Goal: Task Accomplishment & Management: Use online tool/utility

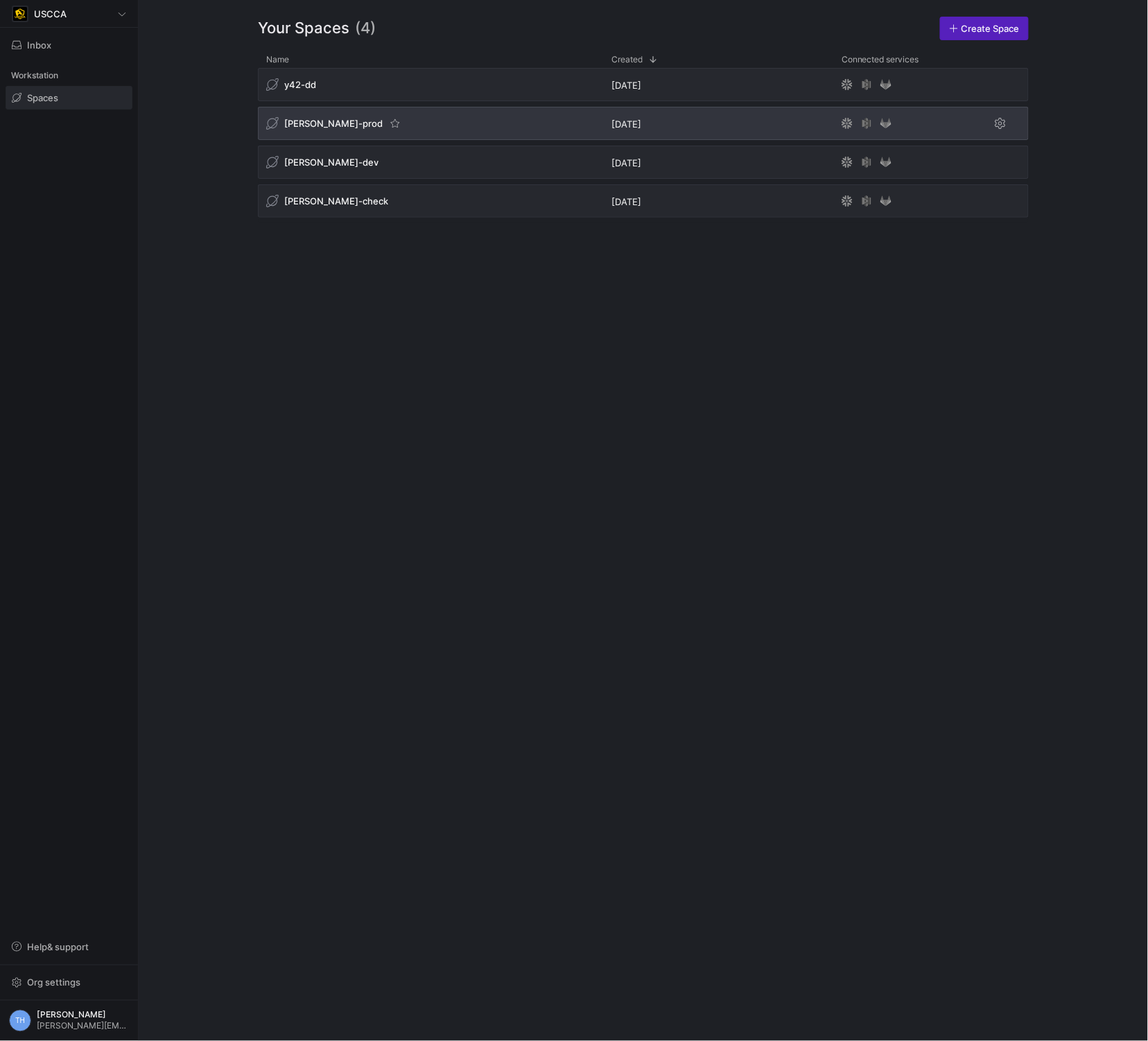
click at [470, 121] on div "[PERSON_NAME]-prod" at bounding box center [430, 124] width 345 height 34
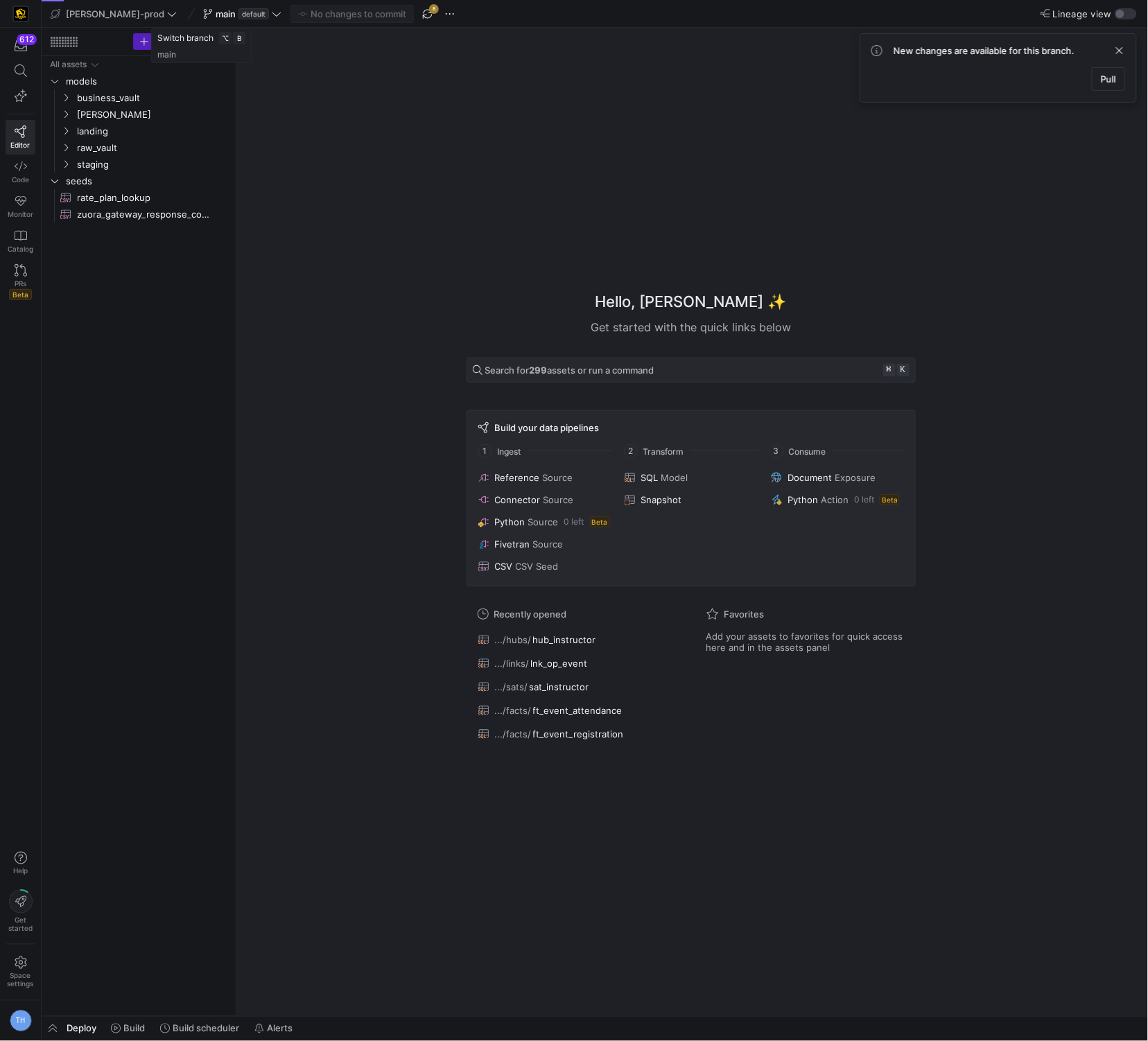
click at [272, 15] on icon at bounding box center [276, 14] width 9 height 9
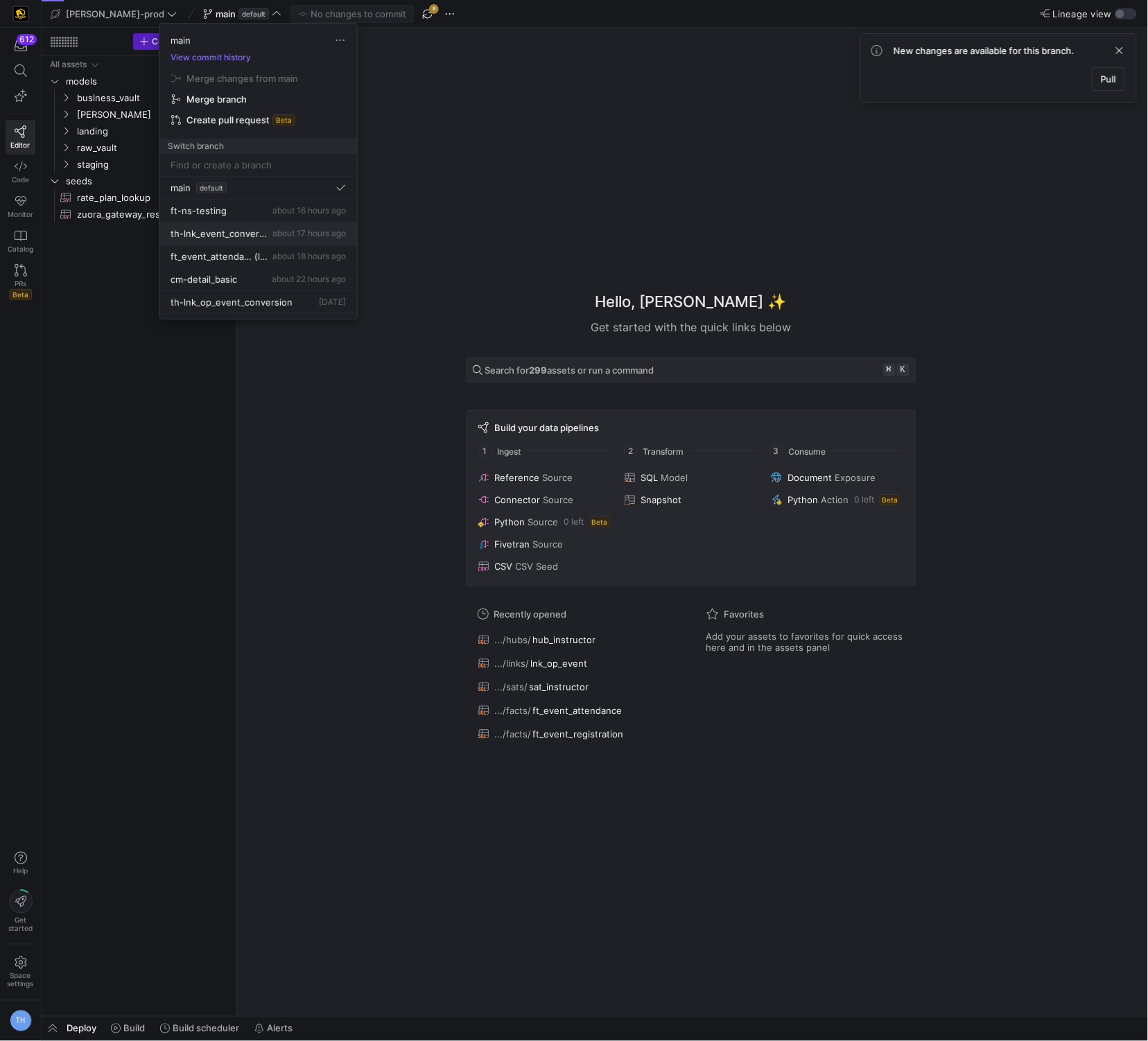
click at [276, 231] on span "about 17 hours ago" at bounding box center [309, 232] width 73 height 10
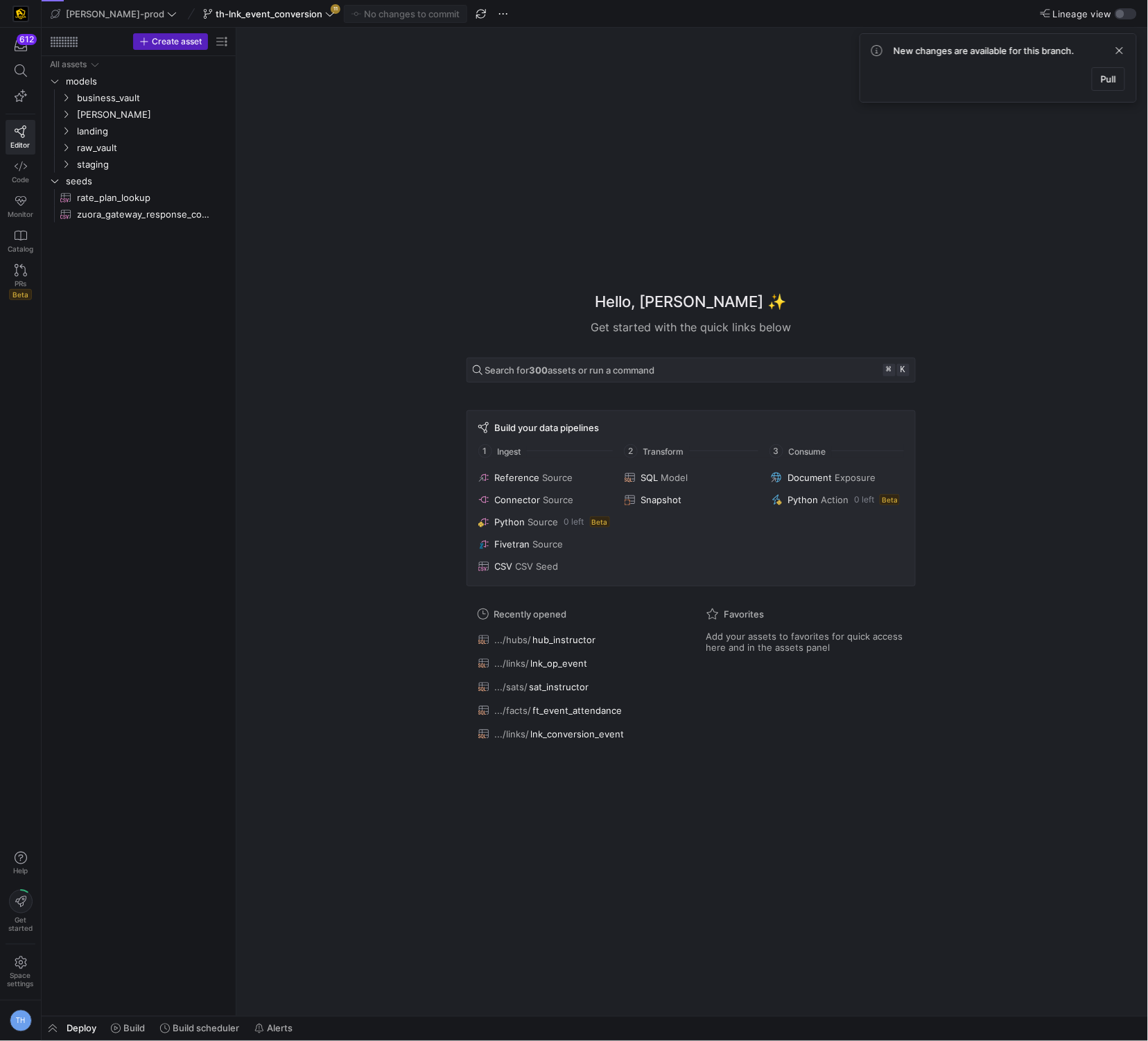
click at [252, 15] on span "th-lnk_event_conversion" at bounding box center [269, 14] width 107 height 11
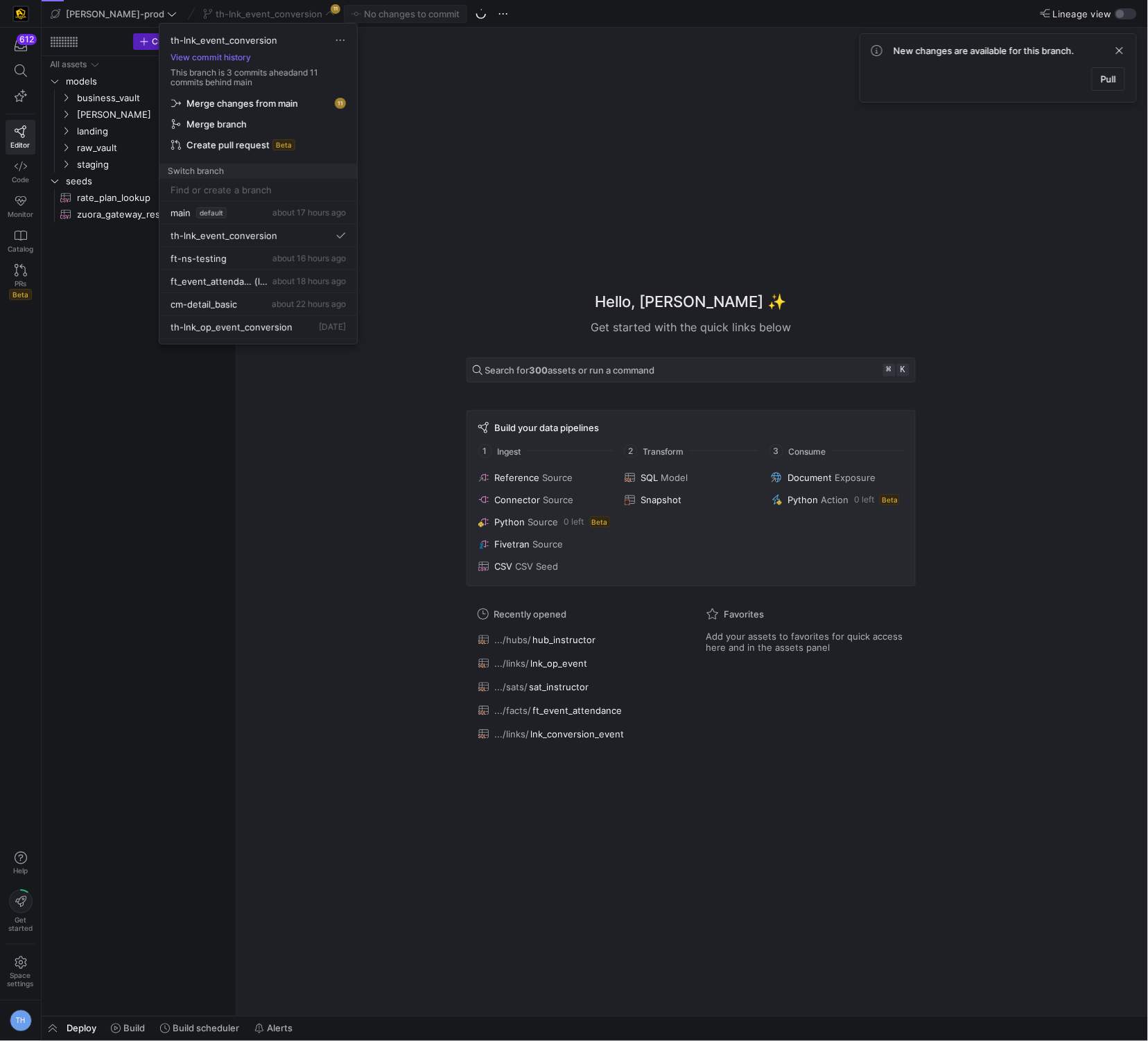
click at [284, 102] on span "Merge changes from main" at bounding box center [242, 103] width 112 height 11
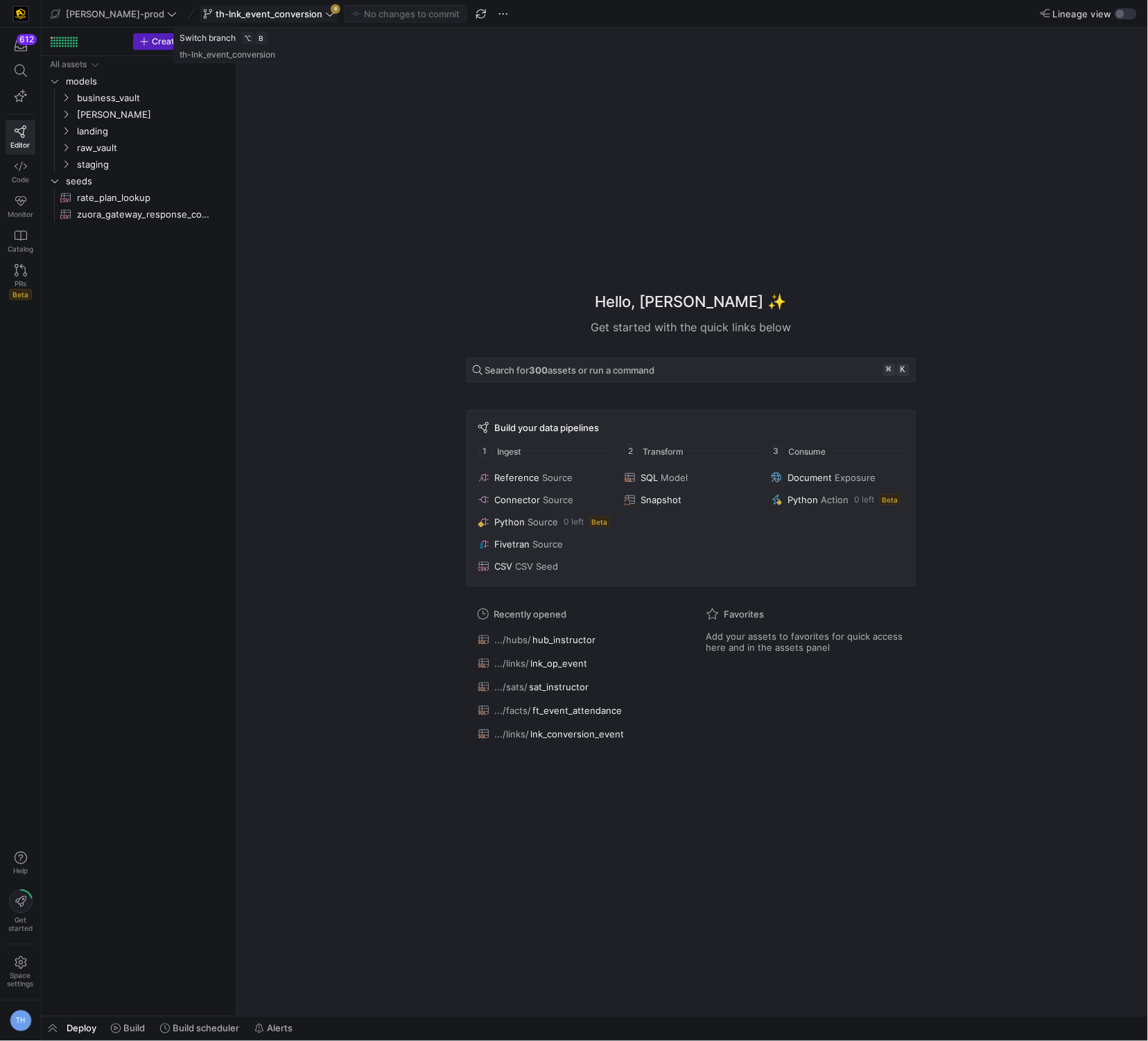
click at [272, 15] on span "th-lnk_event_conversion" at bounding box center [269, 14] width 107 height 11
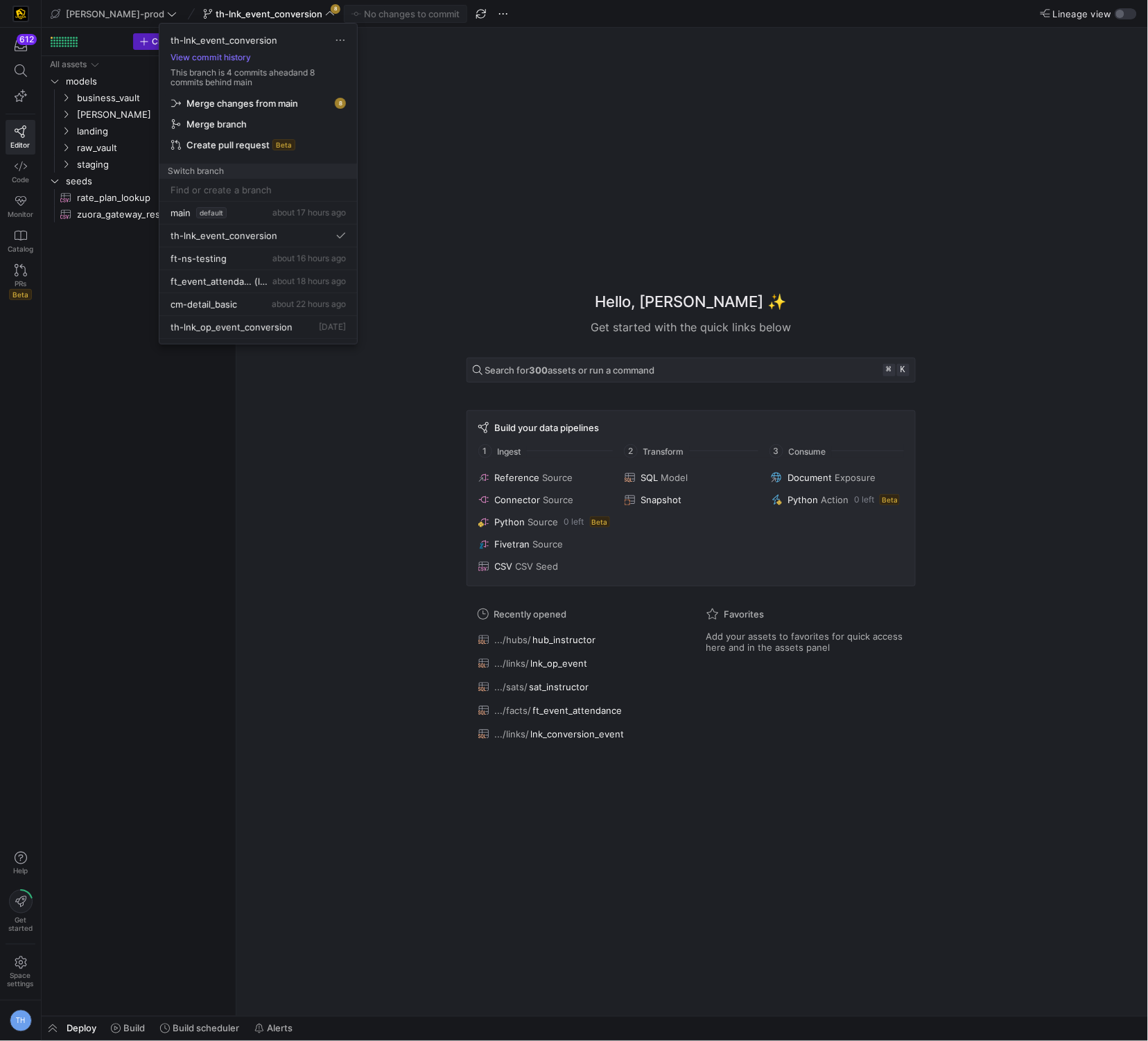
click at [302, 103] on span "Merge changes from main" at bounding box center [259, 103] width 174 height 11
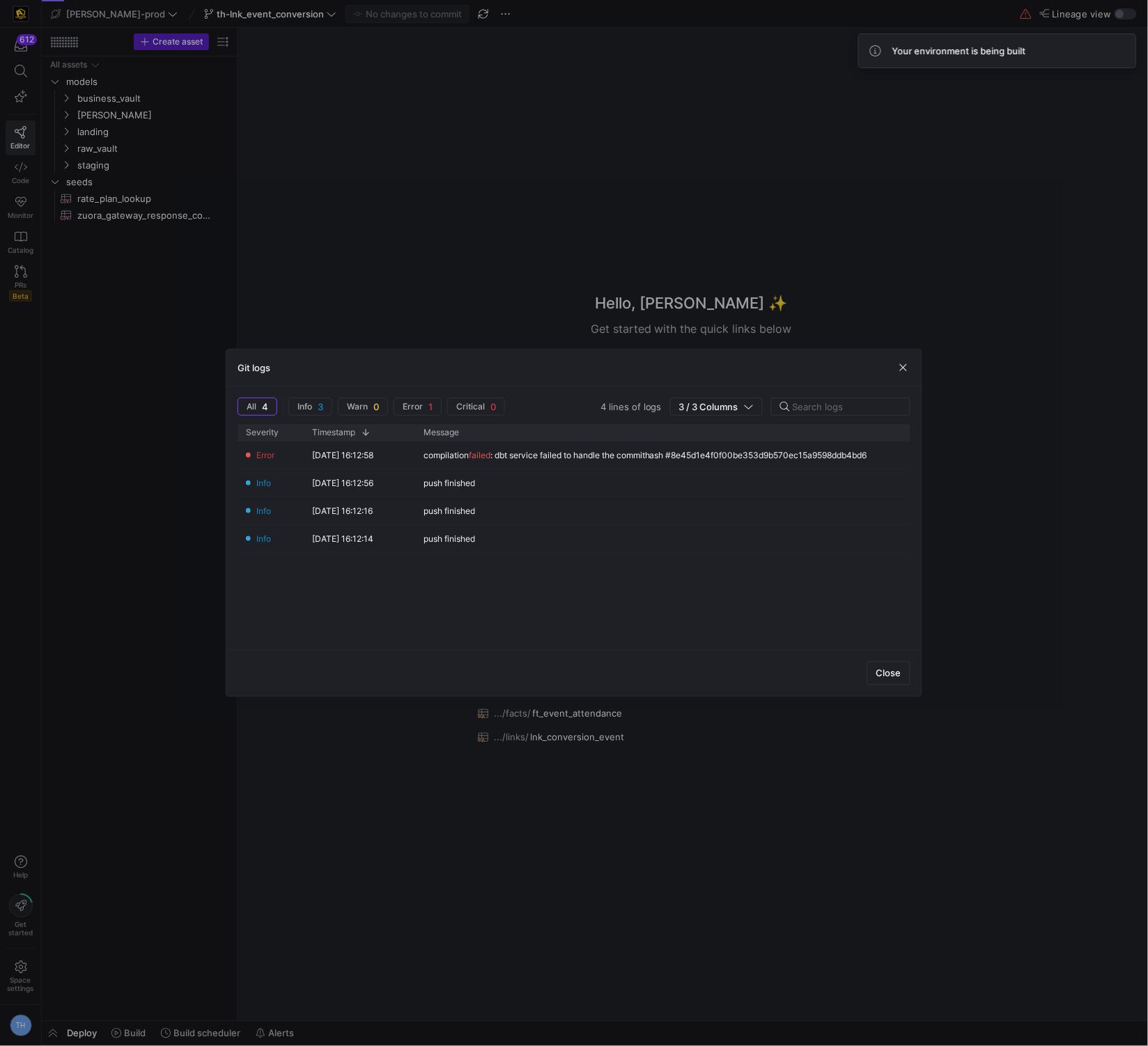
click at [613, 188] on div at bounding box center [574, 523] width 1148 height 1046
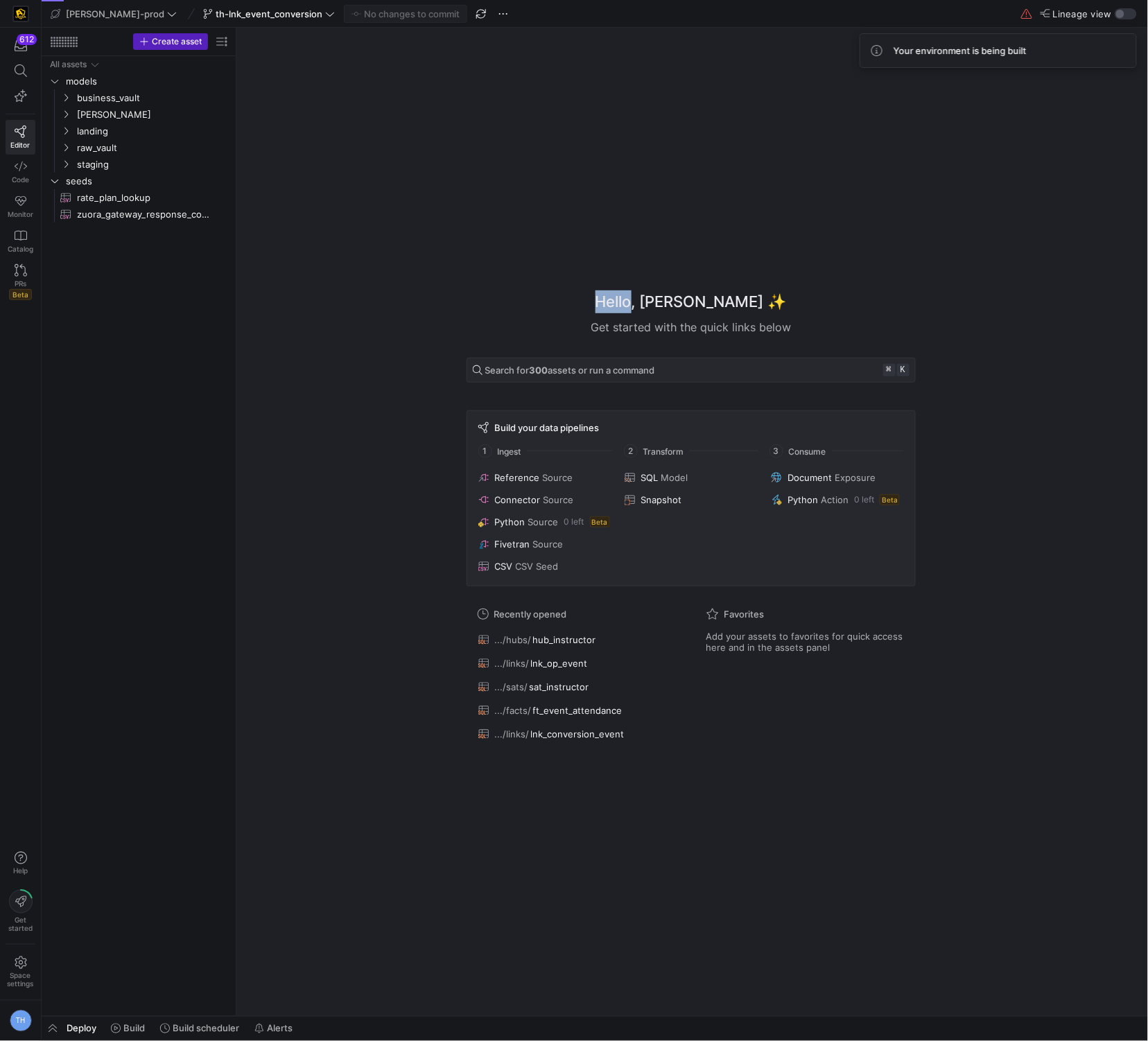
click at [610, 187] on div "Hello, [PERSON_NAME] ✨ Get started with the quick links below Search for 300 as…" at bounding box center [691, 522] width 898 height 989
click at [694, 216] on div "Hello, [PERSON_NAME] ✨ Get started with the quick links below Search for 300 as…" at bounding box center [691, 522] width 898 height 989
click at [130, 100] on span "business_vault" at bounding box center [136, 97] width 118 height 16
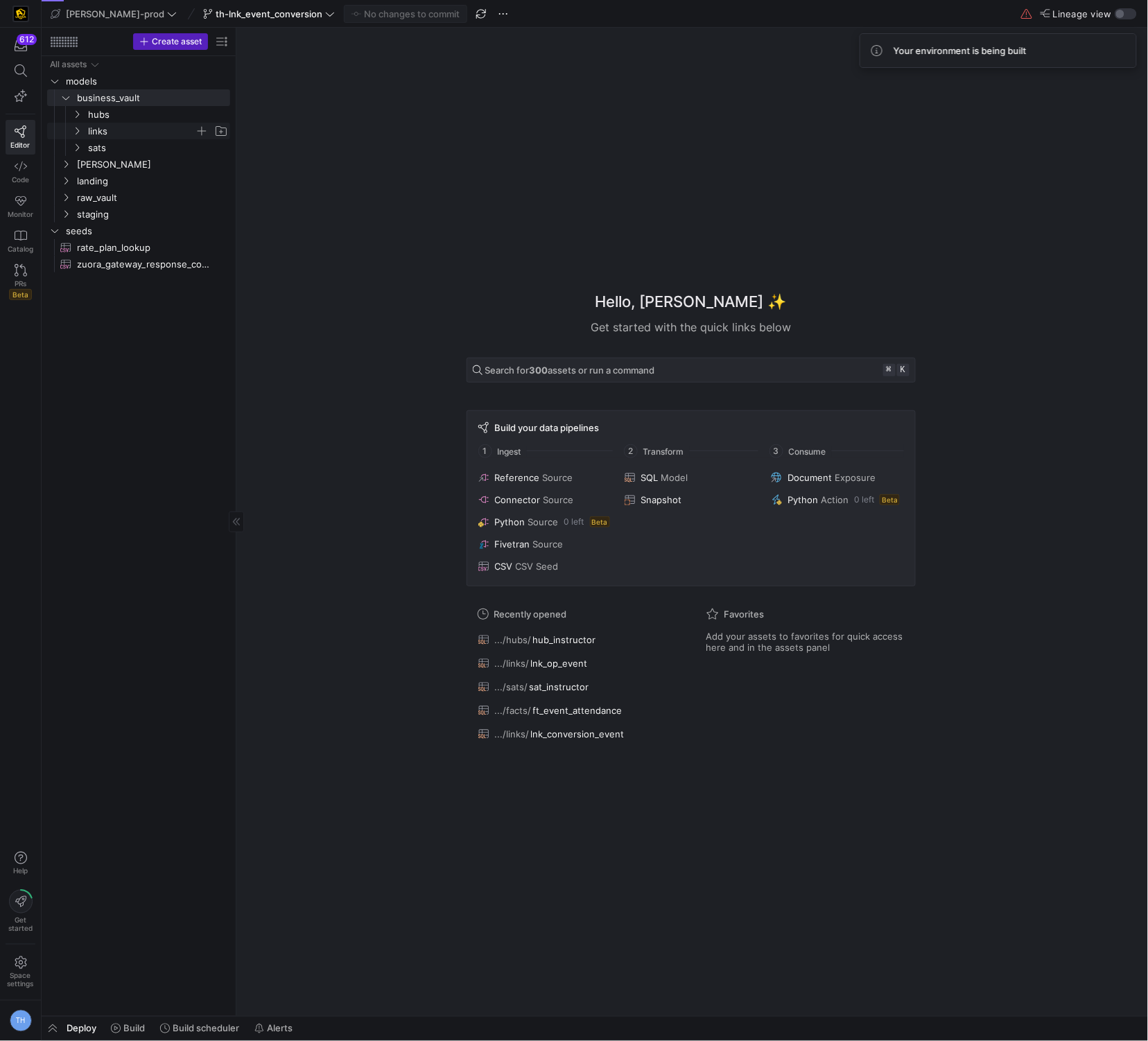
click at [130, 129] on span "links" at bounding box center [142, 131] width 107 height 16
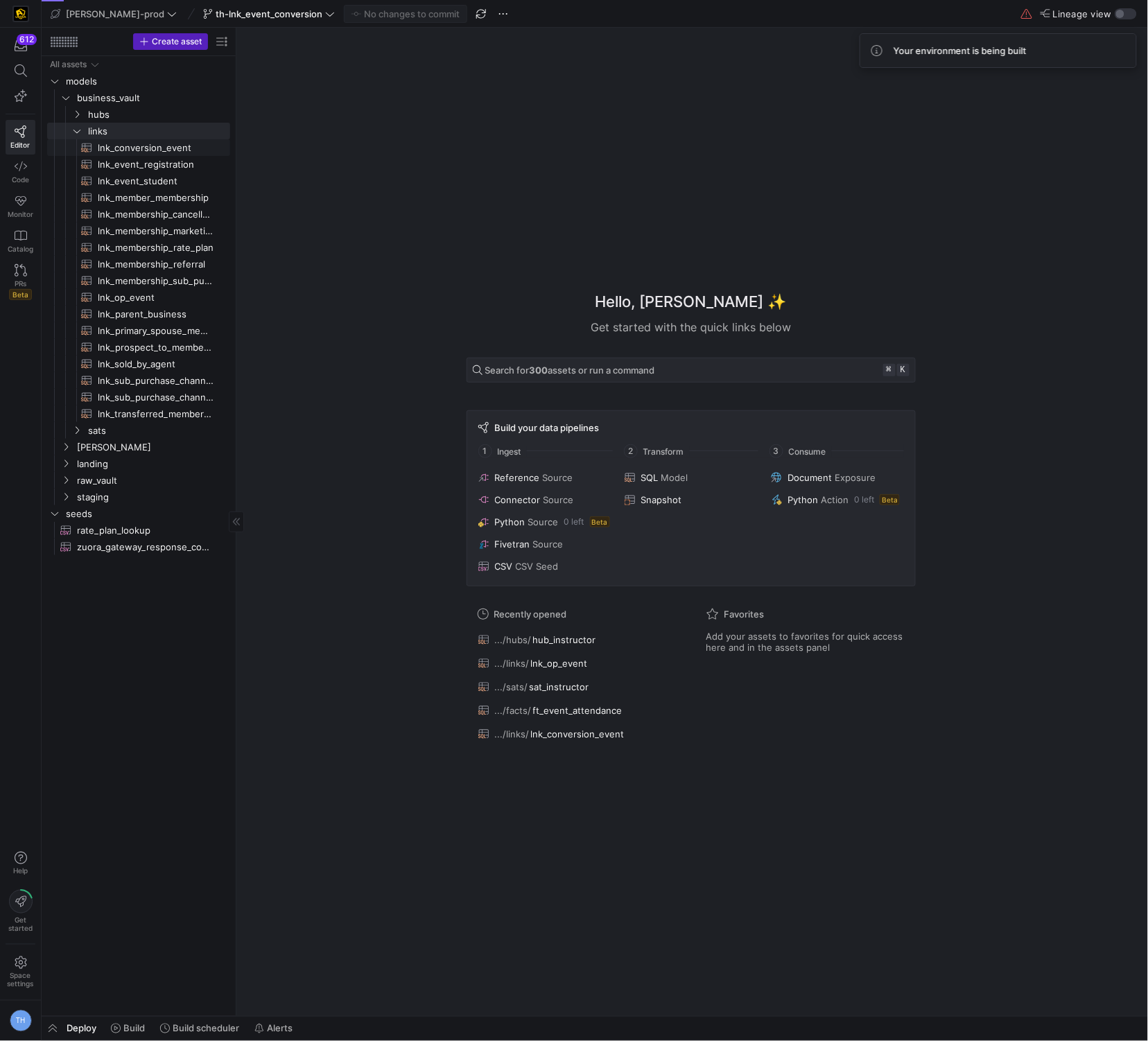
click at [161, 154] on span "lnk_conversion_event​​​​​​​​​​" at bounding box center [156, 147] width 116 height 16
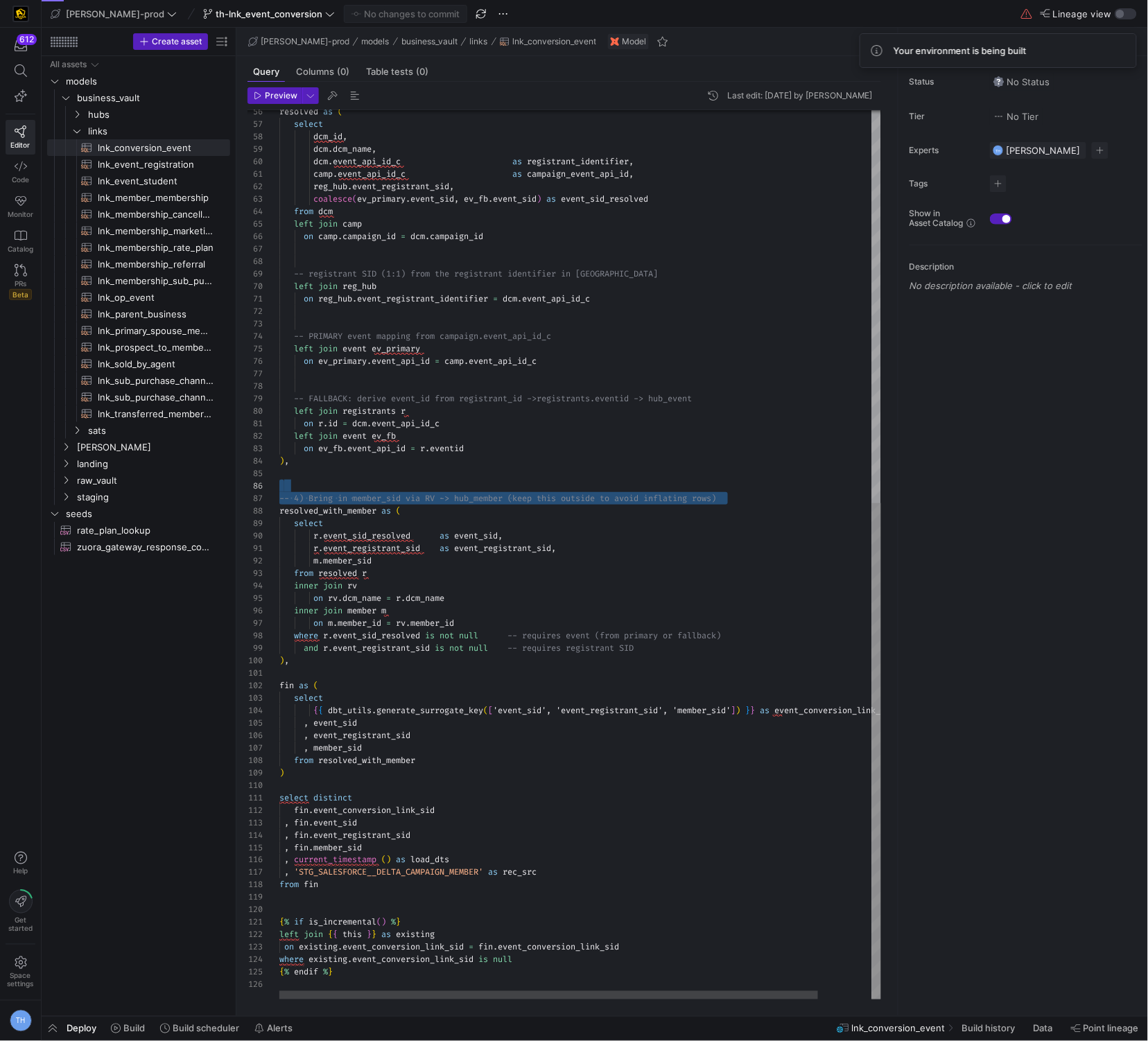
scroll to position [74, 0]
drag, startPoint x: 755, startPoint y: 504, endPoint x: 249, endPoint y: 496, distance: 506.1
click at [279, 496] on div "resolved as ( select dcm_id , dcm . dcm_name , dcm . event_api_id_c as registra…" at bounding box center [610, 203] width 663 height 1592
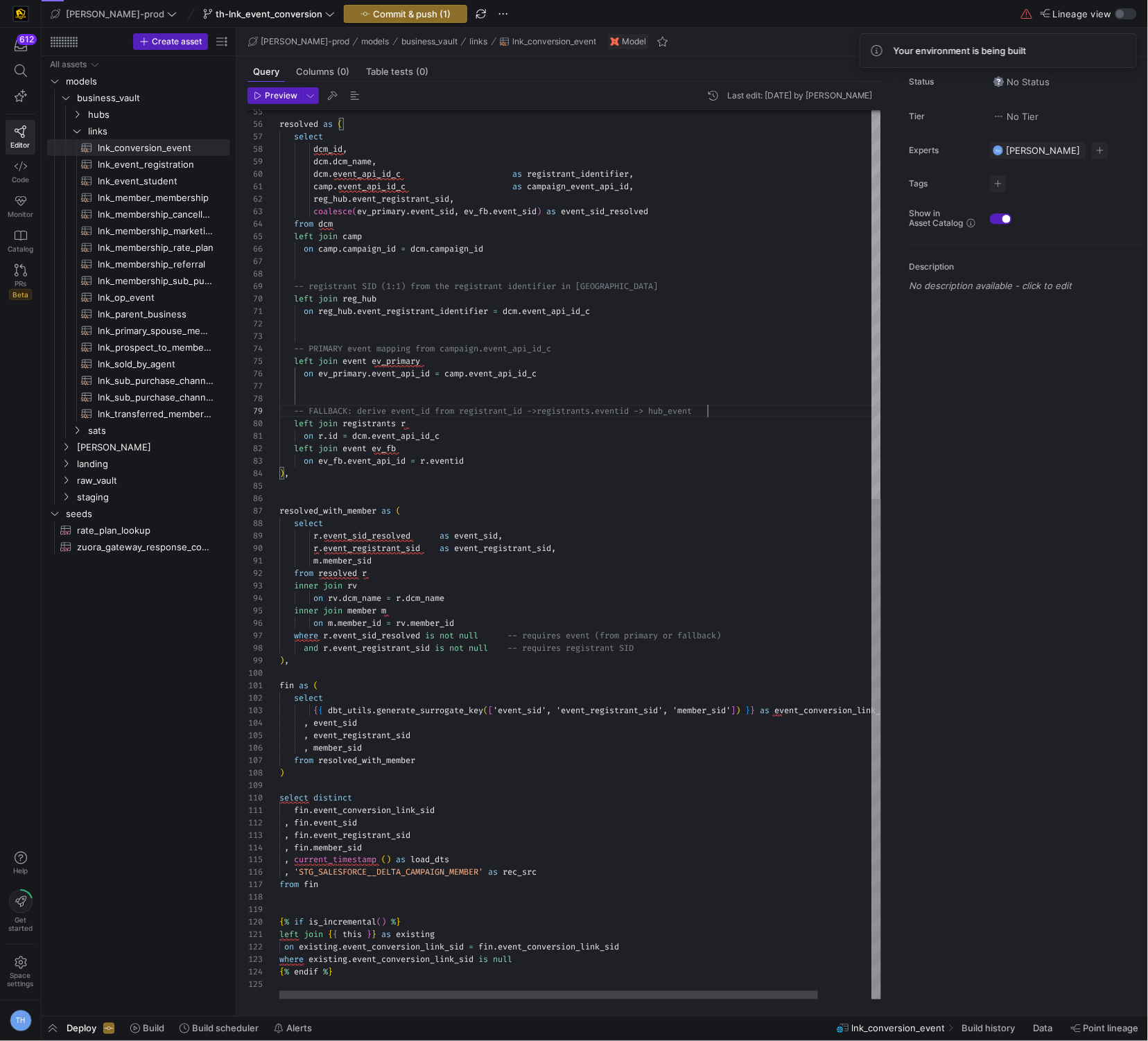
scroll to position [100, 0]
drag, startPoint x: 731, startPoint y: 409, endPoint x: 163, endPoint y: 406, distance: 568.0
click at [163, 406] on as-split "Create asset Drag here to set row groups Drag here to set column labels Group 1…" at bounding box center [594, 522] width 1107 height 989
click at [449, 388] on div "resolved as ( select dcm_id , dcm . dcm_name , dcm . event_api_id_c as registra…" at bounding box center [610, 209] width 663 height 1579
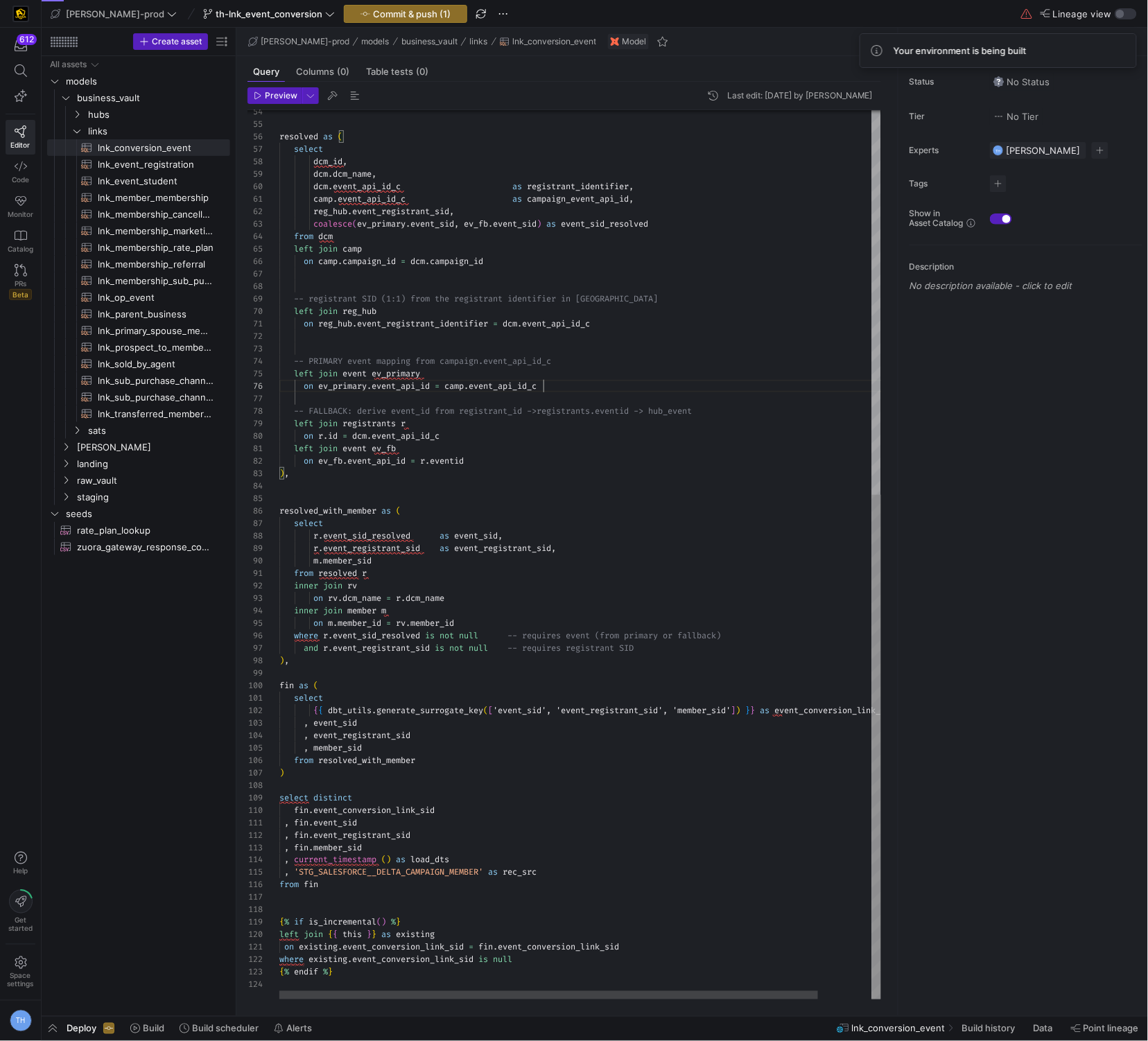
scroll to position [63, 264]
click at [411, 348] on div "resolved as ( select dcm_id , dcm . dcm_name , dcm . event_api_id_c as registra…" at bounding box center [610, 216] width 663 height 1567
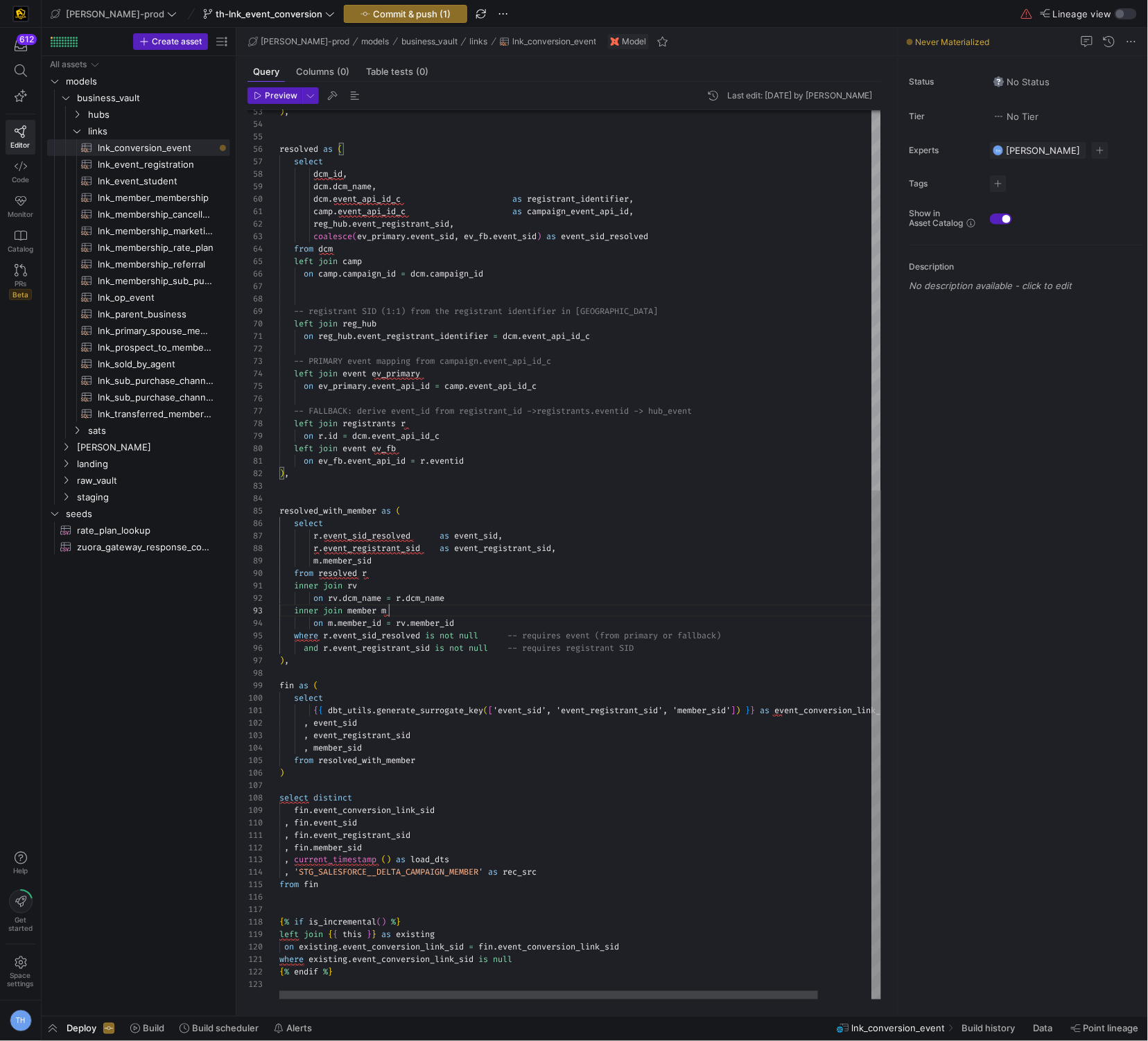
scroll to position [24, 109]
click at [503, 612] on div "resolved as ( select dcm_id , dcm . dcm_name , dcm . event_api_id_c as registra…" at bounding box center [610, 222] width 663 height 1554
click at [382, 599] on div "resolved as ( select dcm_id , dcm . dcm_name , dcm . event_api_id_c as registra…" at bounding box center [610, 222] width 663 height 1554
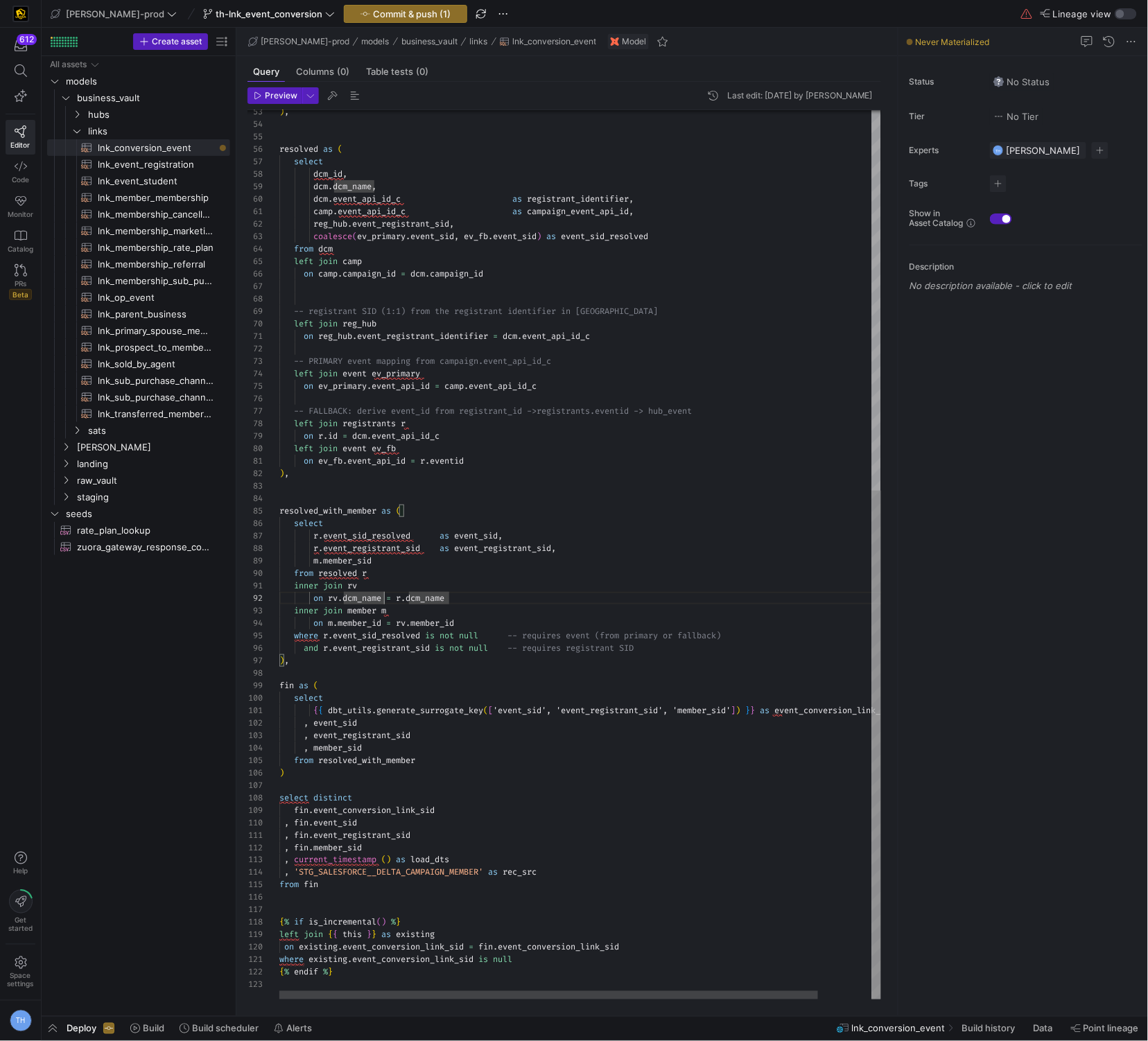
click at [449, 558] on div "resolved as ( select dcm_id , dcm . dcm_name , dcm . event_api_id_c as registra…" at bounding box center [610, 222] width 663 height 1554
click at [463, 436] on div "resolved as ( select dcm_id , dcm . dcm_name , dcm . event_api_id_c as registra…" at bounding box center [610, 222] width 663 height 1554
click at [436, 617] on div "resolved as ( select dcm_id , dcm . dcm_name , dcm . event_api_id_c as registra…" at bounding box center [610, 222] width 663 height 1554
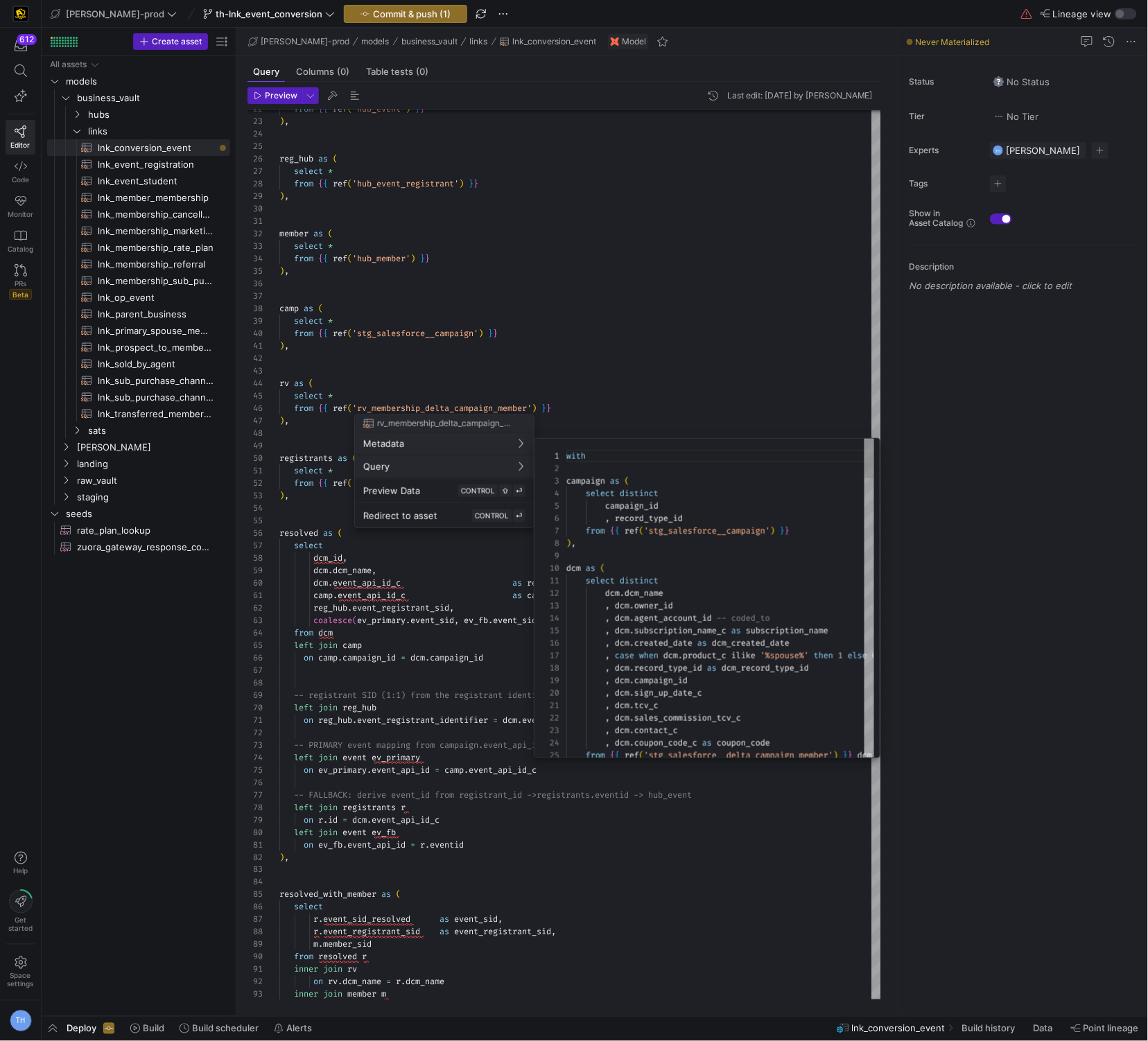
scroll to position [125, 0]
click at [649, 391] on div at bounding box center [574, 520] width 1148 height 1041
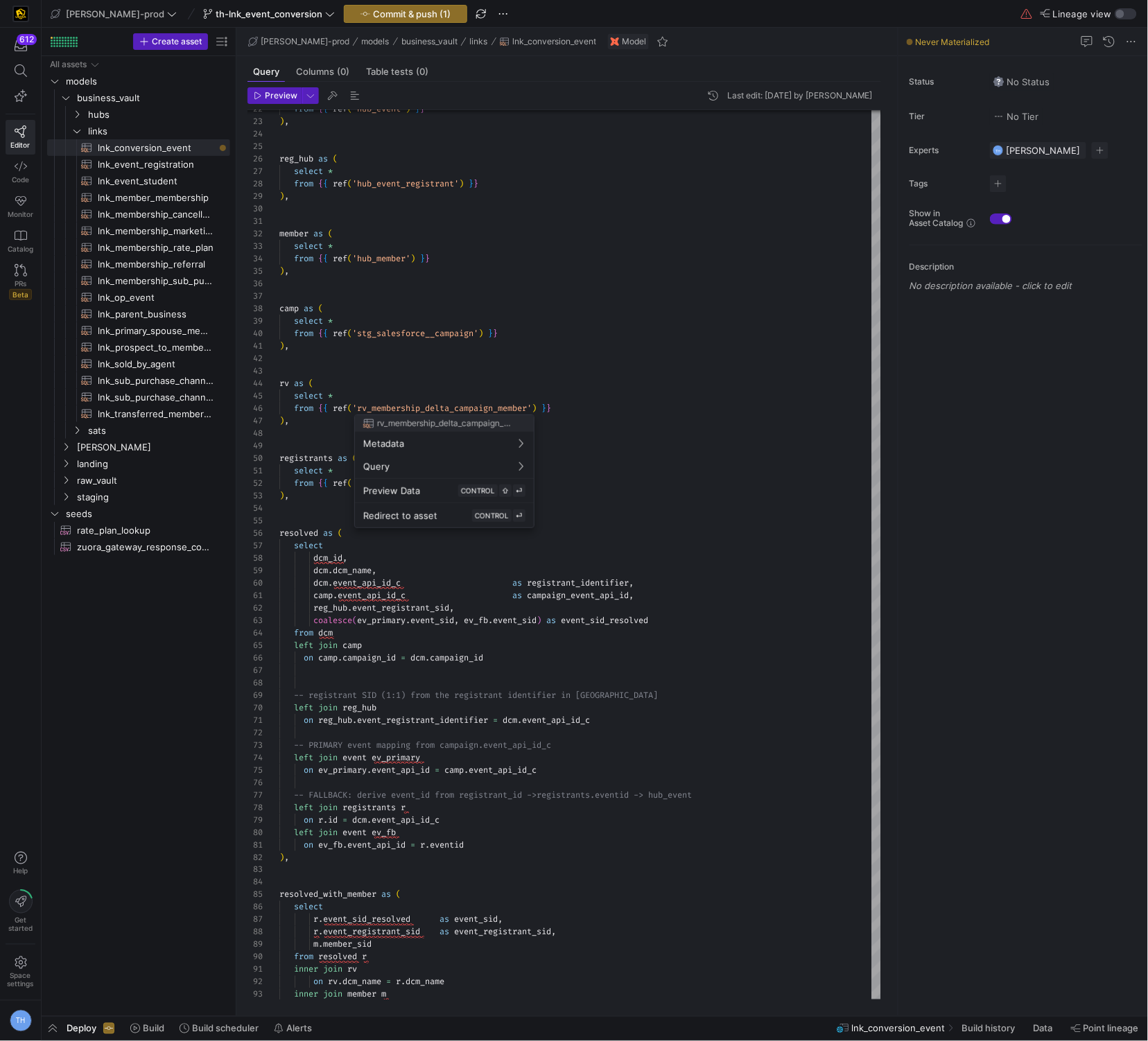
click at [417, 400] on div at bounding box center [574, 520] width 1148 height 1041
click at [425, 407] on div at bounding box center [574, 520] width 1148 height 1041
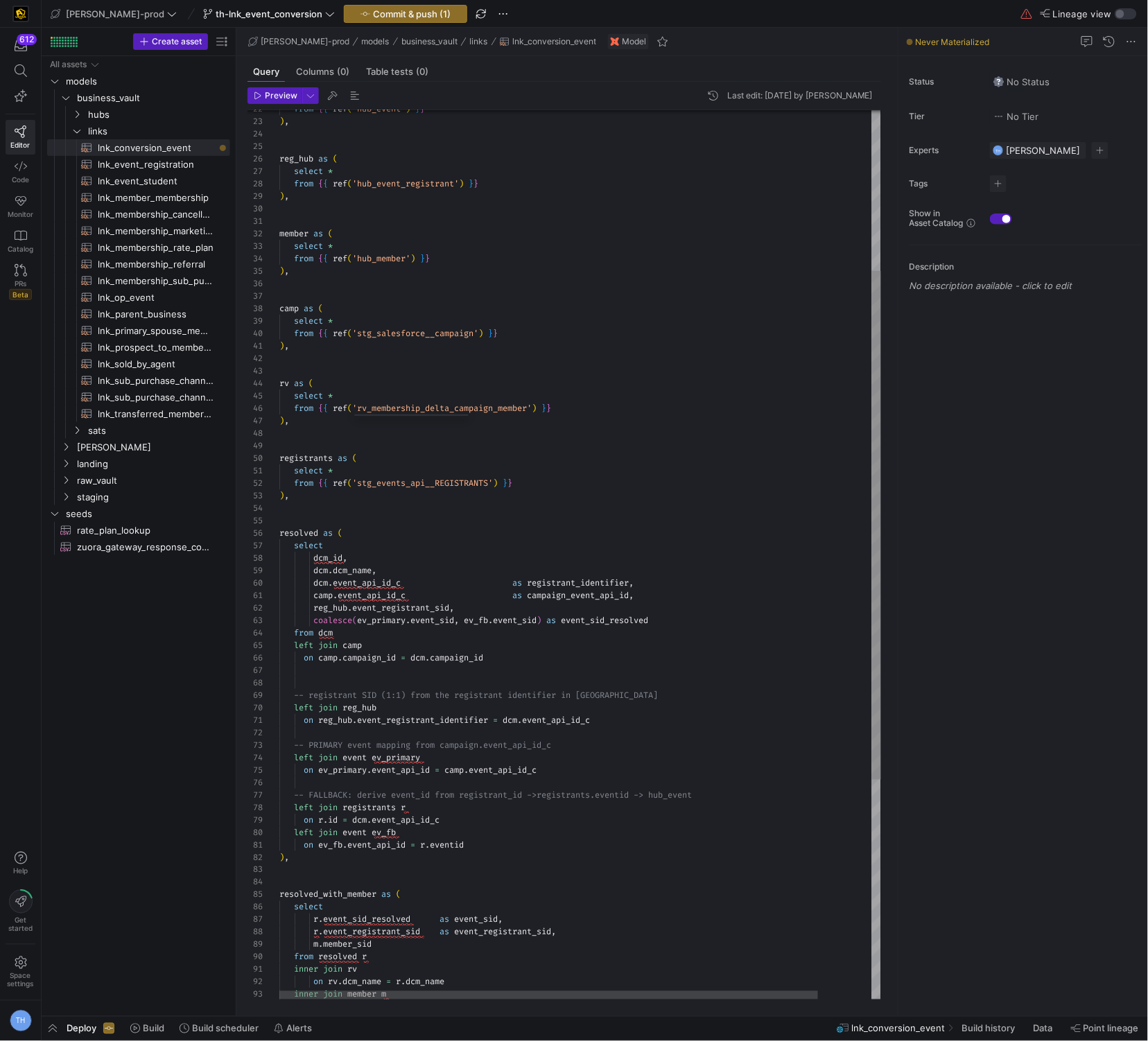
type textarea "), rv as ( select * from {{ ref('rv_membership_delta_campaign_member') }} ), re…"
click at [425, 407] on div "resolved as ( select dcm_id , dcm . dcm_name , dcm . event_api_id_c as registra…" at bounding box center [610, 606] width 663 height 1554
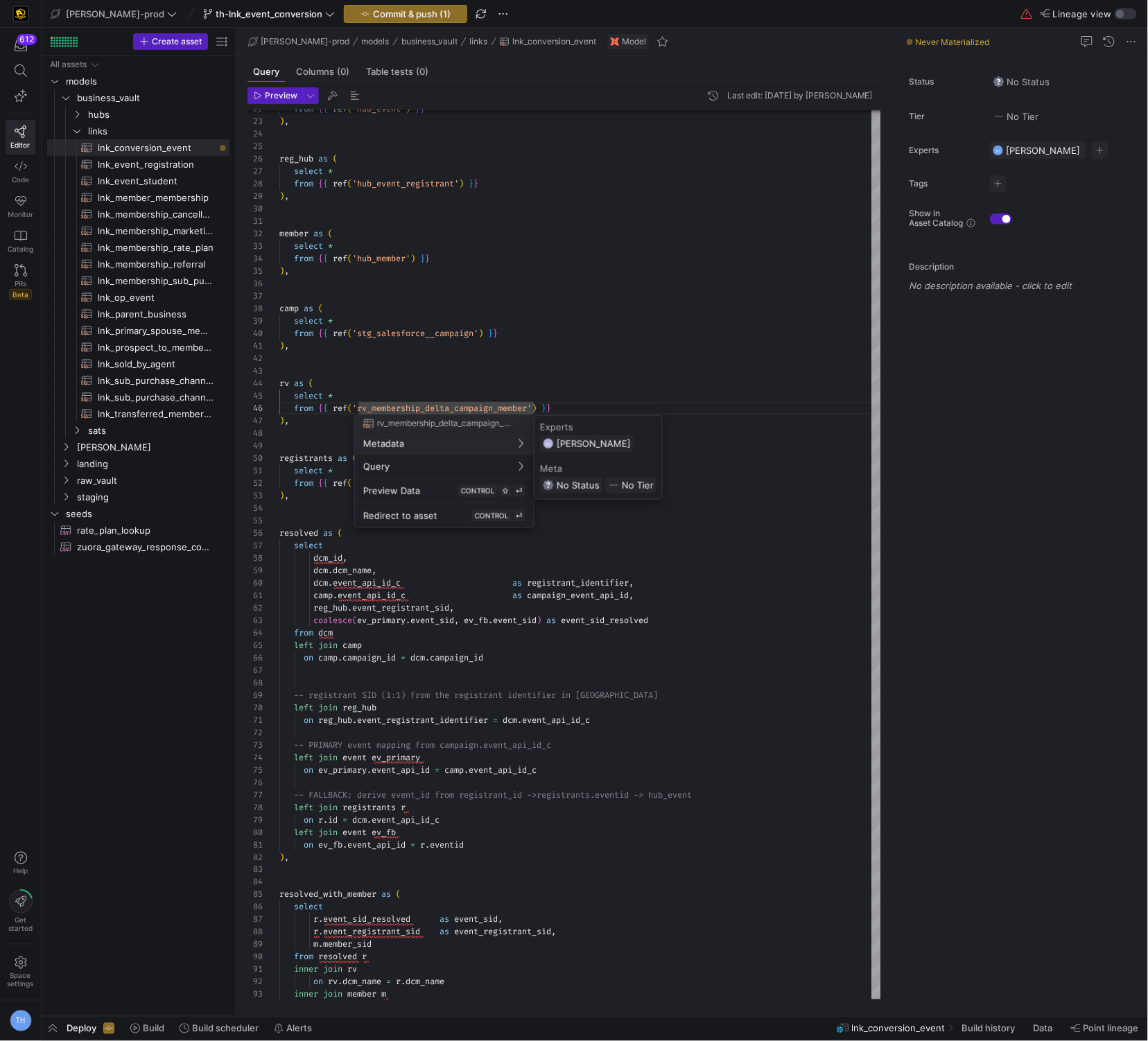
click at [510, 409] on div at bounding box center [574, 520] width 1148 height 1041
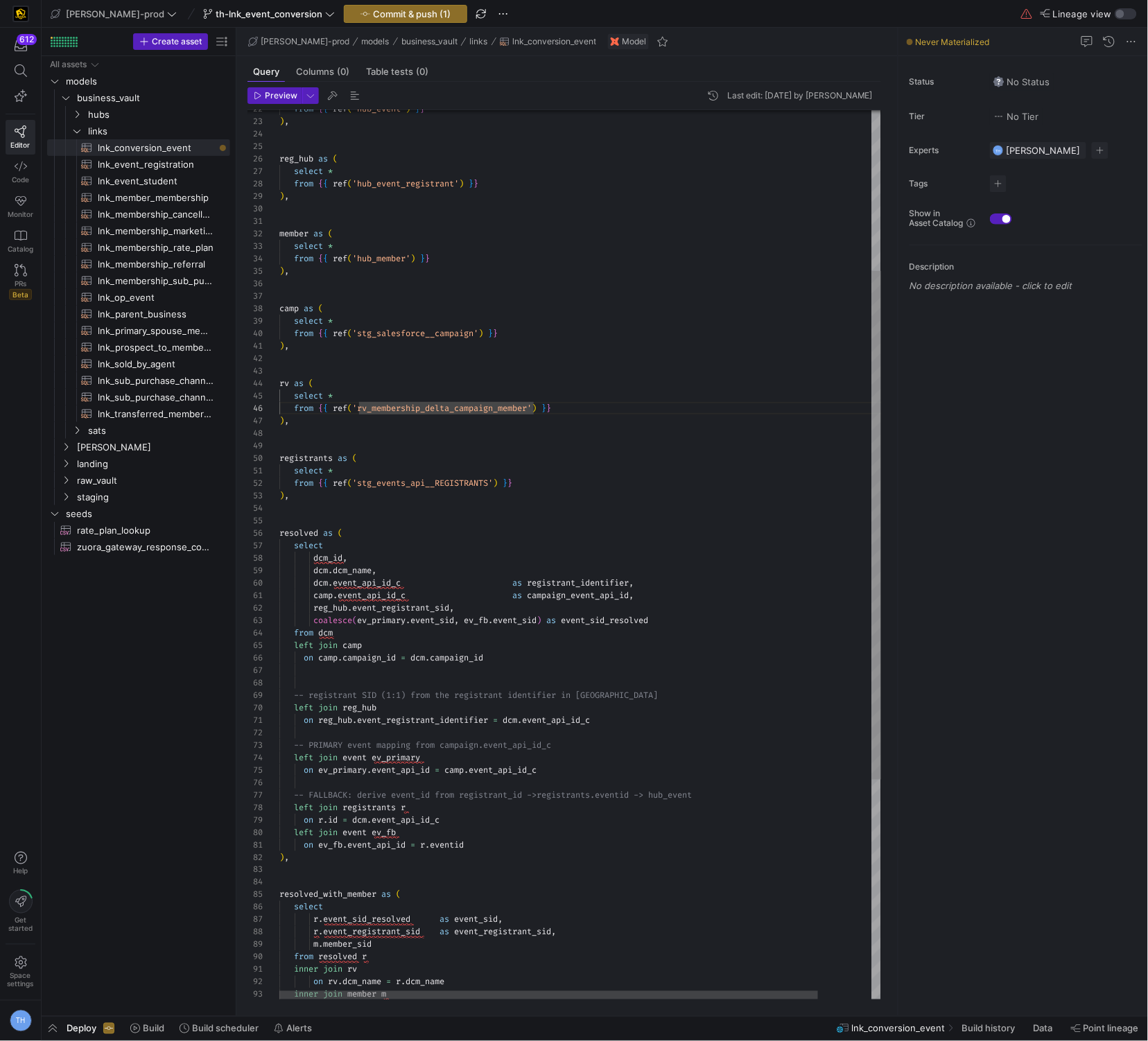
click at [512, 409] on div "resolved as ( select dcm_id , dcm . dcm_name , dcm . event_api_id_c as registra…" at bounding box center [610, 606] width 663 height 1554
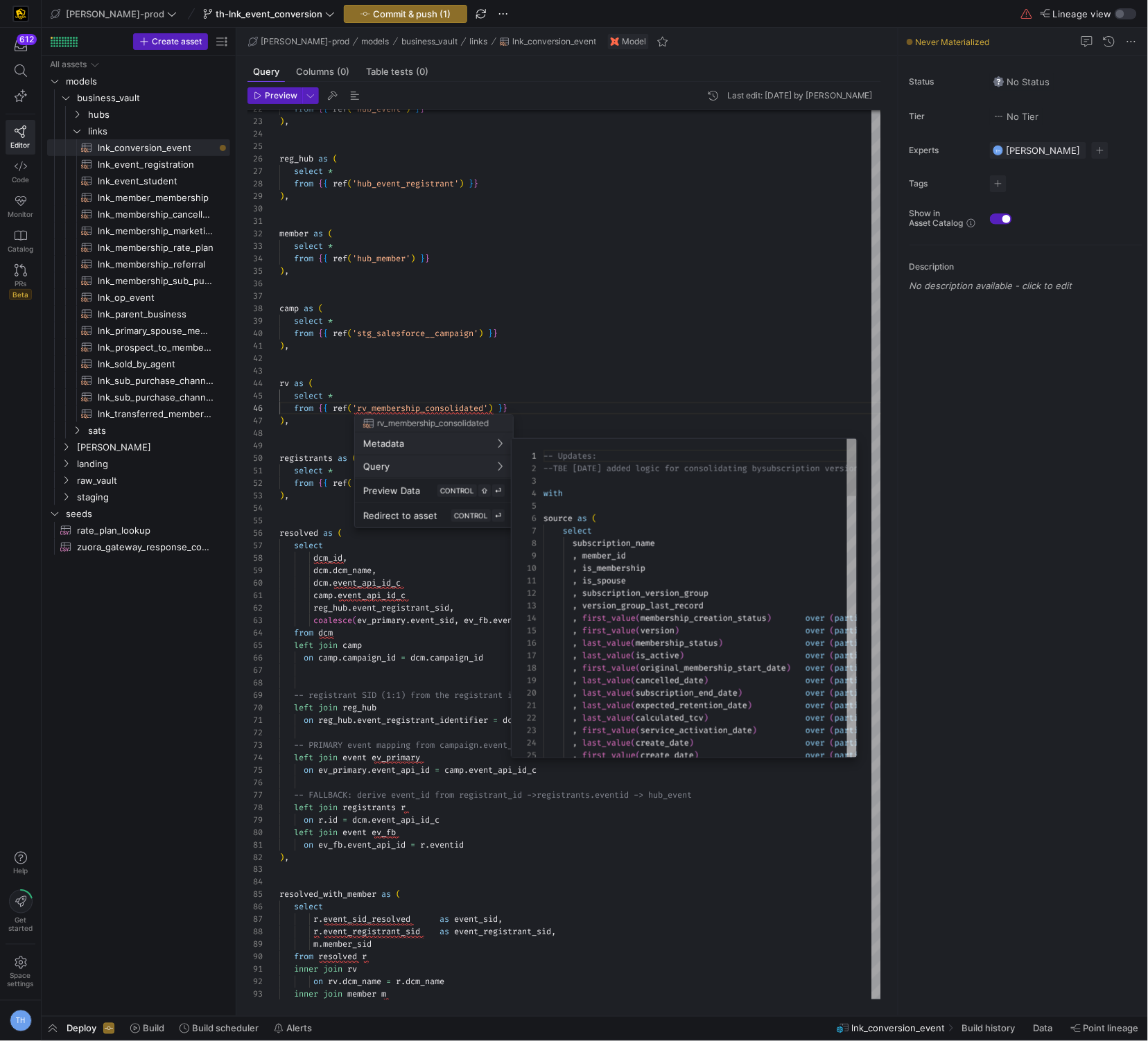
scroll to position [125, 0]
click at [650, 395] on div at bounding box center [574, 520] width 1148 height 1041
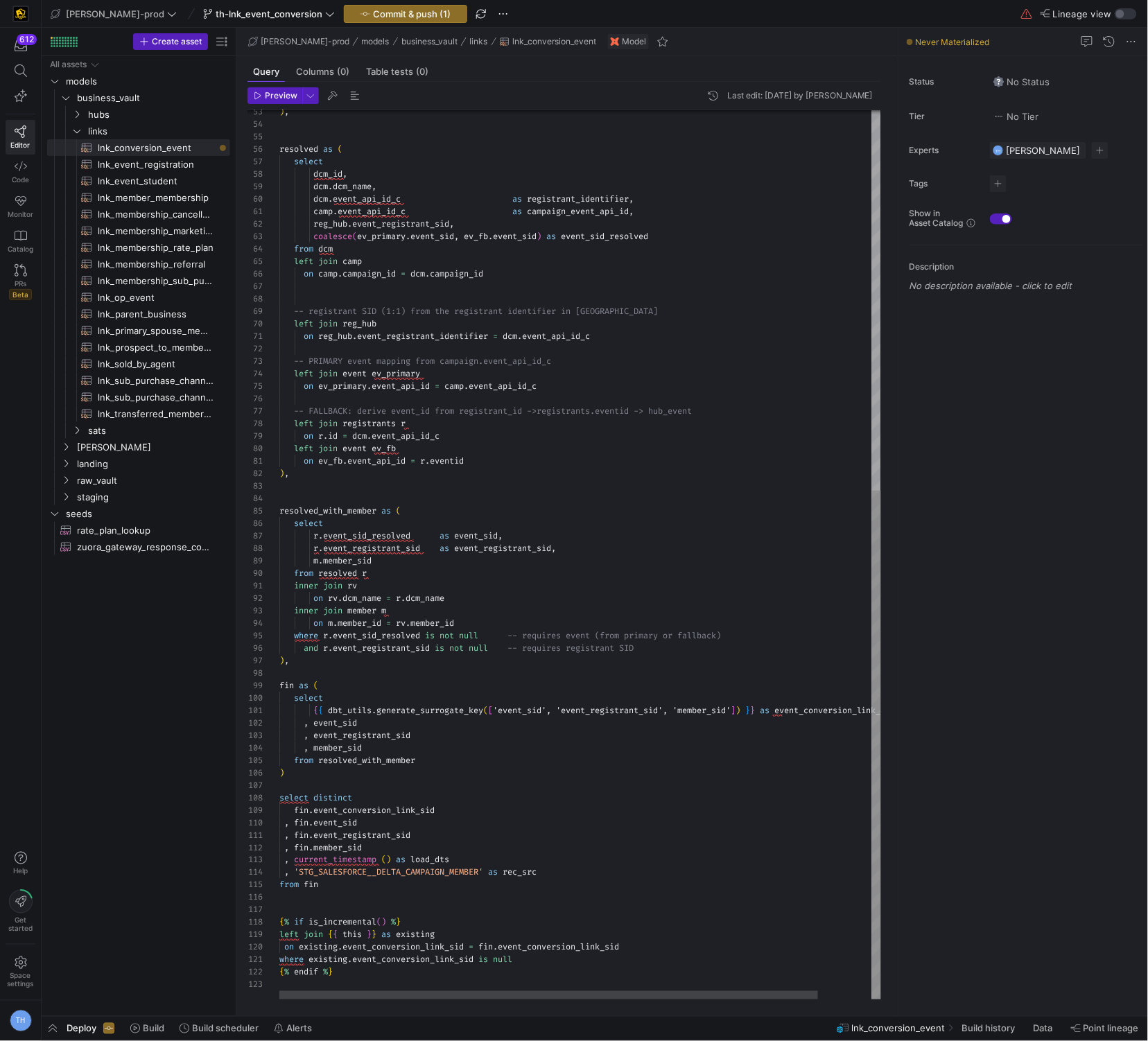
click at [359, 599] on div "resolved as ( select dcm_id , dcm . dcm_name , dcm . event_api_id_c as registra…" at bounding box center [610, 222] width 663 height 1554
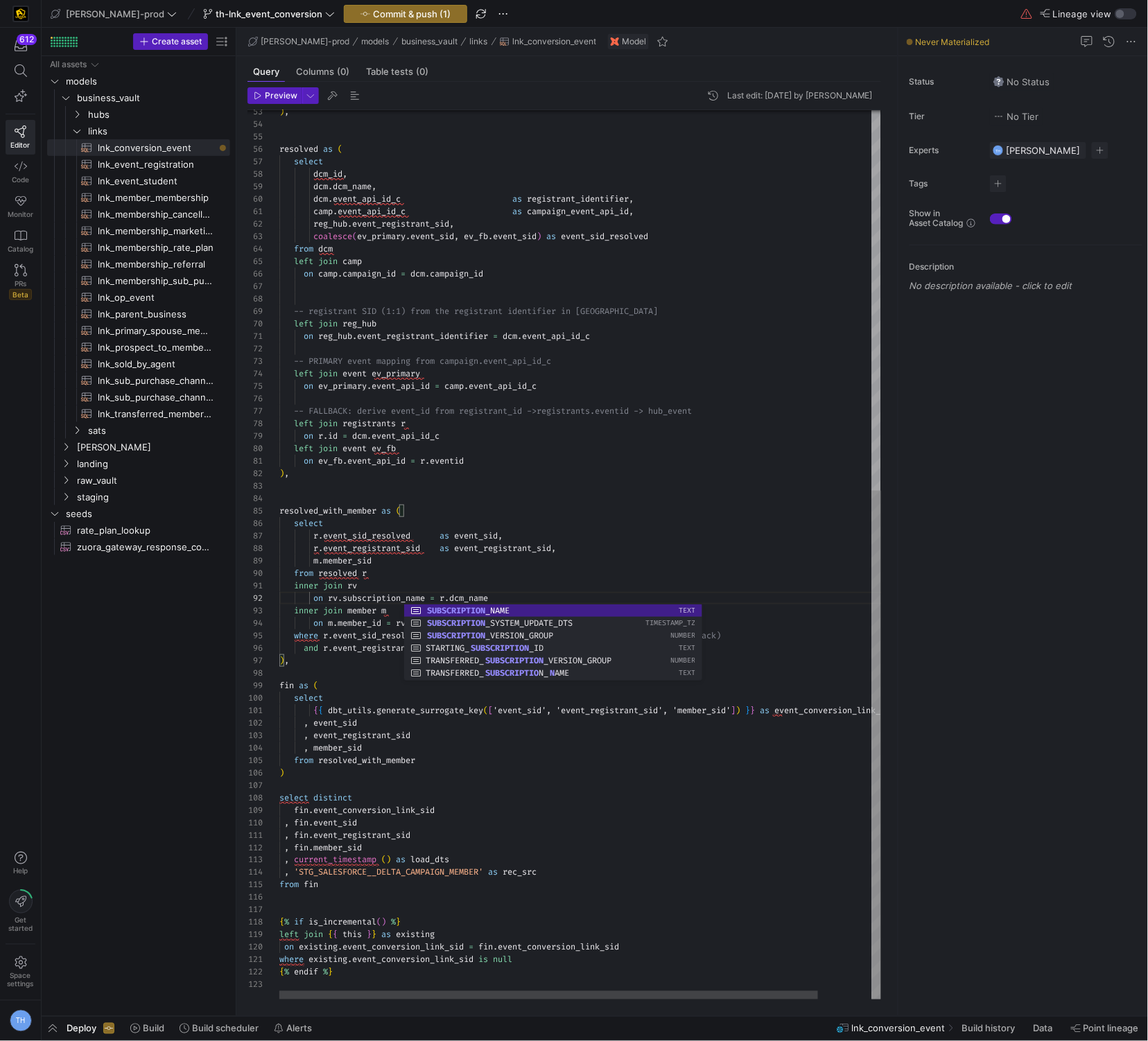
scroll to position [12, 214]
click at [514, 597] on div "resolved as ( select dcm_id , dcm . dcm_name , dcm . event_api_id_c as registra…" at bounding box center [610, 222] width 663 height 1554
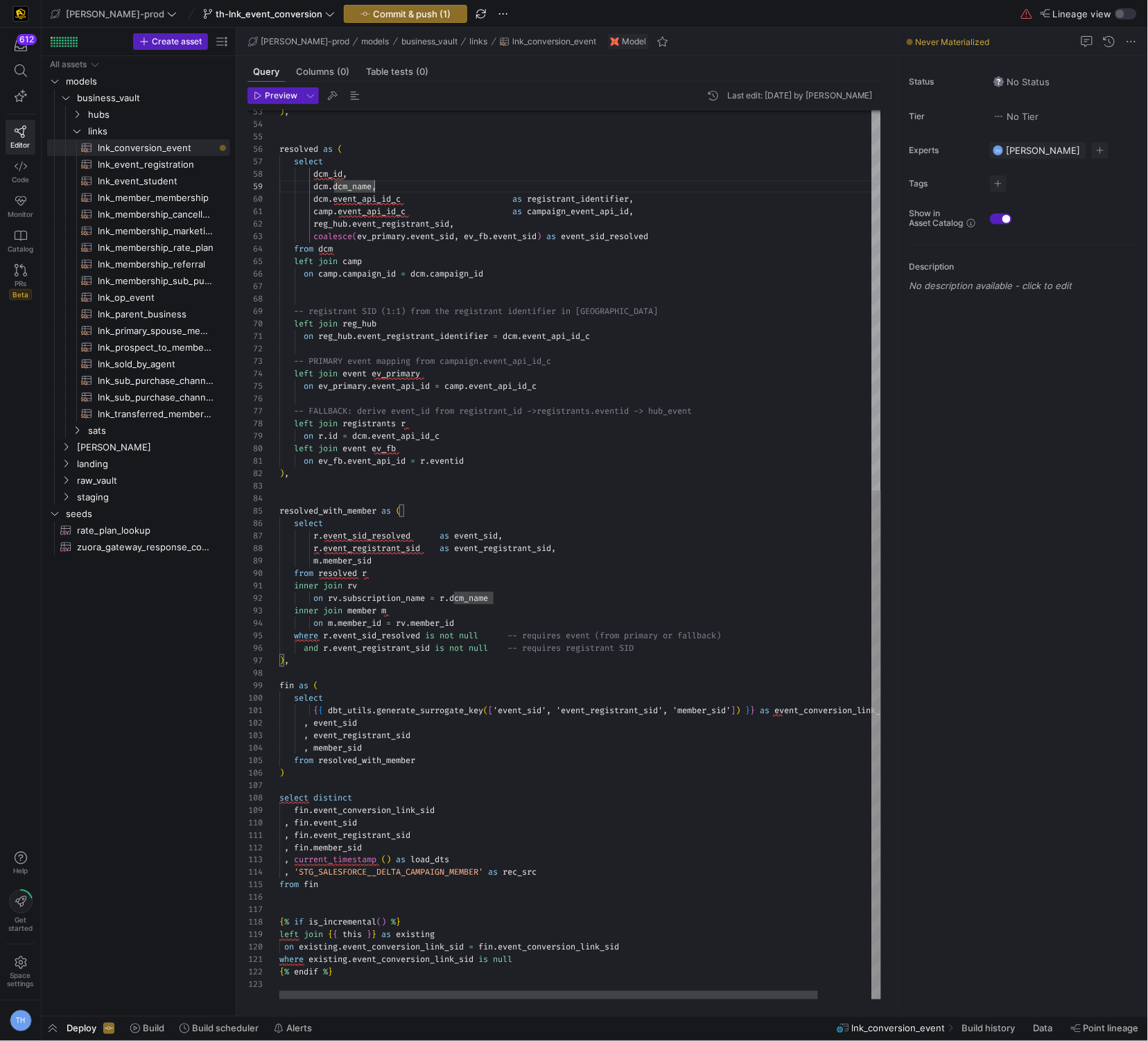
click at [376, 186] on div "resolved as ( select dcm_id , dcm . dcm_name , dcm . event_api_id_c as registra…" at bounding box center [610, 222] width 663 height 1554
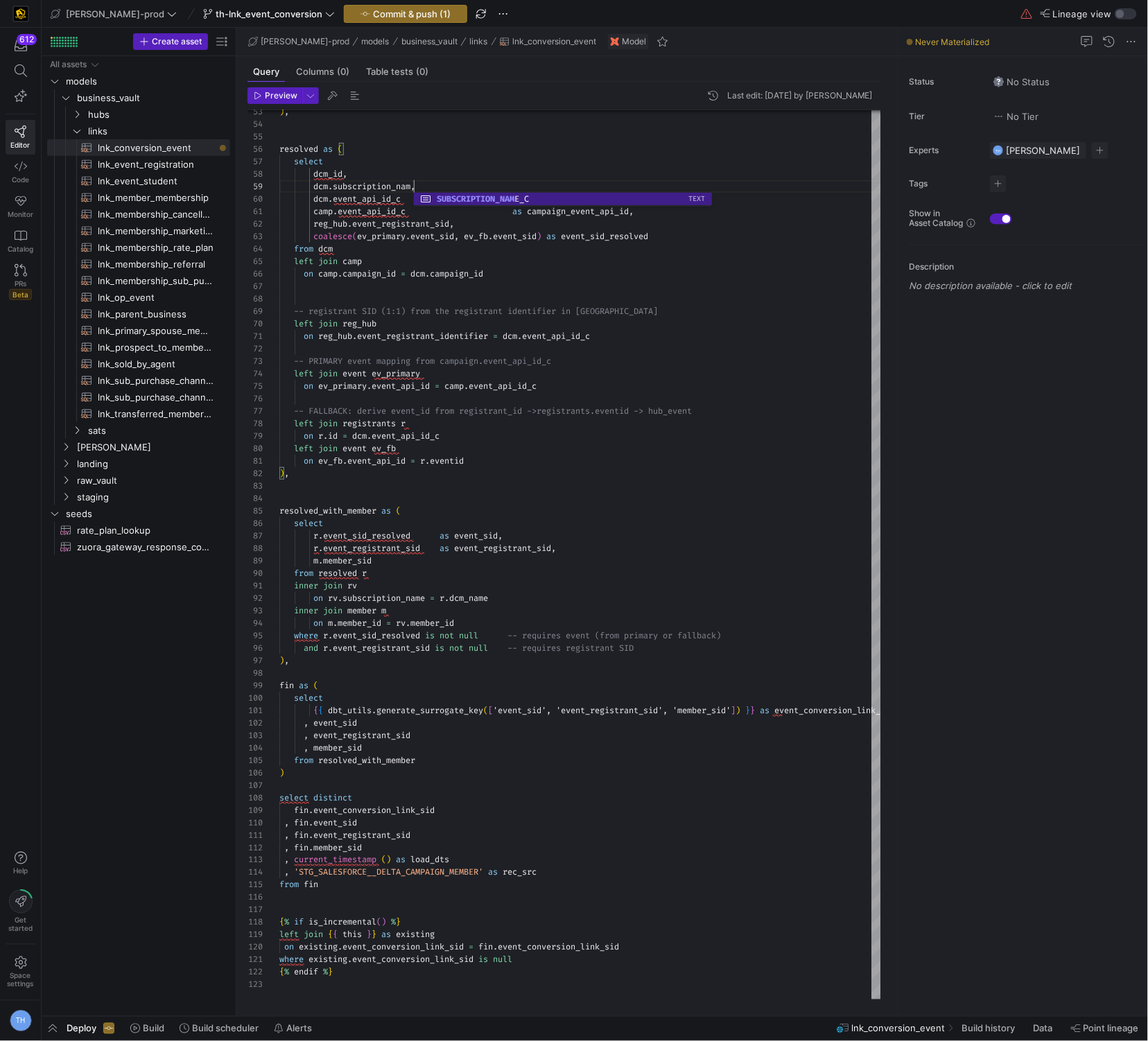
scroll to position [100, 140]
click at [478, 318] on div "resolved as ( select dcm_id , dcm . subscription_name_c , dcm . event_api_id_c …" at bounding box center [610, 222] width 663 height 1554
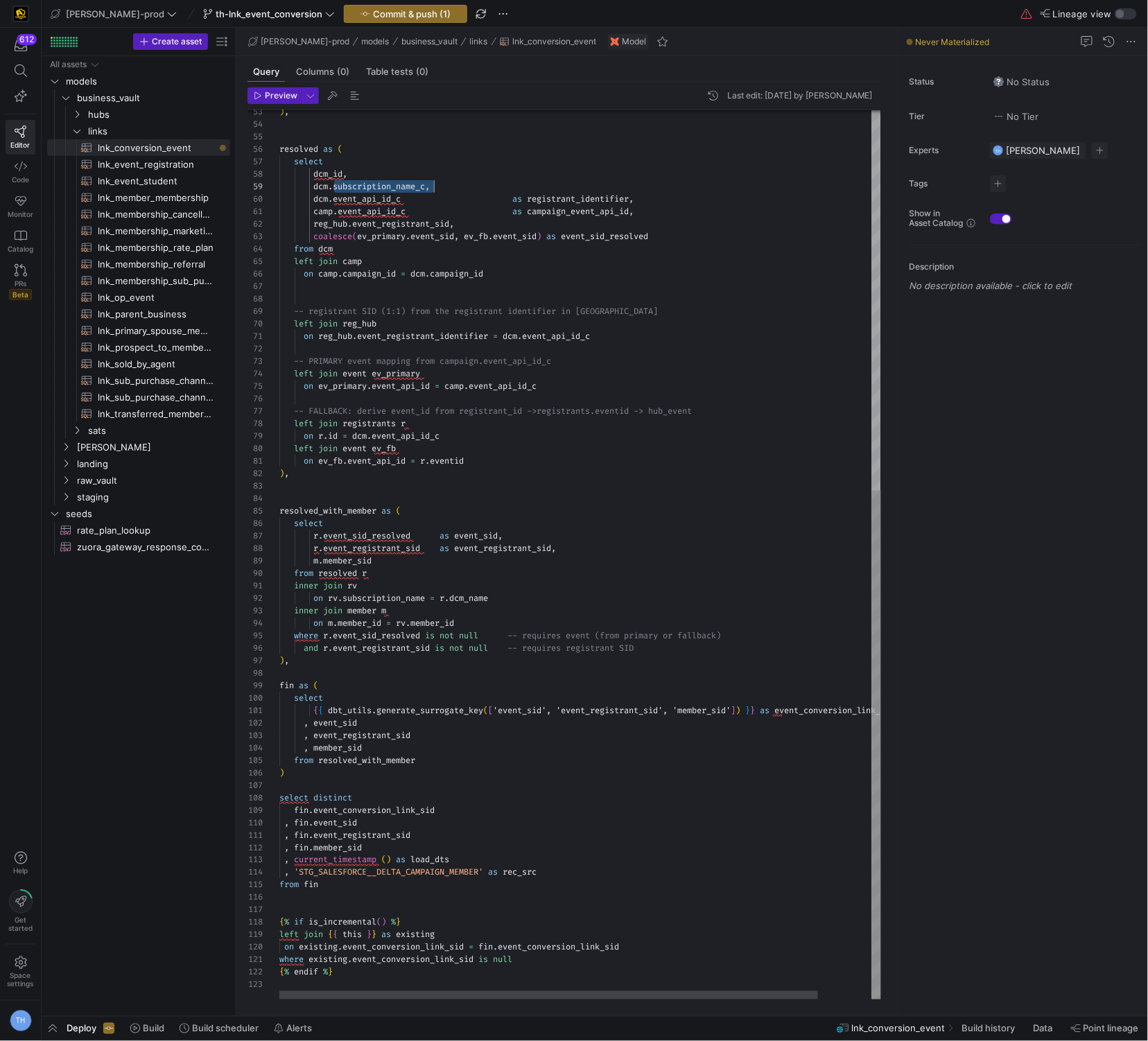
scroll to position [100, 149]
drag, startPoint x: 335, startPoint y: 186, endPoint x: 430, endPoint y: 186, distance: 95.0
click at [430, 186] on div "resolved as ( select dcm_id , dcm . subscription_name_c , dcm . event_api_id_c …" at bounding box center [610, 222] width 663 height 1554
click at [482, 370] on div "resolved as ( select dcm_id , dcm . subscription_name_c , dcm . event_api_id_c …" at bounding box center [610, 222] width 663 height 1554
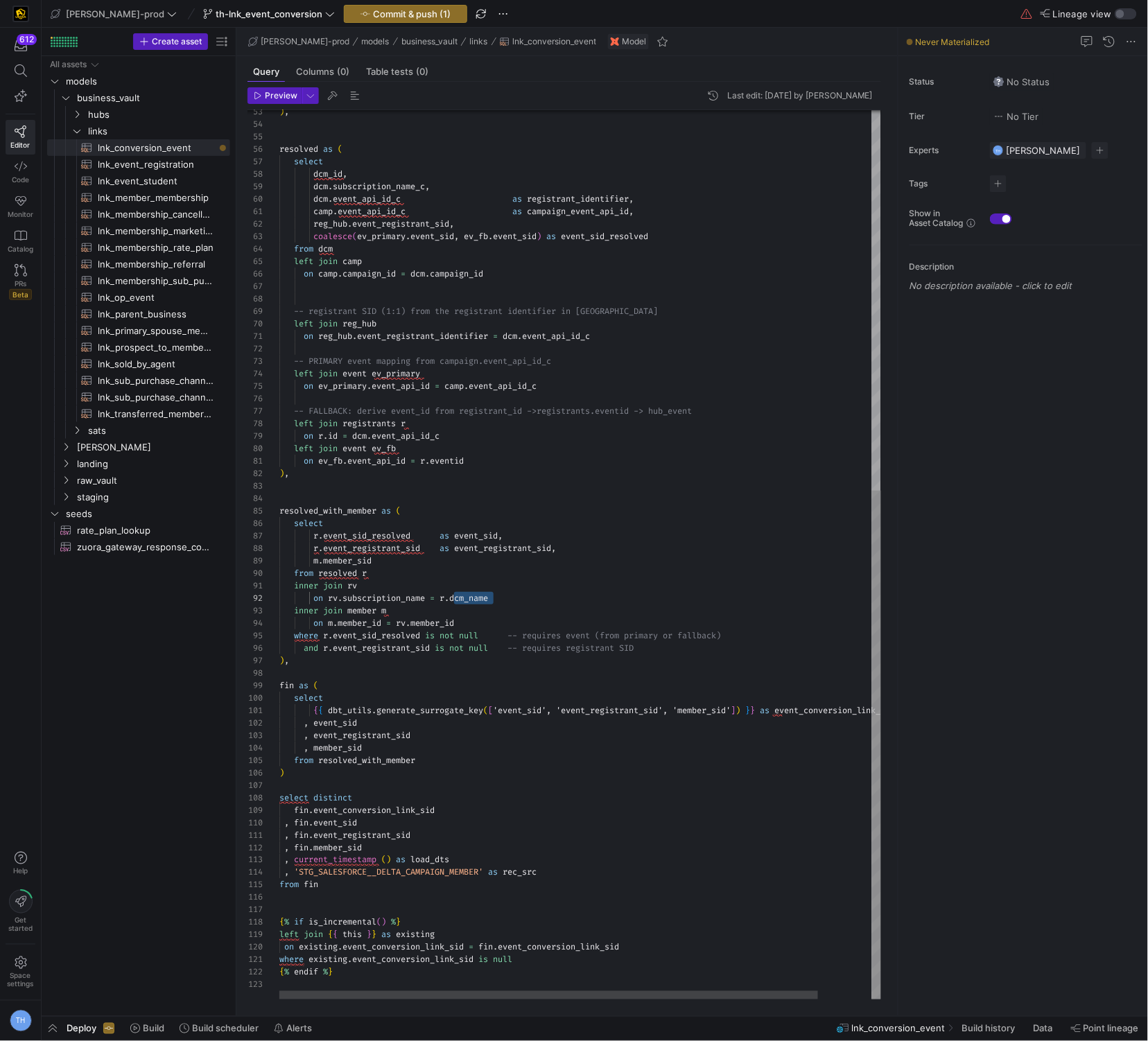
drag, startPoint x: 456, startPoint y: 596, endPoint x: 524, endPoint y: 596, distance: 68.0
click at [524, 596] on div "resolved as ( select dcm_id , dcm . subscription_name_c , dcm . event_api_id_c …" at bounding box center [610, 222] width 663 height 1554
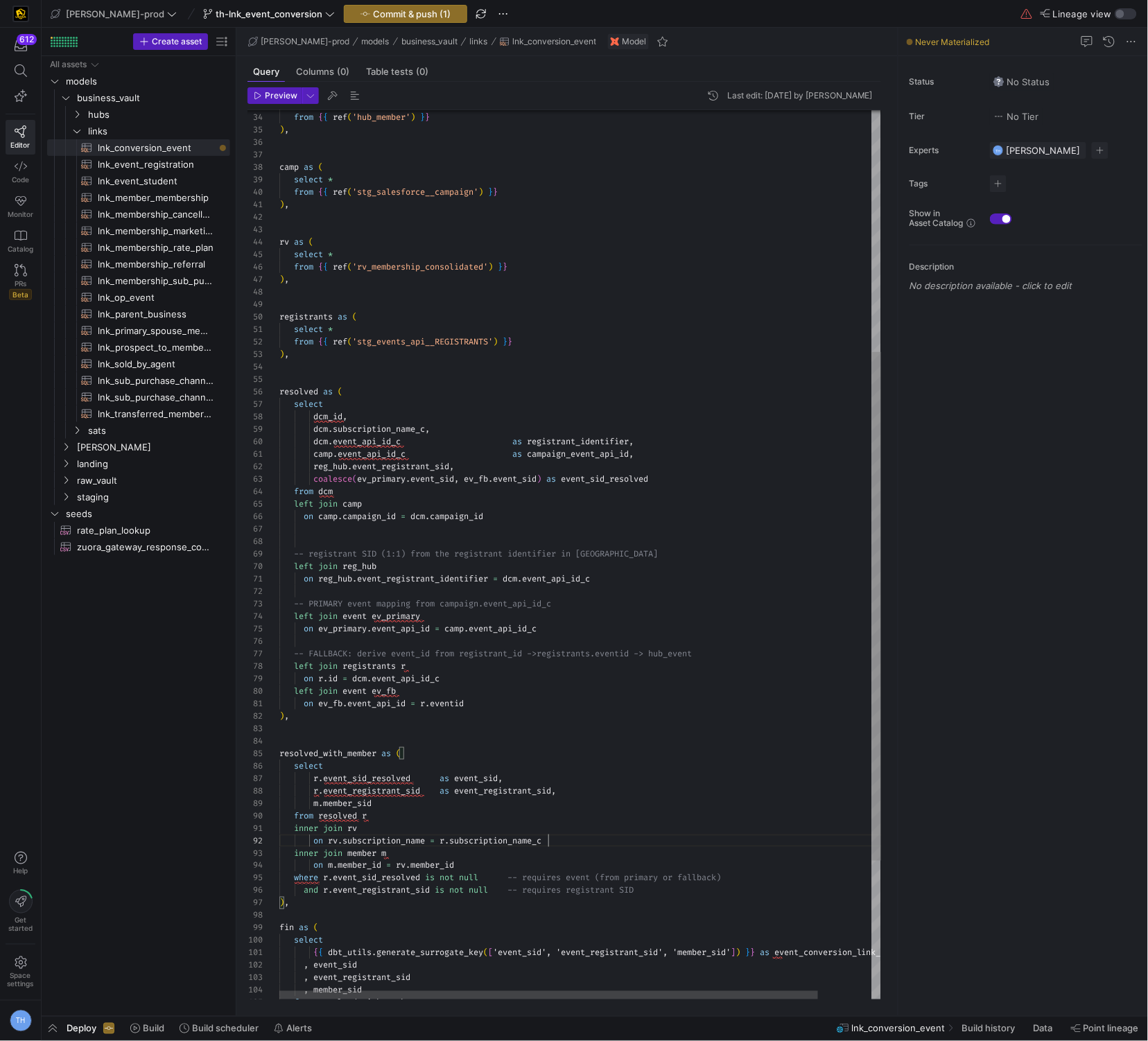
type textarea "inner join rv on rv.subscription_name = r.subscription_name_c inner join member…"
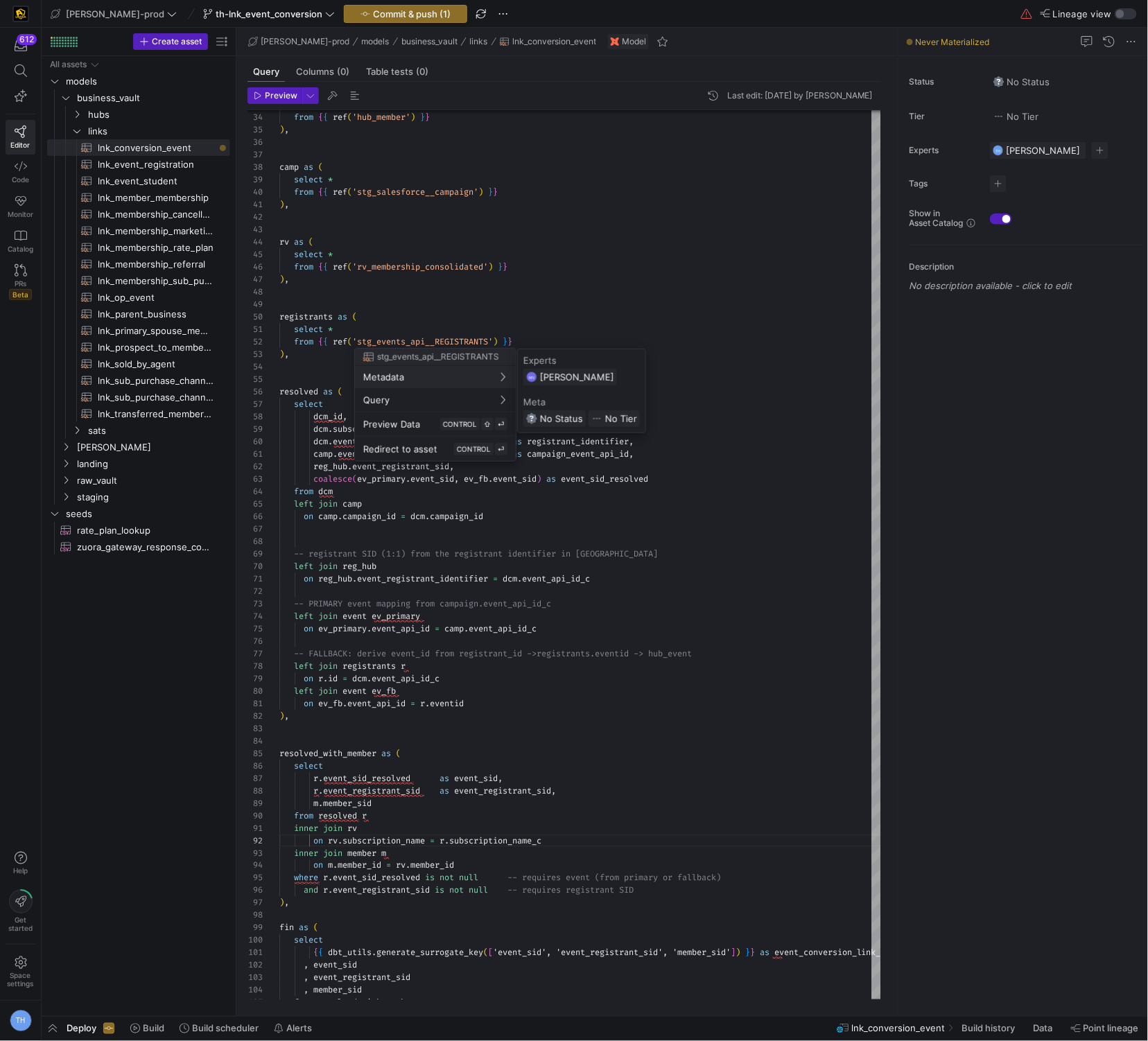
click at [431, 240] on div at bounding box center [574, 520] width 1148 height 1041
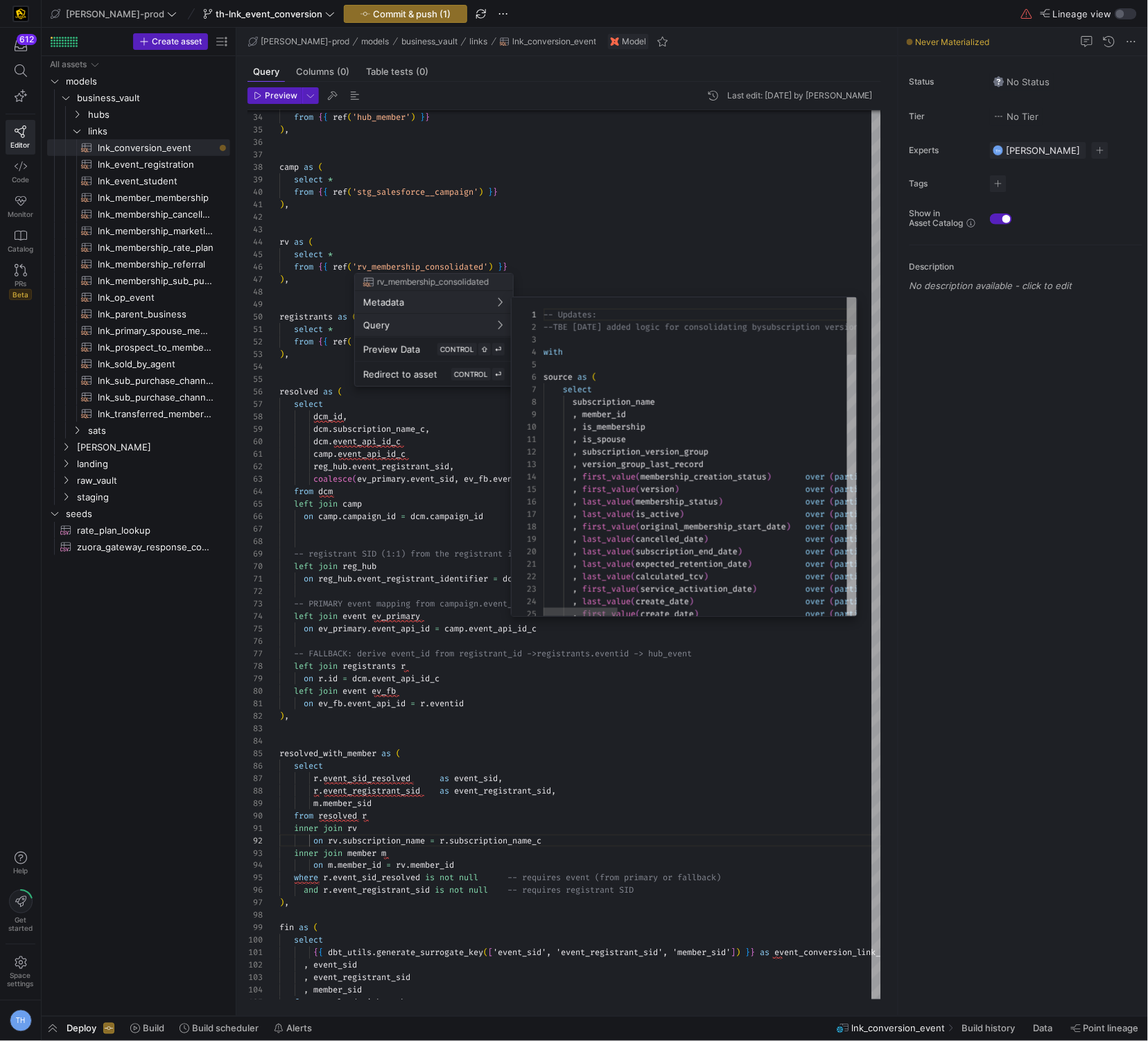
scroll to position [125, 0]
type textarea ", is_spouse , subscription_version_group , version_group_last_record , first_va…"
drag, startPoint x: 582, startPoint y: 454, endPoint x: 723, endPoint y: 454, distance: 141.0
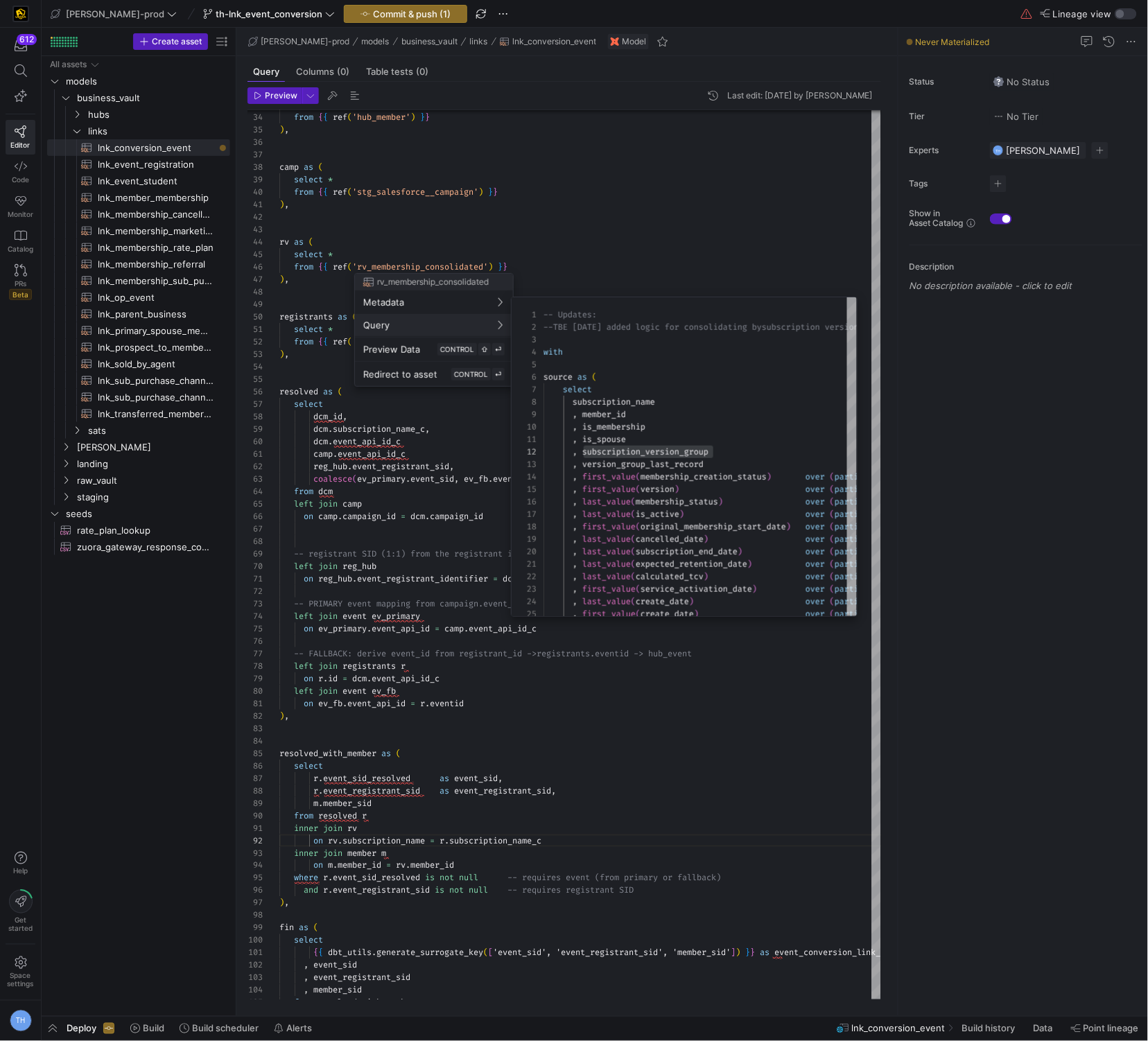
click at [645, 196] on div at bounding box center [574, 520] width 1148 height 1041
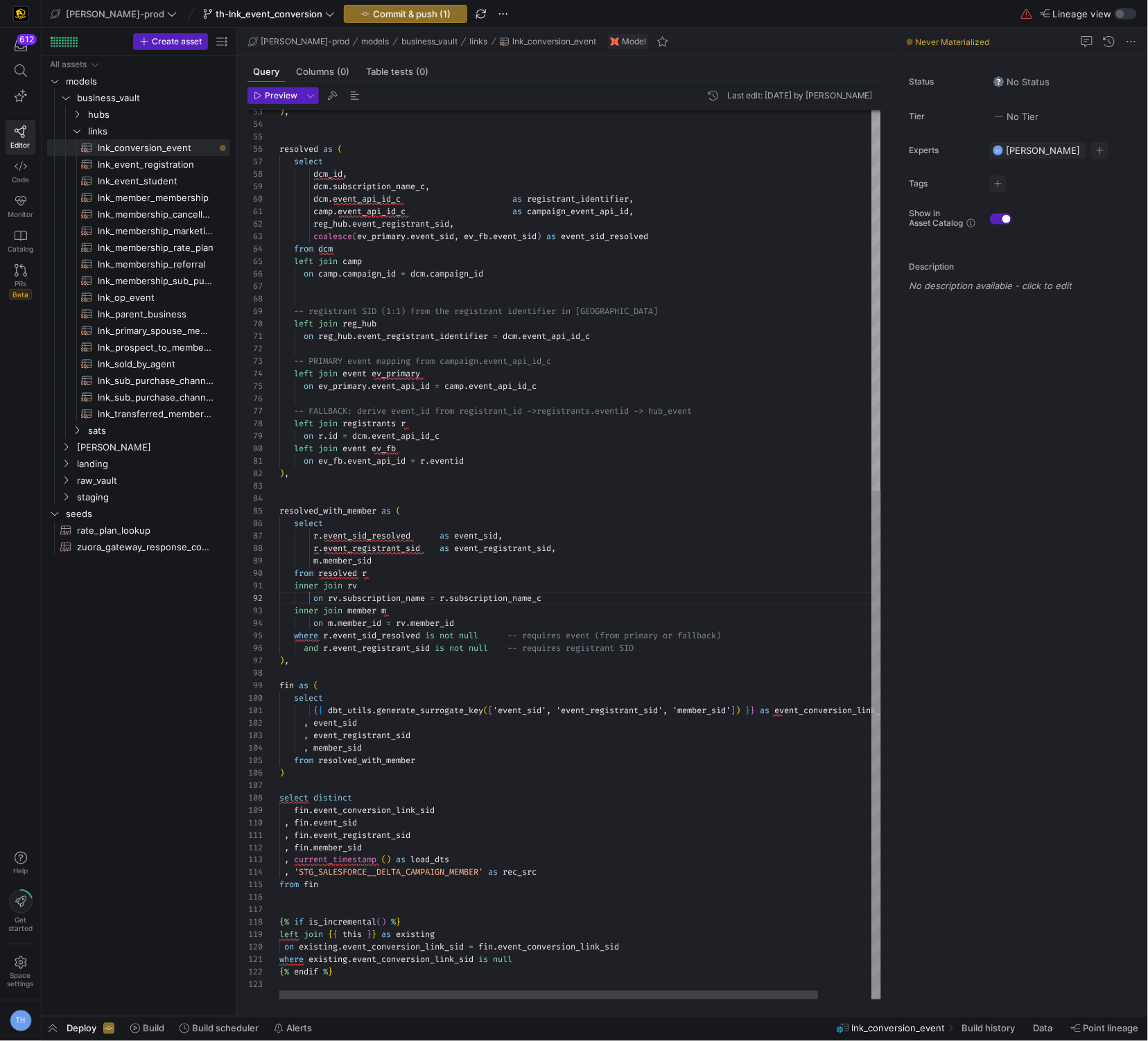
click at [502, 654] on div "resolved as ( select dcm_id , dcm . subscription_name_c , dcm . event_api_id_c …" at bounding box center [610, 222] width 663 height 1554
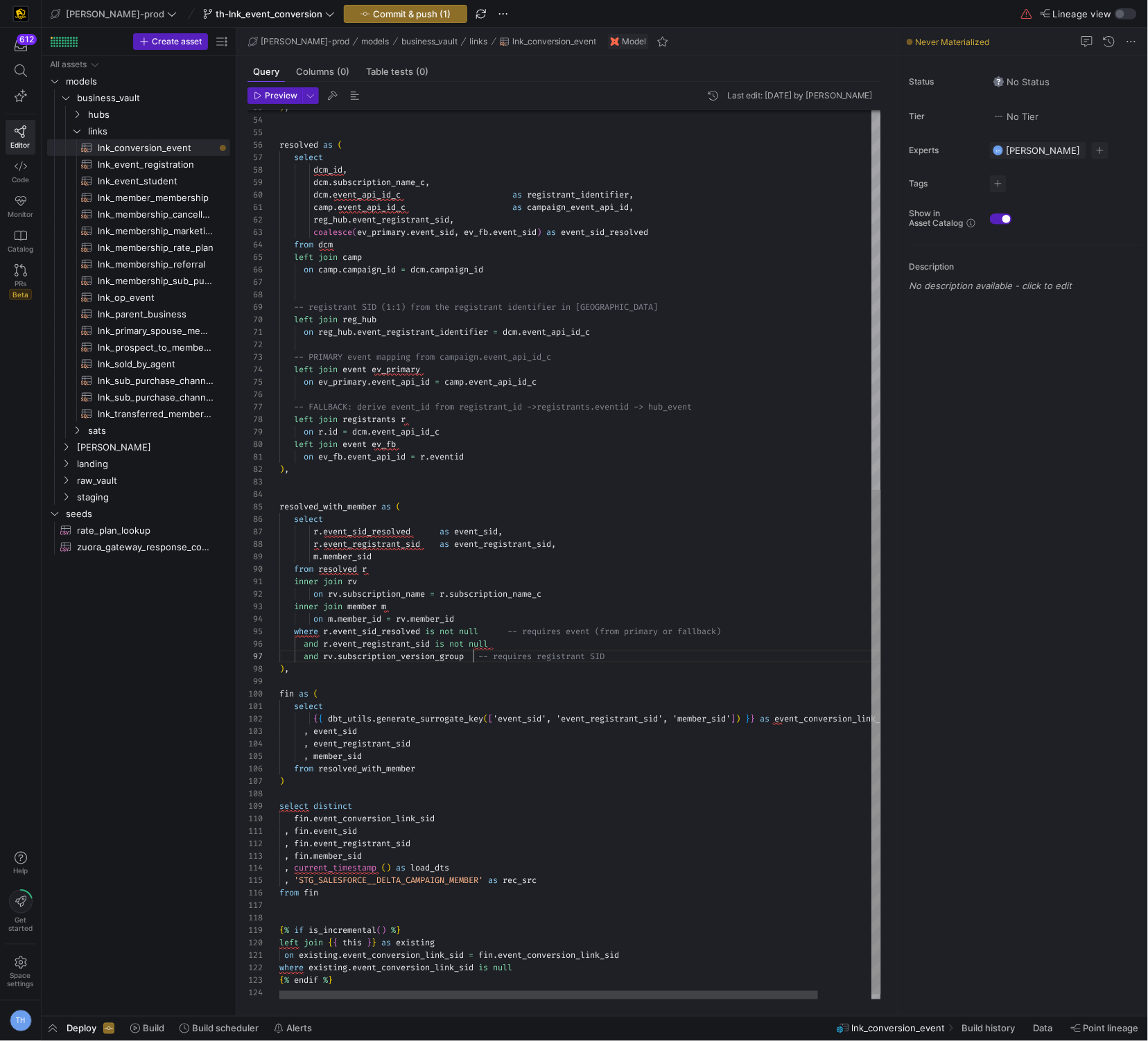
scroll to position [74, 194]
click at [476, 659] on div ") , resolved as ( select dcm_id , dcm . subscription_name_c , dcm . event_api_i…" at bounding box center [610, 225] width 663 height 1567
drag, startPoint x: 628, startPoint y: 659, endPoint x: 485, endPoint y: 661, distance: 143.0
click at [485, 661] on div ") , resolved as ( select dcm_id , dcm . subscription_name_c , dcm . event_api_i…" at bounding box center [610, 225] width 663 height 1567
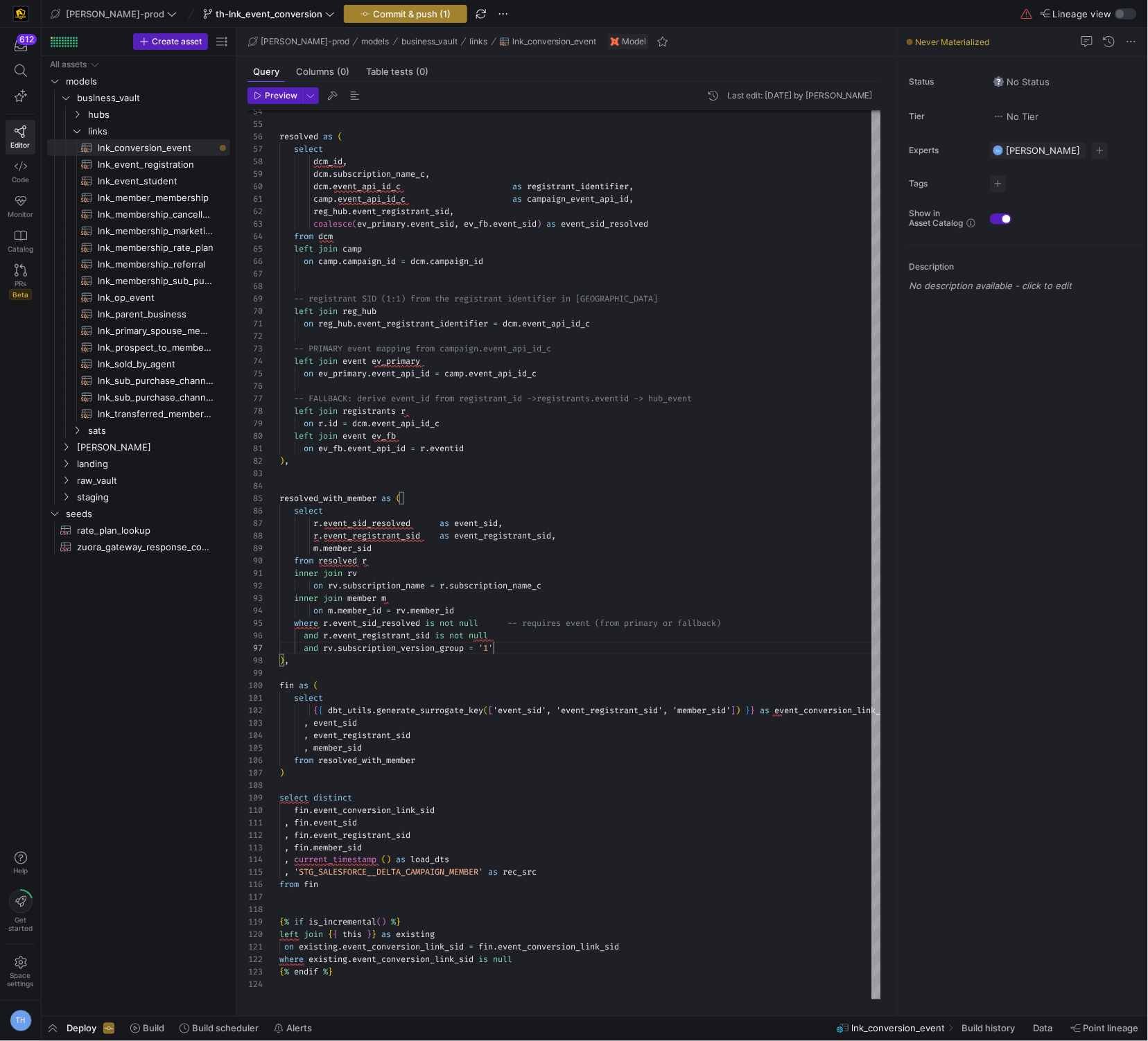
type textarea "inner join rv on rv.subscription_name = r.subscription_name_c inner join member…"
click at [385, 19] on span "Commit & push (1)" at bounding box center [411, 14] width 78 height 11
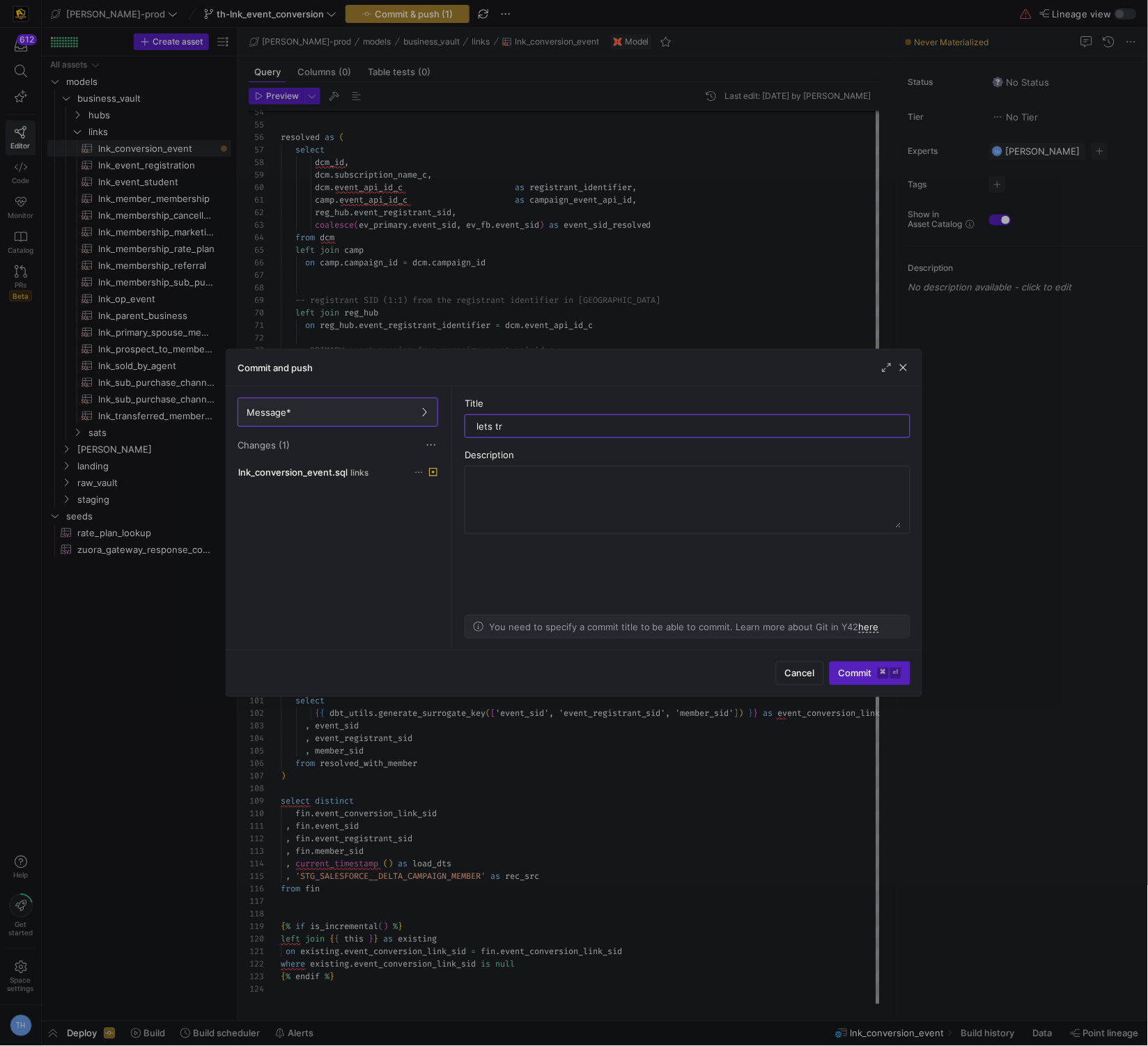
type input "lets try"
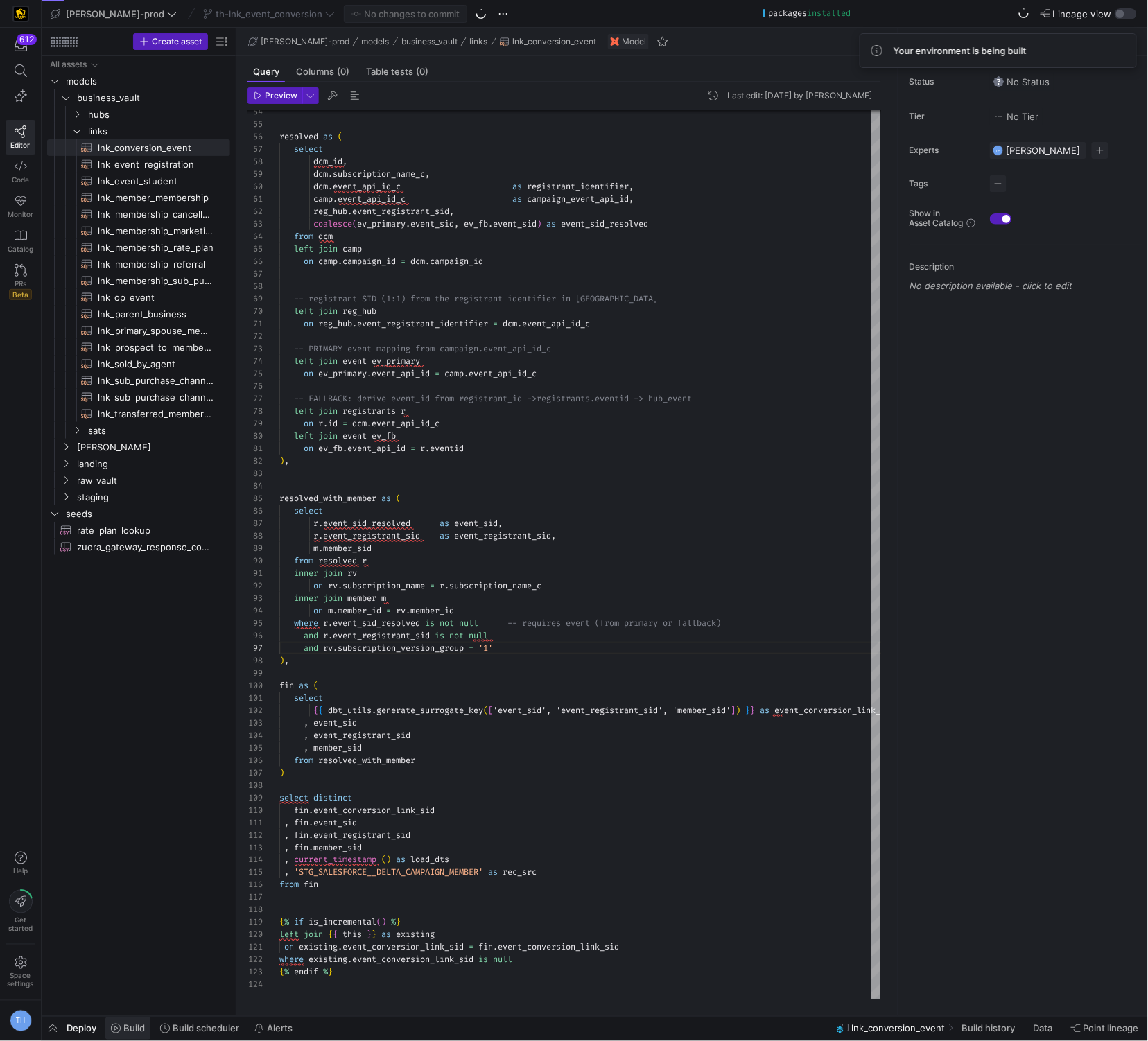
click at [135, 1030] on span "Build" at bounding box center [134, 1029] width 22 height 11
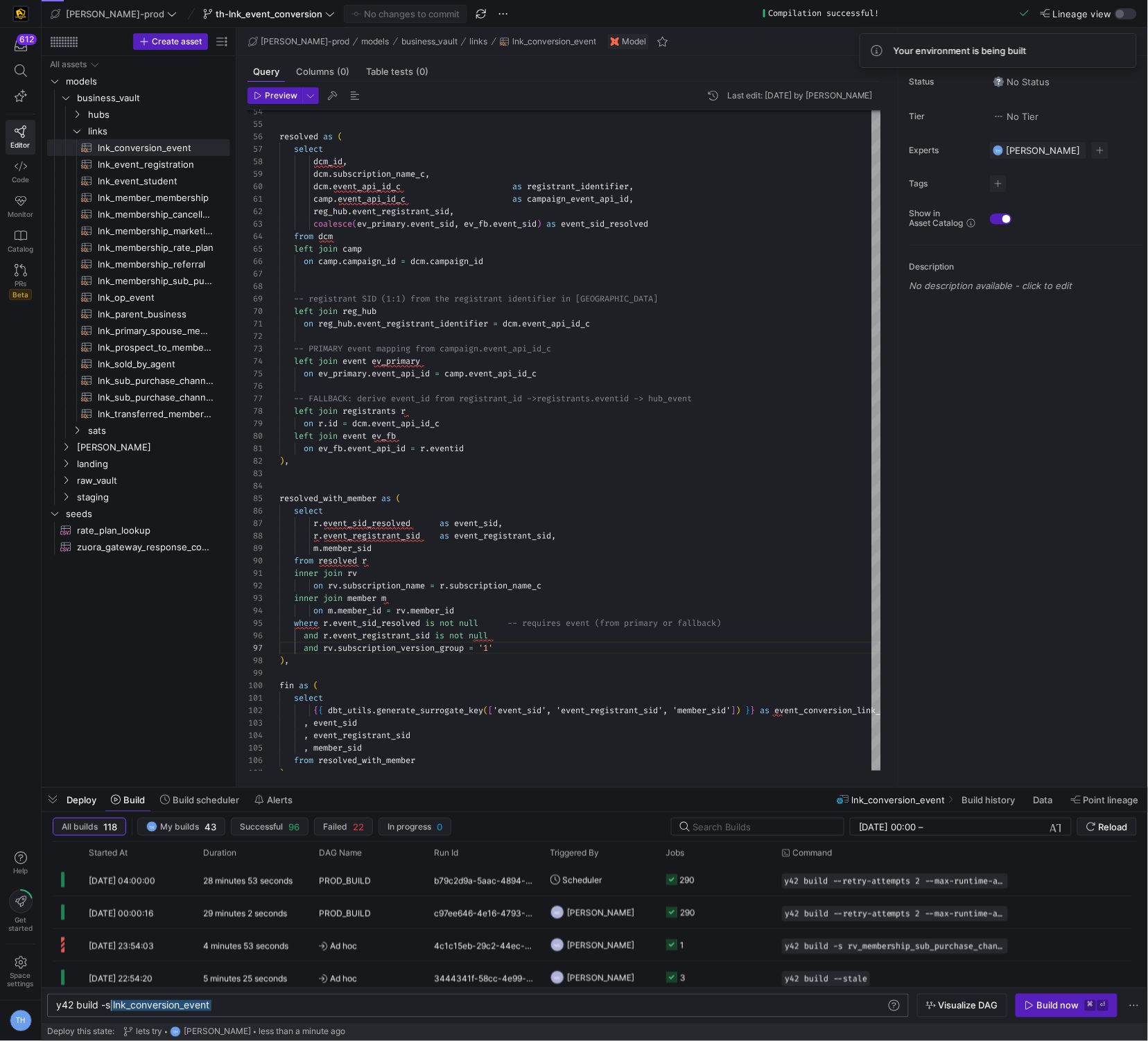
drag, startPoint x: 237, startPoint y: 1011, endPoint x: 111, endPoint y: 1002, distance: 126.3
click at [111, 1002] on div "y42 build -s lnk_conversion_event" at bounding box center [471, 1006] width 830 height 11
click at [1045, 1004] on div "Build now" at bounding box center [1058, 1006] width 42 height 11
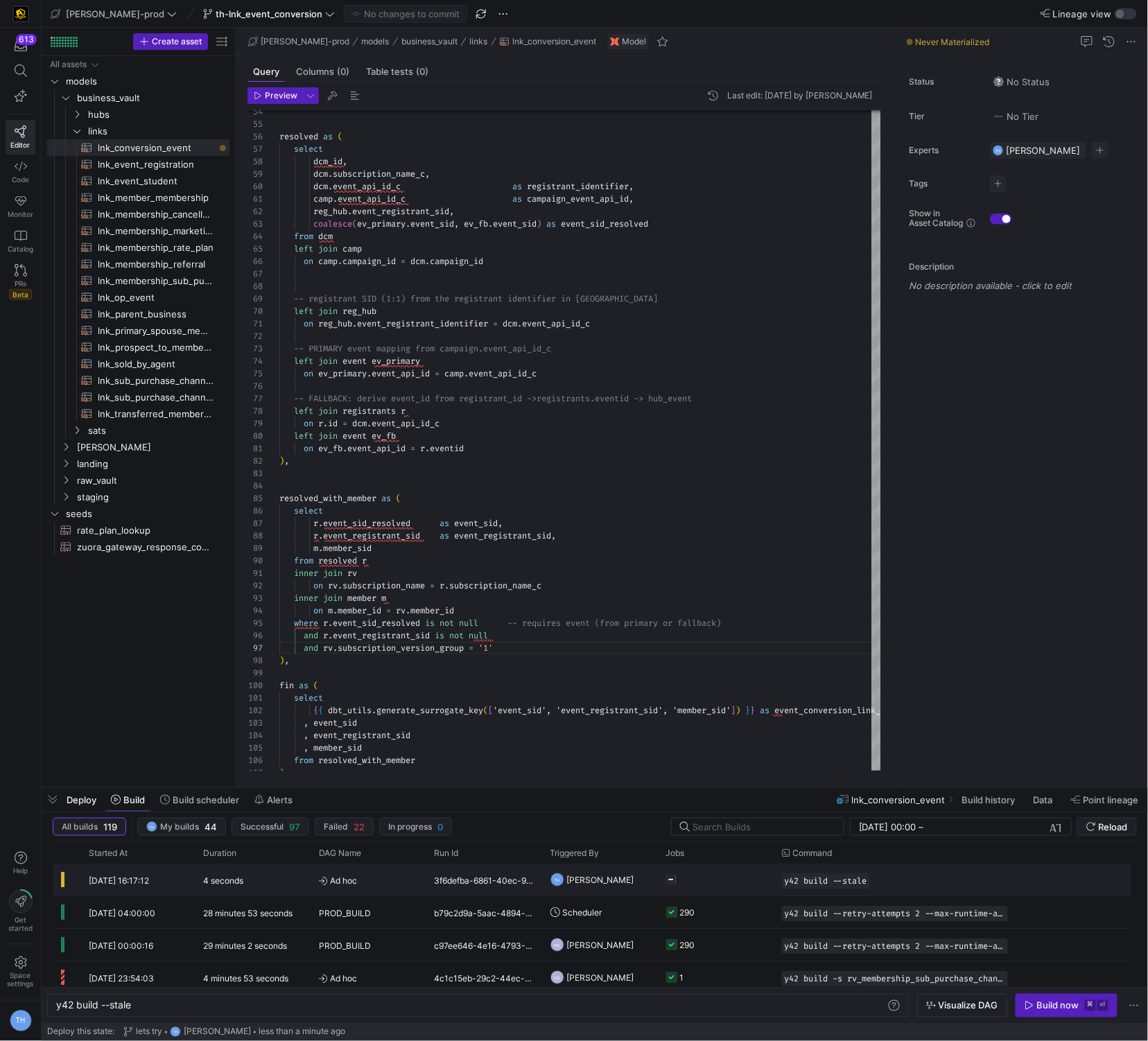
click at [396, 867] on span "Ad hoc" at bounding box center [368, 881] width 99 height 33
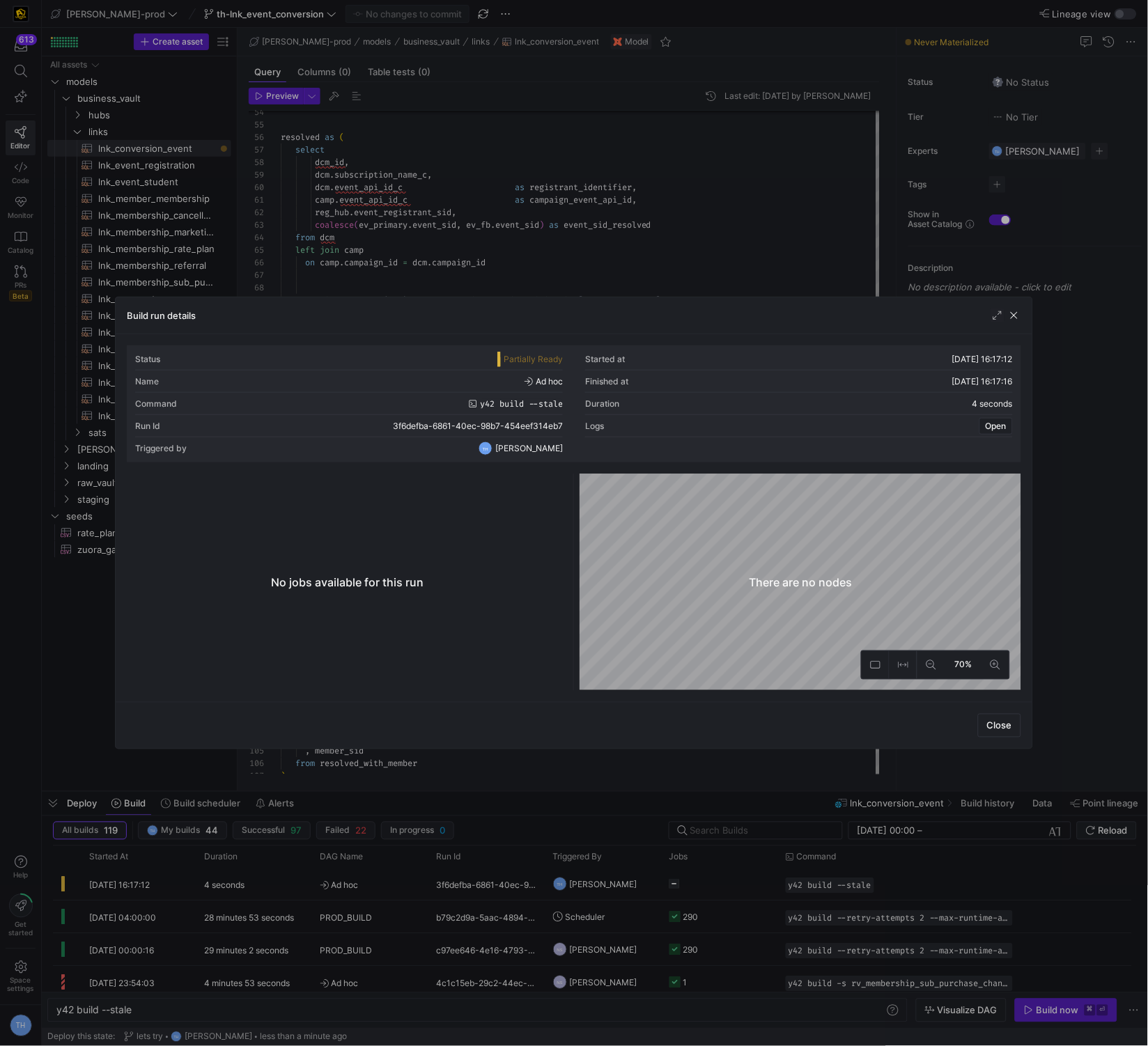
click at [714, 209] on div at bounding box center [574, 523] width 1148 height 1046
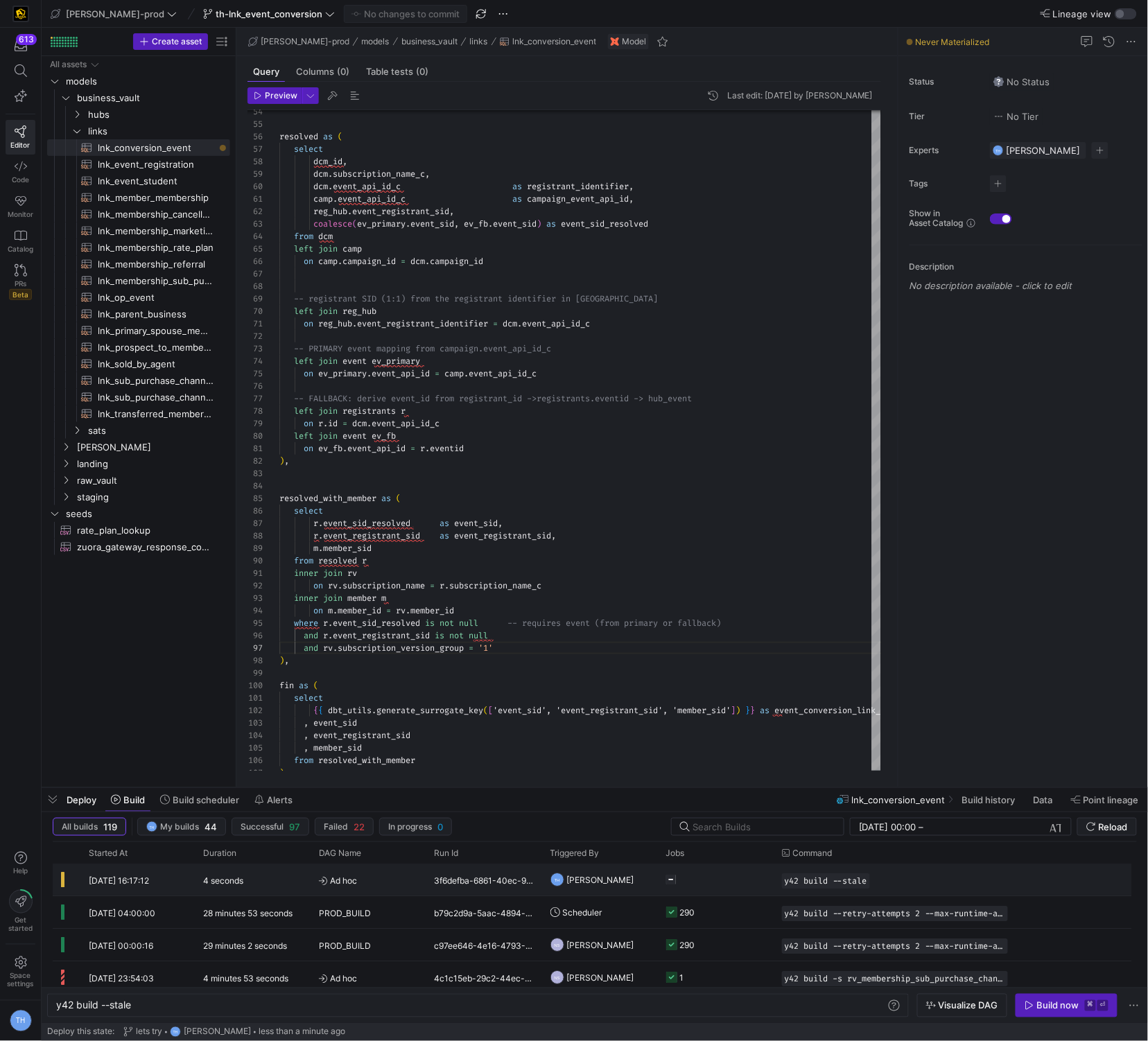
click at [252, 881] on div "4 seconds" at bounding box center [253, 881] width 116 height 32
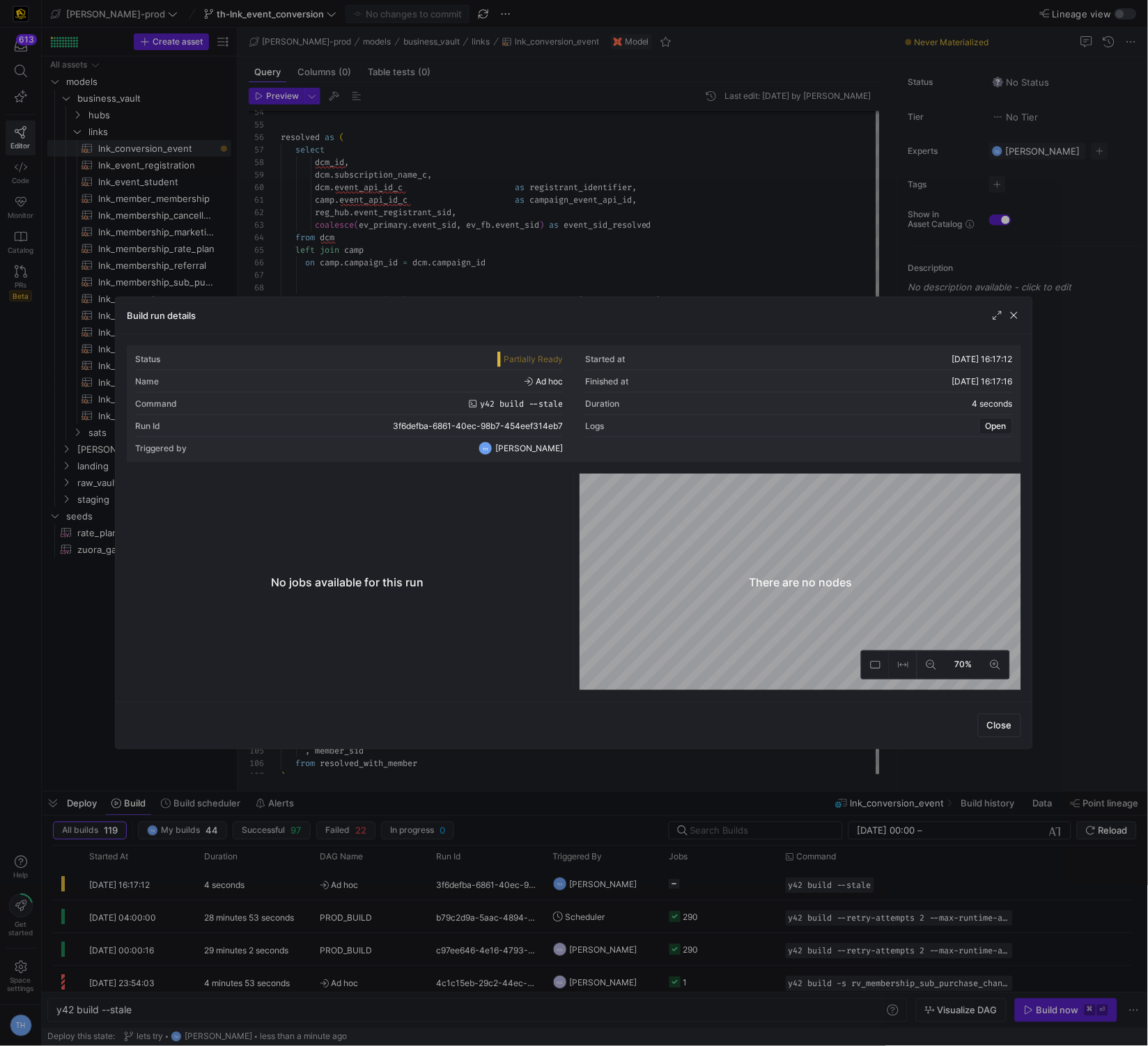
click at [758, 224] on div at bounding box center [574, 523] width 1148 height 1046
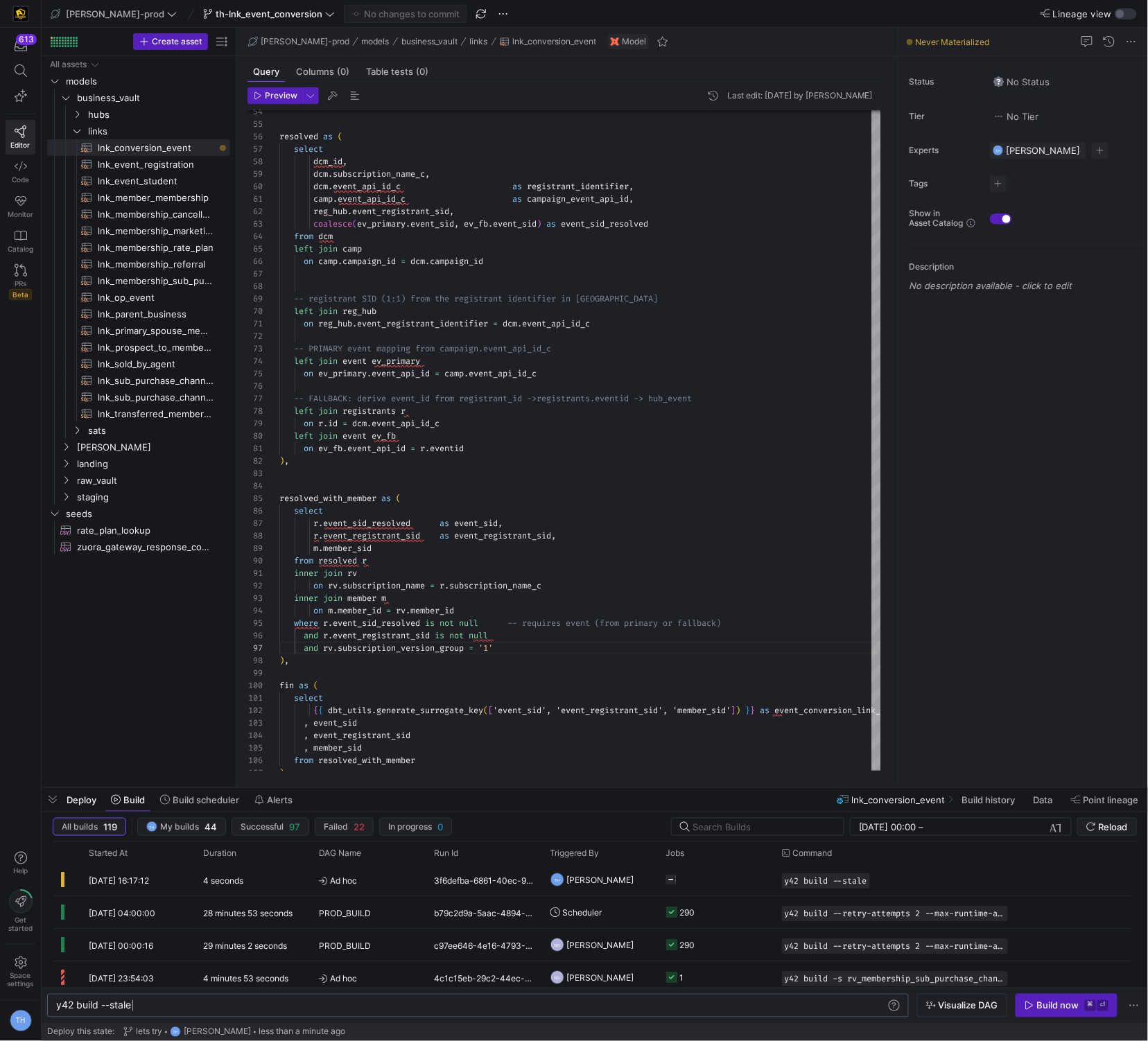
click at [167, 1007] on div "y42 build --stale" at bounding box center [471, 1006] width 830 height 11
type textarea "y42 build -s lnk_conversion_event"
click at [1061, 1007] on div "Build now" at bounding box center [1058, 1006] width 42 height 11
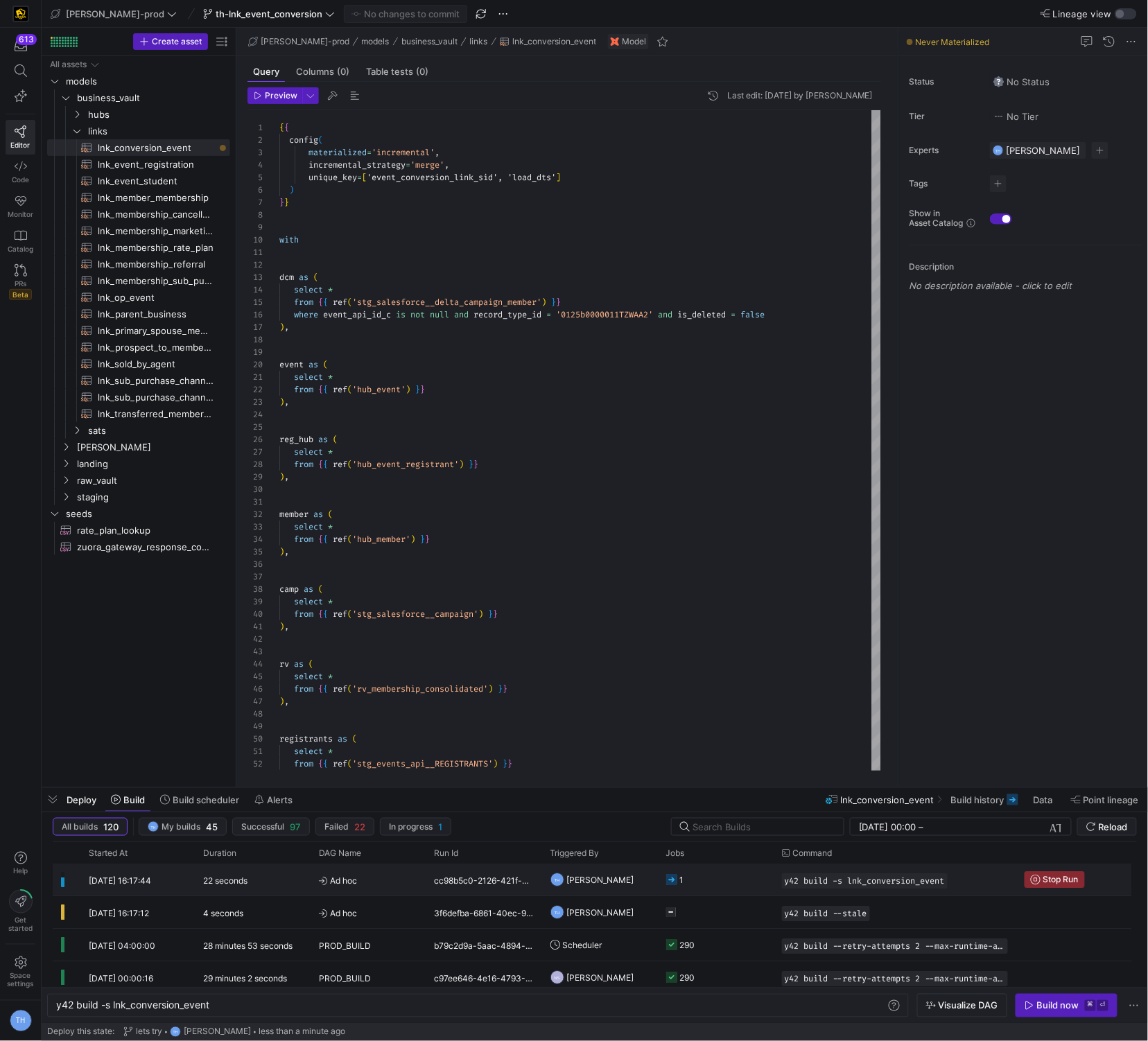
click at [703, 873] on y42-job-status-cell-renderer "1" at bounding box center [716, 880] width 99 height 31
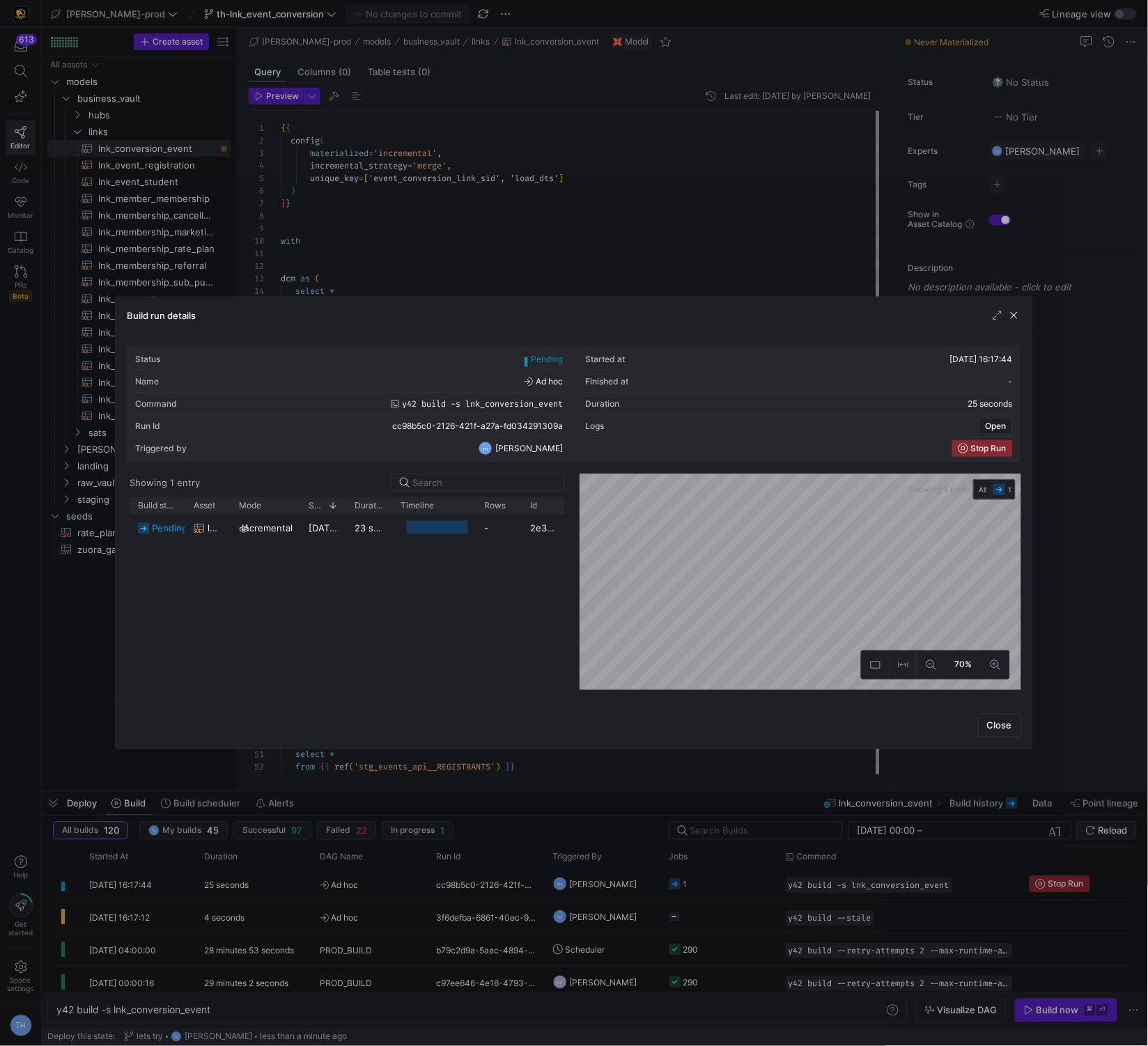
click at [614, 251] on div at bounding box center [574, 523] width 1148 height 1046
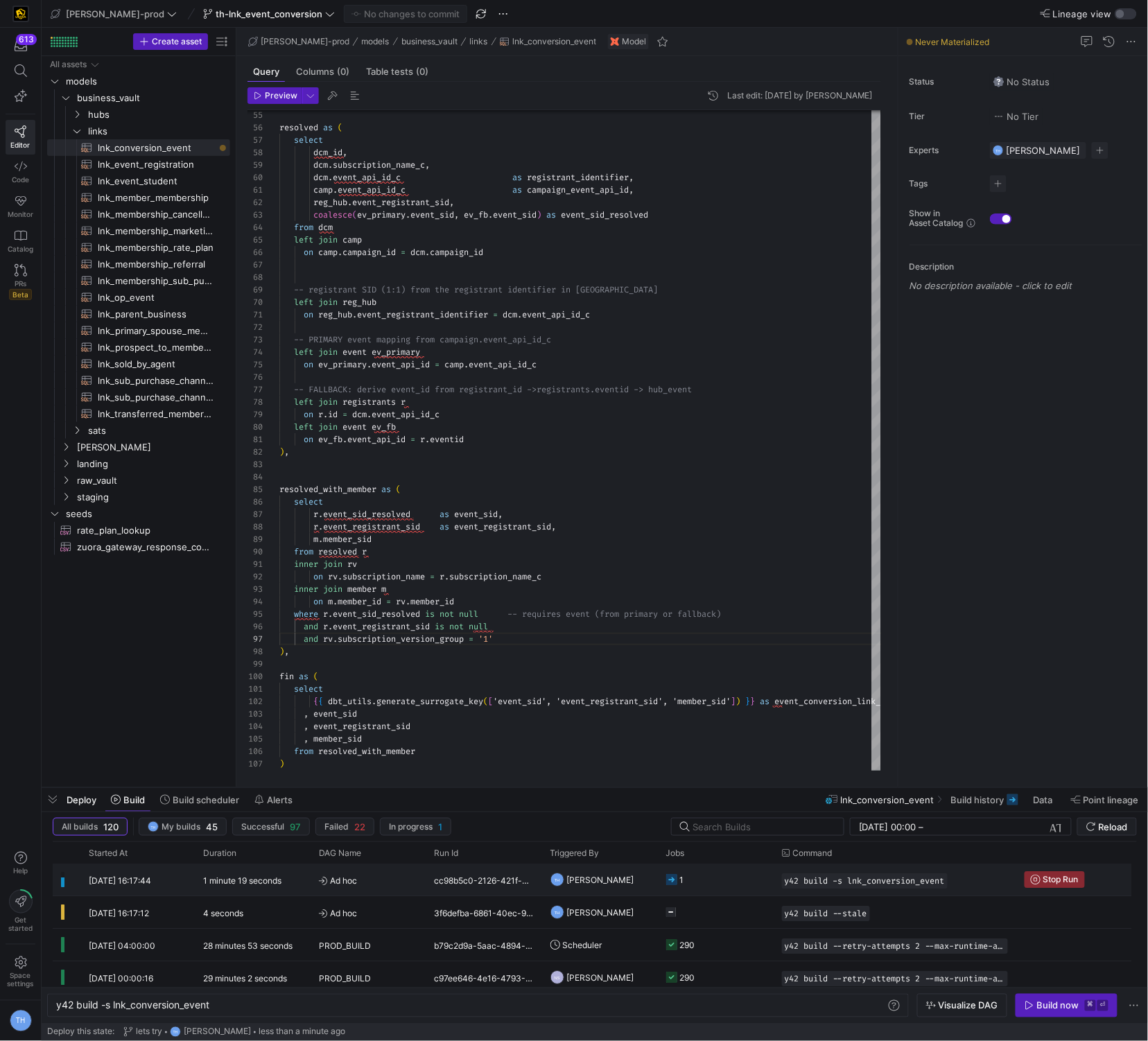
click at [703, 881] on y42-job-status-cell-renderer "1" at bounding box center [716, 880] width 99 height 31
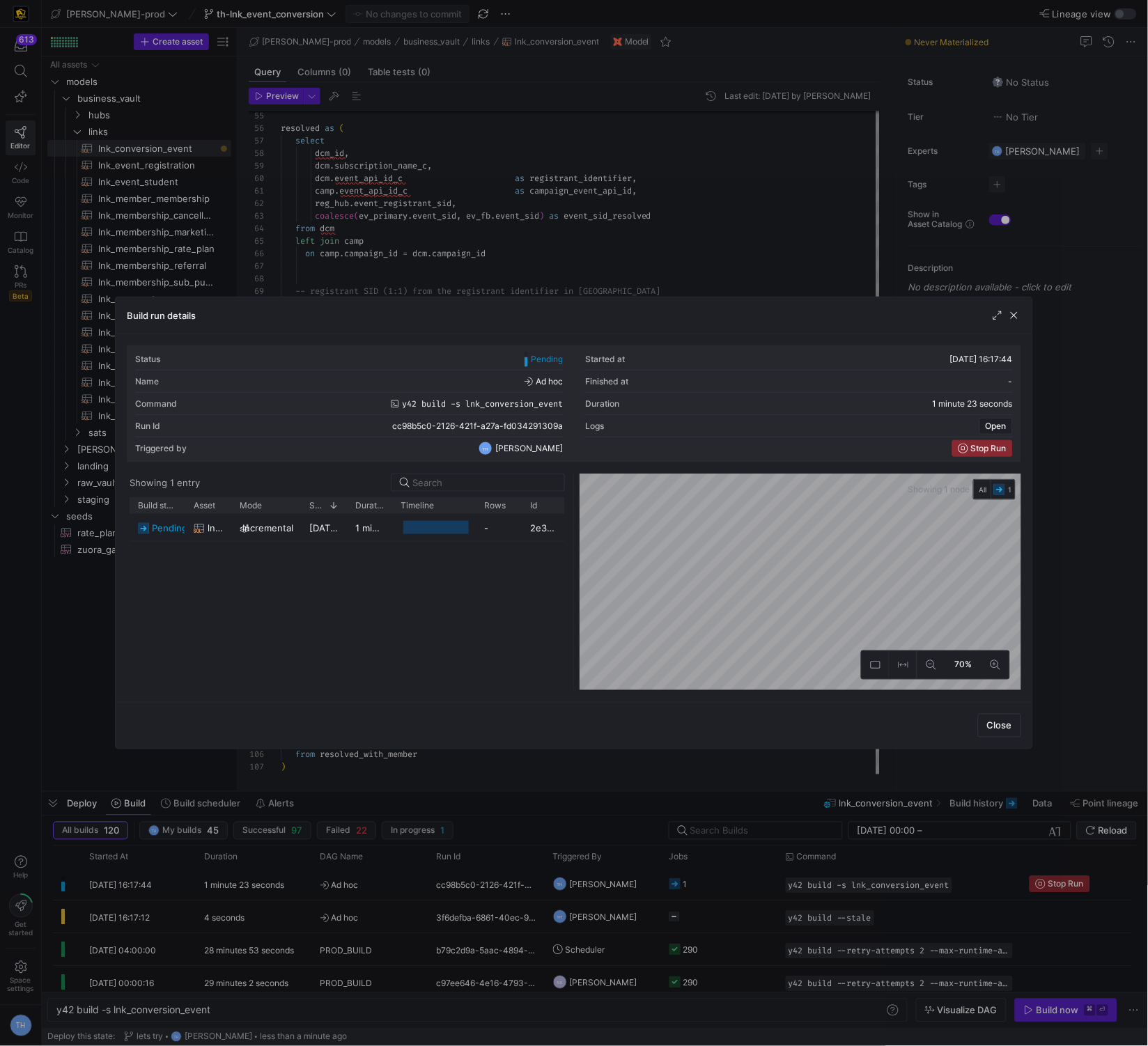
click at [629, 179] on div at bounding box center [574, 523] width 1148 height 1046
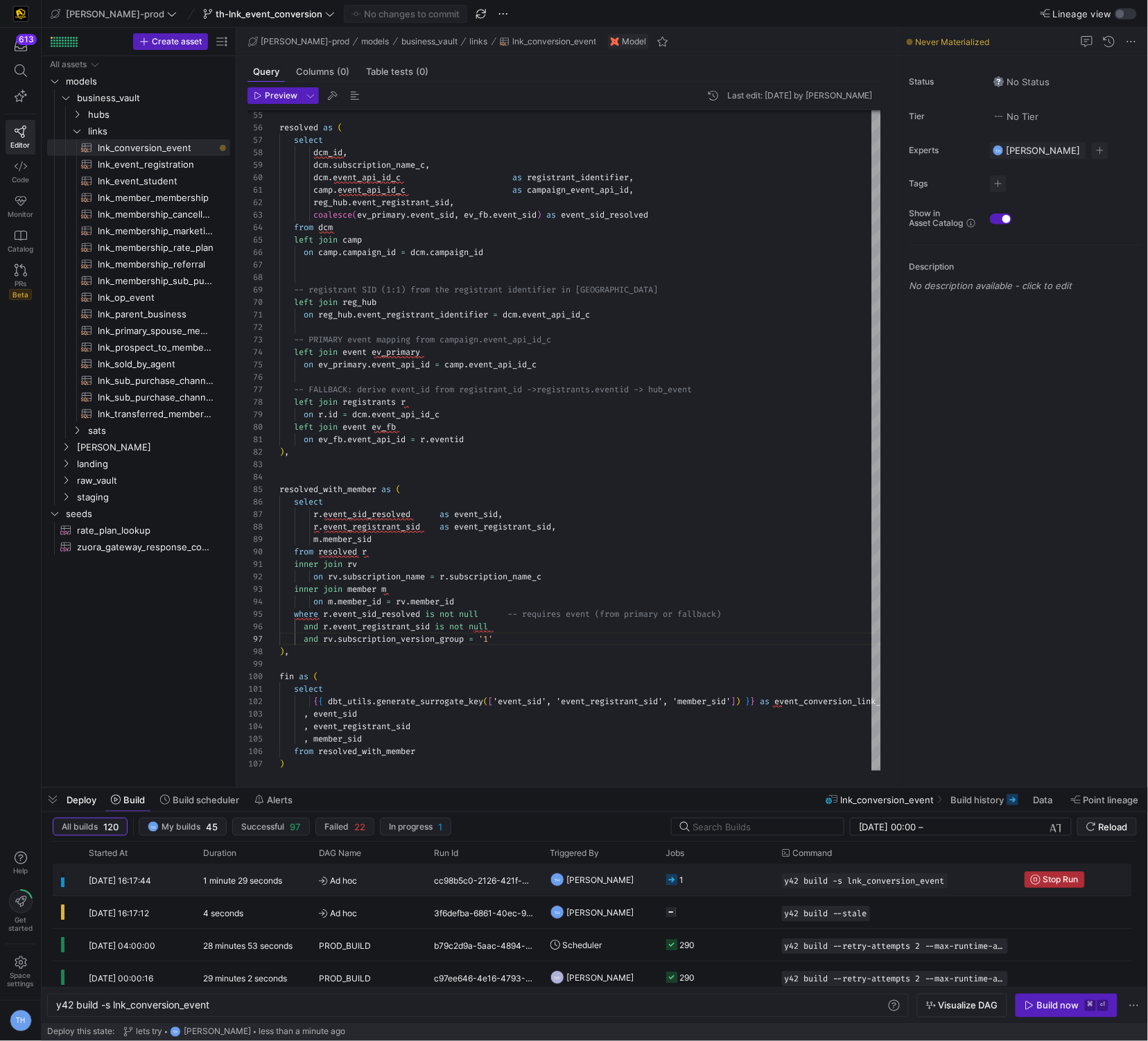
click at [1066, 879] on span "Stop Run" at bounding box center [1062, 880] width 36 height 9
click at [1057, 1002] on div "Build now" at bounding box center [1058, 1006] width 42 height 11
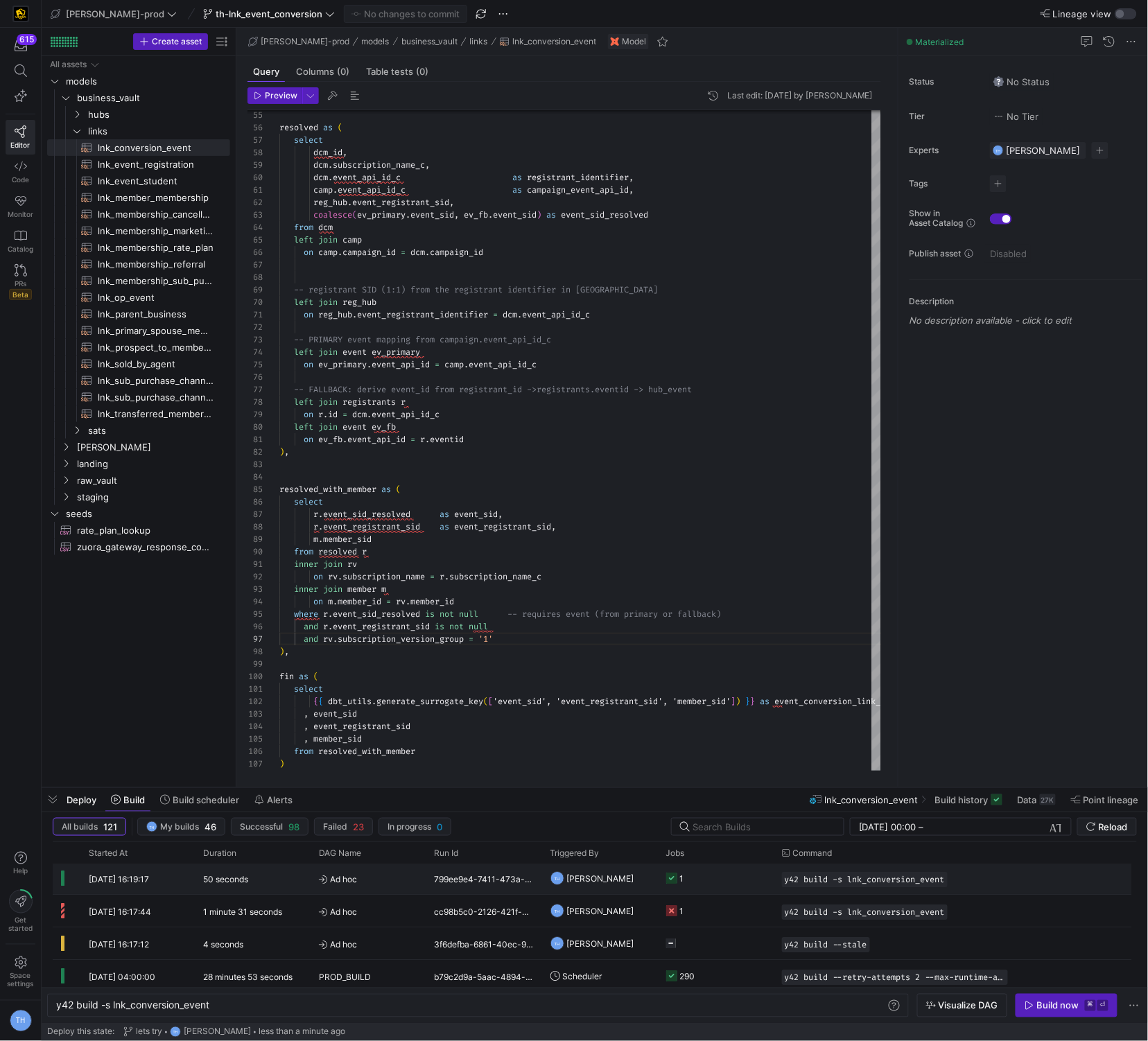
scroll to position [0, 0]
click at [511, 878] on div "799ee9e4-7411-473a-b39c-7eed600e19f8" at bounding box center [485, 881] width 116 height 32
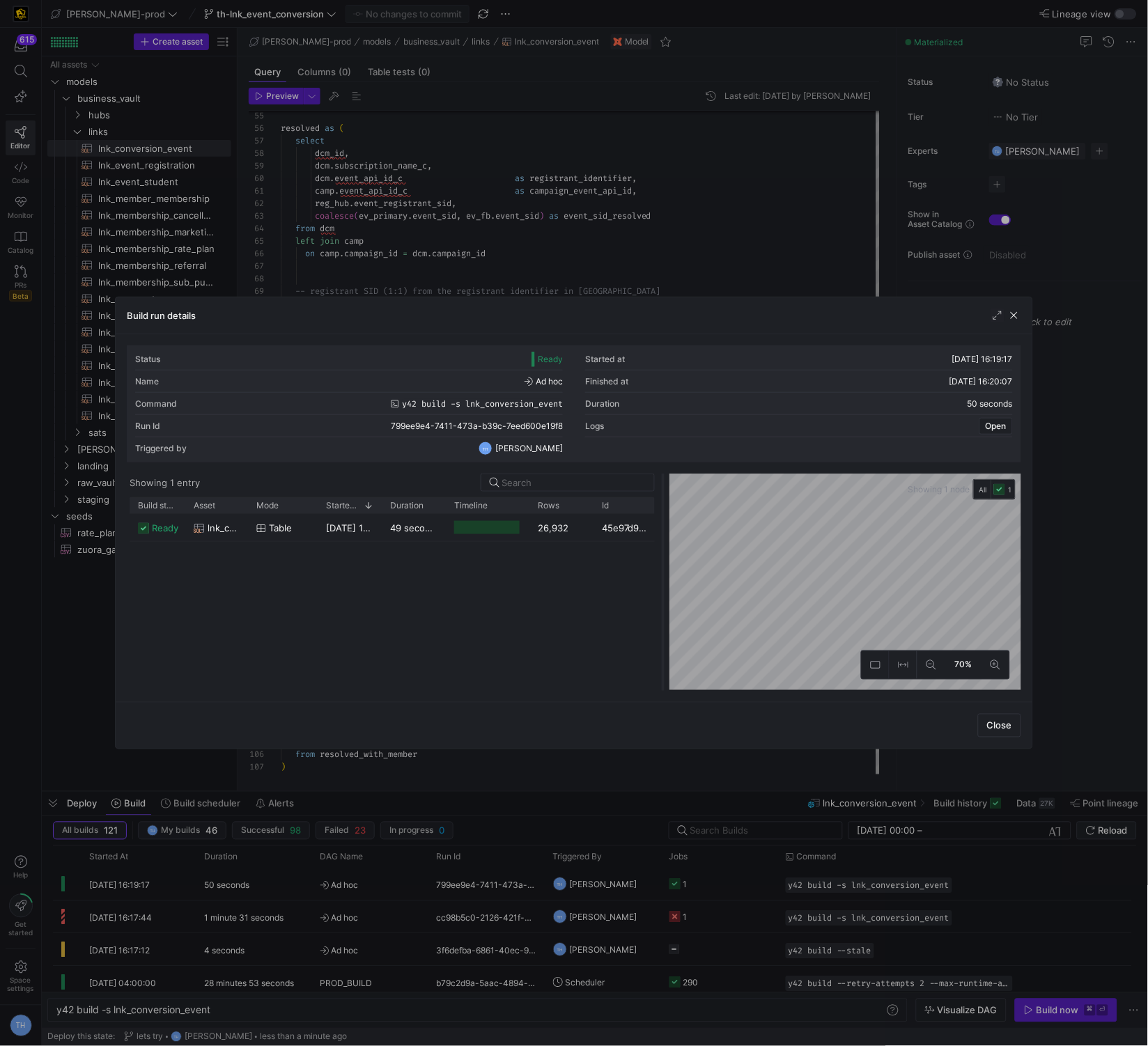
drag, startPoint x: 575, startPoint y: 527, endPoint x: 668, endPoint y: 532, distance: 93.1
click at [666, 532] on div at bounding box center [663, 582] width 6 height 217
click at [684, 178] on div at bounding box center [574, 523] width 1148 height 1046
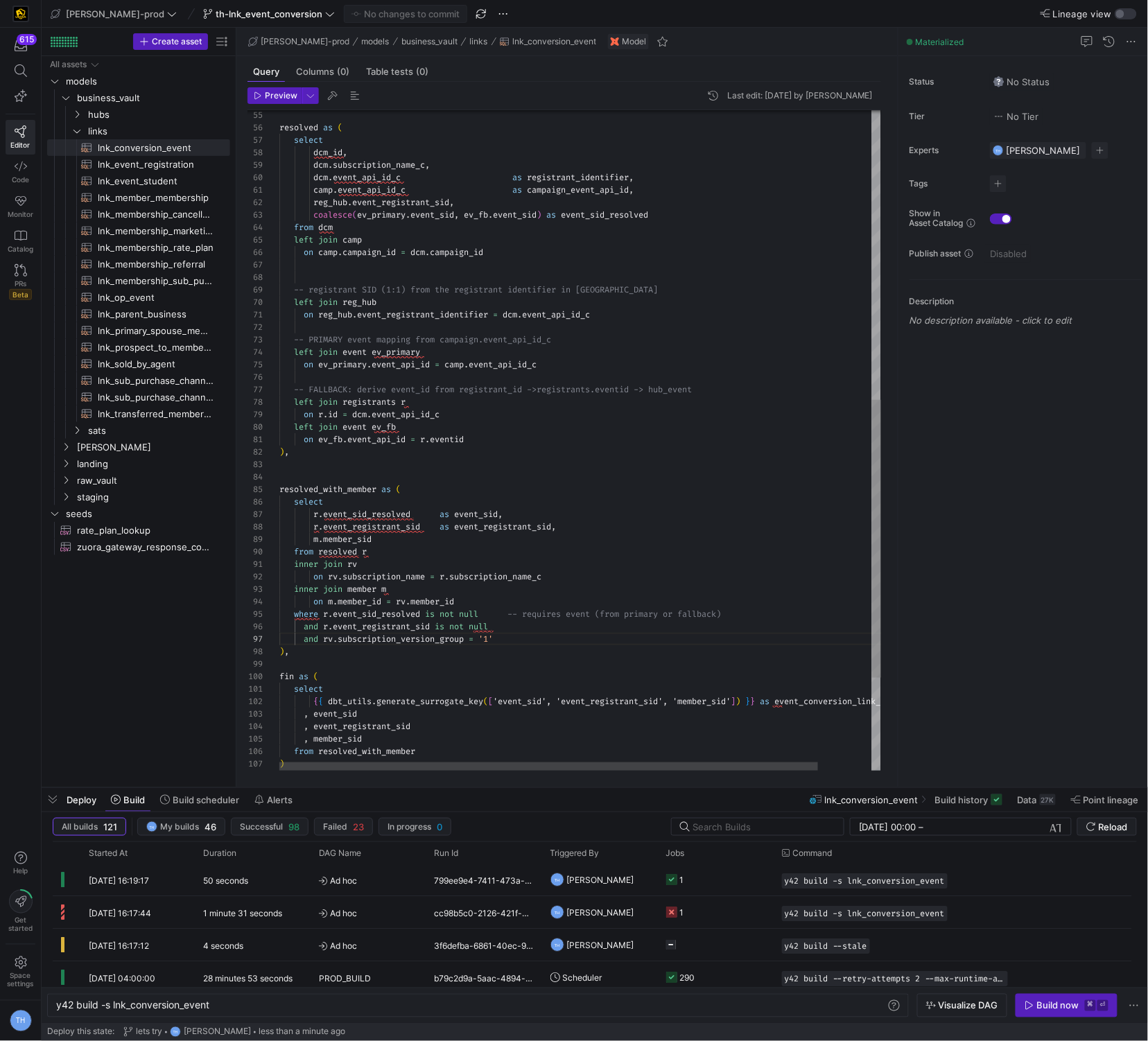
click at [640, 405] on div "-- PRIMARY event mapping from campaign.event_api_i d_c left join event ev_prima…" at bounding box center [610, 207] width 663 height 1567
click at [574, 447] on div "-- PRIMARY event mapping from campaign.event_api_i d_c left join event ev_prima…" at bounding box center [610, 207] width 663 height 1567
click at [569, 461] on div "-- PRIMARY event mapping from campaign.event_api_i d_c left join event ev_prima…" at bounding box center [610, 207] width 663 height 1567
click at [569, 470] on div "-- PRIMARY event mapping from campaign.event_api_i d_c left join event ev_prima…" at bounding box center [610, 207] width 663 height 1567
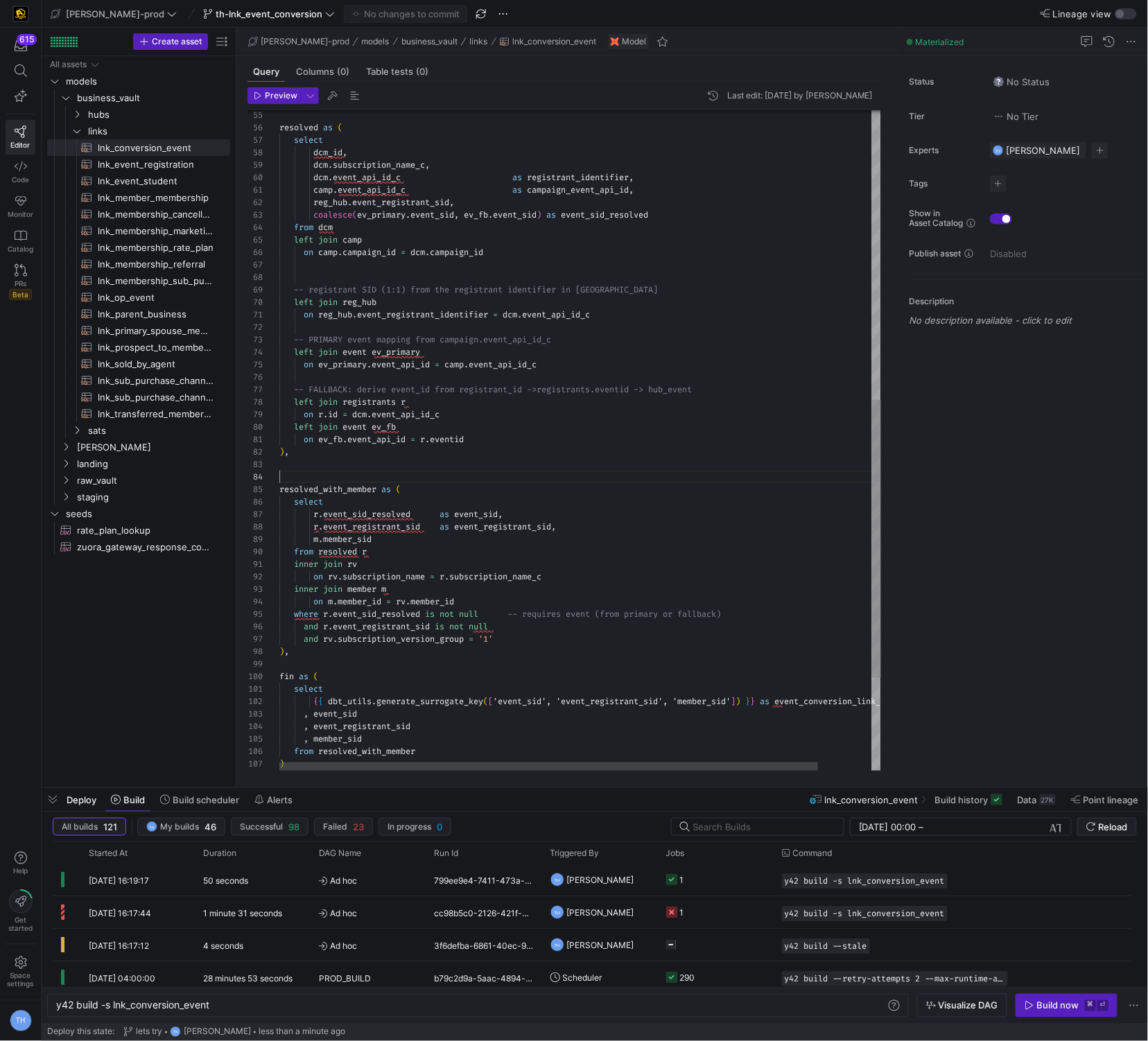
scroll to position [37, 0]
click at [569, 474] on div "-- PRIMARY event mapping from campaign.event_api_i d_c left join event ev_prima…" at bounding box center [610, 207] width 663 height 1567
click at [569, 483] on div "-- PRIMARY event mapping from campaign.event_api_i d_c left join event ev_prima…" at bounding box center [610, 207] width 663 height 1567
click at [573, 457] on div "-- PRIMARY event mapping from campaign.event_api_i d_c left join event ev_prima…" at bounding box center [610, 207] width 663 height 1567
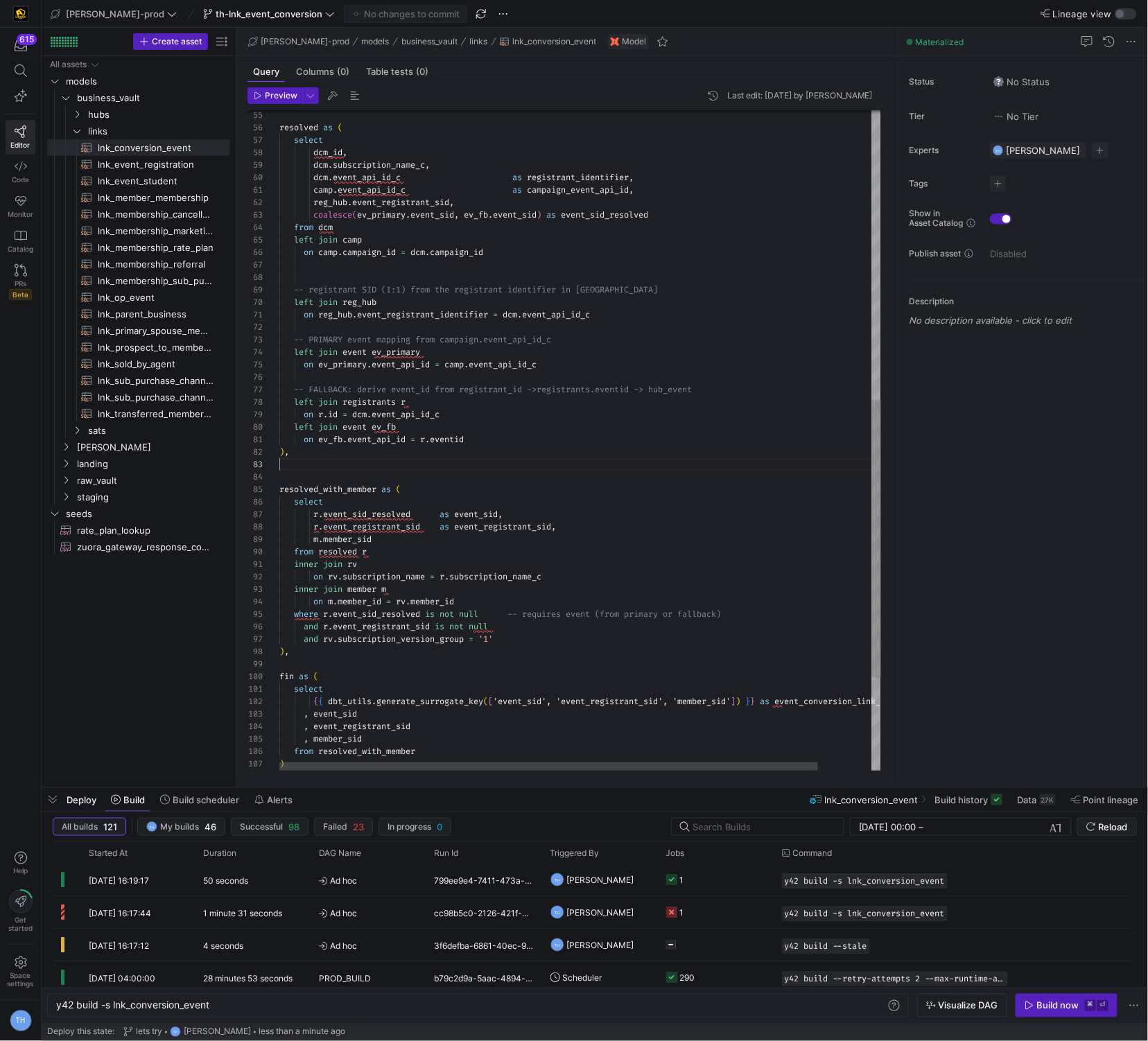
click at [572, 468] on div "-- PRIMARY event mapping from campaign.event_api_i d_c left join event ev_prima…" at bounding box center [610, 207] width 663 height 1567
click at [574, 475] on div "-- PRIMARY event mapping from campaign.event_api_i d_c left join event ev_prima…" at bounding box center [610, 207] width 663 height 1567
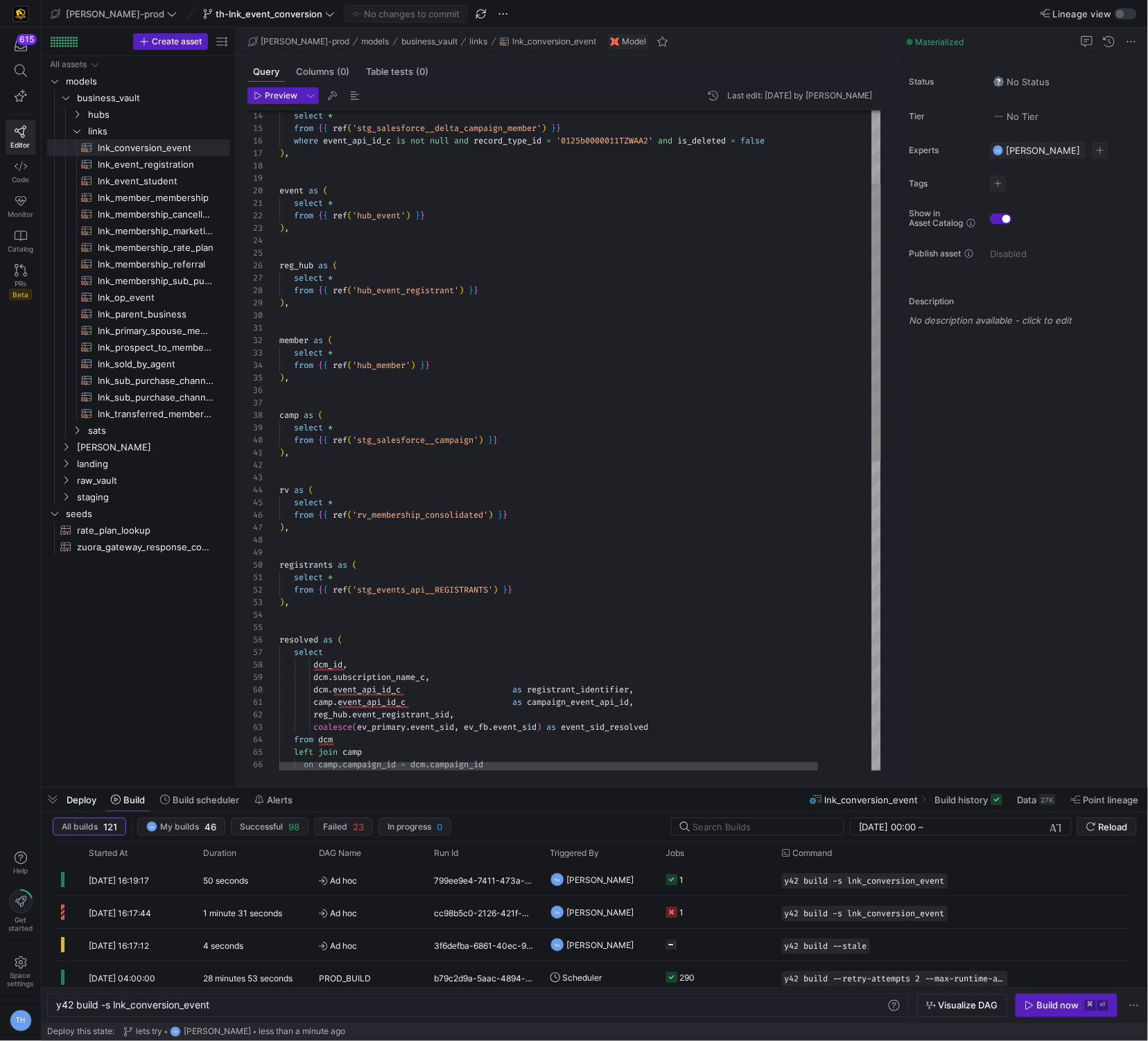
click at [518, 522] on div "from dcm left join camp on camp . campaign_id = dcm . campaign_id camp . event_…" at bounding box center [610, 720] width 663 height 1567
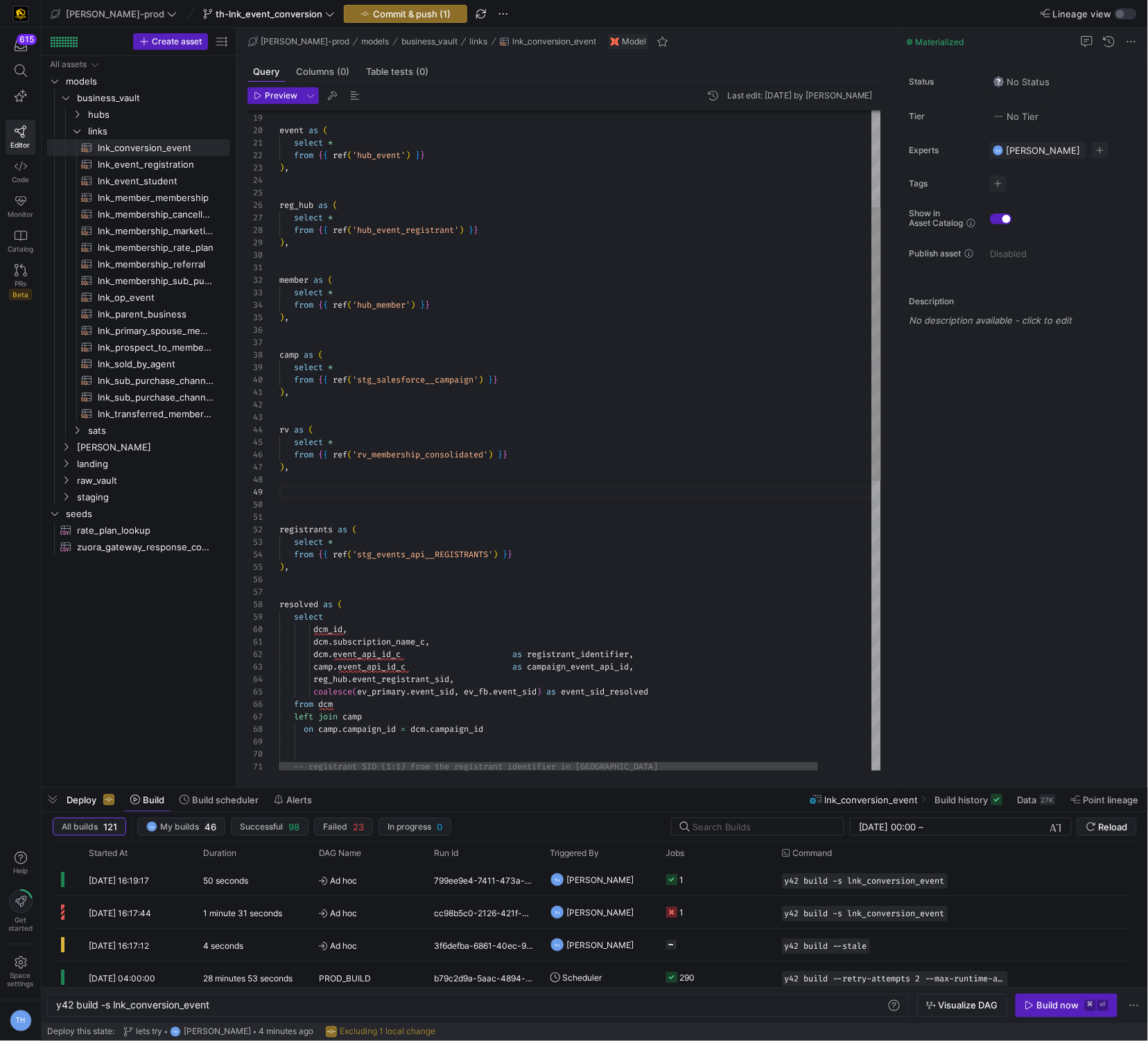
click at [289, 429] on div "from dcm left join camp on camp . campaign_id = dcm . campaign_id camp . event_…" at bounding box center [610, 672] width 663 height 1592
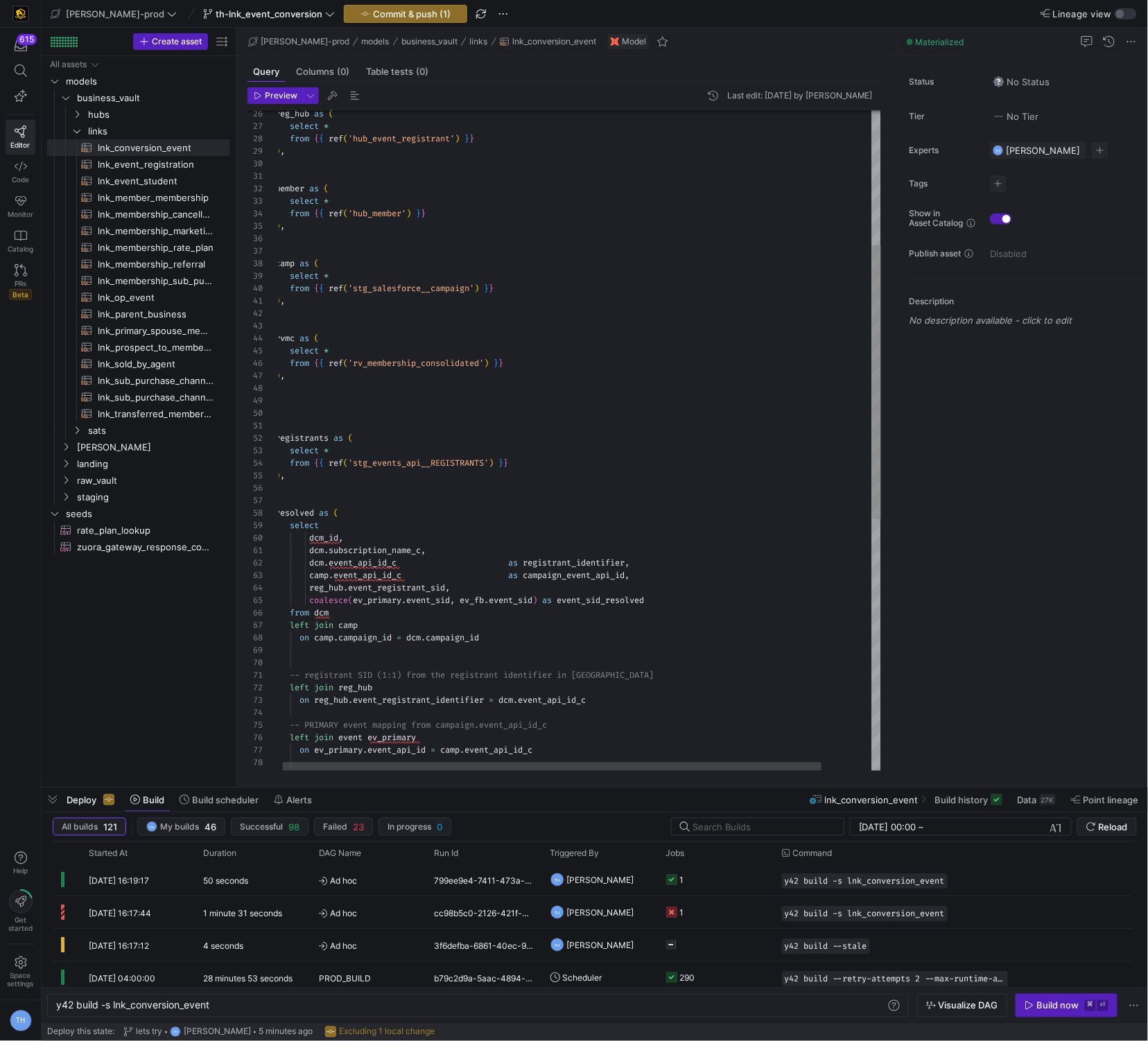
click at [356, 380] on div "-- PRIMARY event mapping from campaign.event_api_i d_c left join event ev_prima…" at bounding box center [606, 580] width 663 height 1592
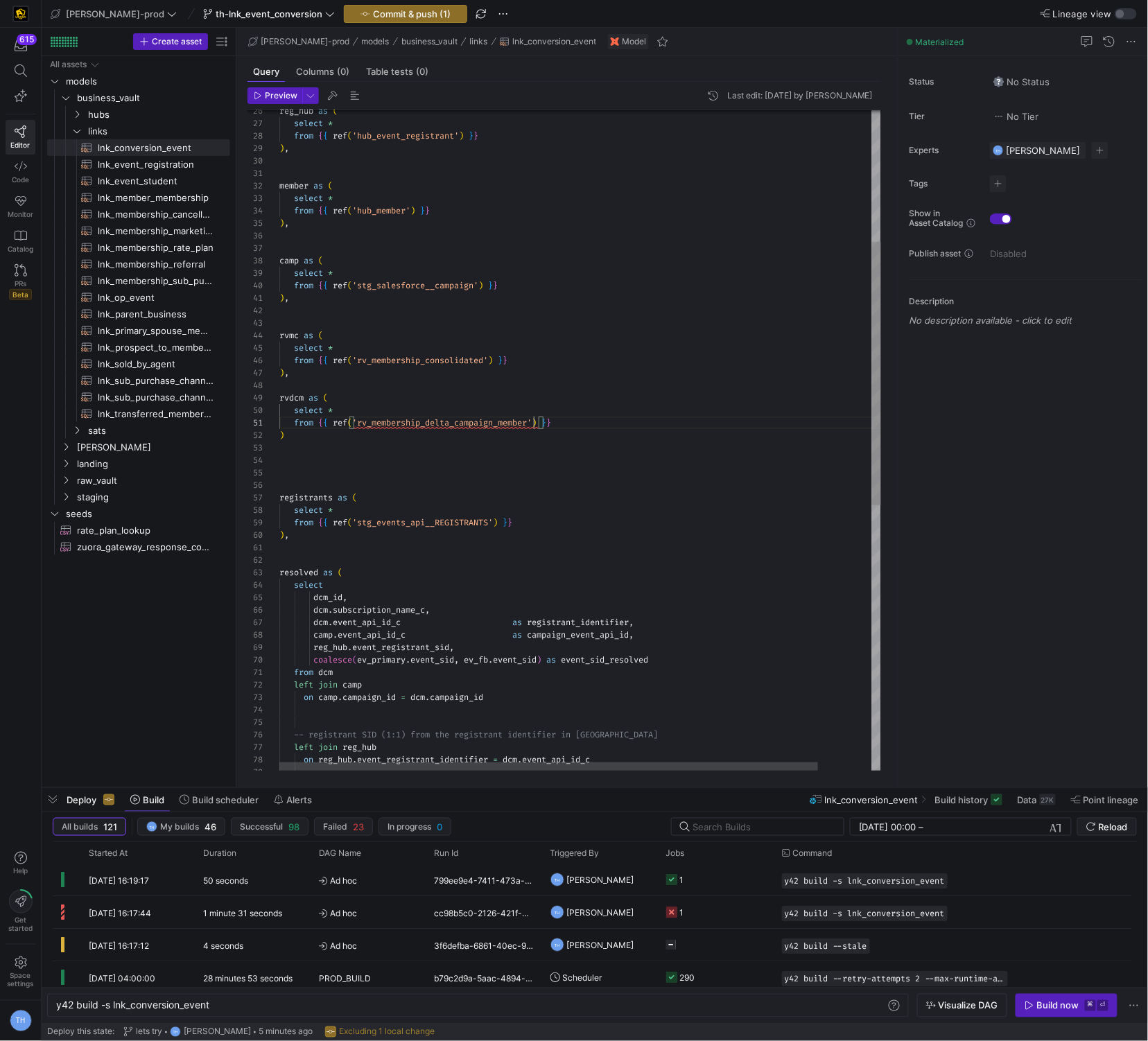
scroll to position [0, 254]
click at [391, 479] on div "on reg_hub . event_registrant_identifier = dcm . event_api_id_c -- registrant S…" at bounding box center [610, 608] width 663 height 1654
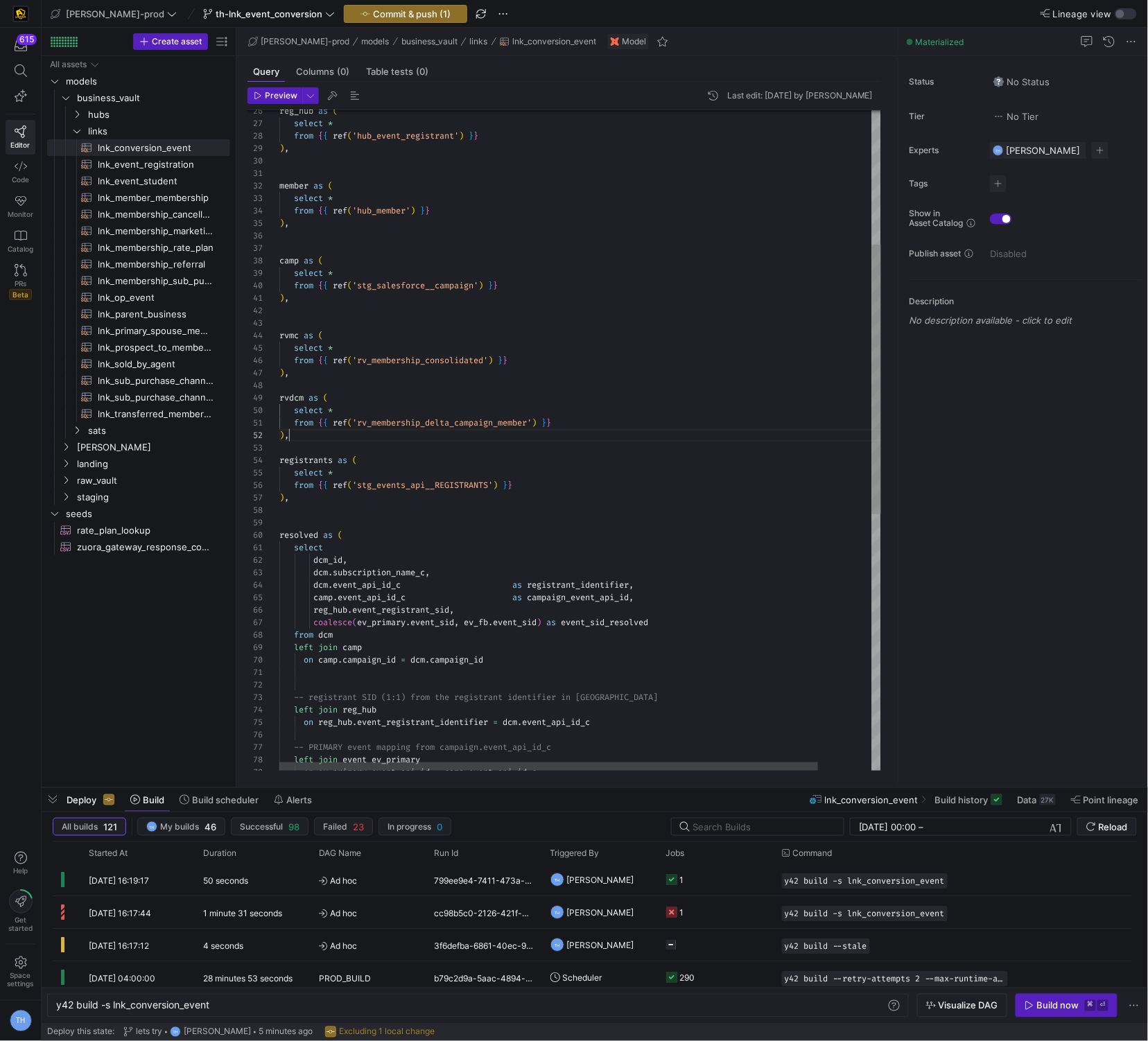
scroll to position [12, 9]
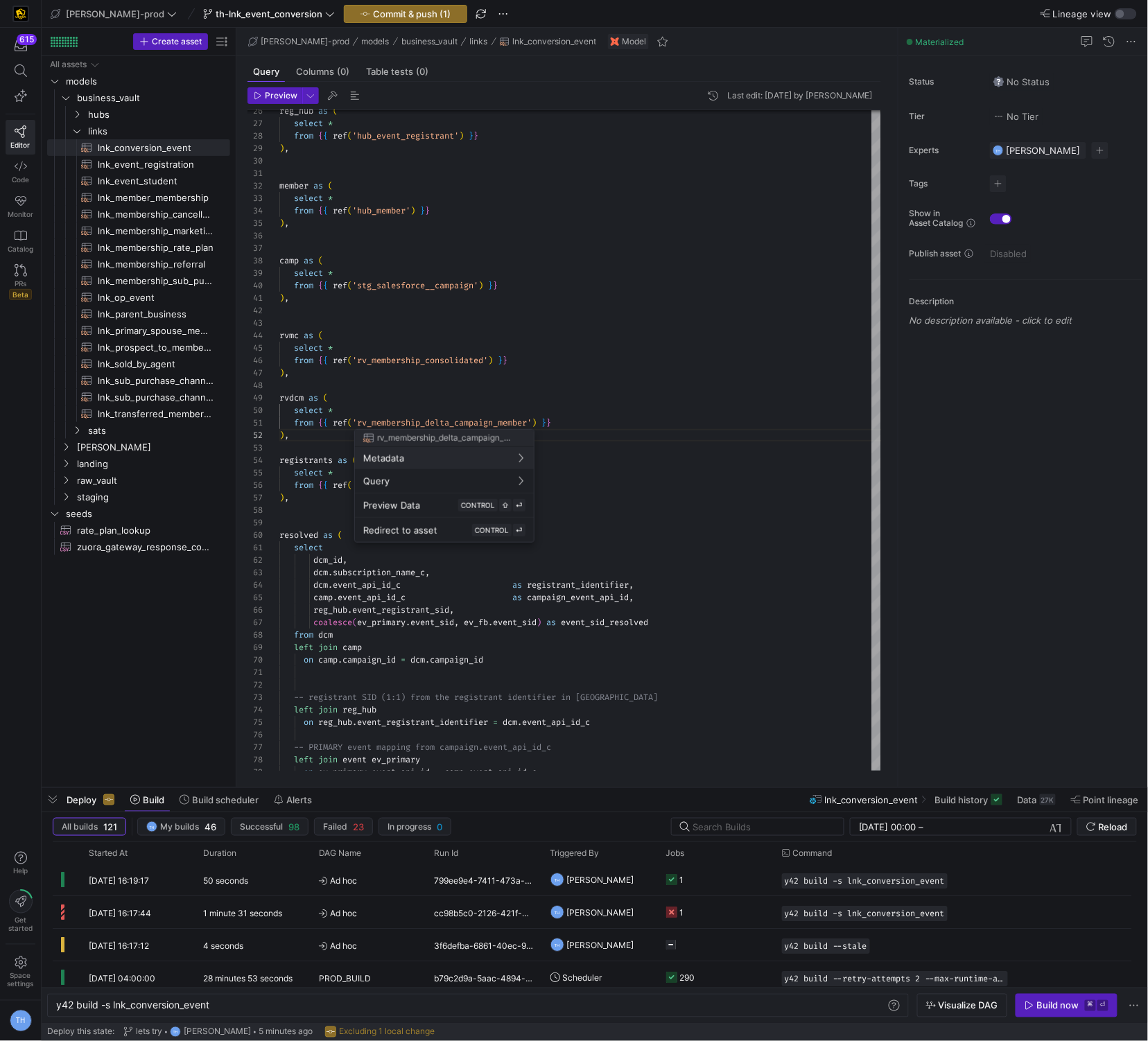
click at [395, 407] on div at bounding box center [574, 520] width 1148 height 1041
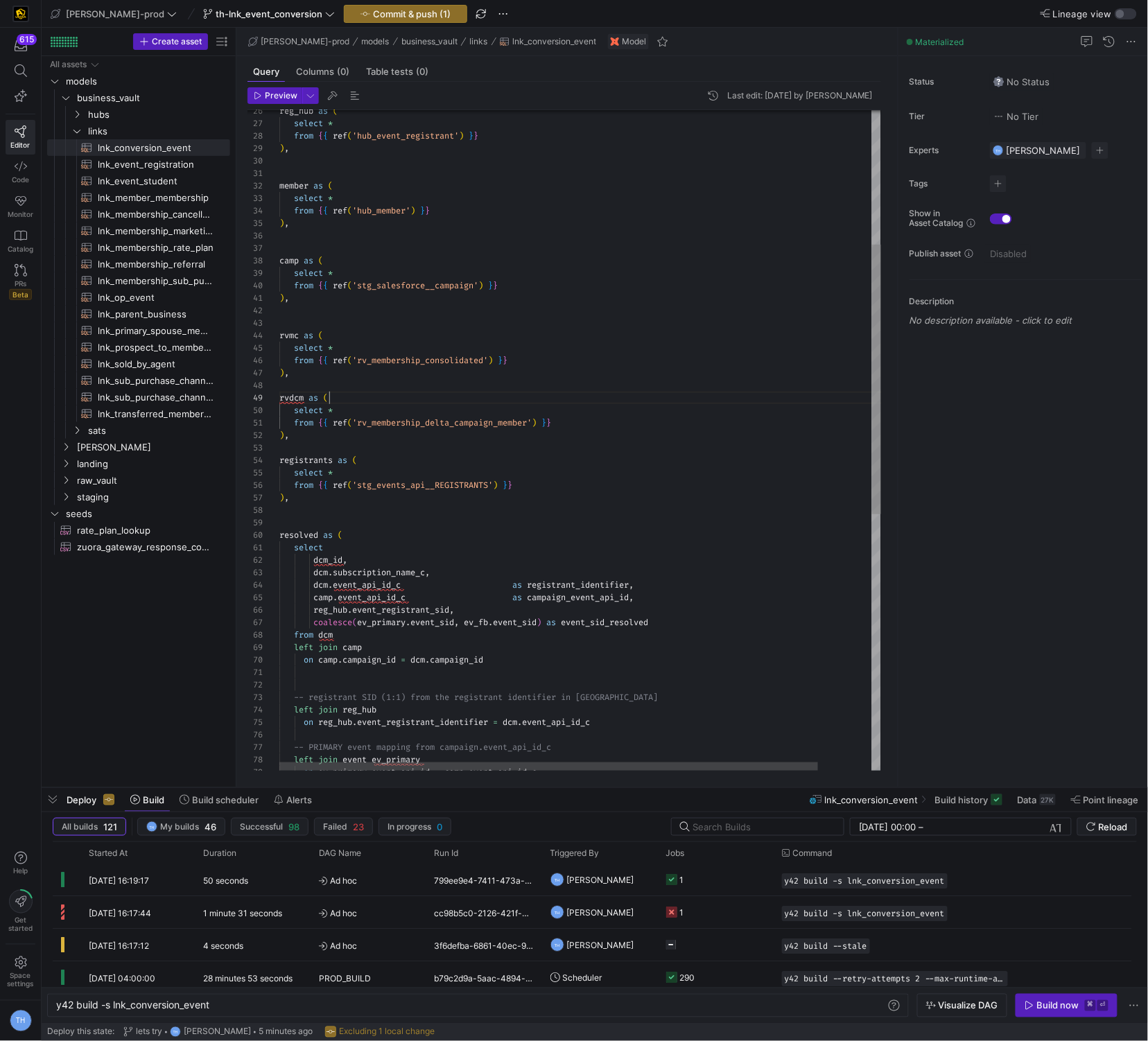
click at [395, 395] on div "on reg_hub . event_registrant_identifier = dcm . event_api_id_c -- registrant S…" at bounding box center [610, 589] width 663 height 1616
click at [391, 383] on div "on reg_hub . event_registrant_identifier = dcm . event_api_id_c -- registrant S…" at bounding box center [610, 589] width 663 height 1616
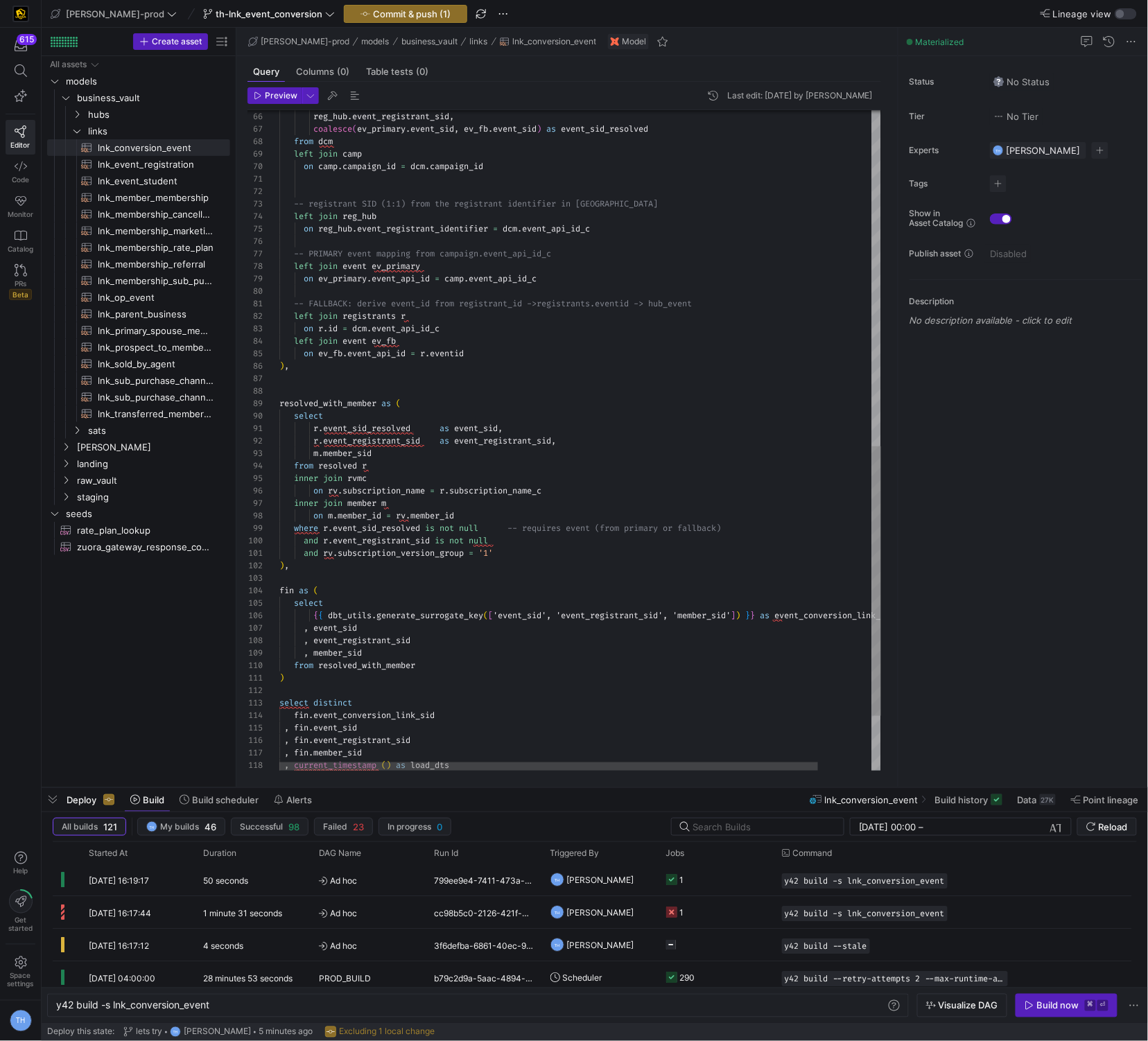
click at [577, 491] on div "on reg_hub . event_registrant_identifier = dcm . event_api_id_c -- registrant S…" at bounding box center [610, 96] width 663 height 1616
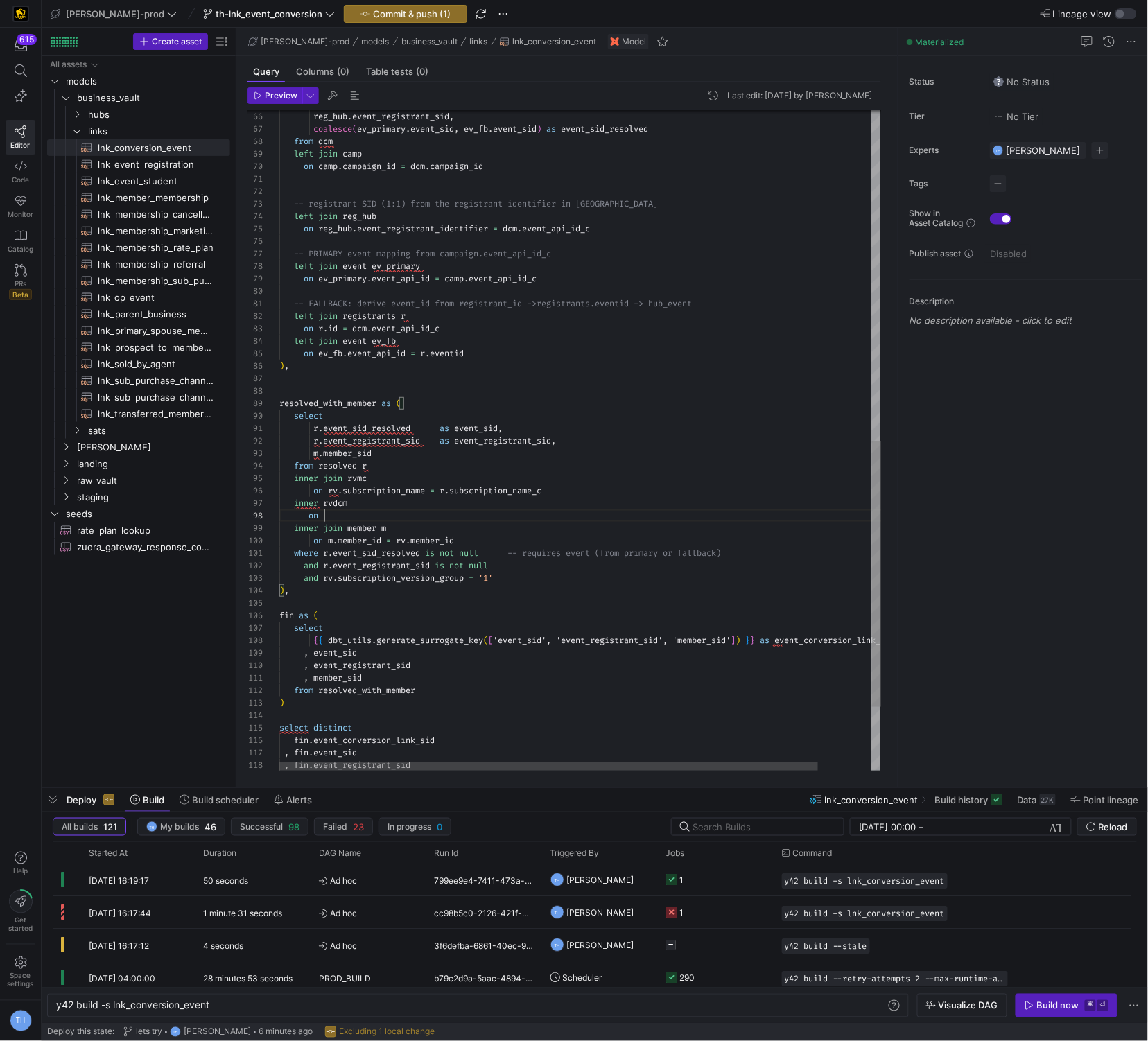
scroll to position [86, 45]
click at [315, 487] on div "on reg_hub . event_registrant_identifier = dcm . event_api_id_c -- registrant S…" at bounding box center [610, 109] width 663 height 1642
click at [316, 538] on div "on reg_hub . event_registrant_identifier = dcm . event_api_id_c -- registrant S…" at bounding box center [610, 109] width 663 height 1642
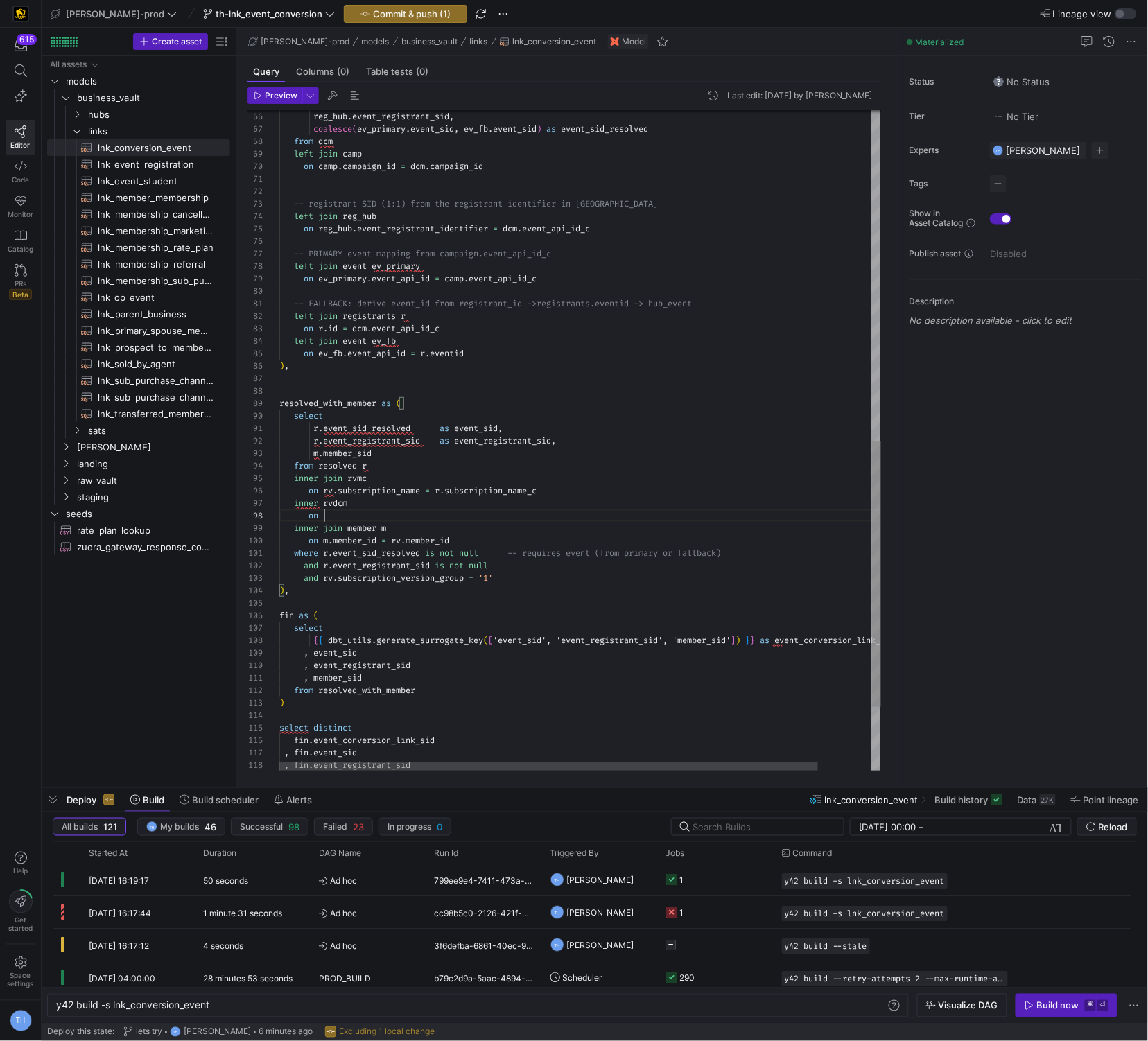
click at [344, 517] on div "on reg_hub . event_registrant_identifier = dcm . event_api_id_c -- registrant S…" at bounding box center [610, 109] width 663 height 1642
click at [423, 492] on div "on reg_hub . event_registrant_identifier = dcm . event_api_id_c -- registrant S…" at bounding box center [610, 109] width 663 height 1642
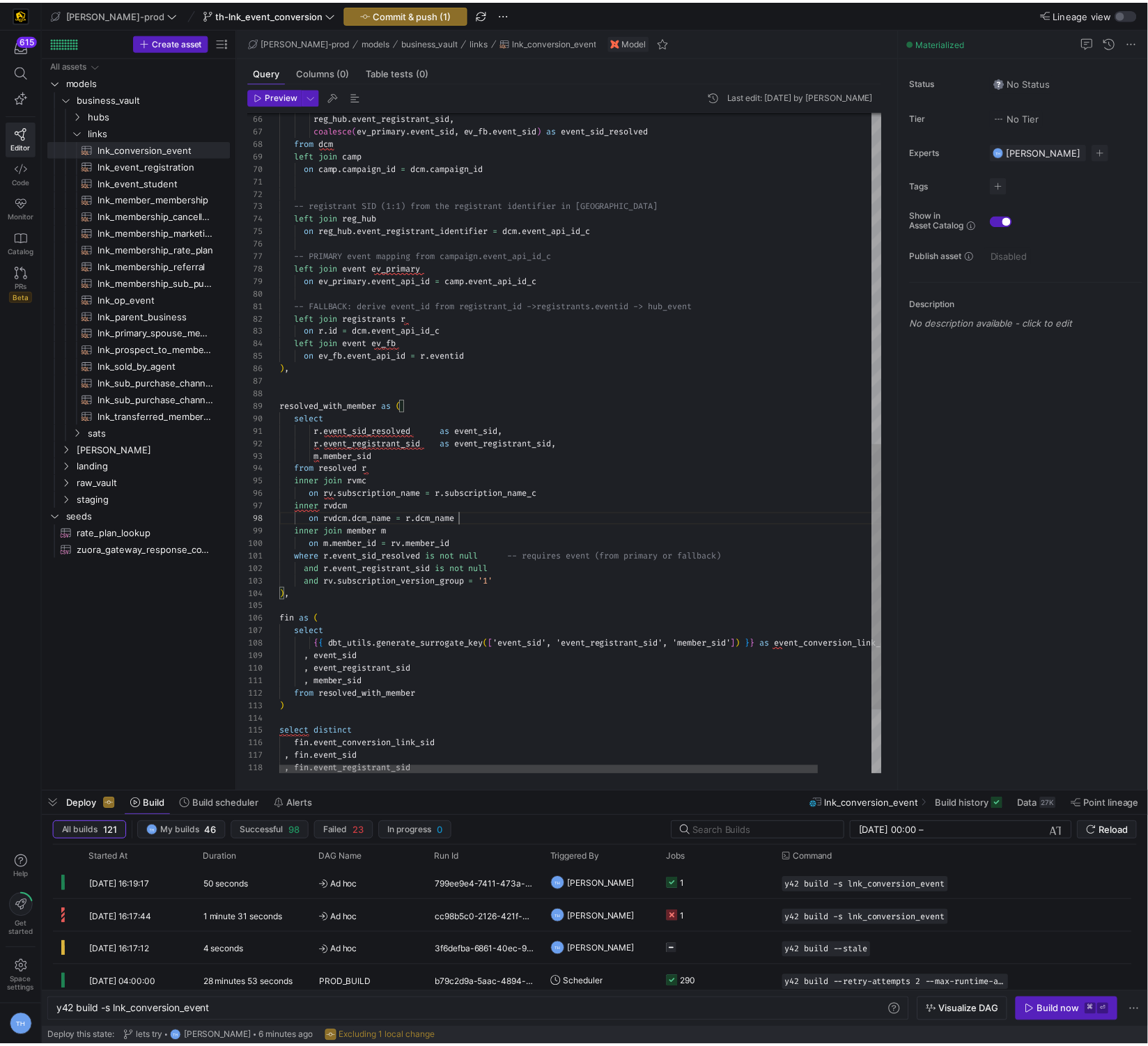
scroll to position [63, 145]
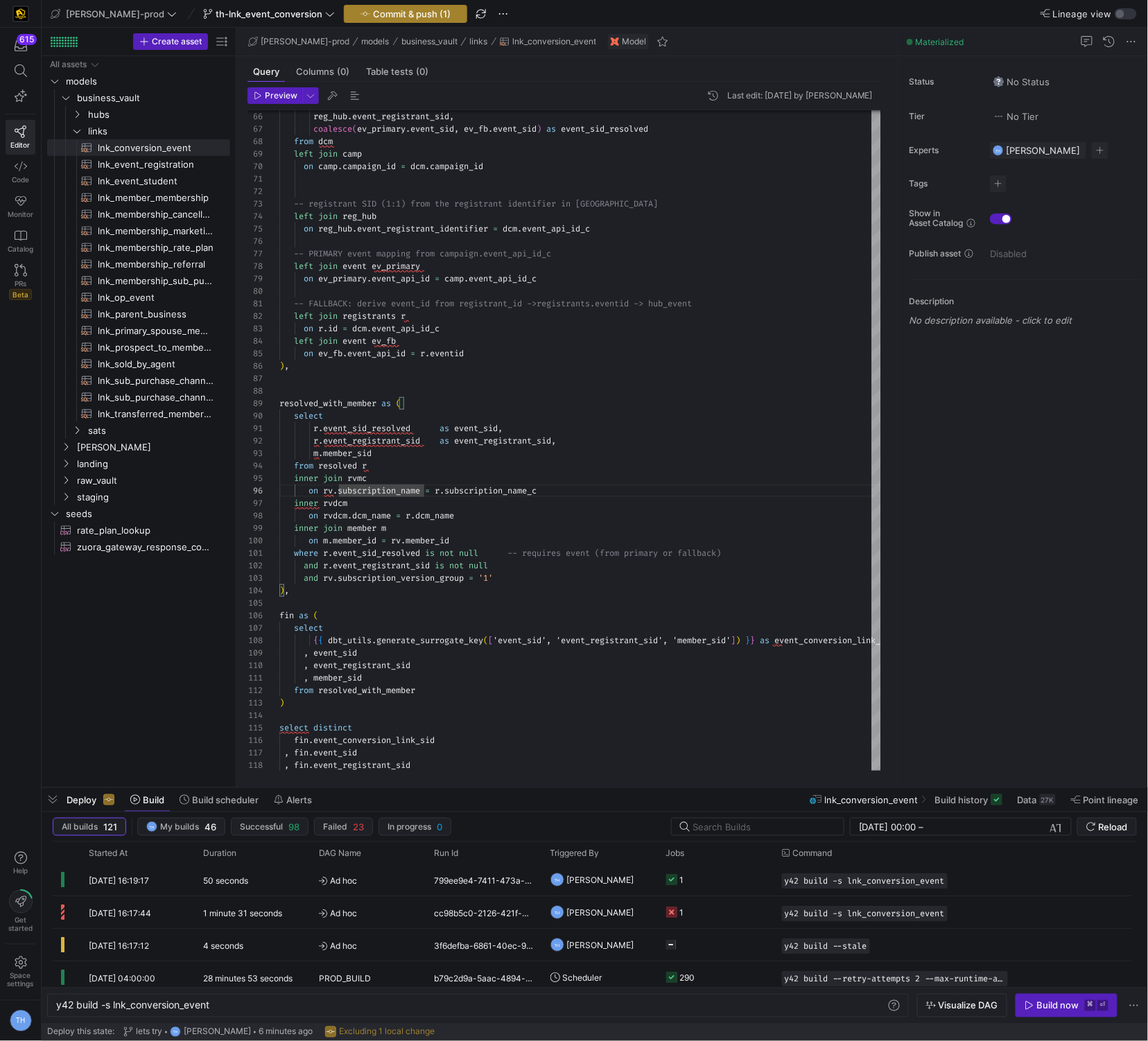
type textarea "r.event_sid_resolved as event_sid, r.event_registrant_sid as event_registrant_s…"
click at [380, 15] on span "Commit & push (1)" at bounding box center [411, 14] width 78 height 11
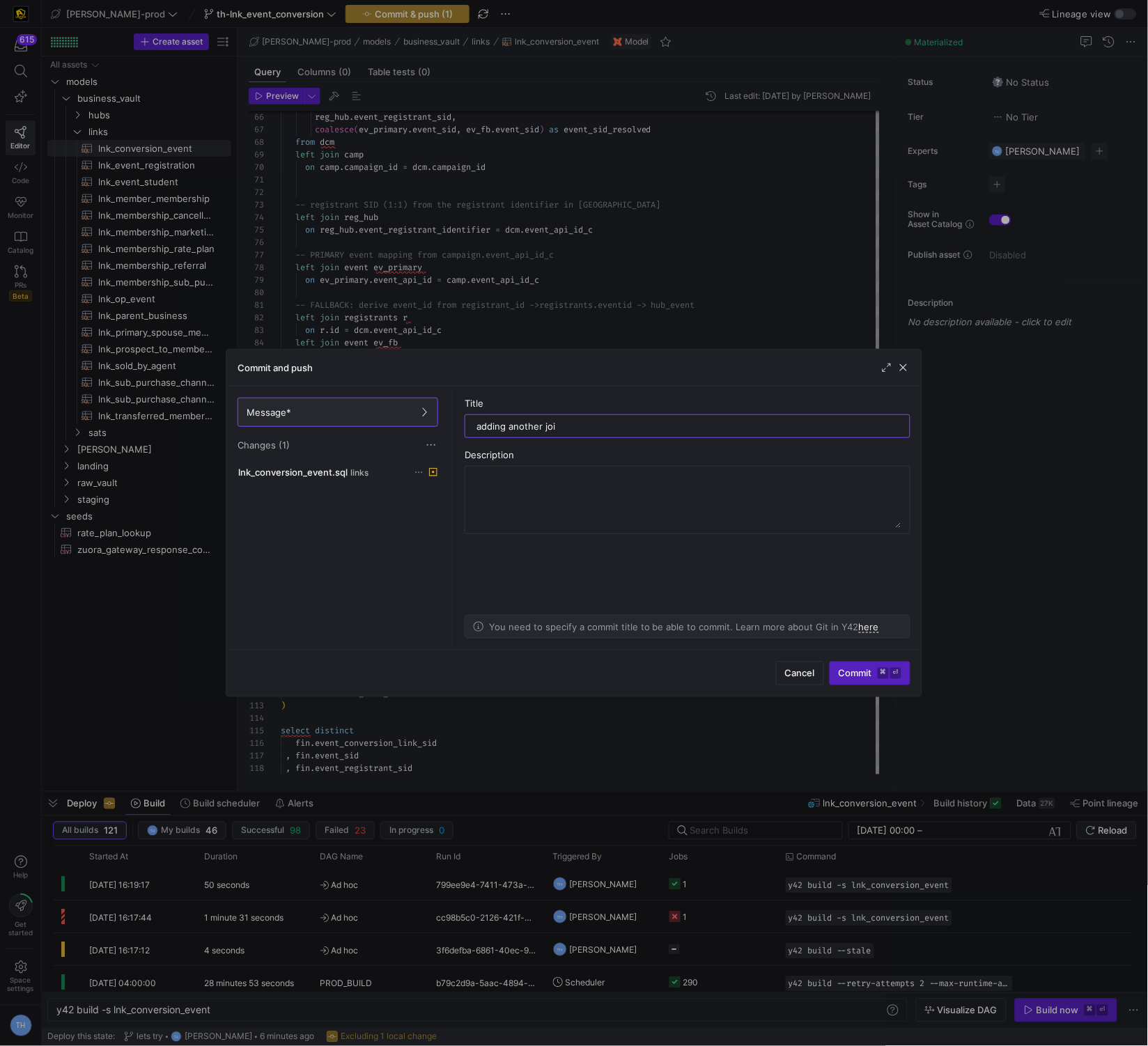
type input "adding another join"
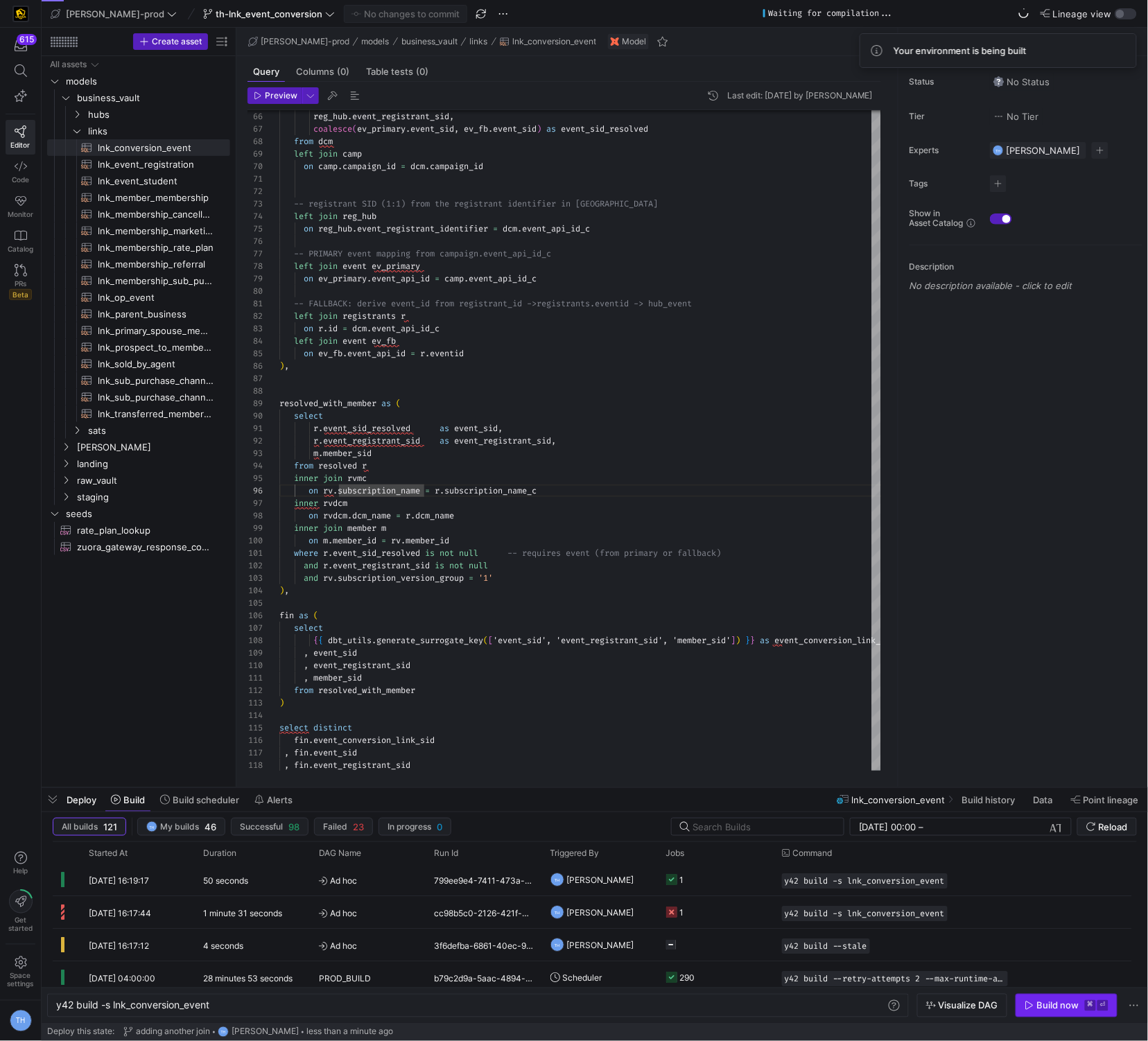
click at [1094, 1006] on kbd "⌘" at bounding box center [1091, 1006] width 11 height 11
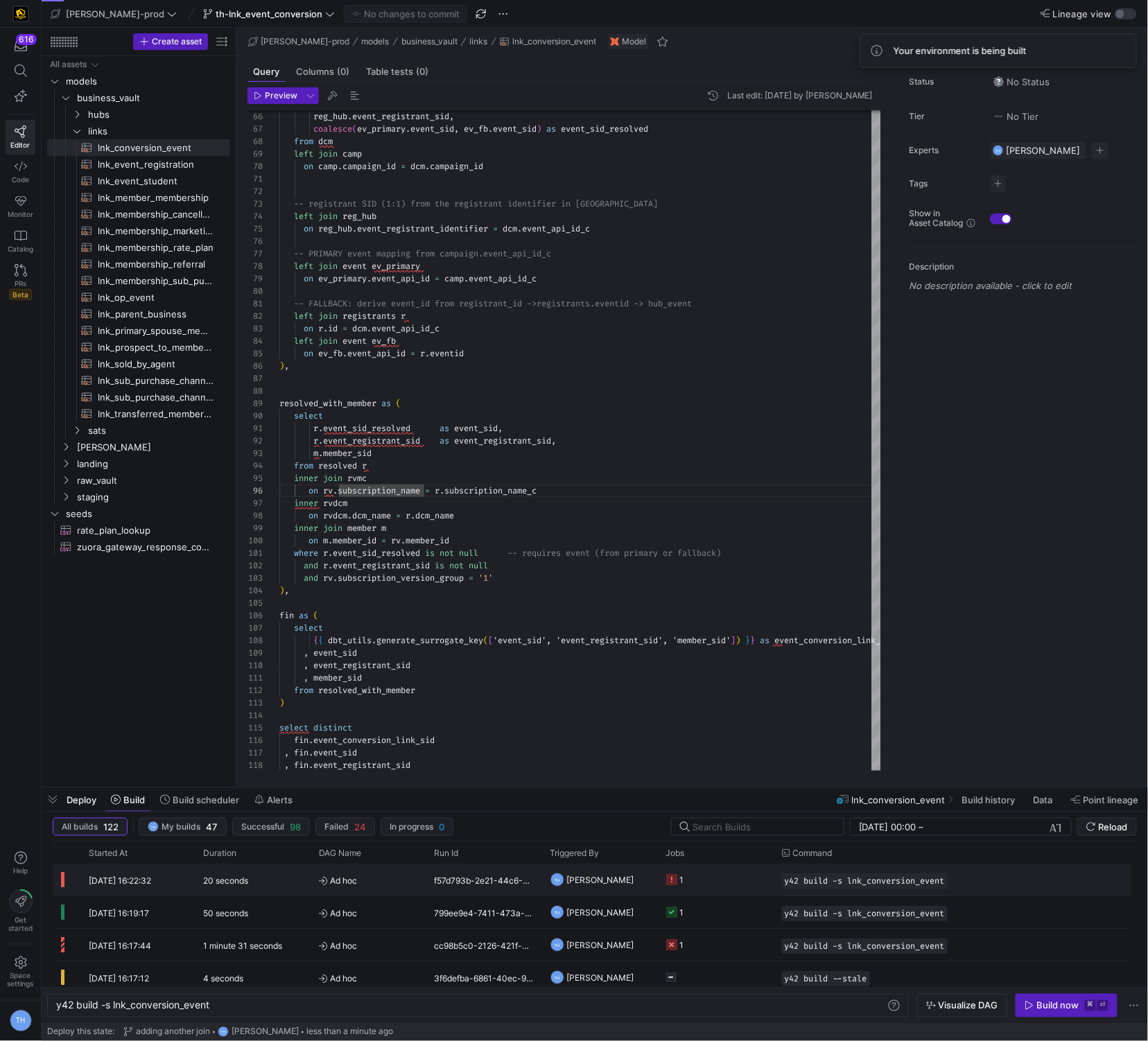
click at [486, 886] on div "f57d793b-2e21-44c6-80c2-ddd5e9742ff5" at bounding box center [485, 881] width 116 height 32
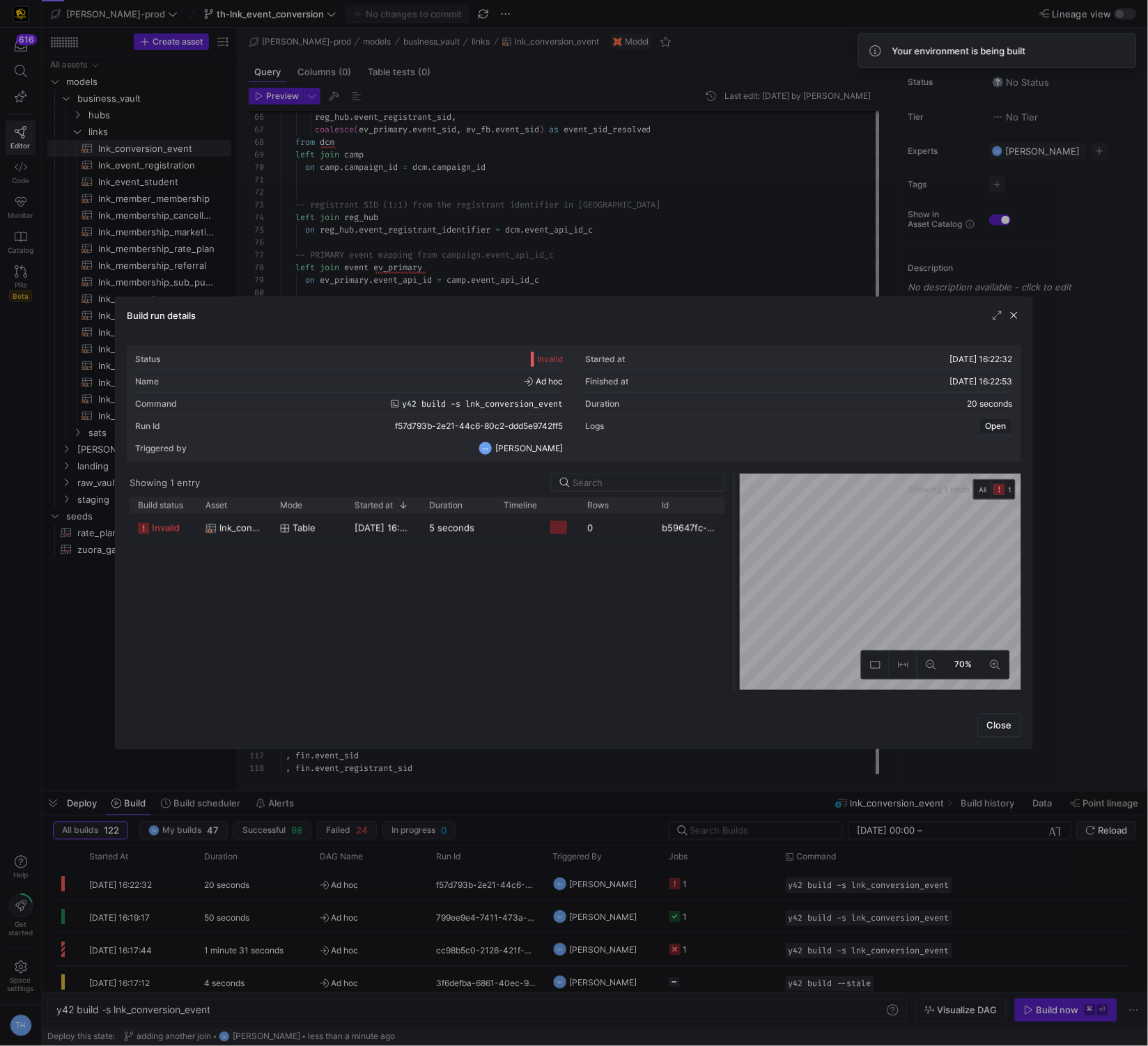
drag, startPoint x: 576, startPoint y: 510, endPoint x: 736, endPoint y: 514, distance: 160.0
click at [736, 515] on div at bounding box center [735, 582] width 6 height 217
click at [558, 506] on div "Timeline" at bounding box center [537, 506] width 67 height 9
click at [547, 525] on y42-job-duration-timeline-cell-renderer at bounding box center [537, 527] width 67 height 25
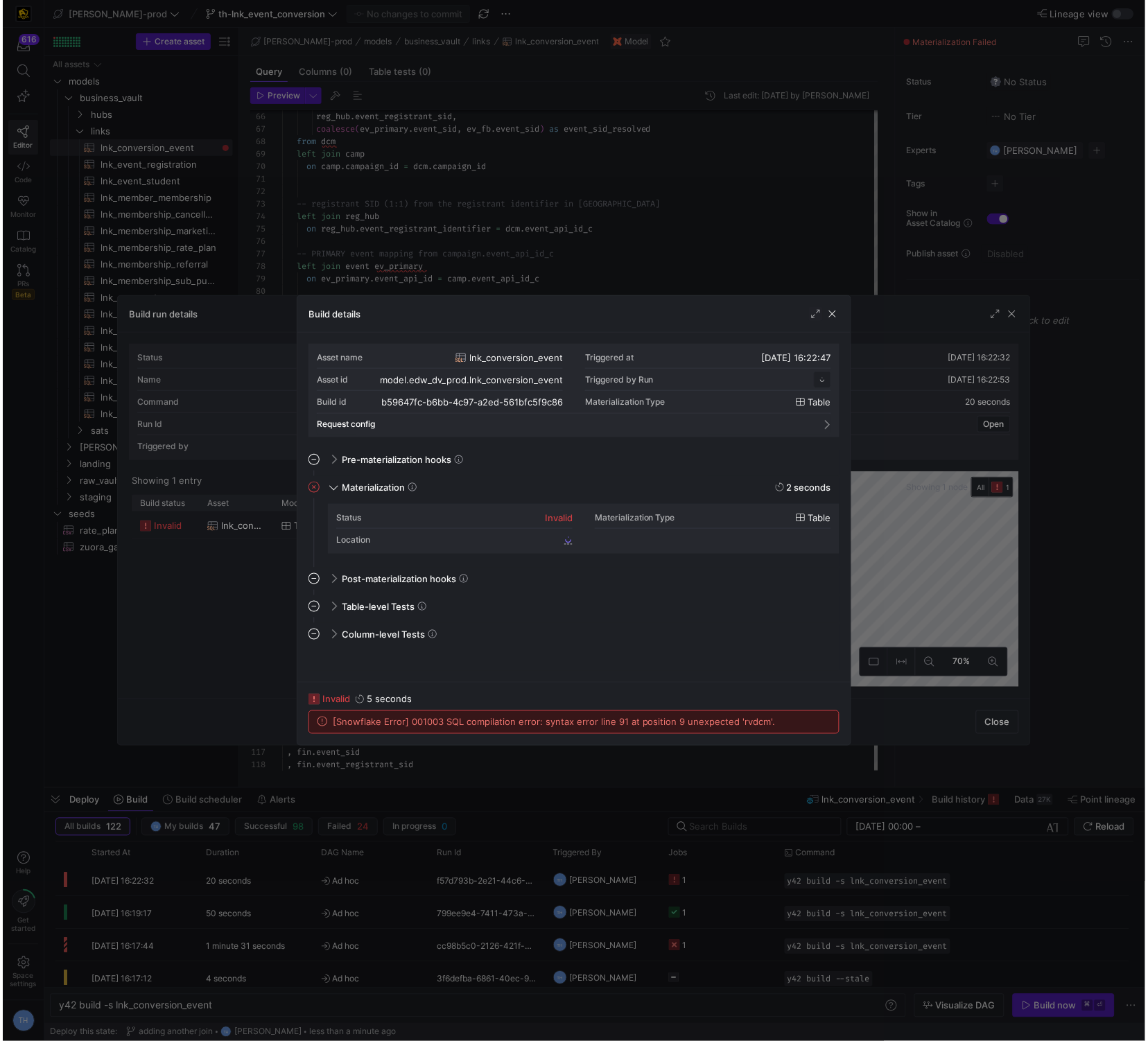
scroll to position [125, 0]
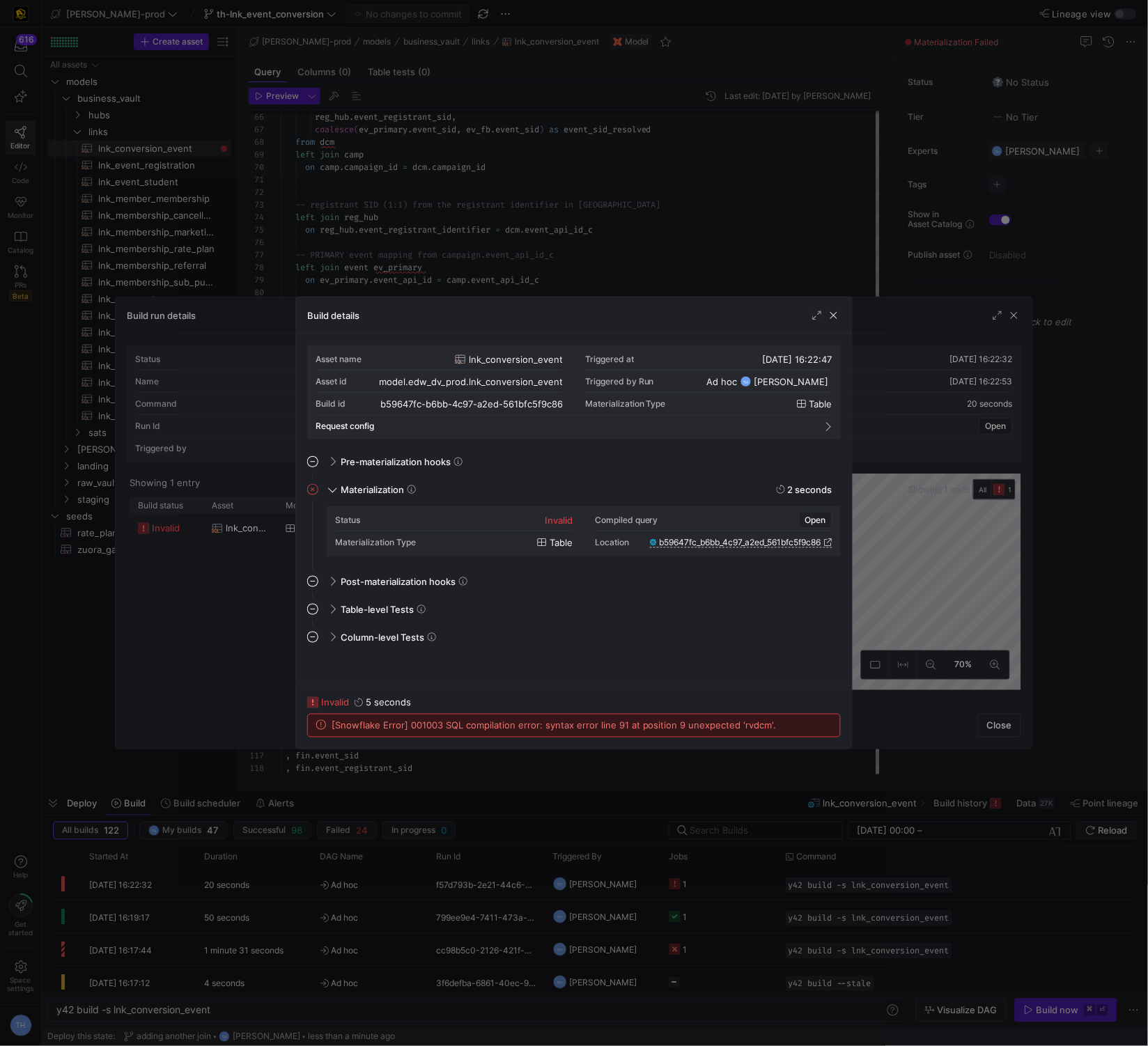
click at [553, 246] on div at bounding box center [574, 523] width 1148 height 1046
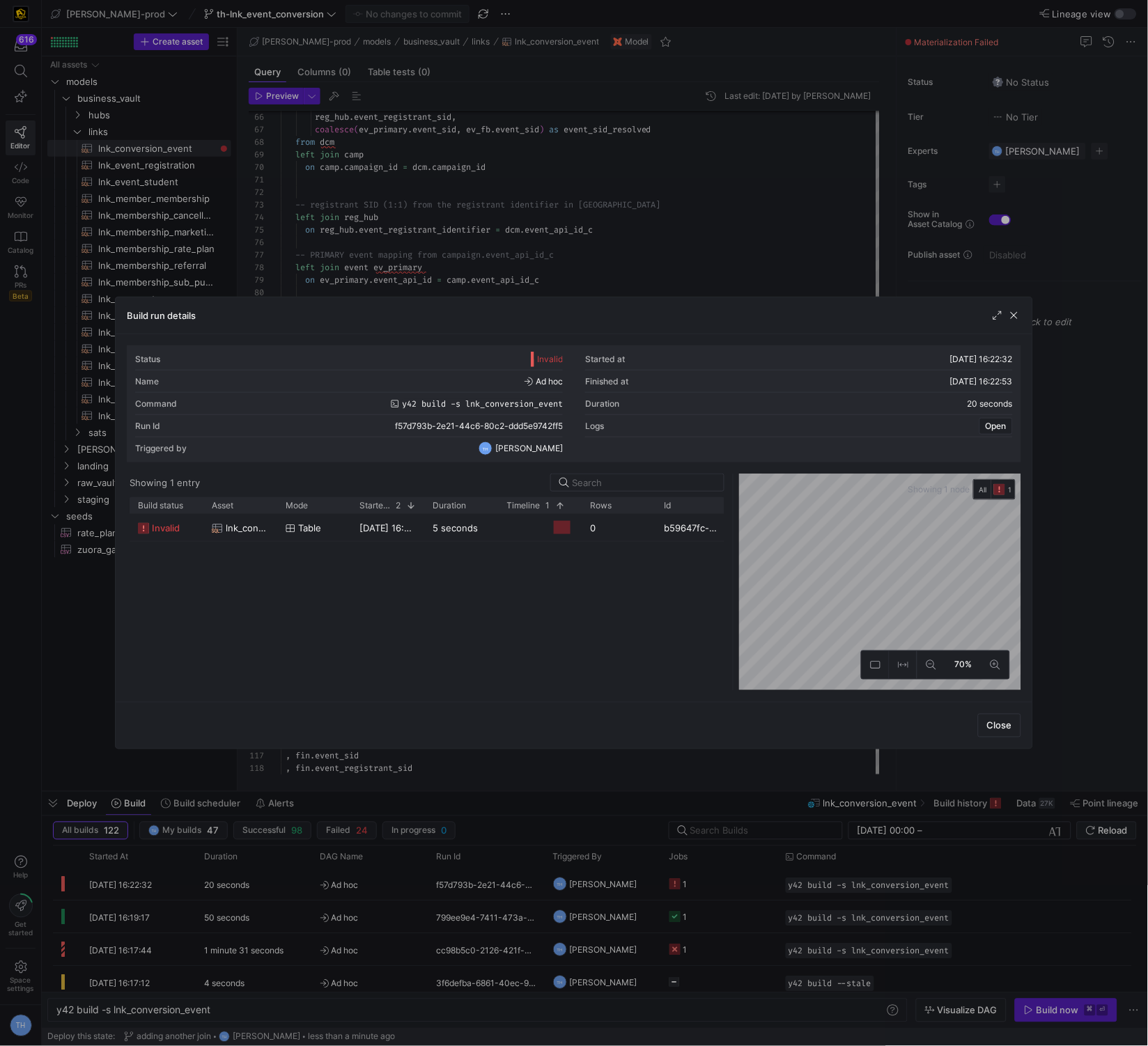
click at [553, 246] on div at bounding box center [574, 523] width 1148 height 1046
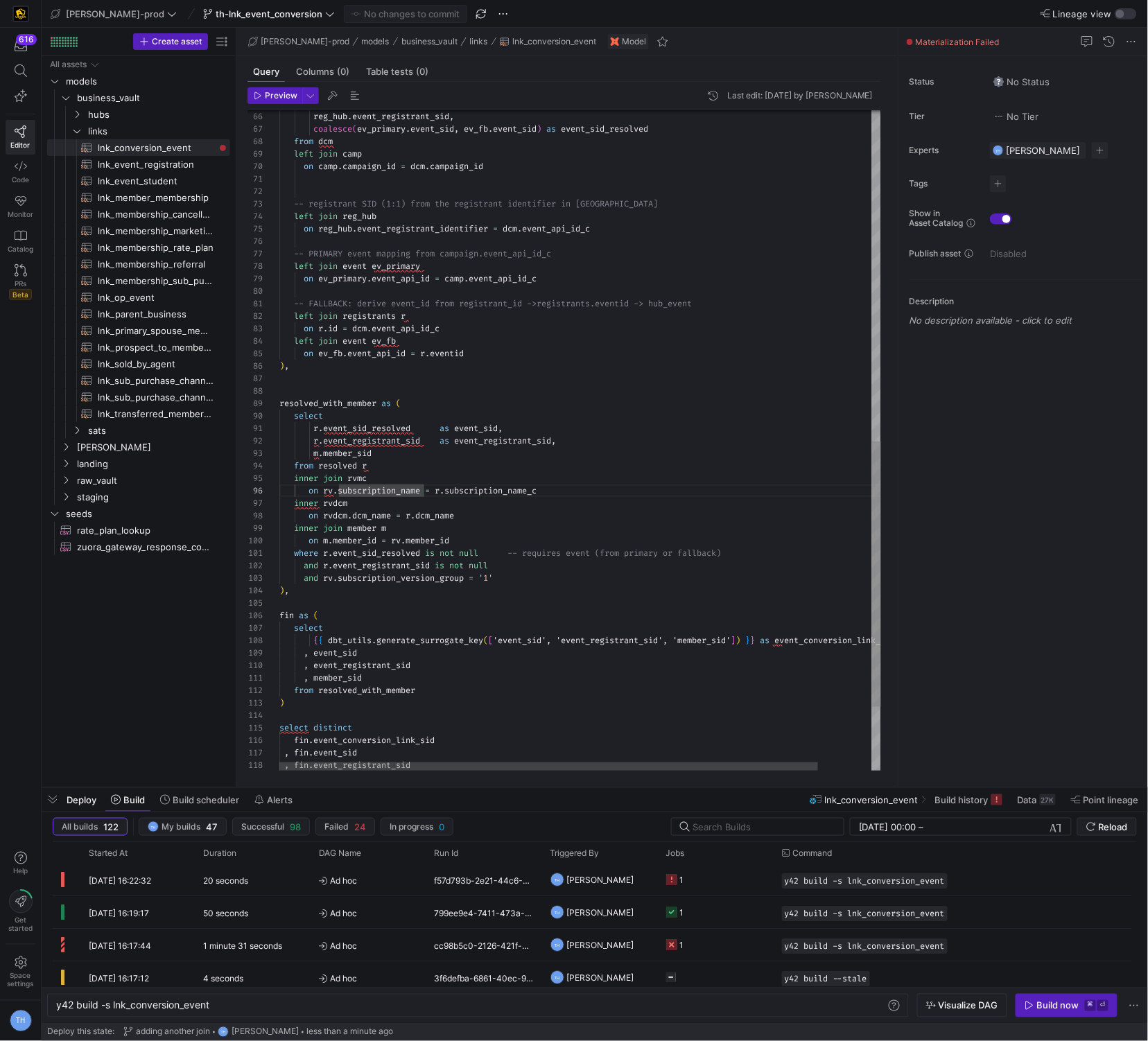
scroll to position [100, 109]
click at [470, 529] on div "on reg_hub . event_registrant_identifier = dcm . event_api_id_c -- registrant S…" at bounding box center [610, 109] width 663 height 1642
click at [324, 500] on div "on reg_hub . event_registrant_identifier = dcm . event_api_id_c -- registrant S…" at bounding box center [610, 109] width 663 height 1642
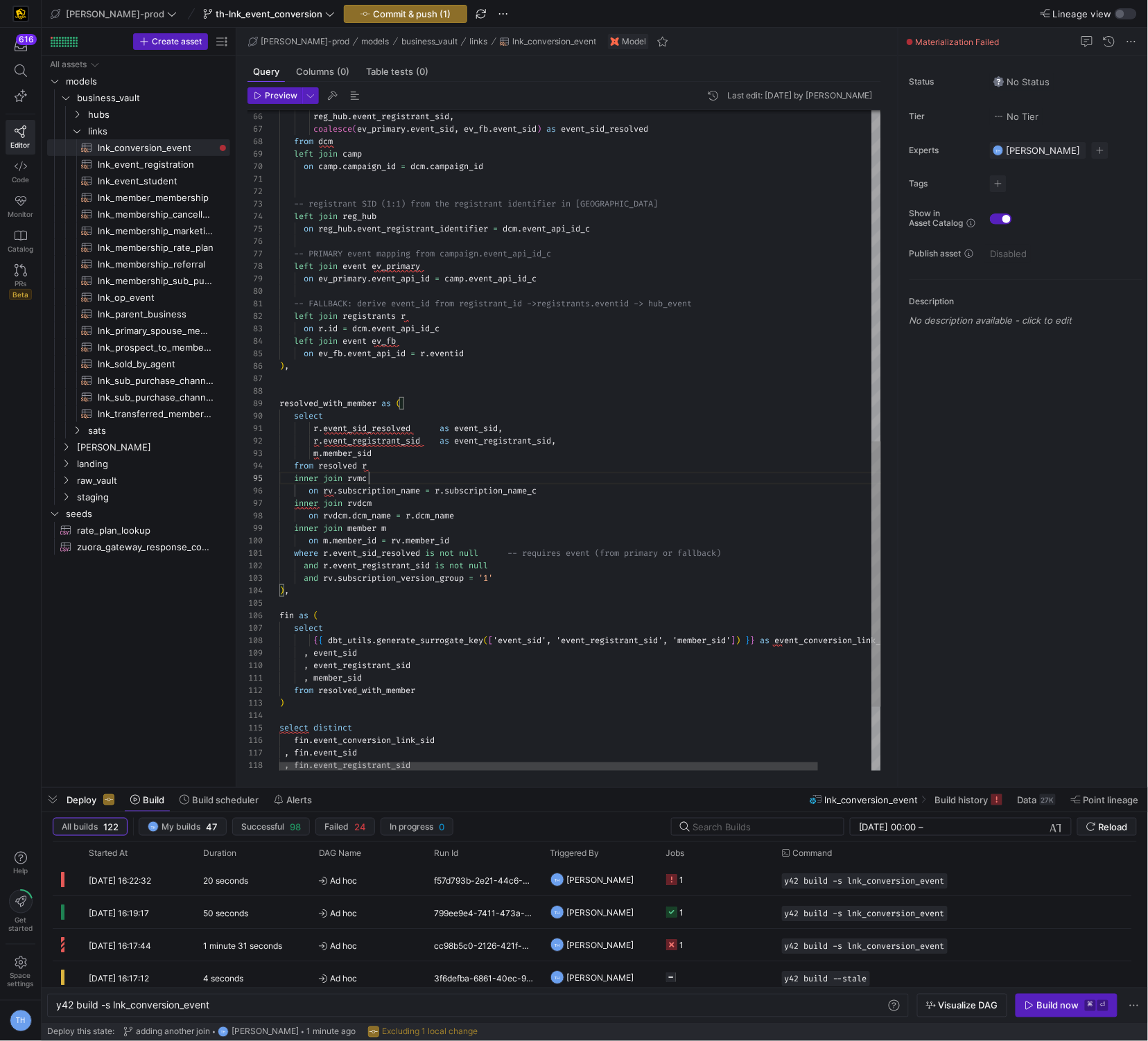
click at [458, 474] on div "on reg_hub . event_registrant_identifier = dcm . event_api_id_c -- registrant S…" at bounding box center [610, 109] width 663 height 1642
type textarea "r.event_sid_resolved as event_sid, r.event_registrant_sid as event_registrant_s…"
click at [393, 16] on span "Commit & push (1)" at bounding box center [411, 14] width 78 height 11
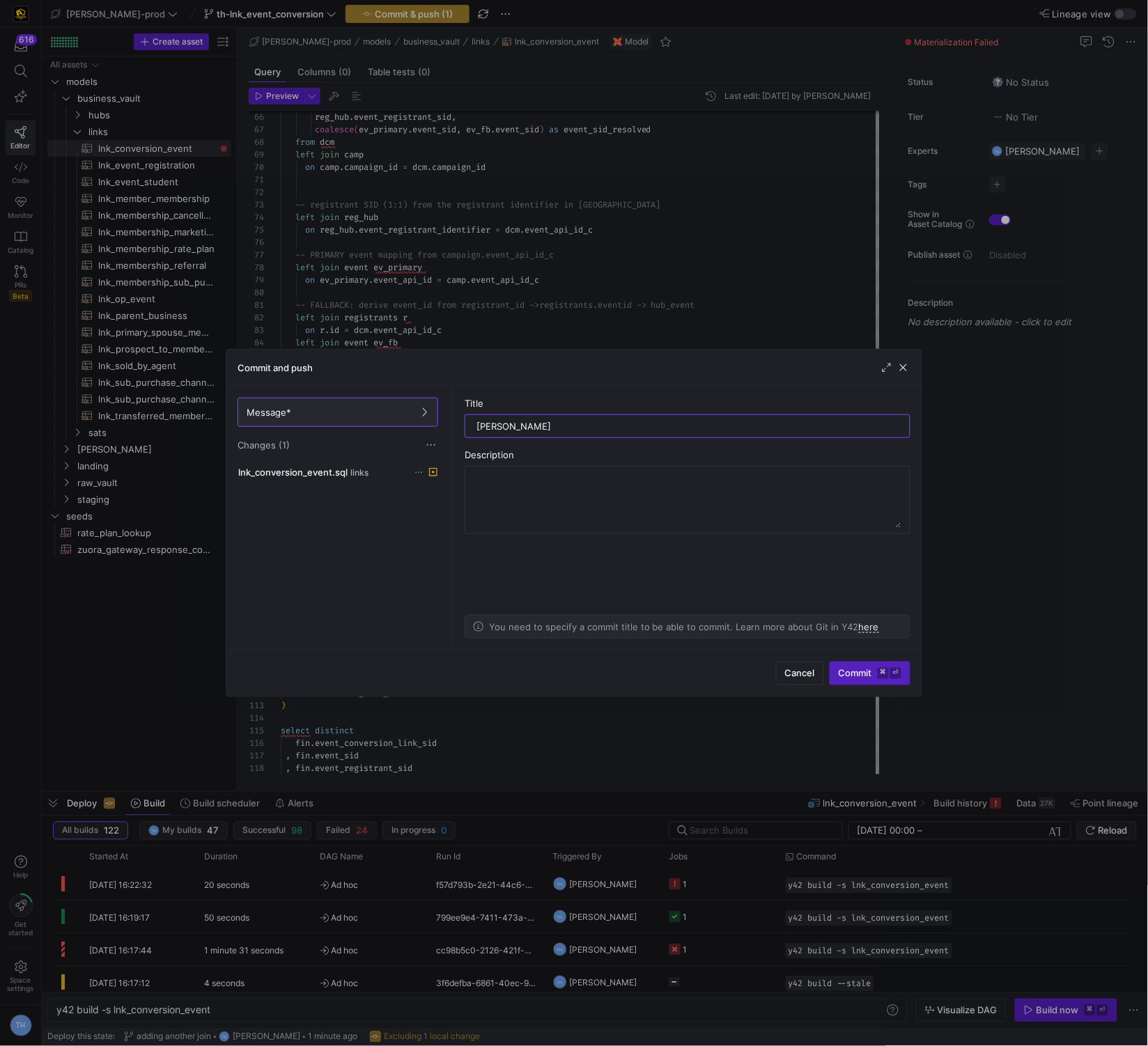
type input "forgor join"
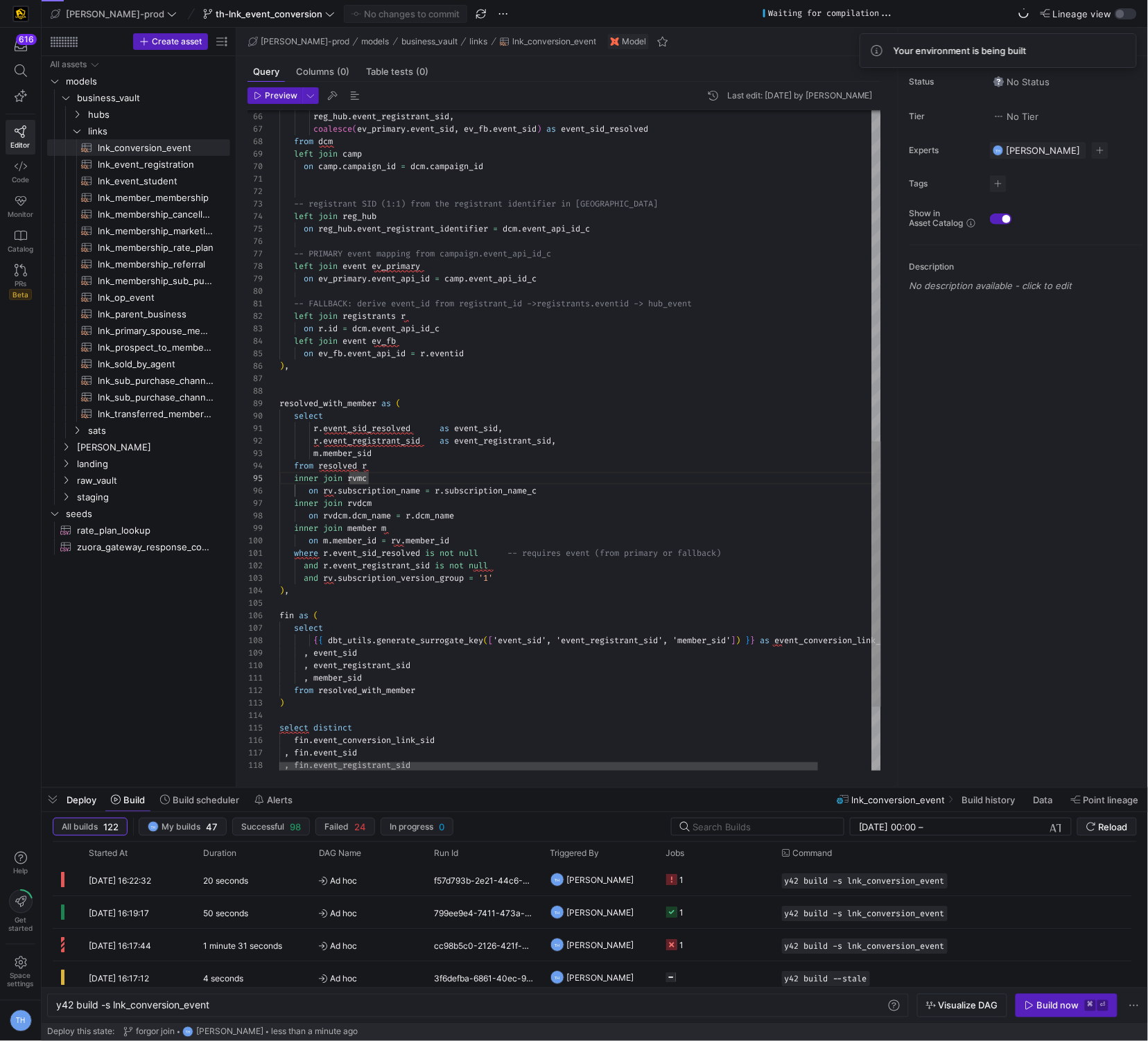
scroll to position [100, 125]
click at [675, 409] on div "on reg_hub . event_registrant_identifier = dcm . event_api_id_c -- registrant S…" at bounding box center [610, 109] width 663 height 1642
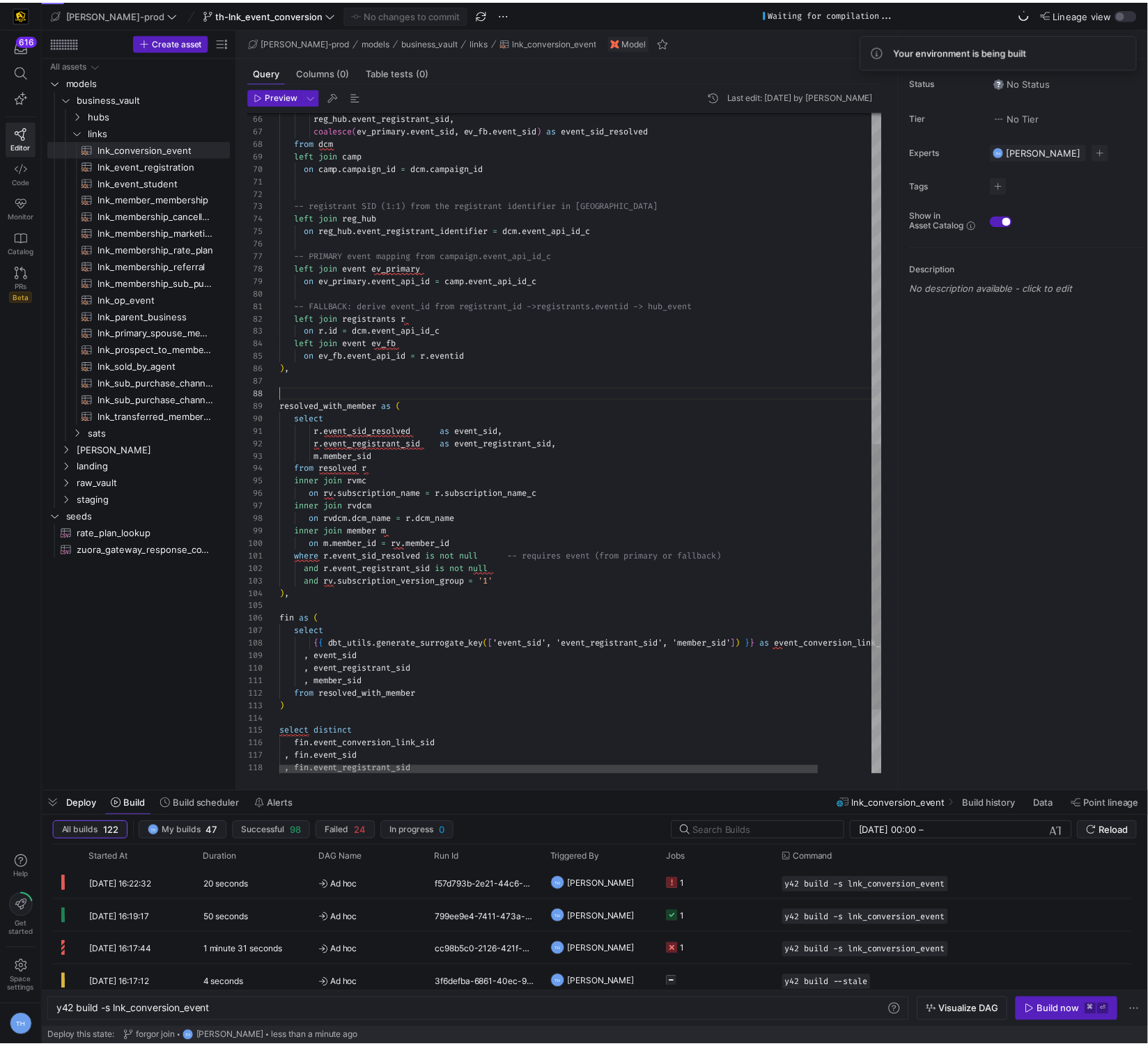
scroll to position [87, 0]
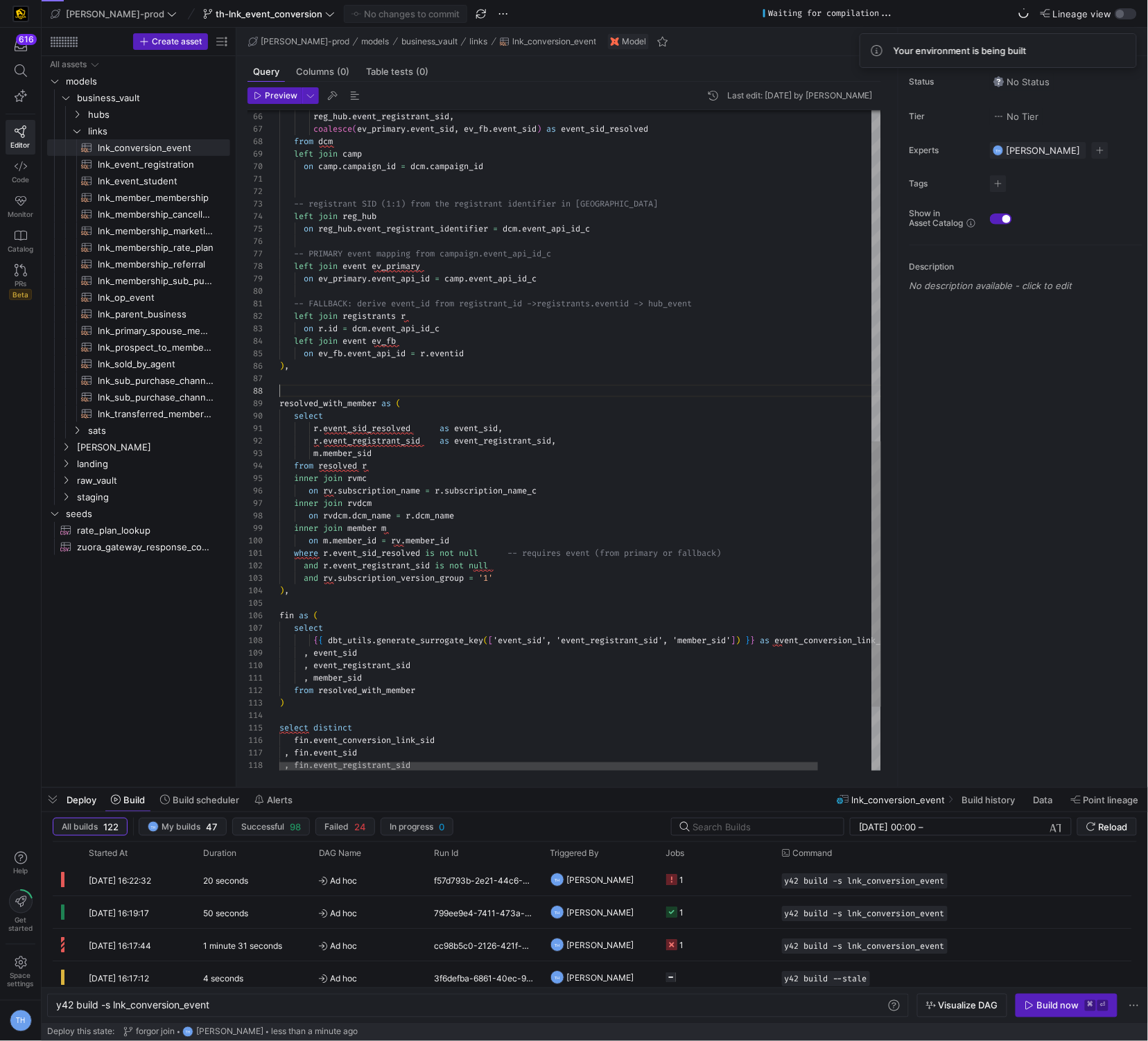
click at [612, 388] on div "on reg_hub . event_registrant_identifier = dcm . event_api_id_c -- registrant S…" at bounding box center [610, 109] width 663 height 1642
click at [1065, 1010] on div "Build now" at bounding box center [1058, 1006] width 42 height 11
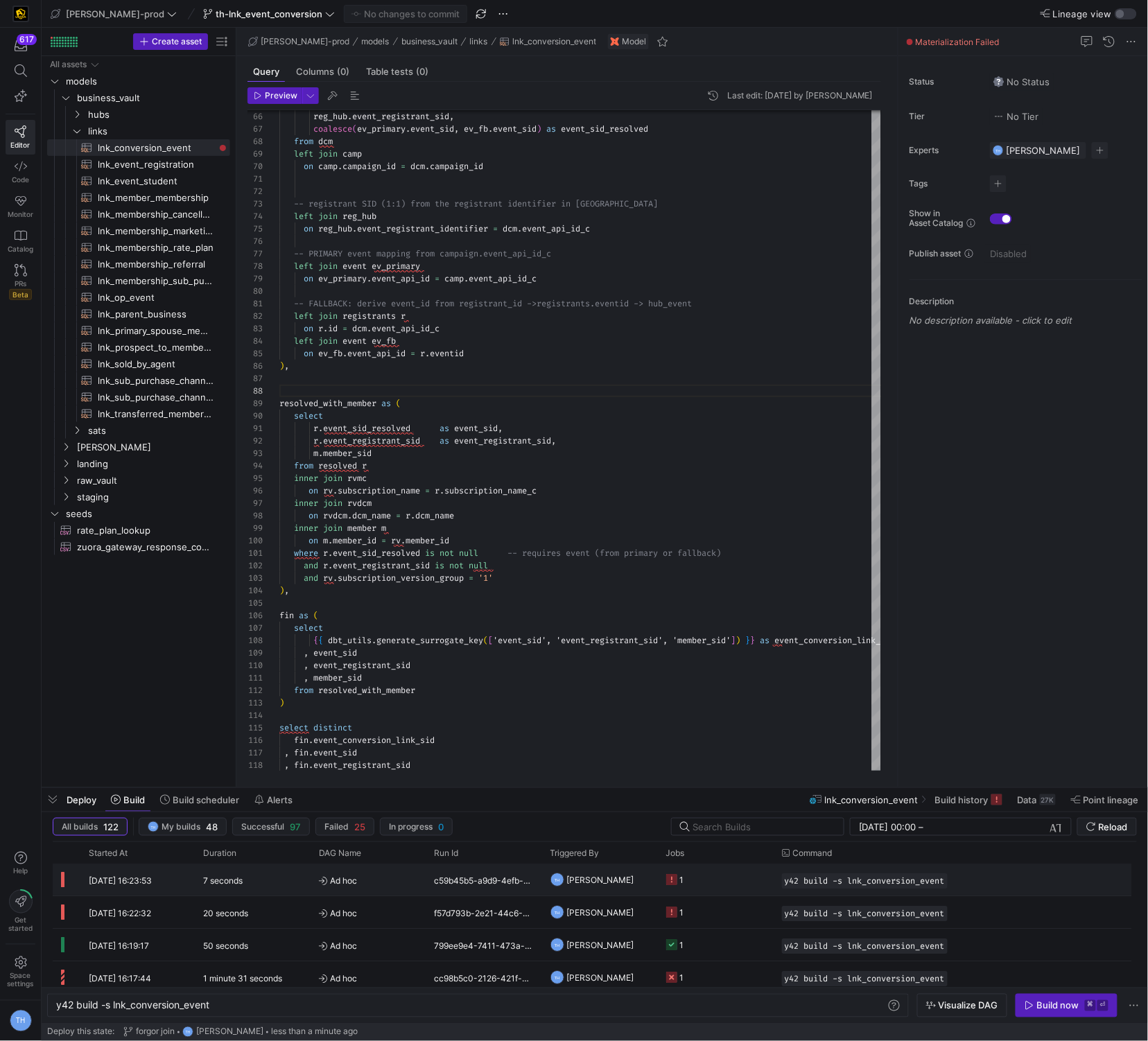
click at [710, 876] on y42-job-status-cell-renderer "1" at bounding box center [716, 880] width 99 height 31
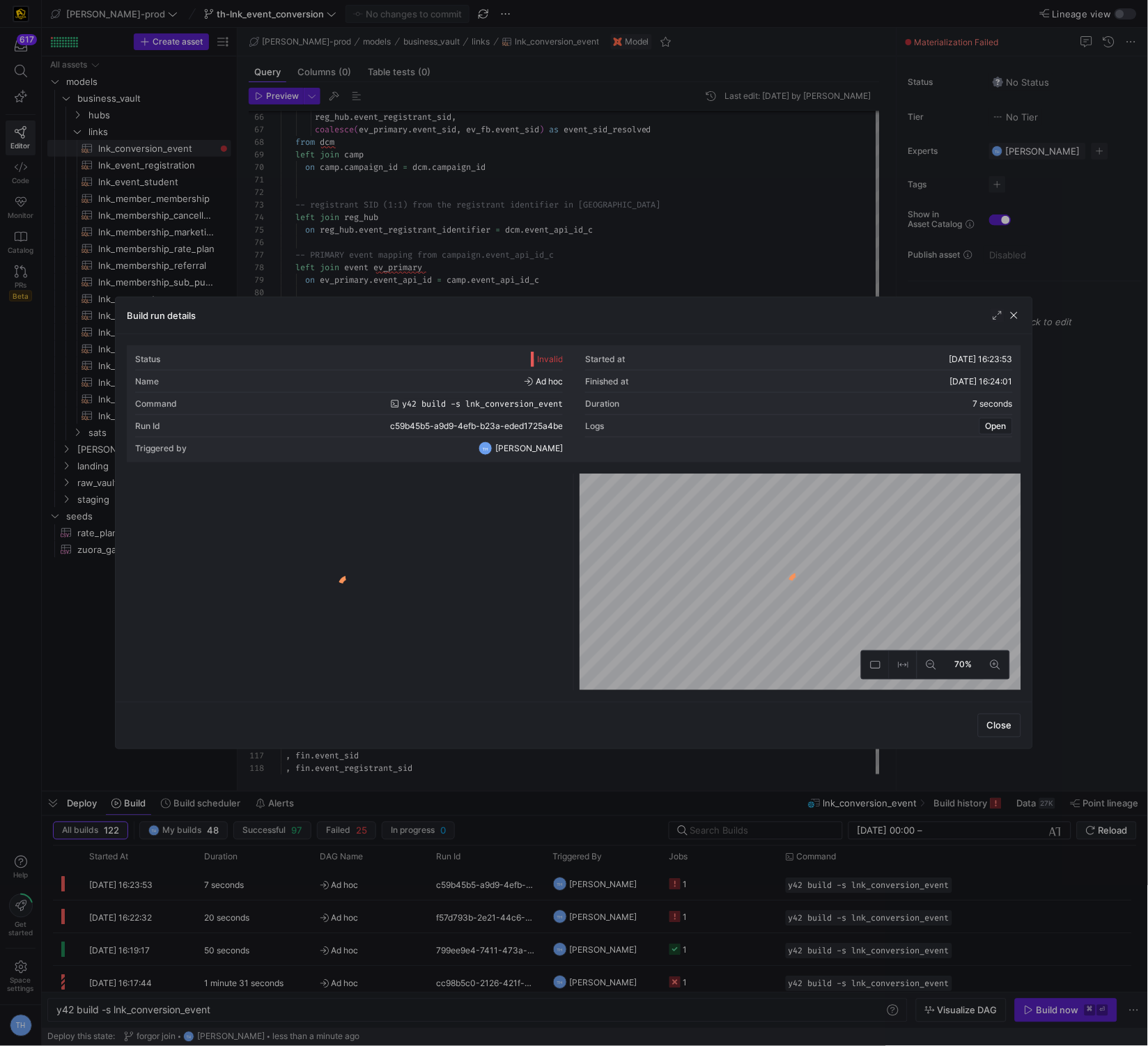
click at [406, 529] on div at bounding box center [348, 585] width 436 height 212
click at [400, 561] on div "invalid lnk_conversion_event table [DATE] 16:23:55 4 seconds 0 3ce2e368-2c6f-41…" at bounding box center [348, 603] width 436 height 177
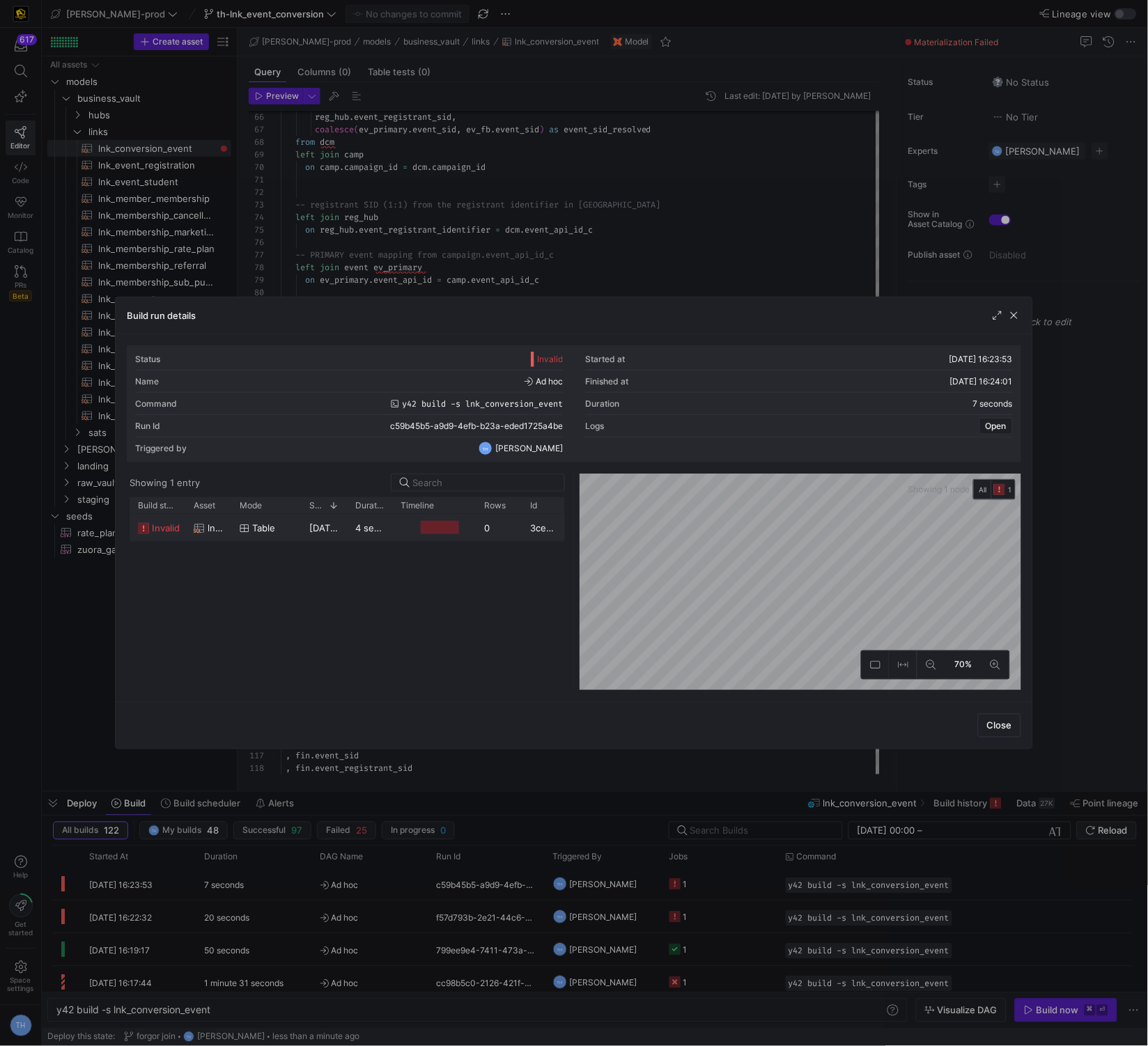
click at [396, 523] on div "Press SPACE to select this row." at bounding box center [434, 527] width 84 height 27
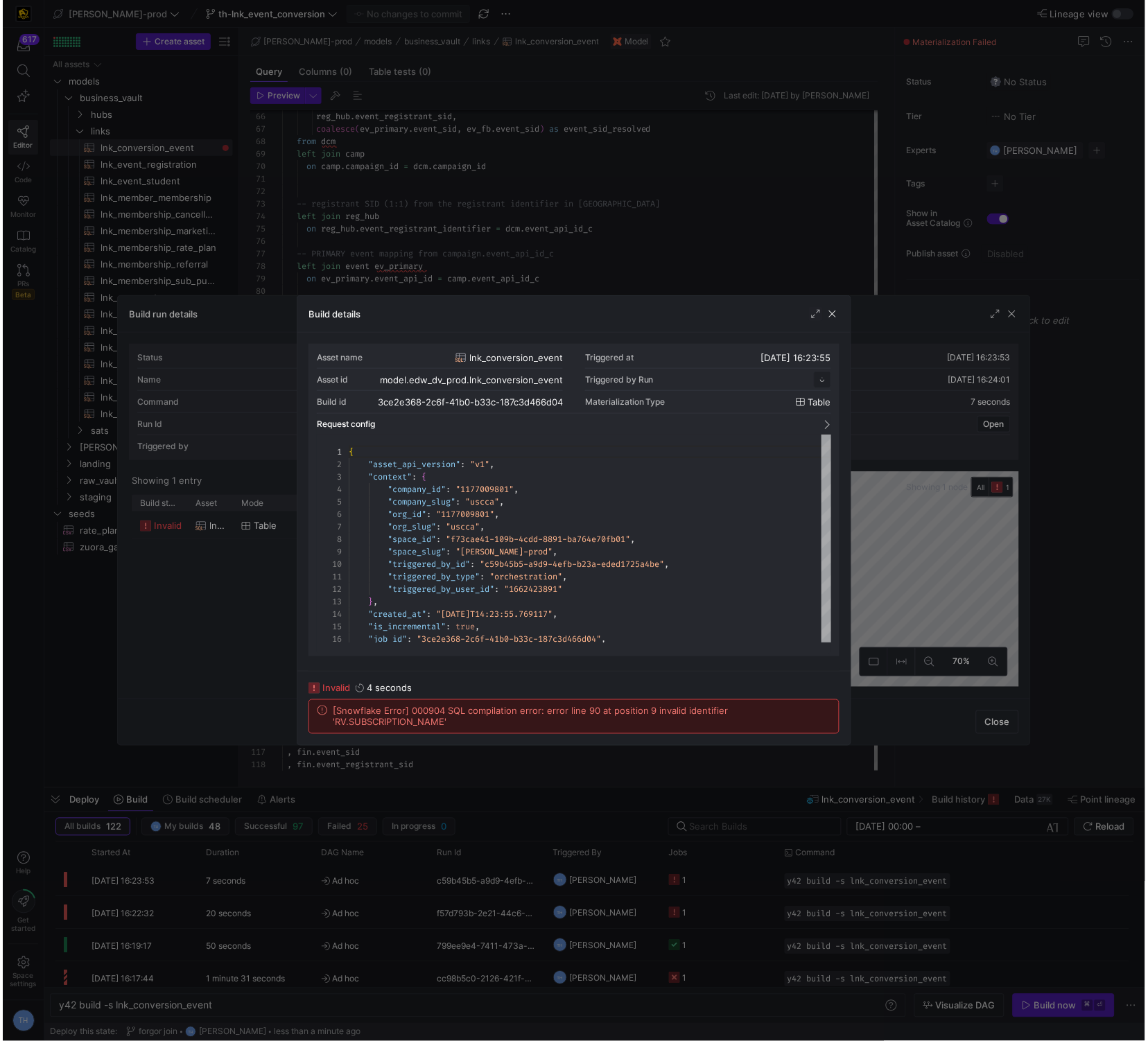
scroll to position [125, 0]
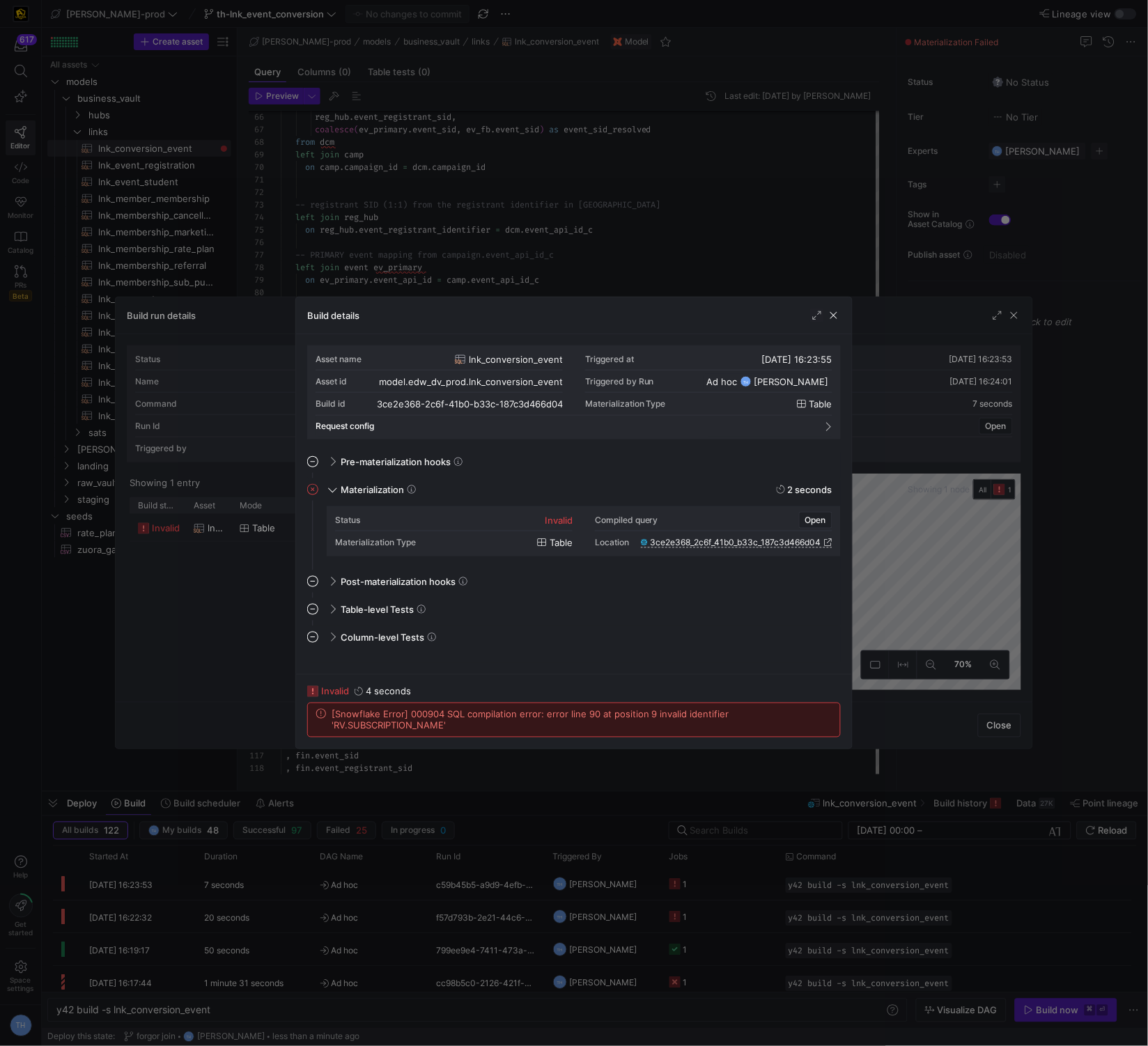
click at [518, 243] on div at bounding box center [574, 523] width 1148 height 1046
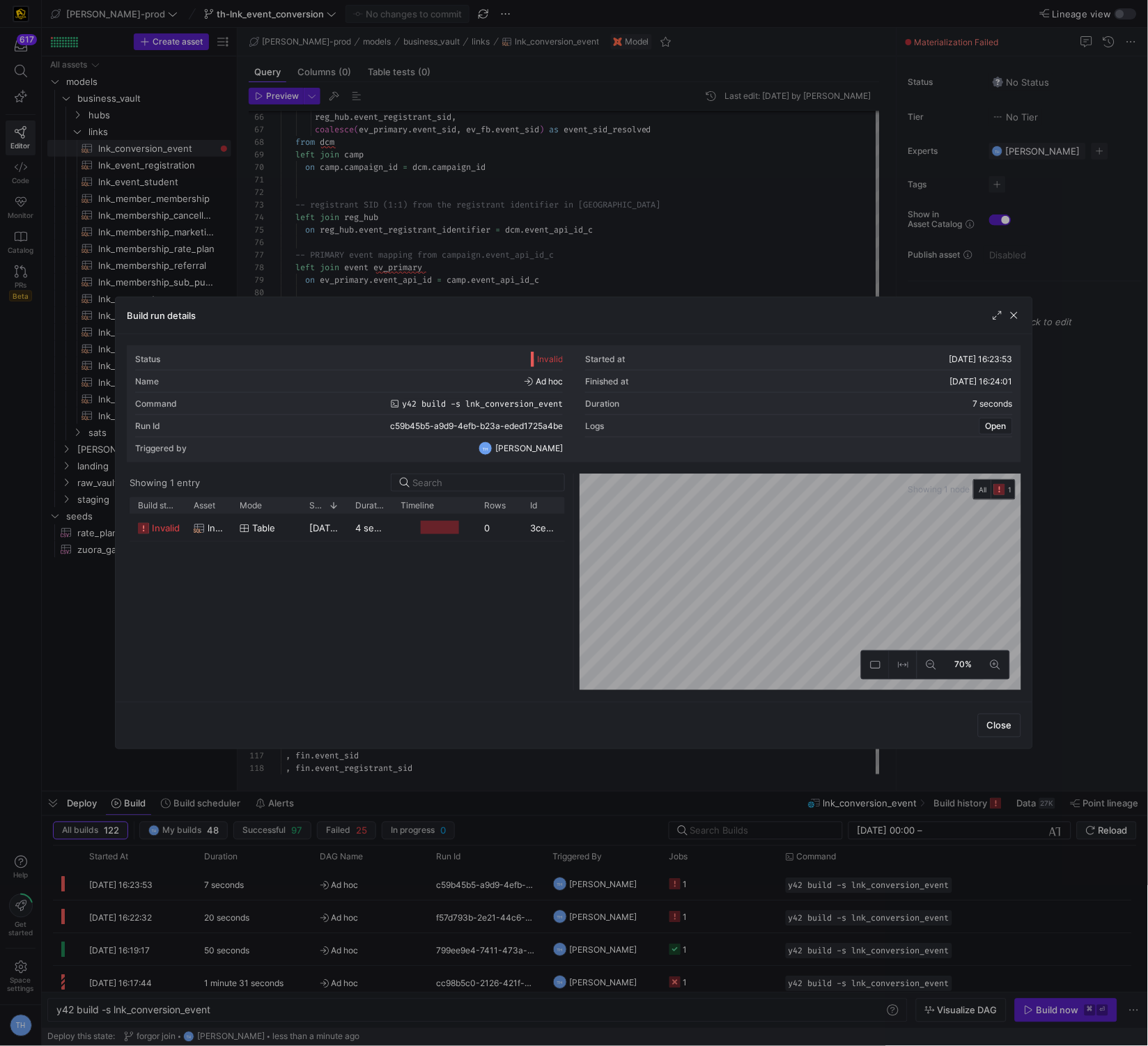
click at [518, 243] on div at bounding box center [574, 523] width 1148 height 1046
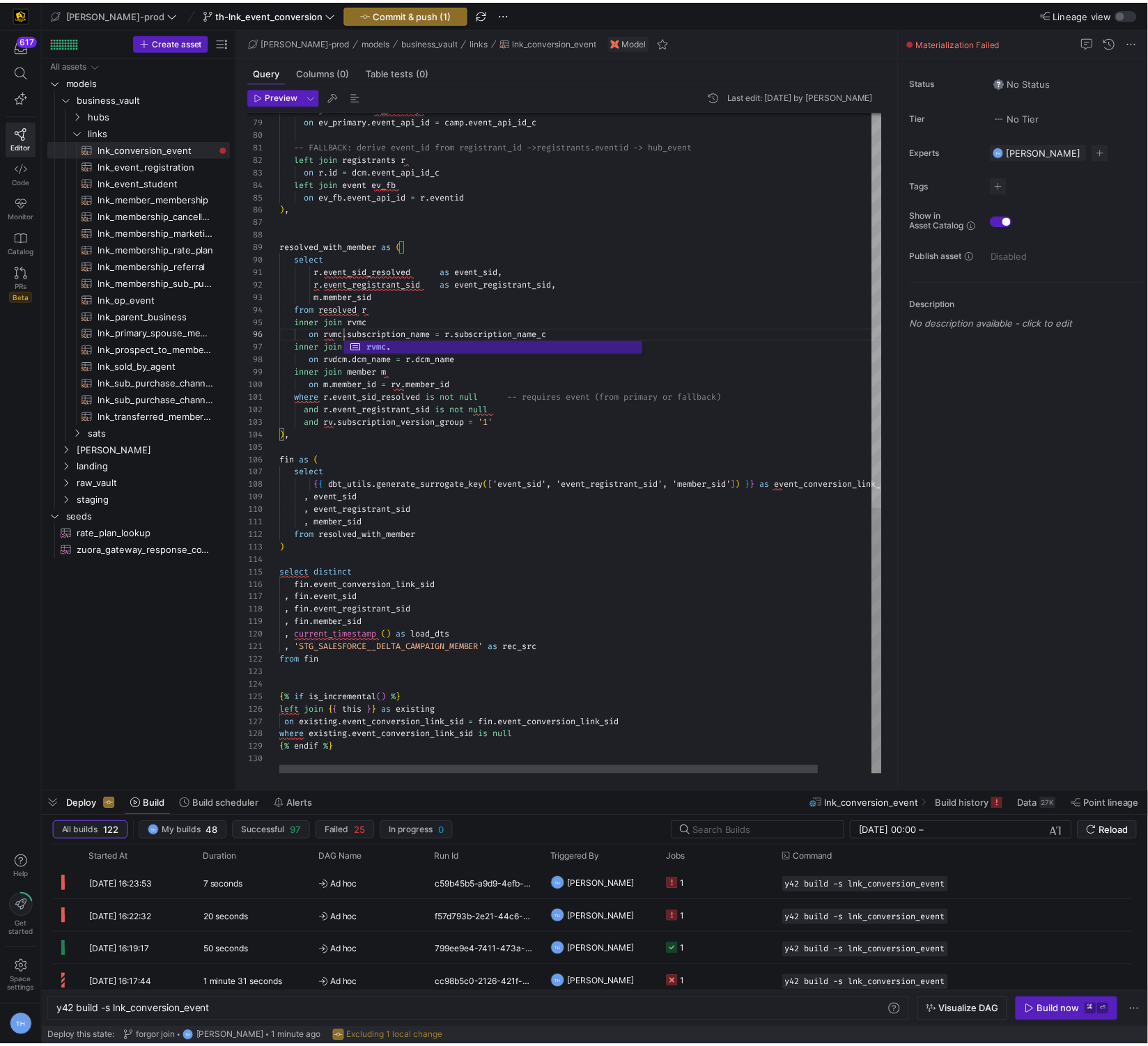
scroll to position [12, 101]
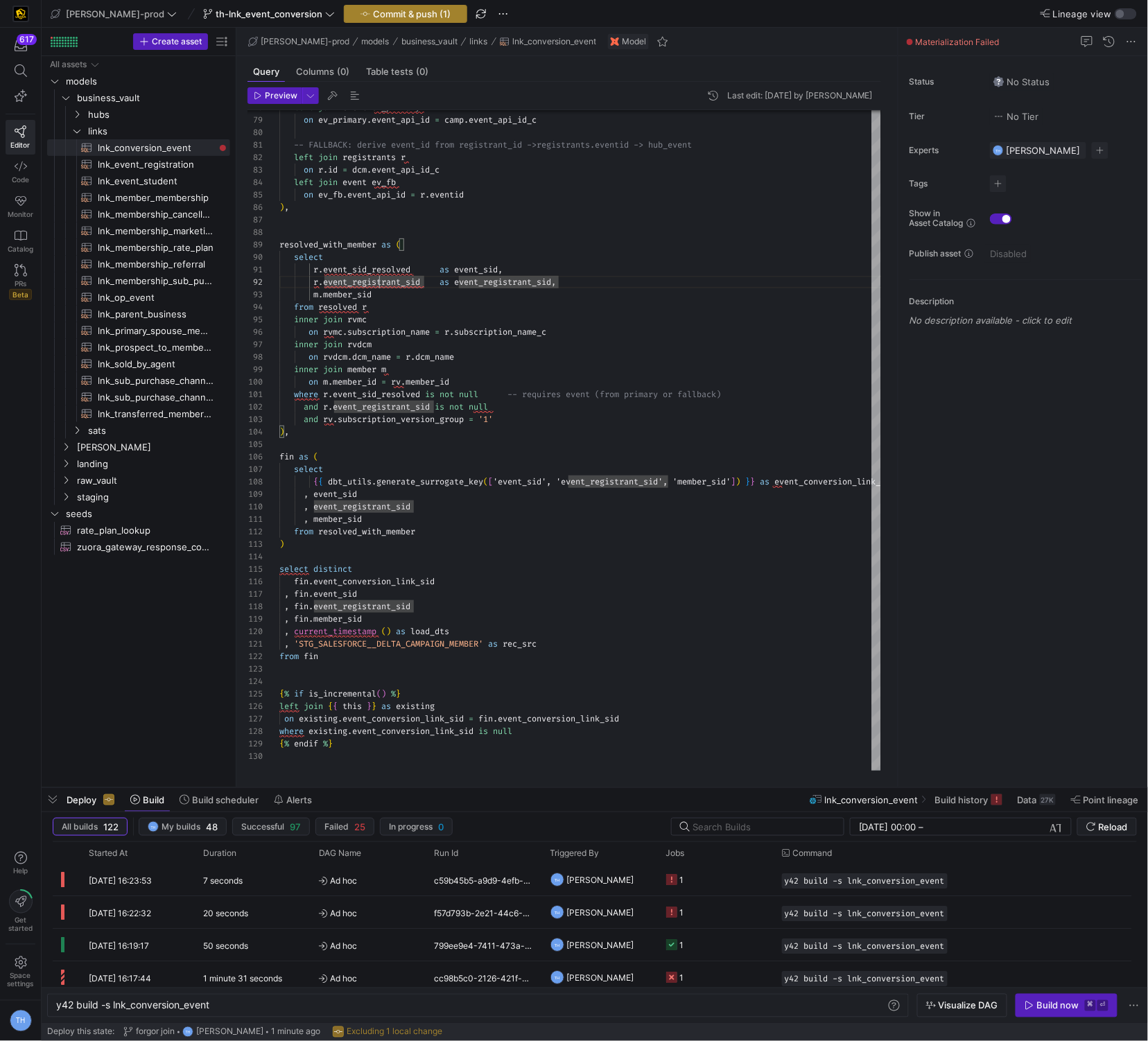
type textarea "r.event_sid_resolved as event_sid, r.event_registrant_sid as event_registrant_s…"
click at [378, 15] on span "Commit & push (1)" at bounding box center [411, 14] width 78 height 11
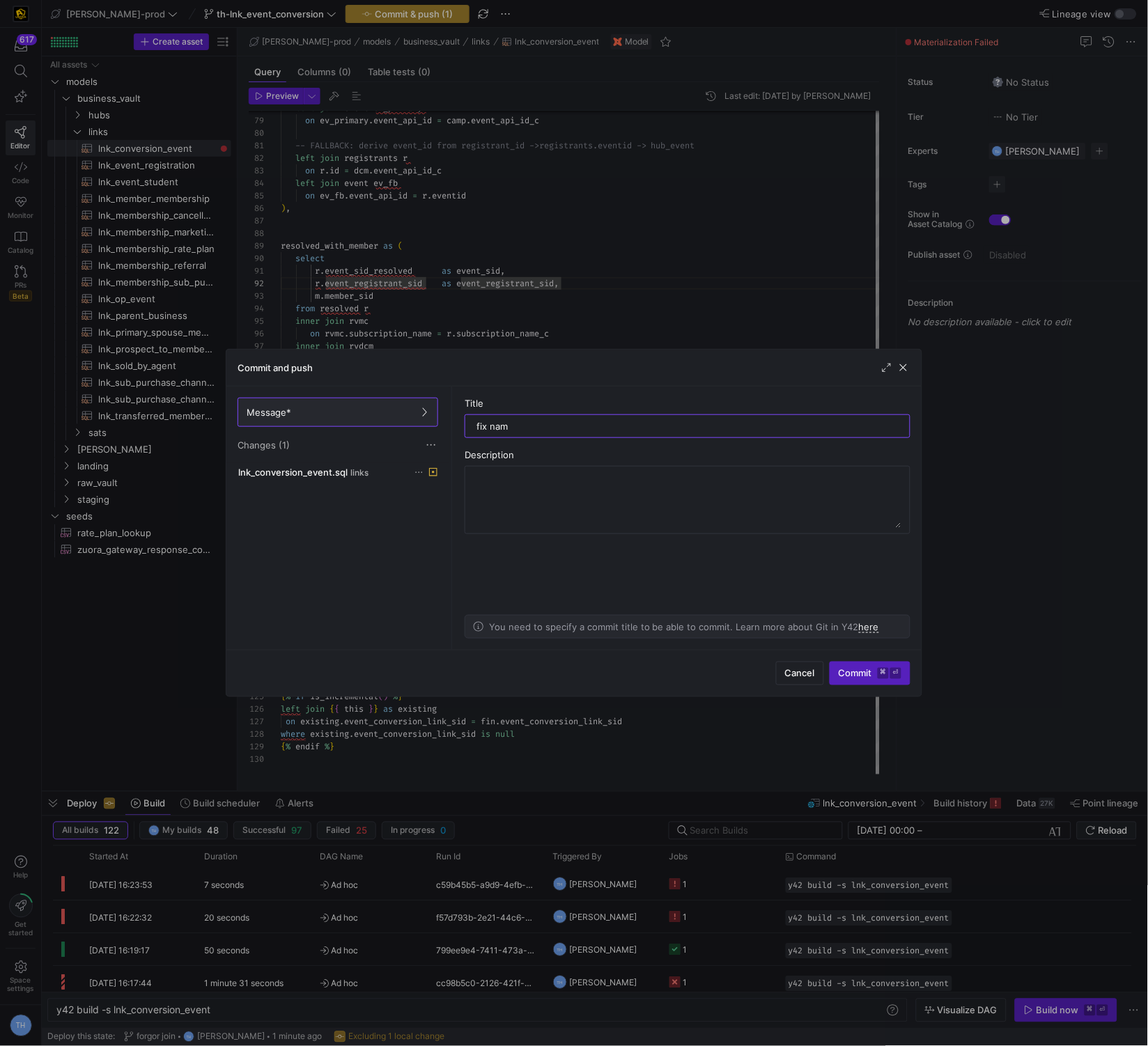
type input "fix name"
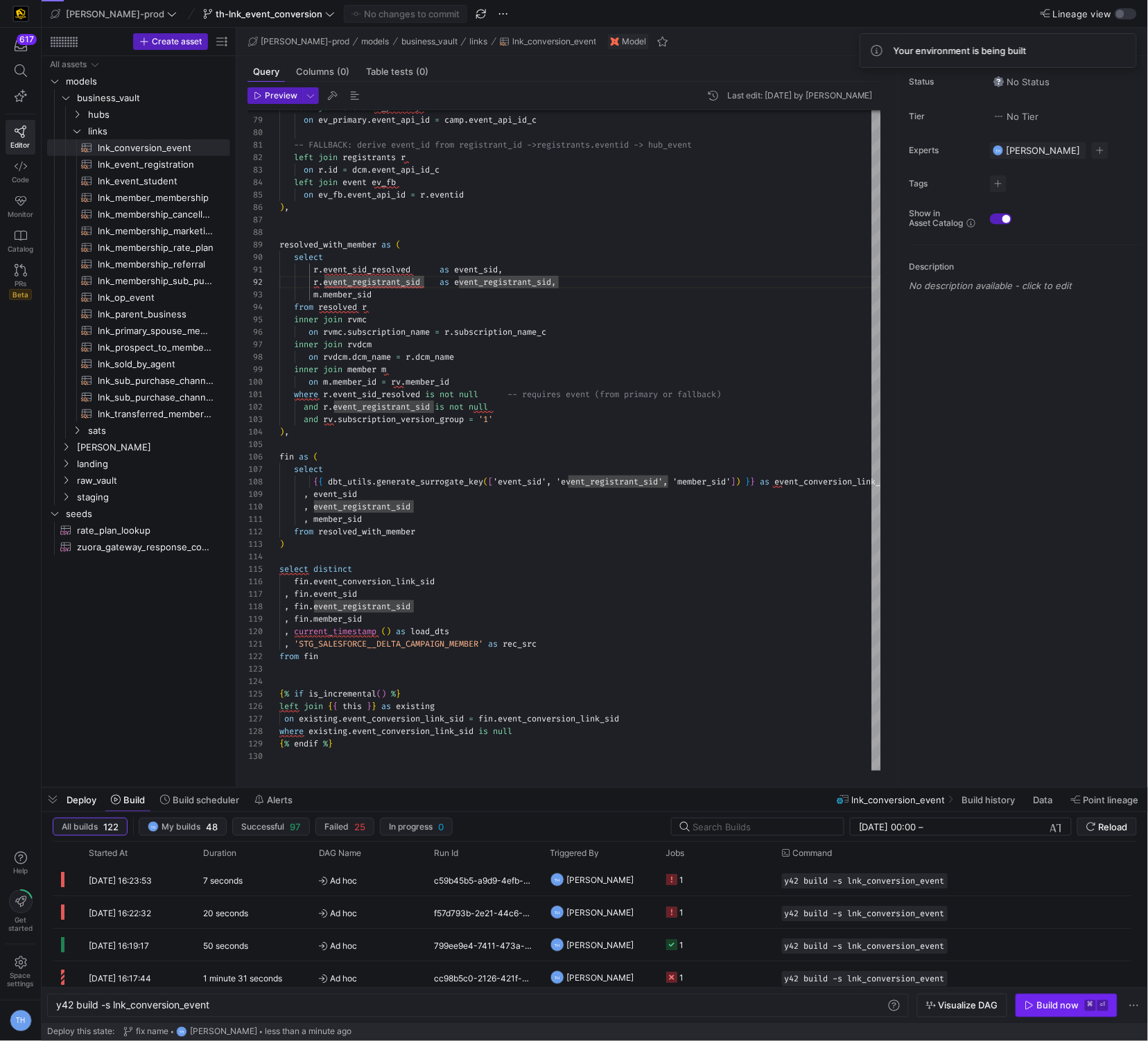
click at [1065, 1004] on div "Build now" at bounding box center [1058, 1006] width 42 height 11
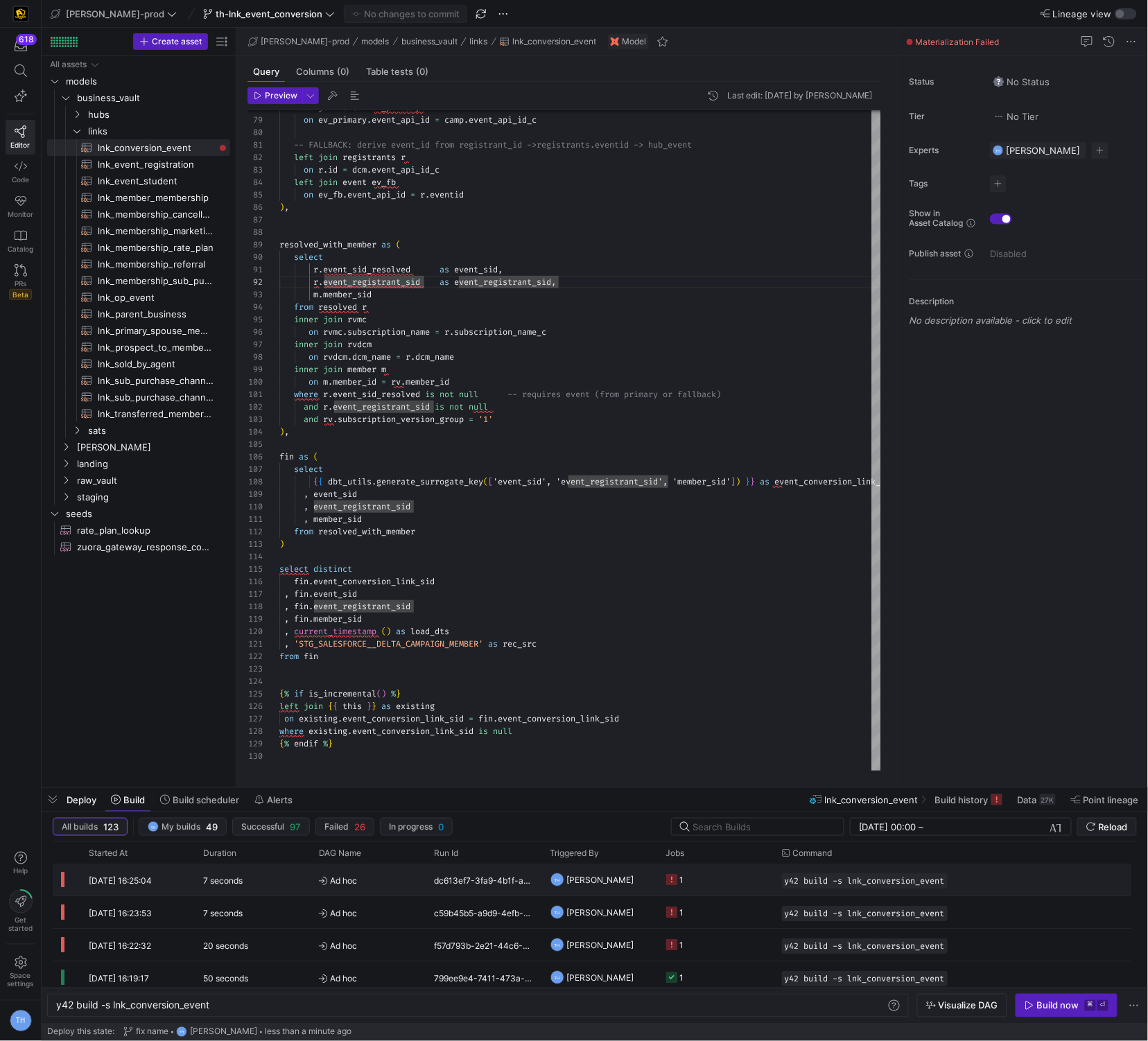
click at [619, 883] on span "[PERSON_NAME]" at bounding box center [601, 881] width 67 height 33
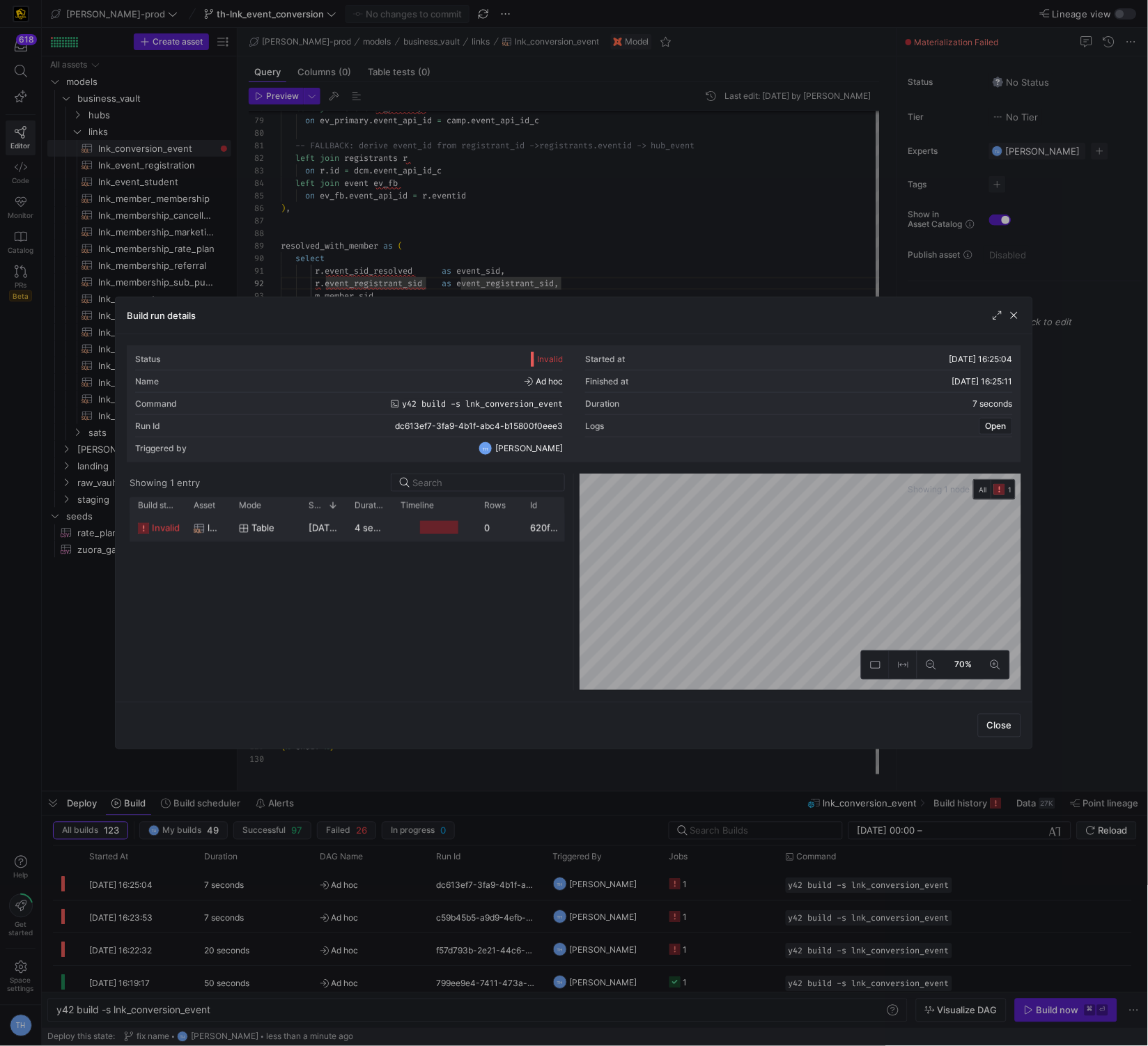
click at [481, 514] on div "0" at bounding box center [498, 527] width 46 height 27
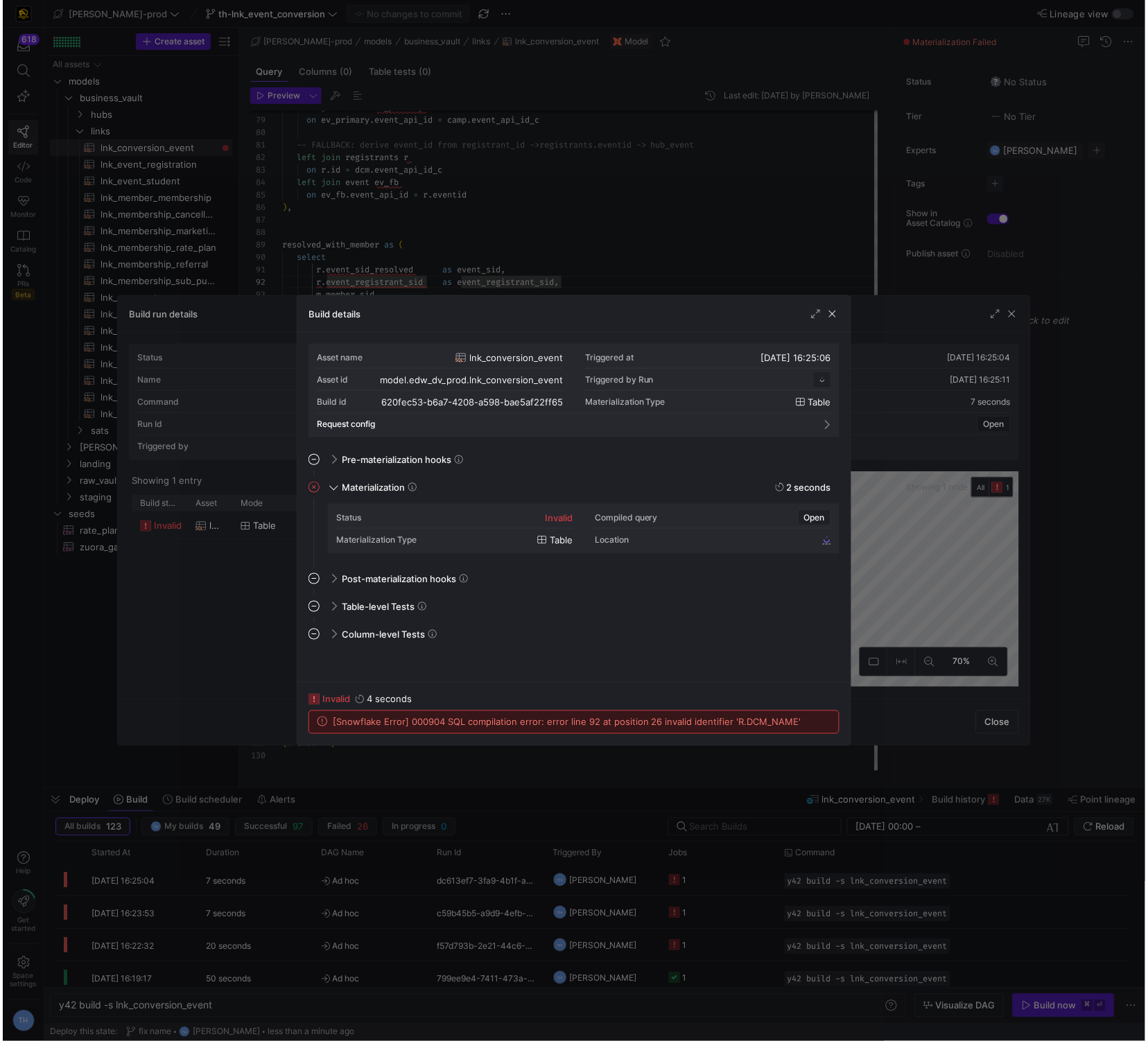
scroll to position [125, 0]
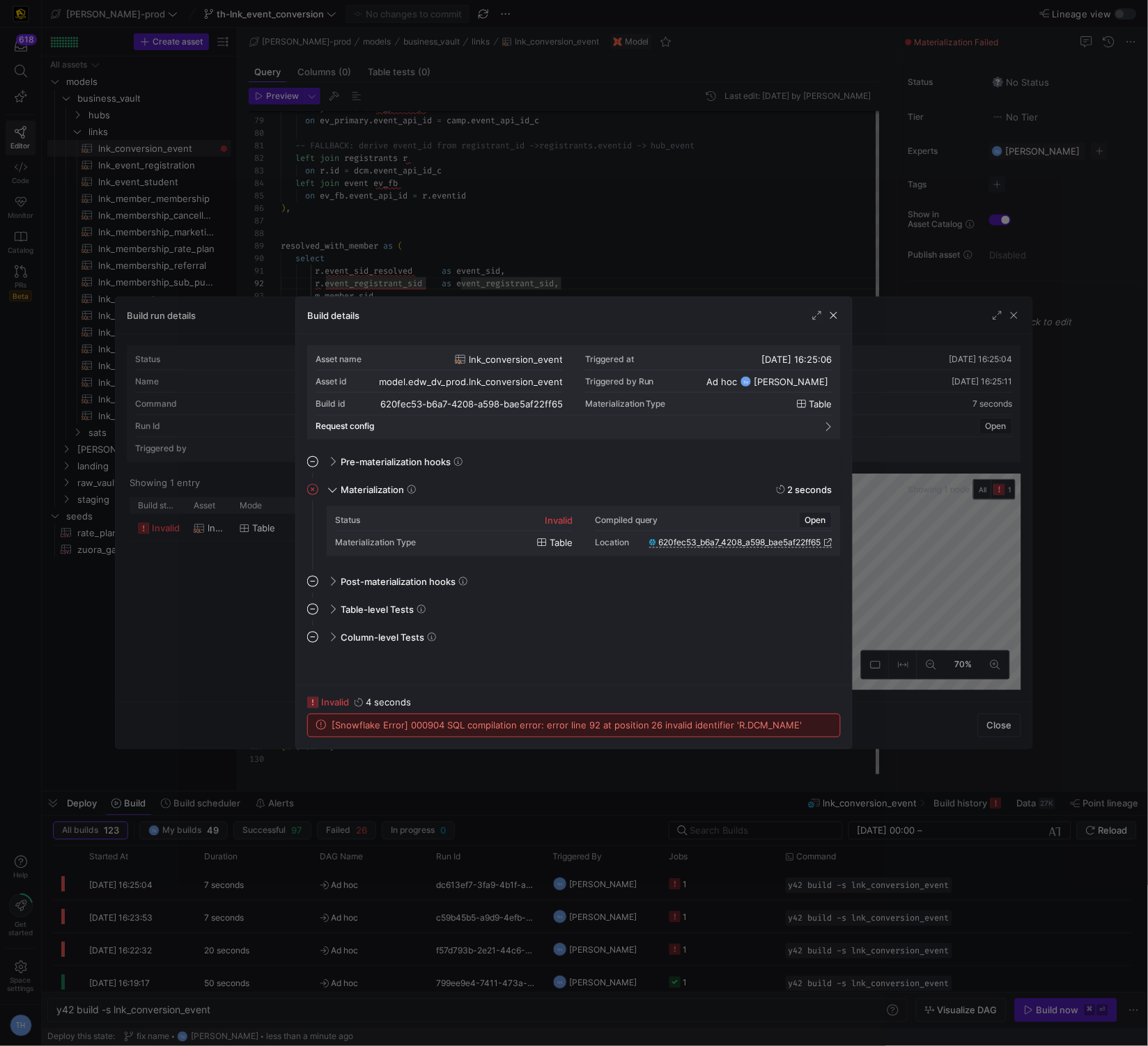
click at [537, 218] on div at bounding box center [574, 523] width 1148 height 1046
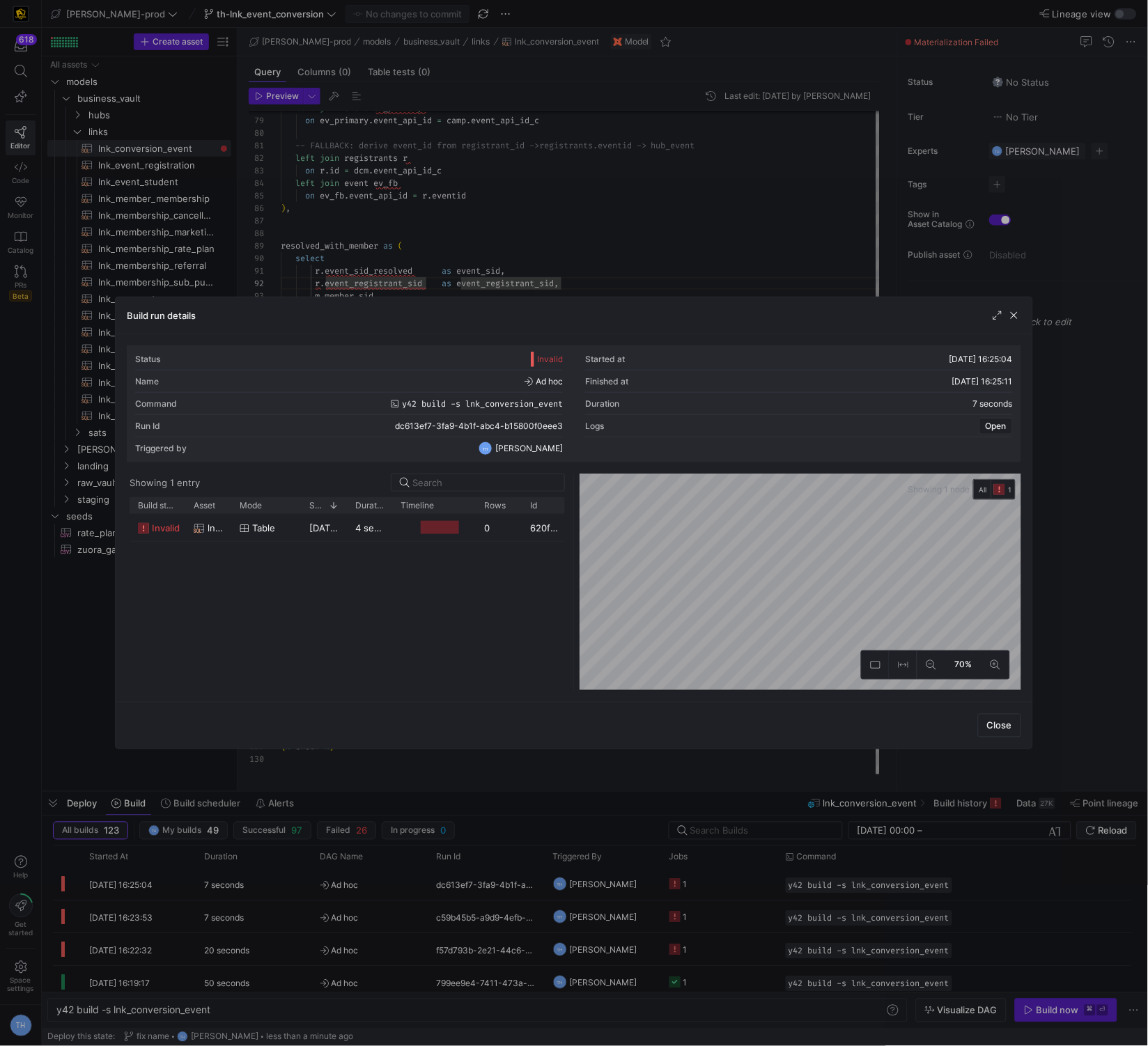
click at [537, 218] on div at bounding box center [574, 523] width 1148 height 1046
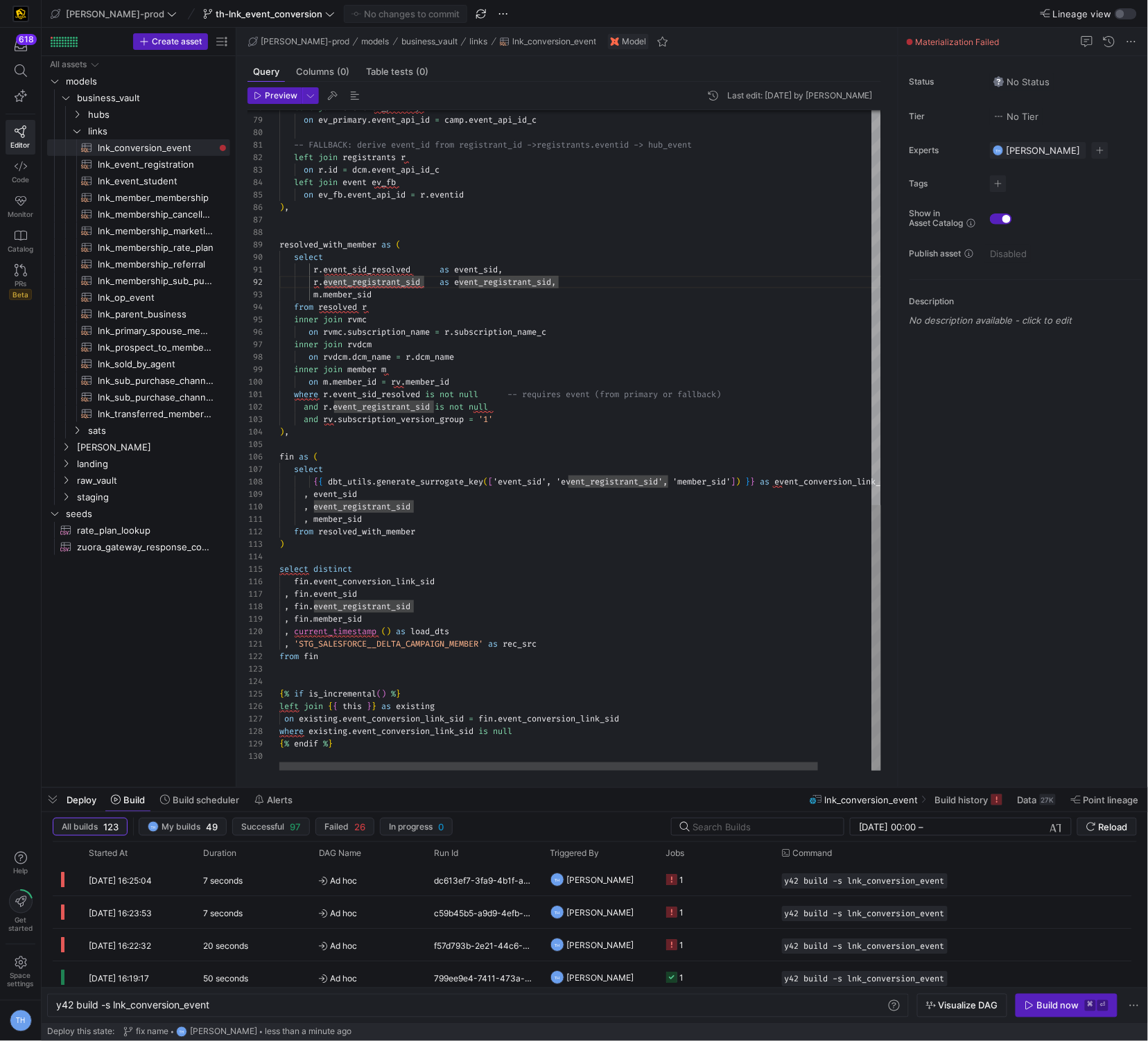
scroll to position [50, 74]
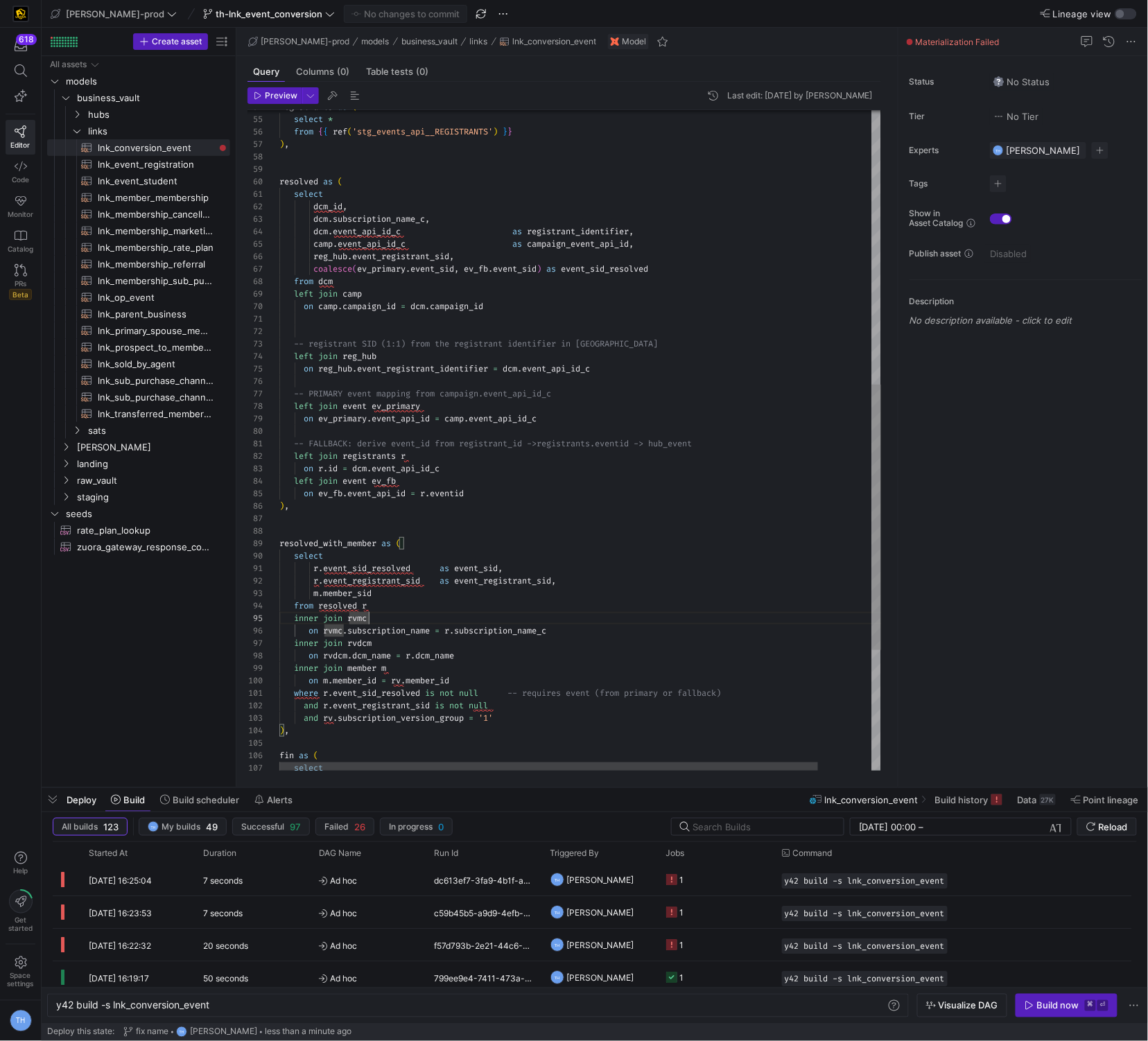
click at [420, 204] on div "left join event ev_primary on ev_primary . event_api_id = camp . event_api_id_c…" at bounding box center [610, 249] width 663 height 1642
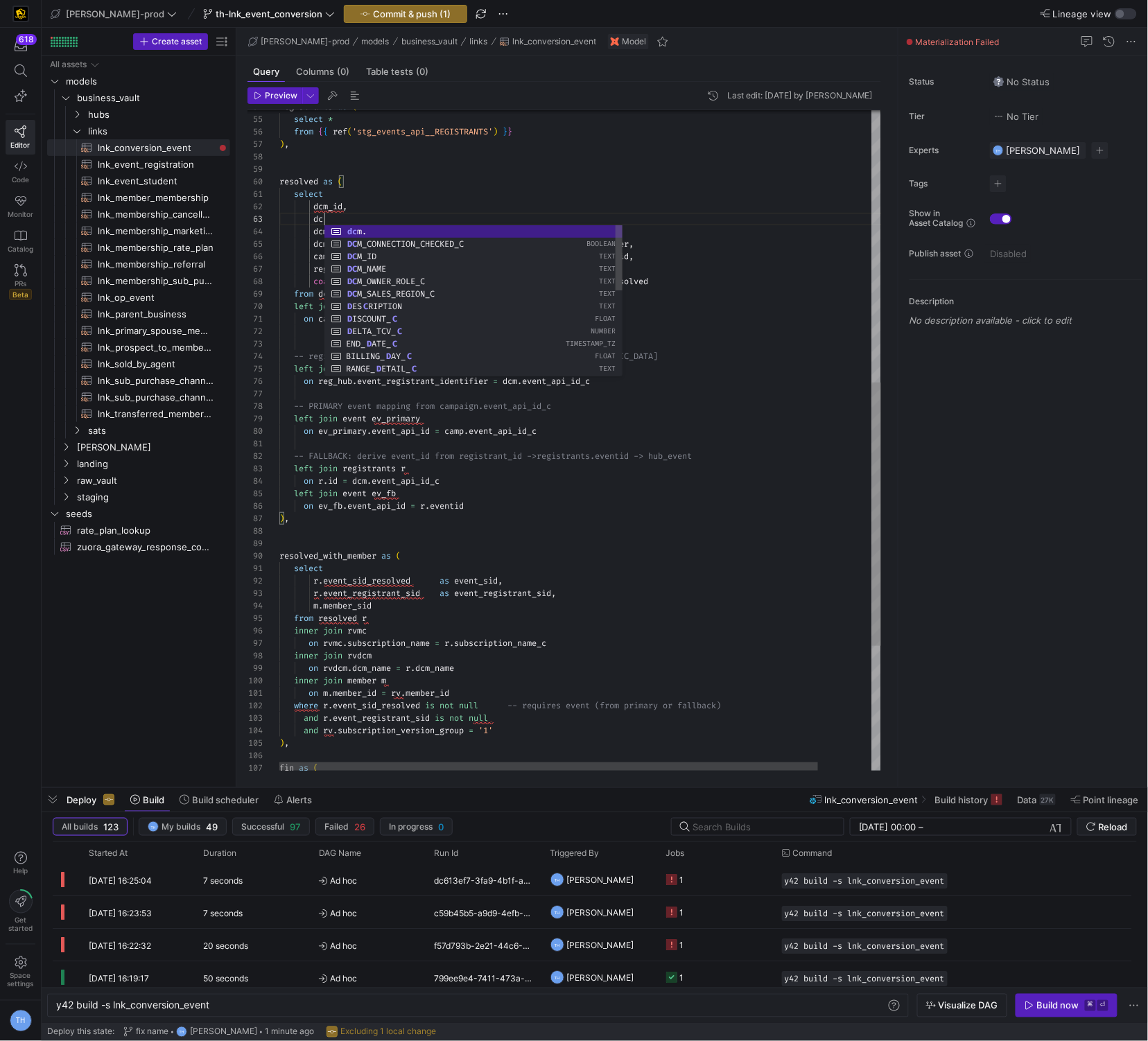
scroll to position [24, 45]
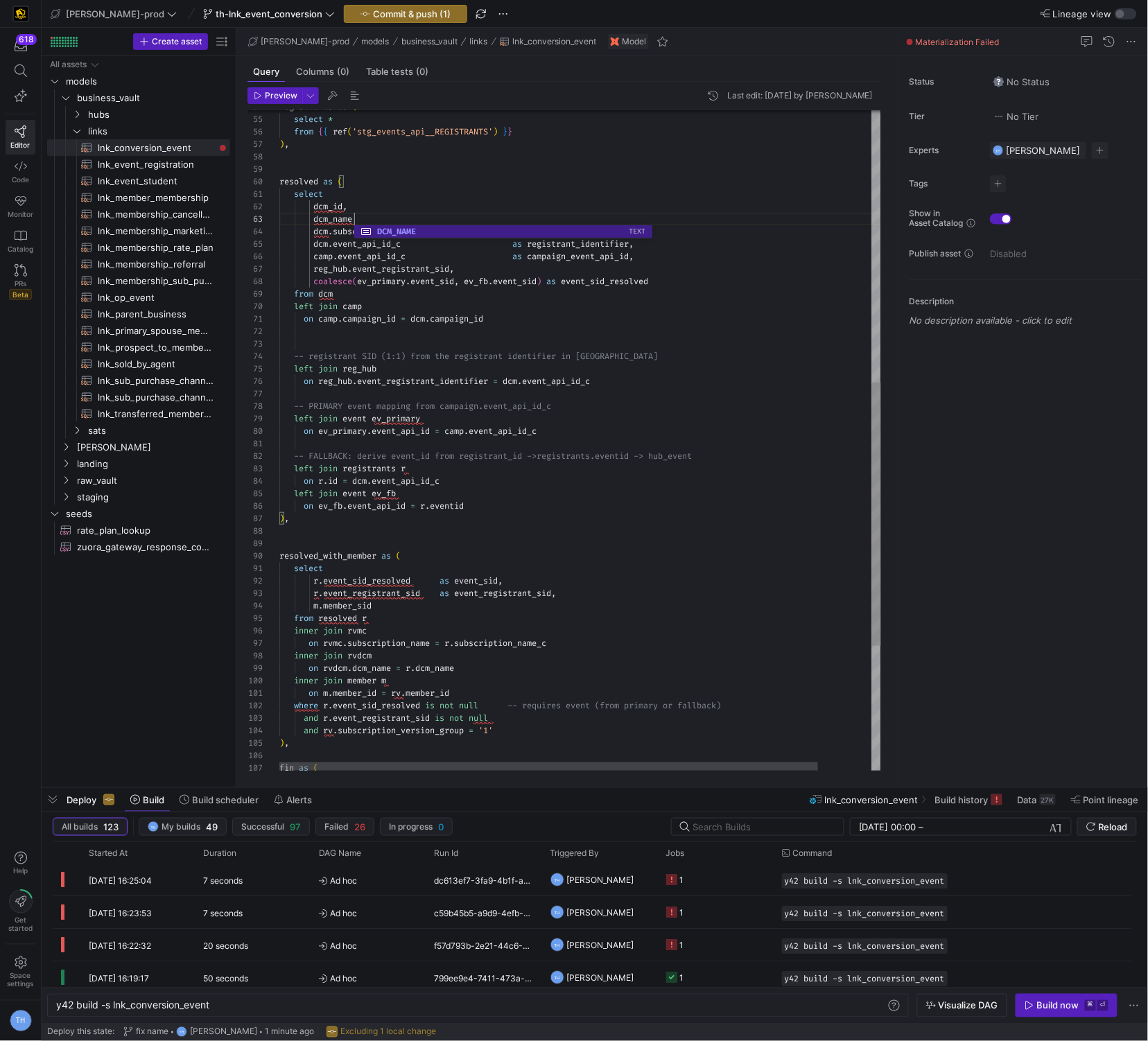
click at [402, 454] on div "left join event ev_primary on ev_primary . event_api_id = camp . event_api_id_c…" at bounding box center [610, 255] width 663 height 1654
click at [382, 216] on div "left join event ev_primary on ev_primary . event_api_id = camp . event_api_id_c…" at bounding box center [610, 255] width 663 height 1654
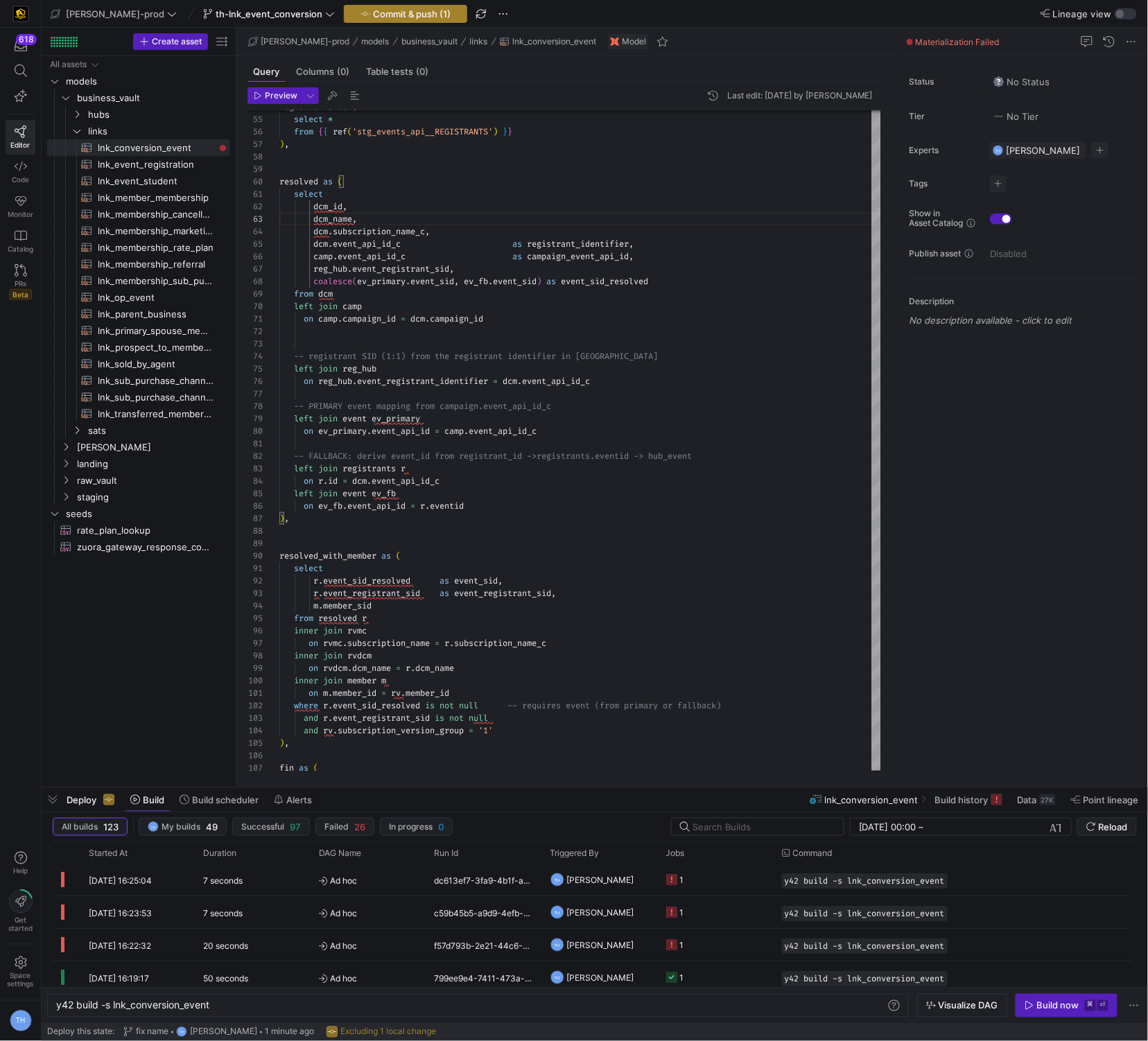
type textarea "select dcm_id, dcm_name, dcm.subscription_name_c, dcm.event_api_id_c as registr…"
click at [373, 12] on span "Commit & push (1)" at bounding box center [411, 14] width 78 height 11
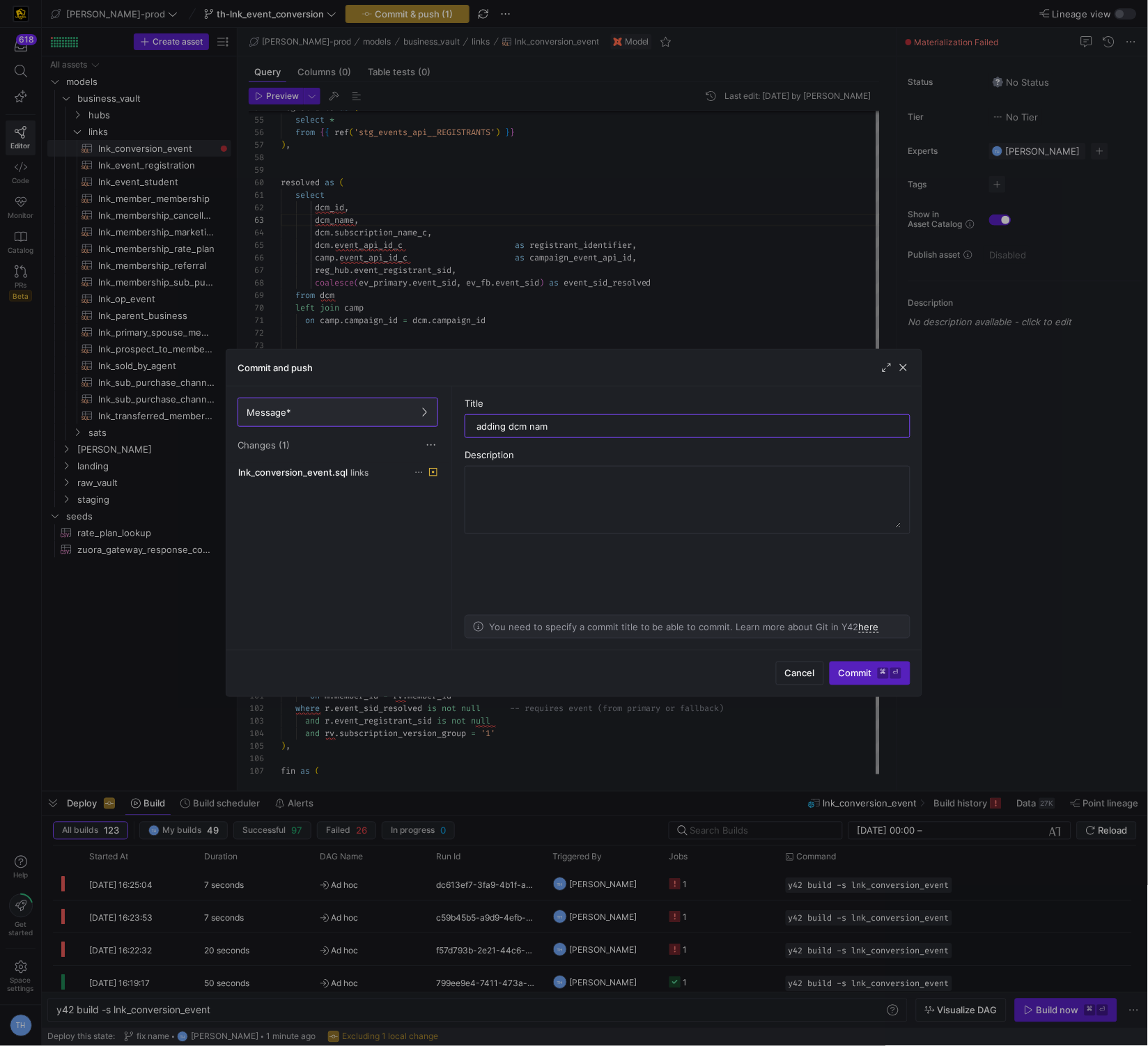
type input "adding dcm name"
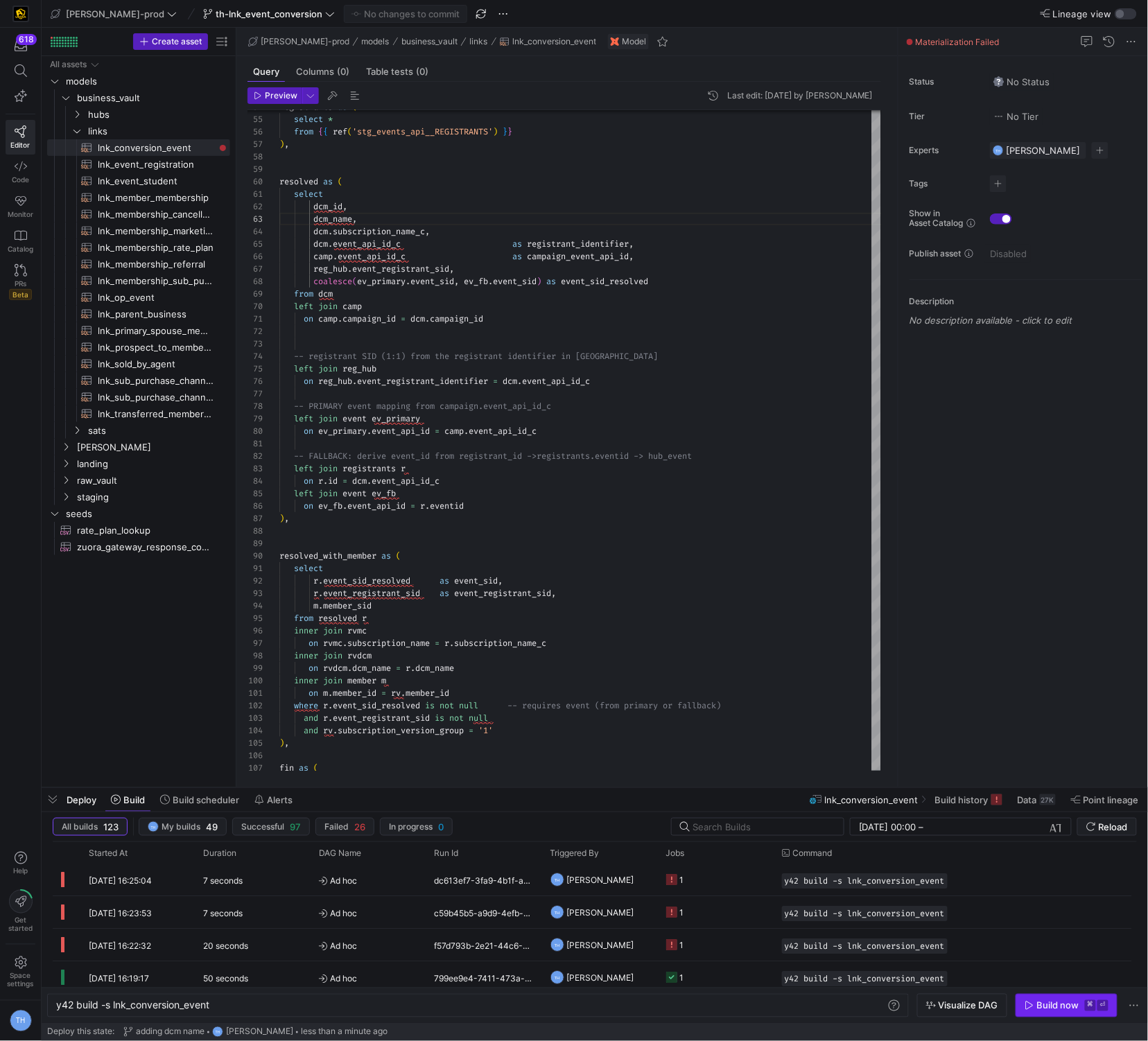
click at [1058, 1002] on div "Build now" at bounding box center [1058, 1006] width 42 height 11
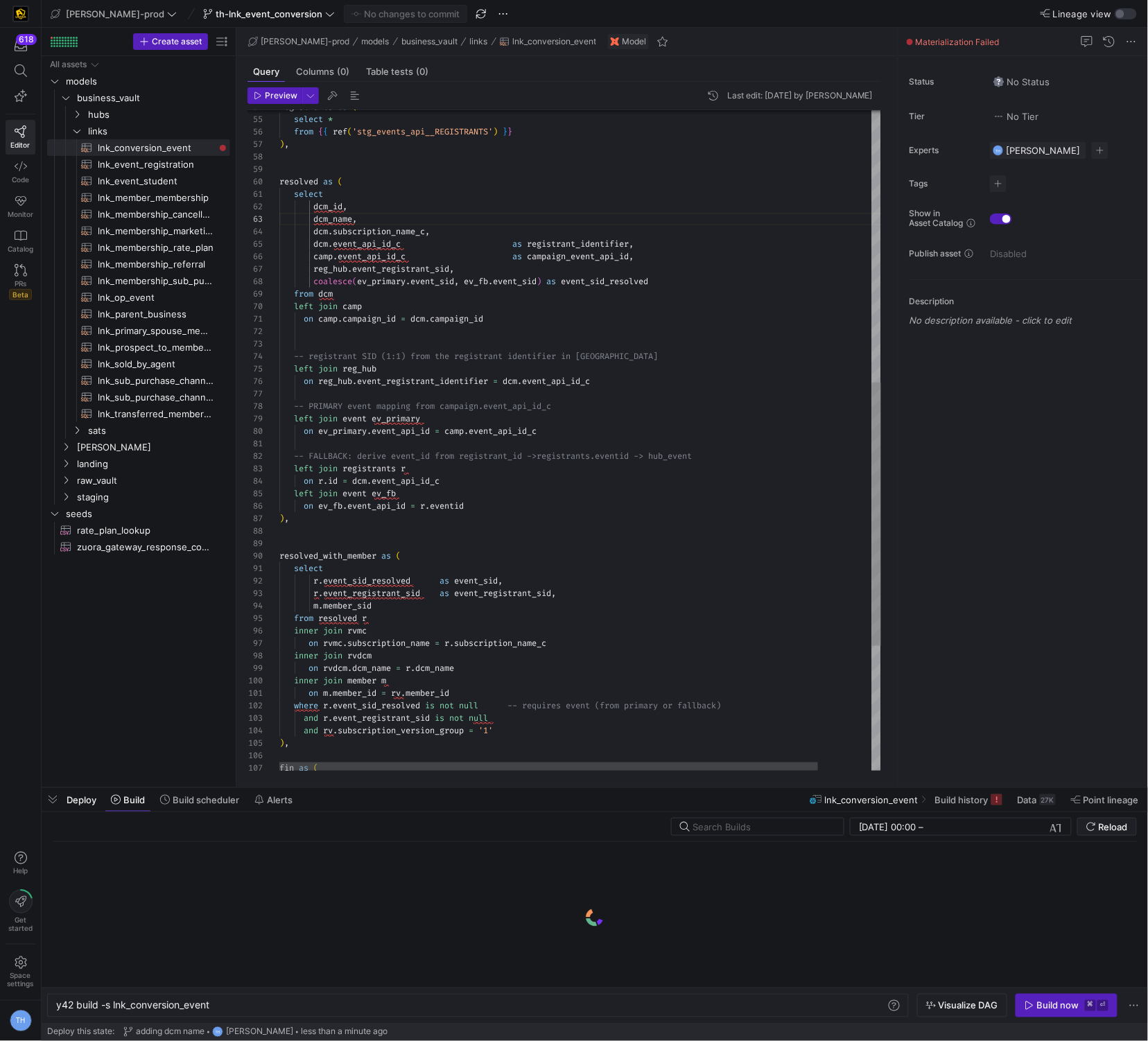
scroll to position [86, 0]
click at [372, 537] on div "left join event ev_primary on ev_primary . event_api_id = camp . event_api_id_c…" at bounding box center [610, 255] width 663 height 1654
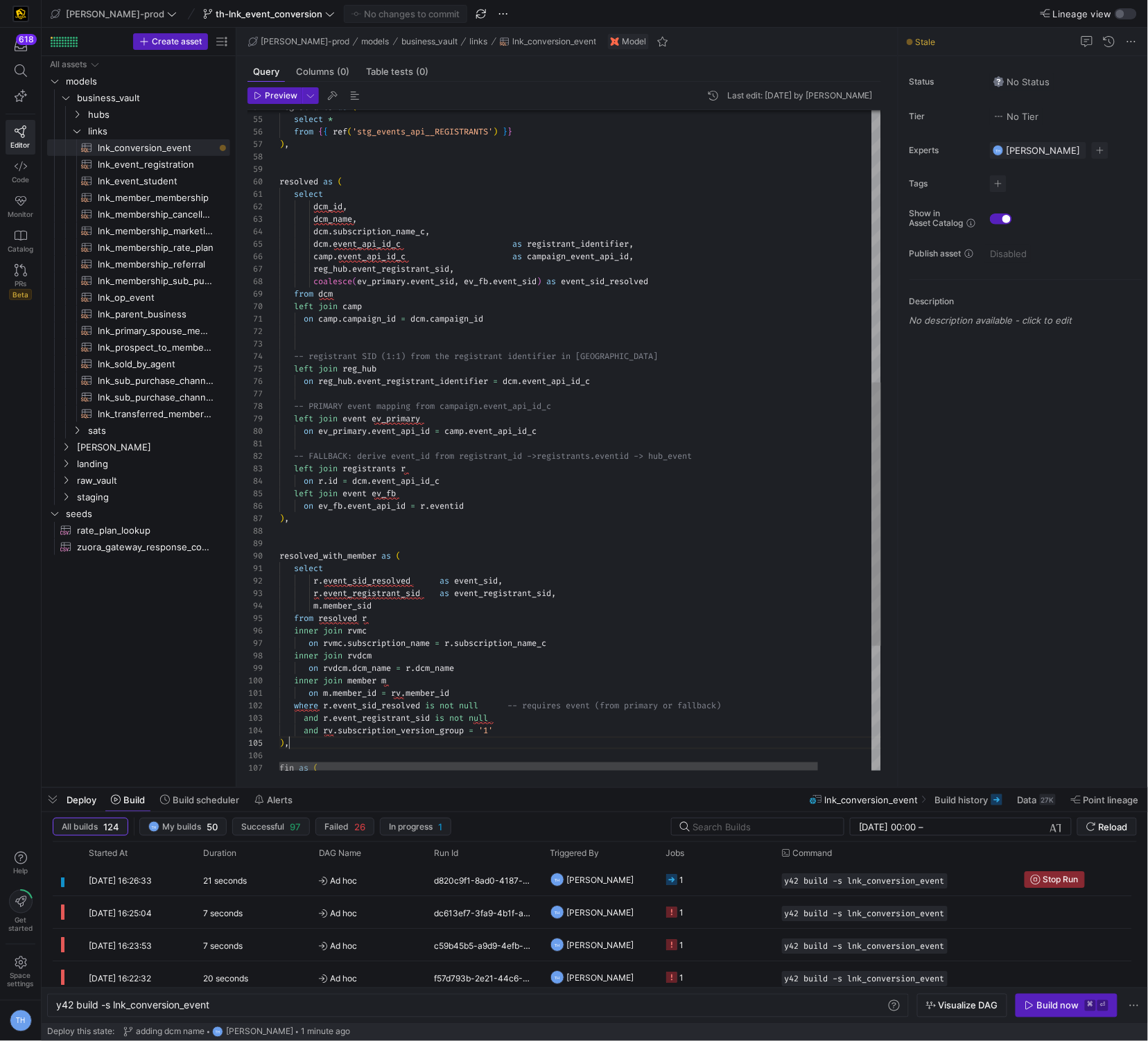
scroll to position [50, 9]
click at [625, 744] on div "left join event ev_primary on ev_primary . event_api_id = camp . event_api_id_c…" at bounding box center [610, 255] width 663 height 1654
click at [624, 759] on div "left join event ev_primary on ev_primary . event_api_id = camp . event_api_id_c…" at bounding box center [610, 255] width 663 height 1654
click at [548, 524] on div "left join event ev_primary on ev_primary . event_api_id = camp . event_api_id_c…" at bounding box center [610, 255] width 663 height 1654
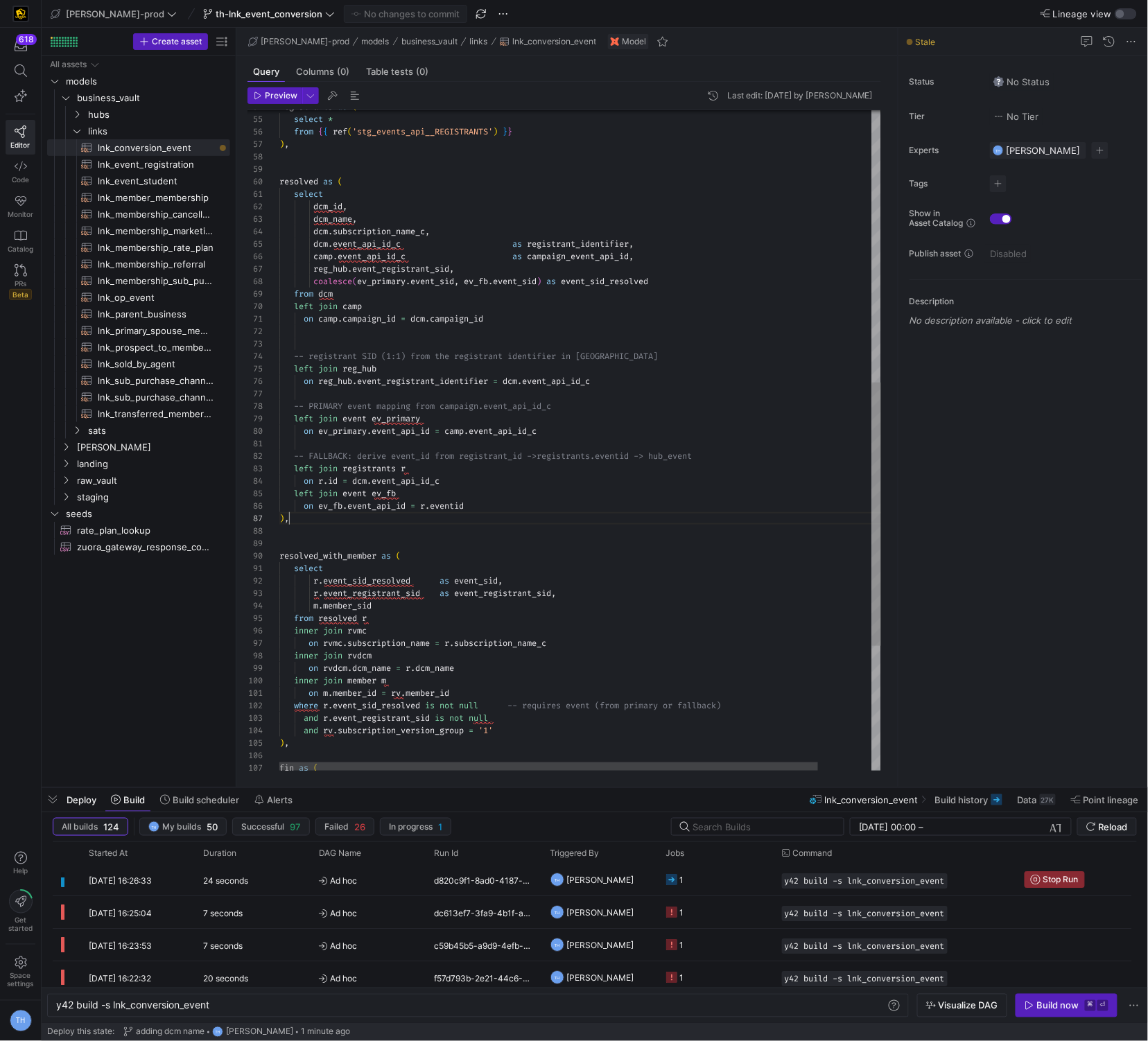
click at [548, 550] on div "left join event ev_primary on ev_primary . event_api_id = camp . event_api_id_c…" at bounding box center [610, 255] width 663 height 1654
click at [548, 545] on div "left join event ev_primary on ev_primary . event_api_id = camp . event_api_id_c…" at bounding box center [610, 255] width 663 height 1654
click at [547, 531] on div "left join event ev_primary on ev_primary . event_api_id = camp . event_api_id_c…" at bounding box center [610, 255] width 663 height 1654
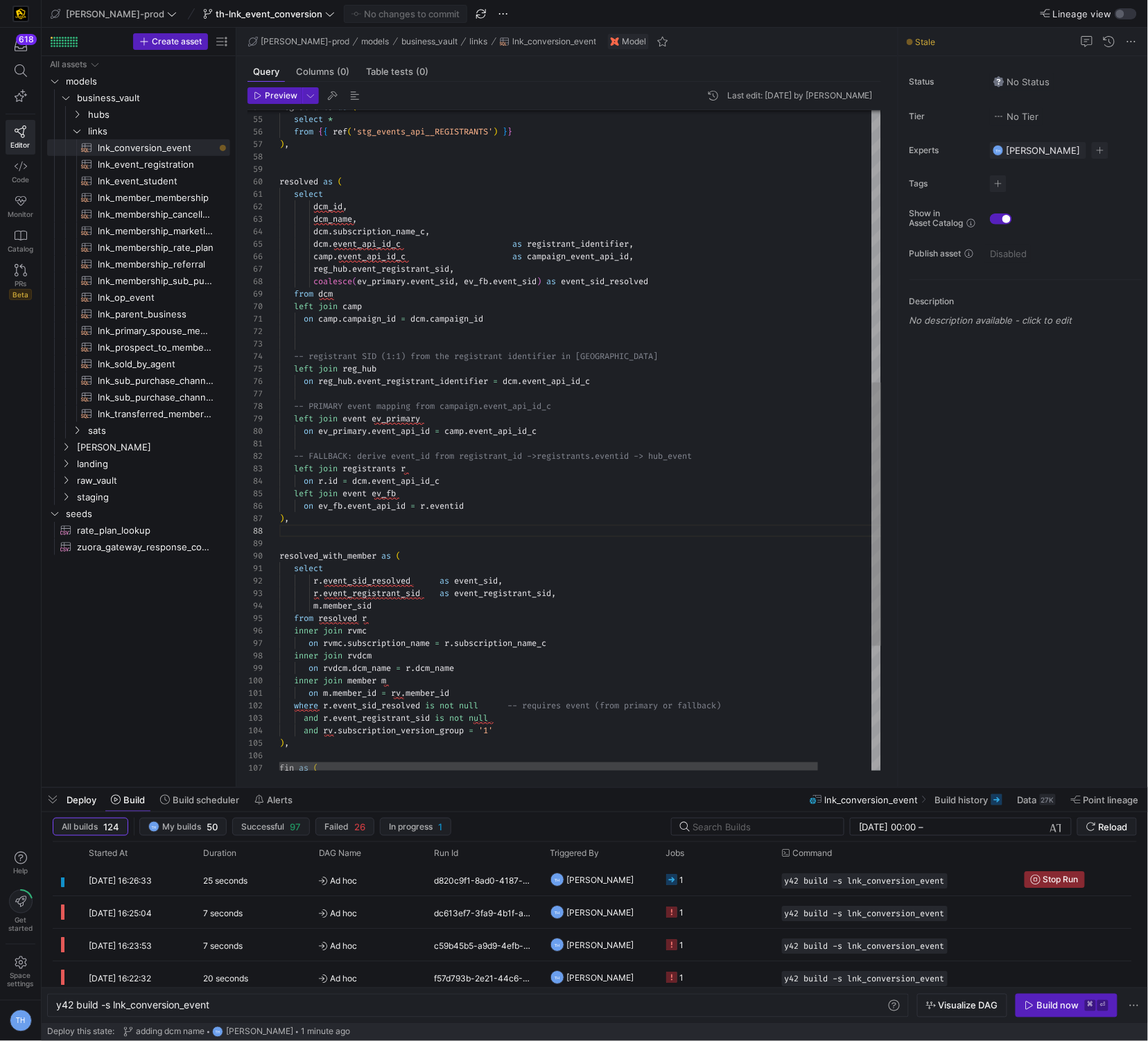
click at [549, 539] on div "left join event ev_primary on ev_primary . event_api_id = camp . event_api_id_c…" at bounding box center [610, 255] width 663 height 1654
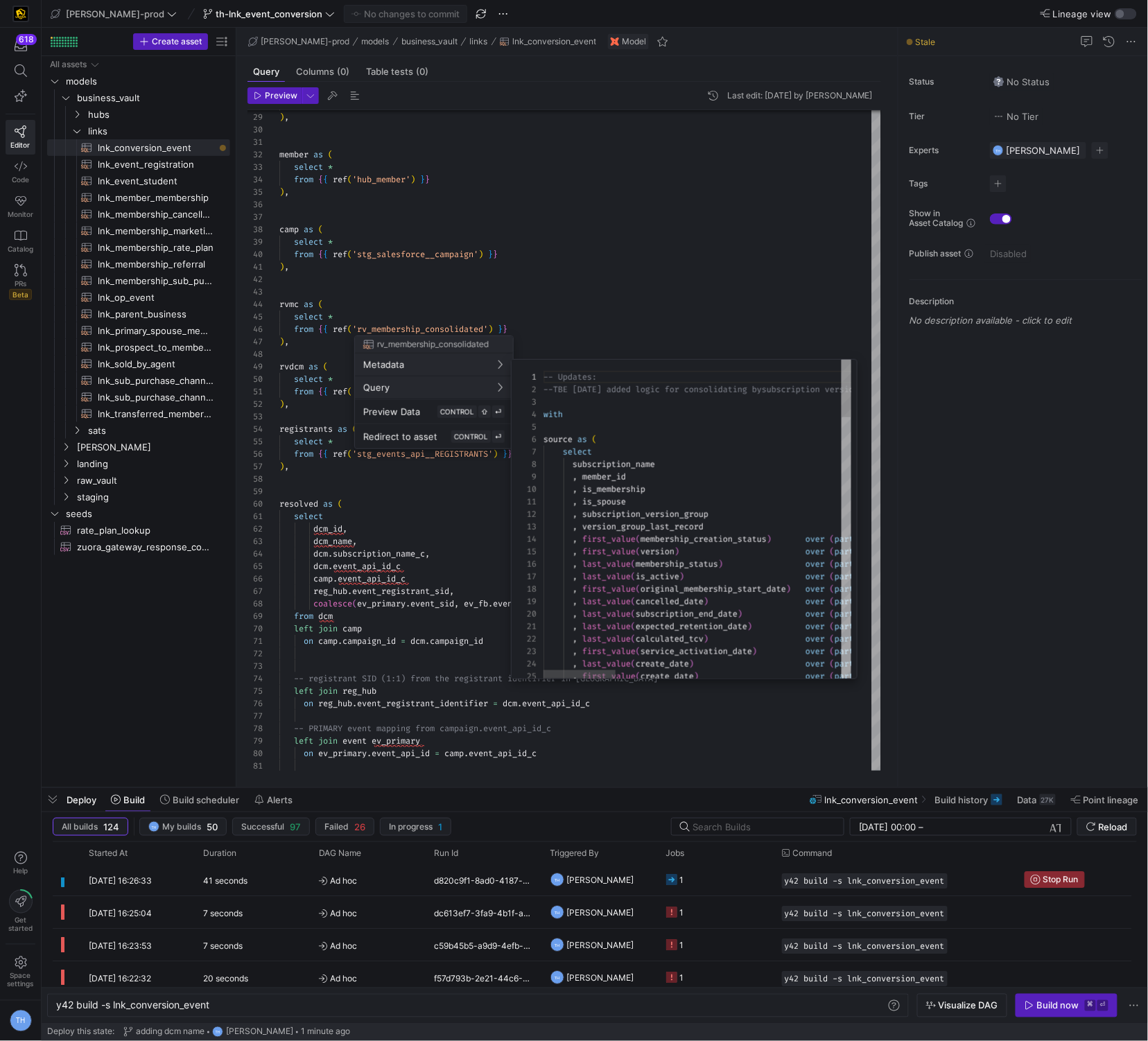
scroll to position [125, 0]
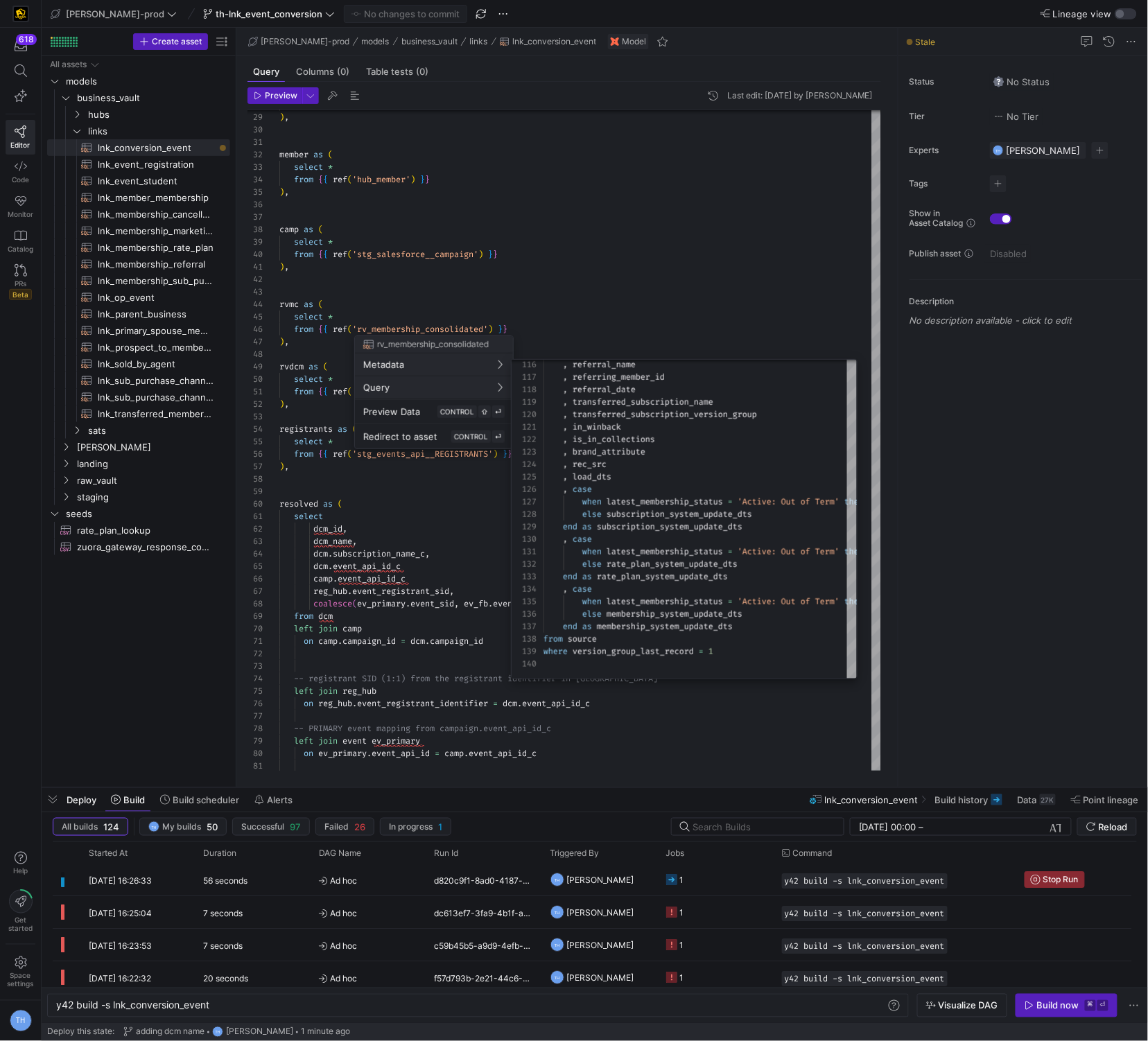
click at [626, 262] on div at bounding box center [574, 520] width 1148 height 1041
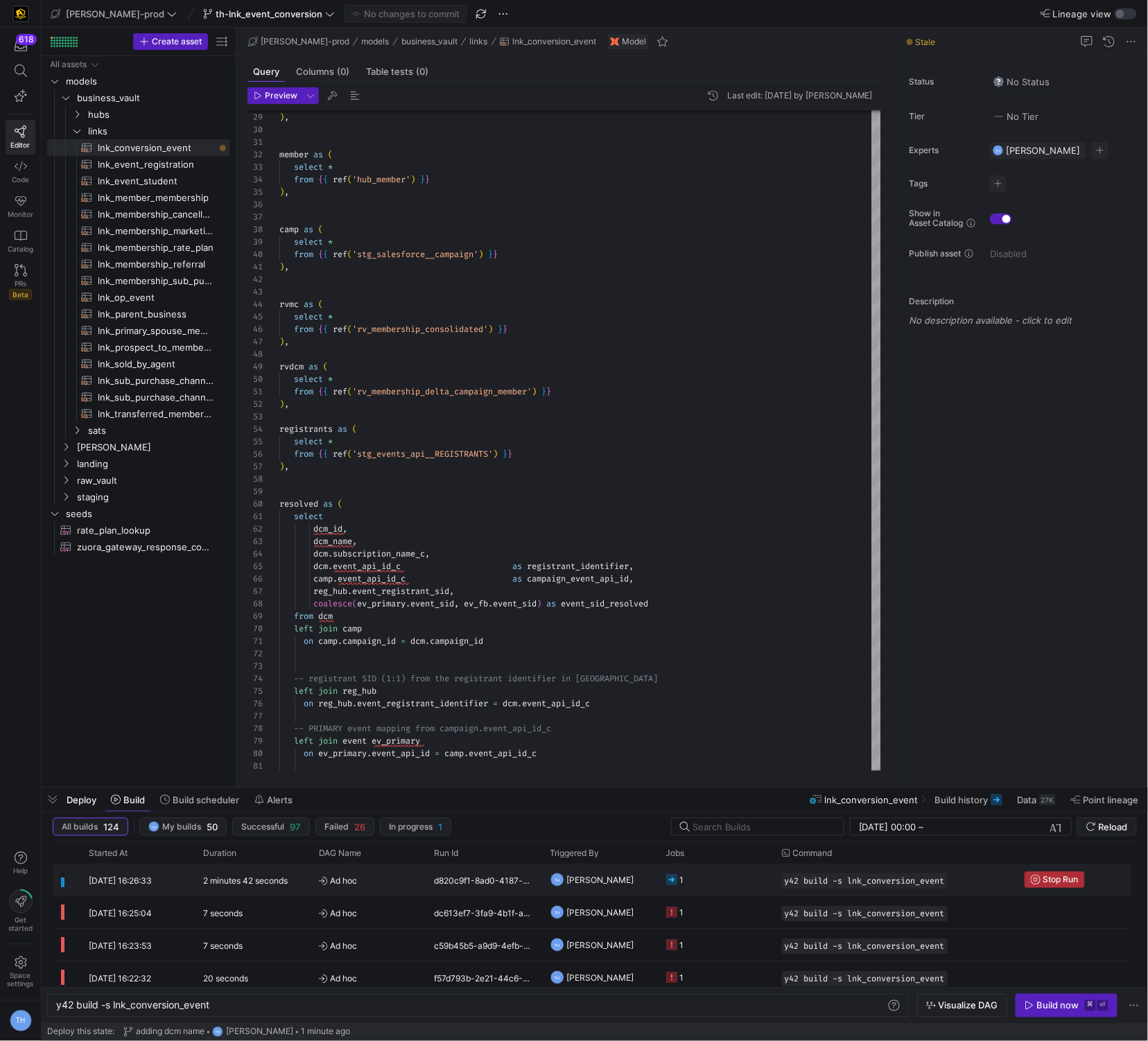
click at [1038, 875] on icon "Press SPACE to select this row." at bounding box center [1036, 880] width 9 height 9
click at [1041, 998] on span "button" at bounding box center [1066, 1006] width 100 height 22
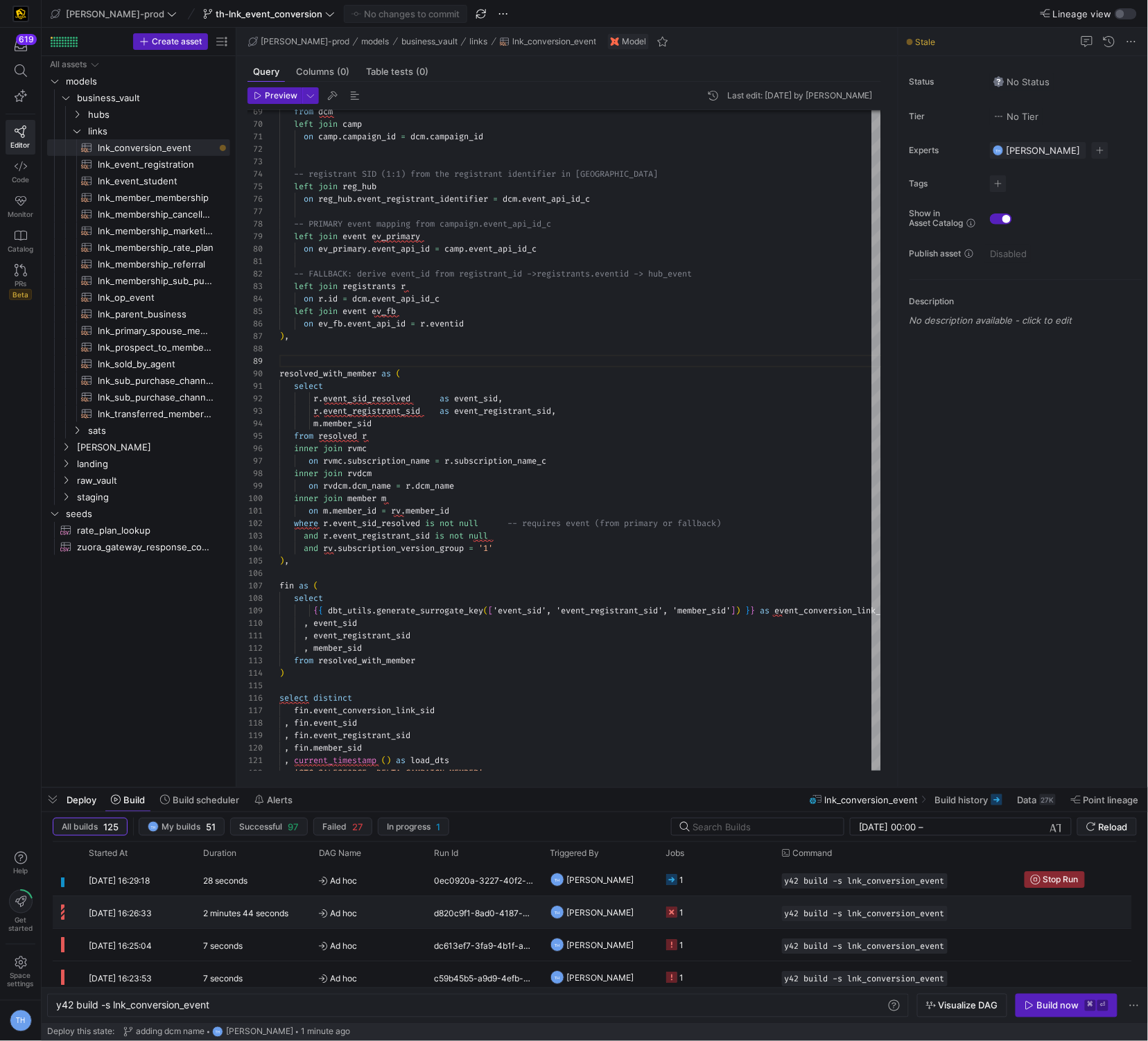
click at [702, 911] on y42-job-status-cell-renderer "1" at bounding box center [716, 913] width 99 height 31
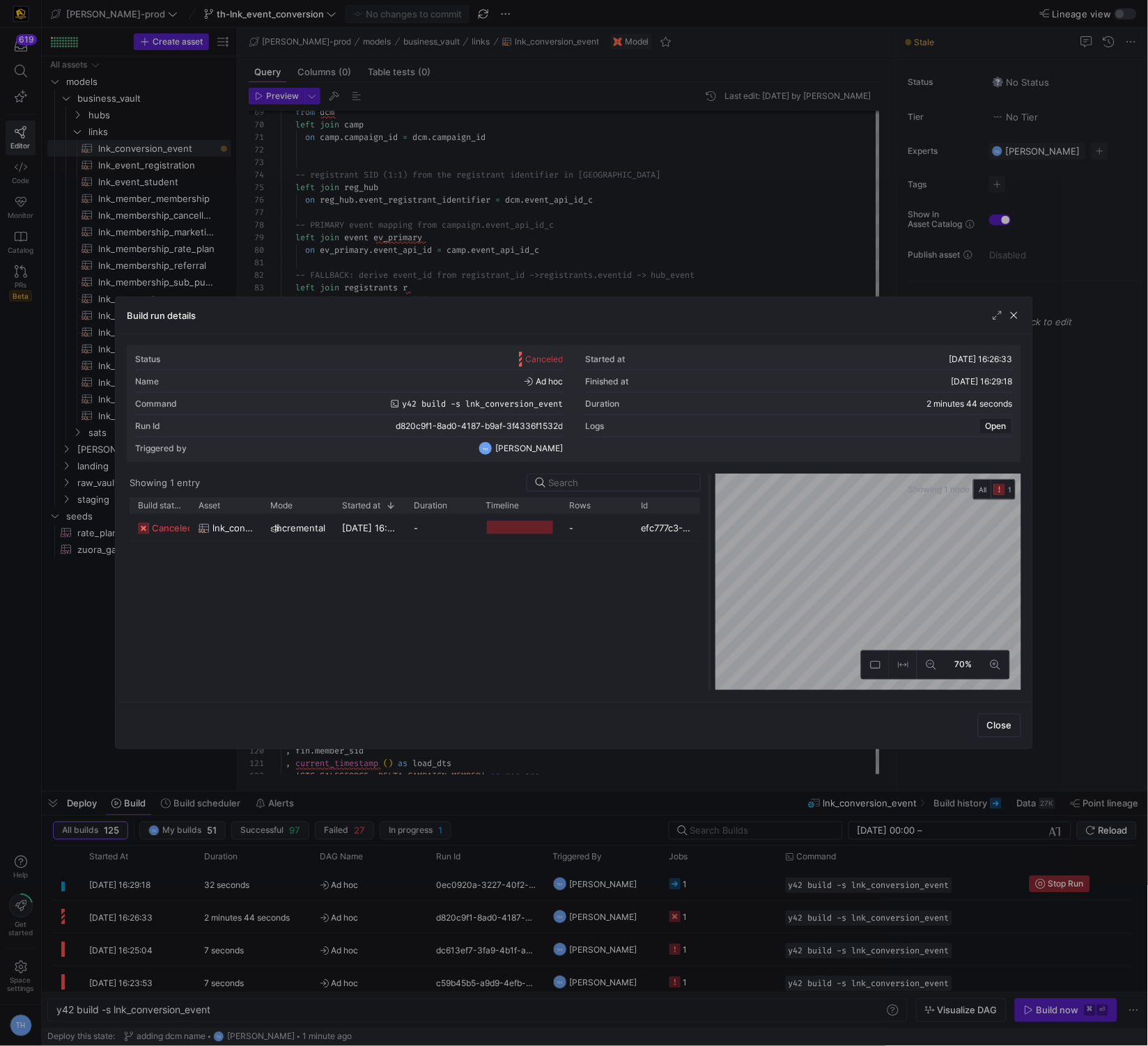
drag, startPoint x: 576, startPoint y: 503, endPoint x: 731, endPoint y: 506, distance: 155.0
click at [713, 506] on div at bounding box center [710, 582] width 6 height 217
click at [695, 317] on div "Build run details" at bounding box center [574, 315] width 917 height 37
click at [687, 277] on div at bounding box center [574, 523] width 1148 height 1046
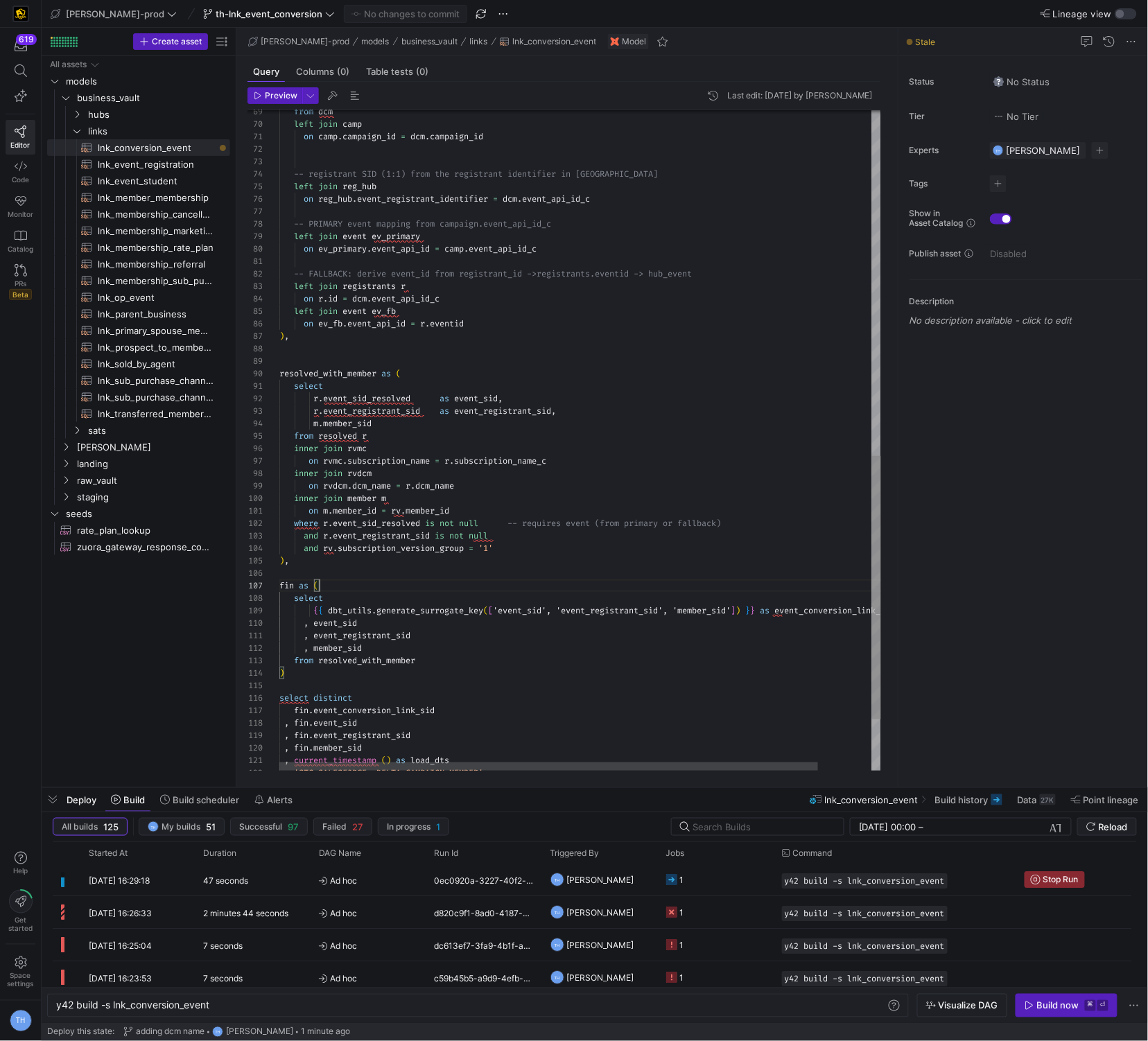
scroll to position [74, 39]
click at [414, 591] on div "left join event ev_primary on ev_primary . event_api_id = camp . event_api_id_c…" at bounding box center [610, 72] width 663 height 1654
click at [388, 573] on div "left join event ev_primary on ev_primary . event_api_id = camp . event_api_id_c…" at bounding box center [610, 72] width 663 height 1654
click at [440, 529] on div "left join event ev_primary on ev_primary . event_api_id = camp . event_api_id_c…" at bounding box center [610, 72] width 663 height 1654
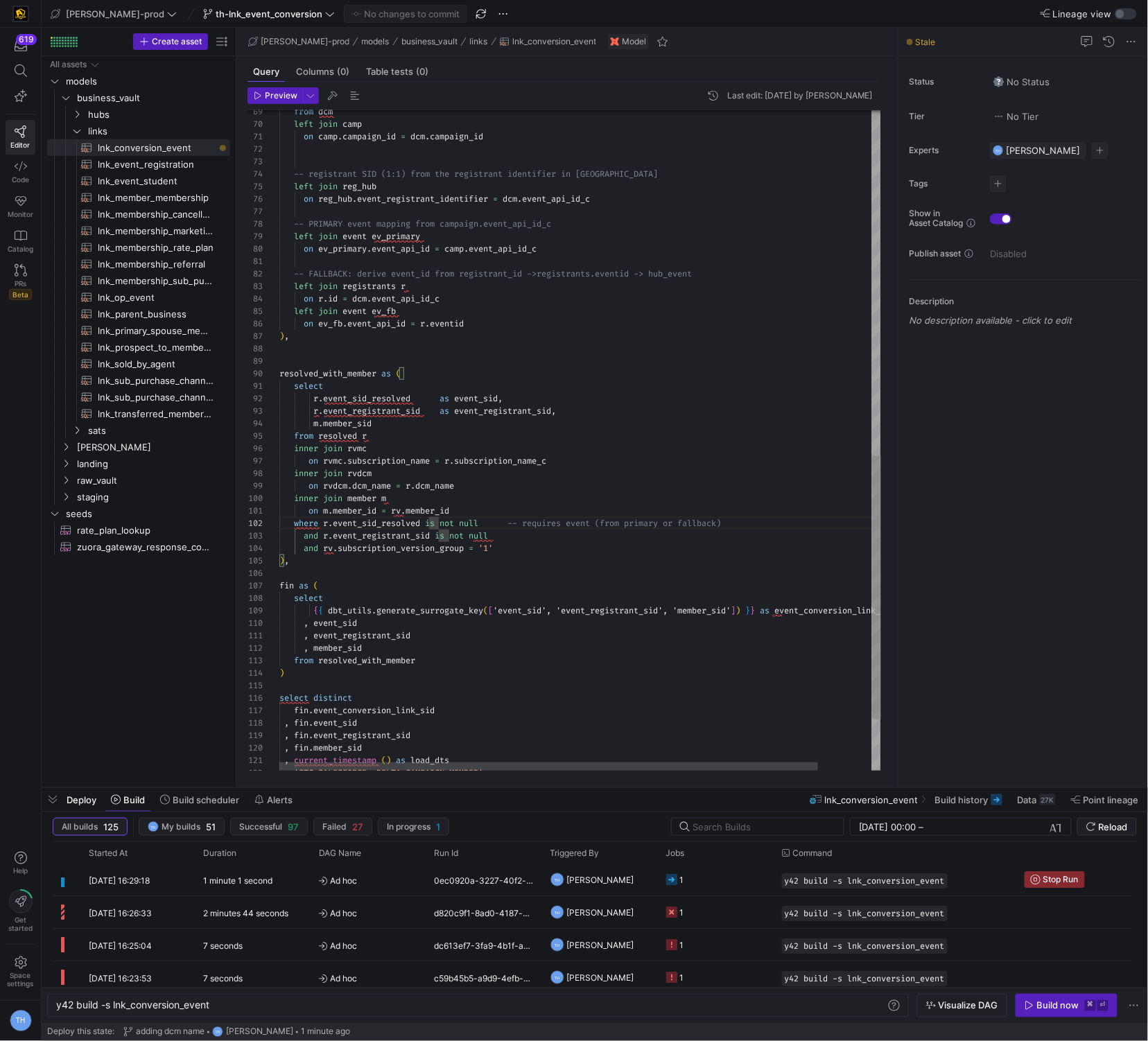
scroll to position [0, 125]
click at [406, 510] on div "left join event ev_primary on ev_primary . event_api_id = camp . event_api_id_c…" at bounding box center [610, 72] width 663 height 1654
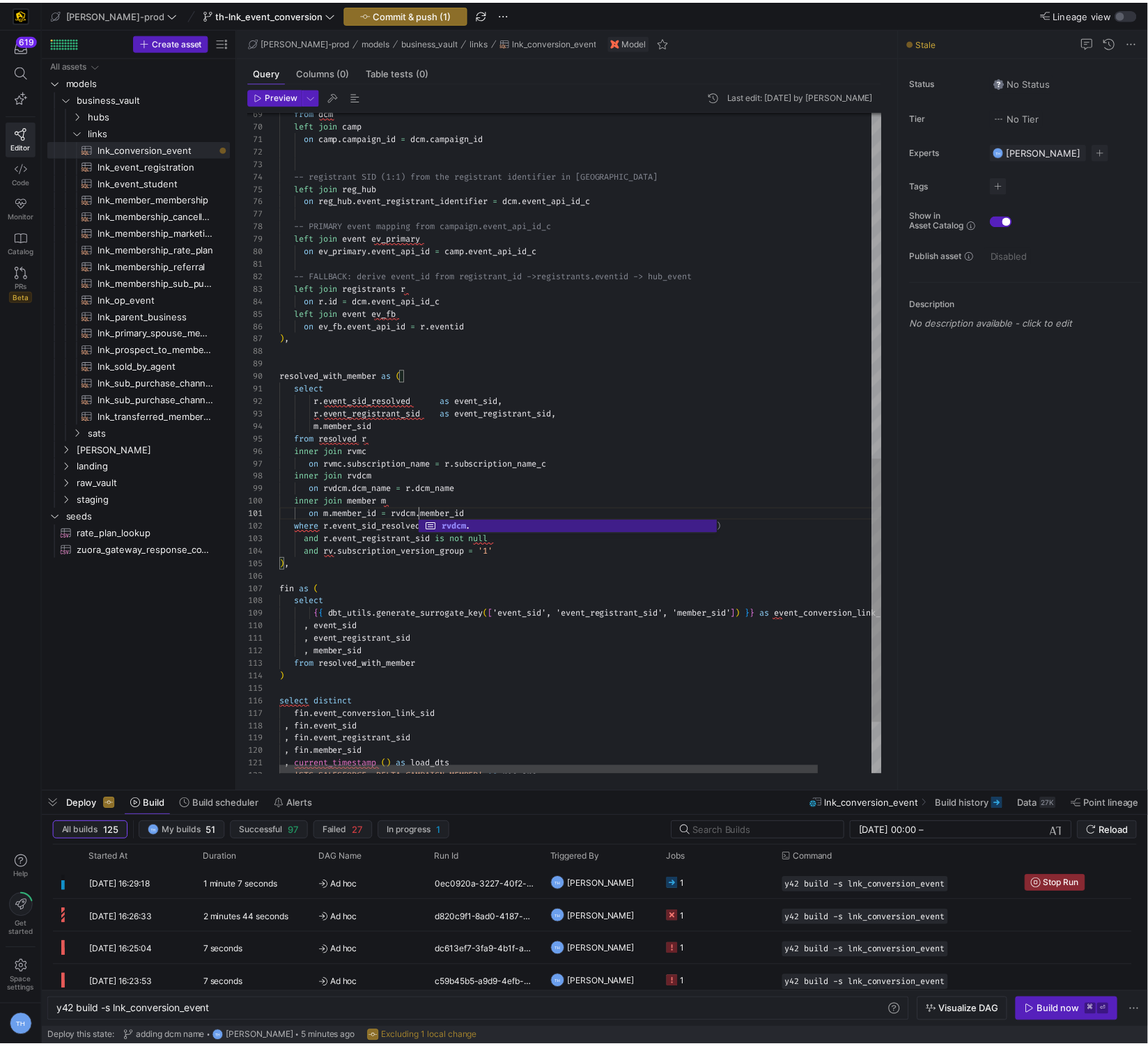
scroll to position [101, 180]
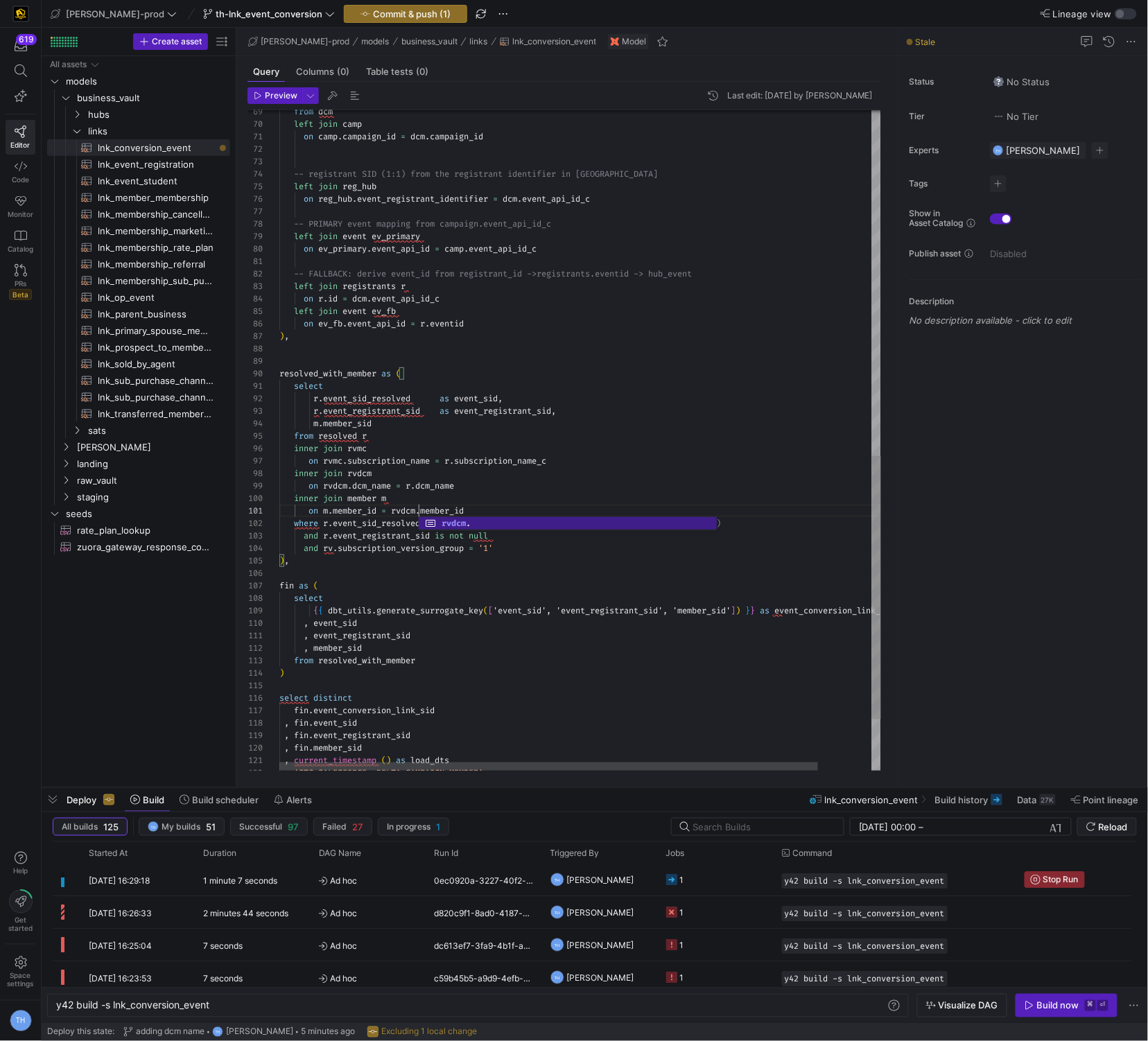
click at [569, 486] on div "left join event ev_primary on ev_primary . event_api_id = camp . event_api_id_c…" at bounding box center [610, 72] width 663 height 1654
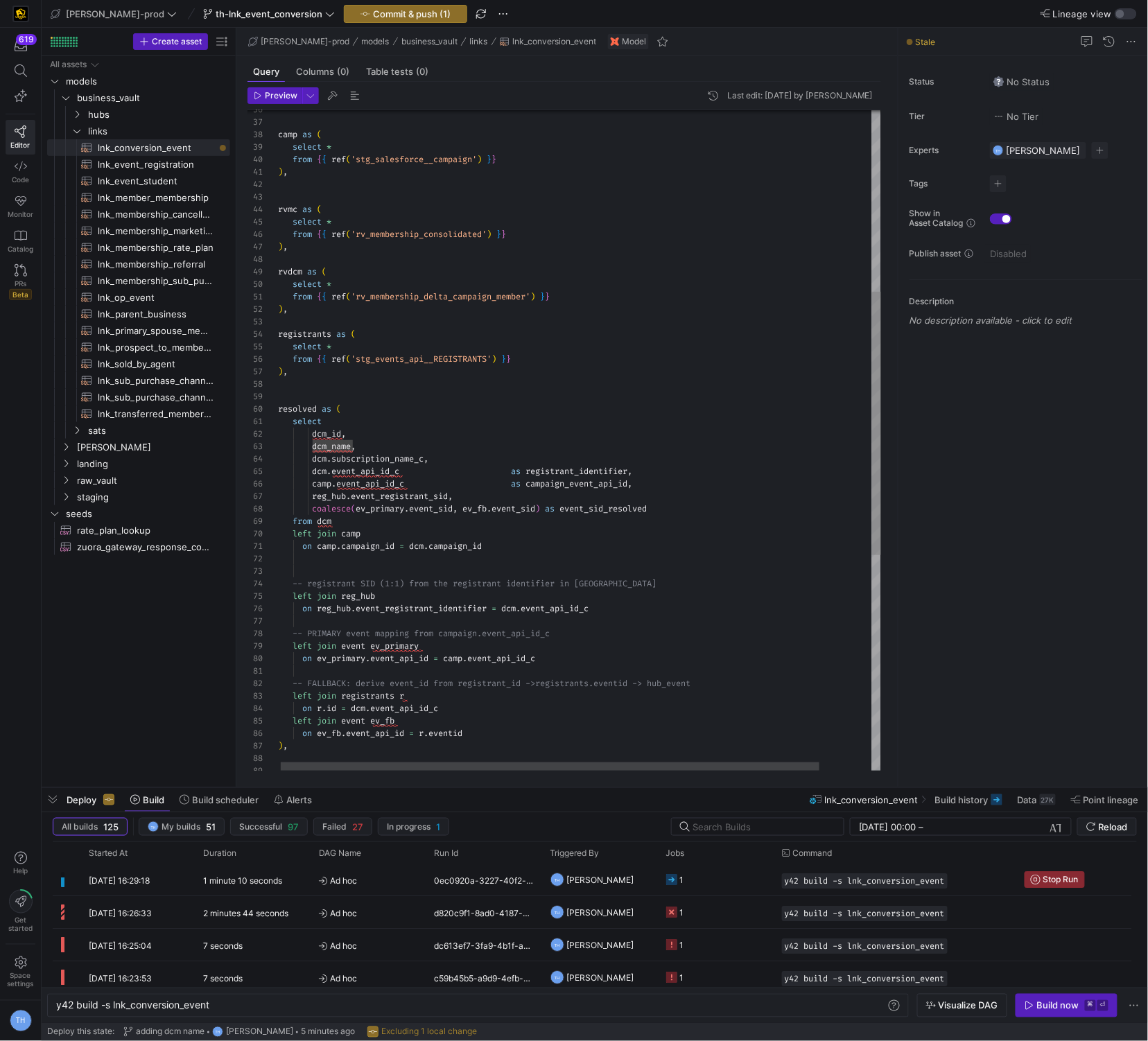
type textarea "select r.event_sid_resolved as event_sid, r.event_registrant_sid as event_regis…"
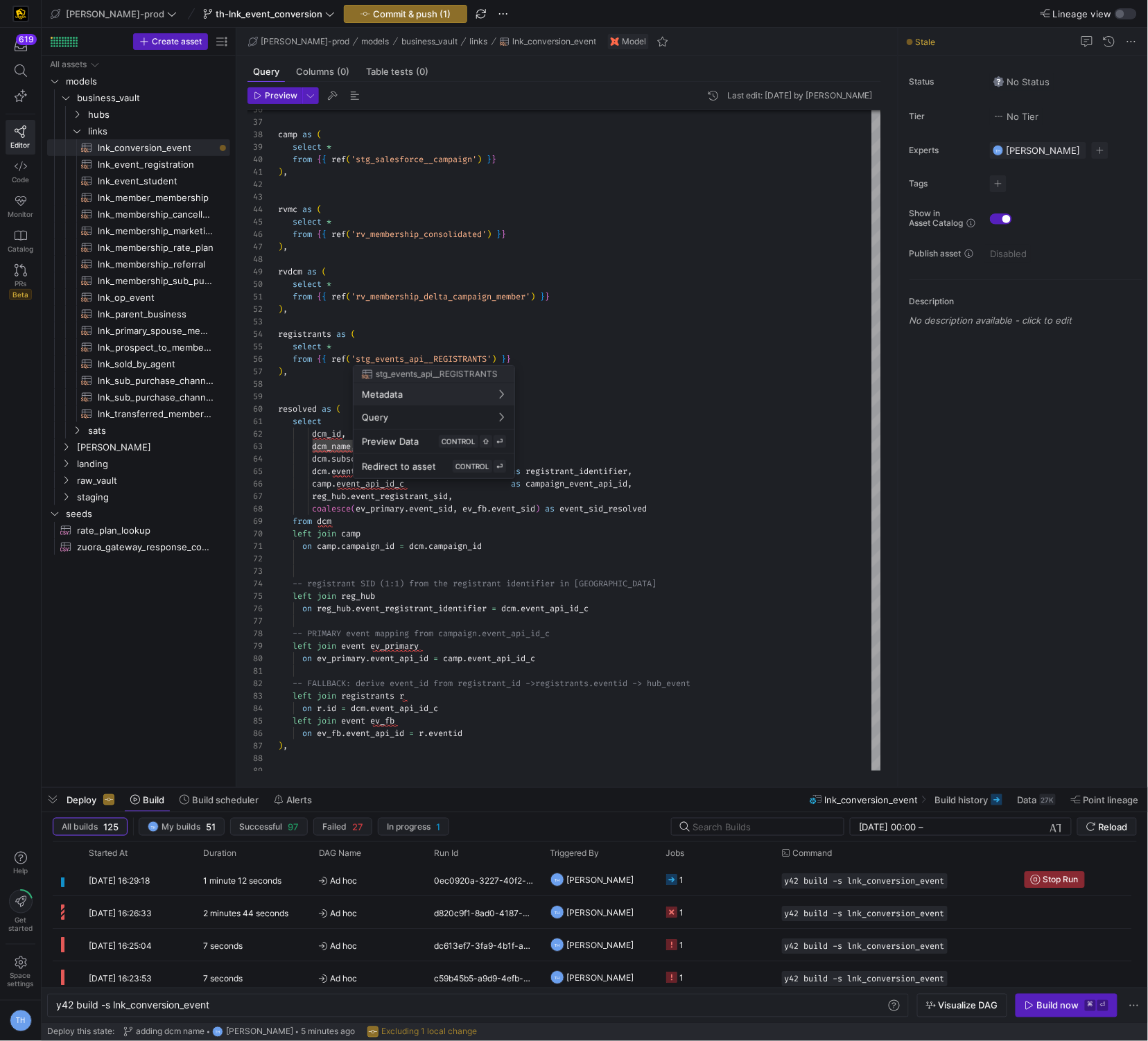
click at [1073, 884] on div at bounding box center [574, 520] width 1148 height 1041
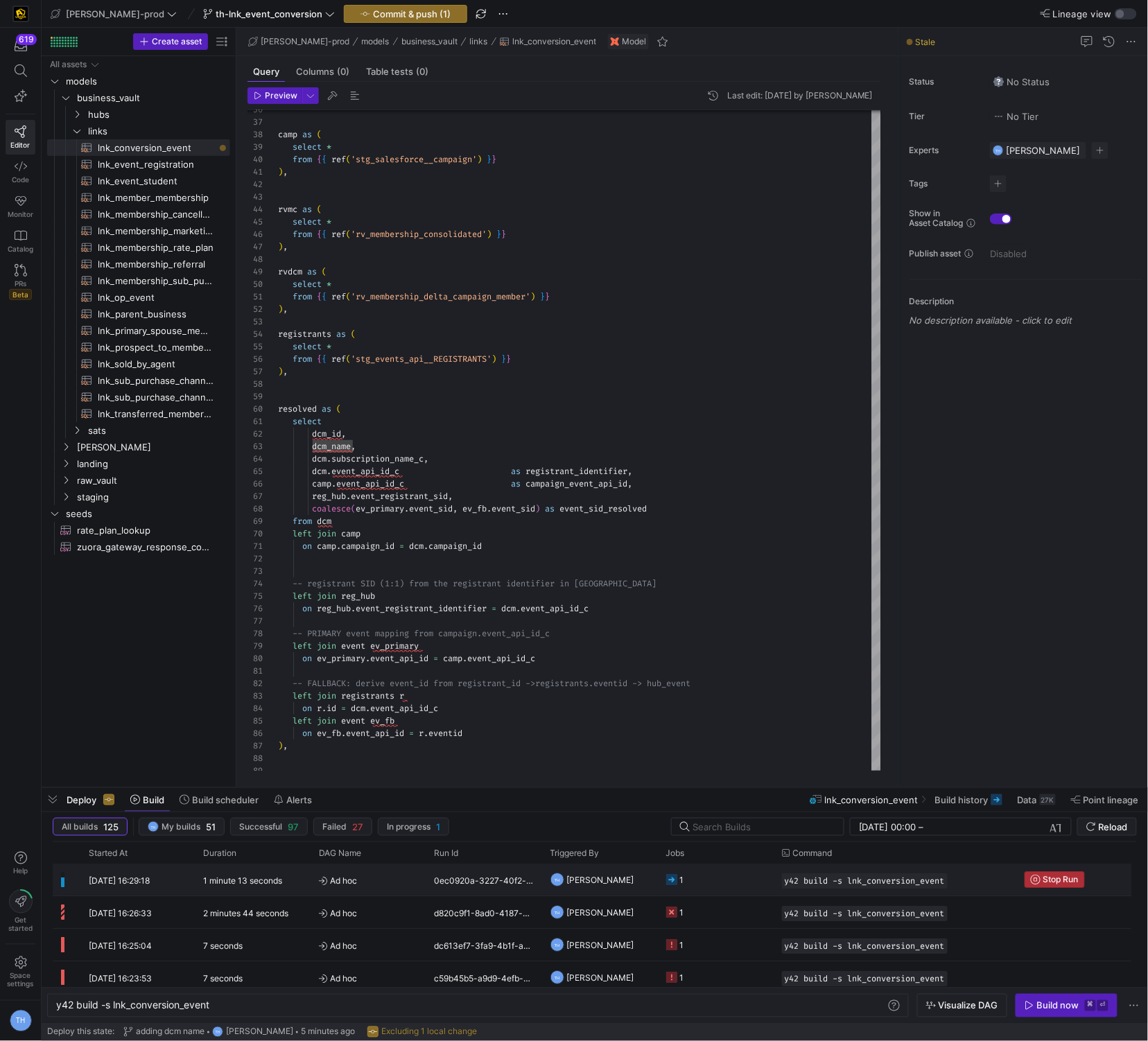
click at [1063, 884] on span "Stop Run" at bounding box center [1062, 880] width 36 height 9
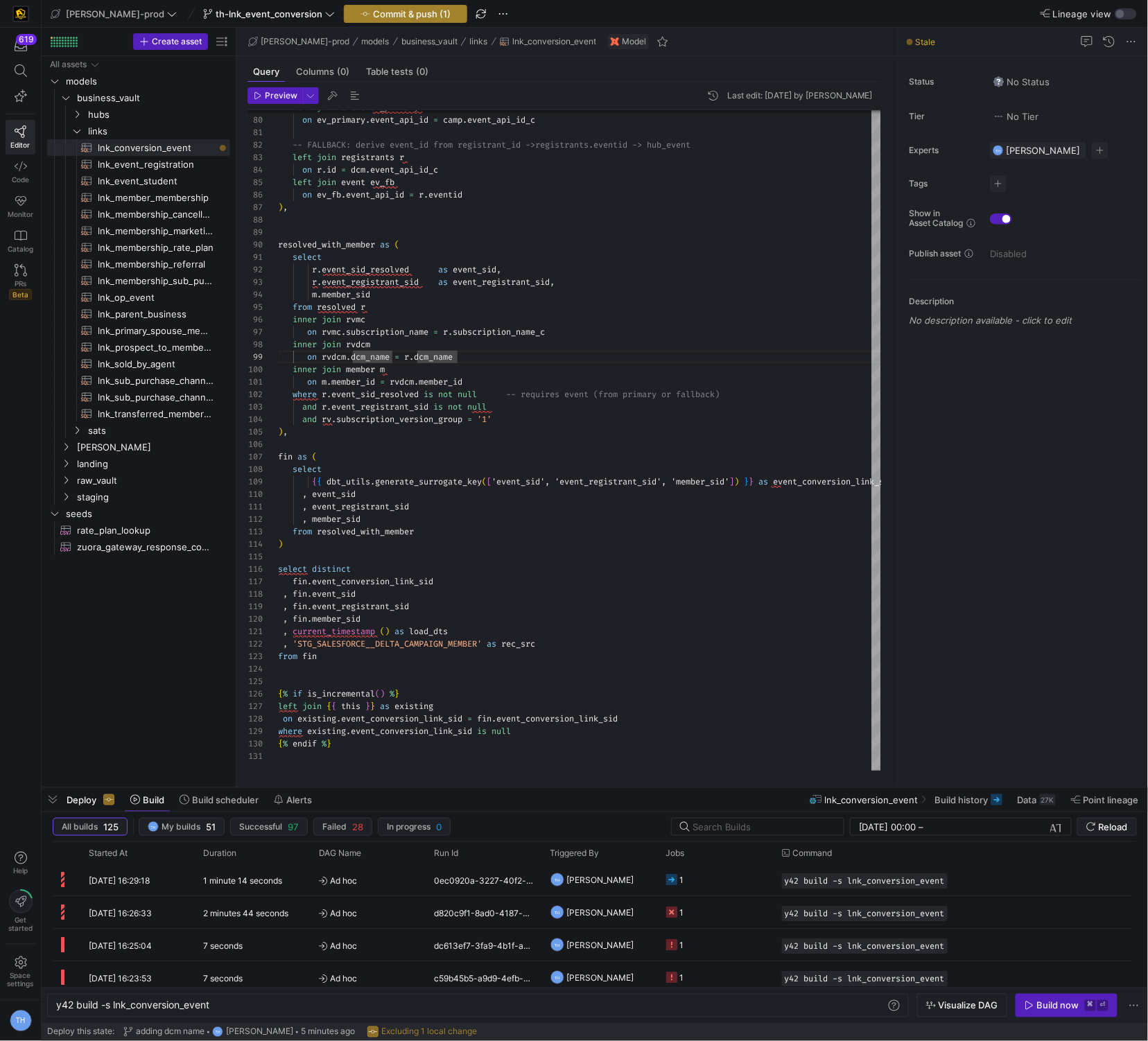
click at [395, 15] on span "Commit & push (1)" at bounding box center [411, 14] width 78 height 11
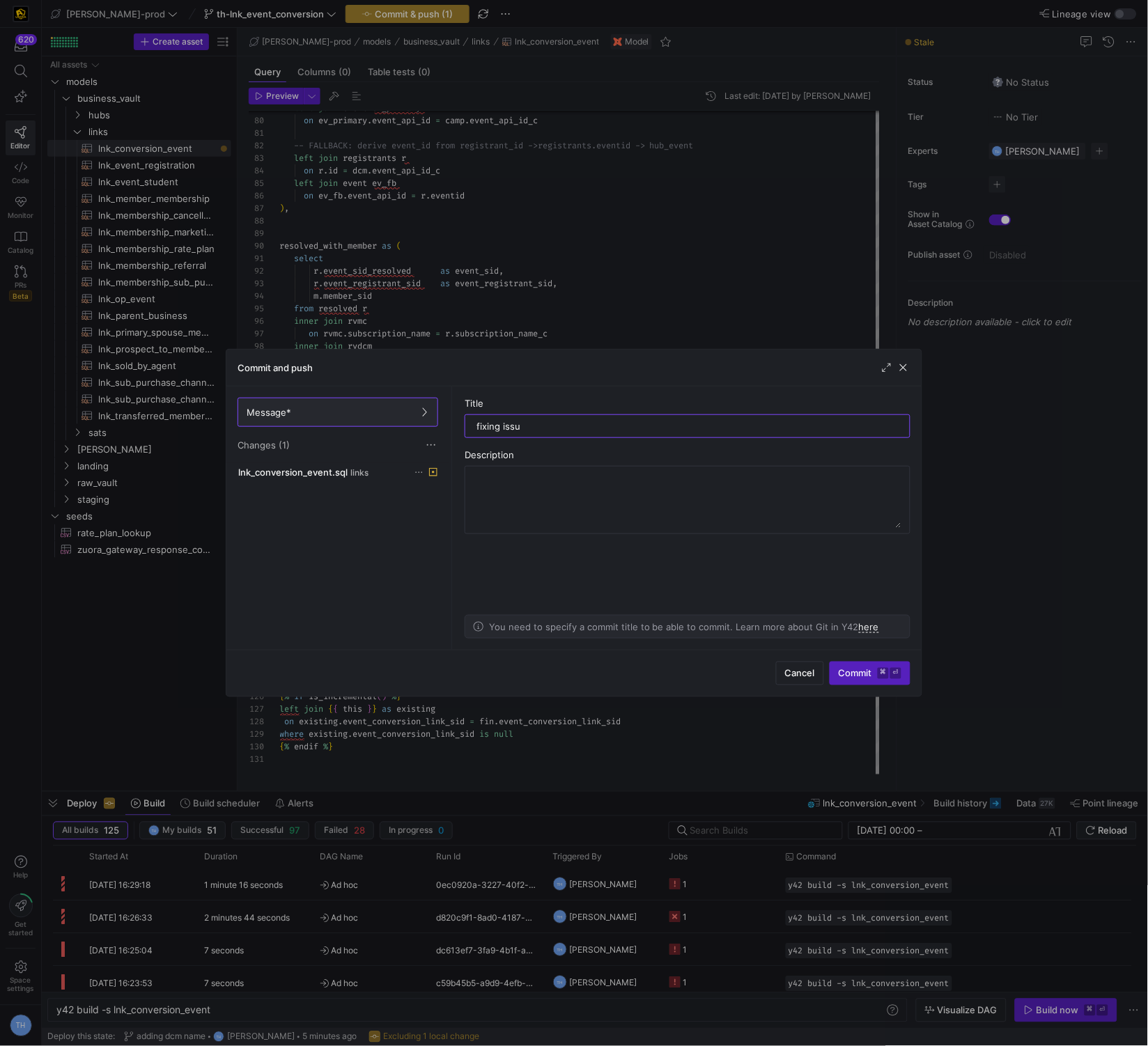
type input "fixing issue"
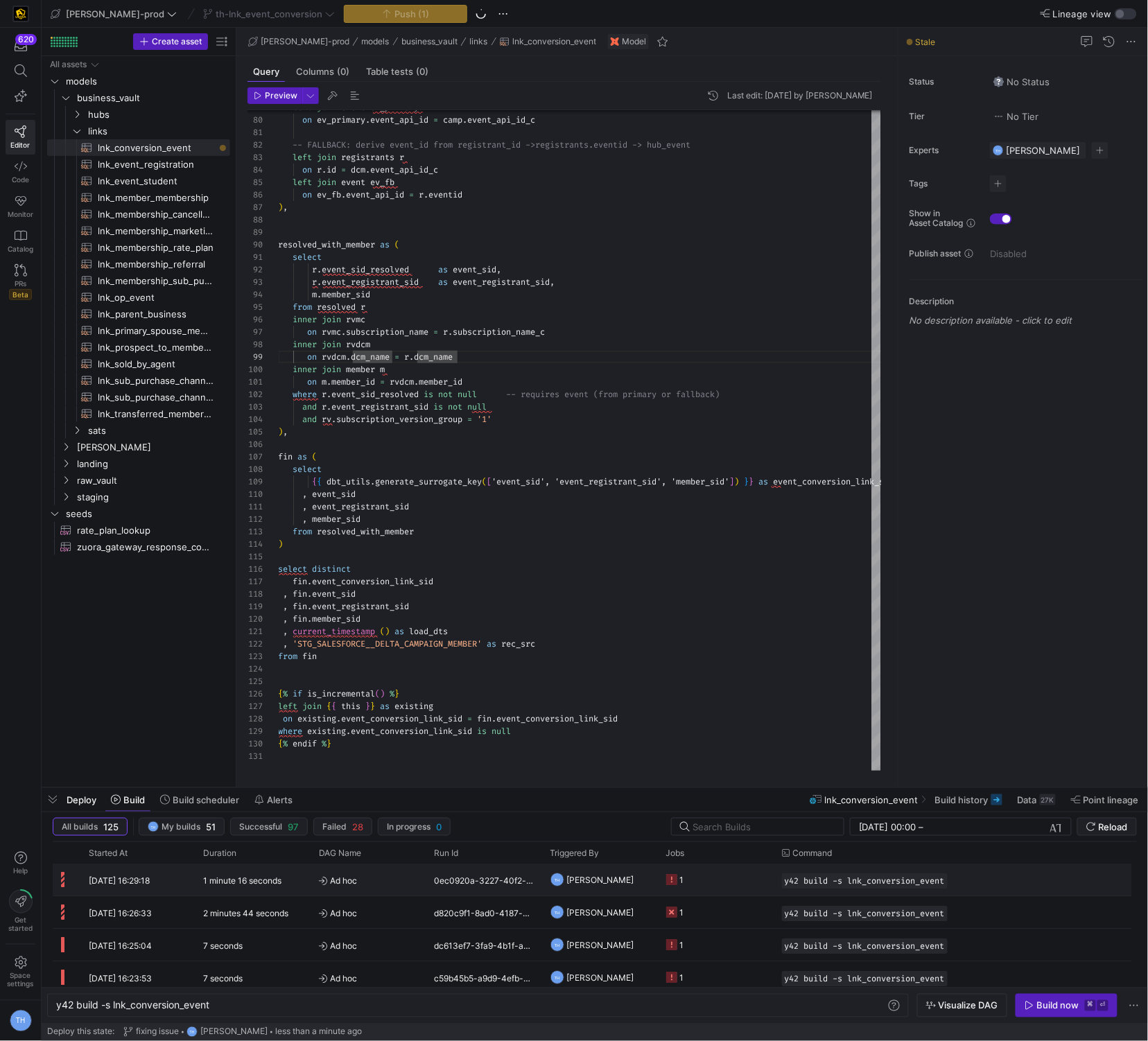
click at [727, 880] on y42-job-status-cell-renderer "1" at bounding box center [716, 880] width 99 height 31
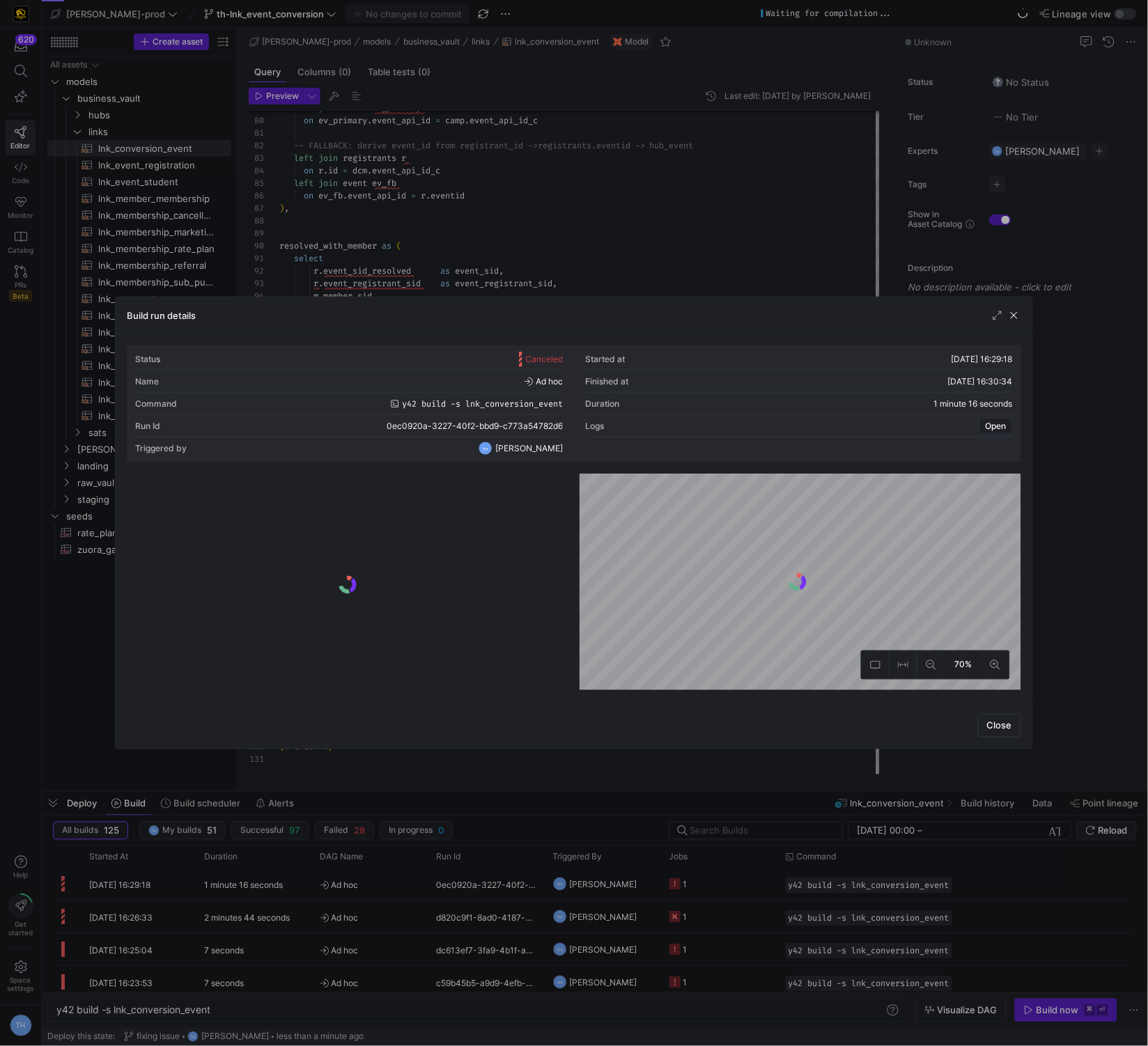
click at [467, 499] on div at bounding box center [348, 585] width 436 height 212
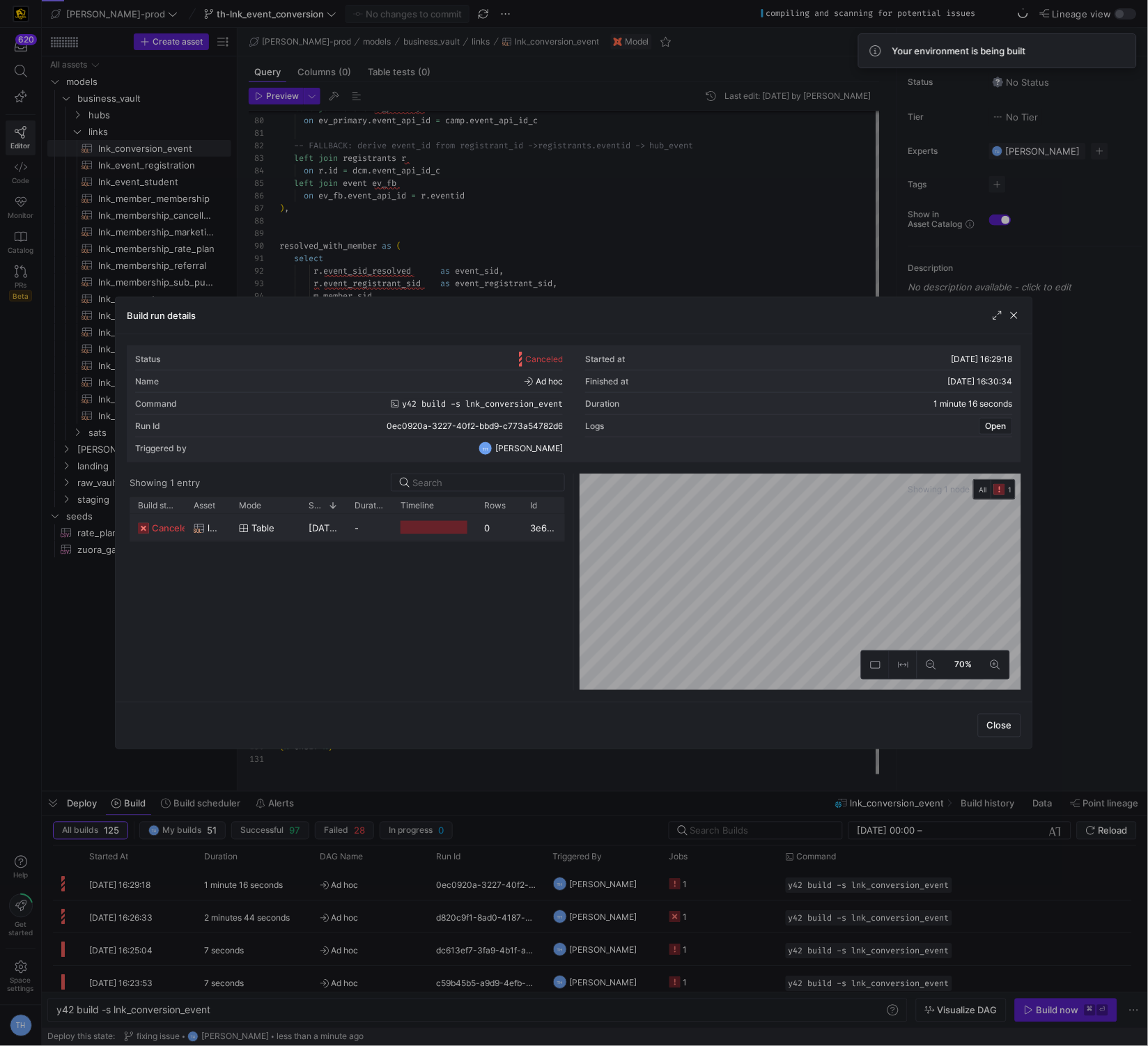
click at [387, 518] on div "-" at bounding box center [369, 527] width 46 height 27
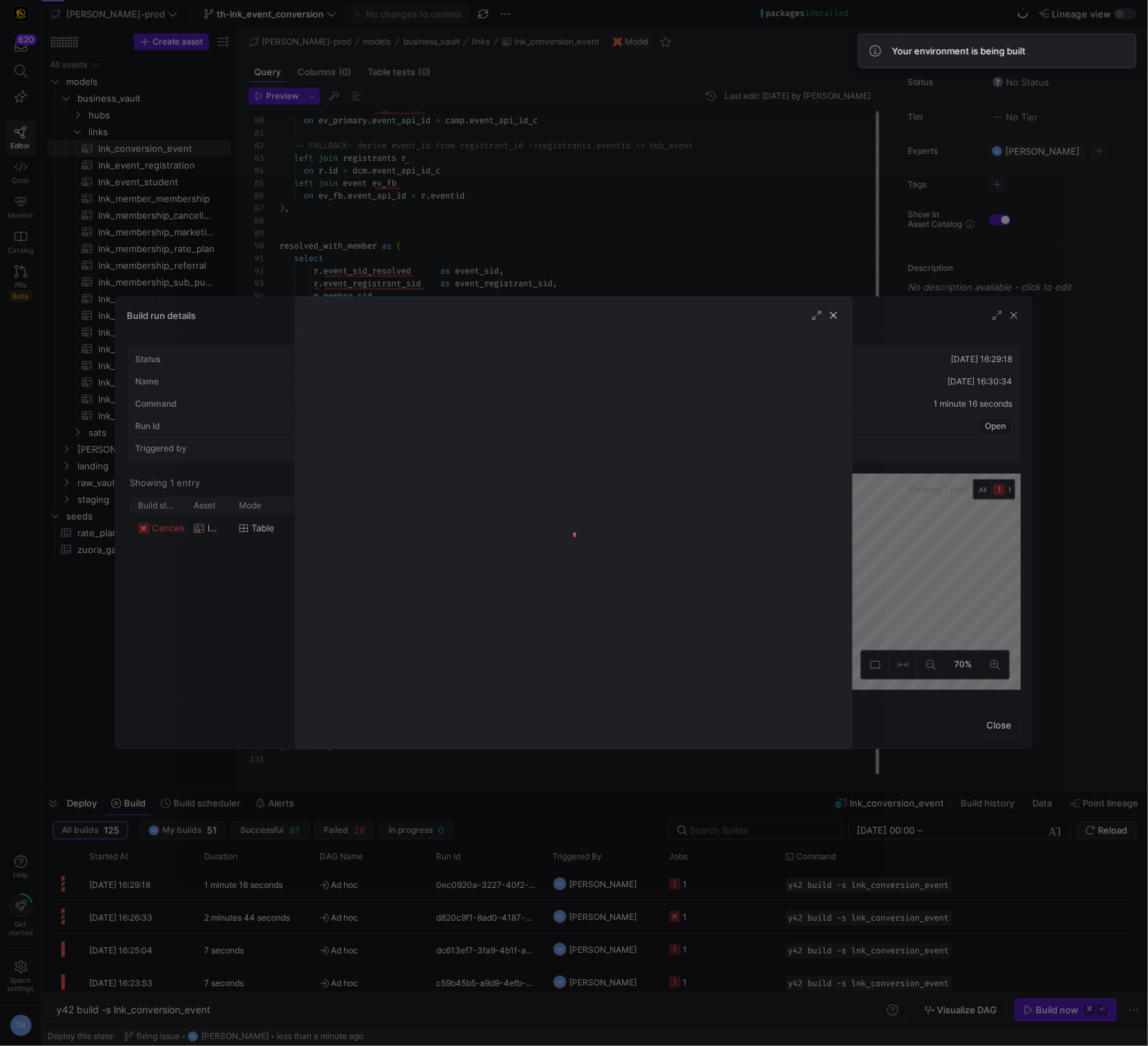
click at [496, 207] on div at bounding box center [574, 523] width 1148 height 1046
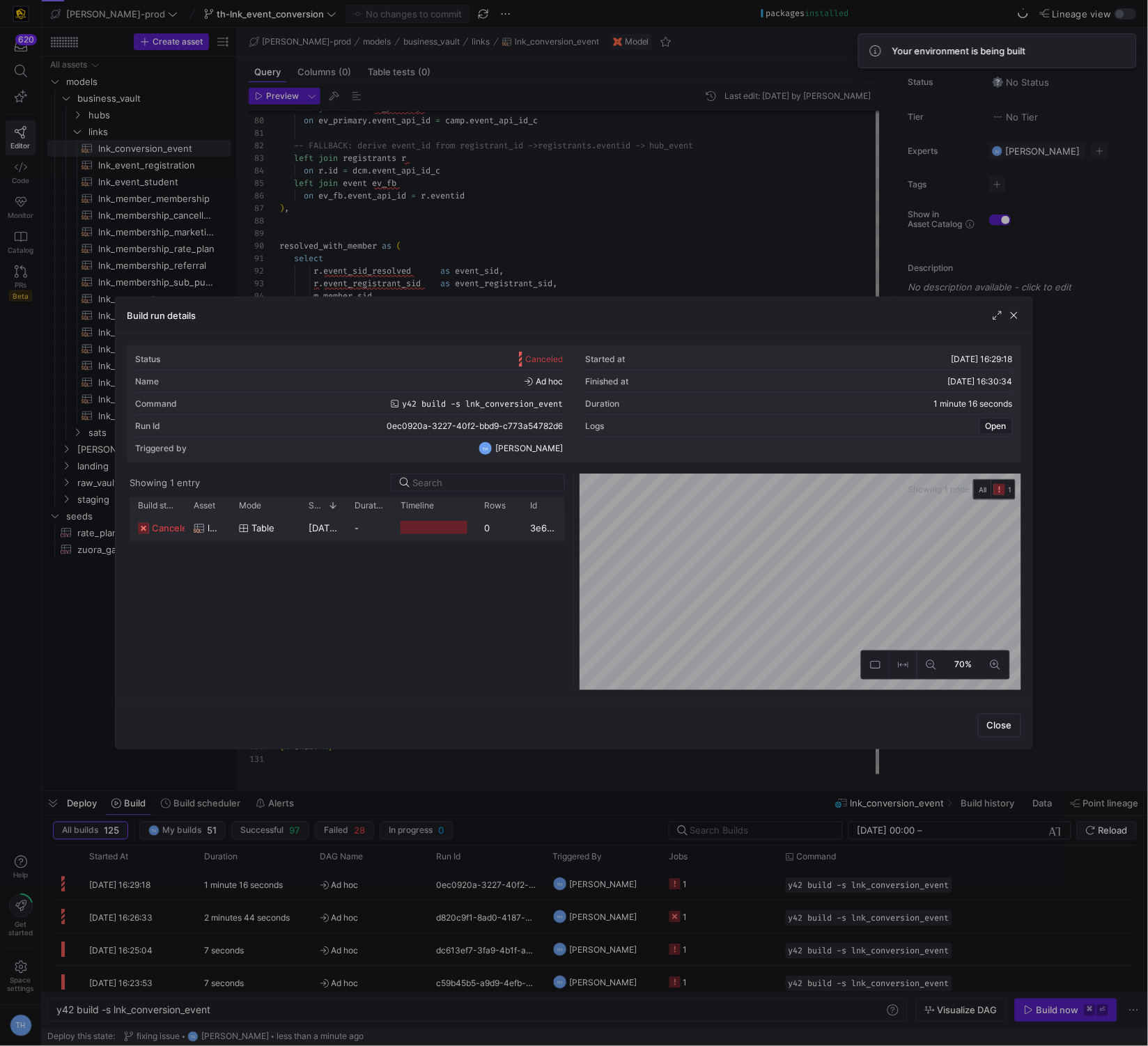
click at [451, 523] on div at bounding box center [433, 527] width 67 height 13
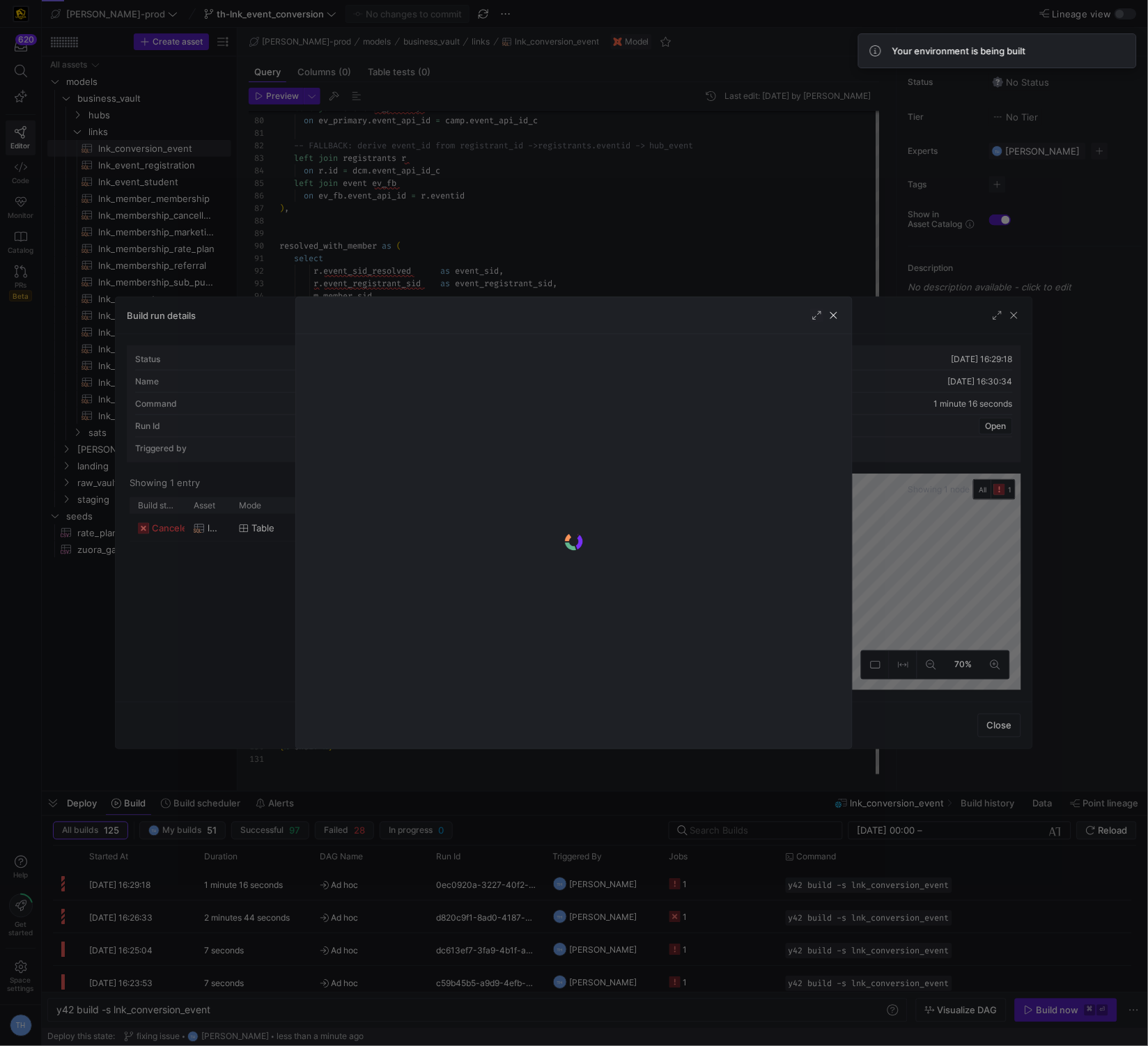
click at [497, 249] on div at bounding box center [574, 523] width 1148 height 1046
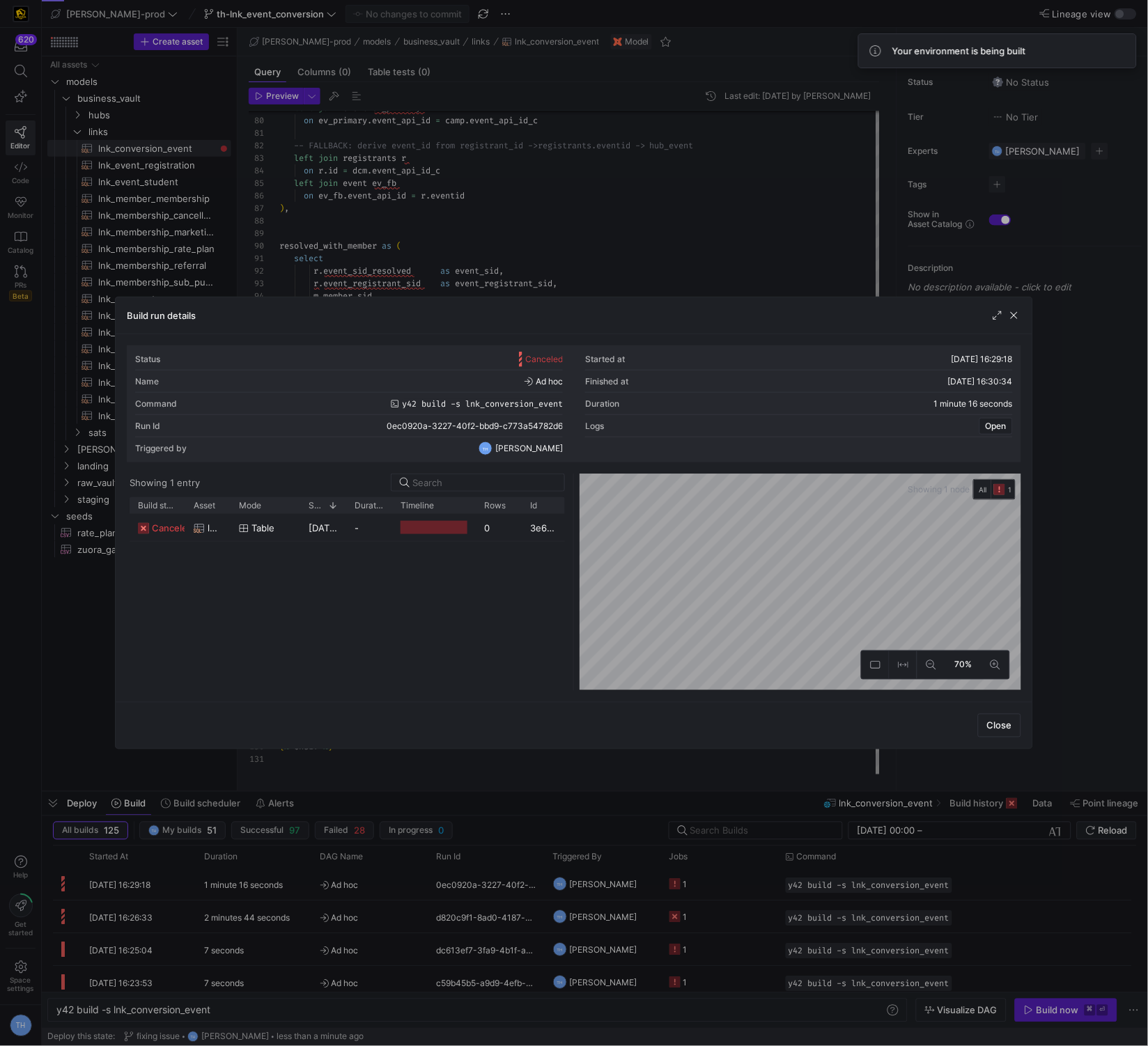
click at [466, 219] on div at bounding box center [574, 523] width 1148 height 1046
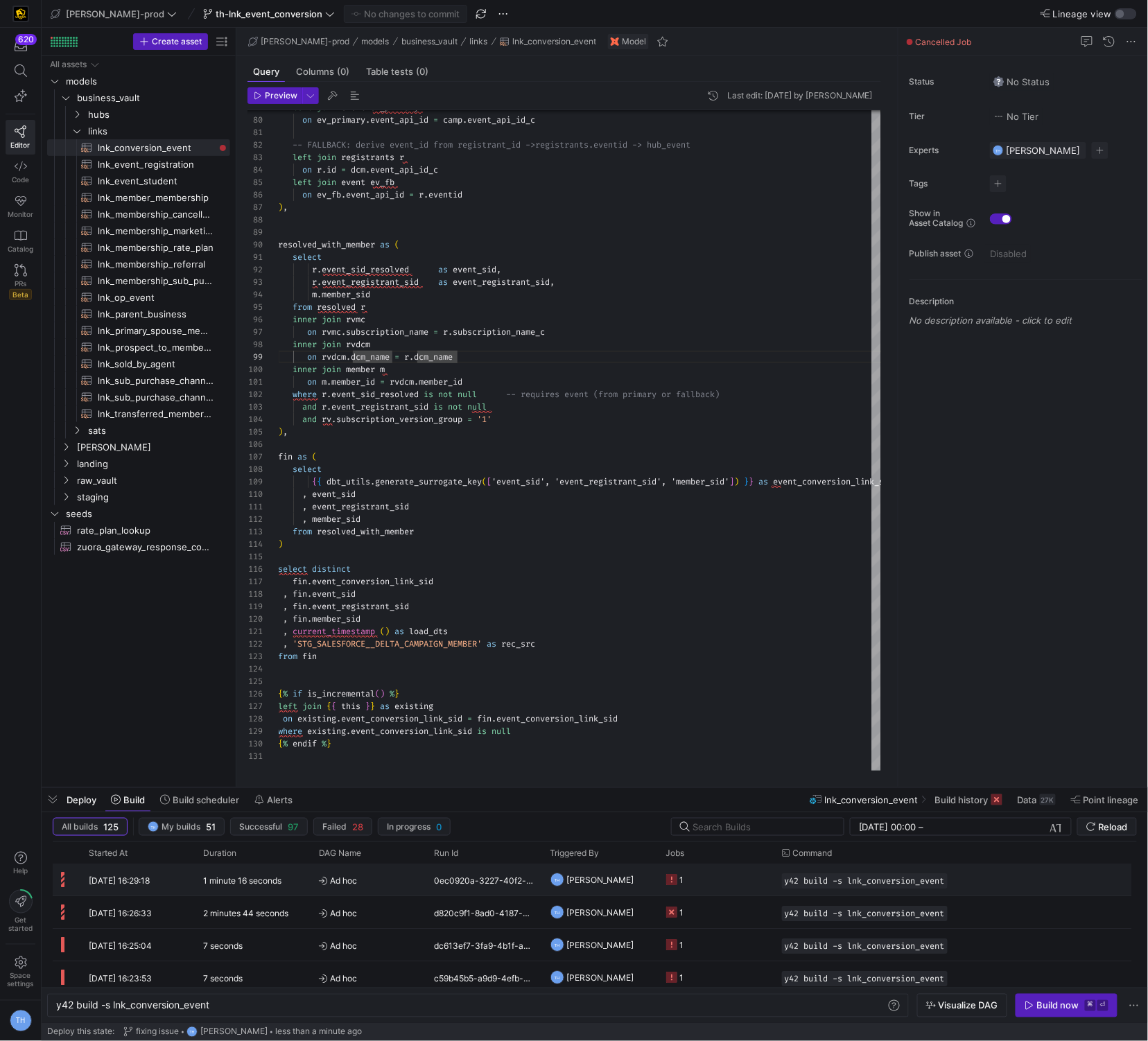
click at [393, 878] on span "Ad hoc" at bounding box center [368, 881] width 99 height 33
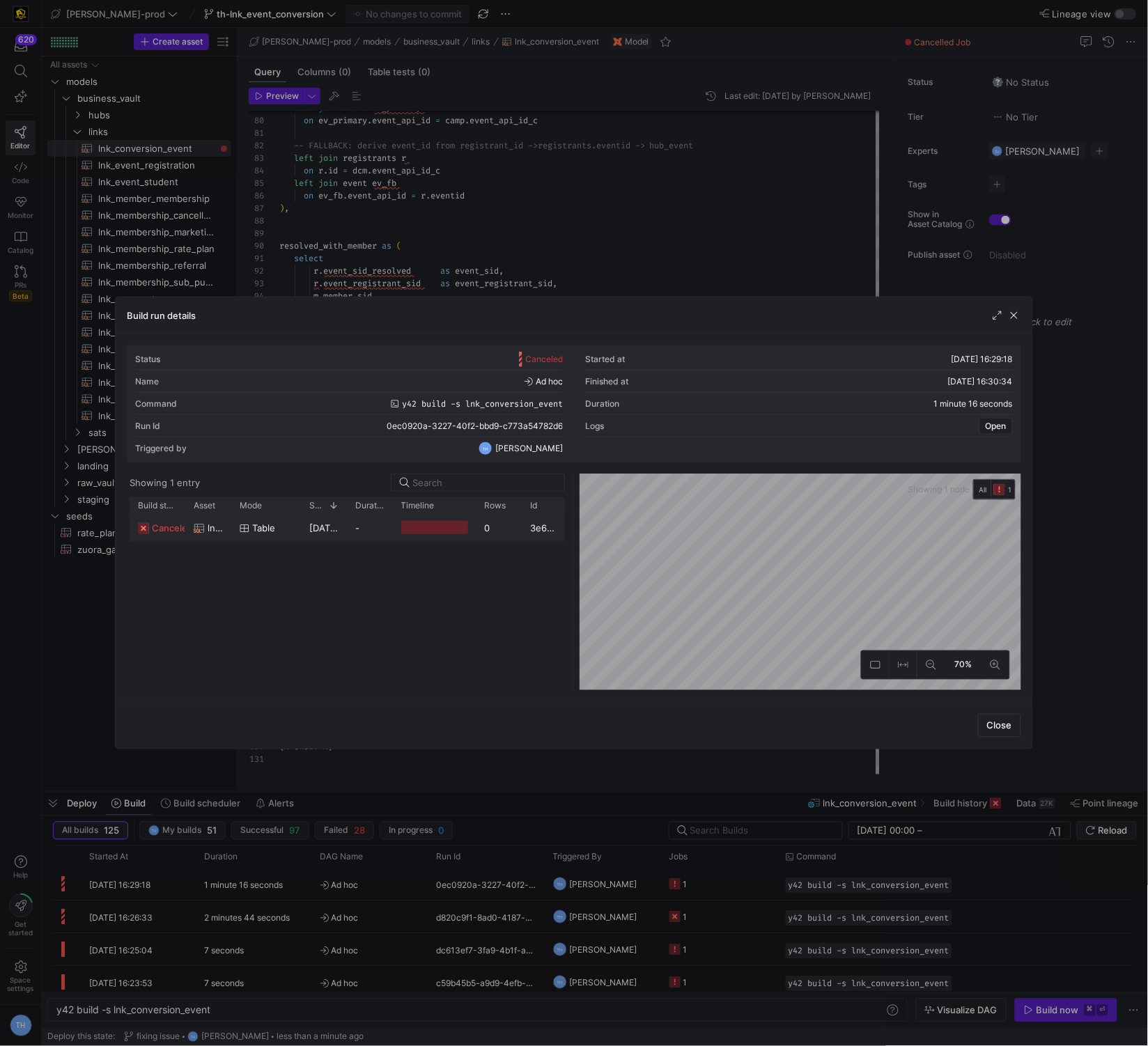
click at [465, 531] on div at bounding box center [434, 527] width 67 height 13
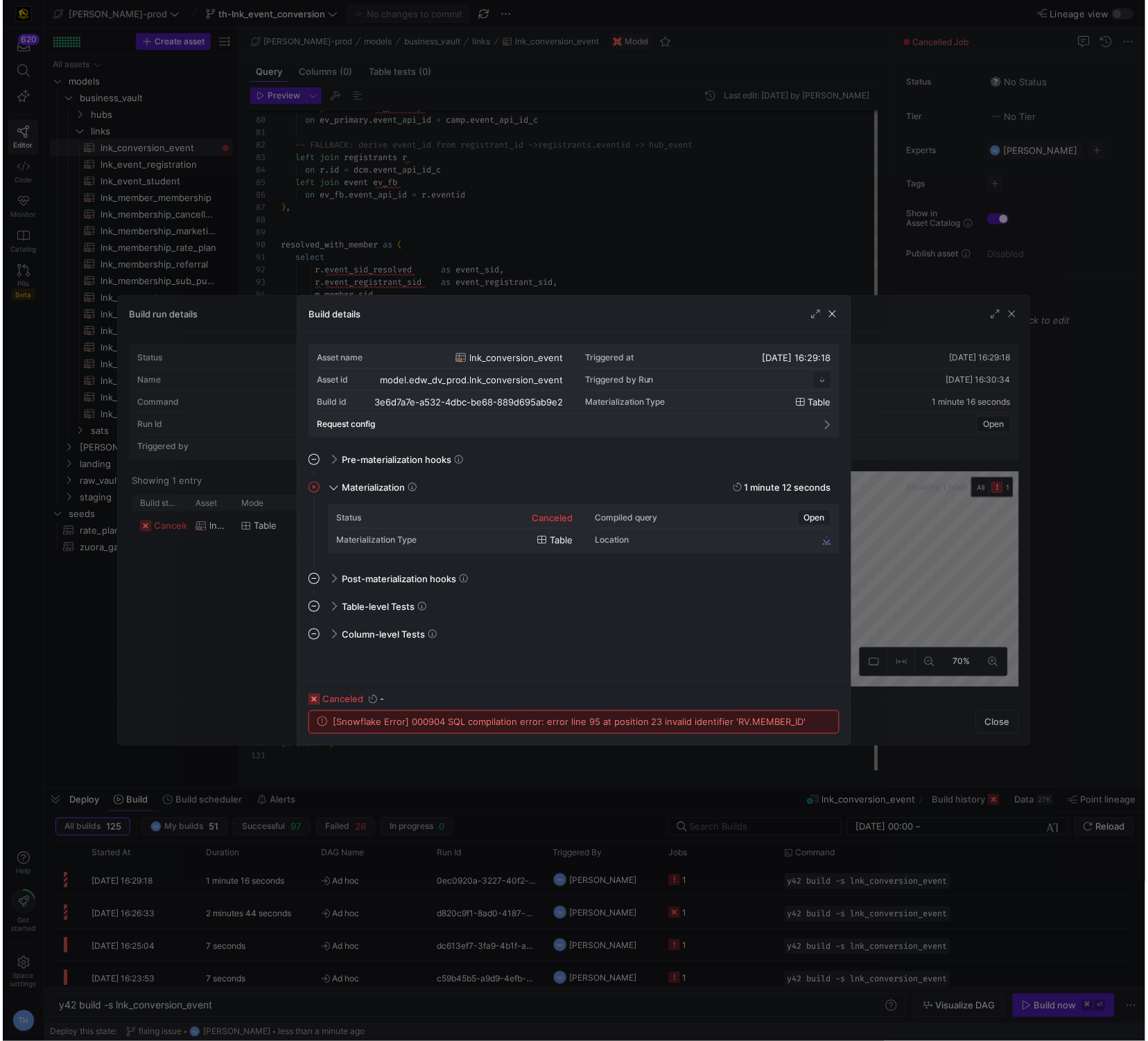
scroll to position [125, 0]
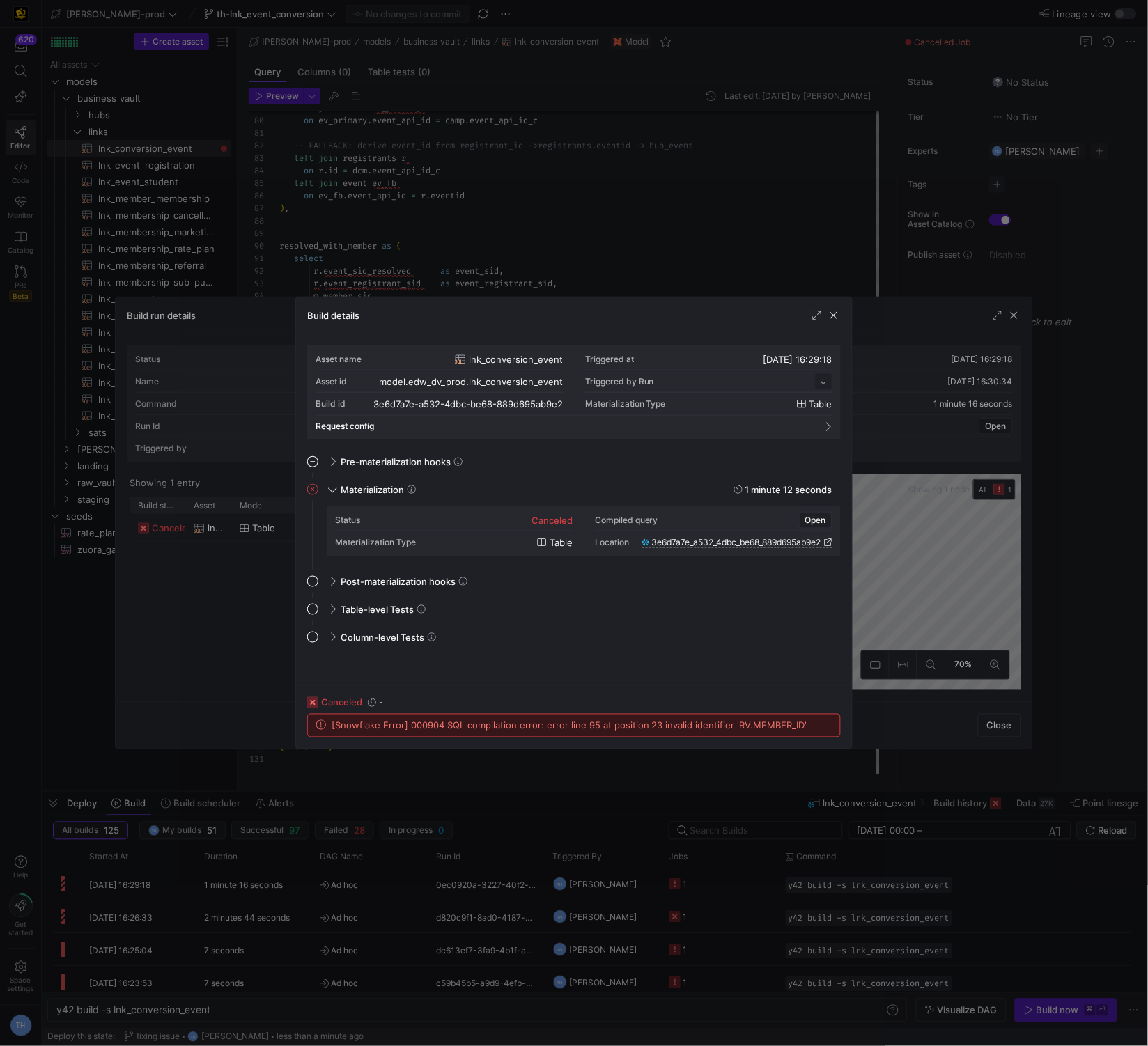
click at [554, 250] on div at bounding box center [574, 523] width 1148 height 1046
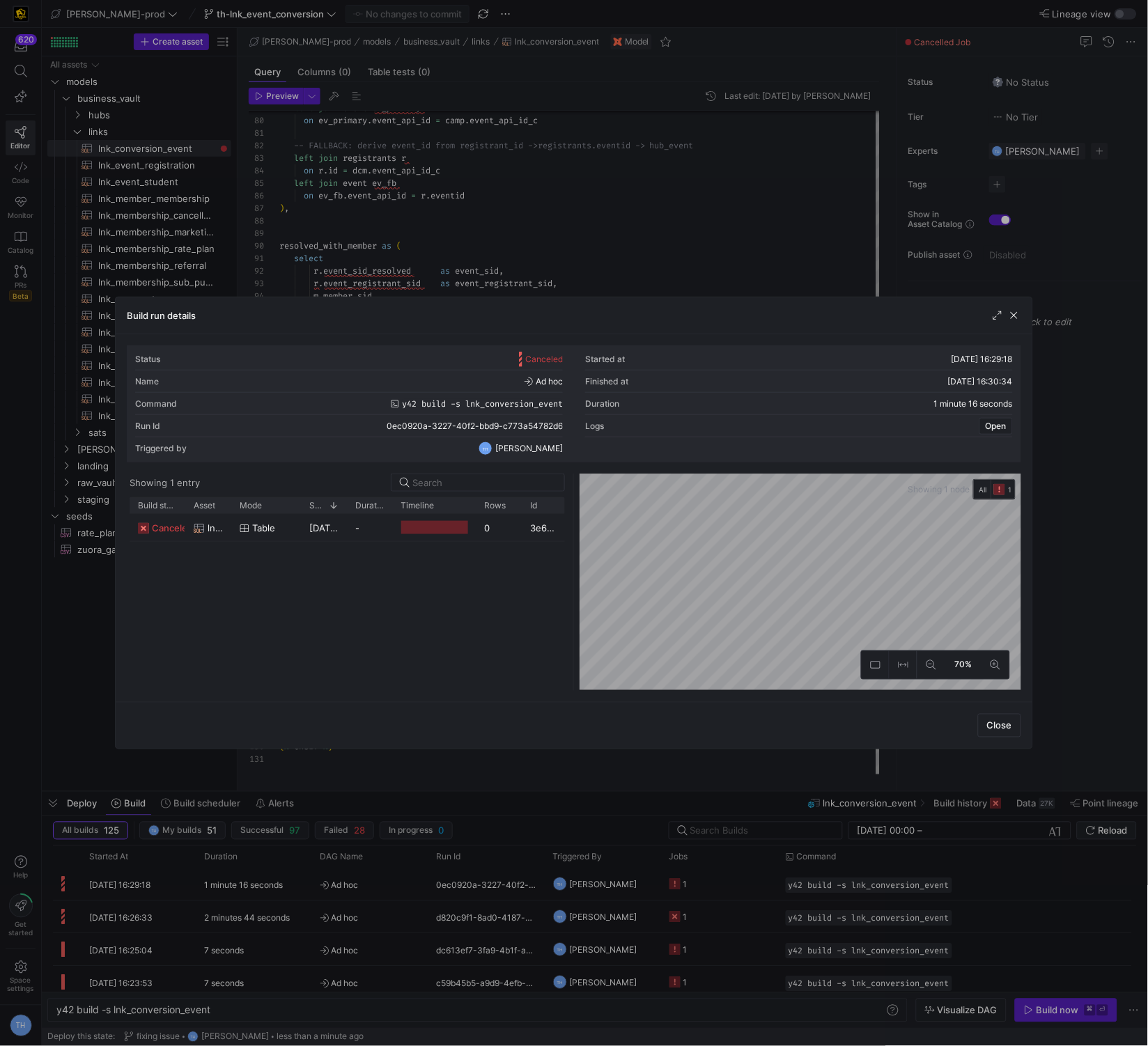
click at [554, 250] on div at bounding box center [574, 523] width 1148 height 1046
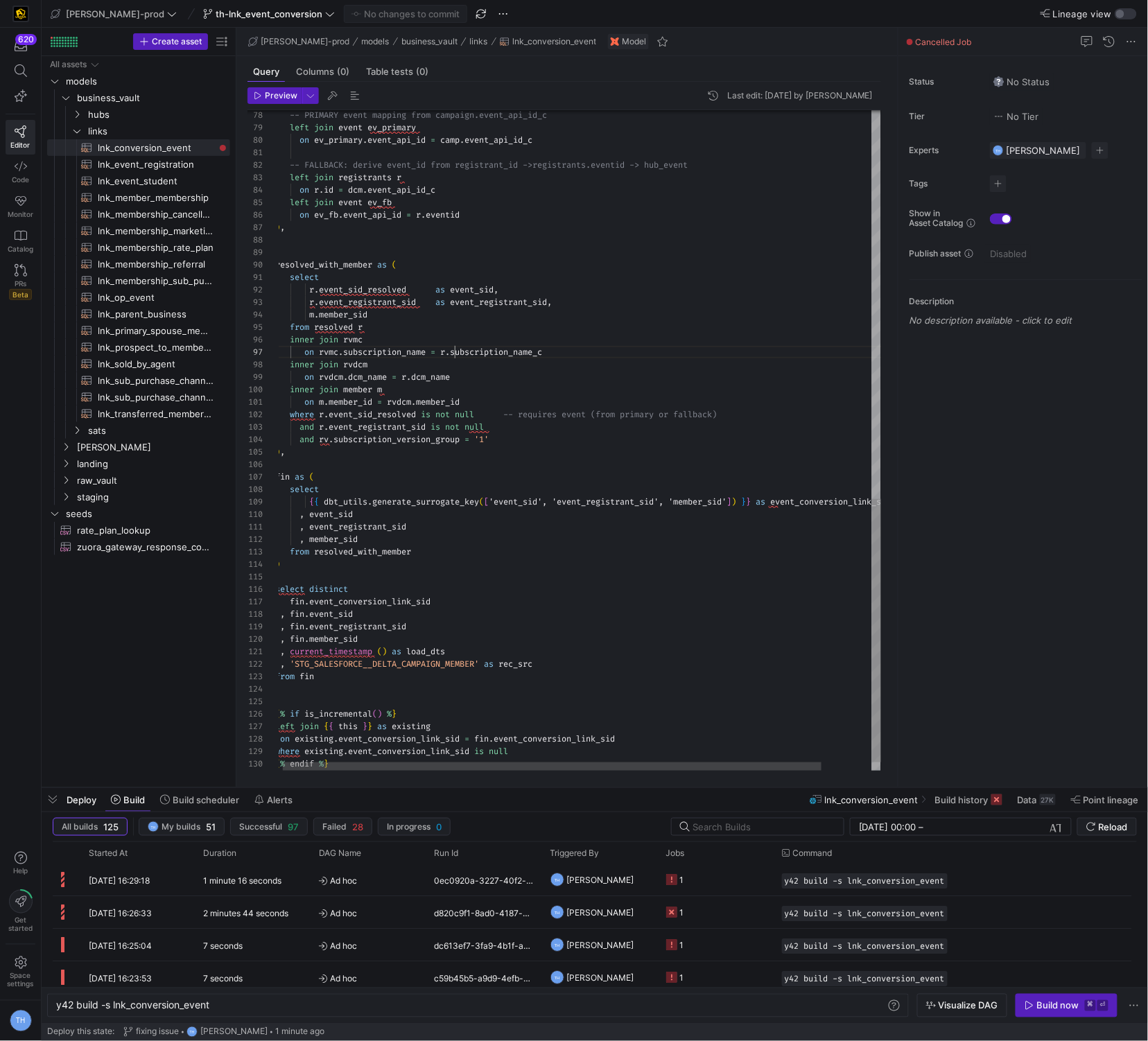
scroll to position [74, 179]
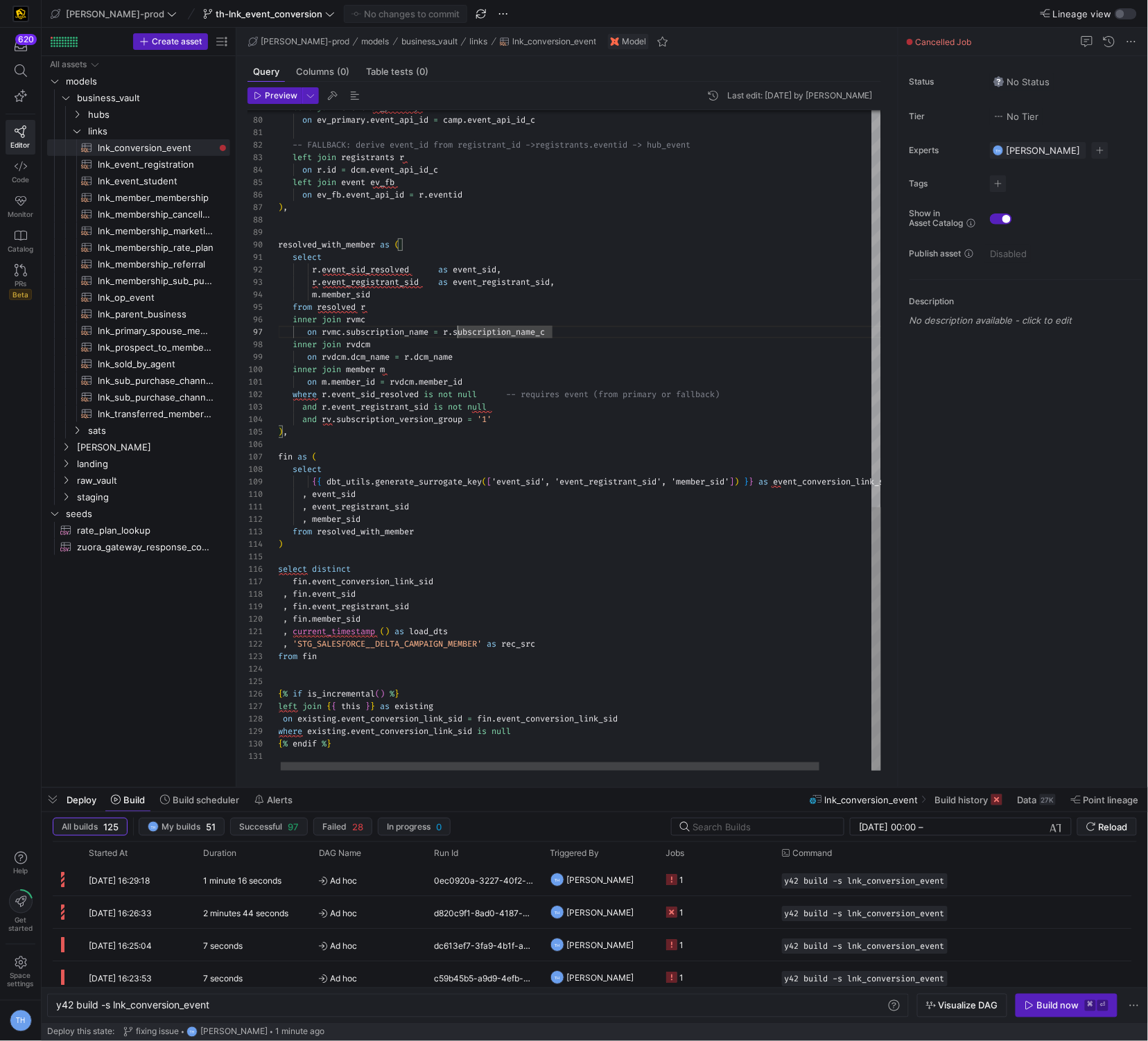
scroll to position [50, 0]
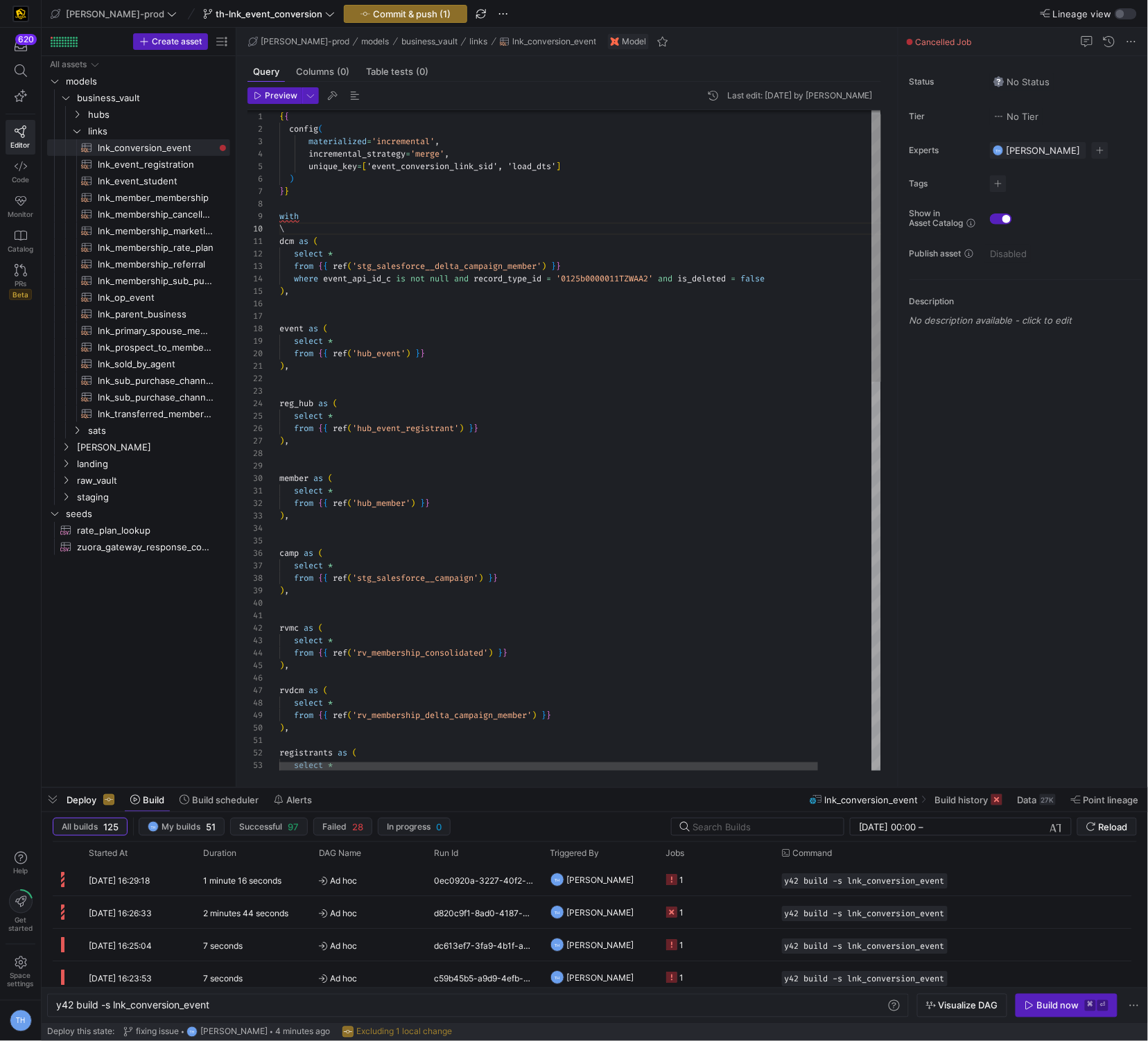
scroll to position [112, 0]
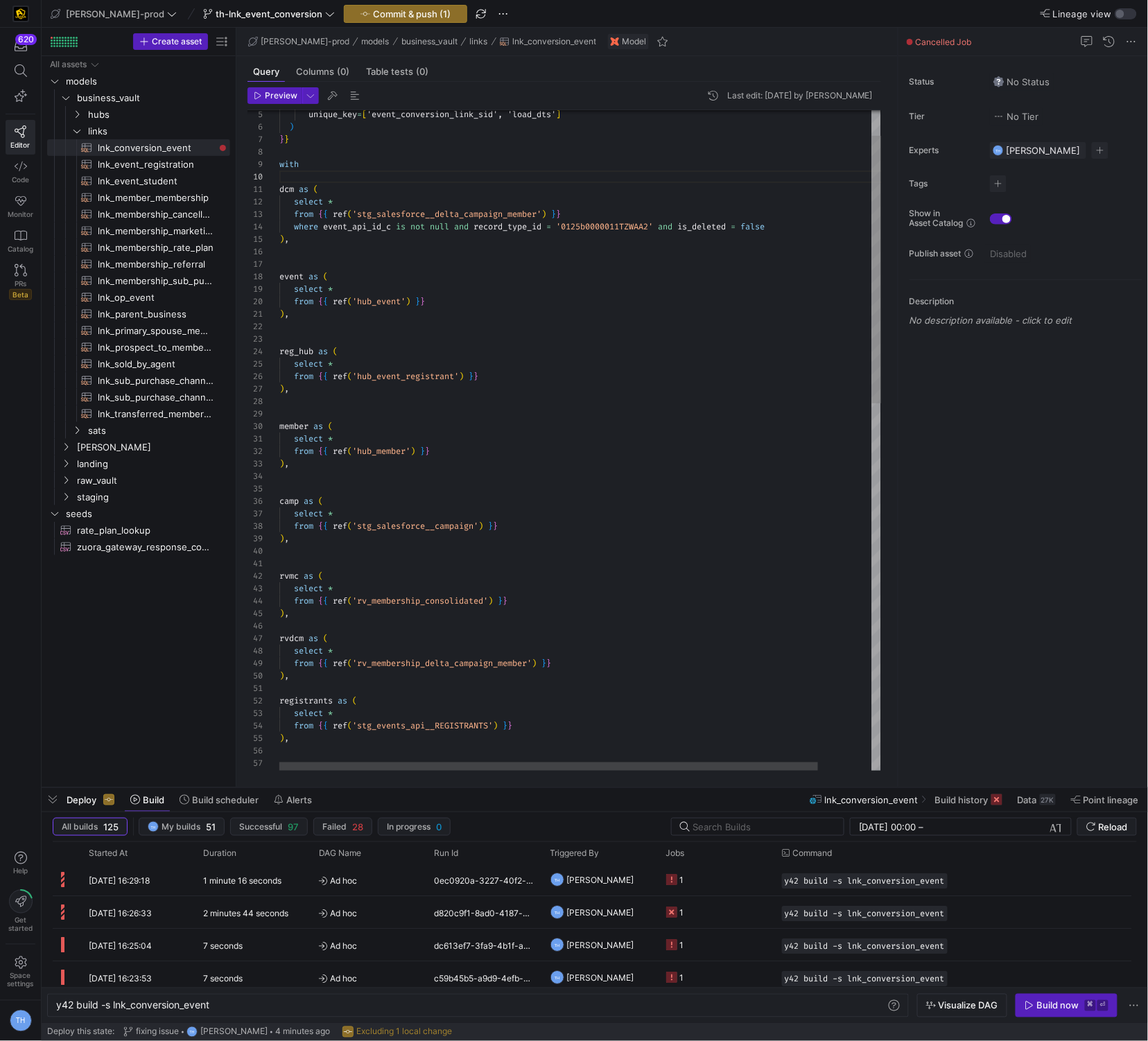
click at [348, 268] on div ") , from { { ref ( 'rv_membership_delta_campaign_member' ) } } select * rvdcm a…" at bounding box center [610, 861] width 663 height 1629
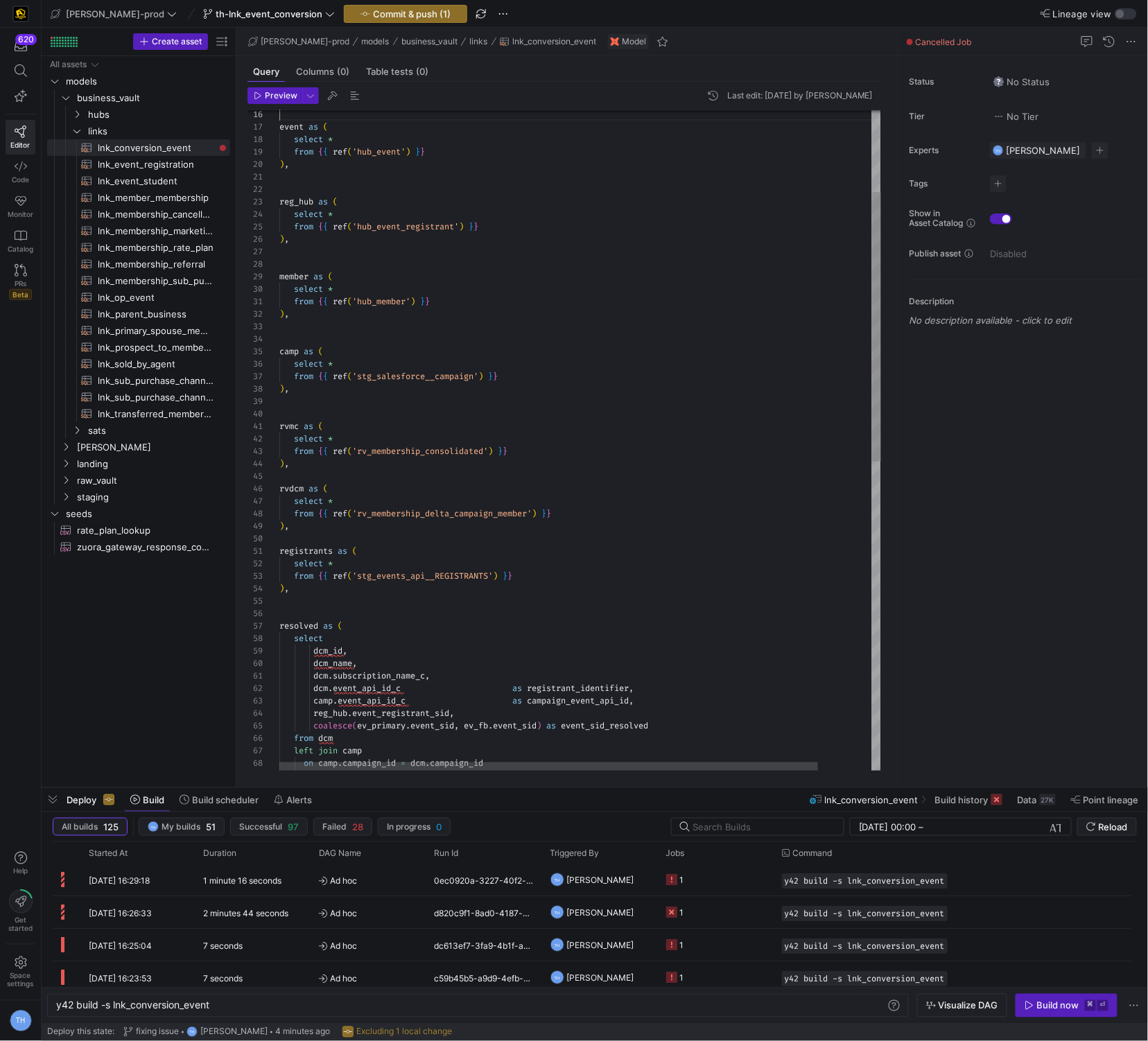
click at [335, 330] on div ") , from { { ref ( 'rv_membership_delta_campaign_member' ) } } select * rvdcm a…" at bounding box center [610, 718] width 663 height 1616
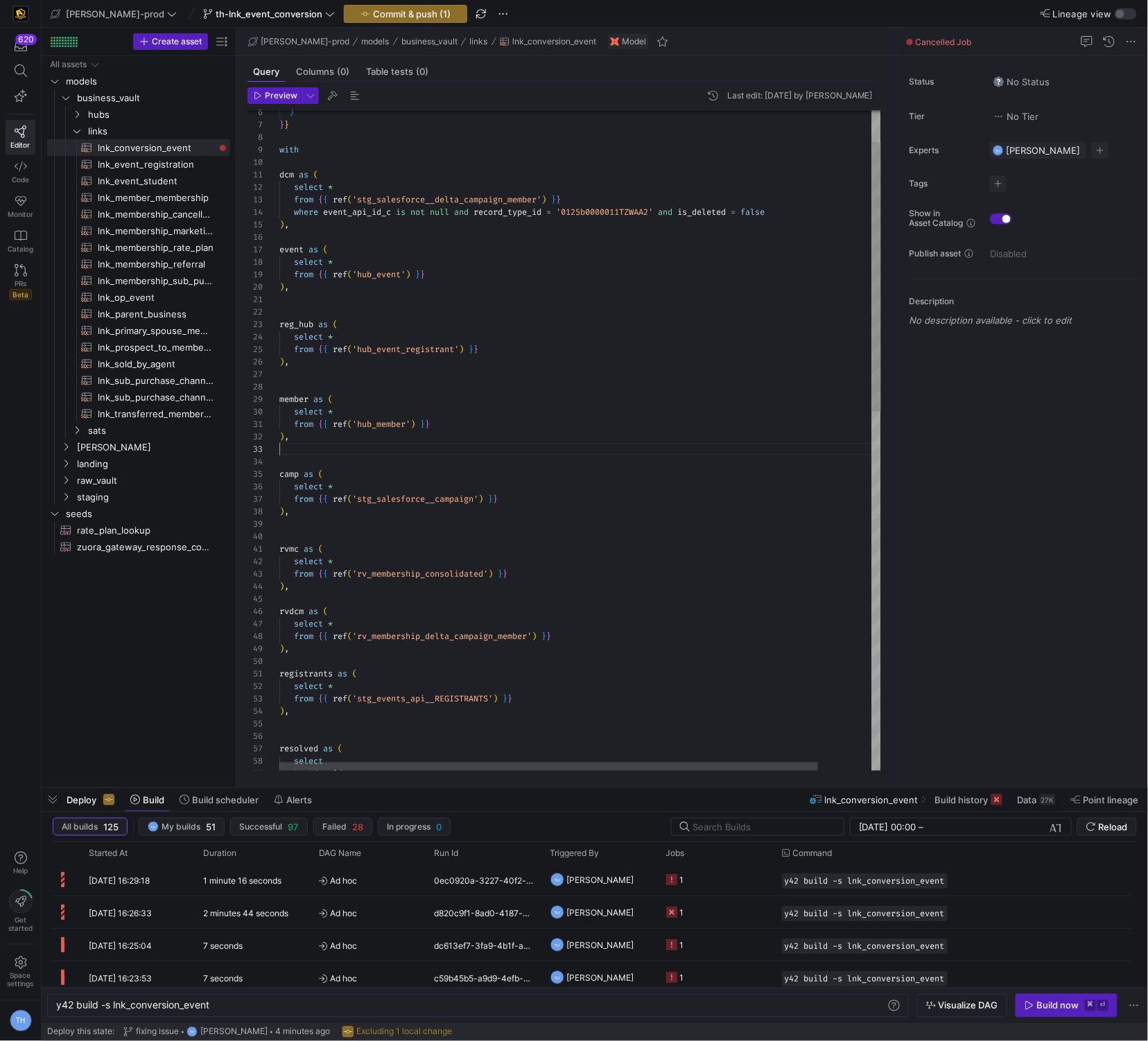
click at [334, 315] on div ") , from { { ref ( 'rv_membership_delta_campaign_member' ) } } select * rvdcm a…" at bounding box center [610, 840] width 663 height 1616
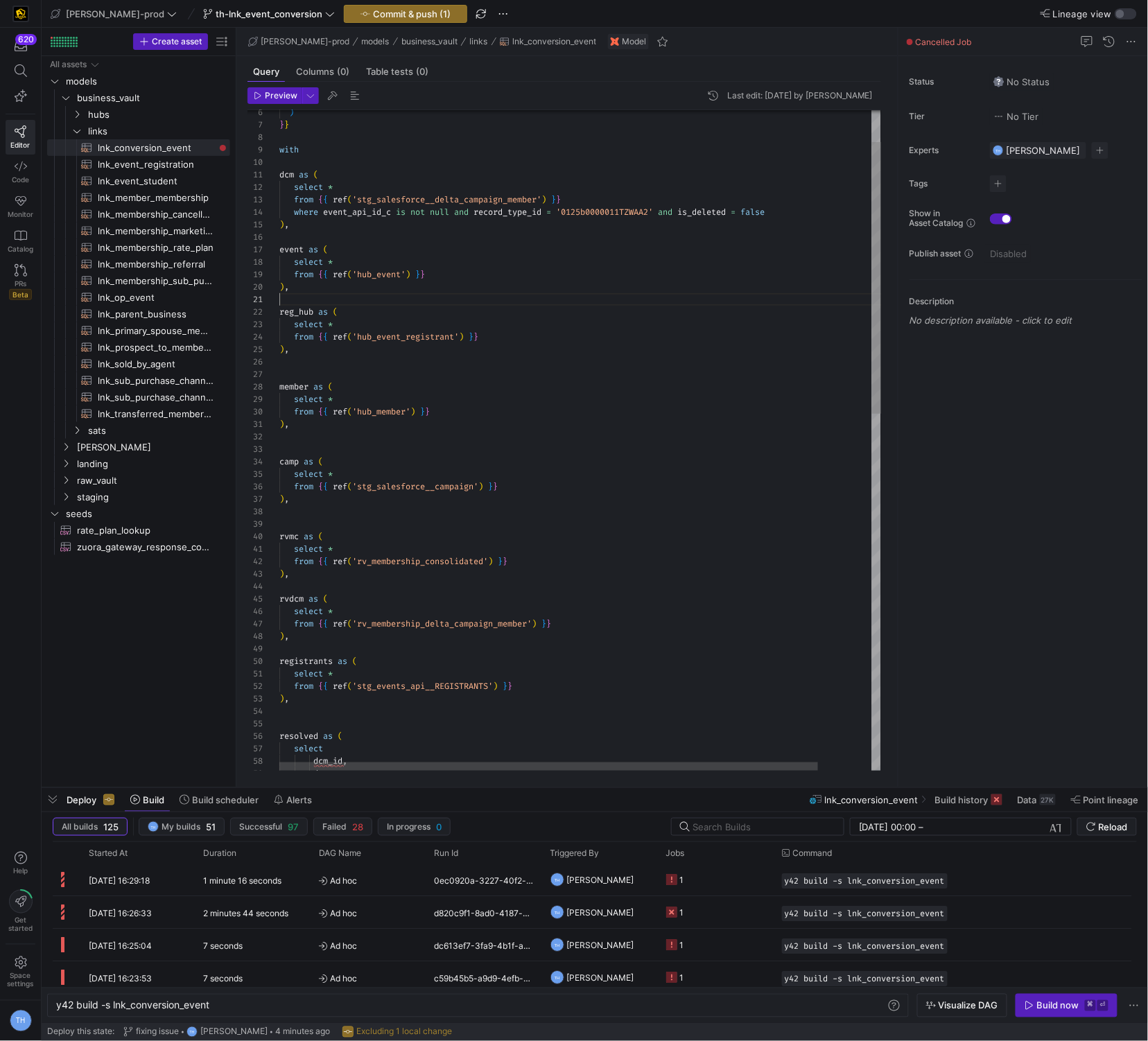
scroll to position [0, 0]
click at [320, 379] on div ") , from { { ref ( 'rv_membership_delta_campaign_member' ) } } select * rvdcm a…" at bounding box center [610, 835] width 663 height 1604
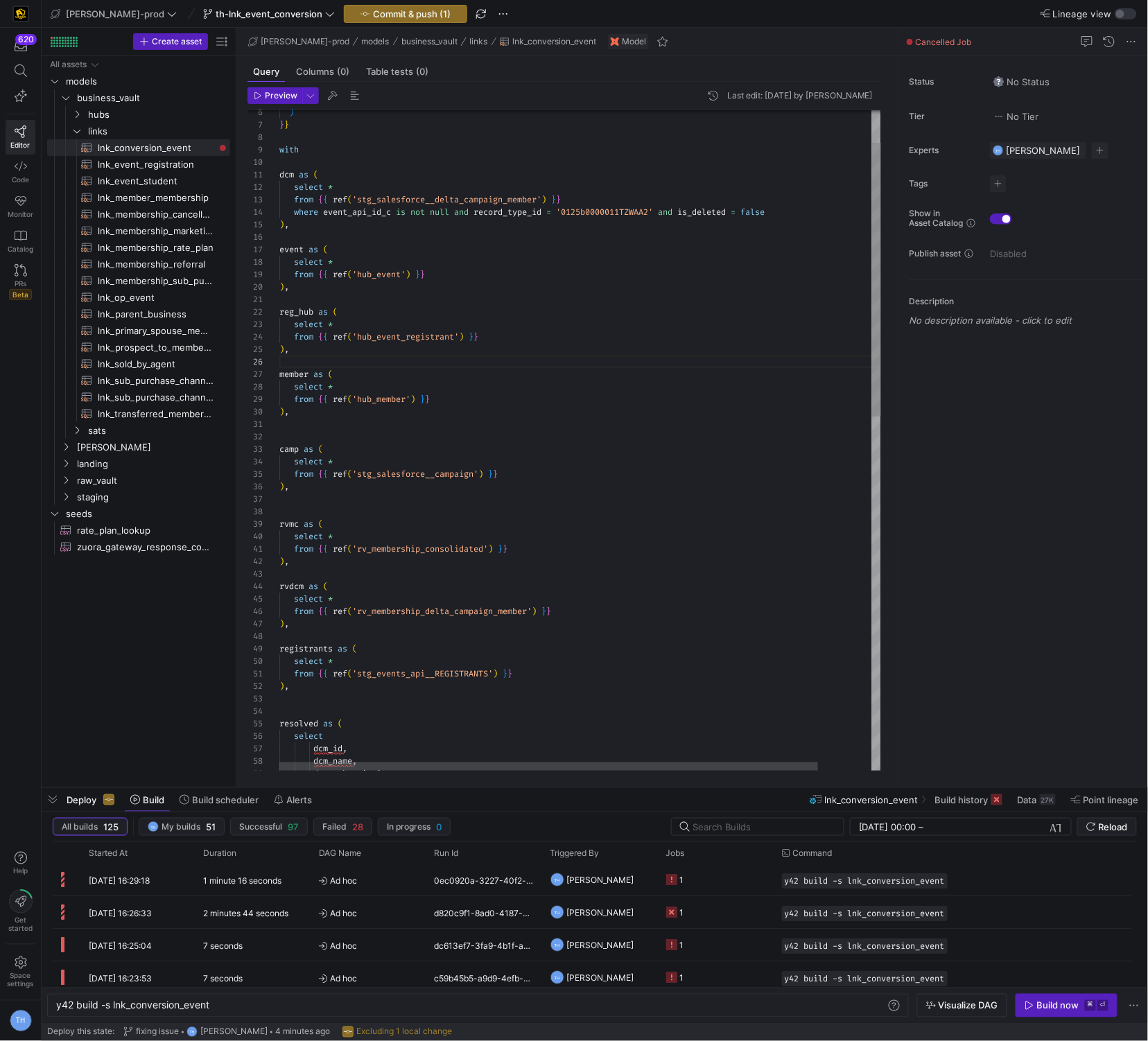
click at [313, 436] on div ") , from { { ref ( 'rv_membership_delta_campaign_member' ) } } select * rvdcm a…" at bounding box center [610, 828] width 663 height 1592
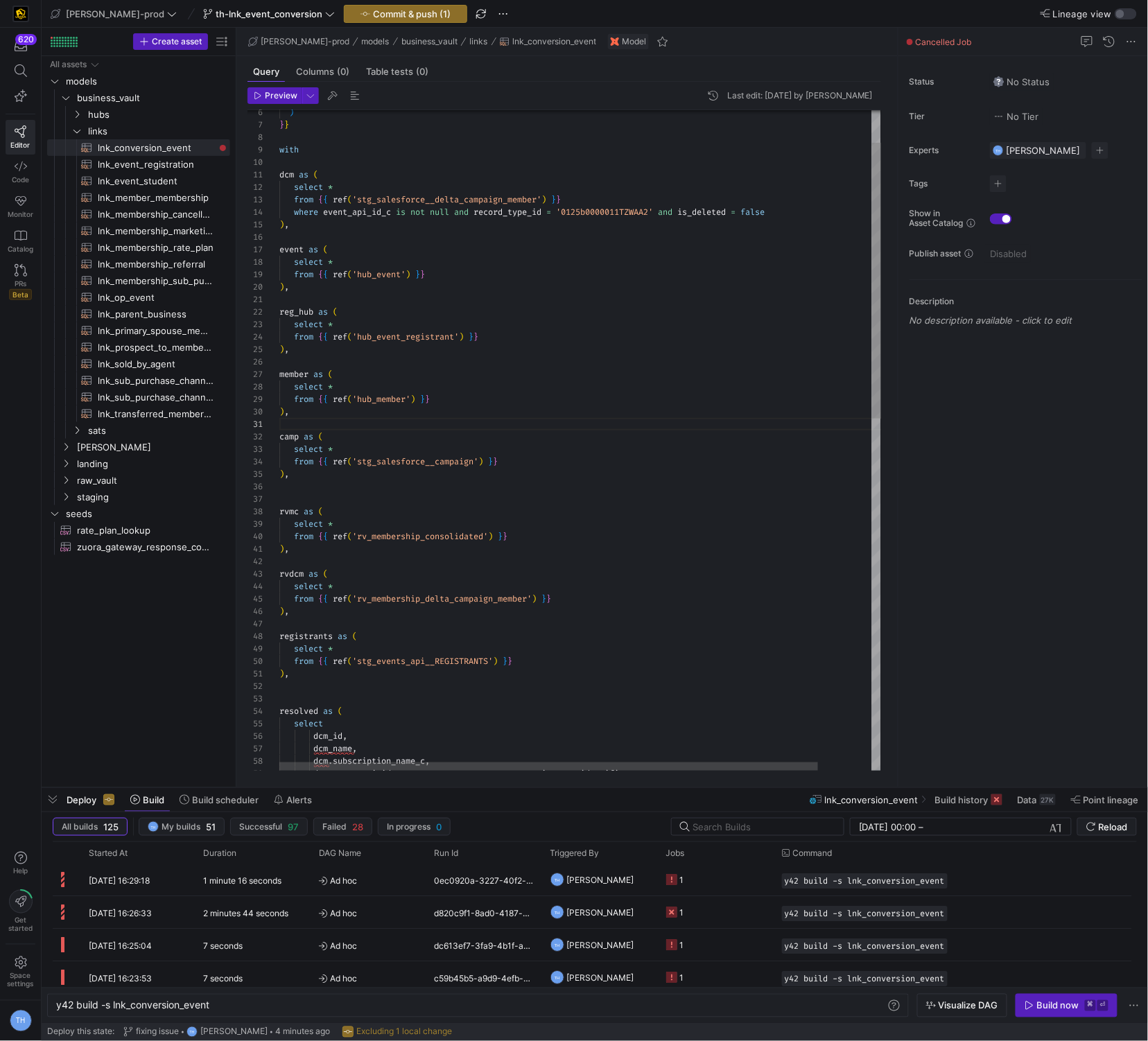
click at [332, 500] on div ") , from { { ref ( 'rv_membership_delta_campaign_member' ) } } select * rvdcm a…" at bounding box center [610, 822] width 663 height 1579
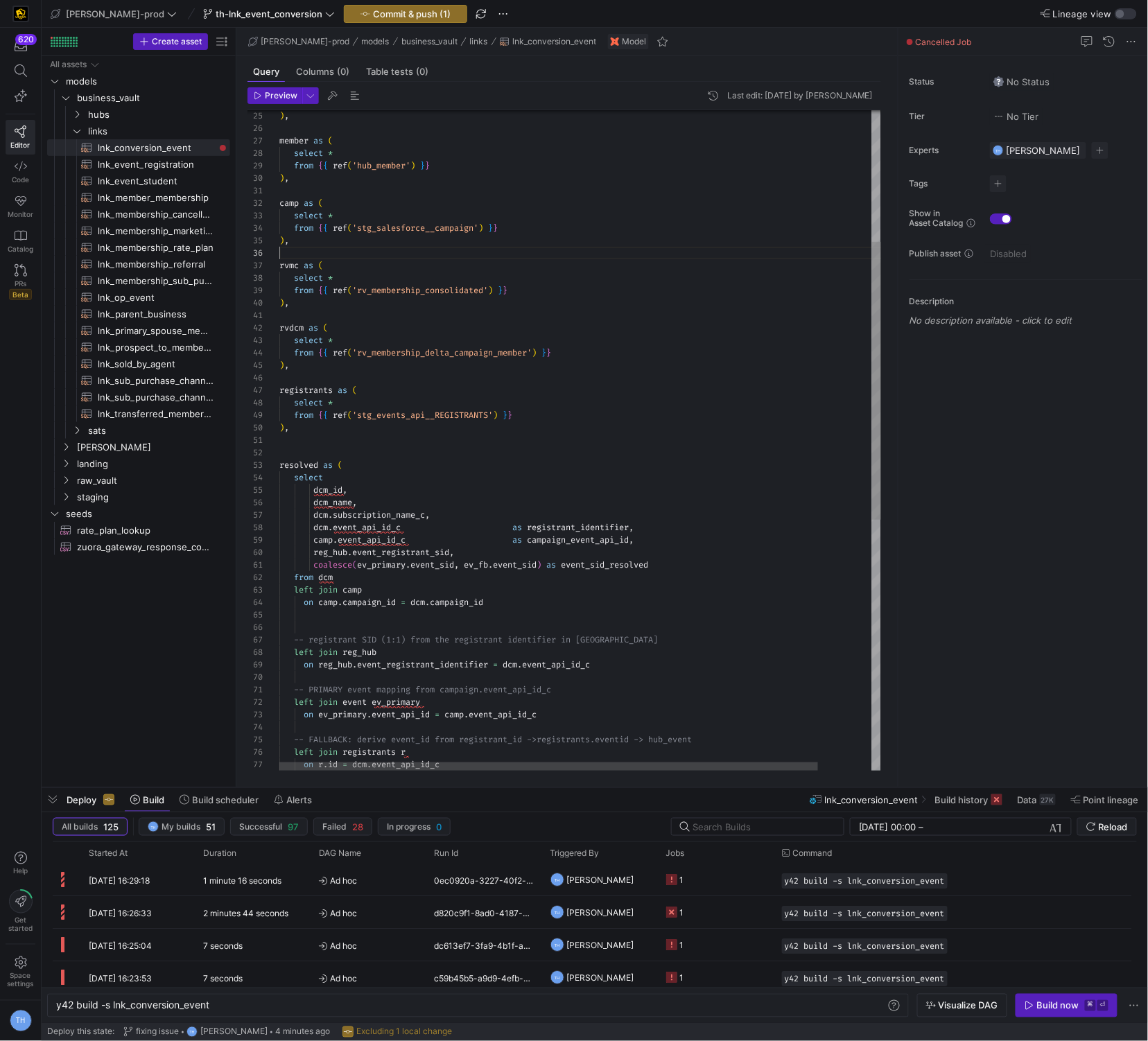
click at [338, 449] on div ") , from { { ref ( 'rv_membership_delta_campaign_member' ) } } select * rvdcm a…" at bounding box center [610, 582] width 663 height 1567
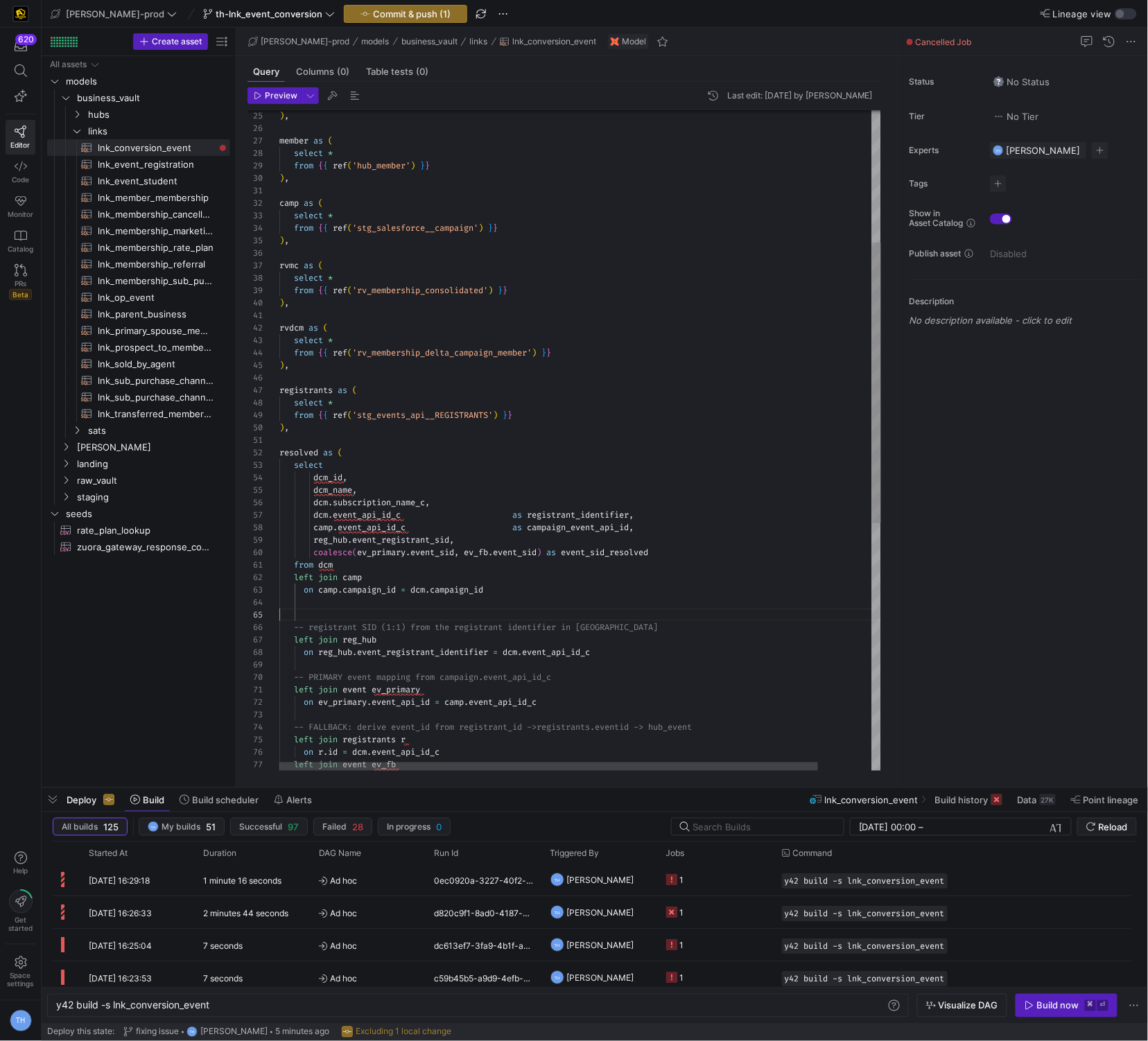
click at [319, 616] on div ") , from { { ref ( 'rv_membership_delta_campaign_member' ) } } select * rvdcm a…" at bounding box center [610, 575] width 663 height 1554
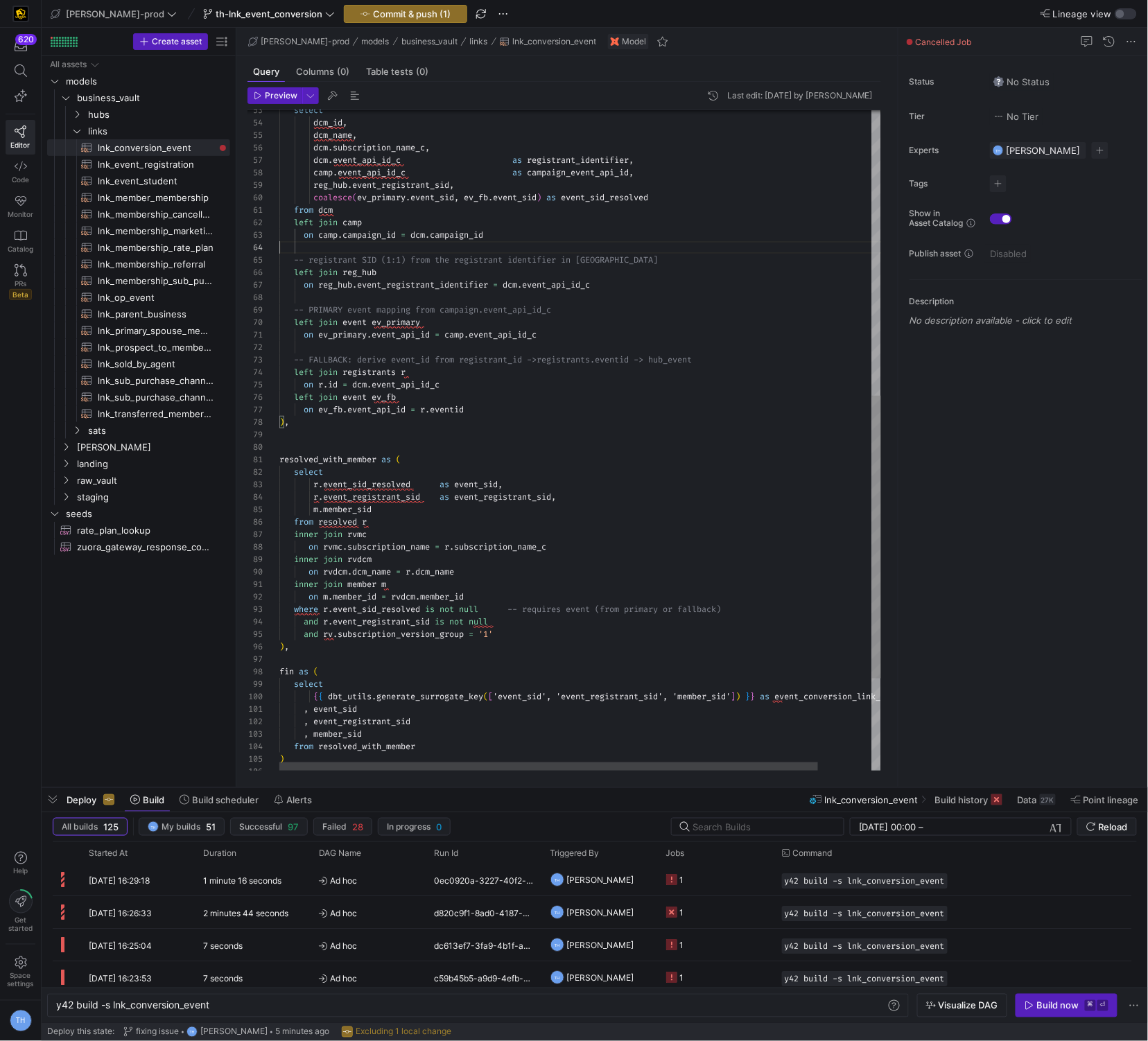
click at [356, 447] on div "select dcm_id , dcm_name , dcm . subscription_name_c , dcm . event_api_id_c as …" at bounding box center [610, 216] width 663 height 1542
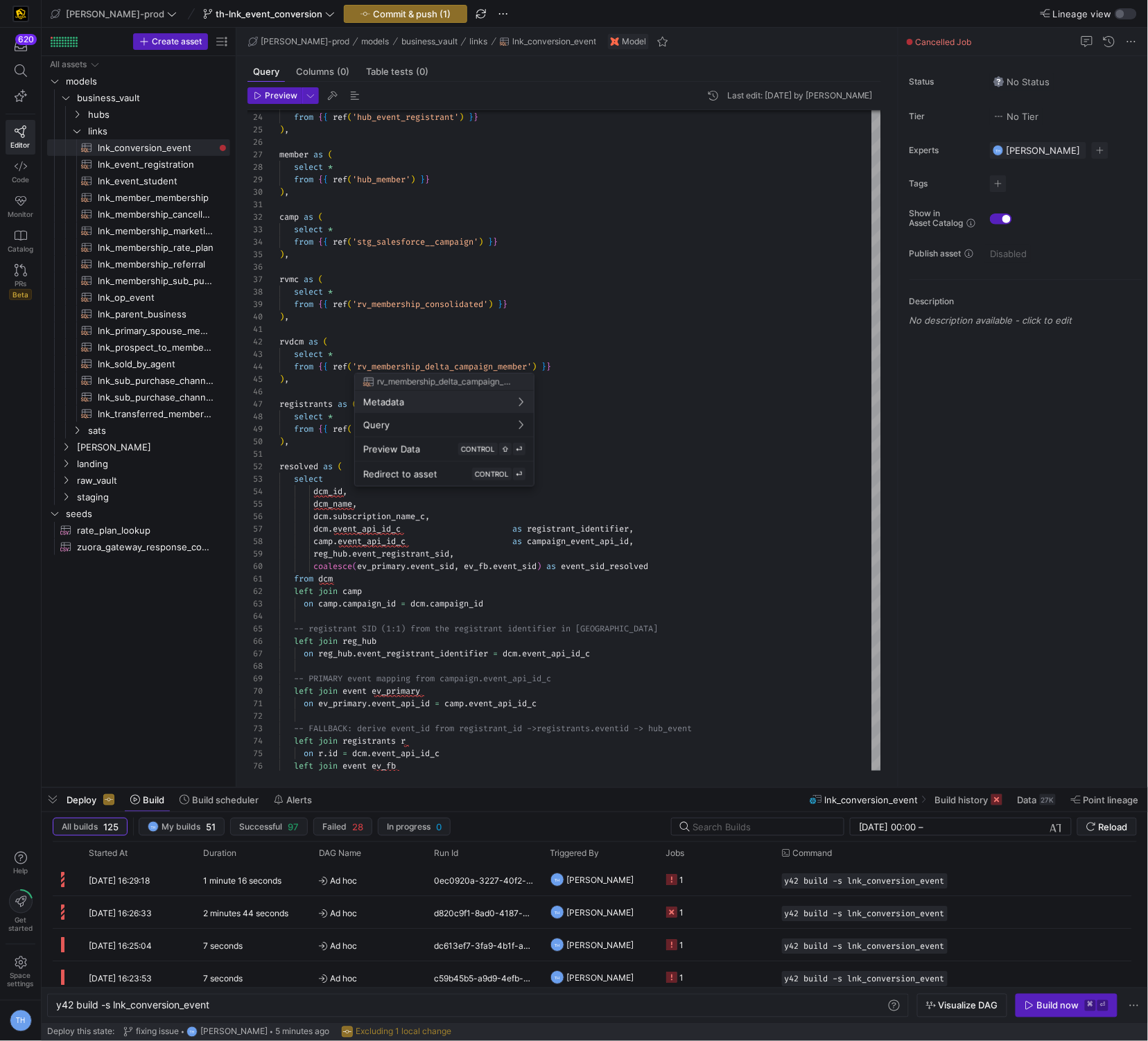
click at [508, 317] on div at bounding box center [574, 520] width 1148 height 1041
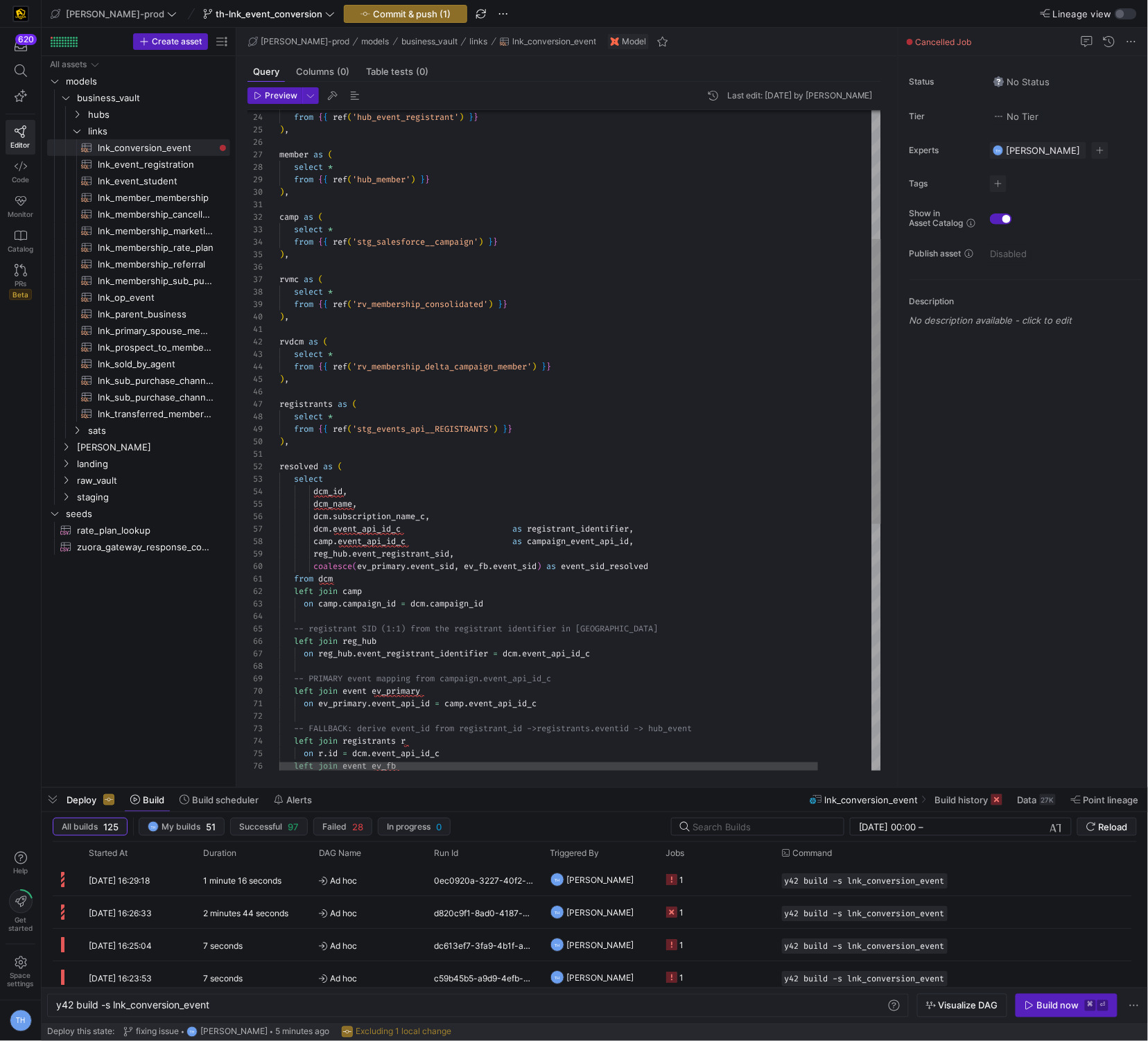
click at [537, 304] on div "-- PRIMARY event mapping from campaign.event_api_i d_c left join event ev_prima…" at bounding box center [610, 577] width 663 height 1529
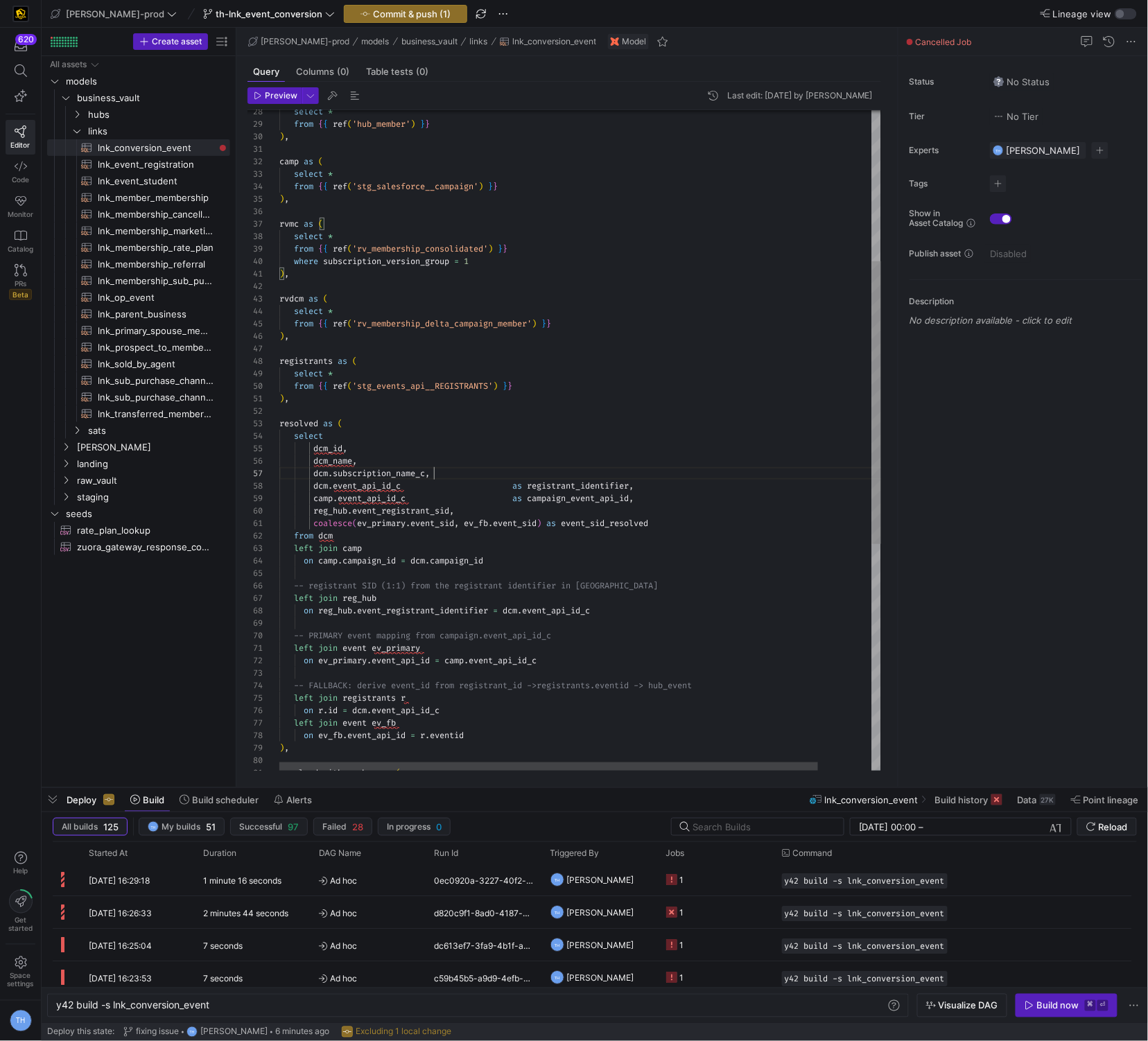
scroll to position [74, 155]
click at [452, 471] on div "resolved as ( from { { ref ( 'rv_membership_delta_campaign_member' ) } } ) , re…" at bounding box center [610, 528] width 663 height 1542
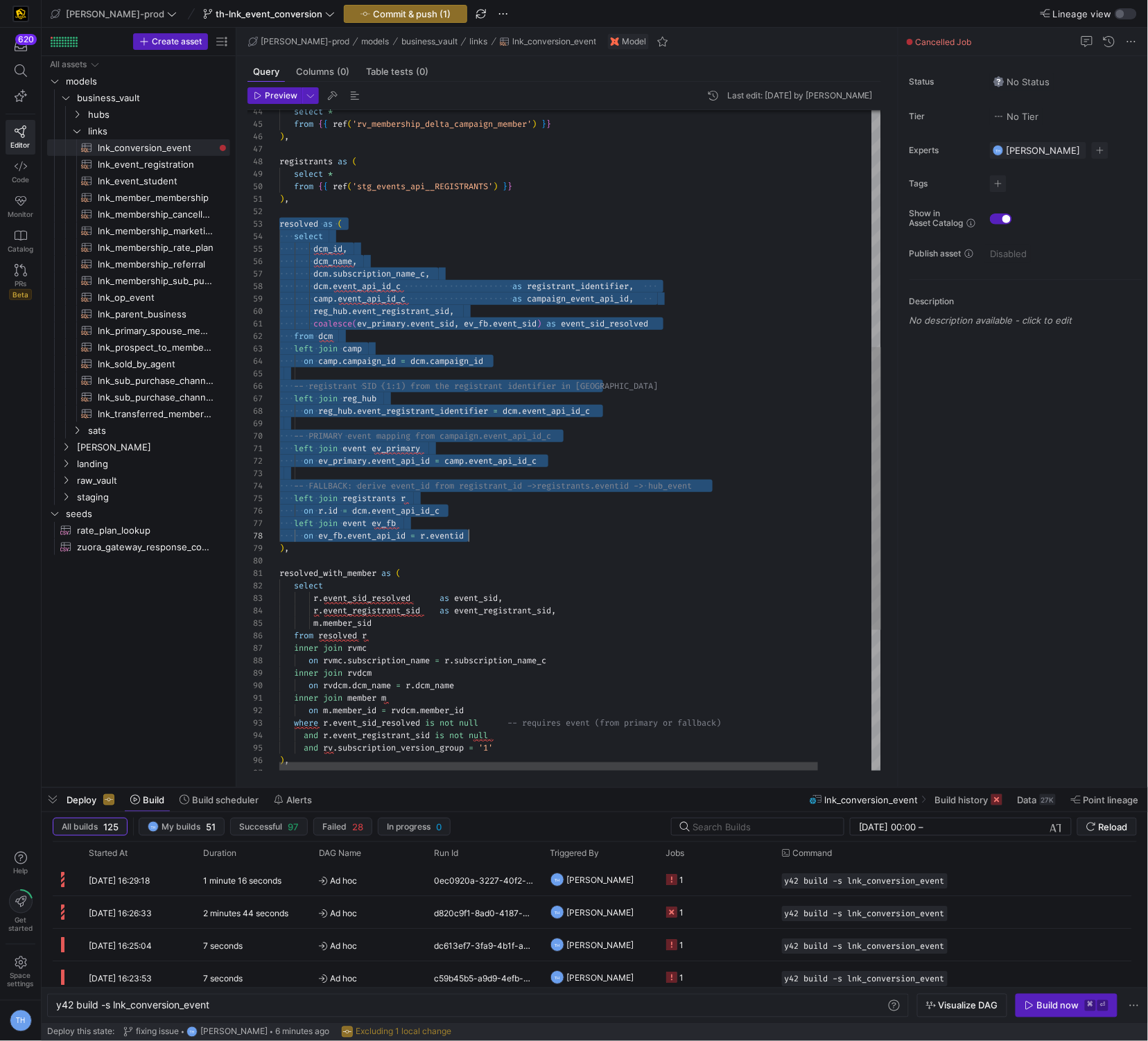
scroll to position [24, 9]
drag, startPoint x: 281, startPoint y: 388, endPoint x: 592, endPoint y: 550, distance: 350.7
click at [592, 550] on div "resolved as ( from { { ref ( 'rv_membership_delta_campaign_member' ) } } ) , re…" at bounding box center [610, 329] width 663 height 1542
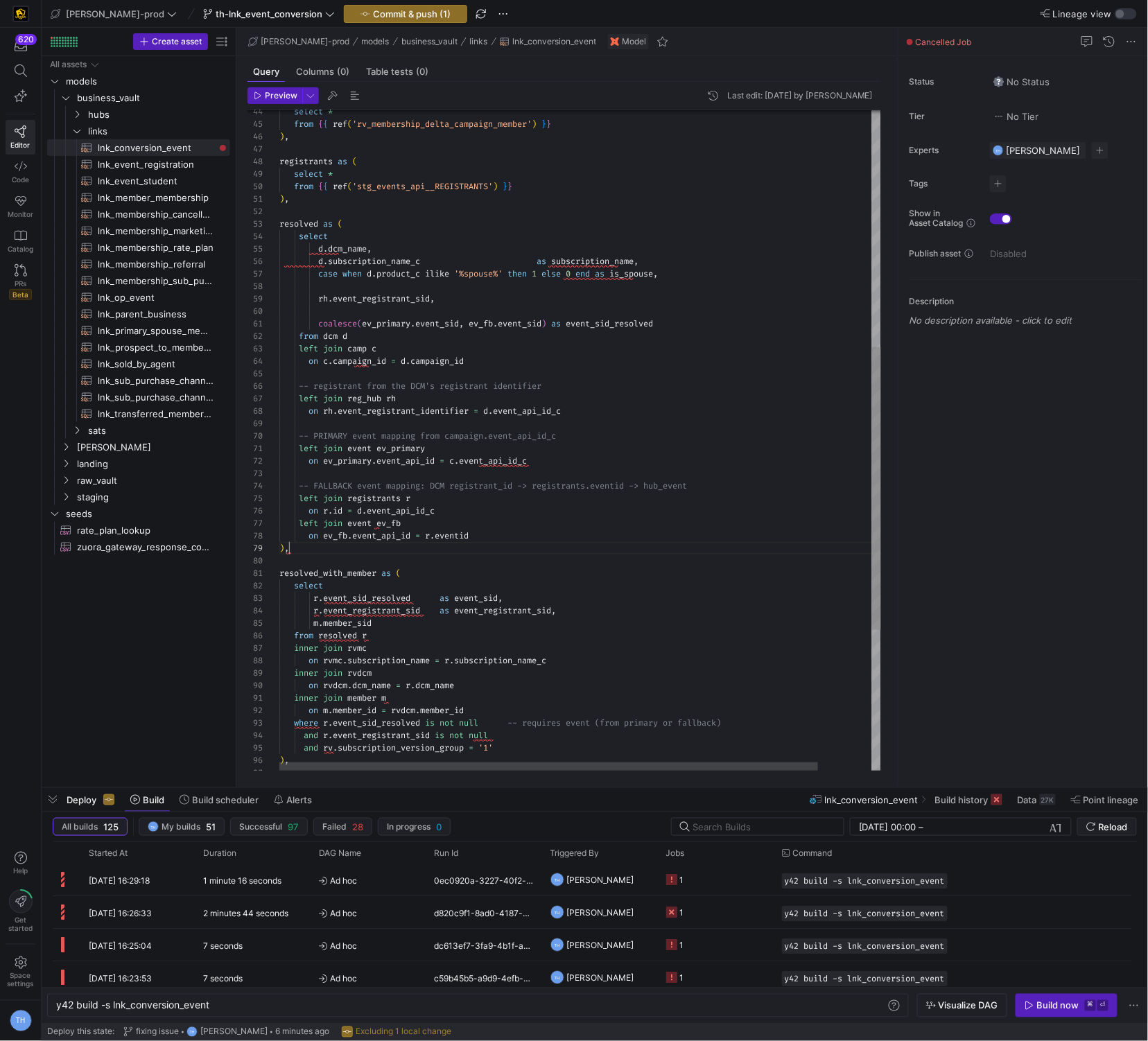
scroll to position [100, 9]
click at [543, 259] on div "resolved as ( from { { ref ( 'rv_membership_delta_campaign_member' ) } } ) , re…" at bounding box center [610, 329] width 663 height 1542
click at [408, 244] on div "resolved as ( from { { ref ( 'rv_membership_delta_campaign_member' ) } } ) , re…" at bounding box center [610, 329] width 663 height 1542
click at [317, 249] on div "resolved as ( from { { ref ( 'rv_membership_delta_campaign_member' ) } } ) , re…" at bounding box center [610, 329] width 663 height 1542
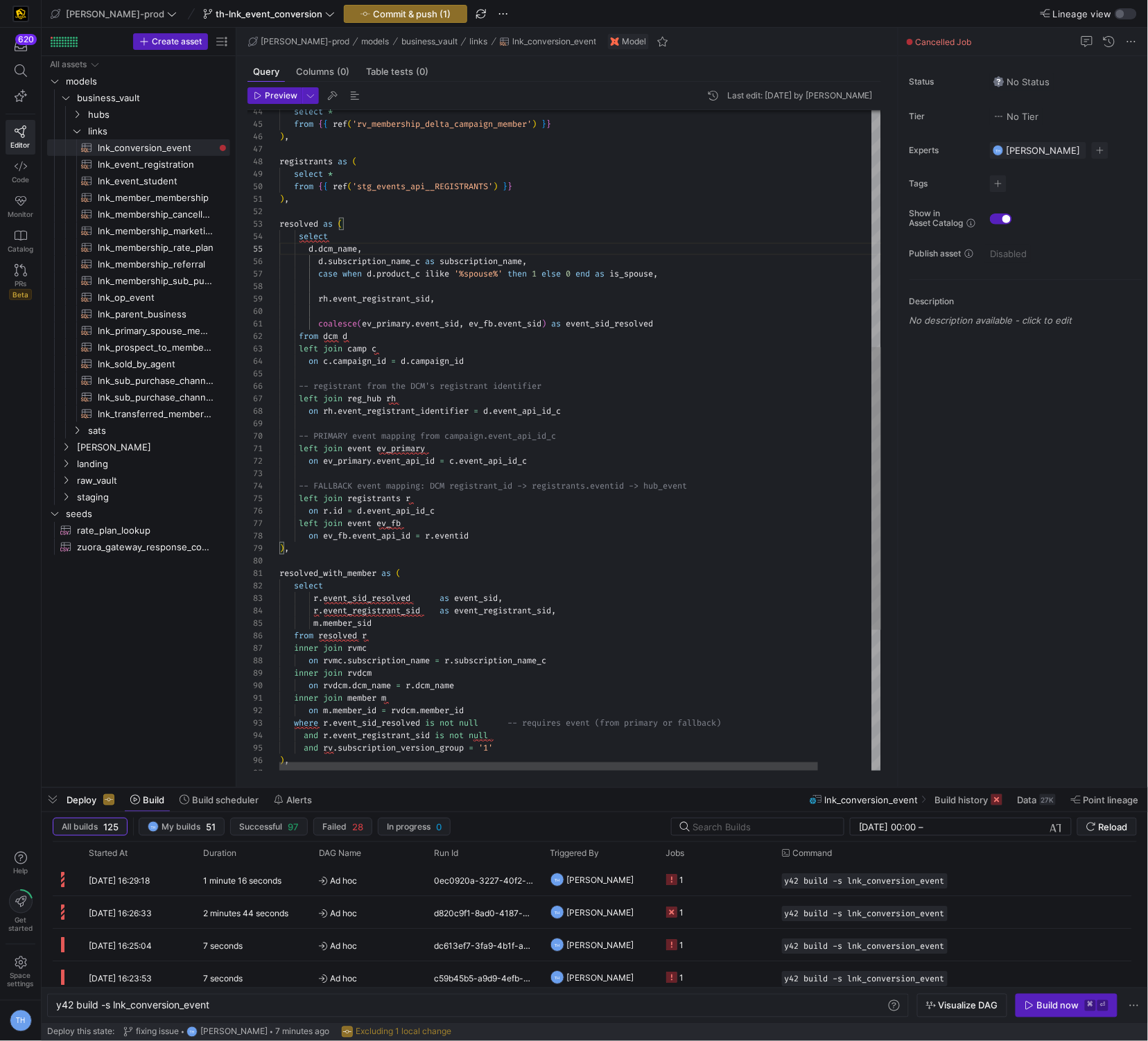
click at [319, 261] on div "resolved as ( from { { ref ( 'rv_membership_delta_campaign_member' ) } } ) , re…" at bounding box center [610, 329] width 663 height 1542
click at [320, 276] on div "resolved as ( from { { ref ( 'rv_membership_delta_campaign_member' ) } } ) , re…" at bounding box center [610, 329] width 663 height 1542
click at [322, 298] on div "resolved as ( from { { ref ( 'rv_membership_delta_campaign_member' ) } } ) , re…" at bounding box center [610, 329] width 663 height 1542
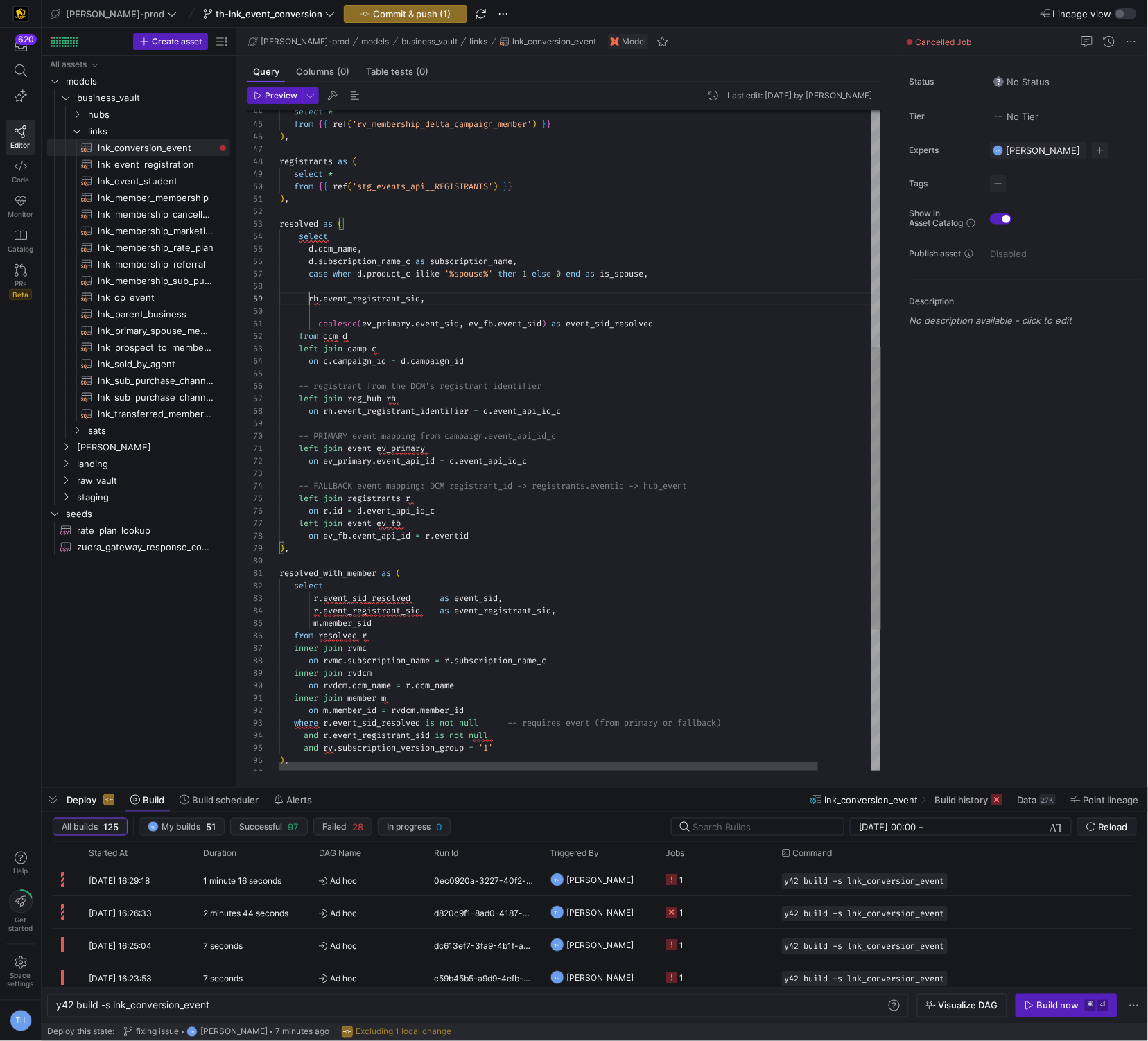
scroll to position [100, 30]
click at [331, 283] on div "resolved as ( from { { ref ( 'rv_membership_delta_campaign_member' ) } } ) , re…" at bounding box center [610, 329] width 663 height 1542
type textarea "), resolved as ( select d.dcm_name, d.subscription_name_c as subscription_name,…"
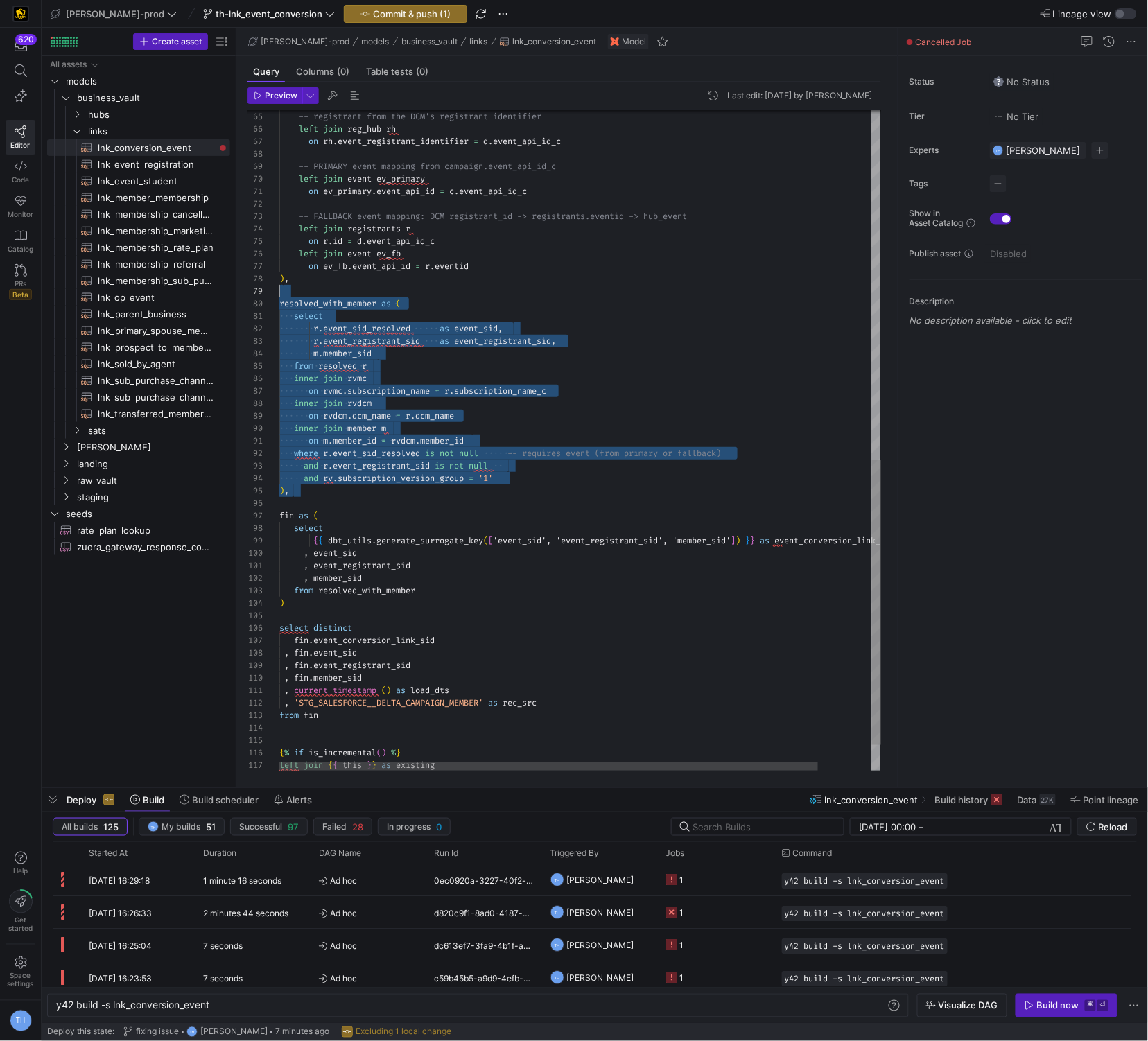
scroll to position [112, 0]
drag, startPoint x: 359, startPoint y: 501, endPoint x: 231, endPoint y: 298, distance: 240.0
click at [279, 298] on div "-- registrant from the DCM's registrant identifier left join reg_hub rh on rh .…" at bounding box center [610, 65] width 663 height 1529
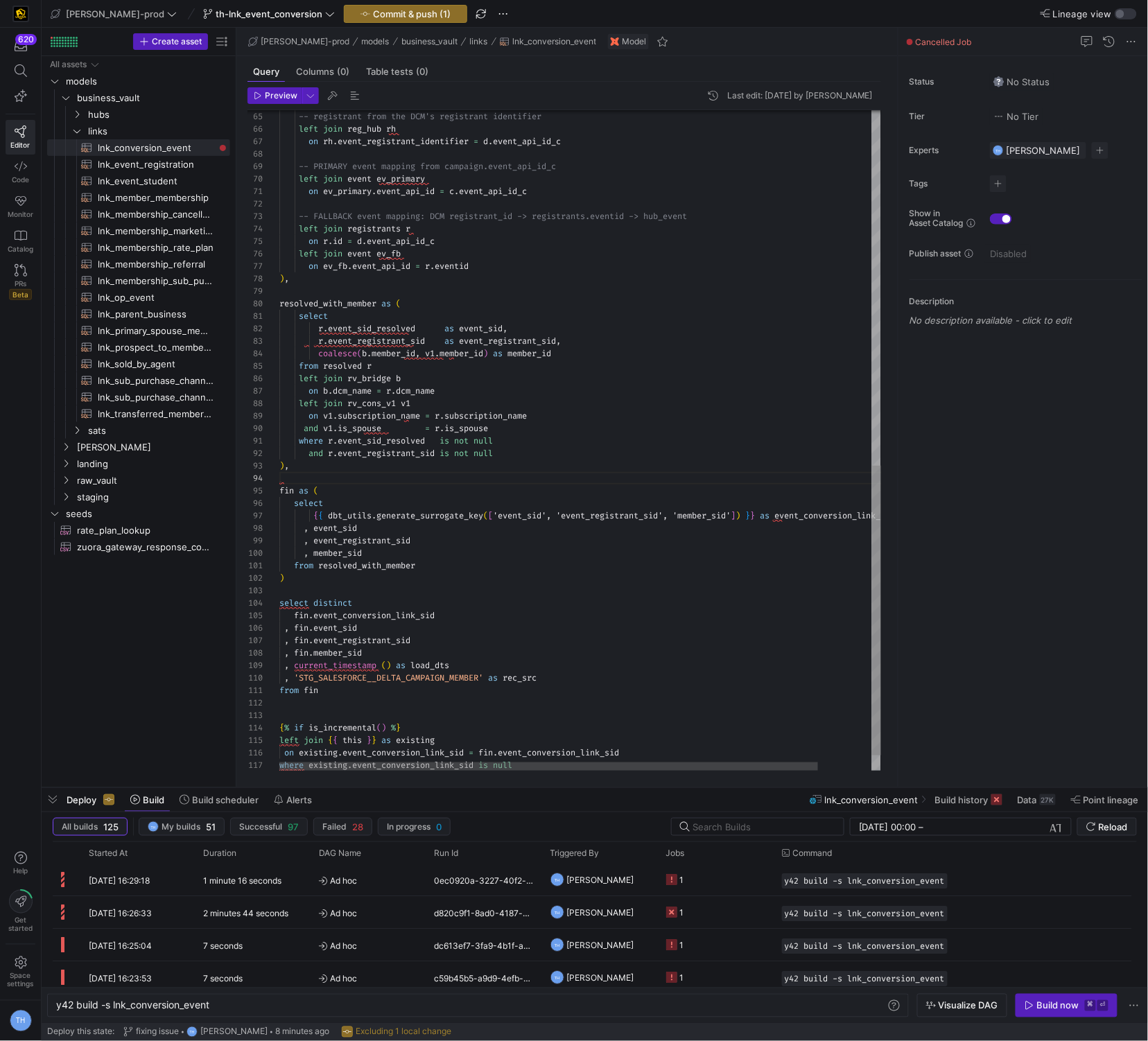
scroll to position [24, 9]
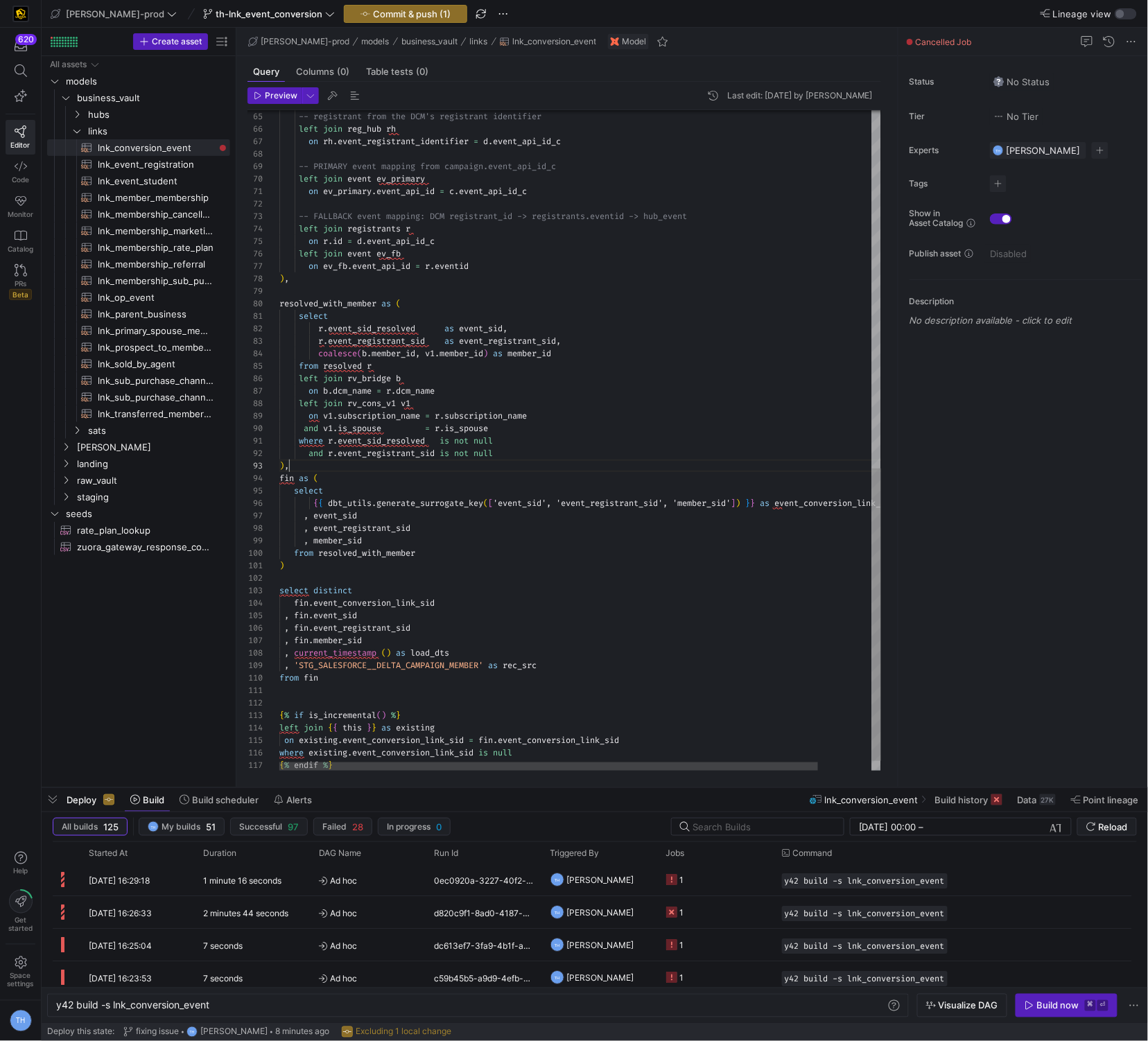
click at [502, 376] on div "-- registrant from the DCM's registrant identifier left join reg_hub rh on rh .…" at bounding box center [610, 46] width 663 height 1492
click at [439, 441] on div "-- registrant from the DCM's registrant identifier left join reg_hub rh on rh .…" at bounding box center [610, 46] width 663 height 1492
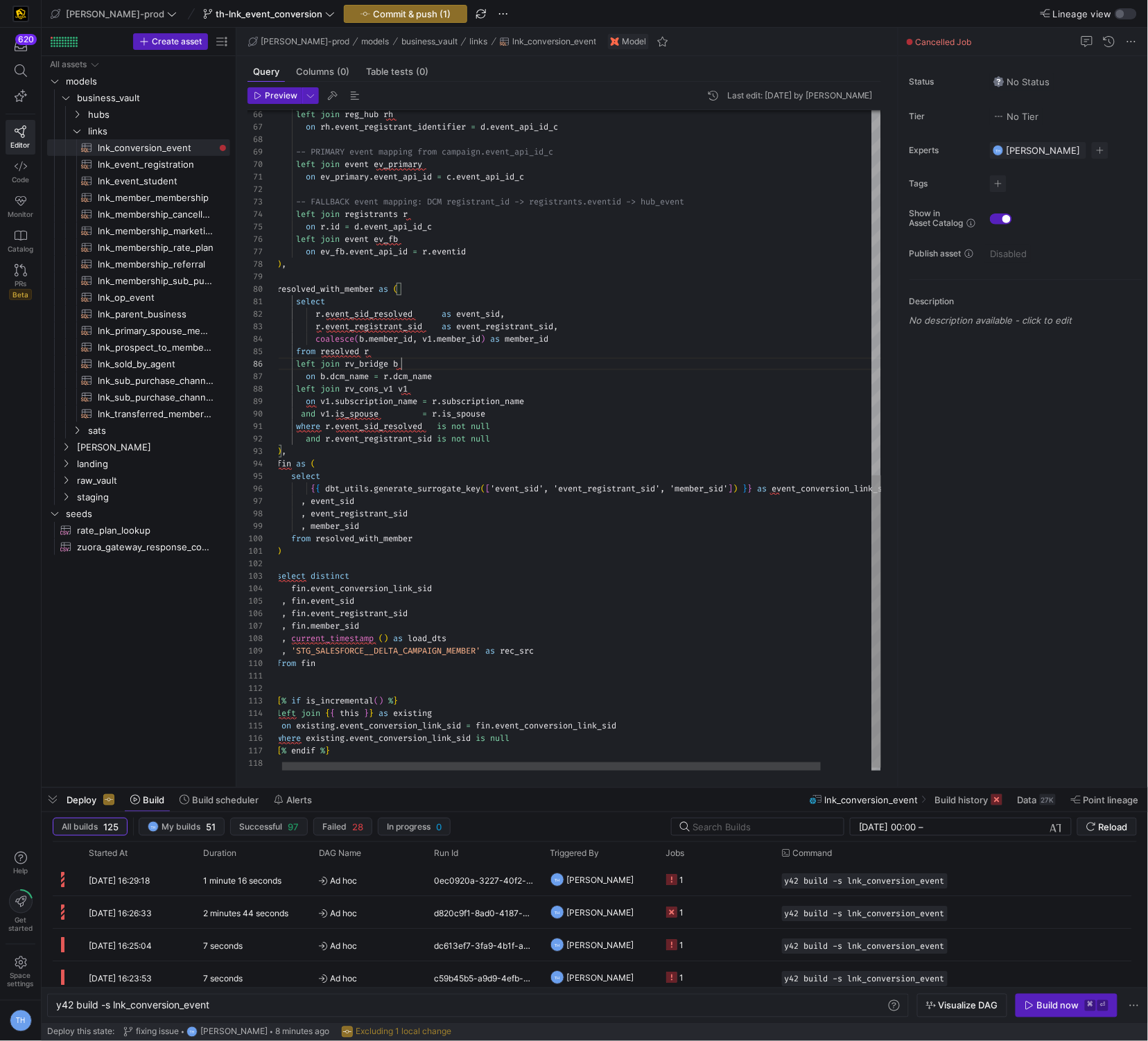
scroll to position [63, 125]
click at [404, 363] on div "left join reg_hub rh on rh . event_registrant_identifier = d . event_api_id_c -…" at bounding box center [607, 32] width 663 height 1492
click at [394, 364] on div "left join reg_hub rh on rh . event_registrant_identifier = d . event_api_id_c -…" at bounding box center [607, 32] width 663 height 1492
click at [449, 400] on div "left join reg_hub rh on rh . event_registrant_identifier = d . event_api_id_c -…" at bounding box center [607, 32] width 663 height 1492
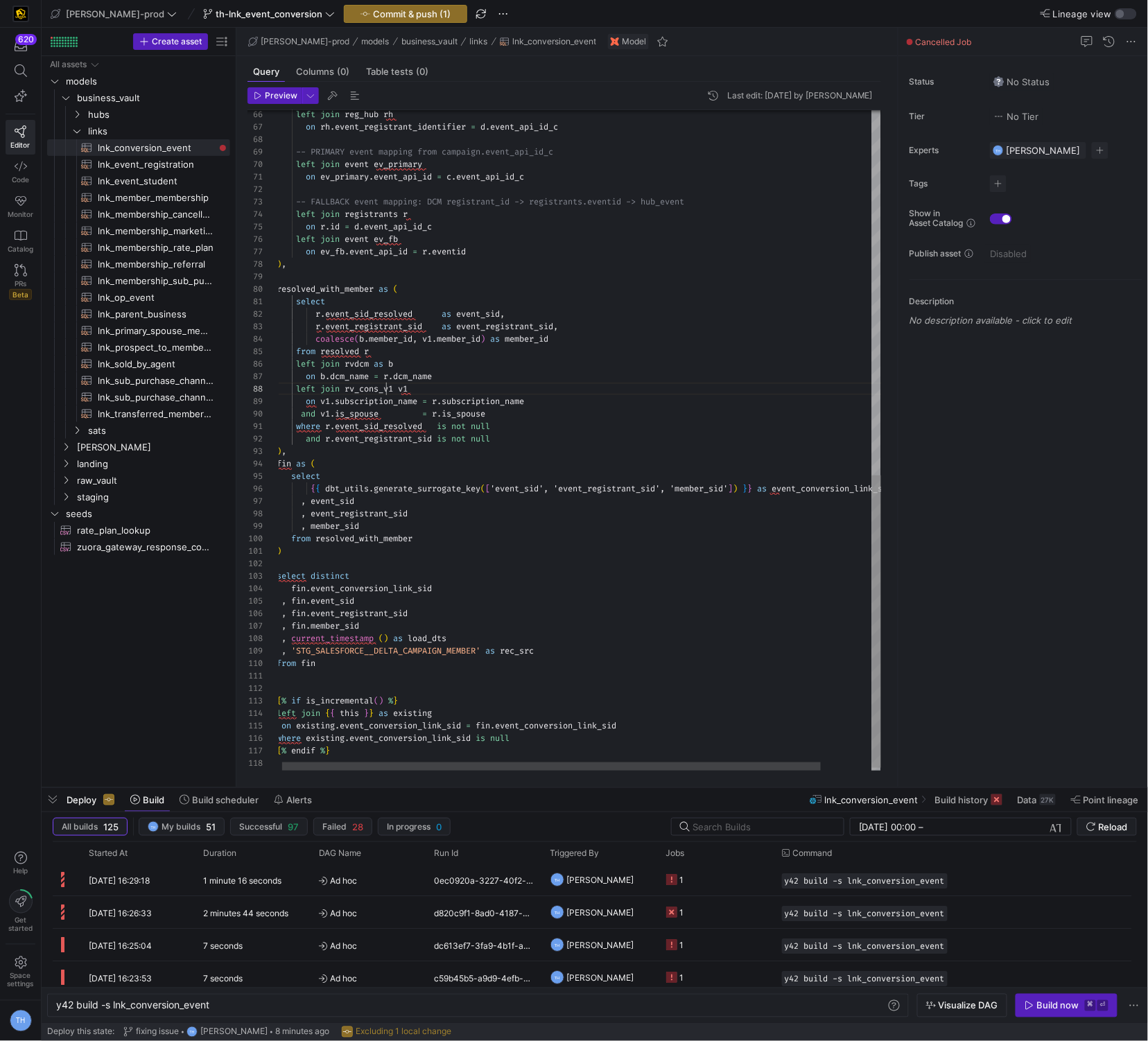
click at [385, 388] on div "left join reg_hub rh on rh . event_registrant_identifier = d . event_api_id_c -…" at bounding box center [607, 32] width 663 height 1492
click at [395, 388] on div "left join reg_hub rh on rh . event_registrant_identifier = d . event_api_id_c -…" at bounding box center [607, 32] width 663 height 1492
click at [427, 392] on div "left join reg_hub rh on rh . event_registrant_identifier = d . event_api_id_c -…" at bounding box center [607, 32] width 663 height 1492
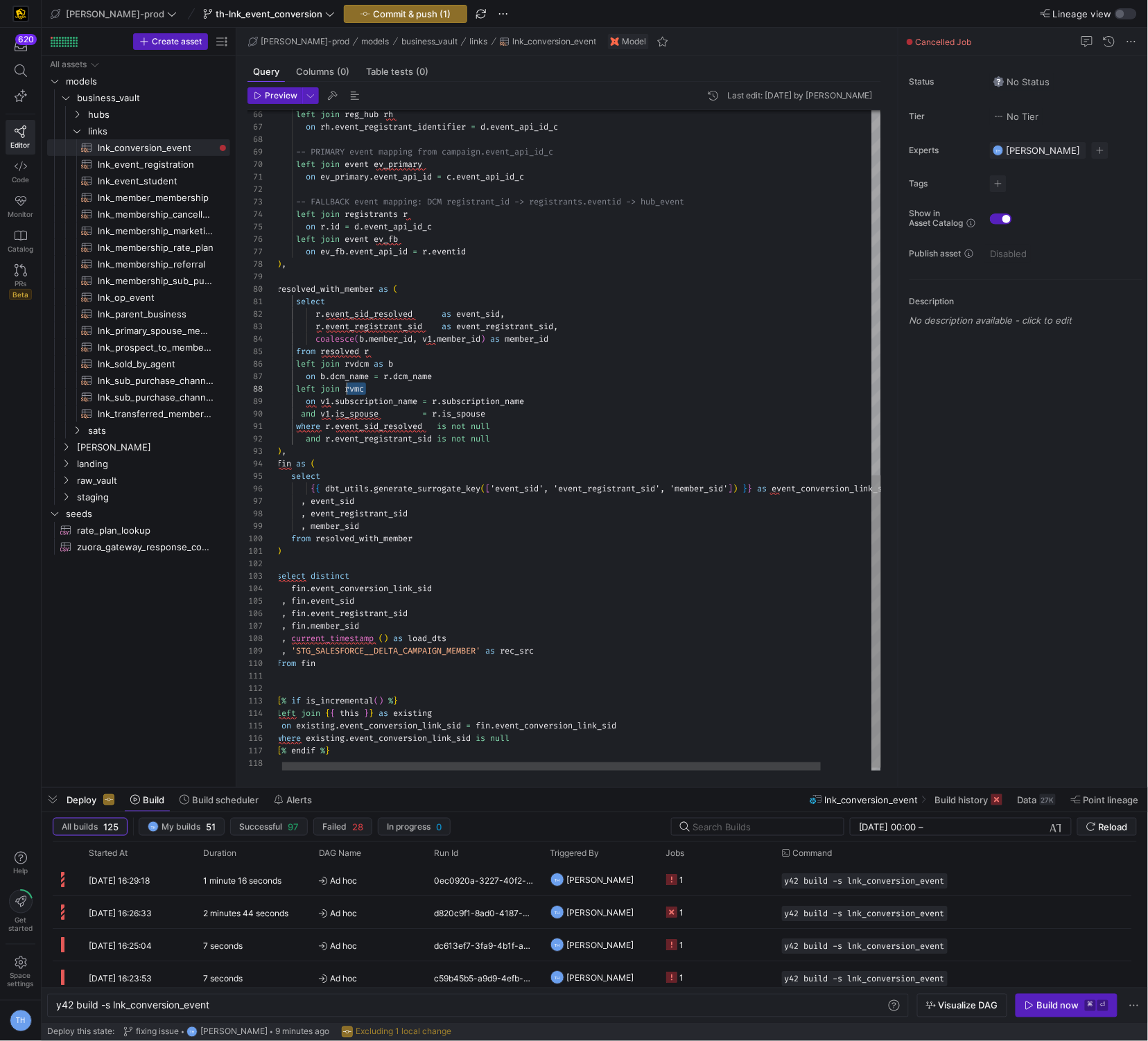
drag, startPoint x: 403, startPoint y: 390, endPoint x: 346, endPoint y: 390, distance: 57.0
click at [346, 390] on div "left join reg_hub rh on rh . event_registrant_identifier = d . event_api_id_c -…" at bounding box center [607, 32] width 663 height 1492
click at [332, 403] on div "left join reg_hub rh on rh . event_registrant_identifier = d . event_api_id_c -…" at bounding box center [607, 32] width 663 height 1492
click at [401, 360] on div "left join reg_hub rh on rh . event_registrant_identifier = d . event_api_id_c -…" at bounding box center [607, 32] width 663 height 1492
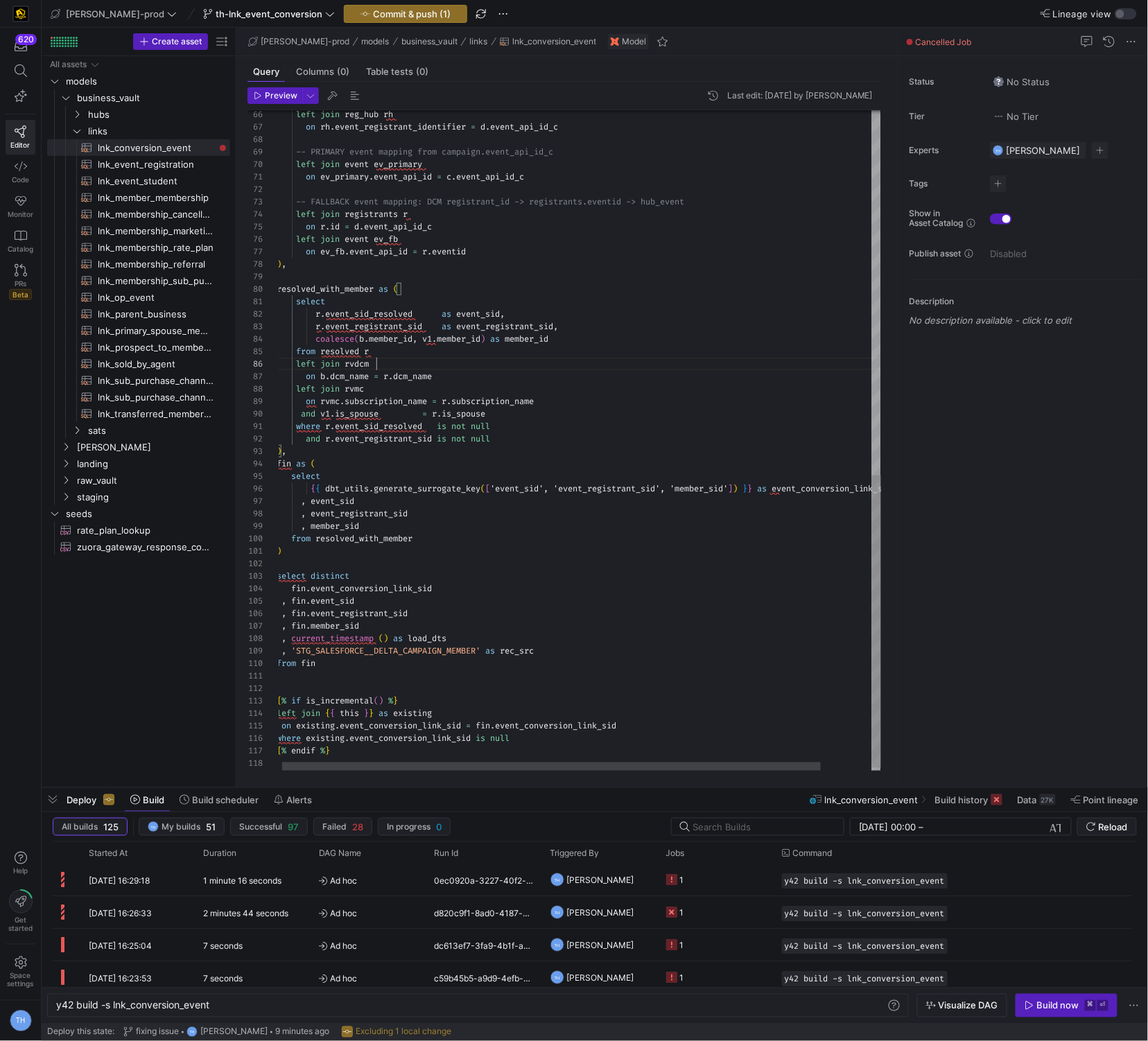
scroll to position [63, 95]
click at [328, 373] on div "left join reg_hub rh on rh . event_registrant_identifier = d . event_api_id_c -…" at bounding box center [607, 32] width 663 height 1492
click at [385, 361] on div "left join reg_hub rh on rh . event_registrant_identifier = d . event_api_id_c -…" at bounding box center [610, 33] width 663 height 1492
click at [369, 341] on div "left join reg_hub rh on rh . event_registrant_identifier = d . event_api_id_c -…" at bounding box center [610, 33] width 663 height 1492
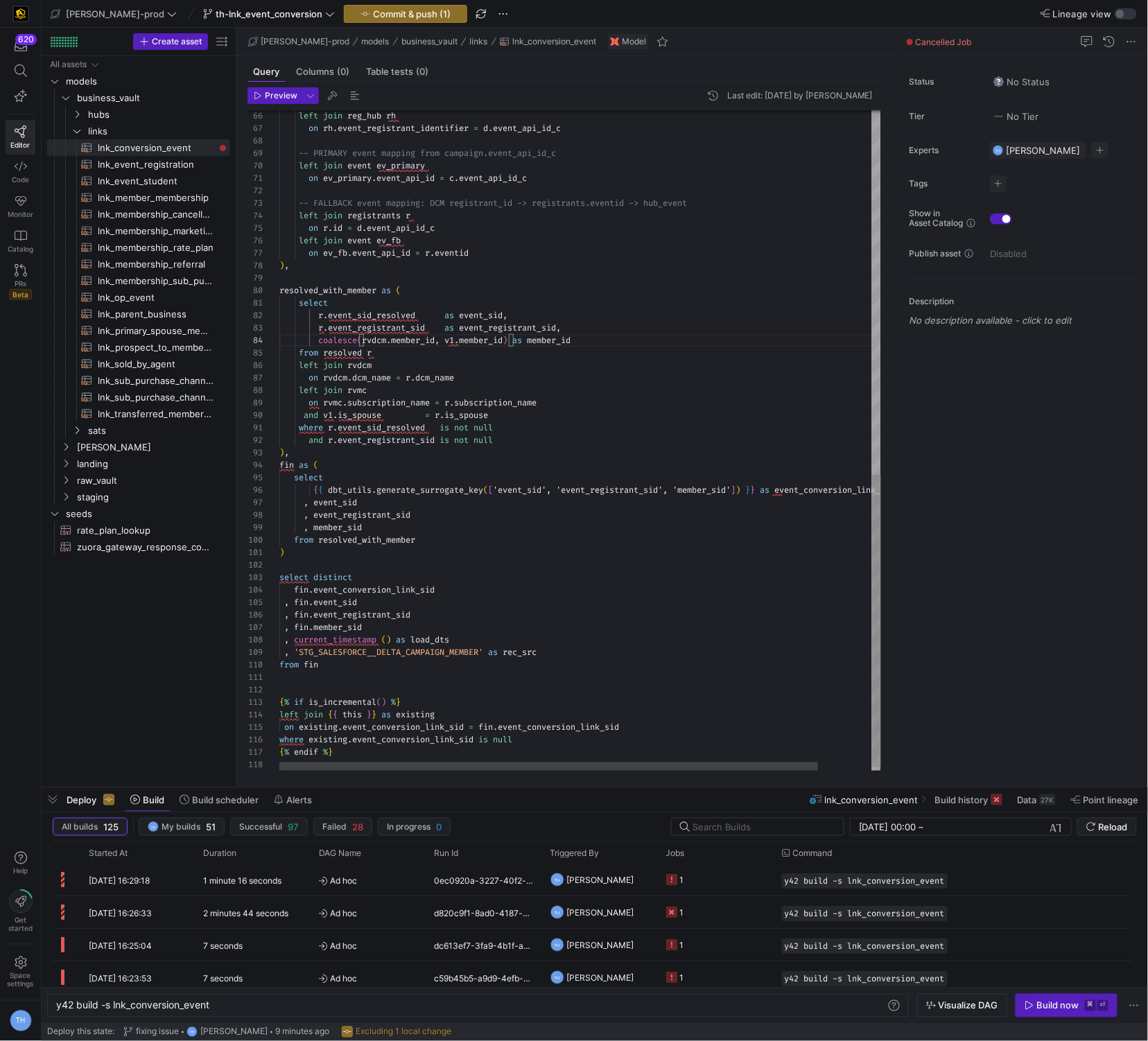
click at [460, 338] on div "left join reg_hub rh on rh . event_registrant_identifier = d . event_api_id_c -…" at bounding box center [610, 33] width 663 height 1492
click at [534, 391] on div "left join reg_hub rh on rh . event_registrant_identifier = d . event_api_id_c -…" at bounding box center [610, 33] width 663 height 1492
click at [333, 417] on div "left join reg_hub rh on rh . event_registrant_identifier = d . event_api_id_c -…" at bounding box center [610, 33] width 663 height 1492
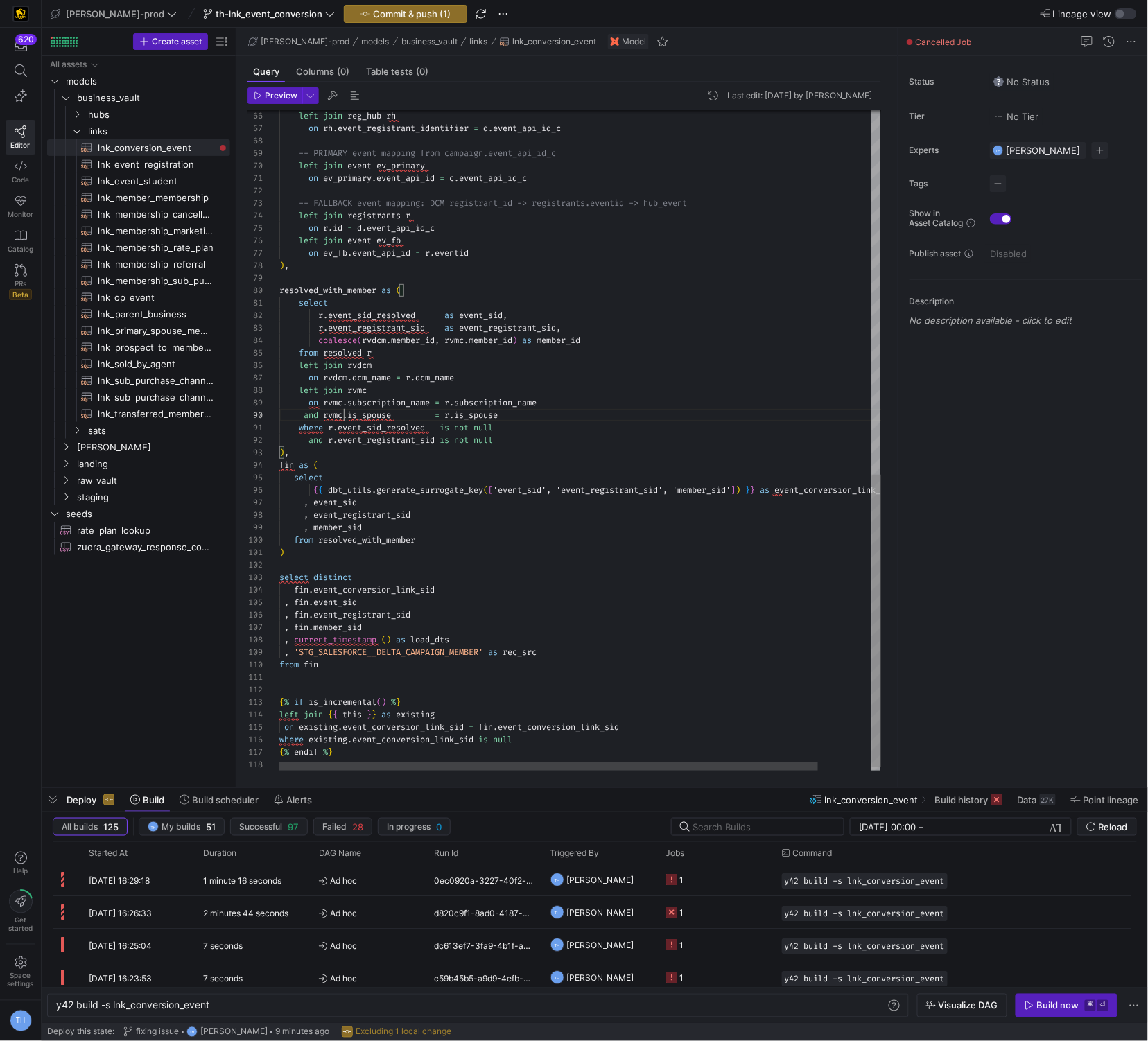
click at [360, 395] on div "left join reg_hub rh on rh . event_registrant_identifier = d . event_api_id_c -…" at bounding box center [610, 33] width 663 height 1492
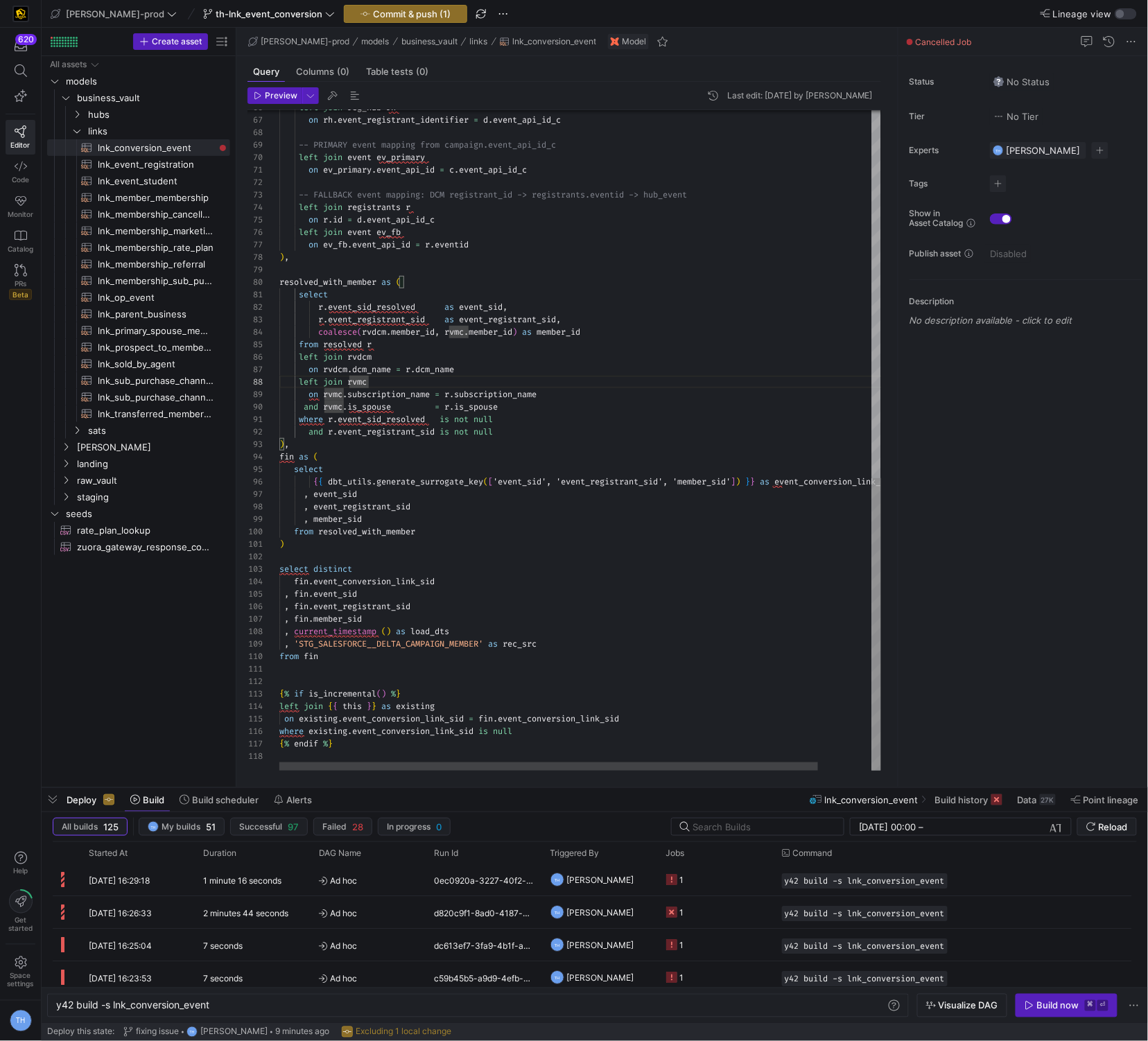
click at [369, 445] on div "left join reg_hub rh on rh . event_registrant_identifier = d . event_api_id_c -…" at bounding box center [610, 25] width 663 height 1492
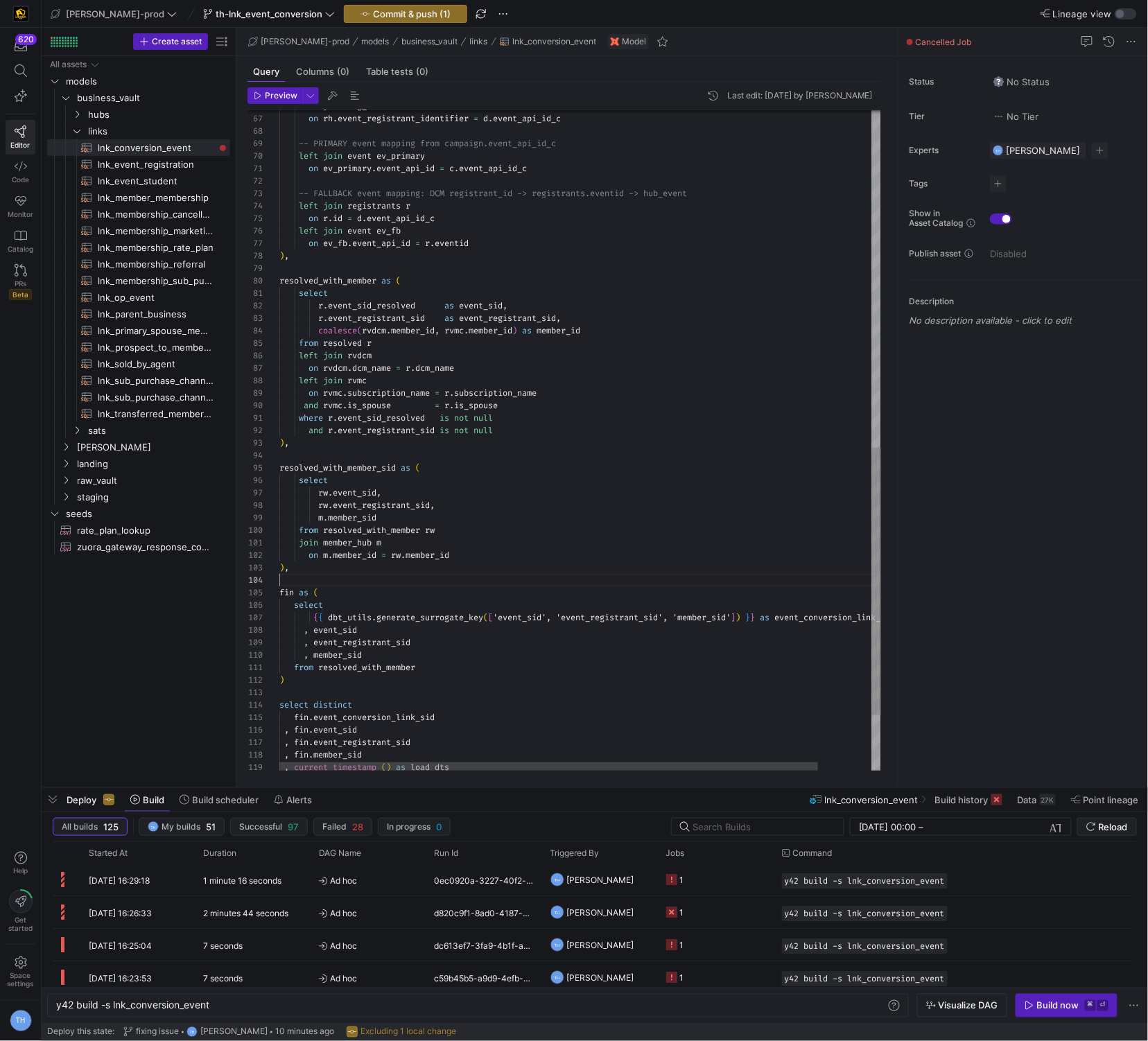
scroll to position [37, 0]
click at [299, 543] on div "left join reg_hub rh on rh . event_registrant_identifier = d . event_api_id_c -…" at bounding box center [610, 92] width 663 height 1629
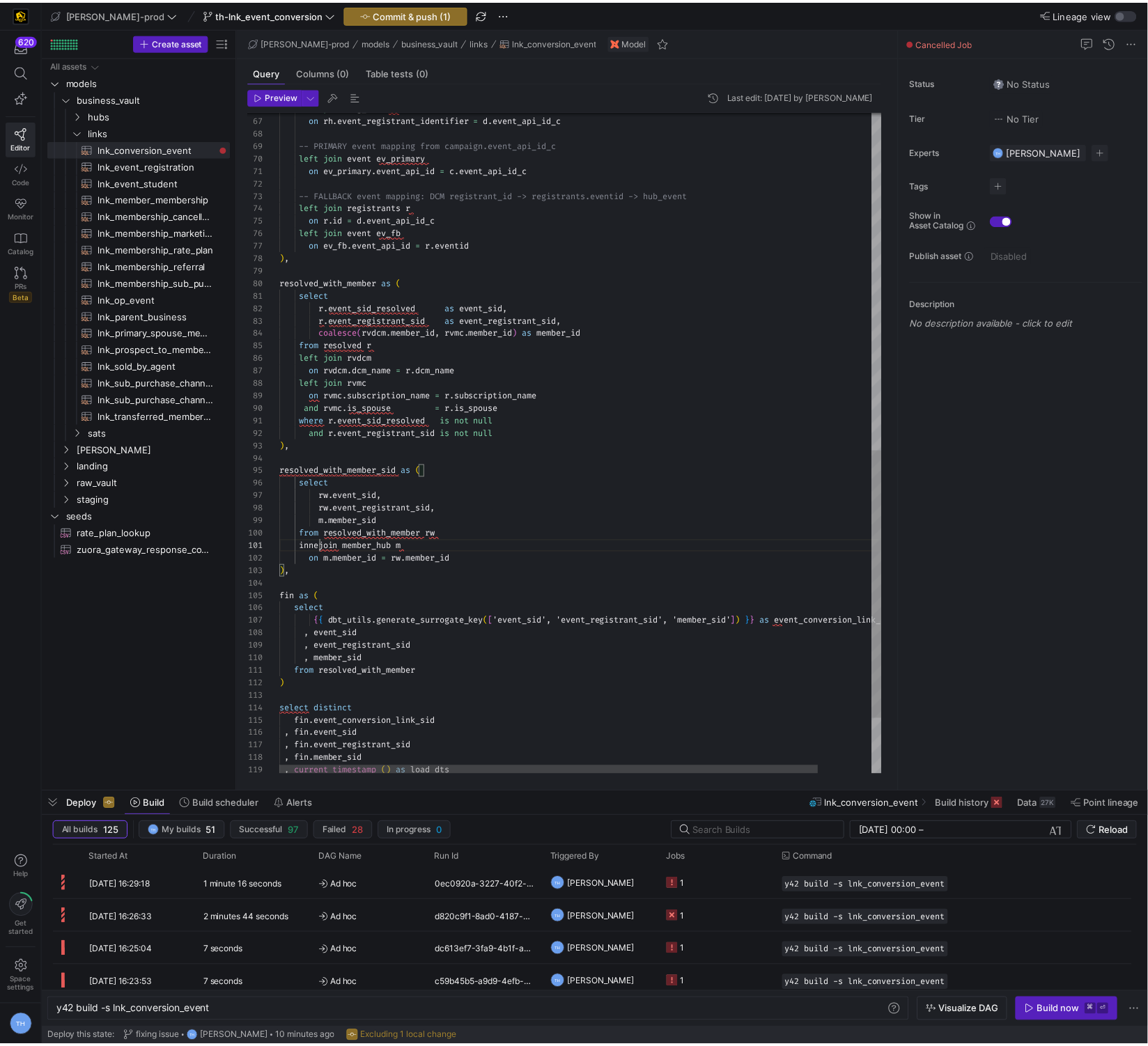
scroll to position [0, 50]
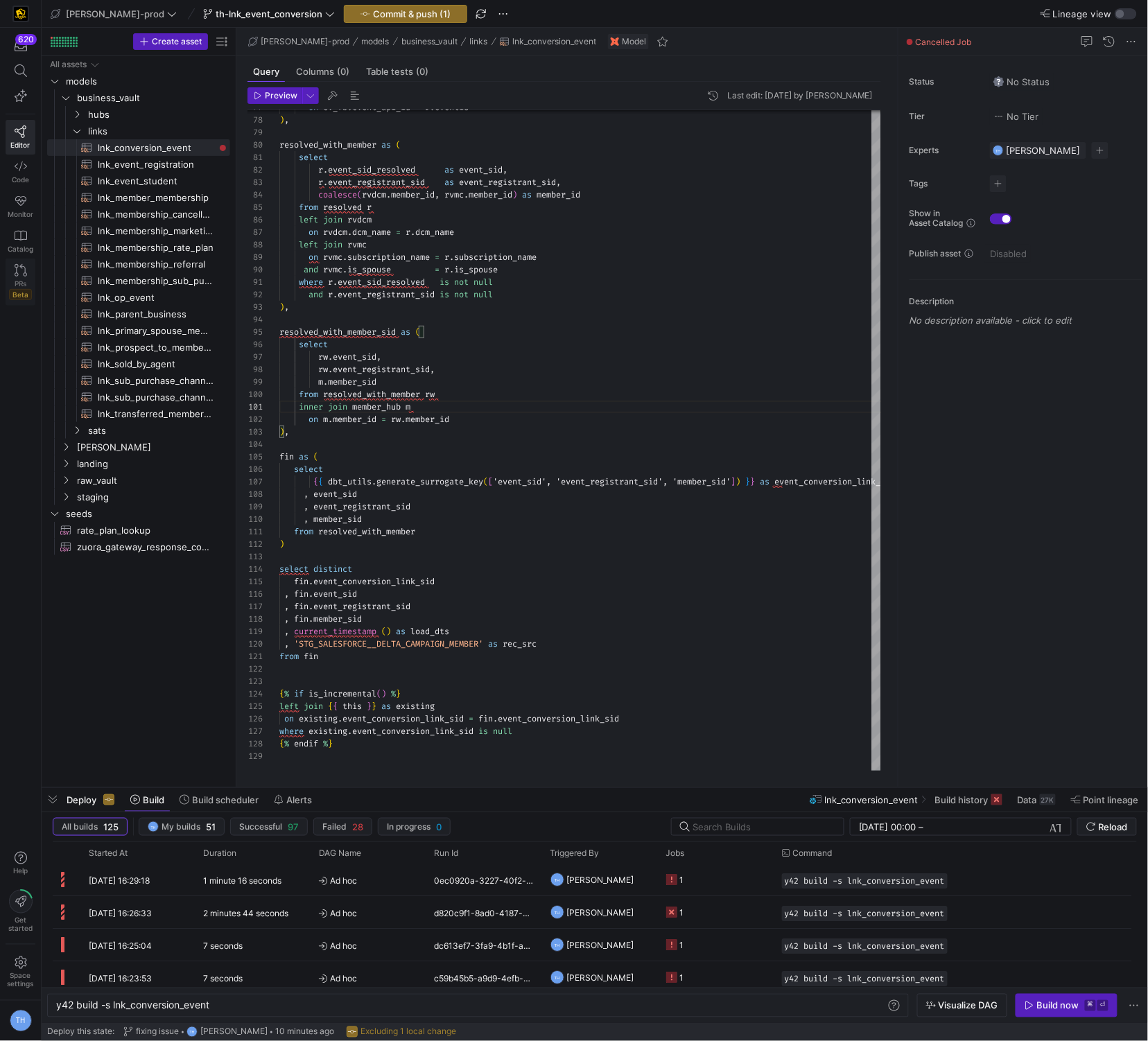
type textarea "inner join member_hub m on m.member_id = rw.member_id ), fin as ( select {{ dbt…"
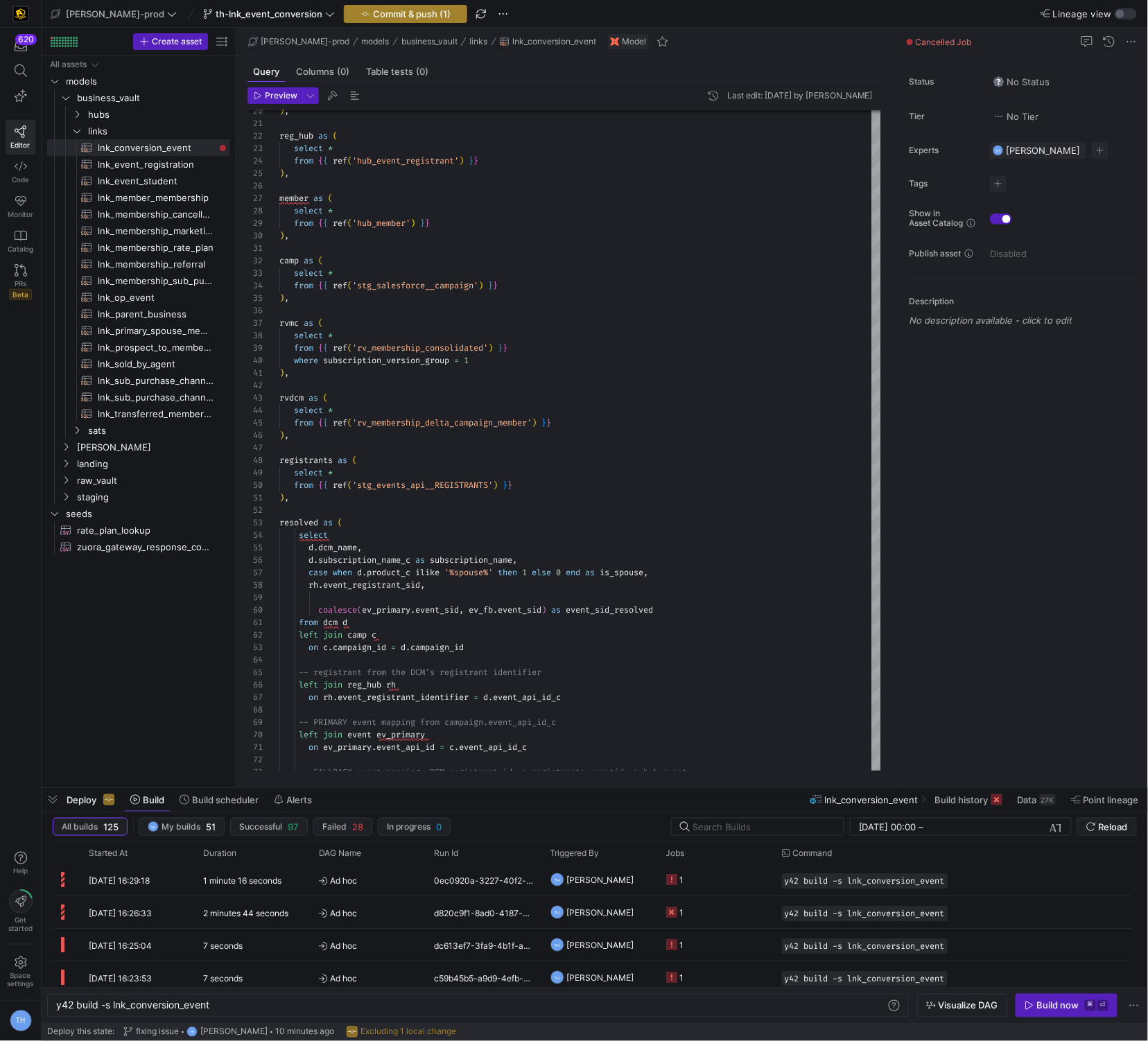
click at [374, 15] on span "Commit & push (1)" at bounding box center [411, 14] width 78 height 11
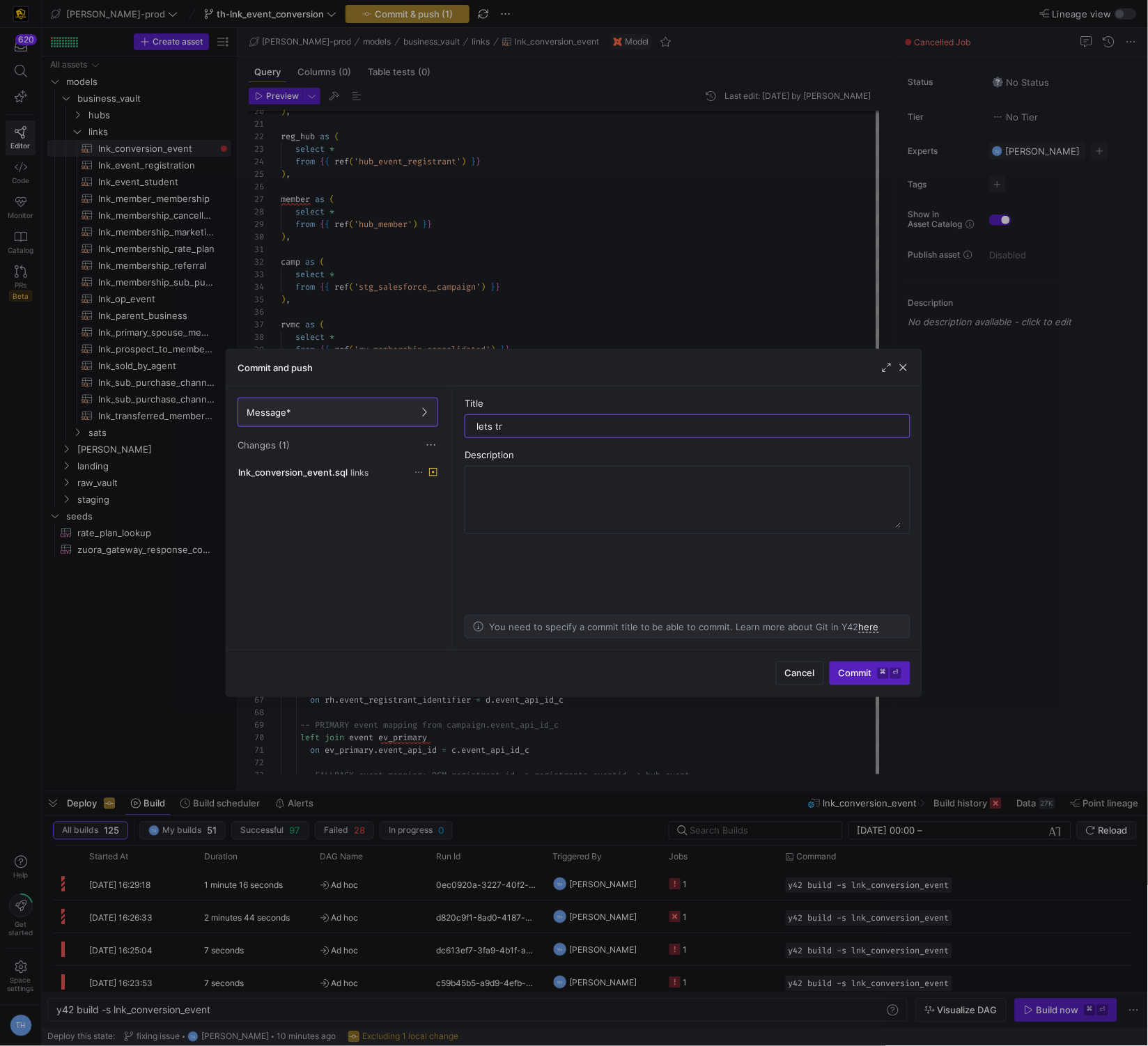
type input "lets try"
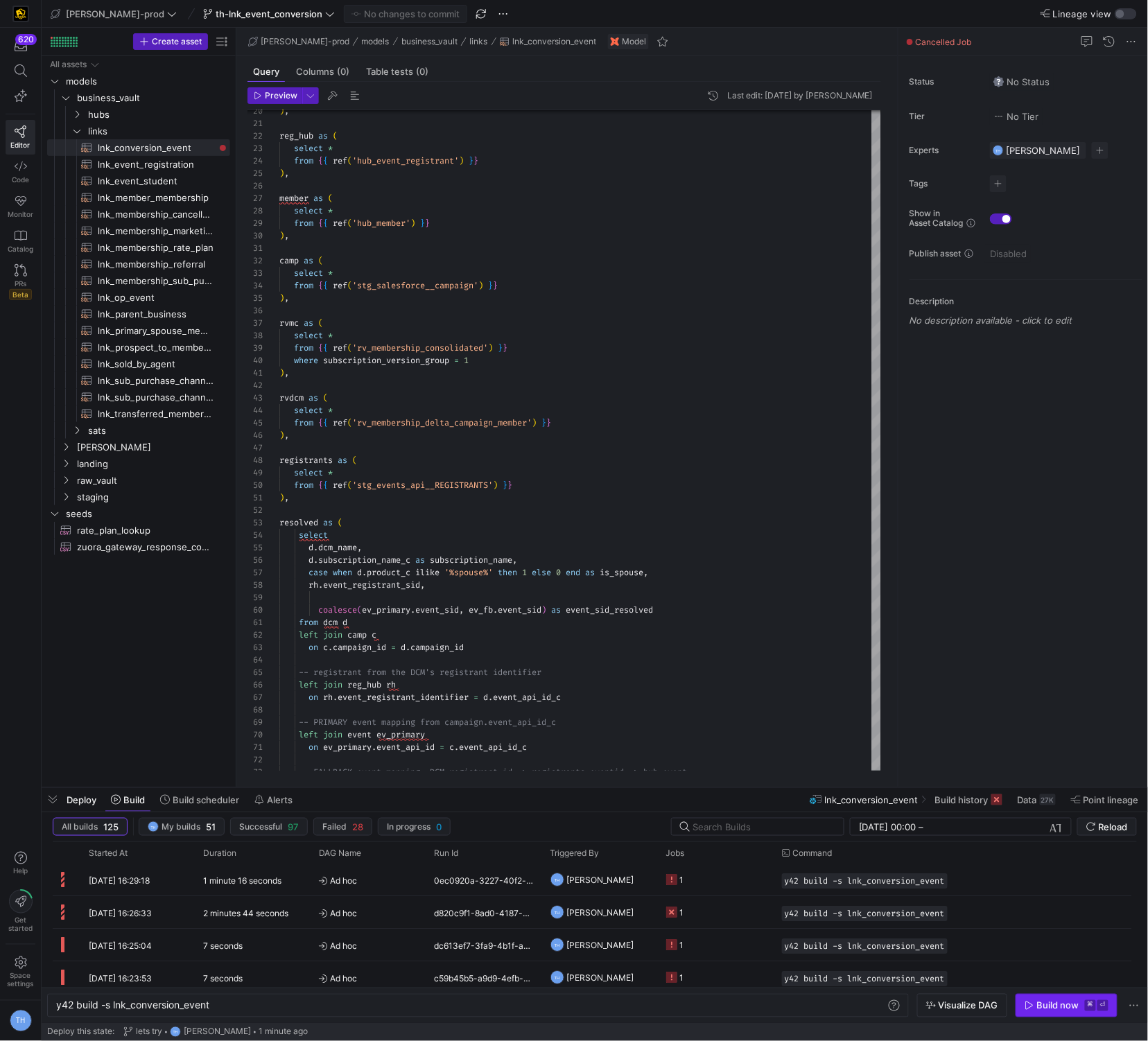
click at [1060, 1007] on div "Build now" at bounding box center [1058, 1006] width 42 height 11
click at [393, 877] on span "Ad hoc" at bounding box center [368, 881] width 99 height 33
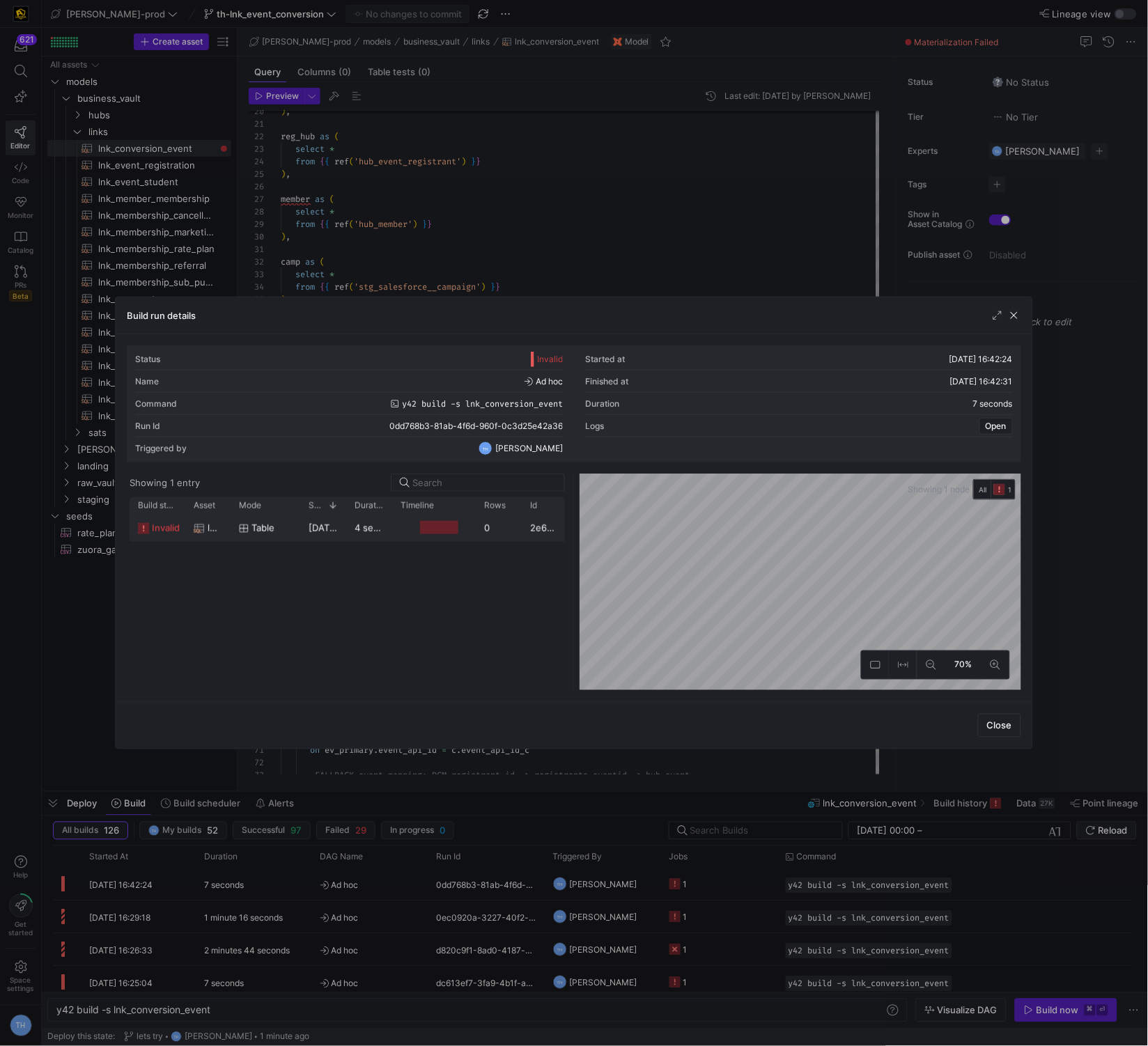
click at [441, 518] on y42-job-duration-timeline-cell-renderer at bounding box center [433, 527] width 67 height 25
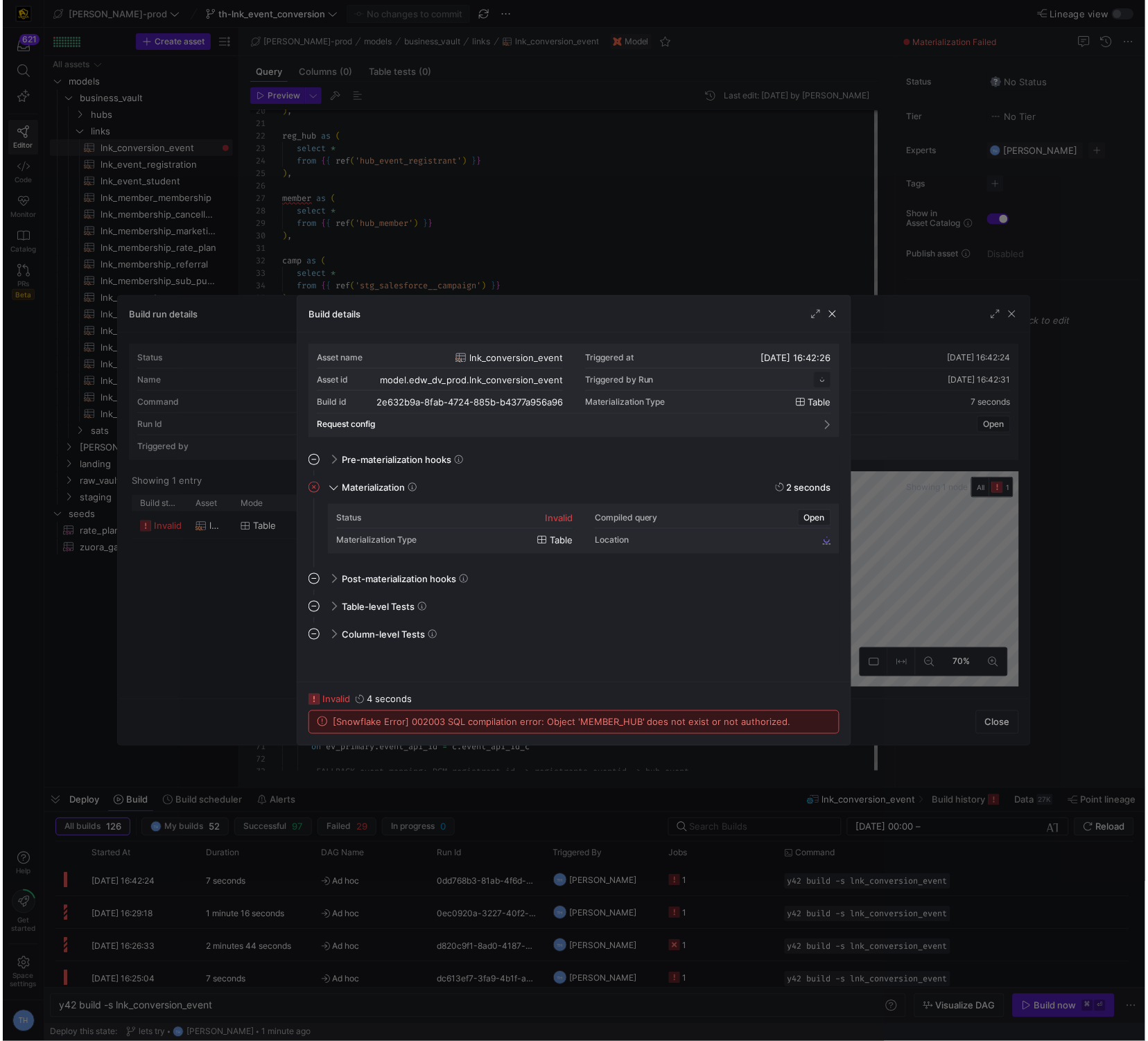
scroll to position [125, 0]
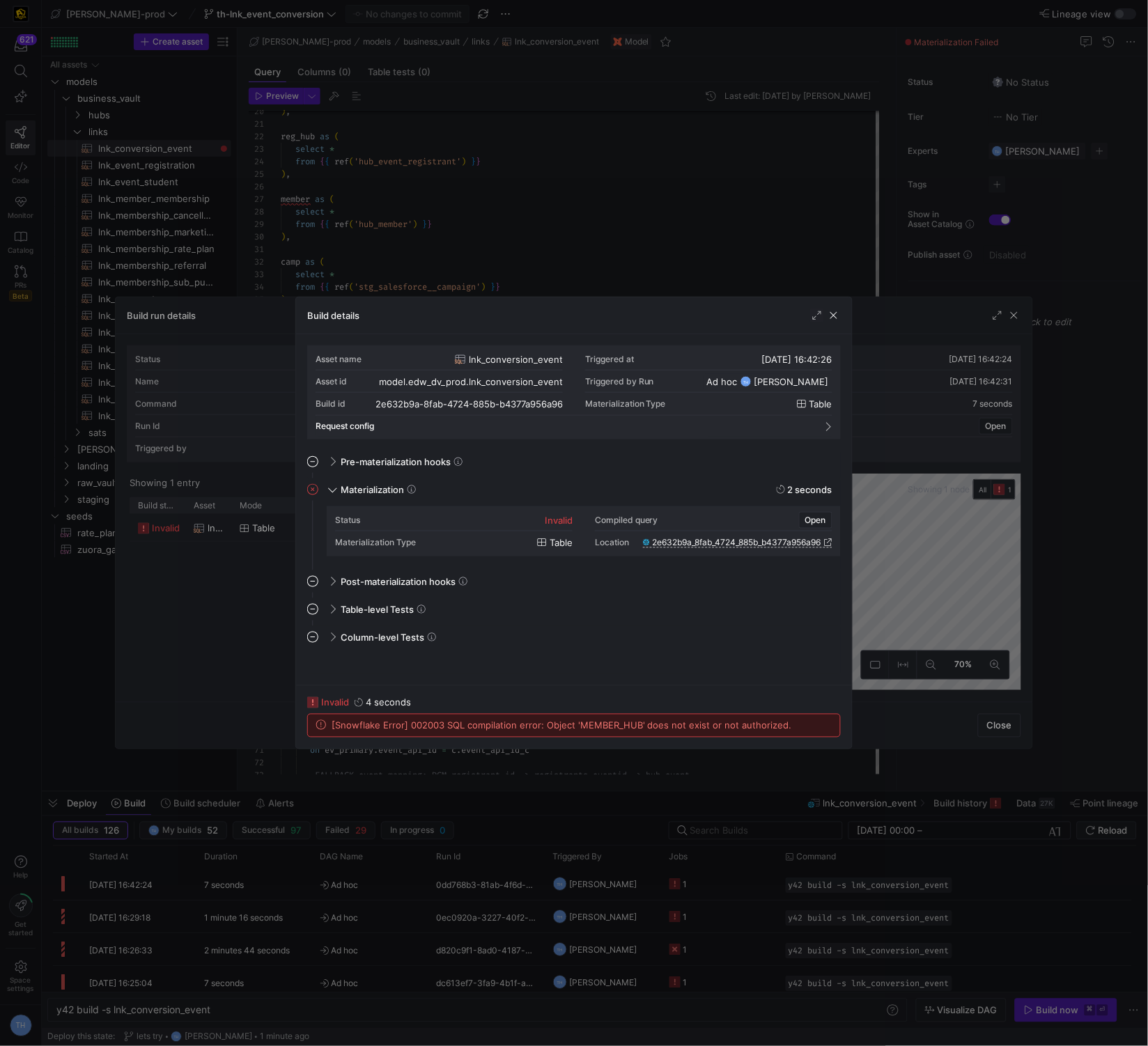
click at [518, 276] on div at bounding box center [574, 523] width 1148 height 1046
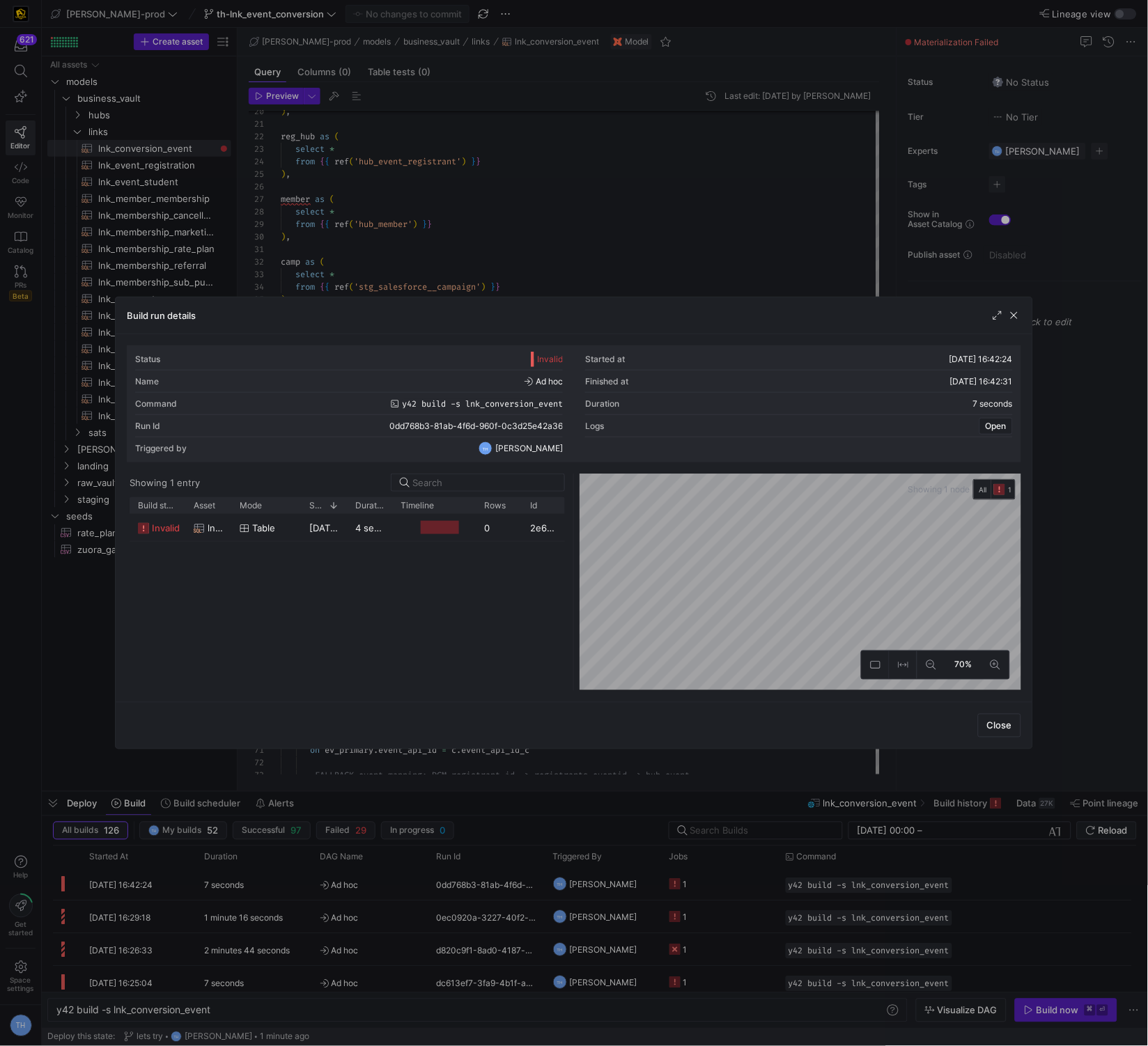
click at [518, 276] on div at bounding box center [574, 523] width 1148 height 1046
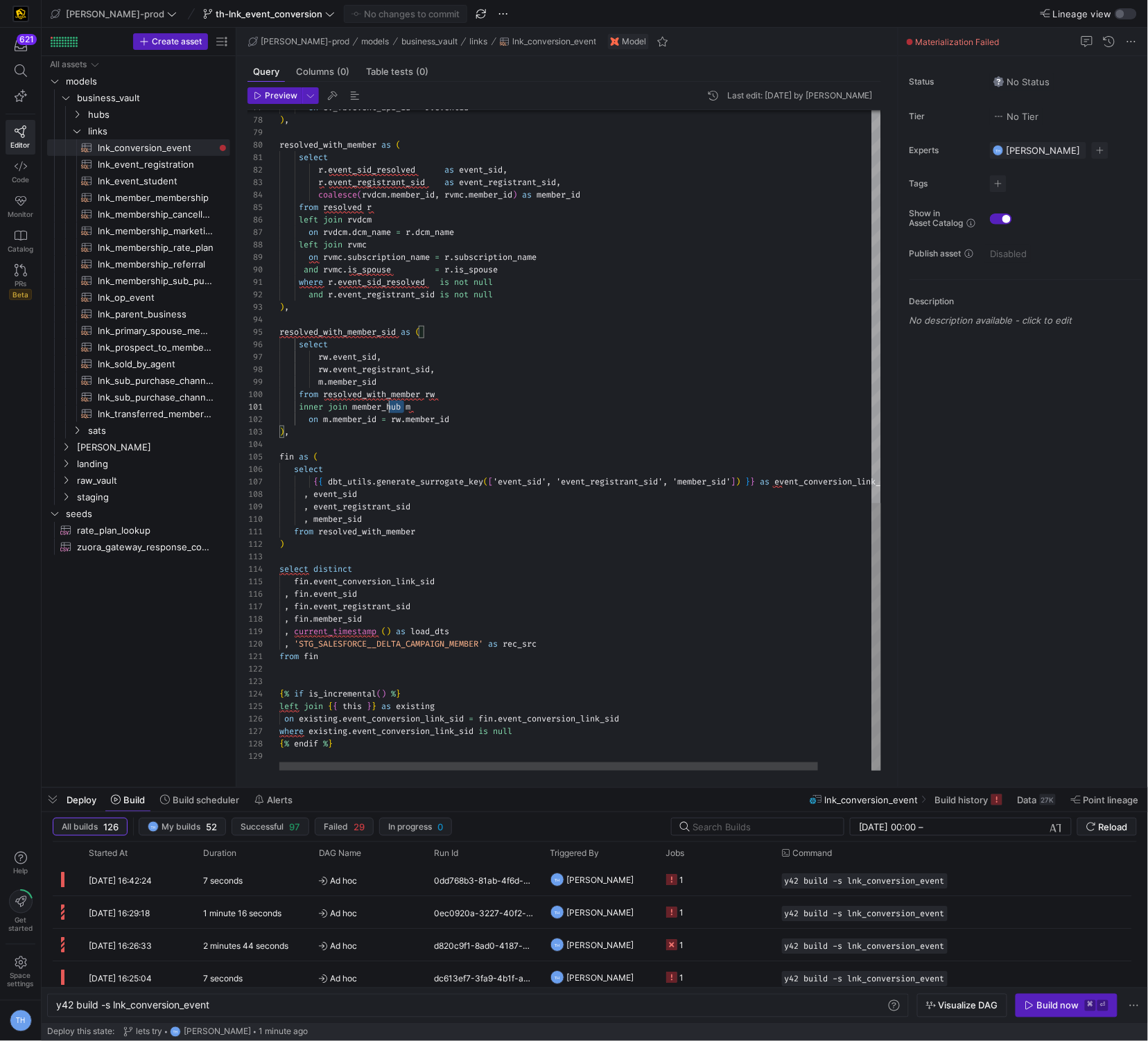
scroll to position [0, 109]
drag, startPoint x: 405, startPoint y: 407, endPoint x: 387, endPoint y: 406, distance: 18.0
type textarea "inner join member m on m.member_id = rw.member_id ), fin as ( select {{ dbt_uti…"
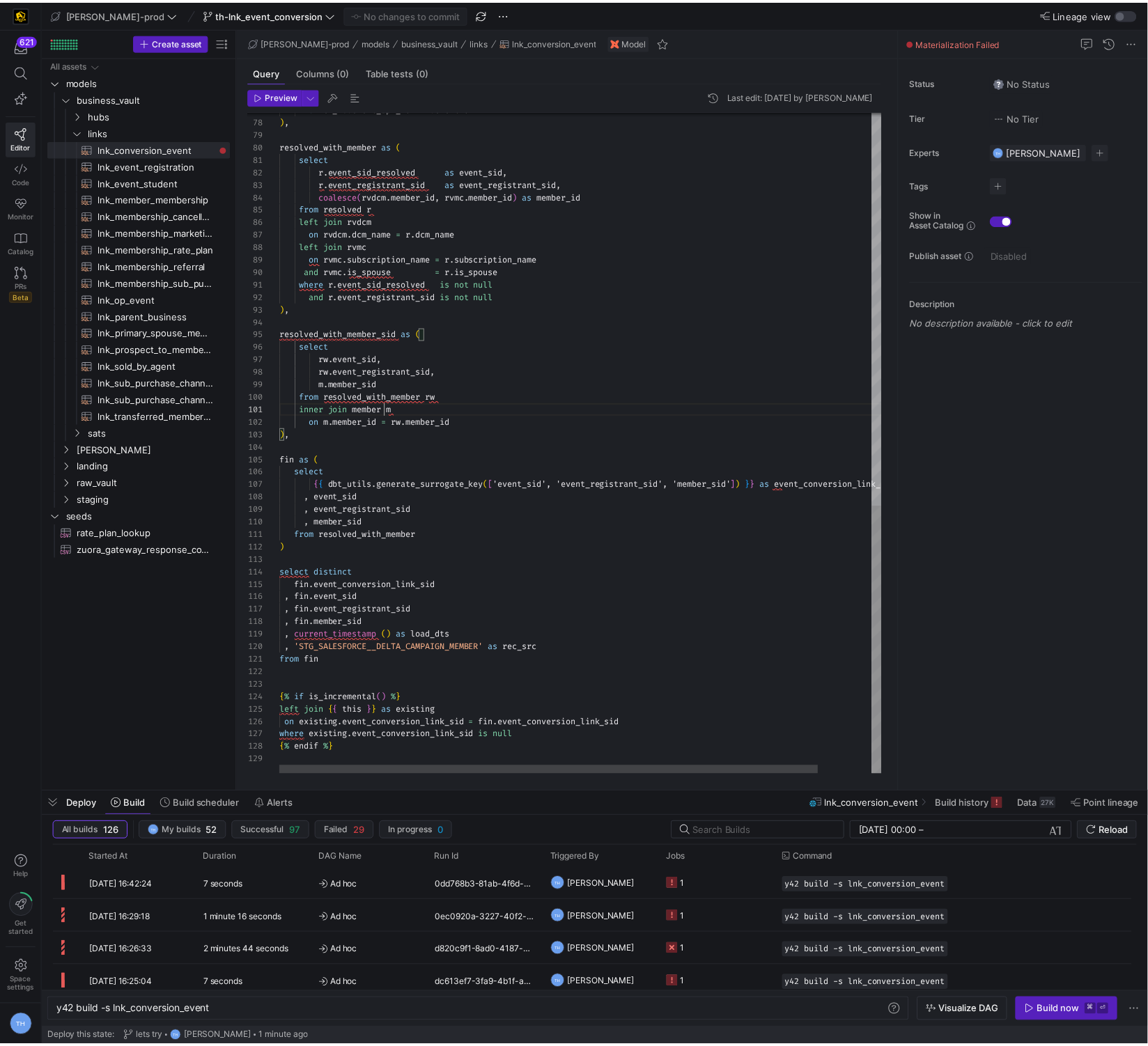
scroll to position [0, 105]
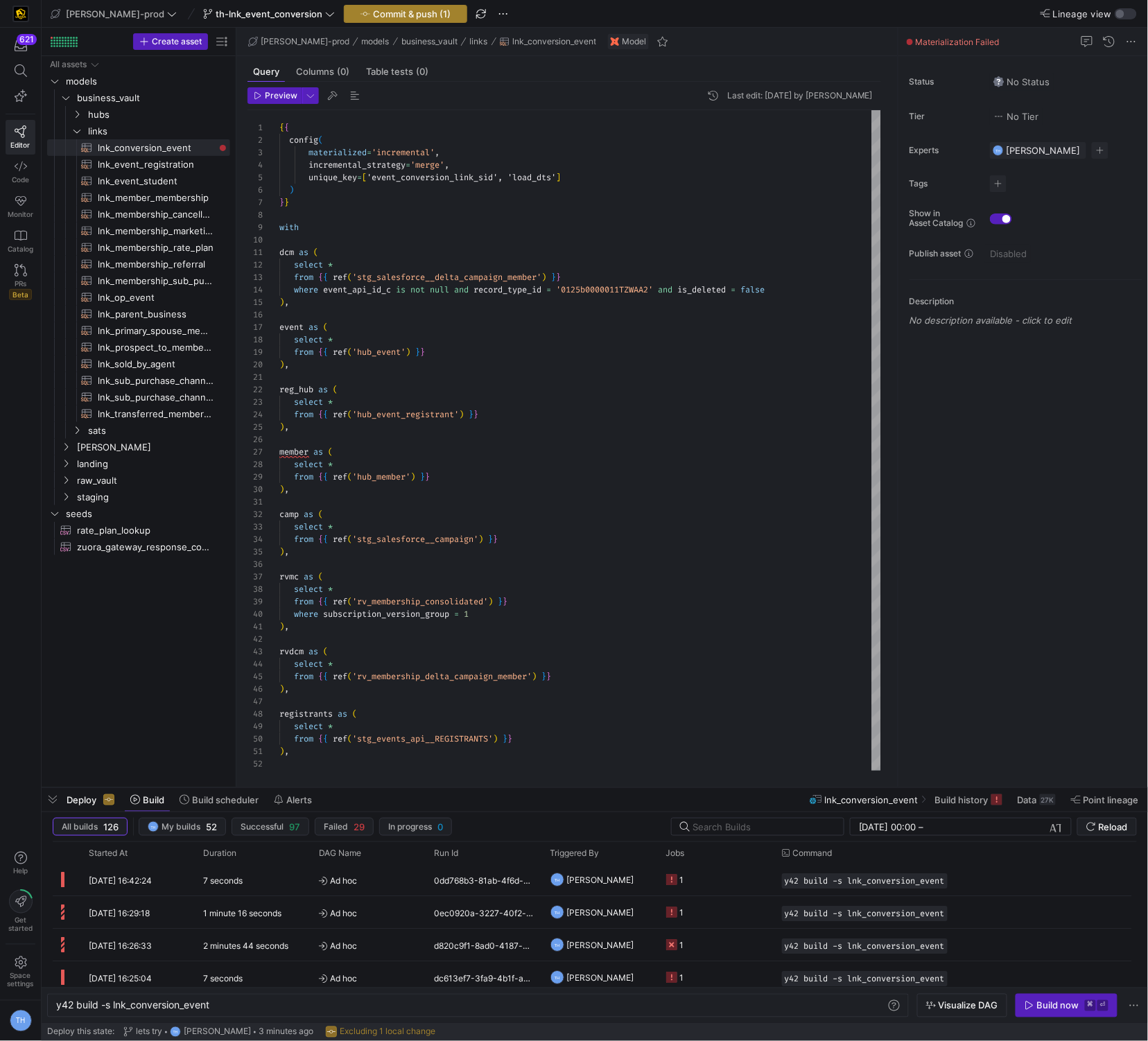
click at [398, 20] on span "button" at bounding box center [406, 14] width 122 height 17
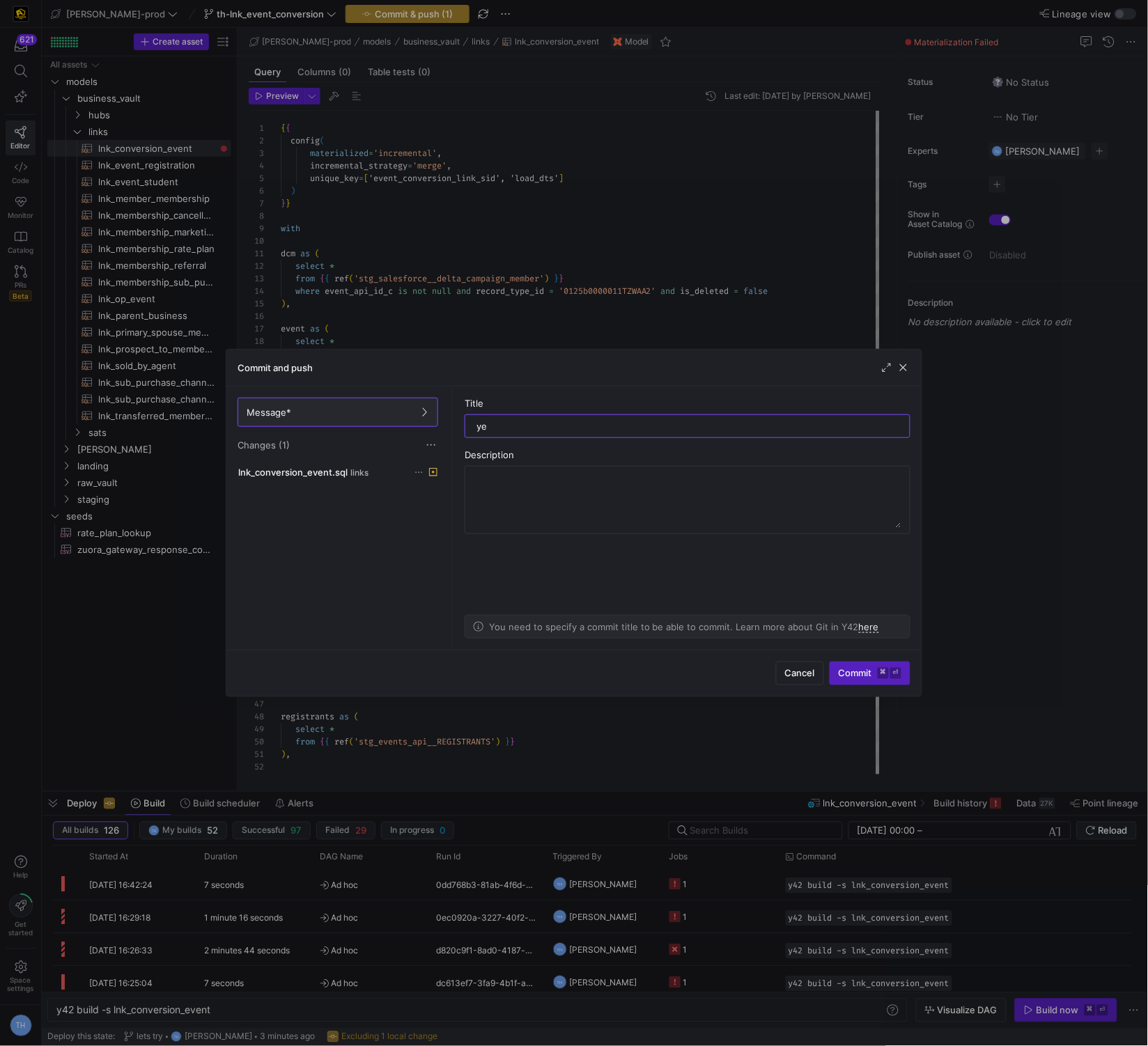
type input "yes"
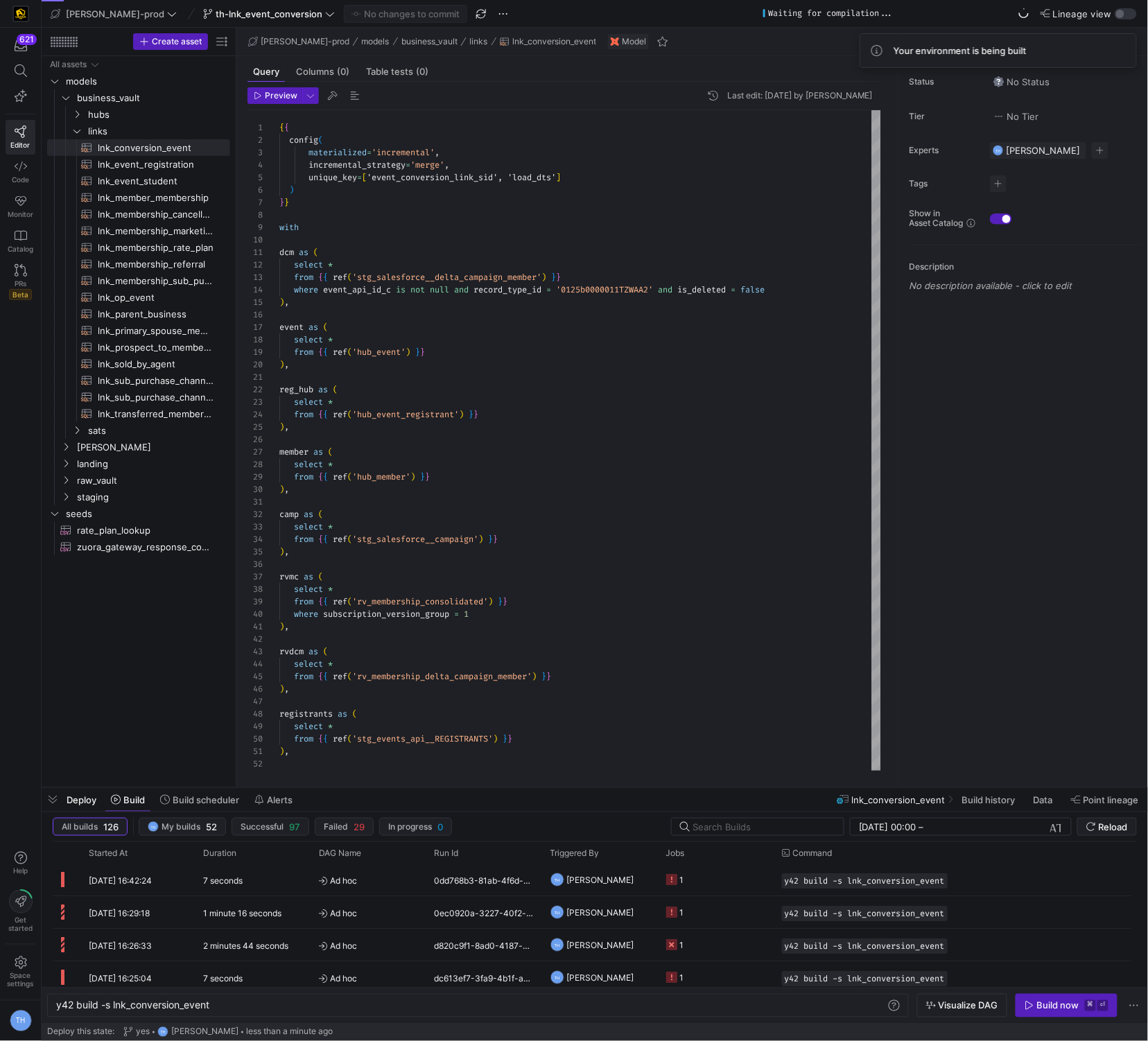
click at [398, 20] on div "No changes to commit" at bounding box center [406, 13] width 124 height 18
click at [1053, 1002] on div "Build now" at bounding box center [1058, 1006] width 42 height 11
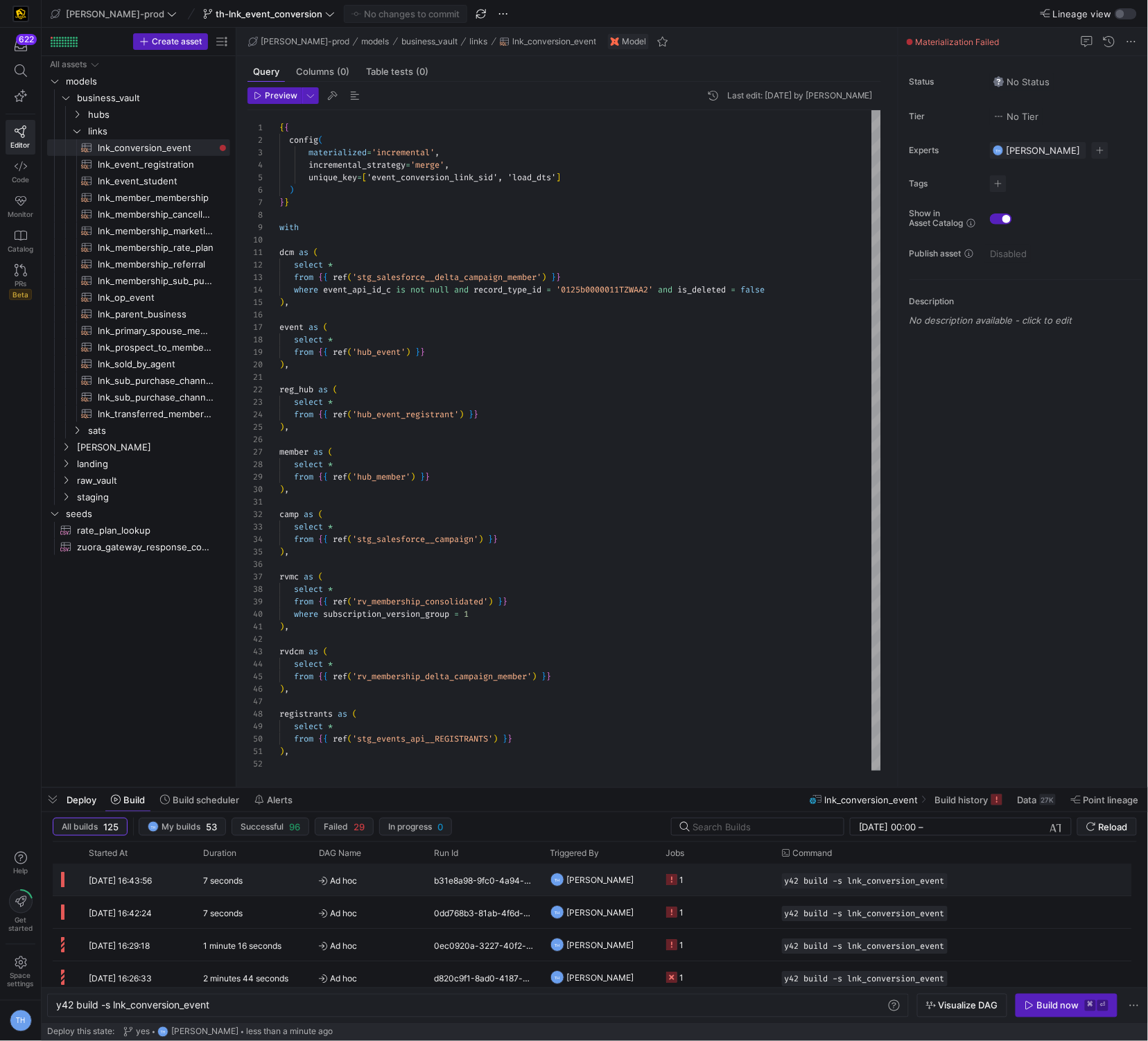
click at [377, 877] on span "Ad hoc" at bounding box center [368, 881] width 99 height 33
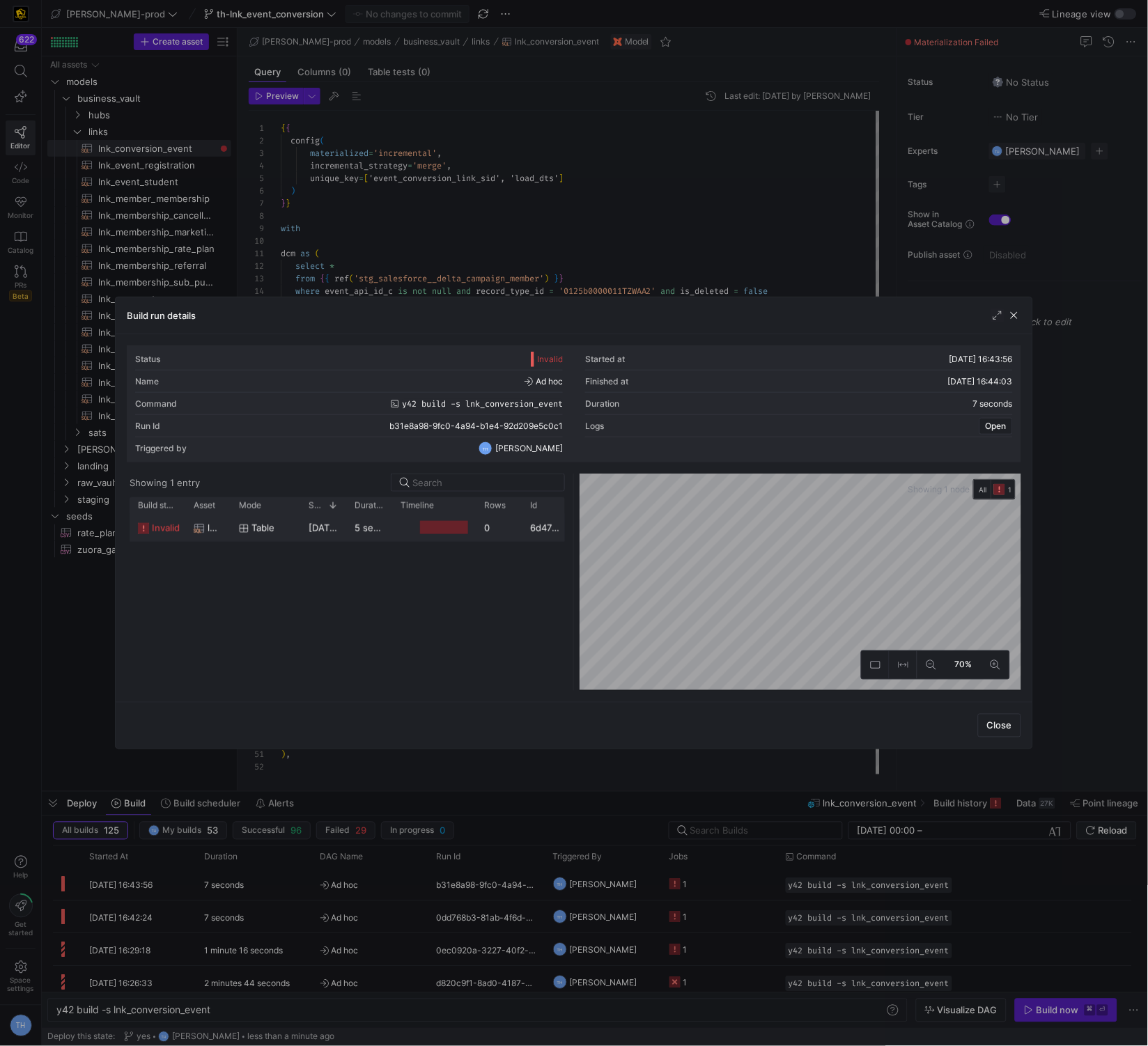
click at [439, 522] on div at bounding box center [444, 527] width 48 height 13
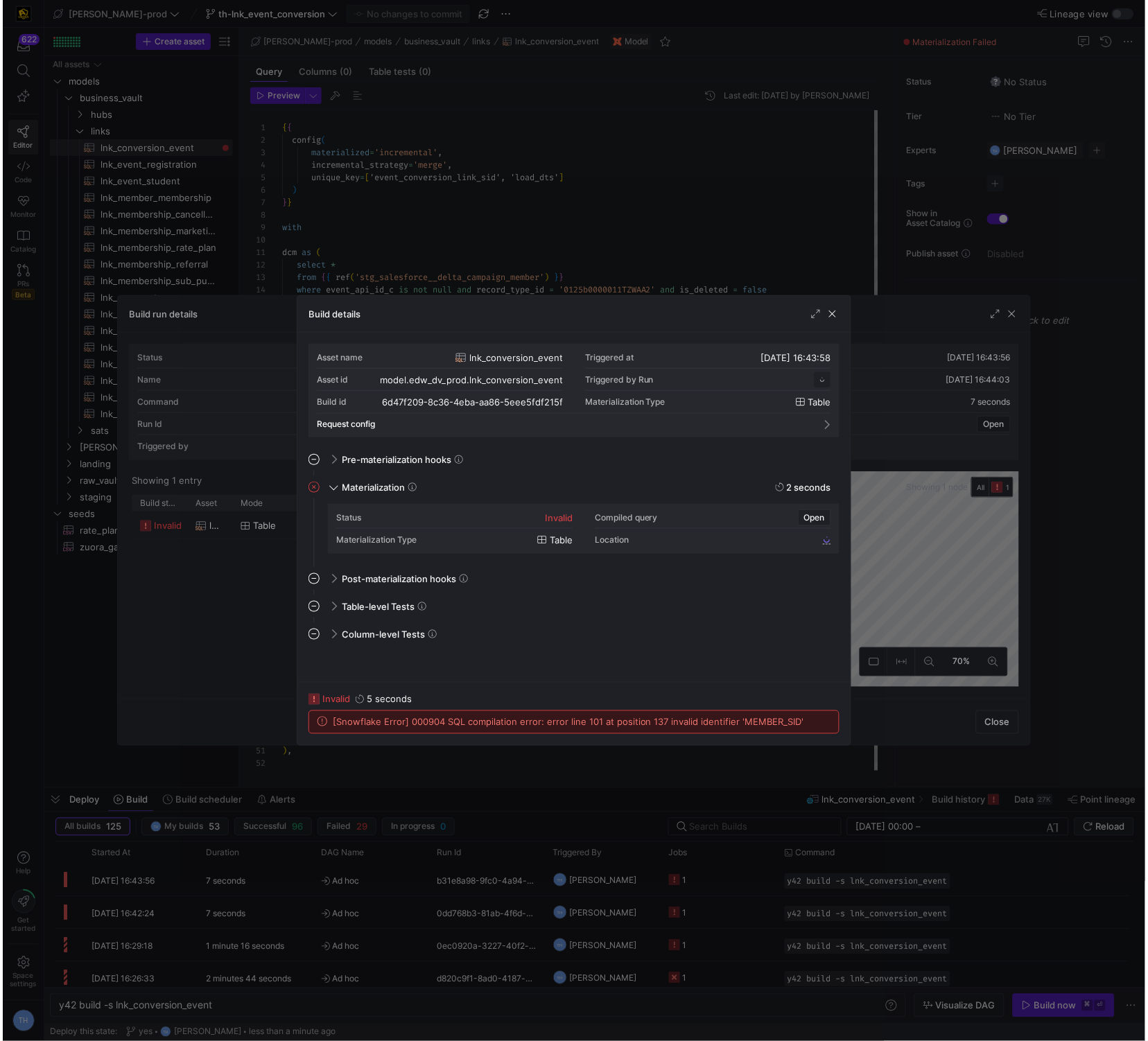
scroll to position [125, 0]
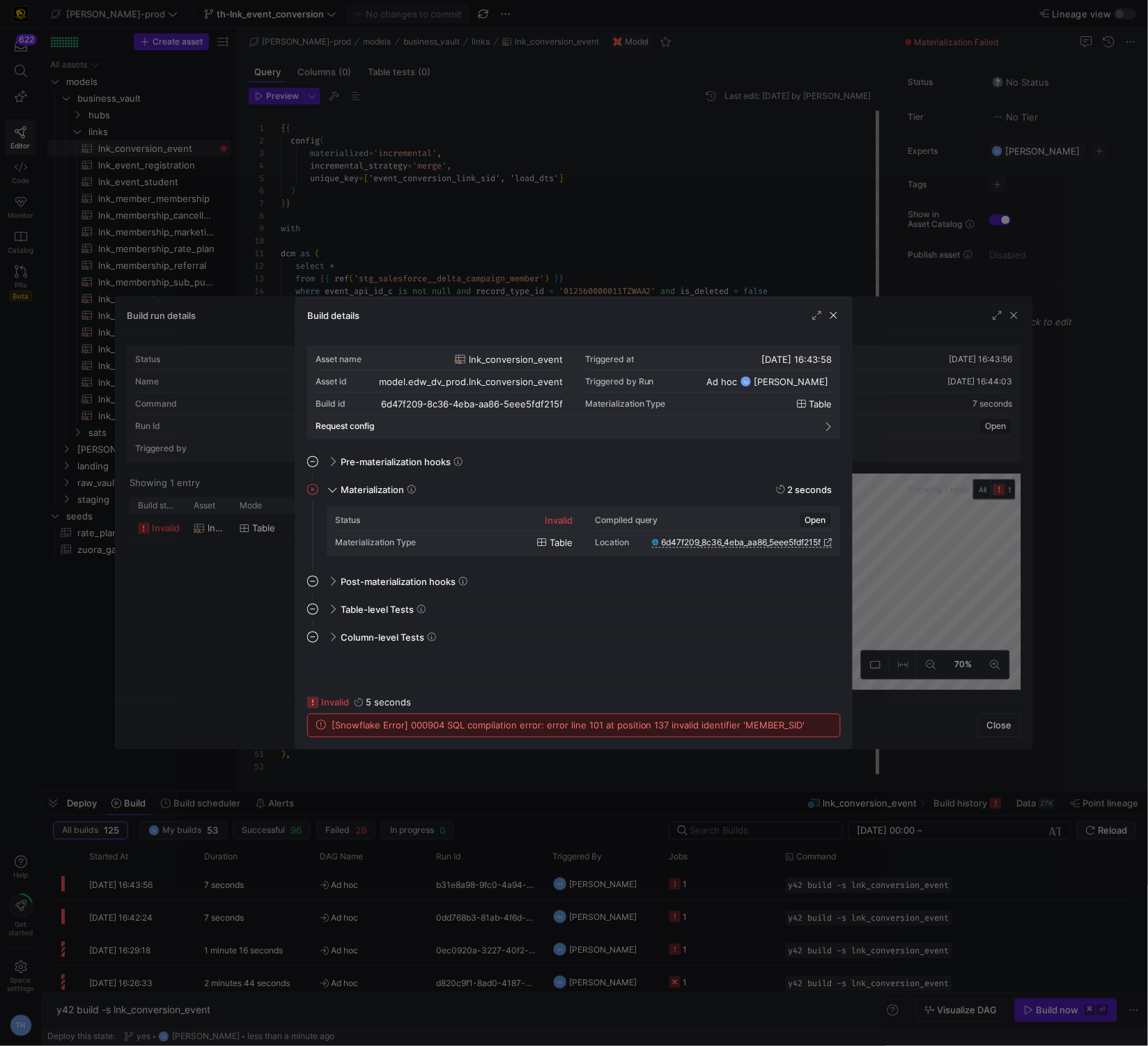
click at [548, 232] on div at bounding box center [574, 523] width 1148 height 1046
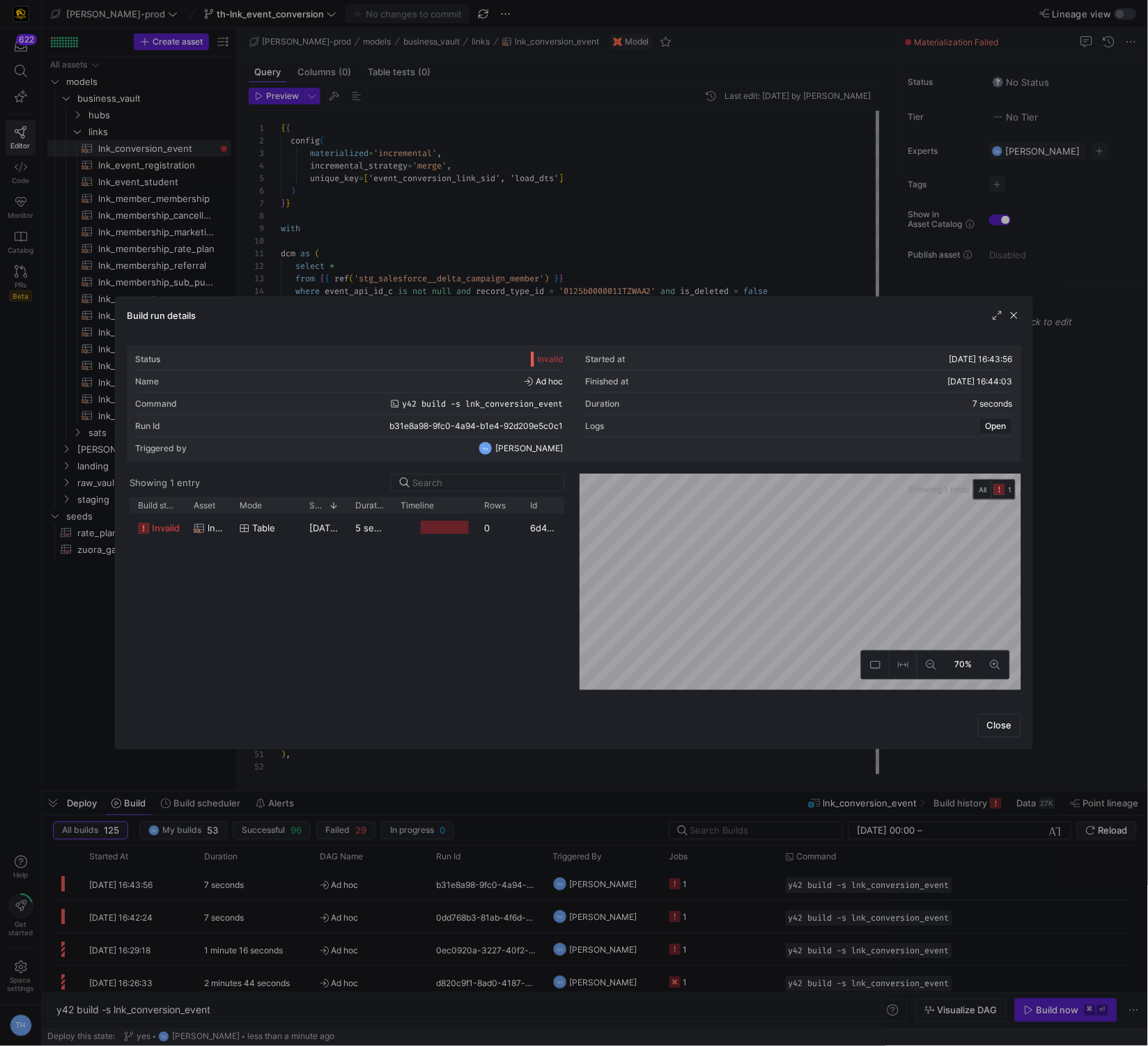
click at [548, 232] on div at bounding box center [574, 523] width 1148 height 1046
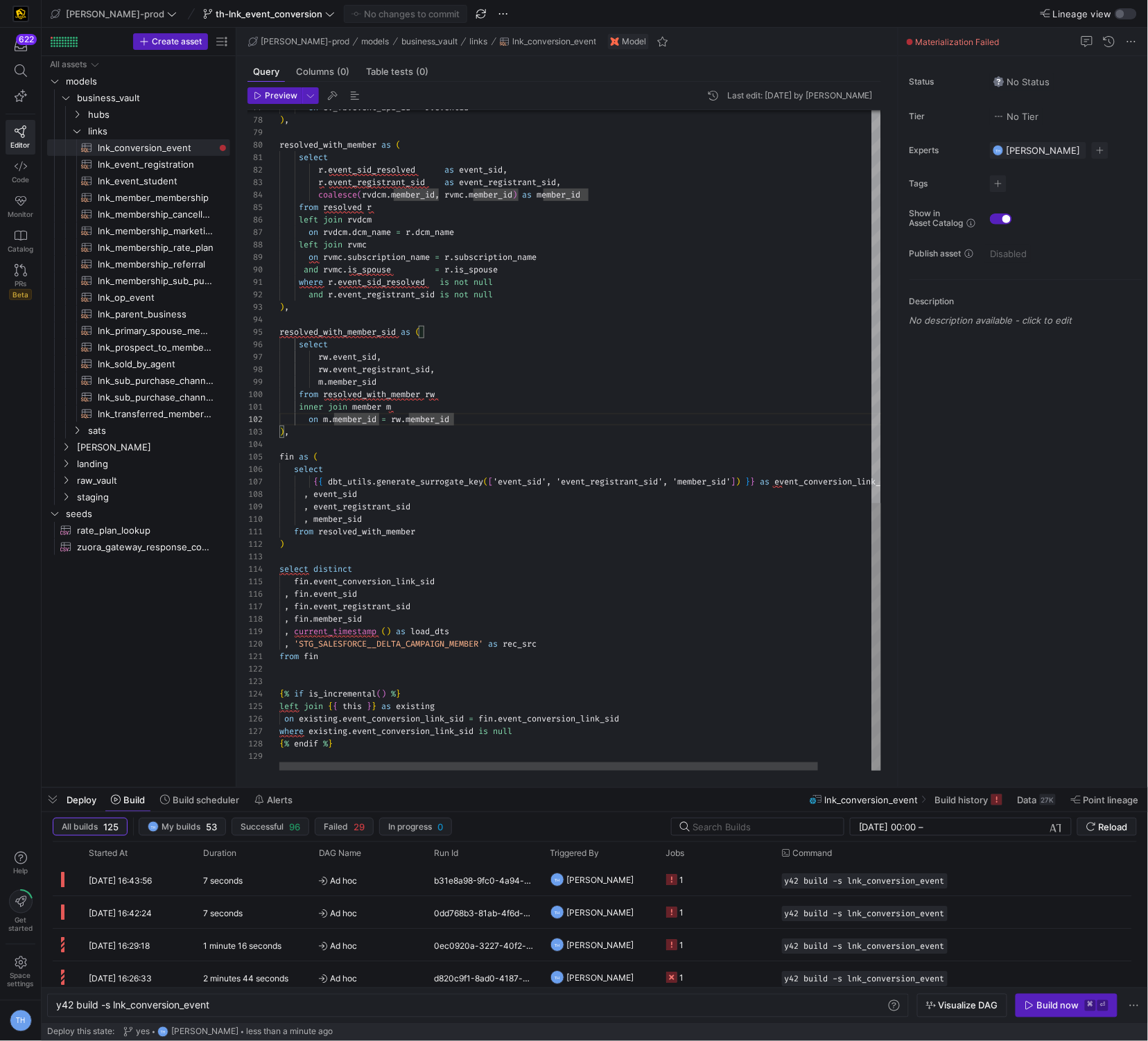
scroll to position [0, 114]
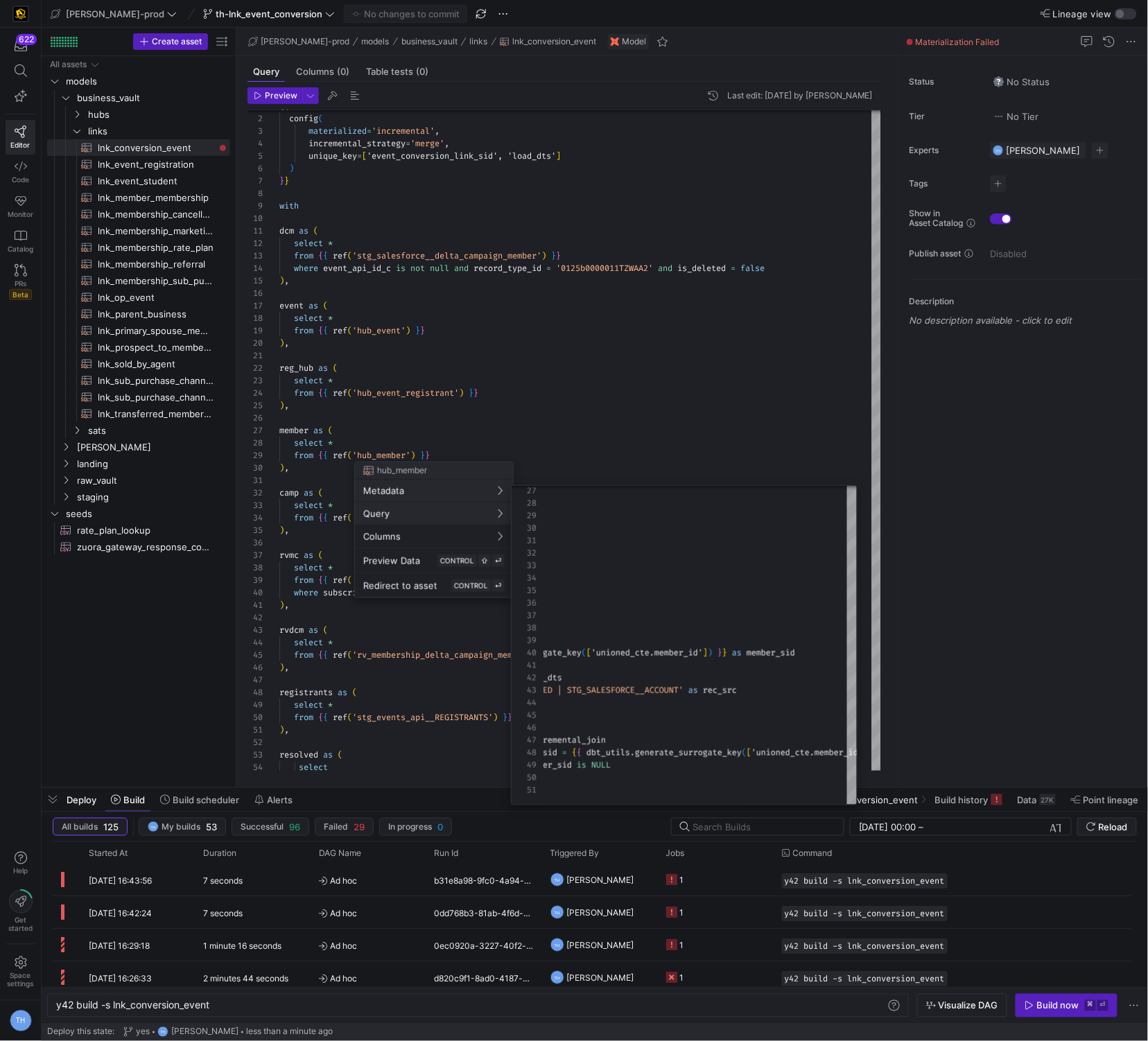
click at [642, 420] on div at bounding box center [574, 520] width 1148 height 1041
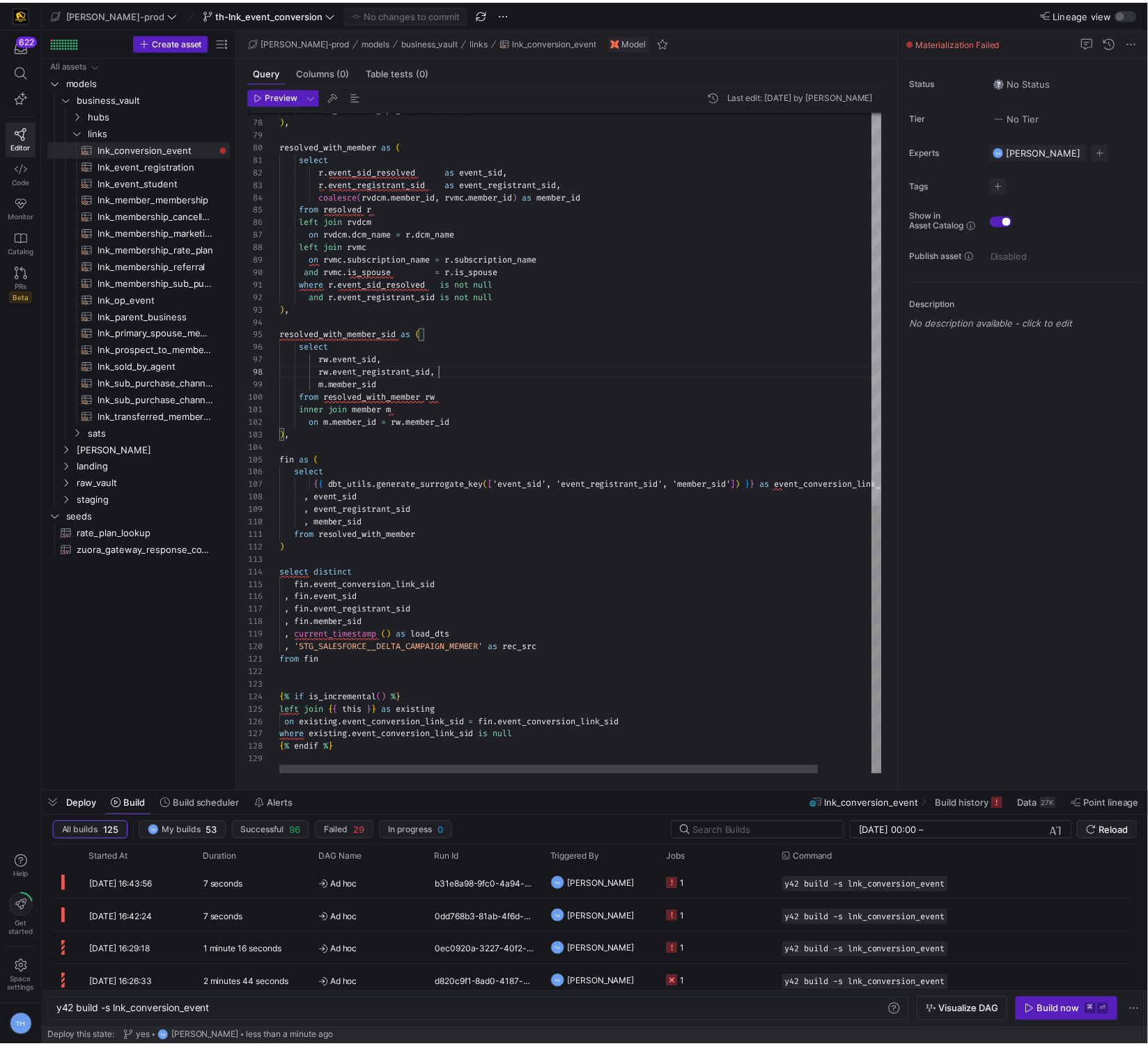
scroll to position [101, 101]
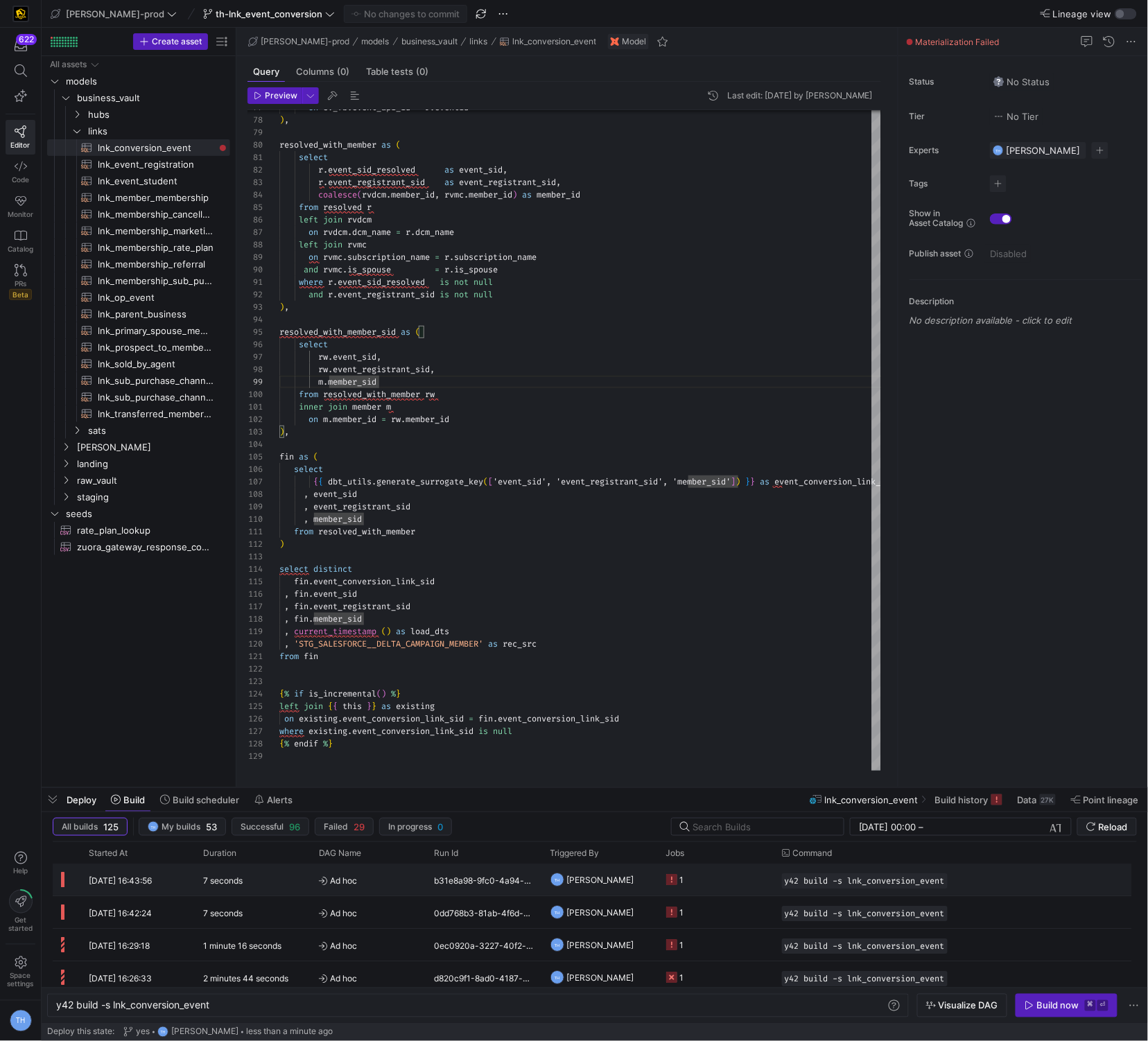
click at [385, 880] on span "Ad hoc" at bounding box center [368, 881] width 99 height 33
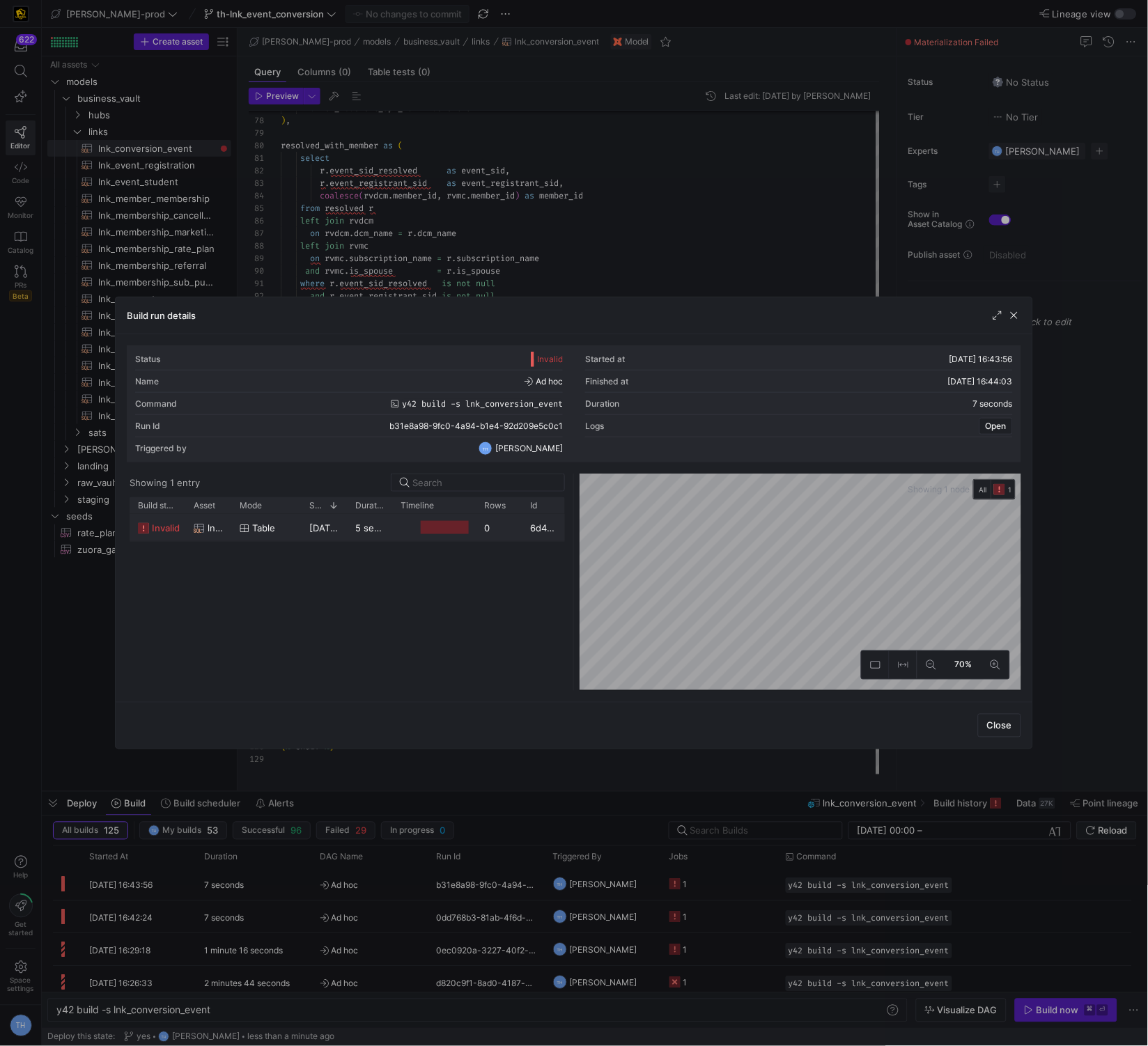
click at [502, 517] on div "0" at bounding box center [499, 527] width 46 height 27
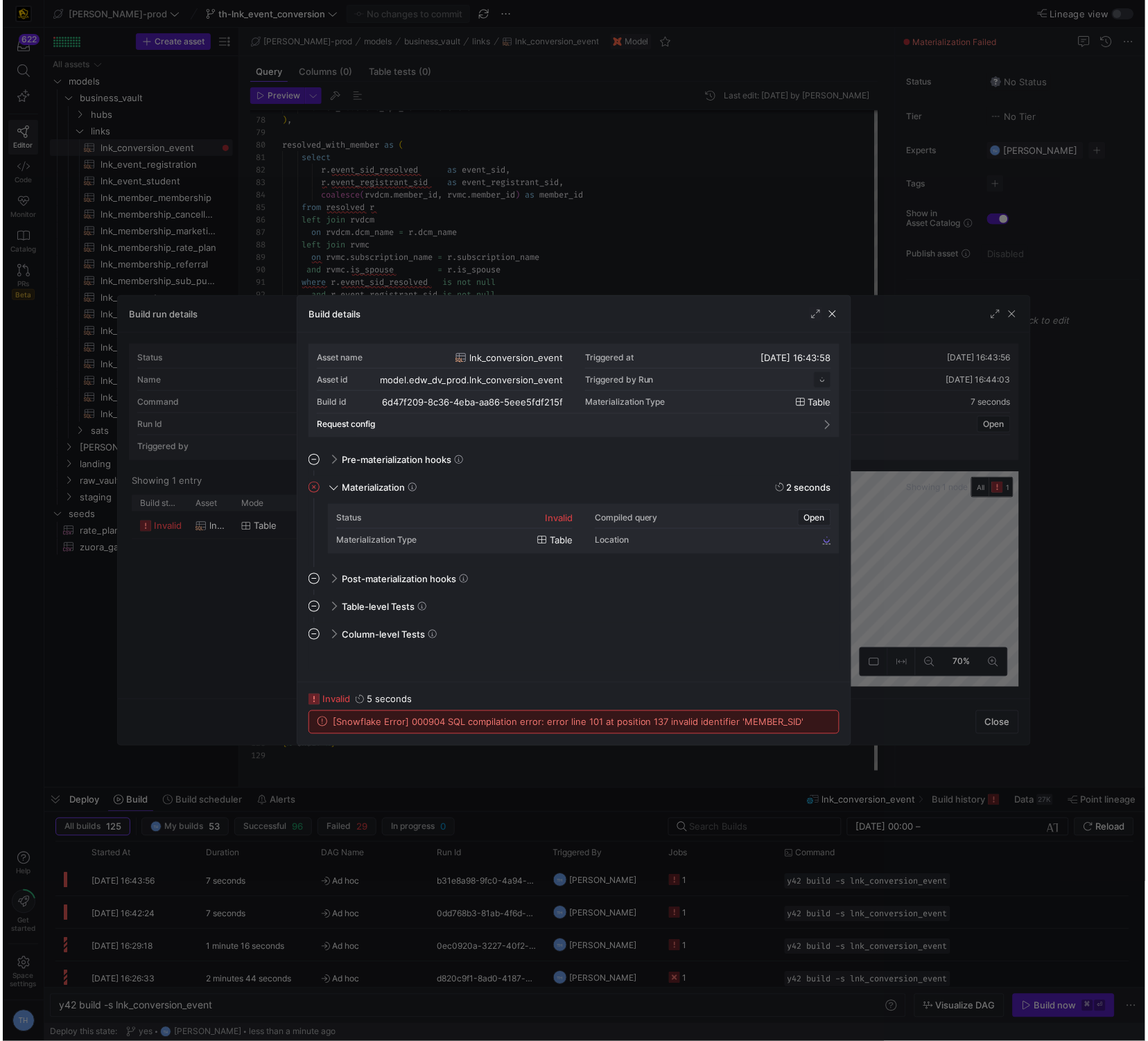
scroll to position [125, 0]
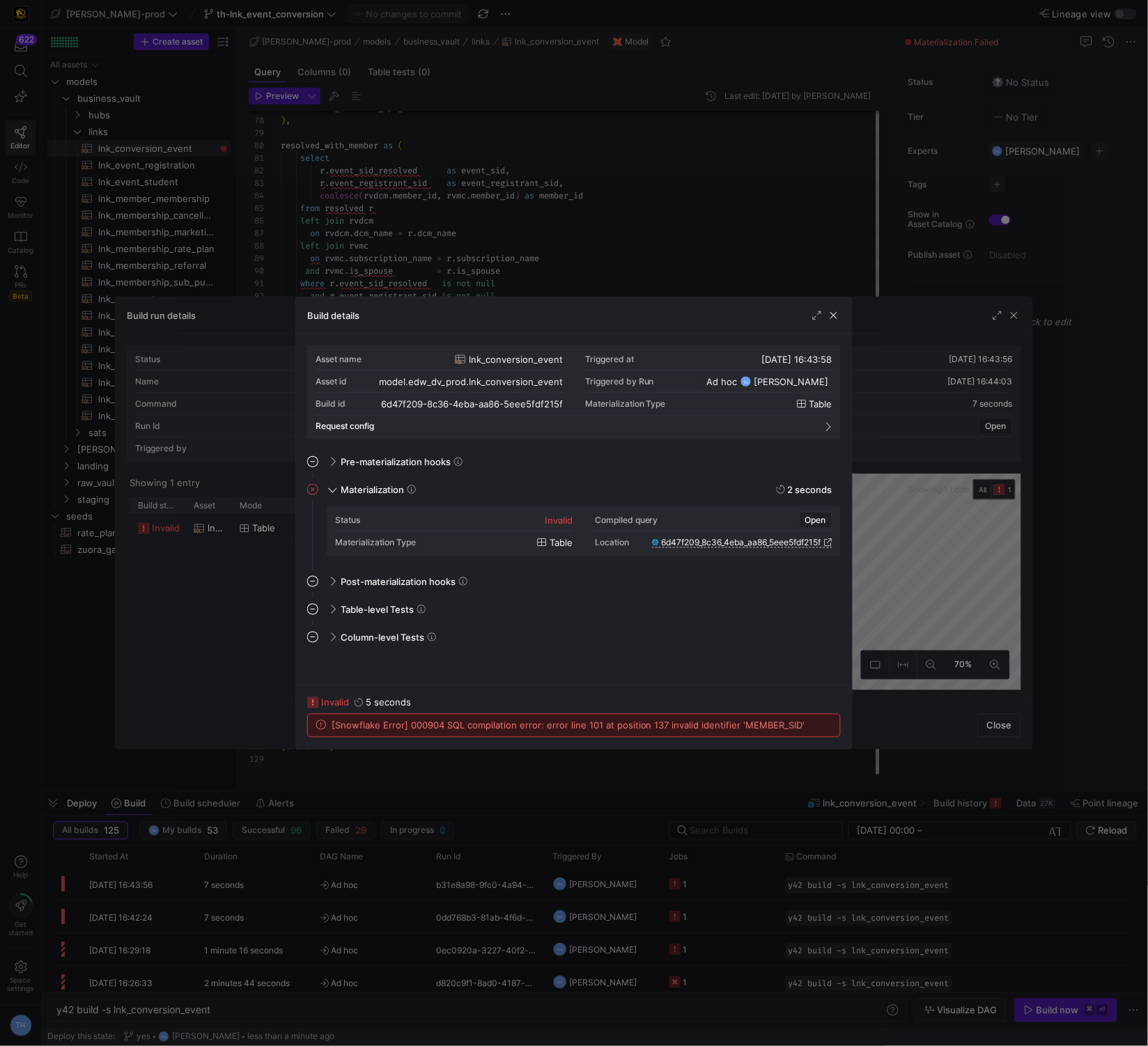
click at [545, 160] on div at bounding box center [574, 523] width 1148 height 1046
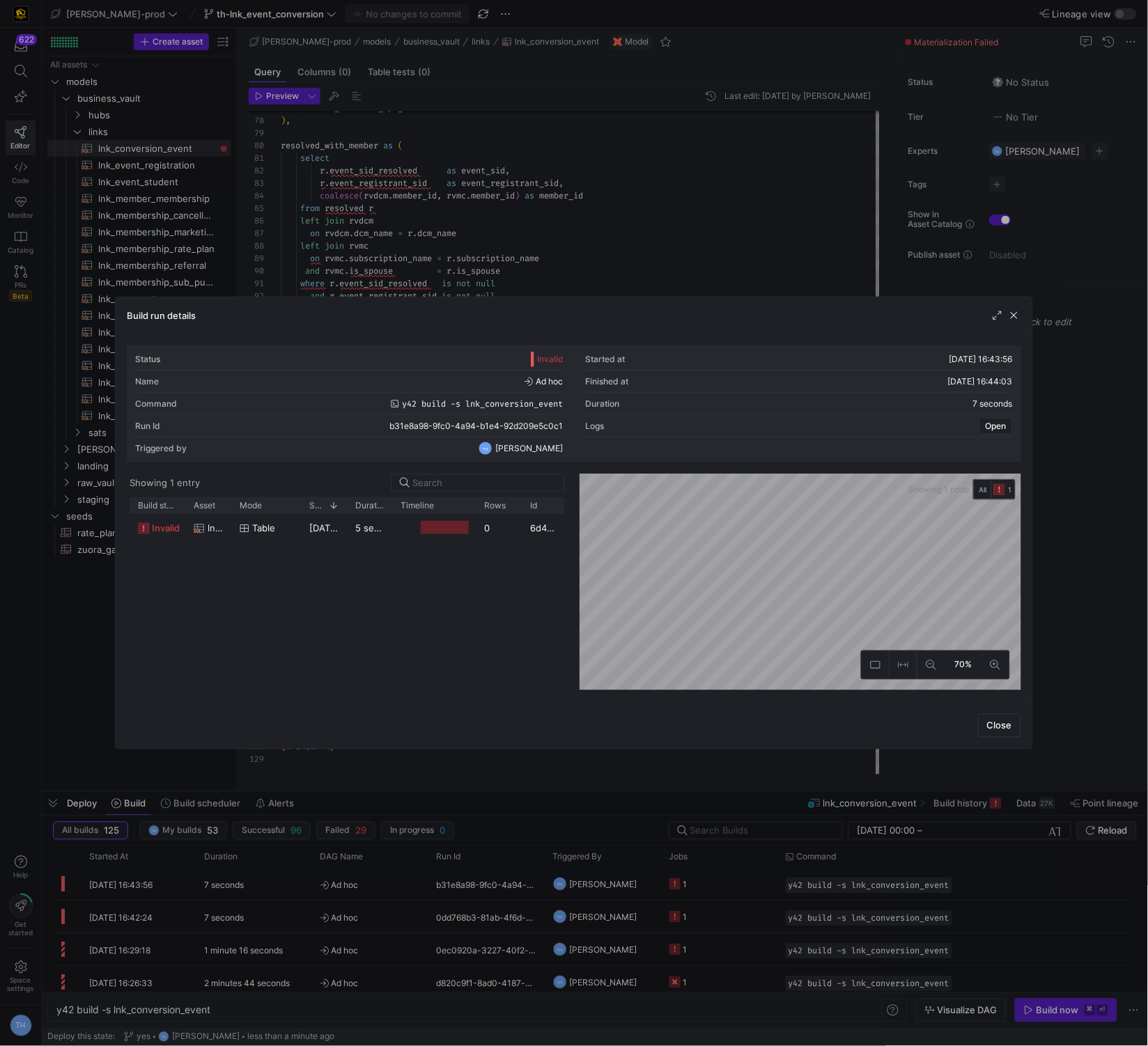
click at [545, 160] on div at bounding box center [574, 523] width 1148 height 1046
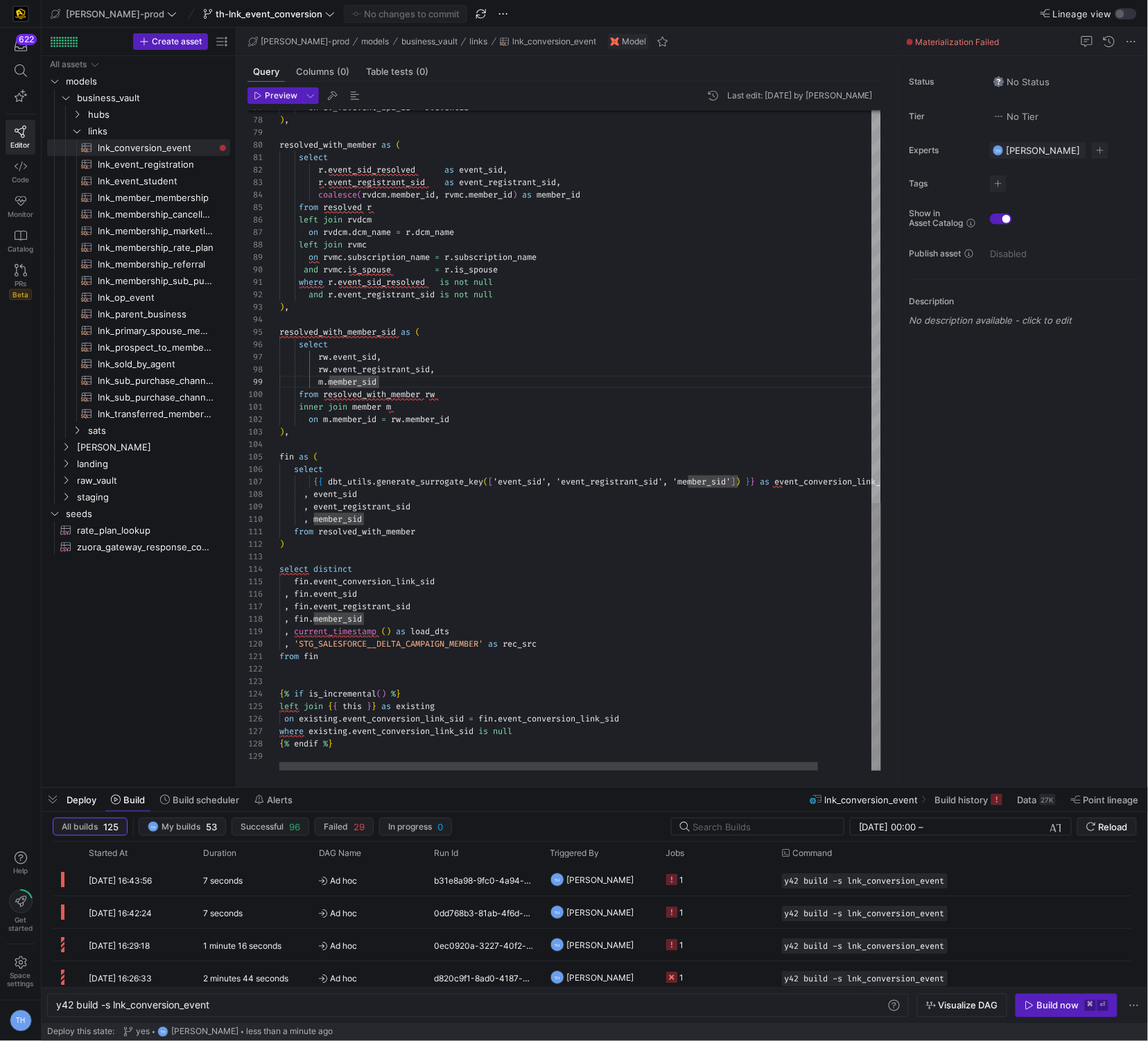
scroll to position [0, 140]
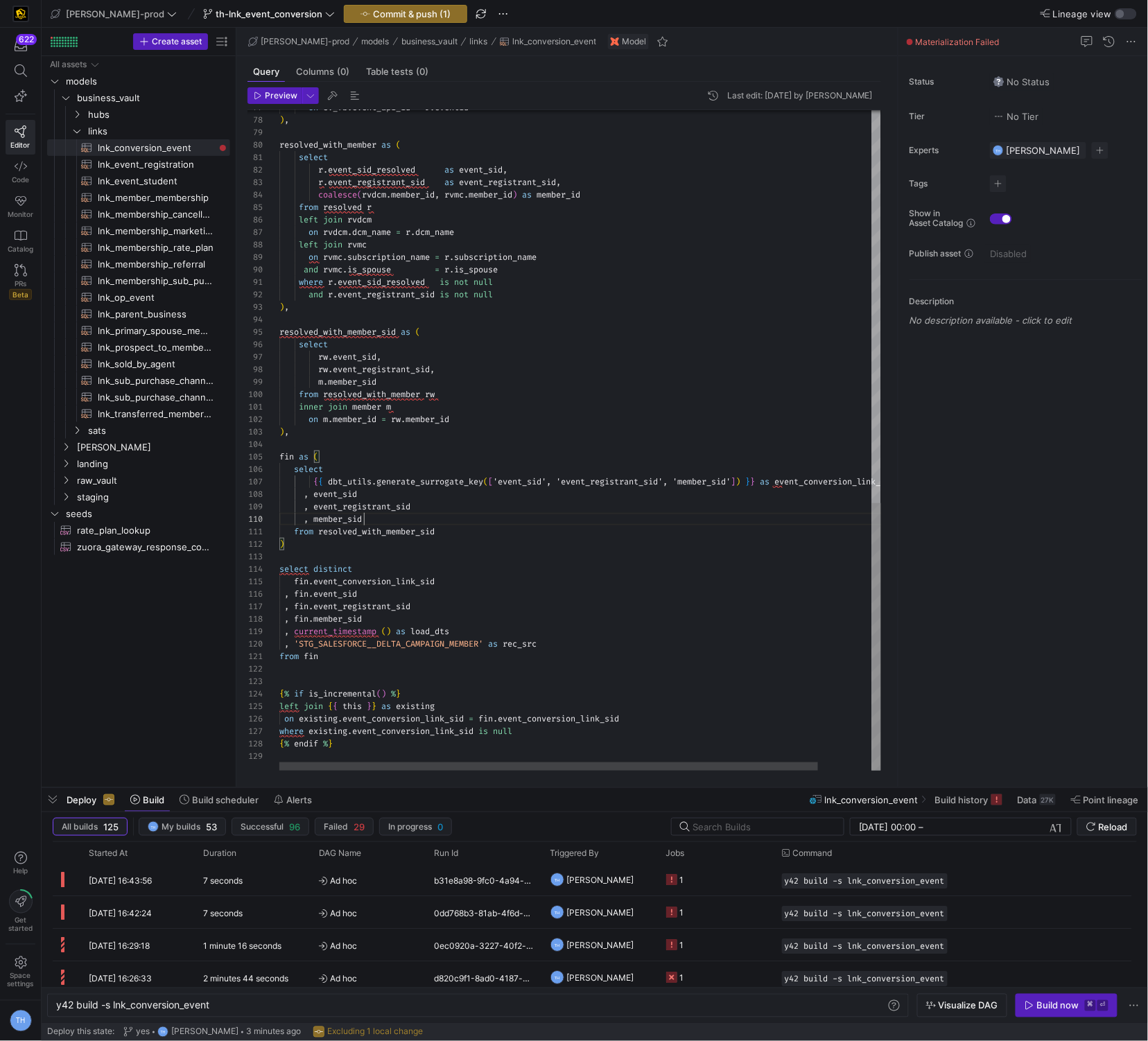
scroll to position [112, 84]
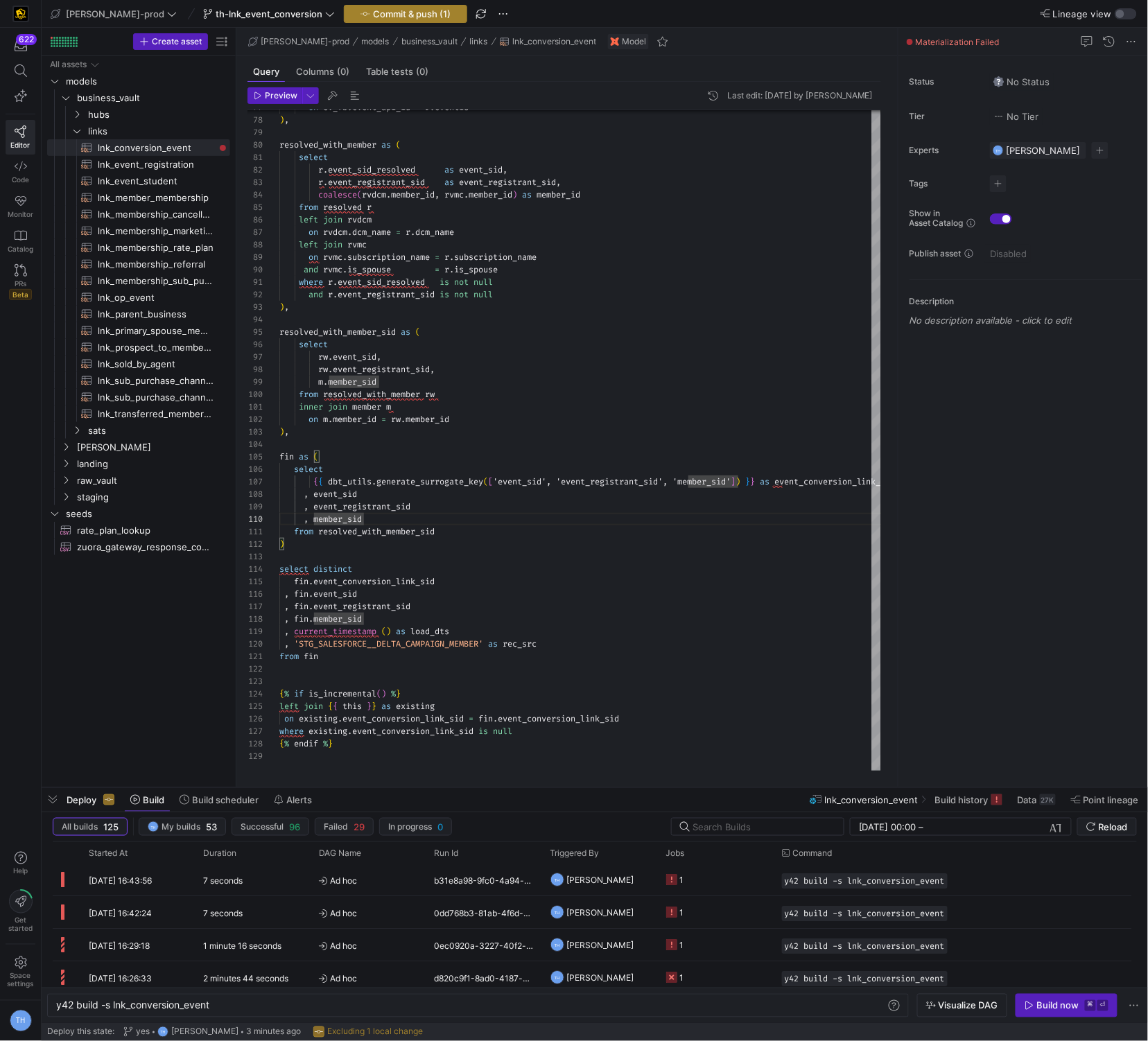
type textarea "inner join member m on m.member_id = rw.member_id ), fin as ( select {{ dbt_uti…"
click at [383, 20] on span "button" at bounding box center [406, 14] width 122 height 17
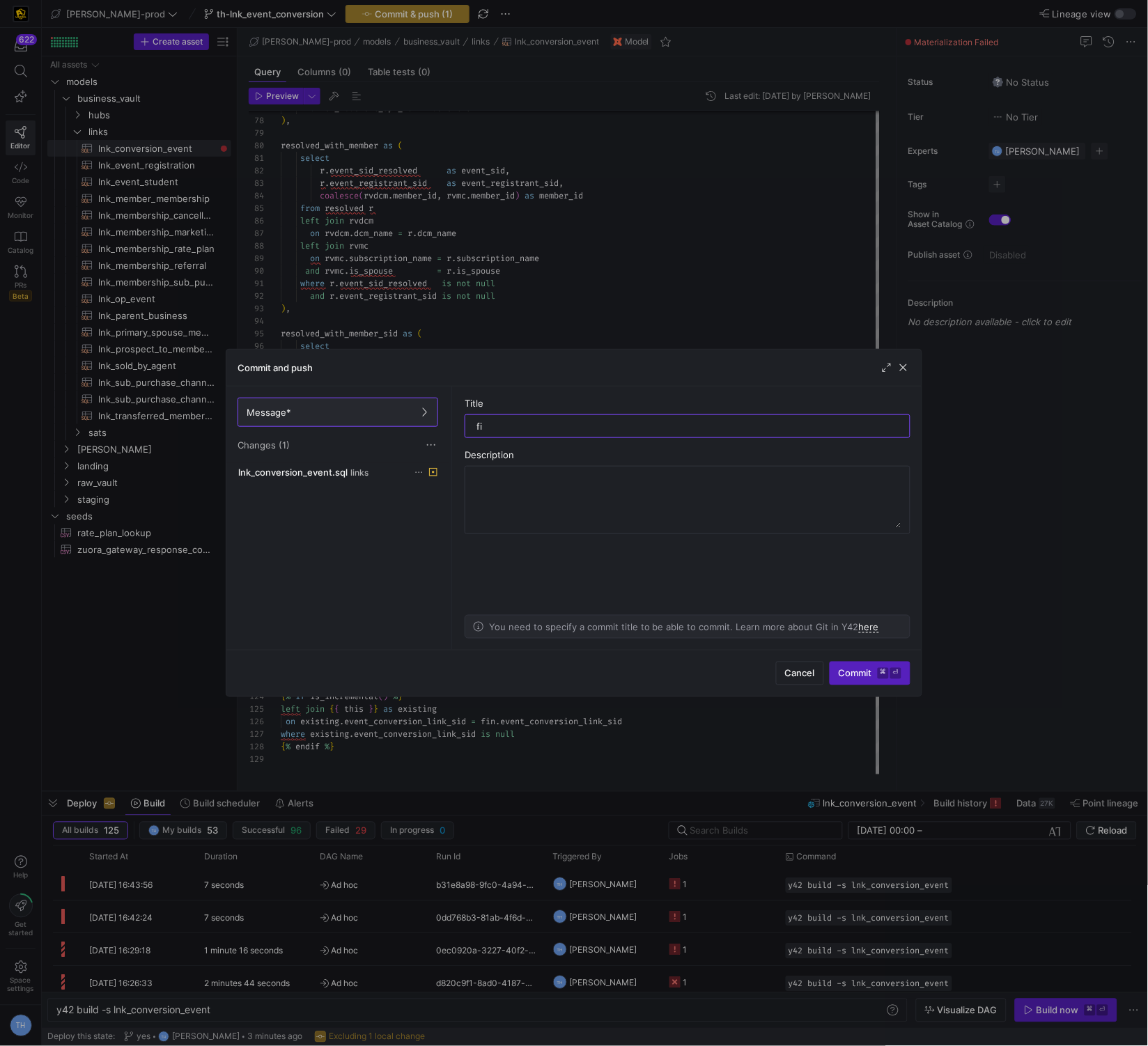
type input "fix"
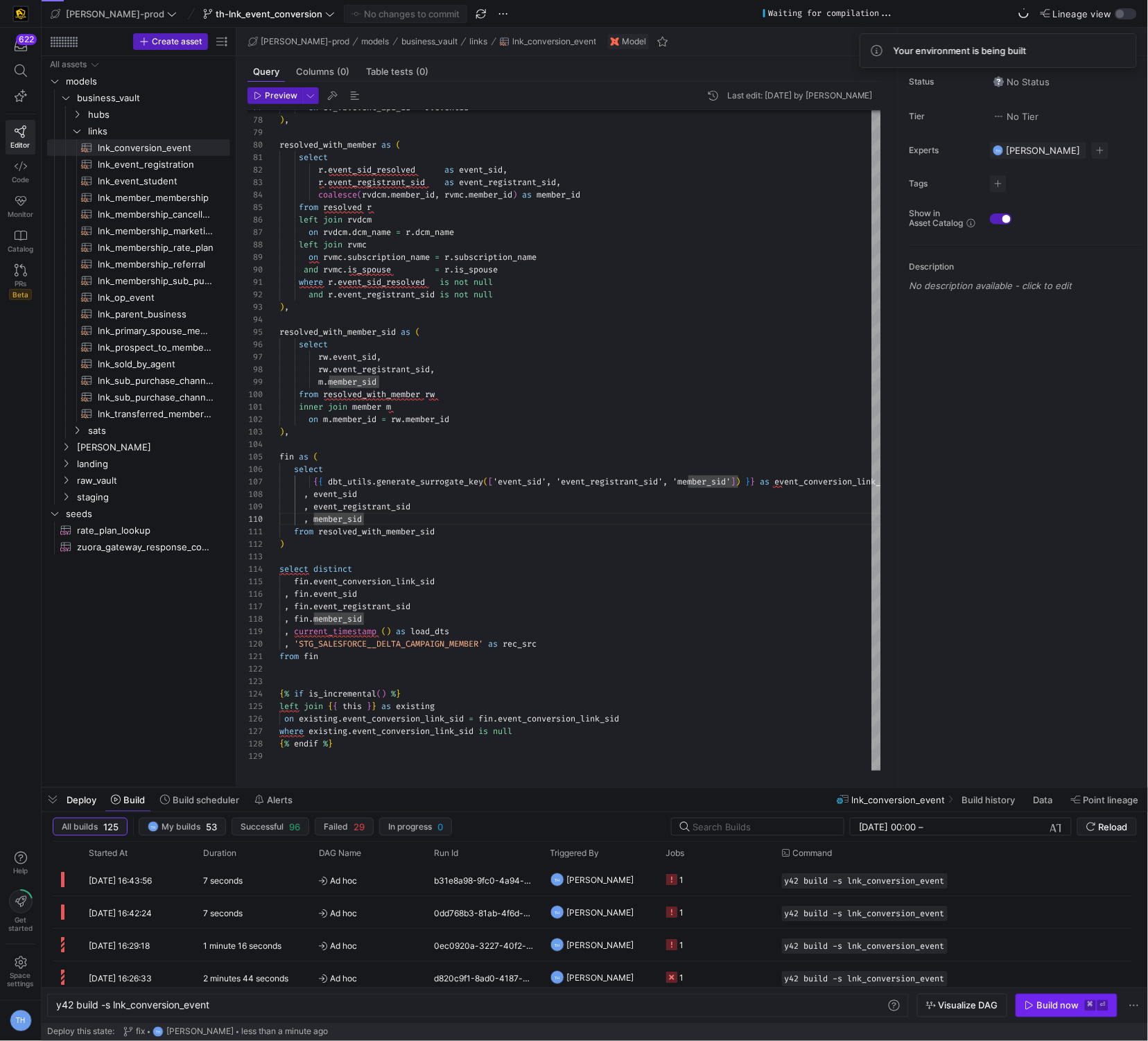
click at [1074, 1001] on div "Build now" at bounding box center [1058, 1006] width 42 height 11
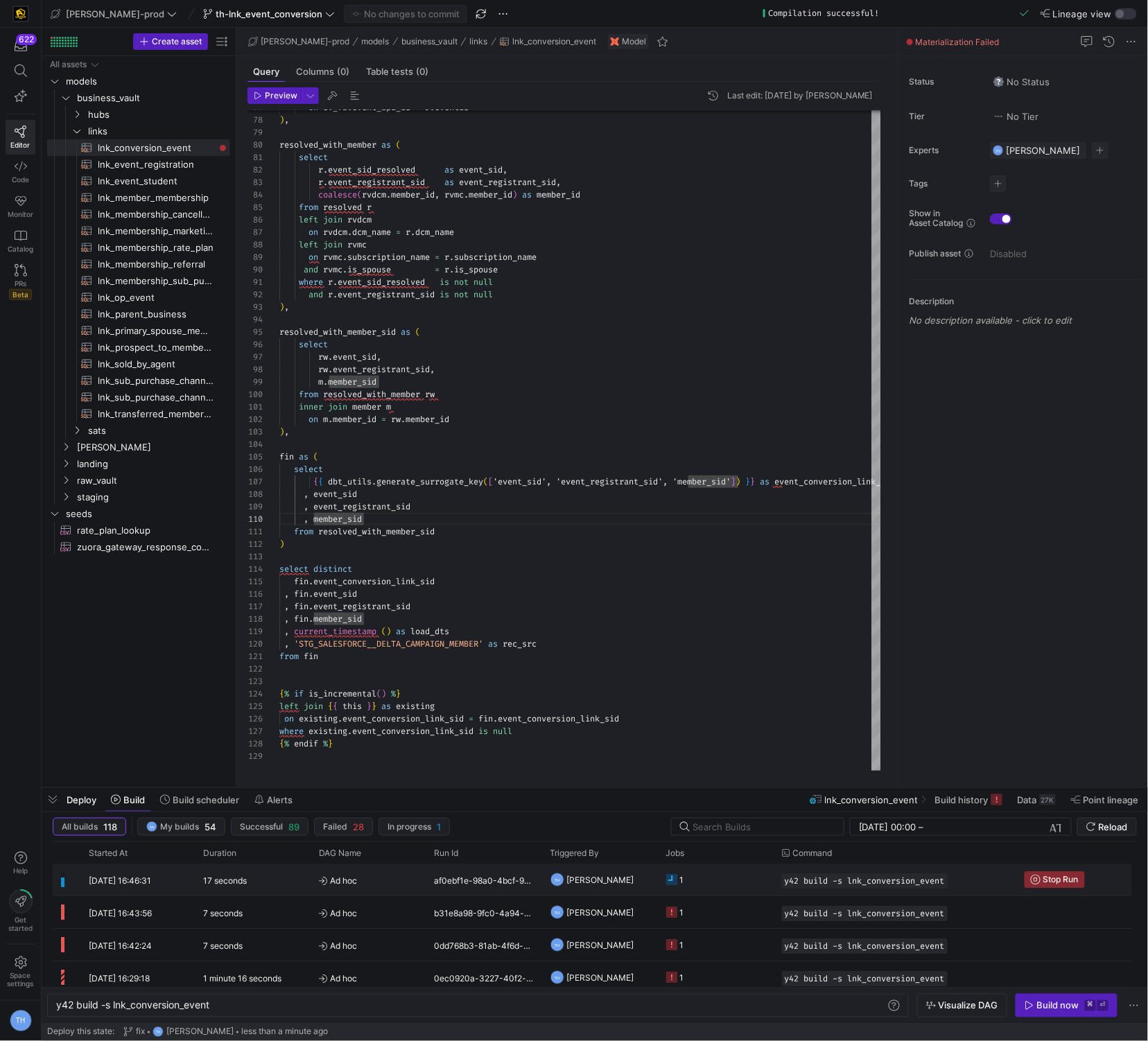
click at [727, 875] on y42-job-status-cell-renderer "1" at bounding box center [716, 880] width 99 height 31
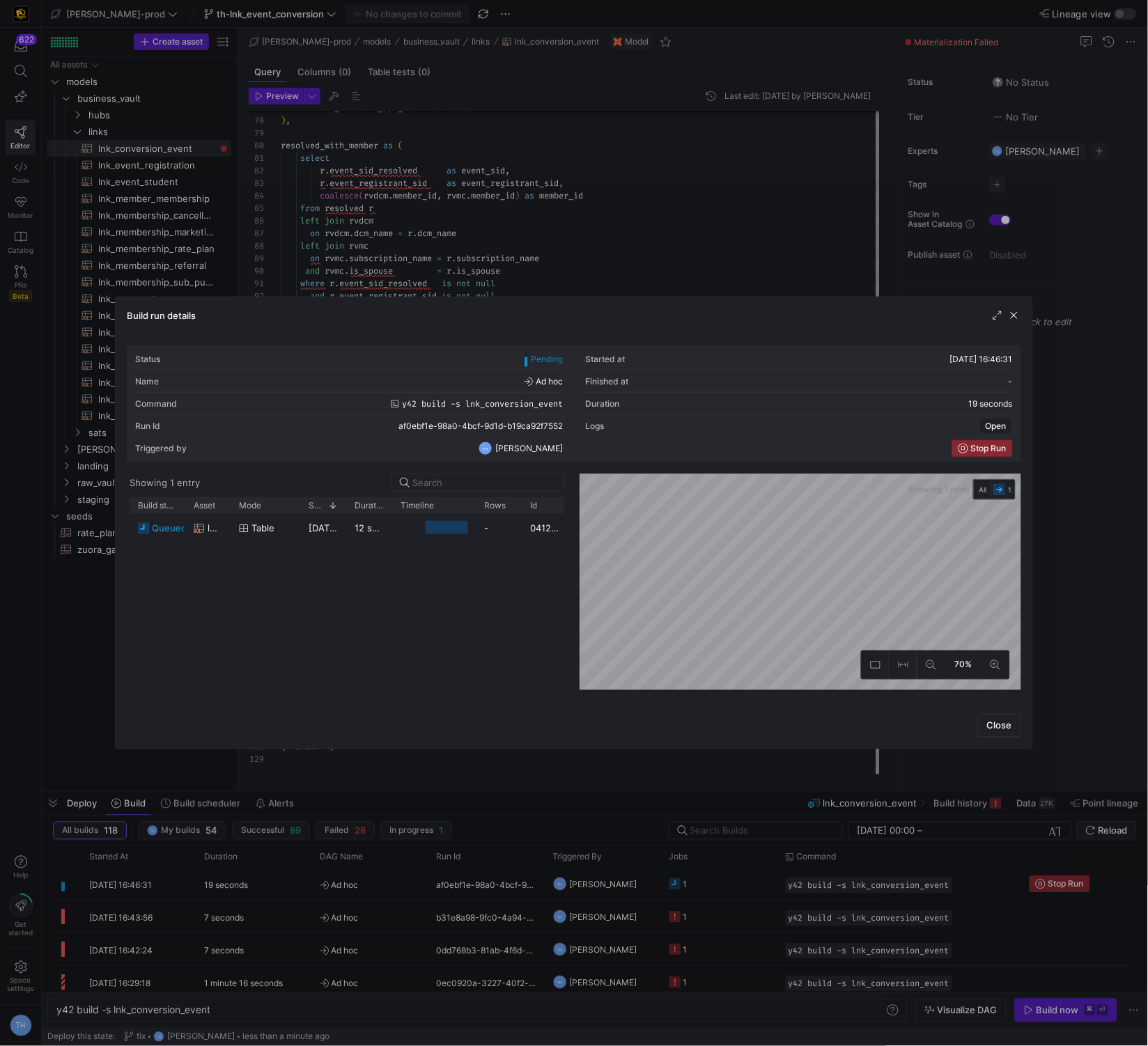
click at [615, 255] on div at bounding box center [574, 523] width 1148 height 1046
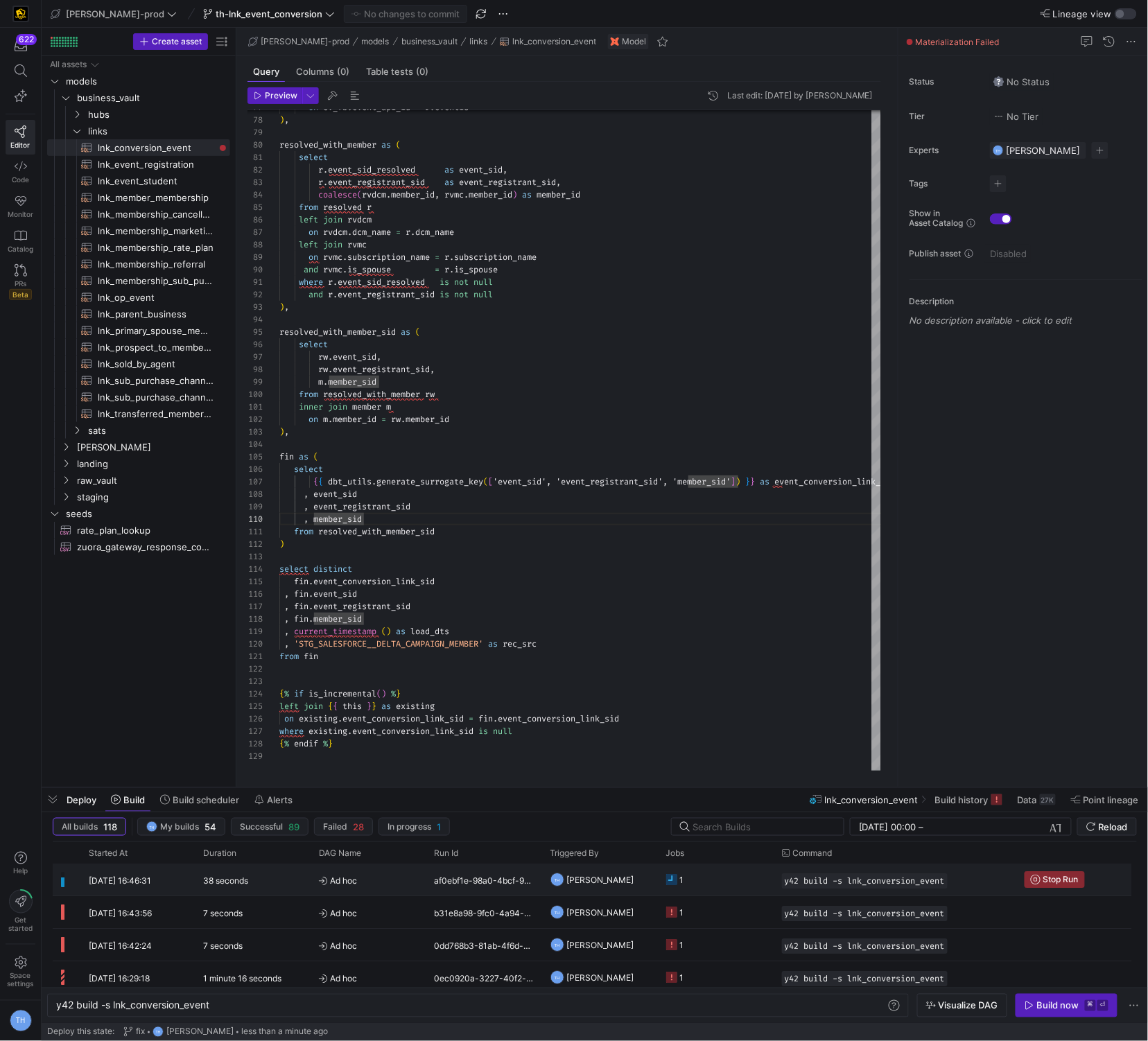
click at [713, 875] on y42-job-status-cell-renderer "1" at bounding box center [716, 880] width 99 height 31
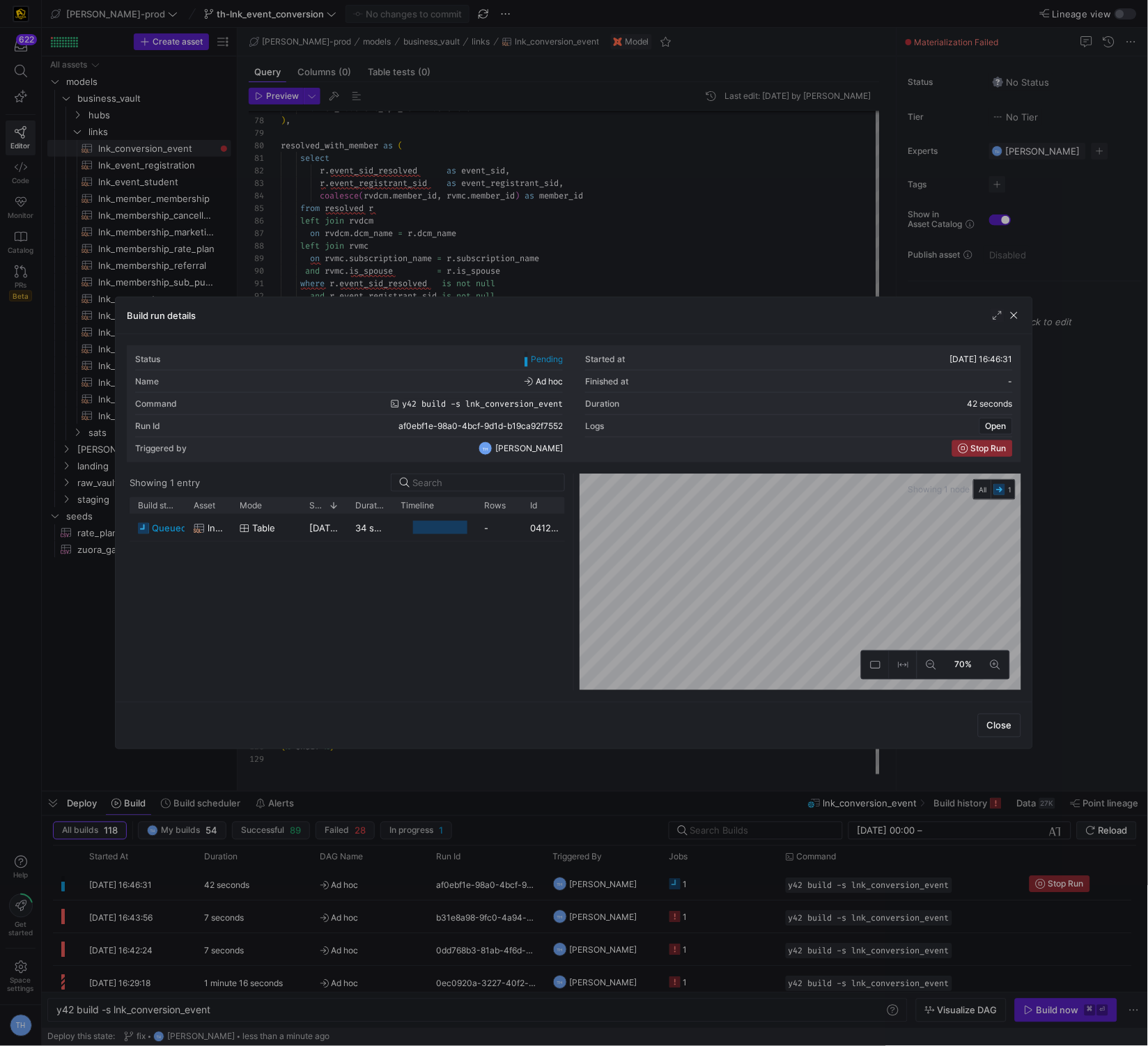
click at [641, 204] on div at bounding box center [574, 523] width 1148 height 1046
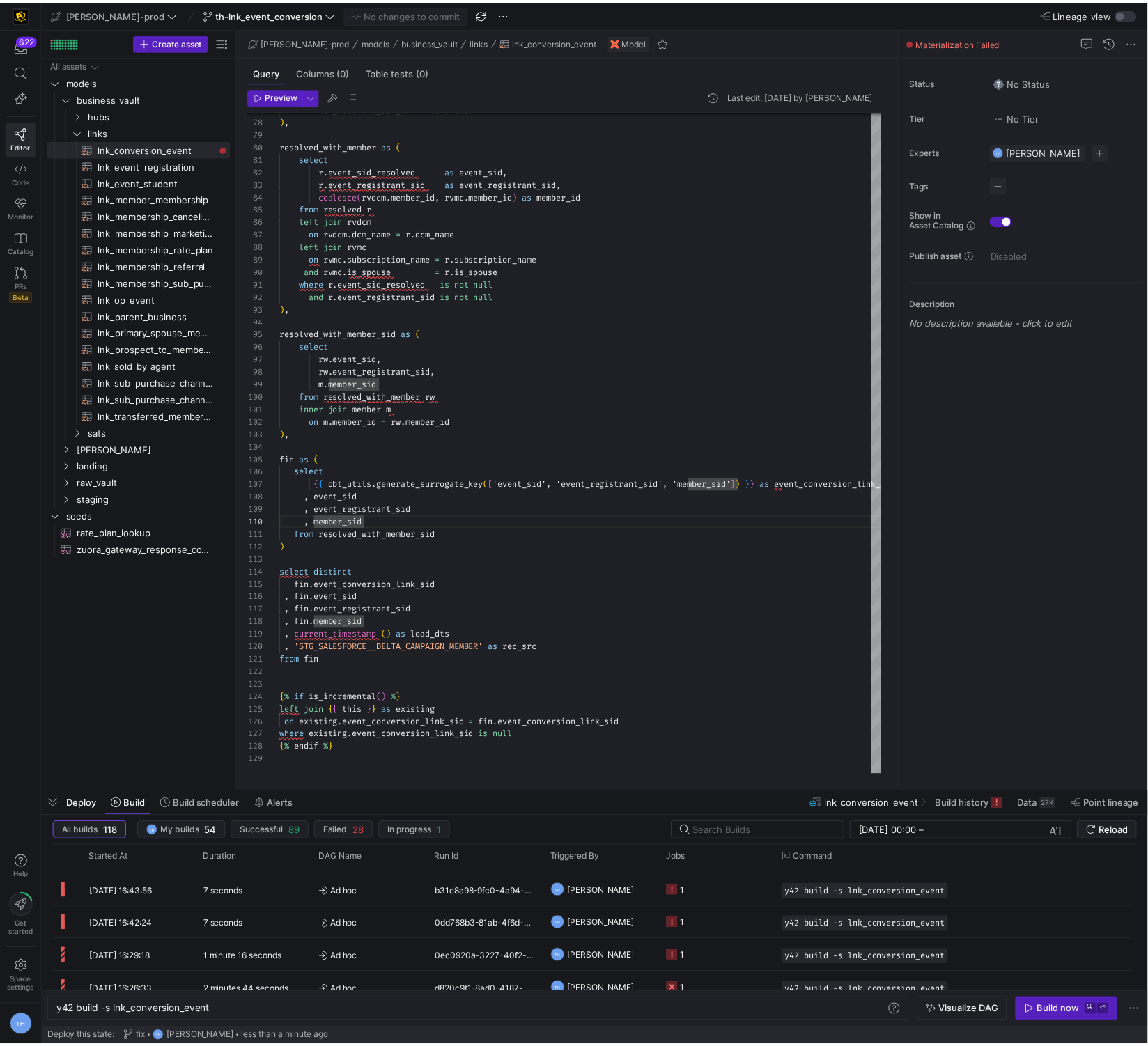
scroll to position [0, 0]
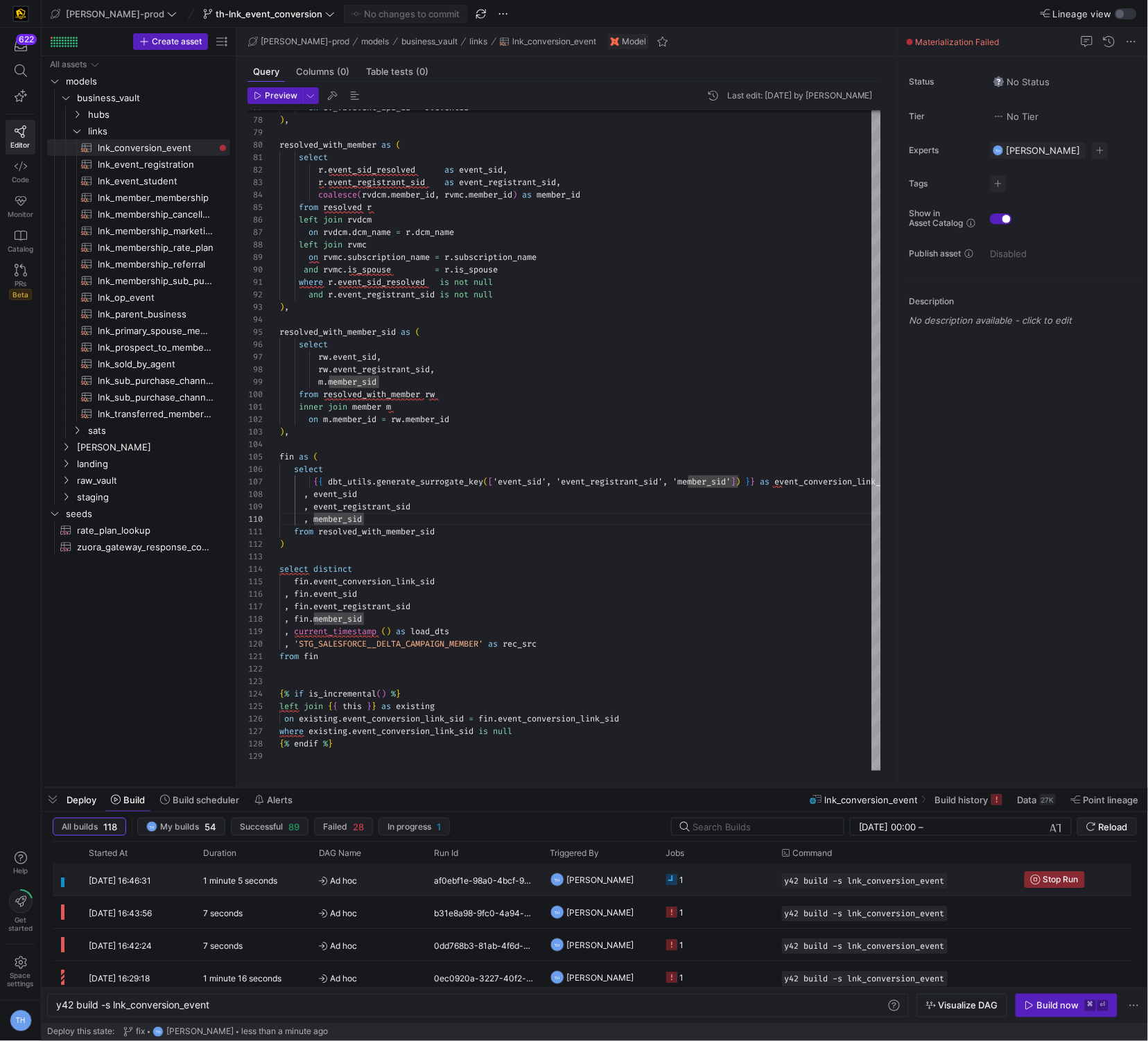
click at [272, 880] on y42-duration "1 minute 5 seconds" at bounding box center [240, 881] width 74 height 10
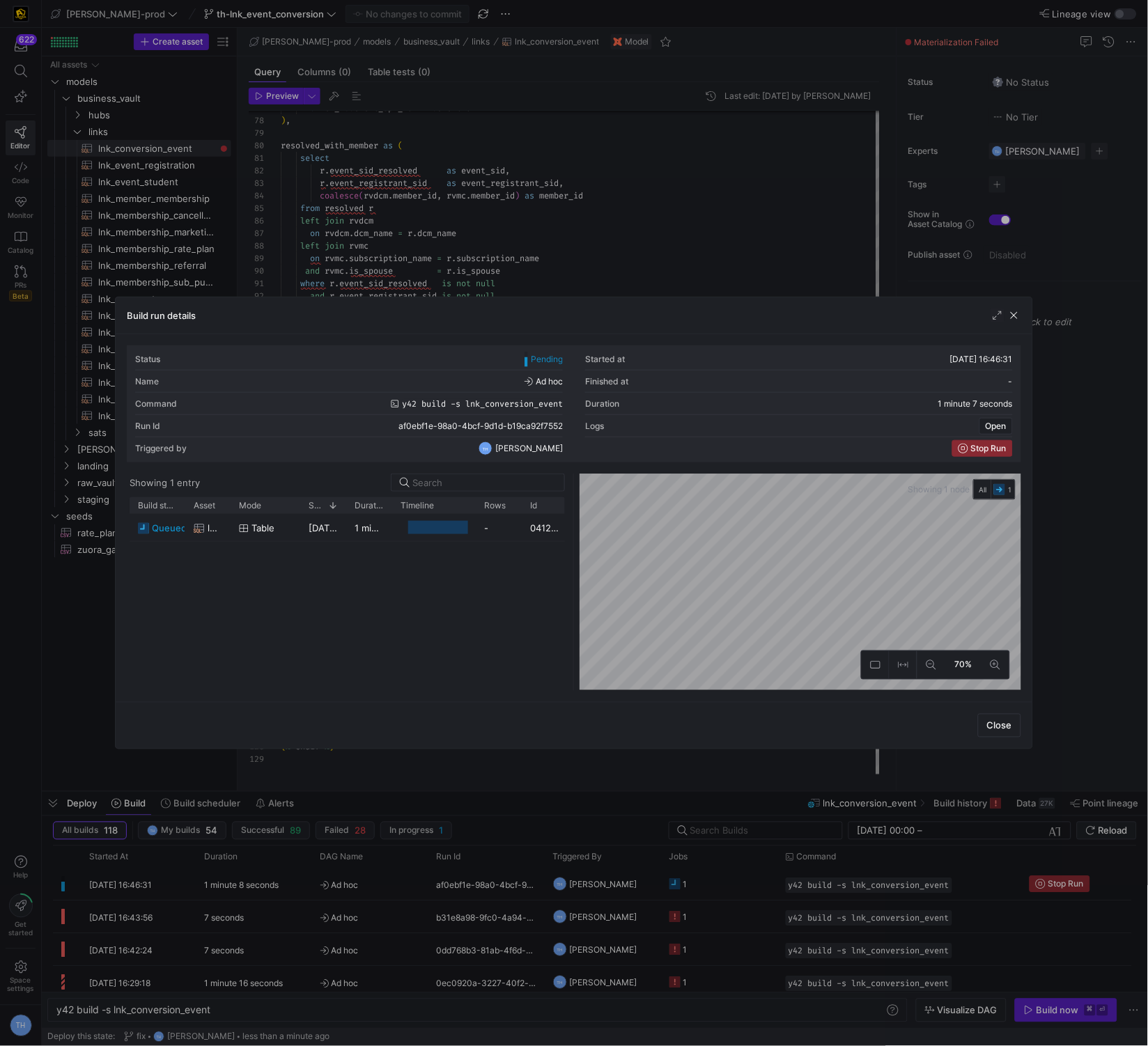
click at [649, 248] on div at bounding box center [574, 523] width 1148 height 1046
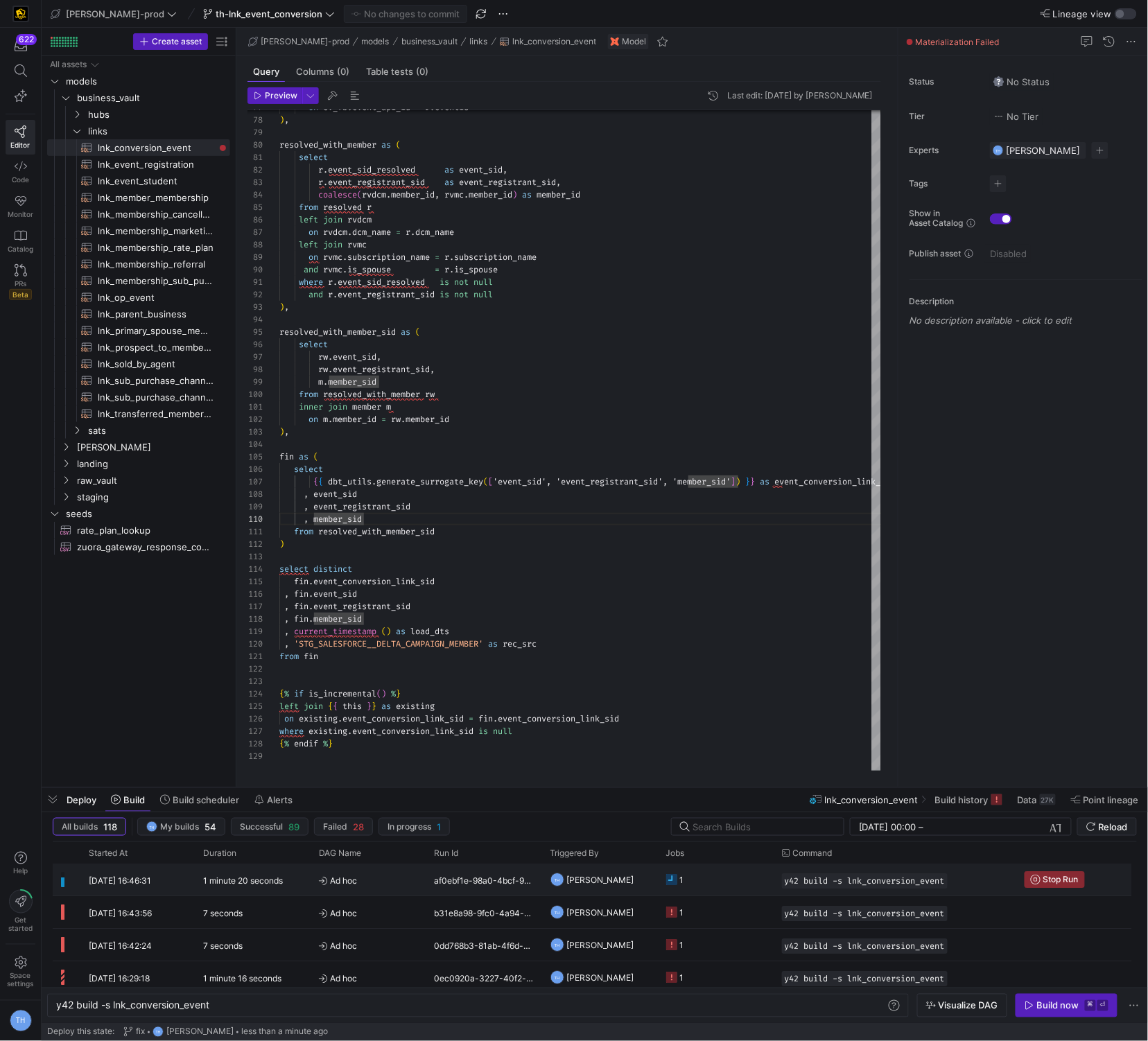
click at [703, 881] on y42-job-status-cell-renderer "1" at bounding box center [716, 880] width 99 height 31
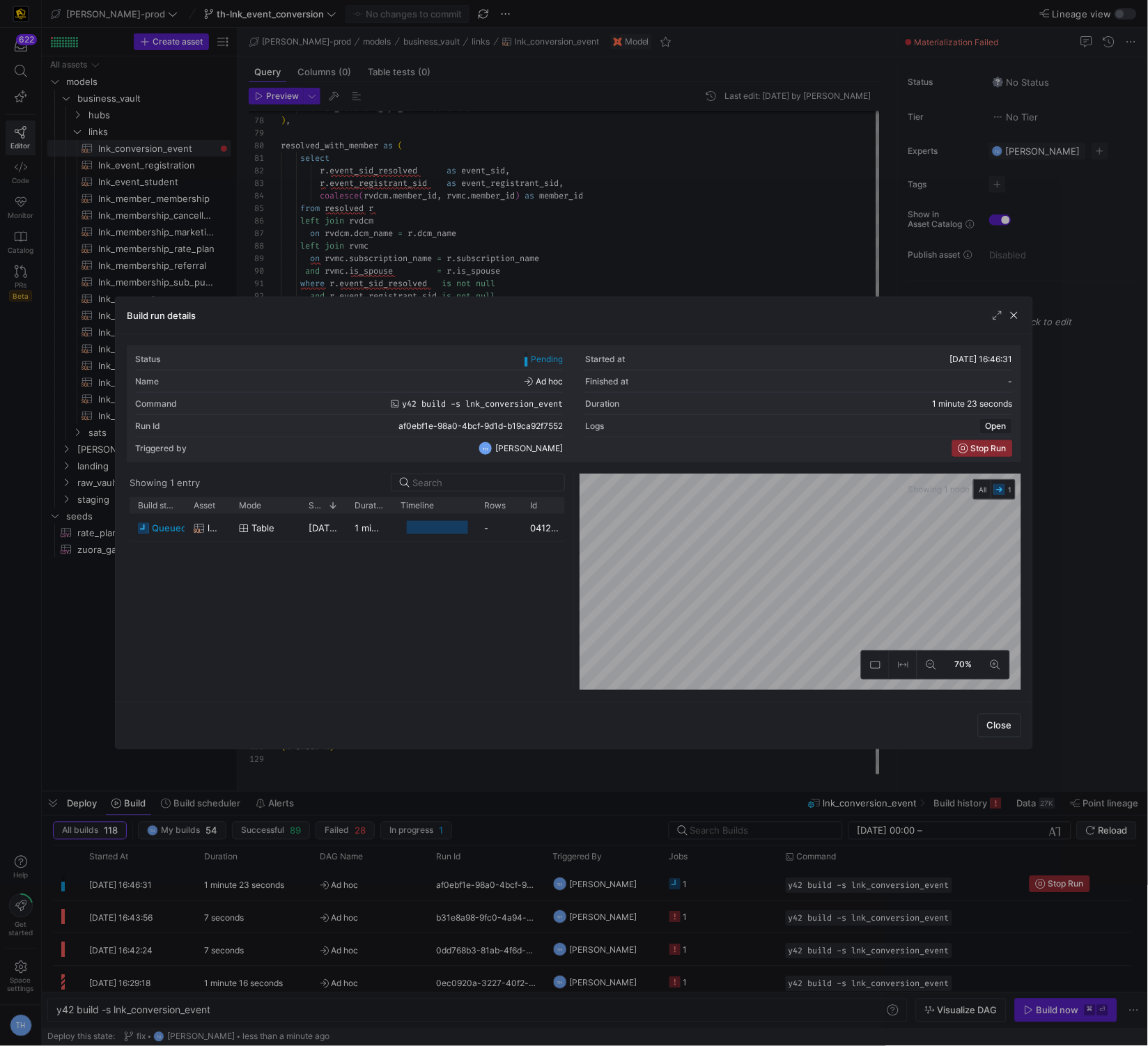
click at [644, 251] on div at bounding box center [574, 523] width 1148 height 1046
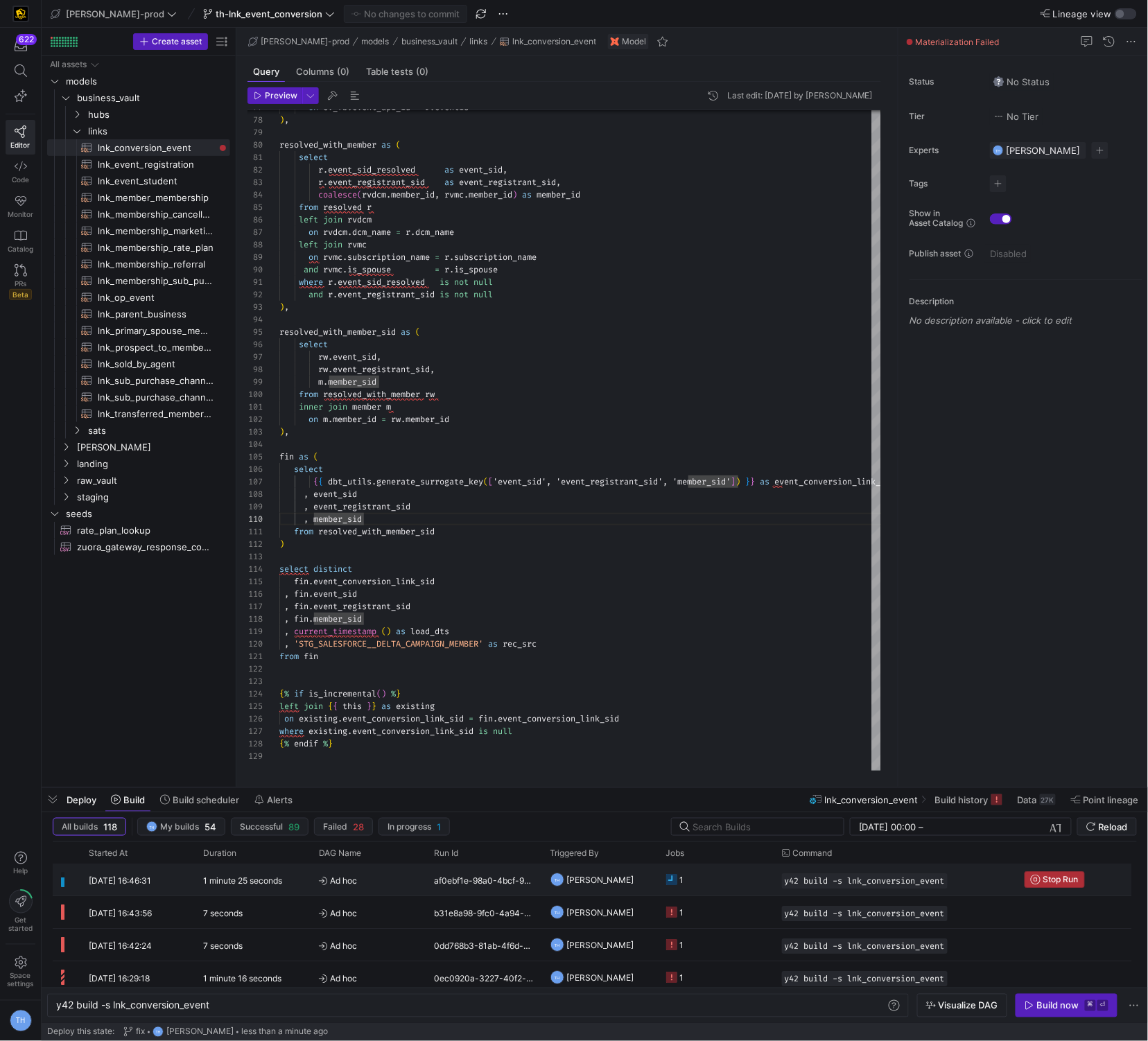
click at [1053, 879] on span "Stop Run" at bounding box center [1062, 880] width 36 height 9
click at [1072, 1010] on div "Build now" at bounding box center [1058, 1006] width 42 height 11
click at [283, 886] on div "21 seconds" at bounding box center [253, 881] width 116 height 32
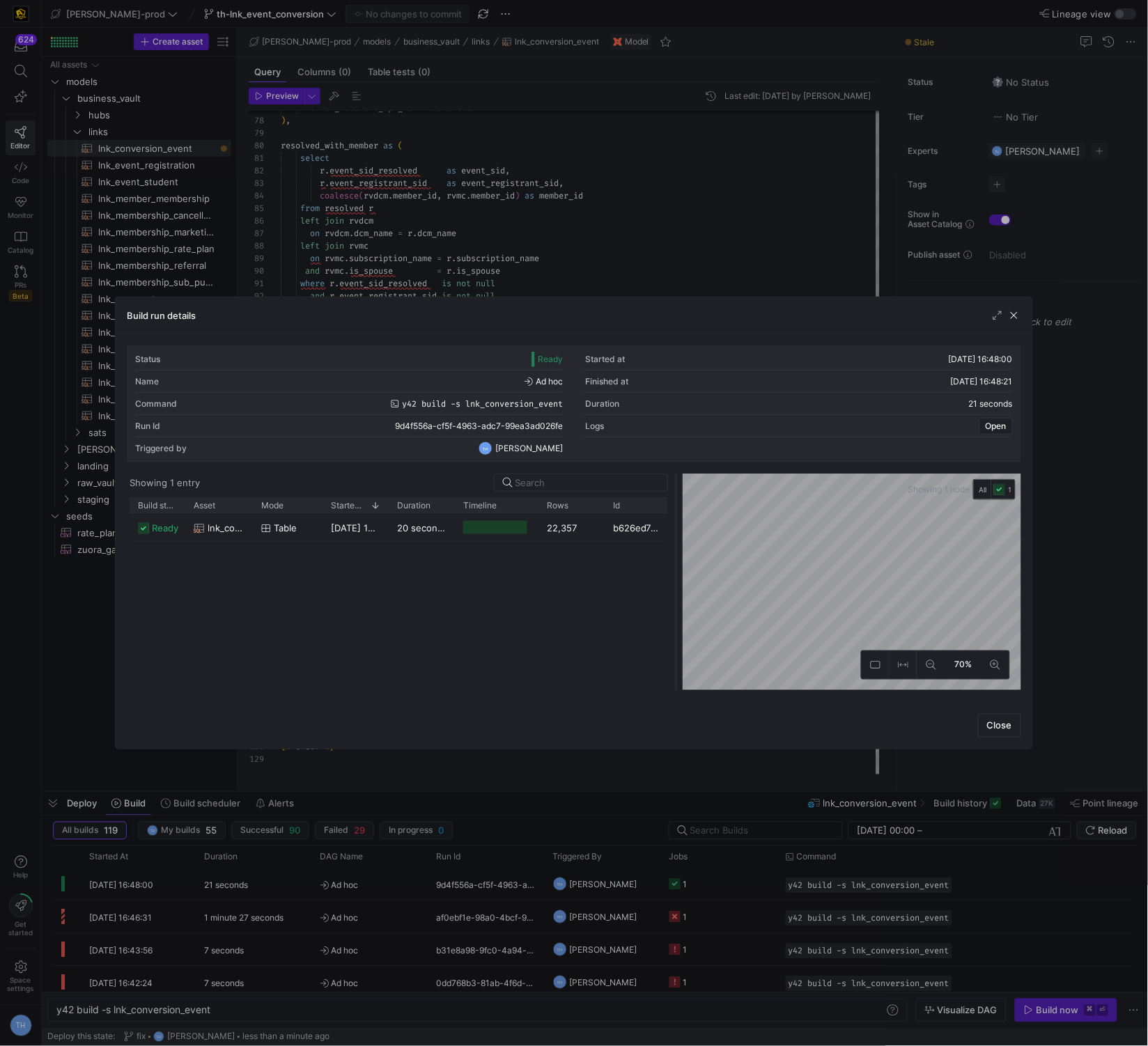
drag, startPoint x: 571, startPoint y: 507, endPoint x: 674, endPoint y: 507, distance: 103.0
click at [526, 224] on div at bounding box center [574, 523] width 1148 height 1046
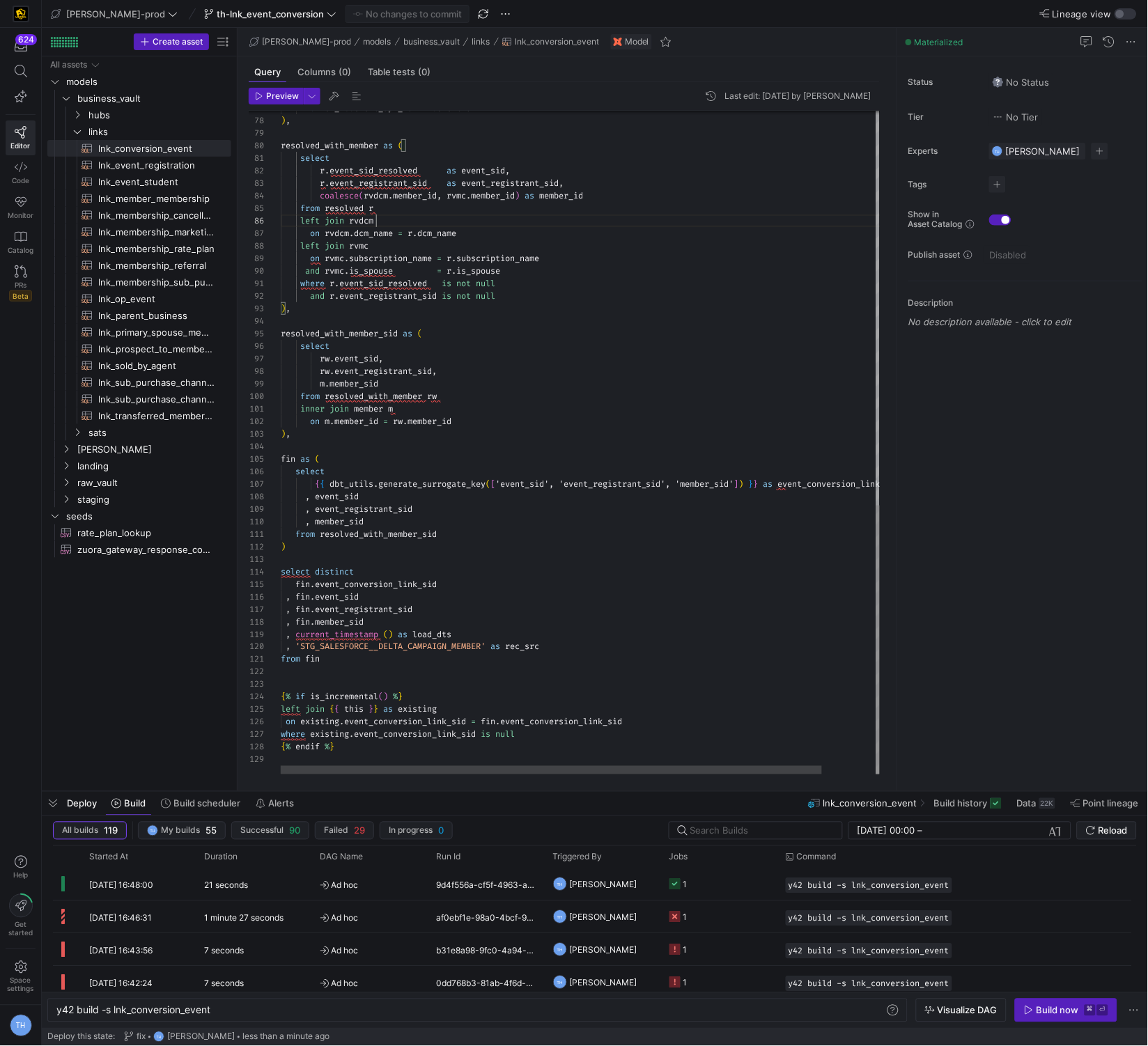
scroll to position [63, 95]
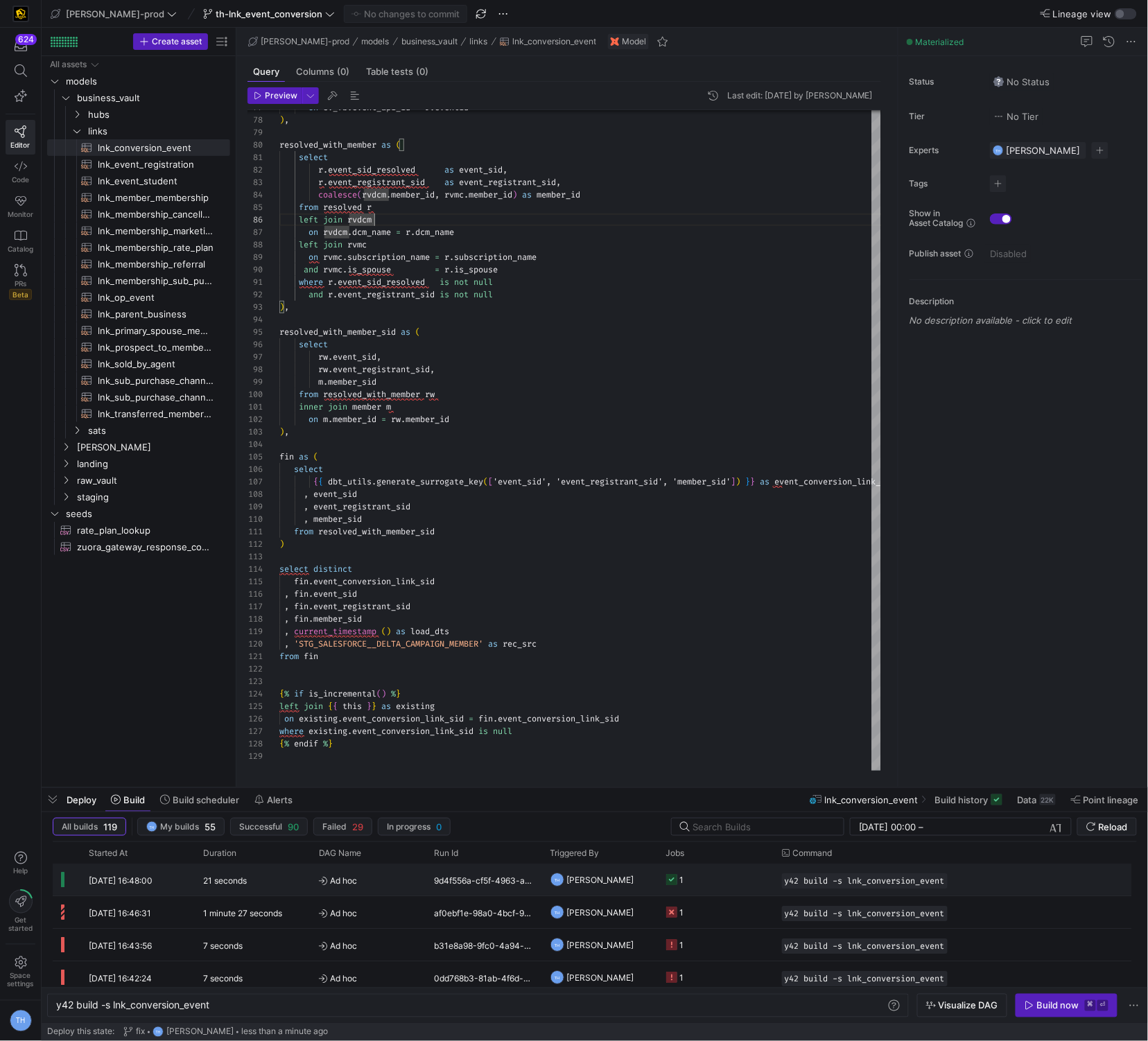
click at [473, 878] on div "9d4f556a-cf5f-4963-adc7-99ea3ad026fe" at bounding box center [485, 881] width 116 height 32
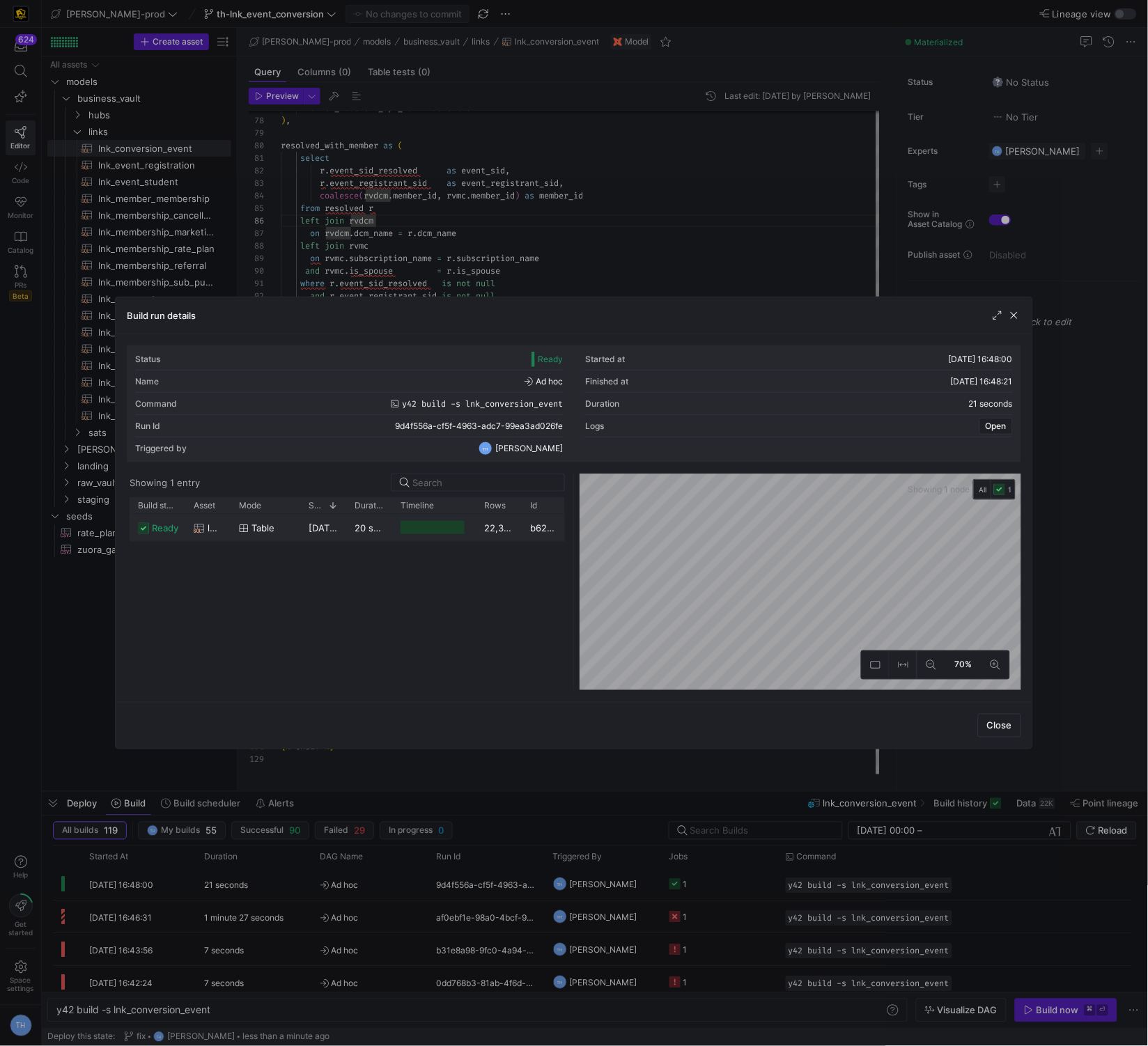
click at [454, 530] on div at bounding box center [432, 527] width 64 height 13
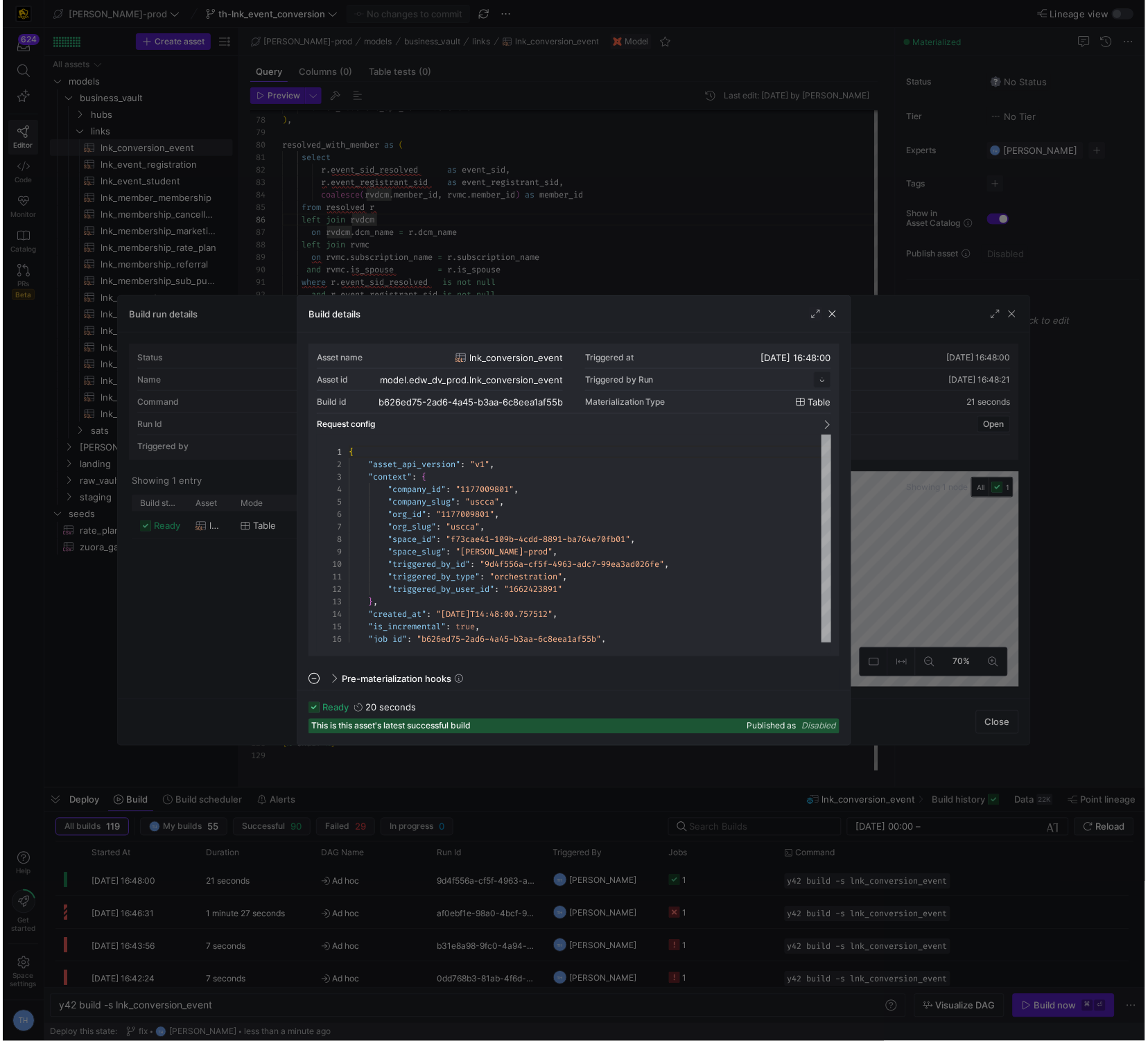
scroll to position [125, 0]
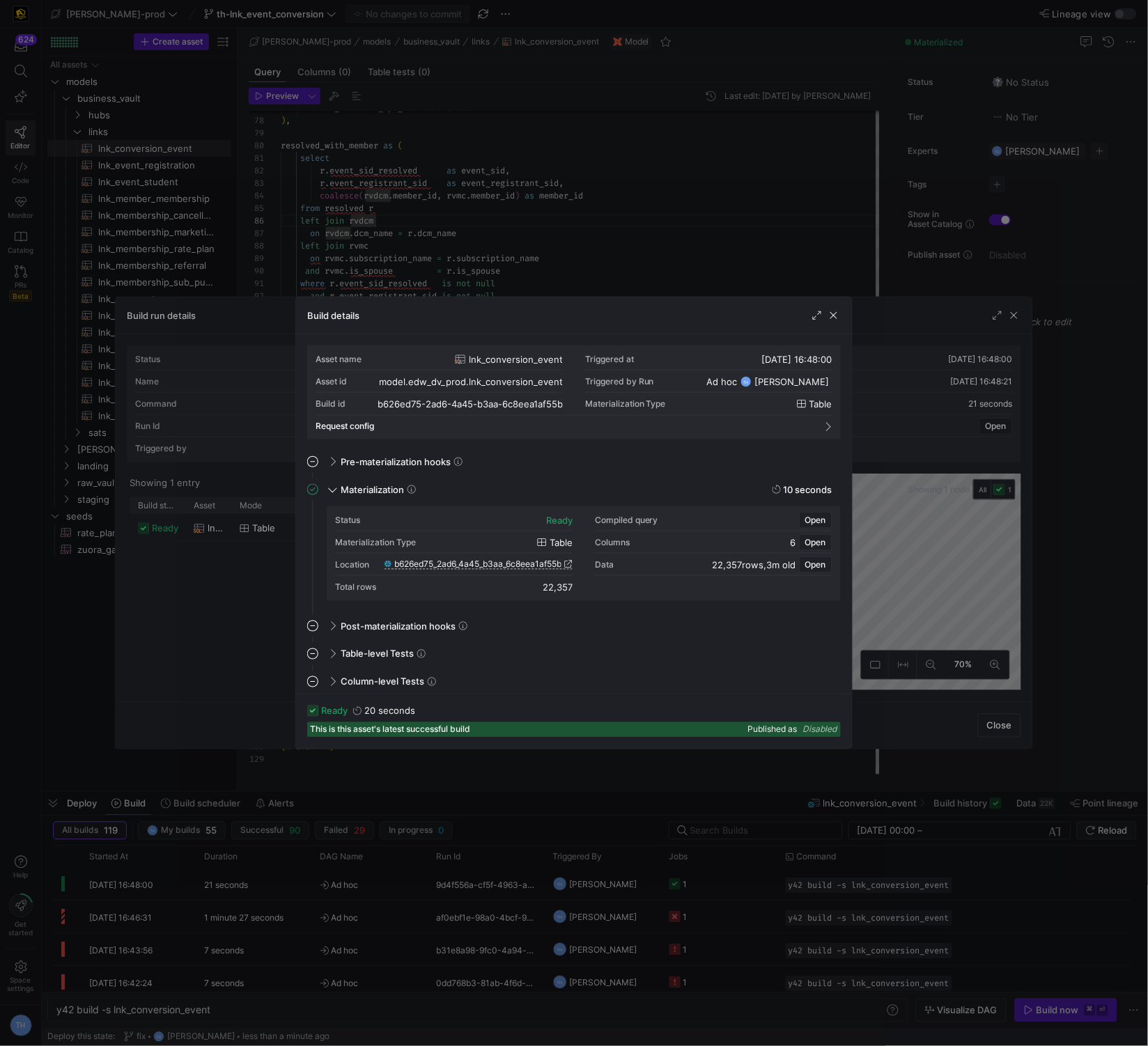
click at [513, 567] on span "b626ed75_2ad6_4a45_b3aa_6c8eea1af55b" at bounding box center [478, 564] width 168 height 9
click at [725, 113] on div at bounding box center [574, 523] width 1148 height 1046
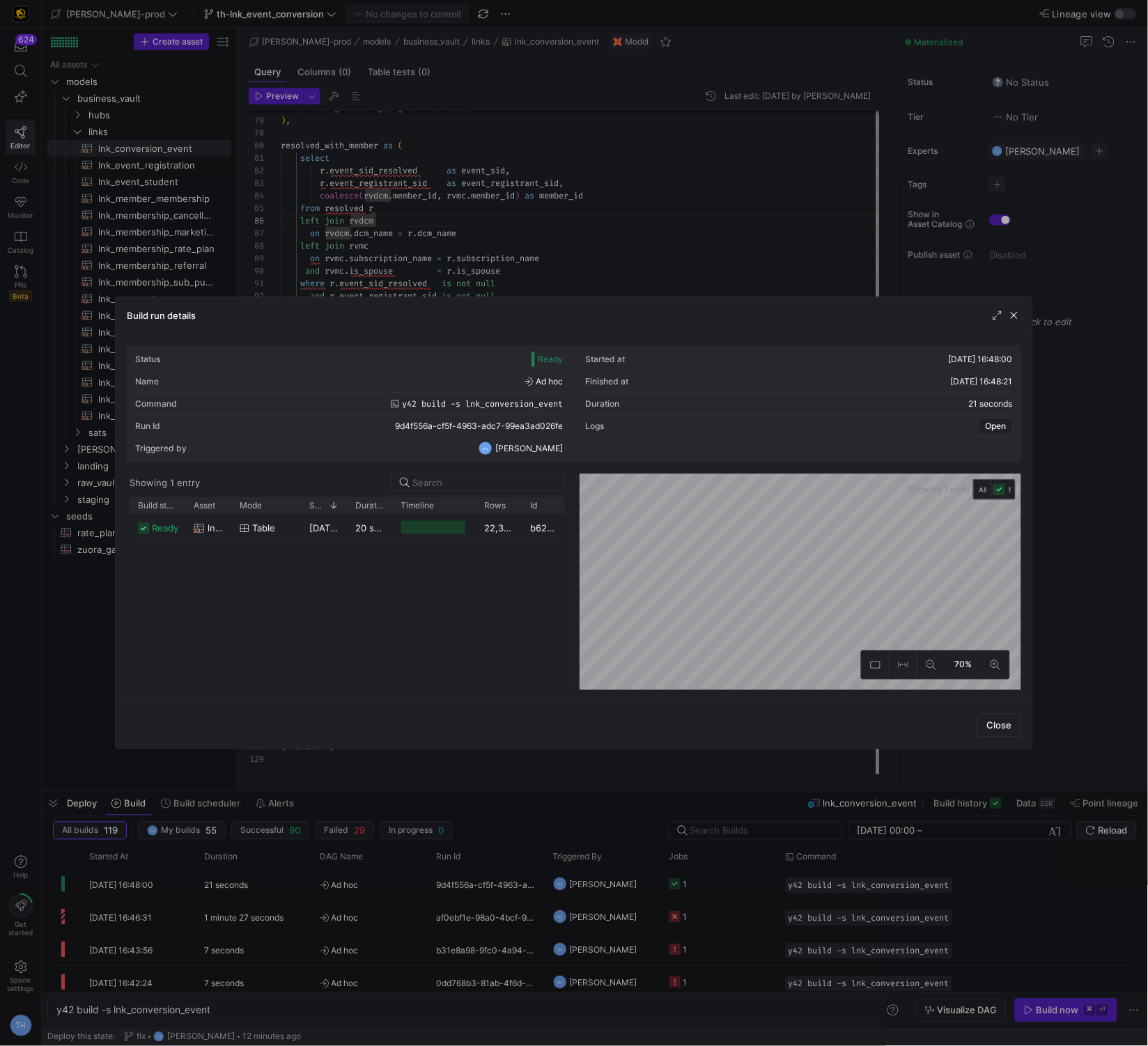
click at [725, 113] on div at bounding box center [574, 523] width 1148 height 1046
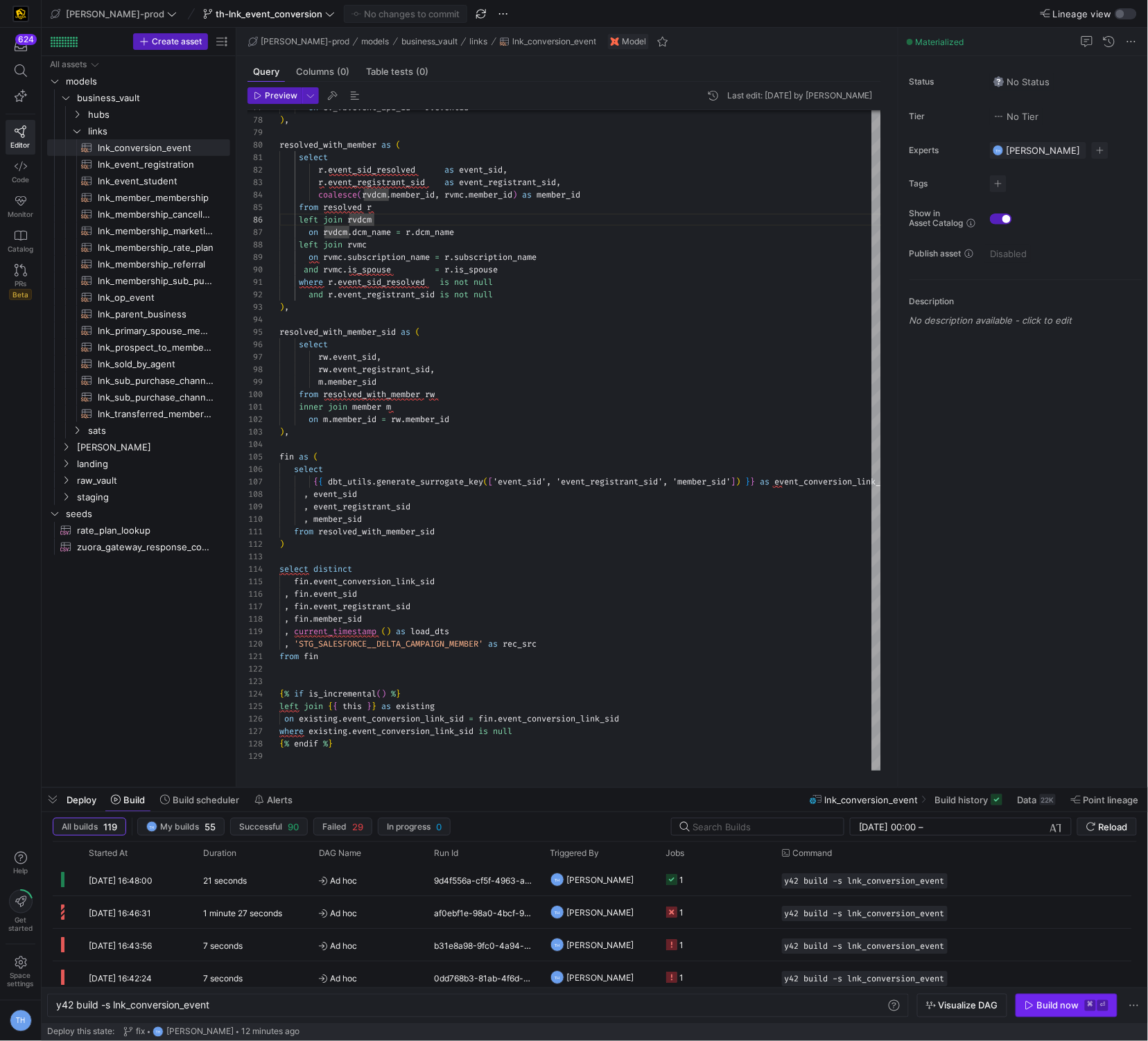
click at [1053, 1015] on span "button" at bounding box center [1066, 1006] width 100 height 22
click at [414, 880] on span "Ad hoc" at bounding box center [368, 881] width 99 height 33
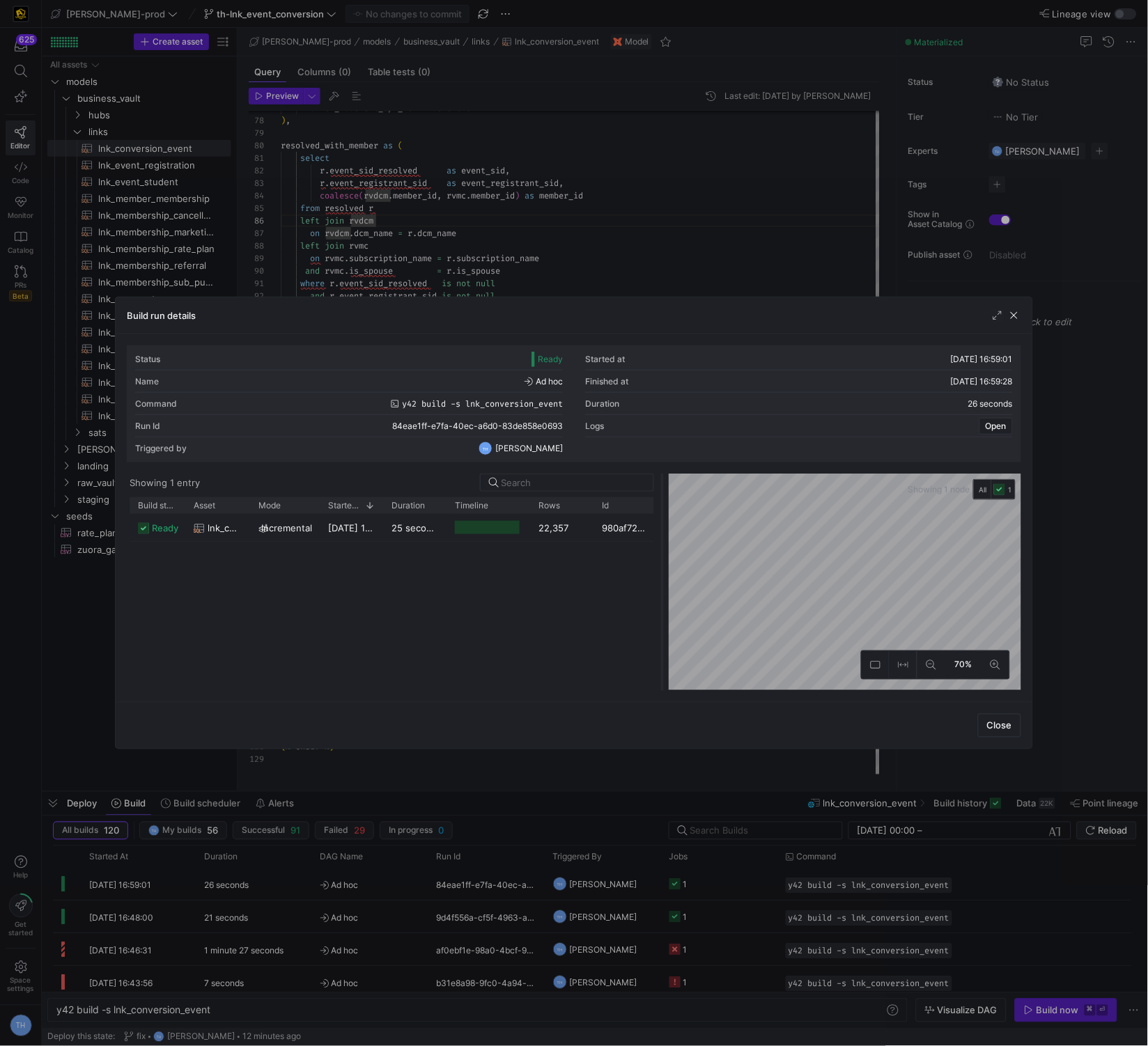
drag, startPoint x: 575, startPoint y: 537, endPoint x: 670, endPoint y: 539, distance: 95.0
click at [666, 539] on div at bounding box center [663, 582] width 6 height 217
click at [673, 280] on div at bounding box center [574, 523] width 1148 height 1046
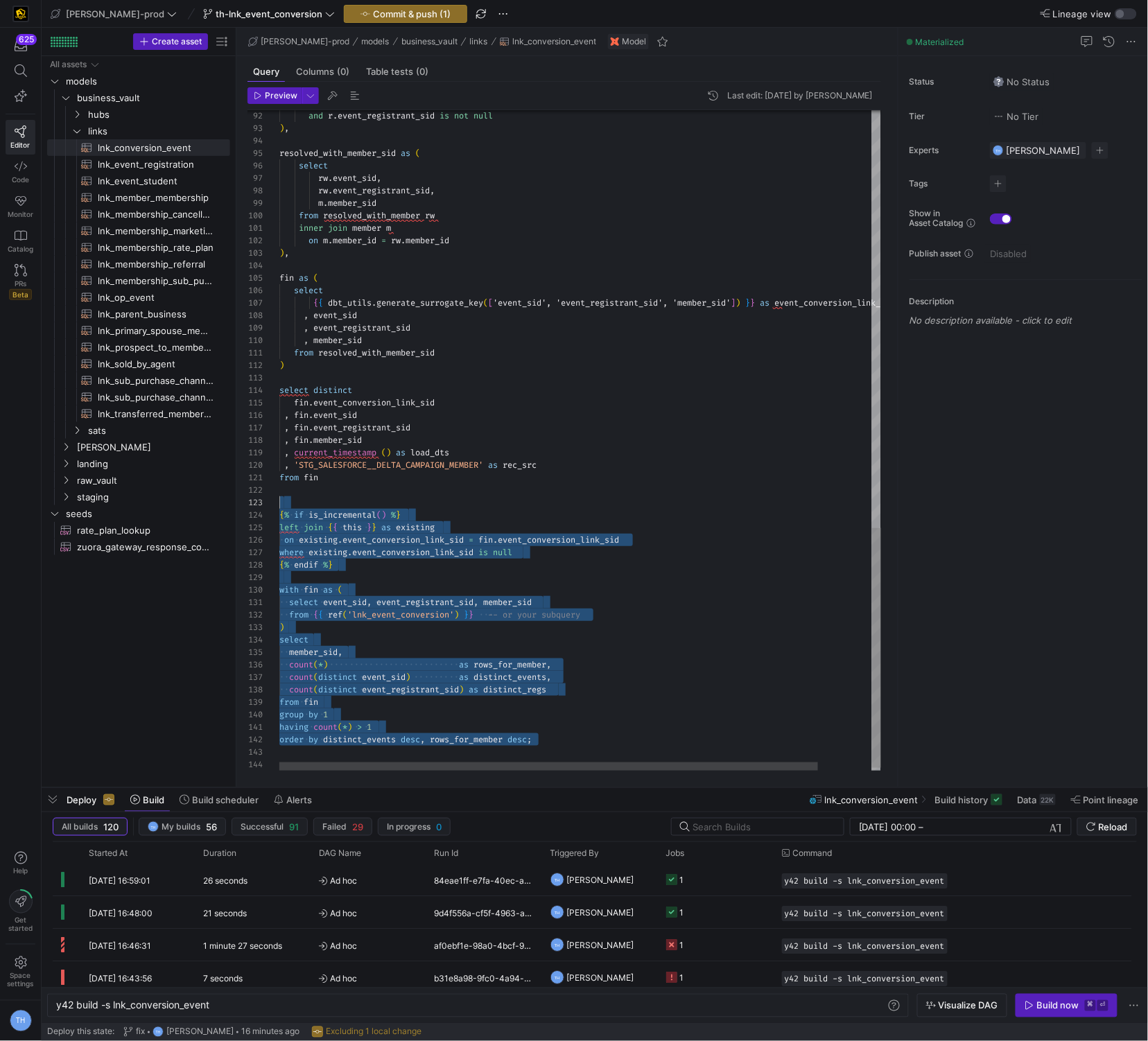
scroll to position [37, 0]
drag, startPoint x: 555, startPoint y: 736, endPoint x: 274, endPoint y: 511, distance: 360.0
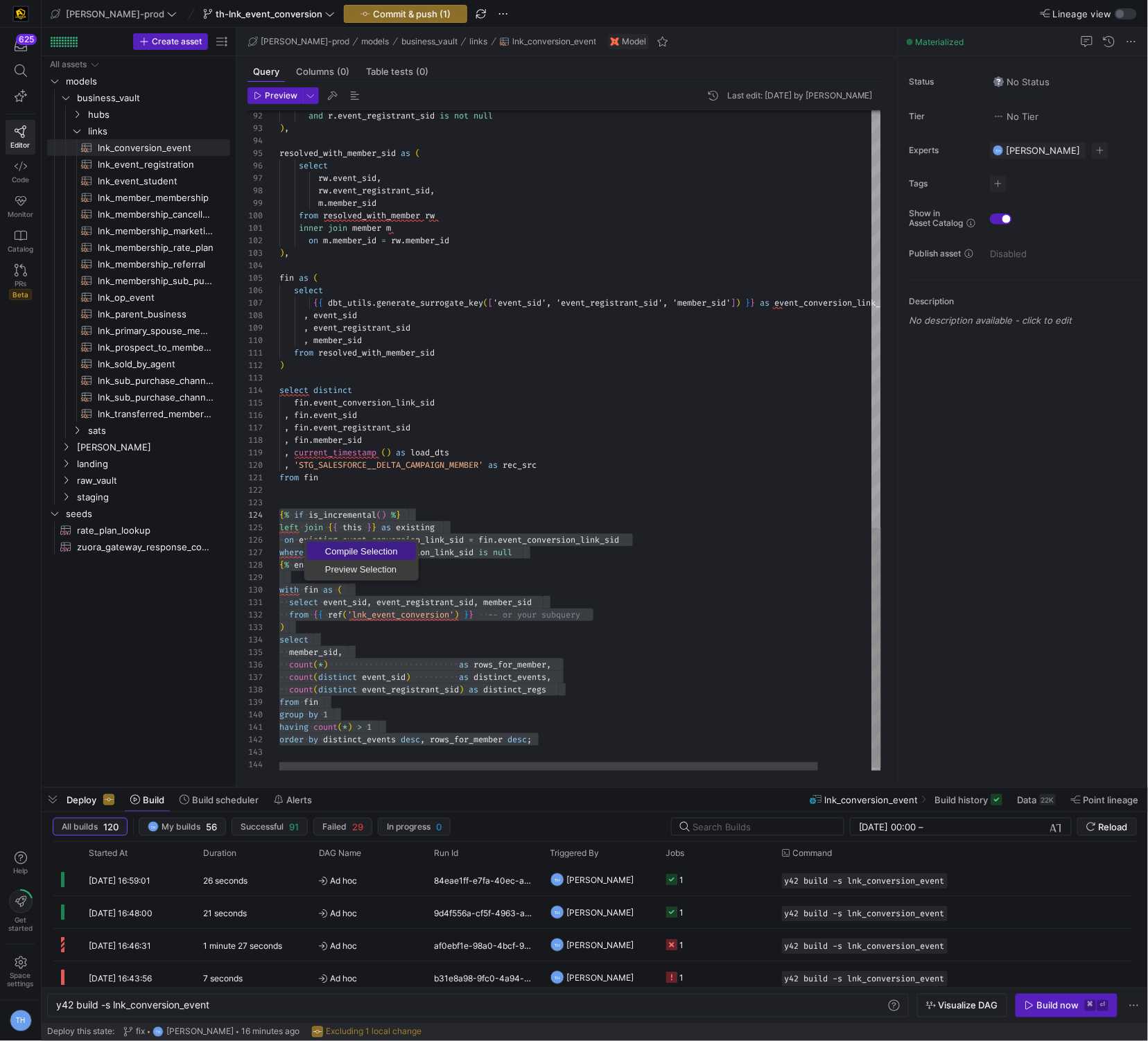
click at [330, 550] on span "Compile Selection" at bounding box center [362, 552] width 109 height 9
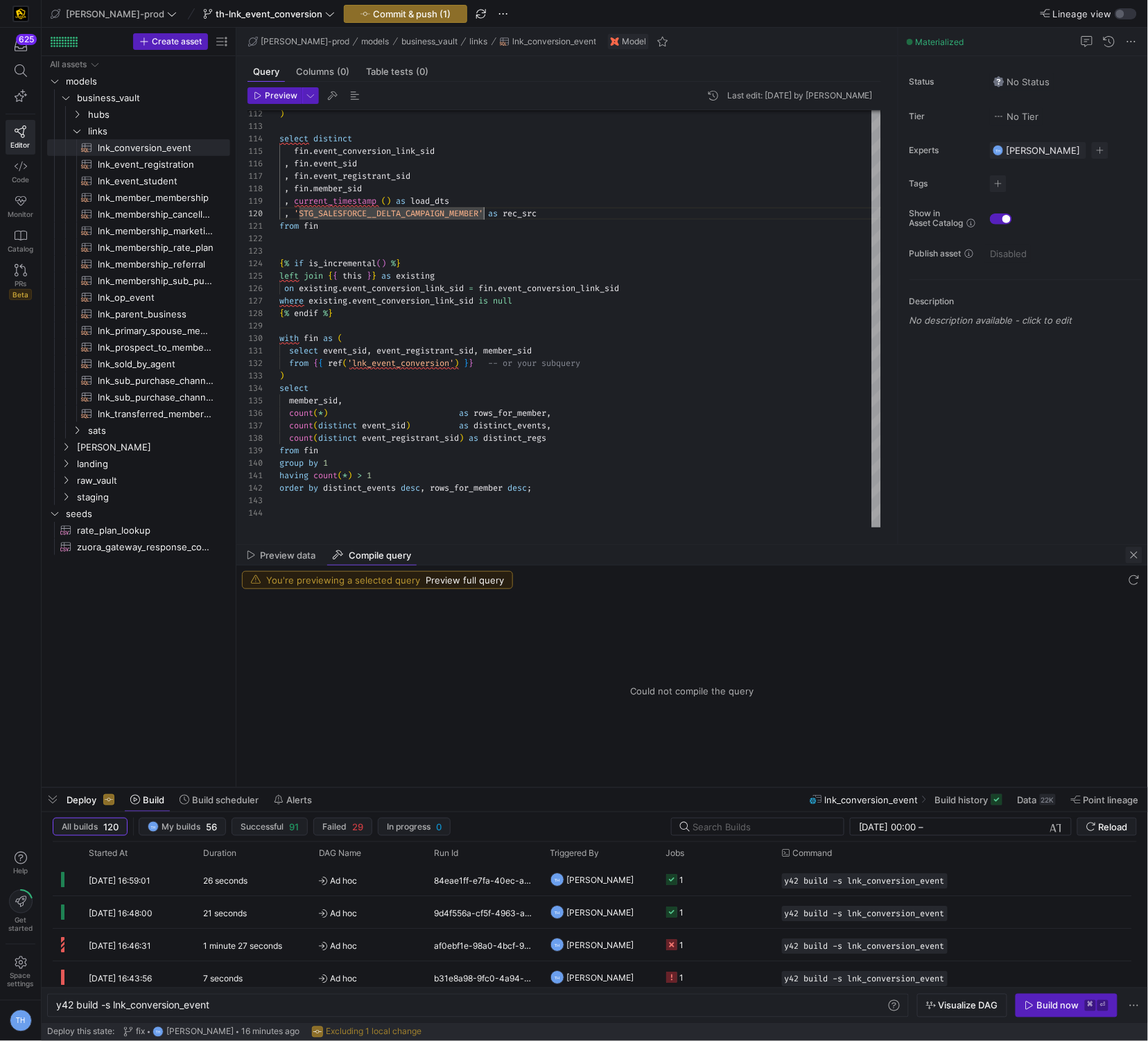
click at [1140, 556] on span "button" at bounding box center [1135, 556] width 17 height 17
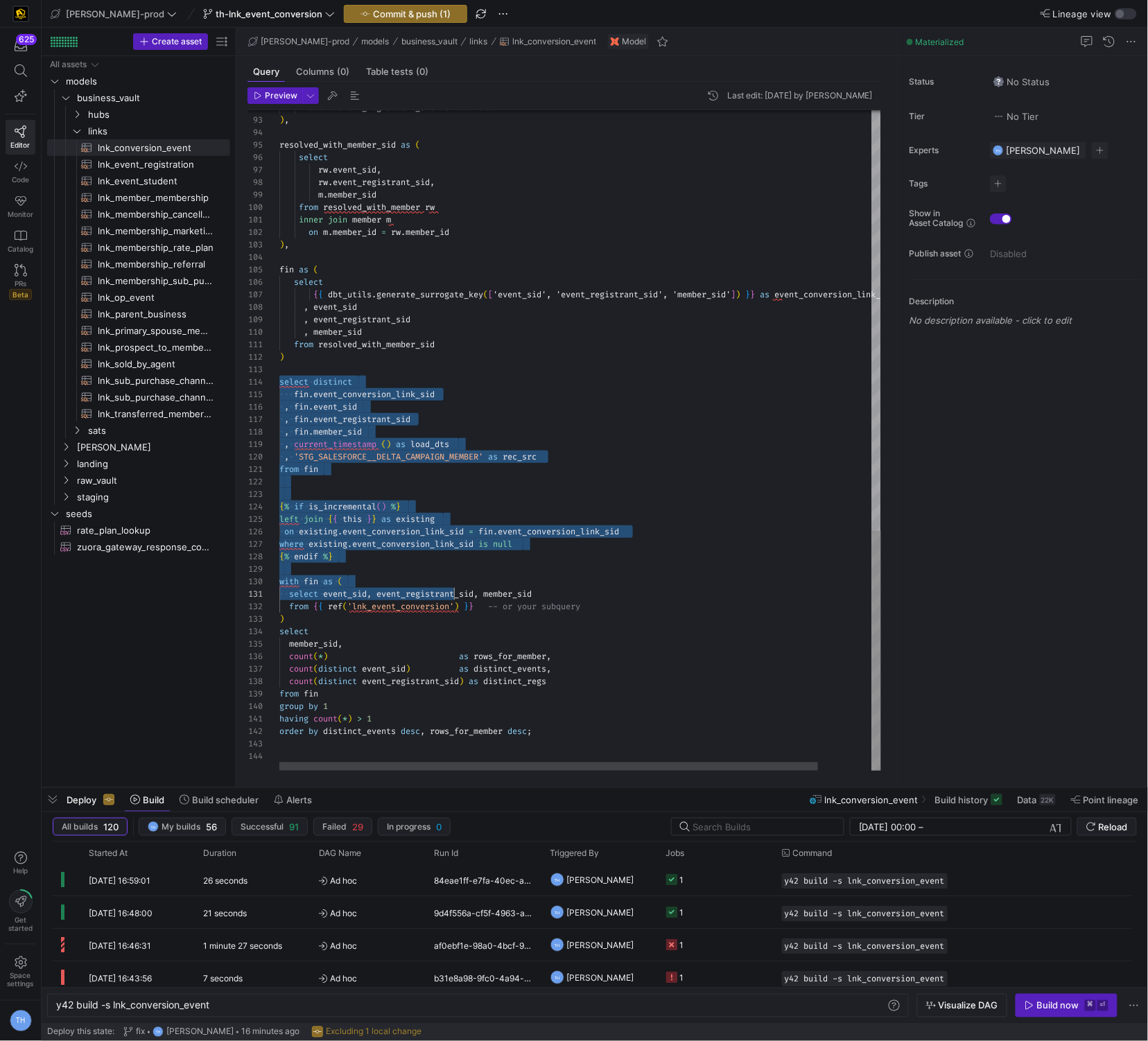
scroll to position [37, 0]
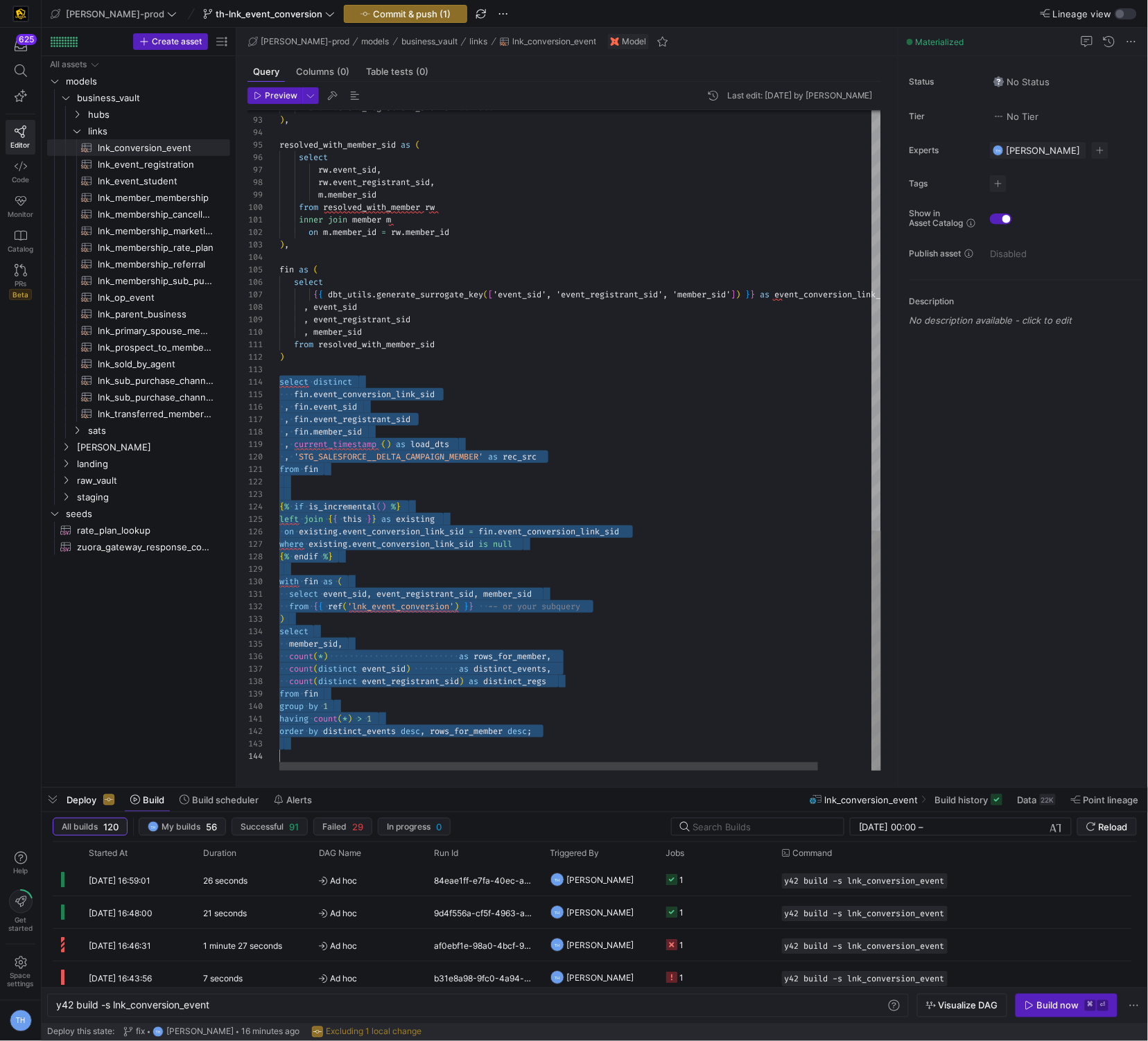
drag, startPoint x: 281, startPoint y: 379, endPoint x: 517, endPoint y: 789, distance: 473.1
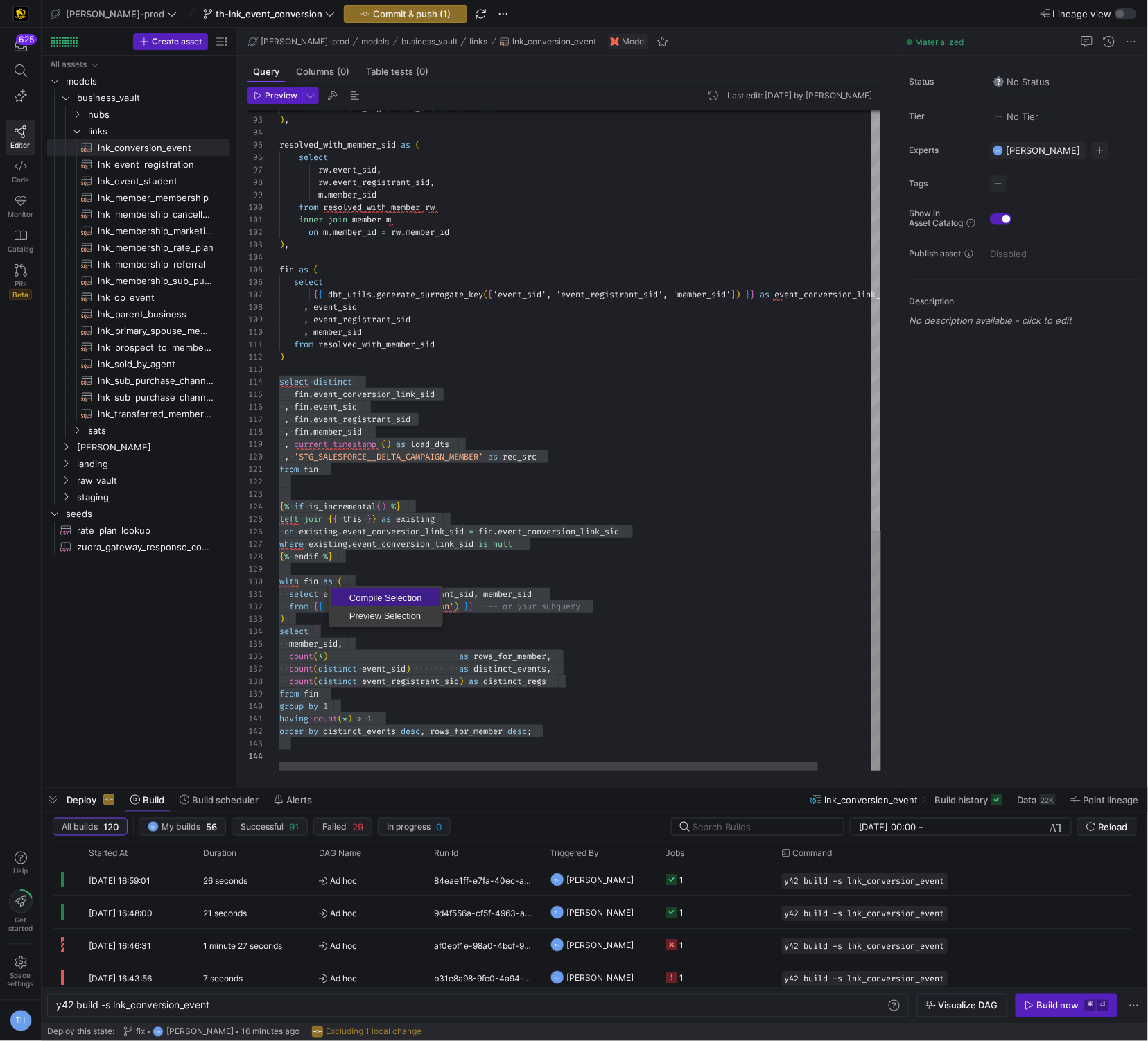
click at [355, 593] on span "Compile Selection" at bounding box center [386, 598] width 109 height 9
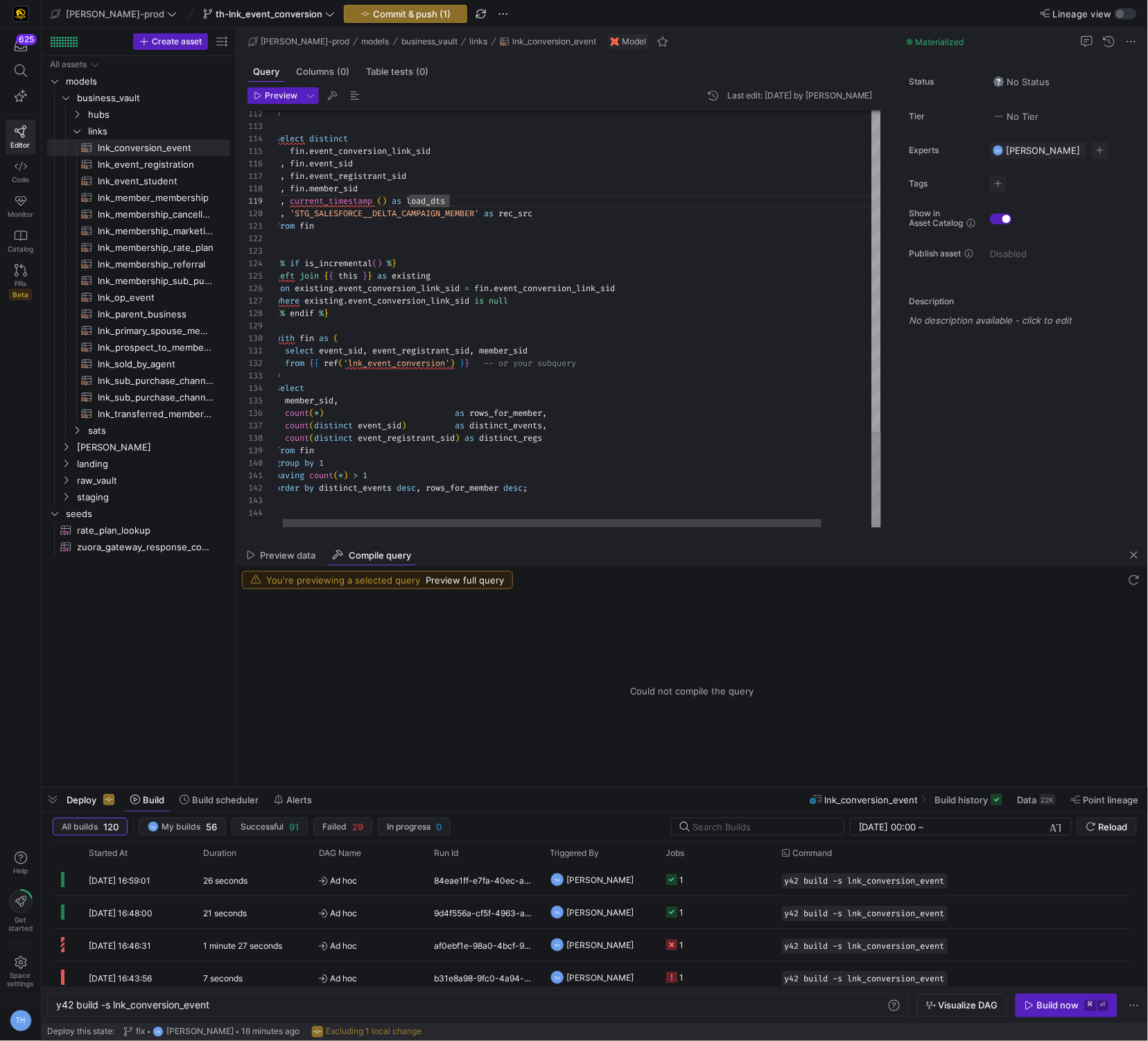
scroll to position [0, 95]
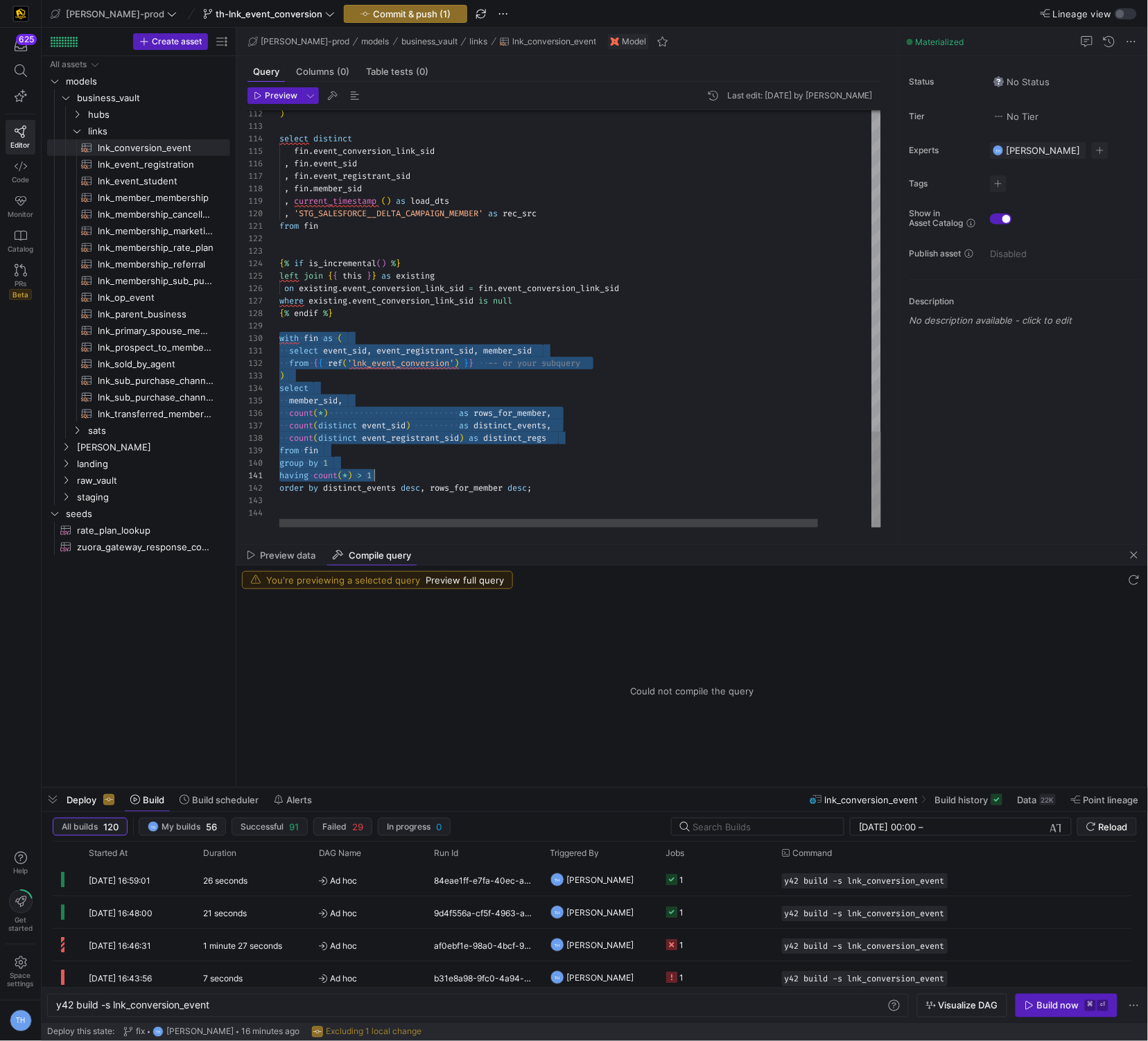
scroll to position [112, 0]
drag, startPoint x: 280, startPoint y: 338, endPoint x: 588, endPoint y: 496, distance: 346.2
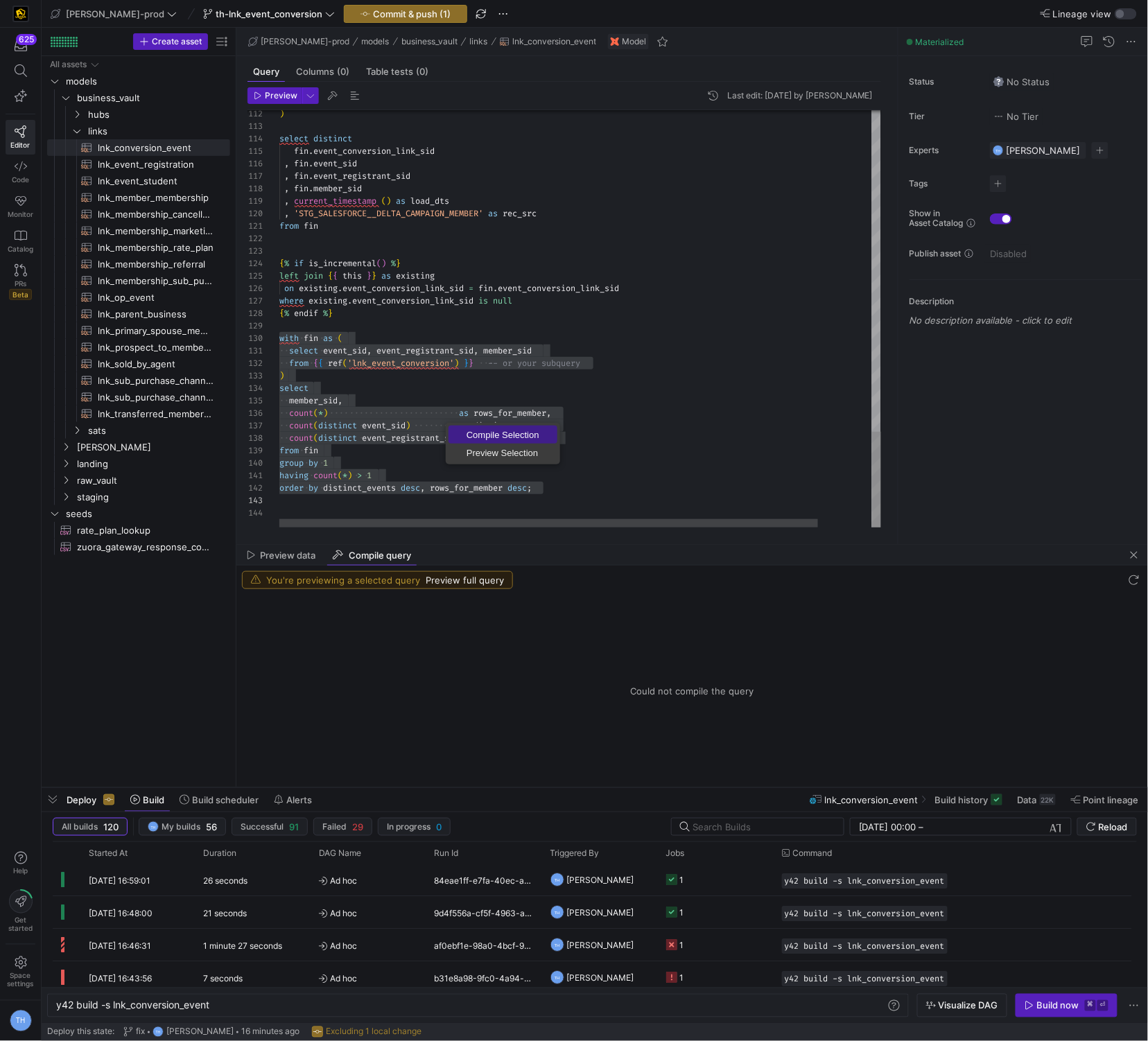
click at [486, 435] on span "Compile Selection" at bounding box center [503, 435] width 109 height 9
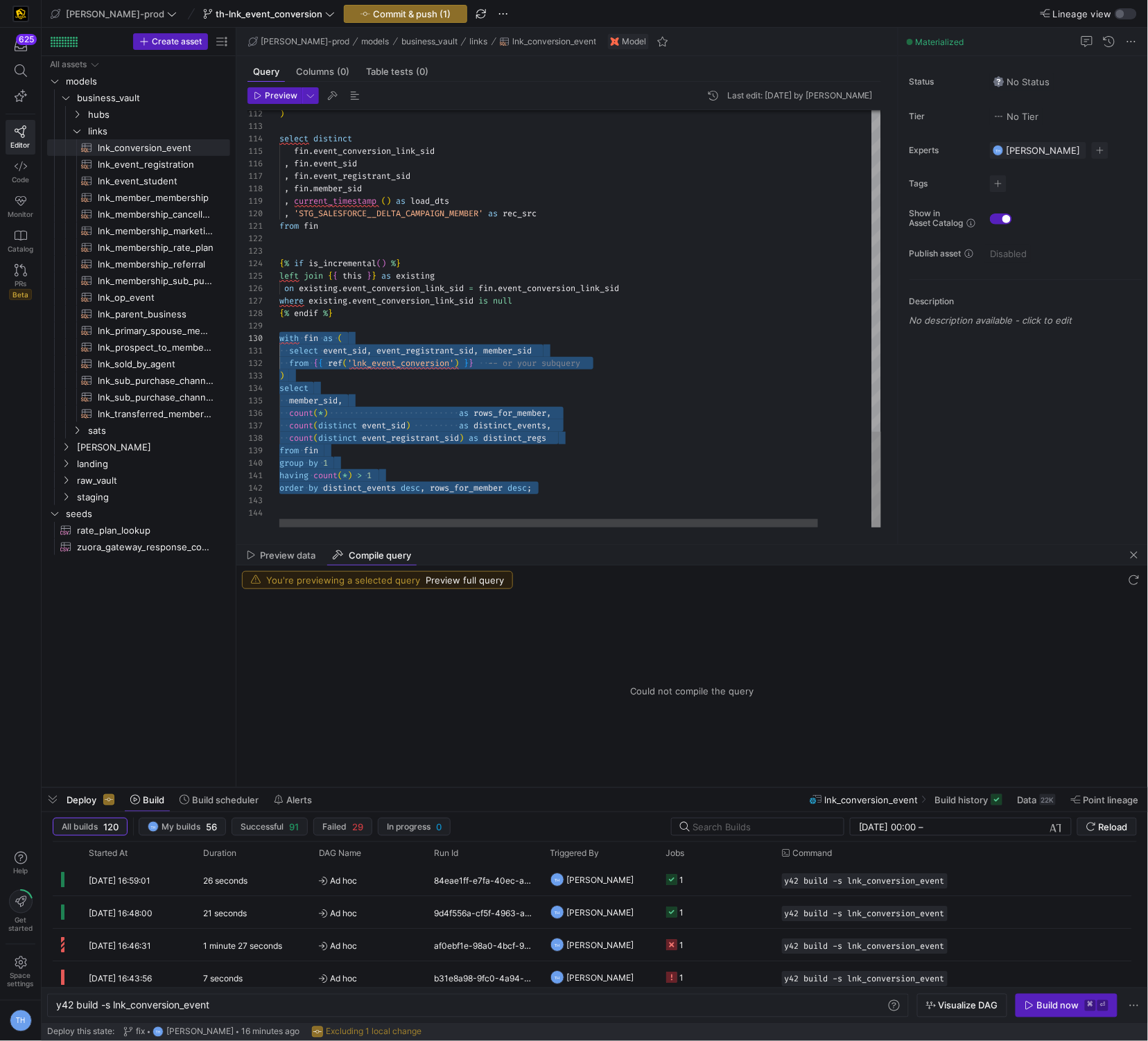
drag, startPoint x: 558, startPoint y: 492, endPoint x: 252, endPoint y: 343, distance: 340.3
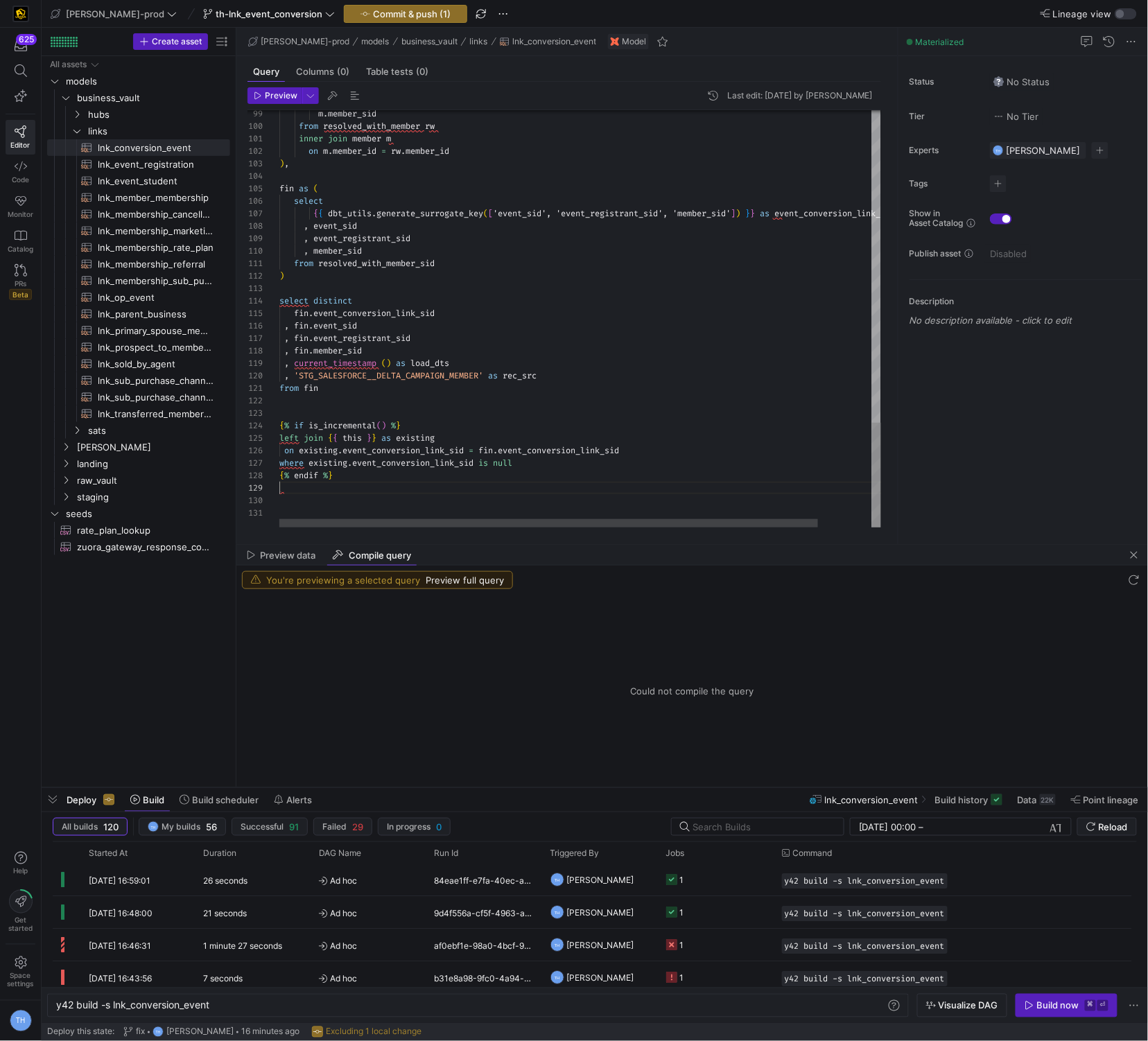
scroll to position [100, 0]
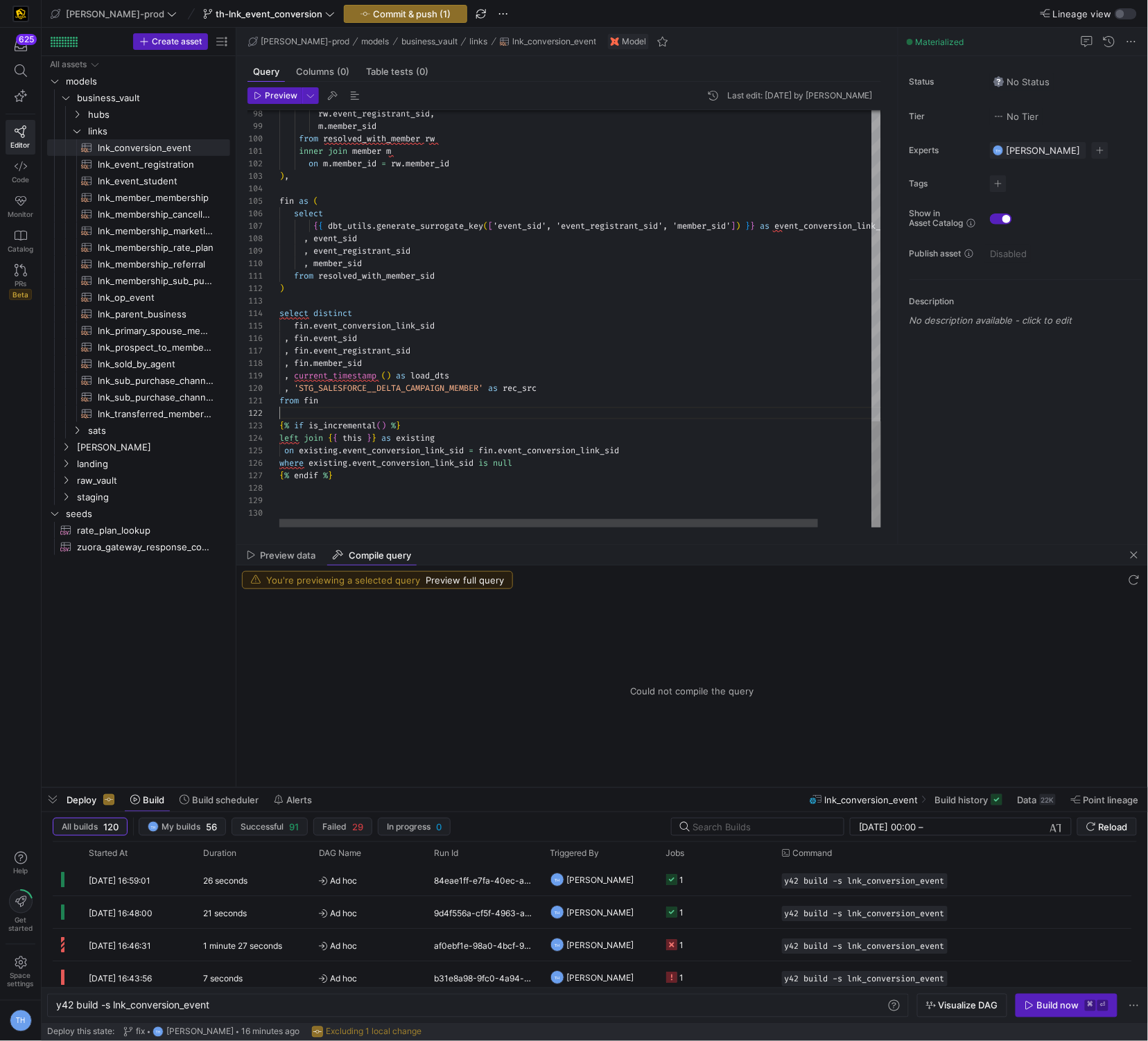
scroll to position [12, 0]
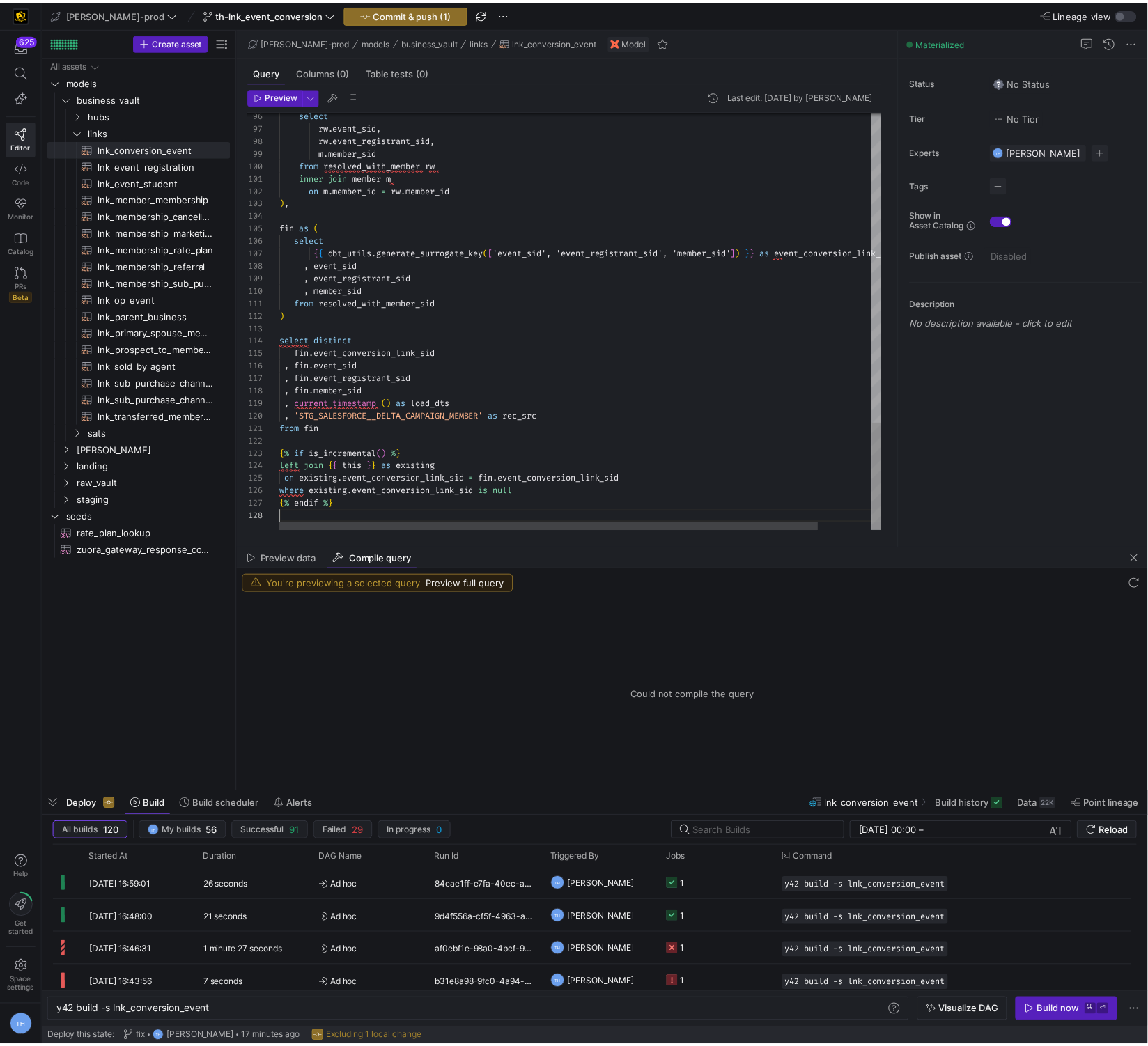
scroll to position [101, 0]
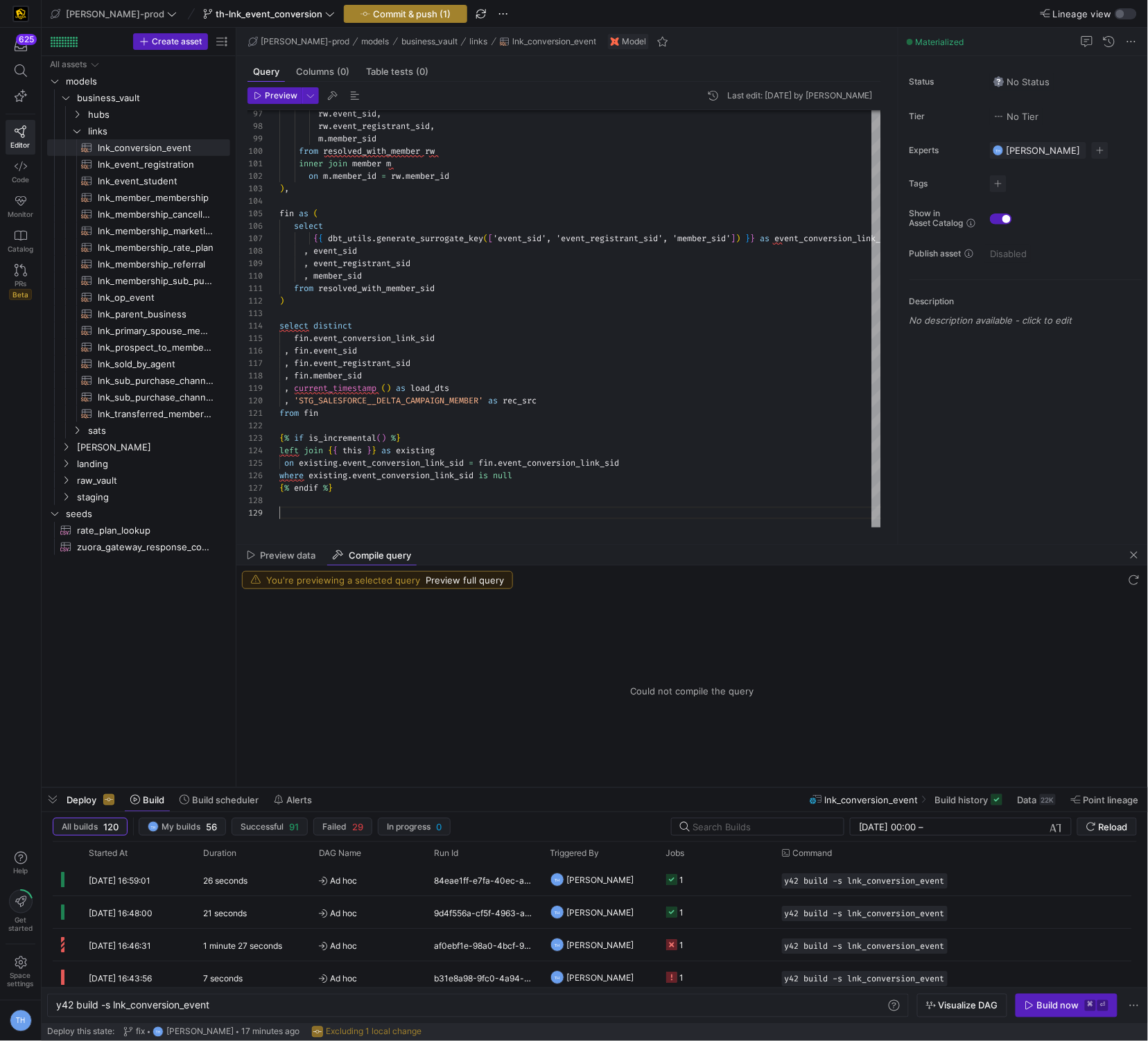
type textarea "from fin {% if is_incremental() %} left join {{ this }} as existing on existing…"
click at [373, 18] on span "Commit & push (1)" at bounding box center [411, 14] width 78 height 11
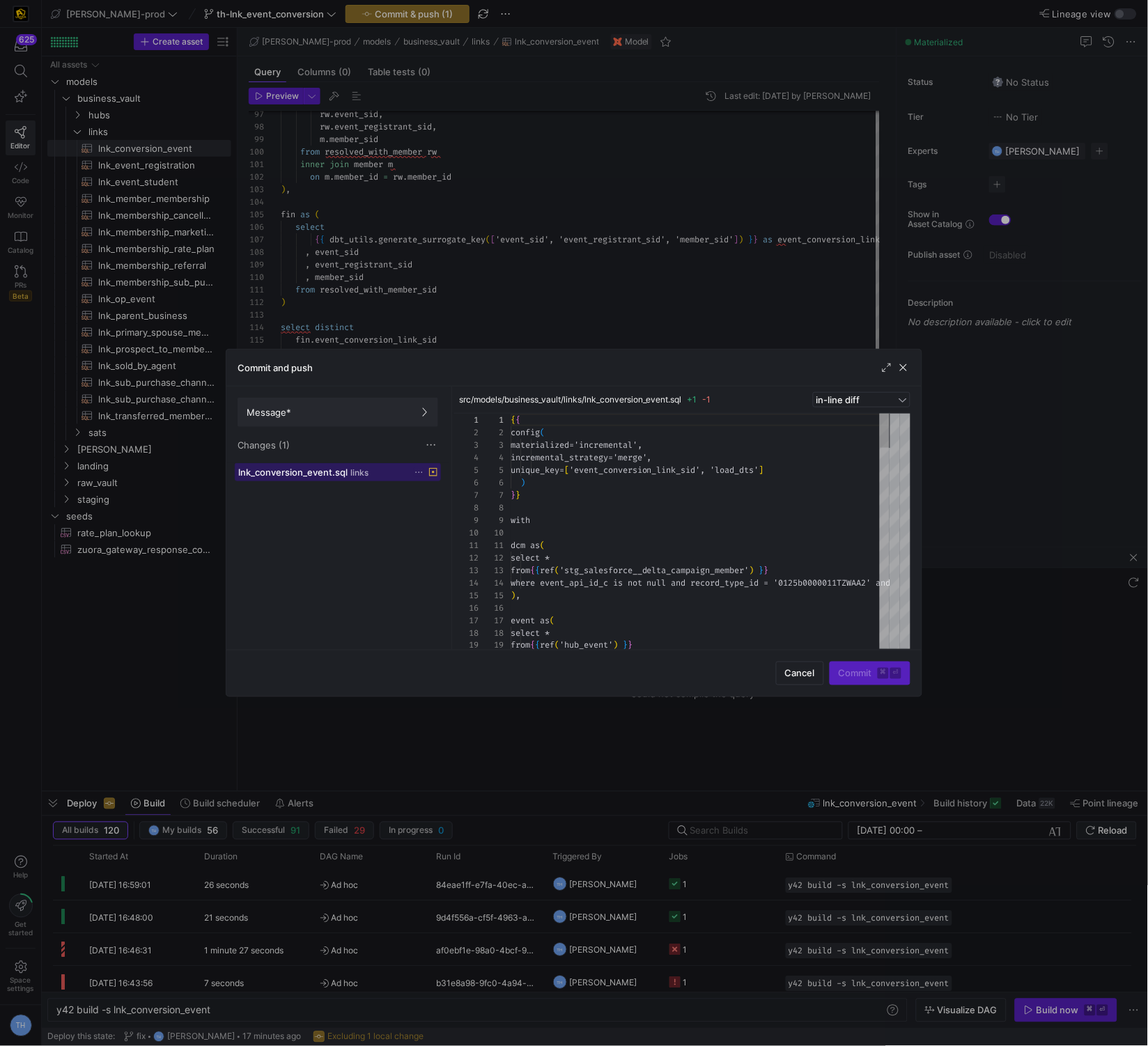
click at [387, 475] on div "lnk_conversion_event.sql links" at bounding box center [322, 473] width 169 height 11
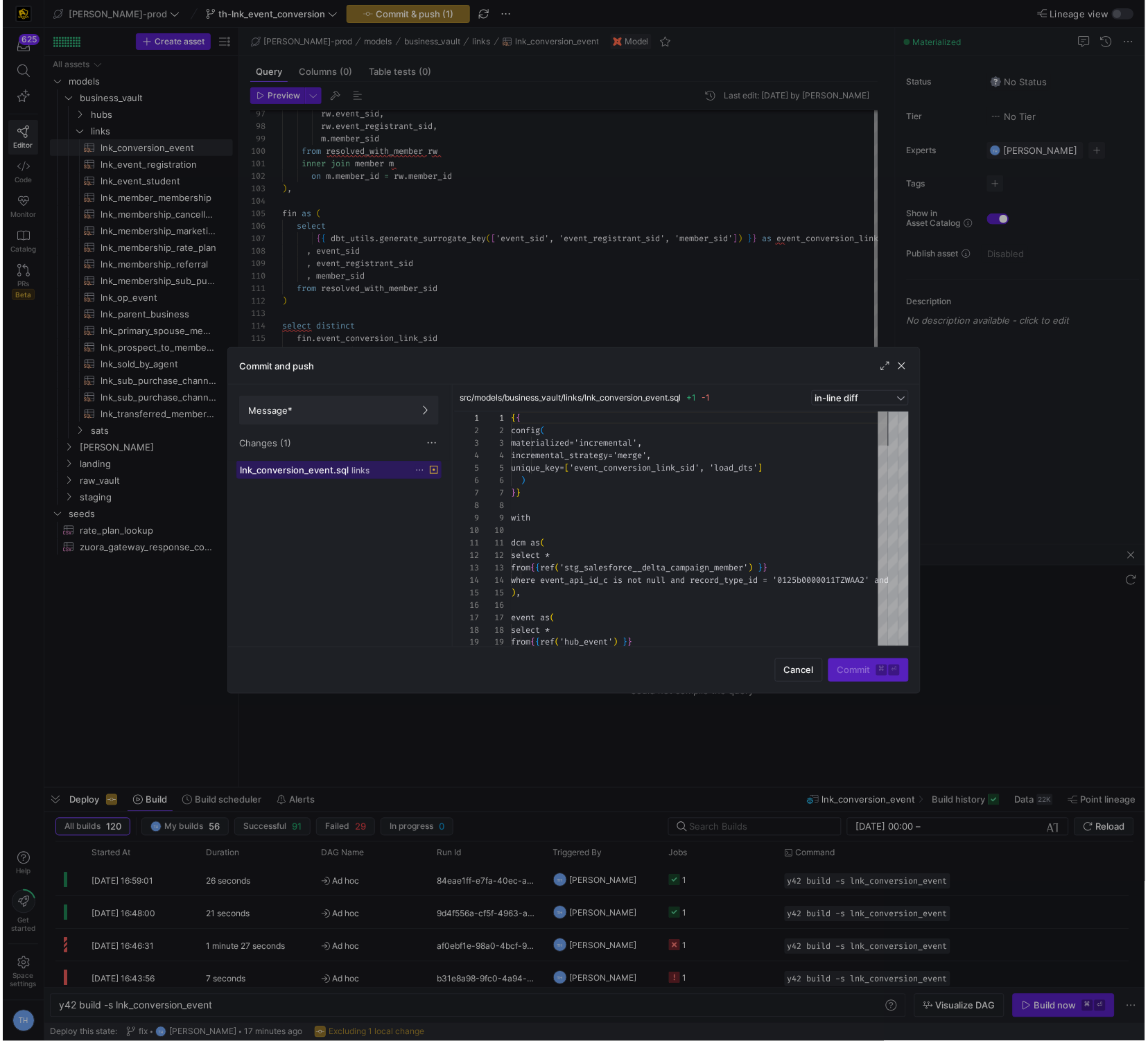
scroll to position [125, 0]
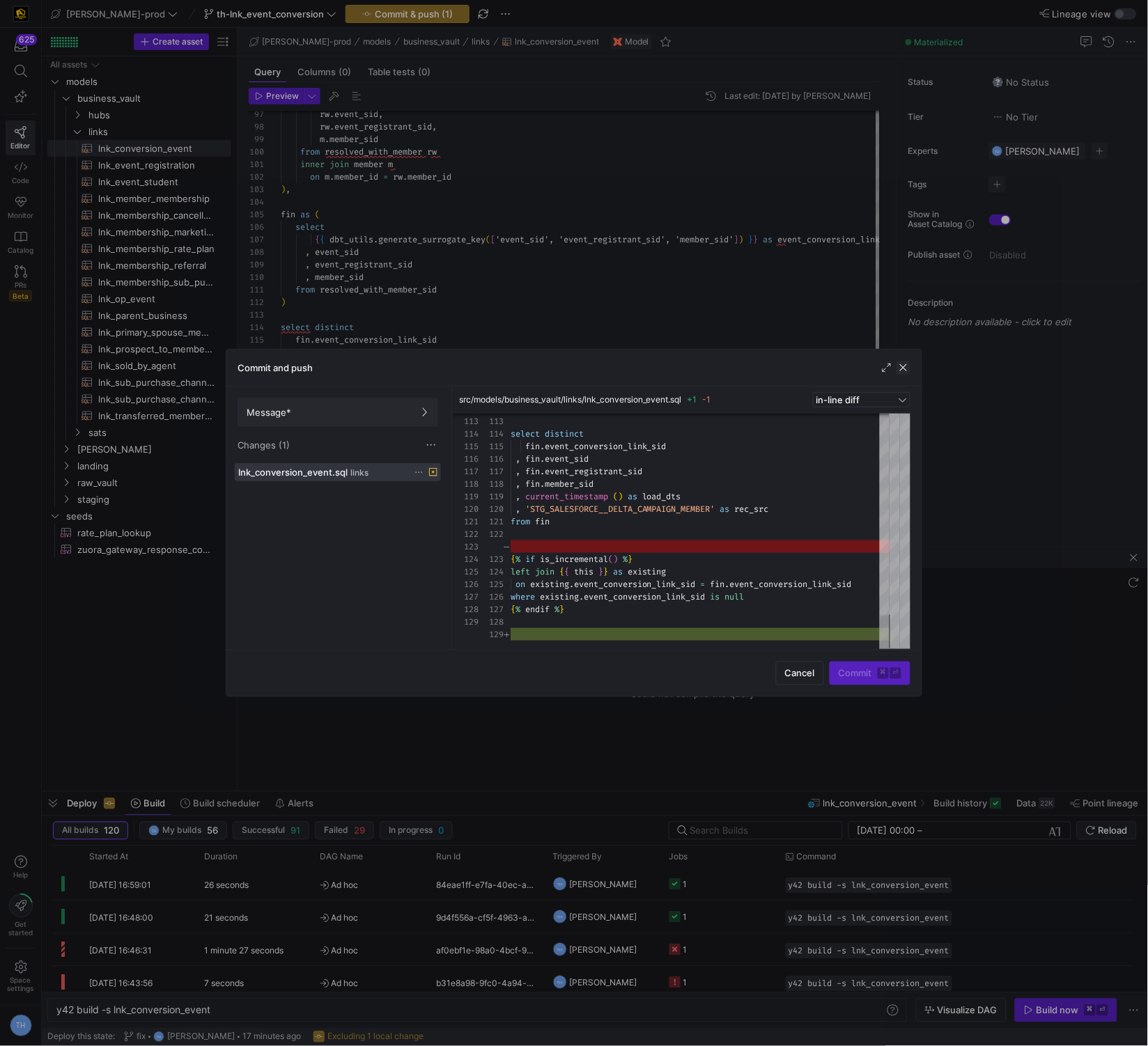
click at [904, 368] on span "button" at bounding box center [903, 367] width 14 height 14
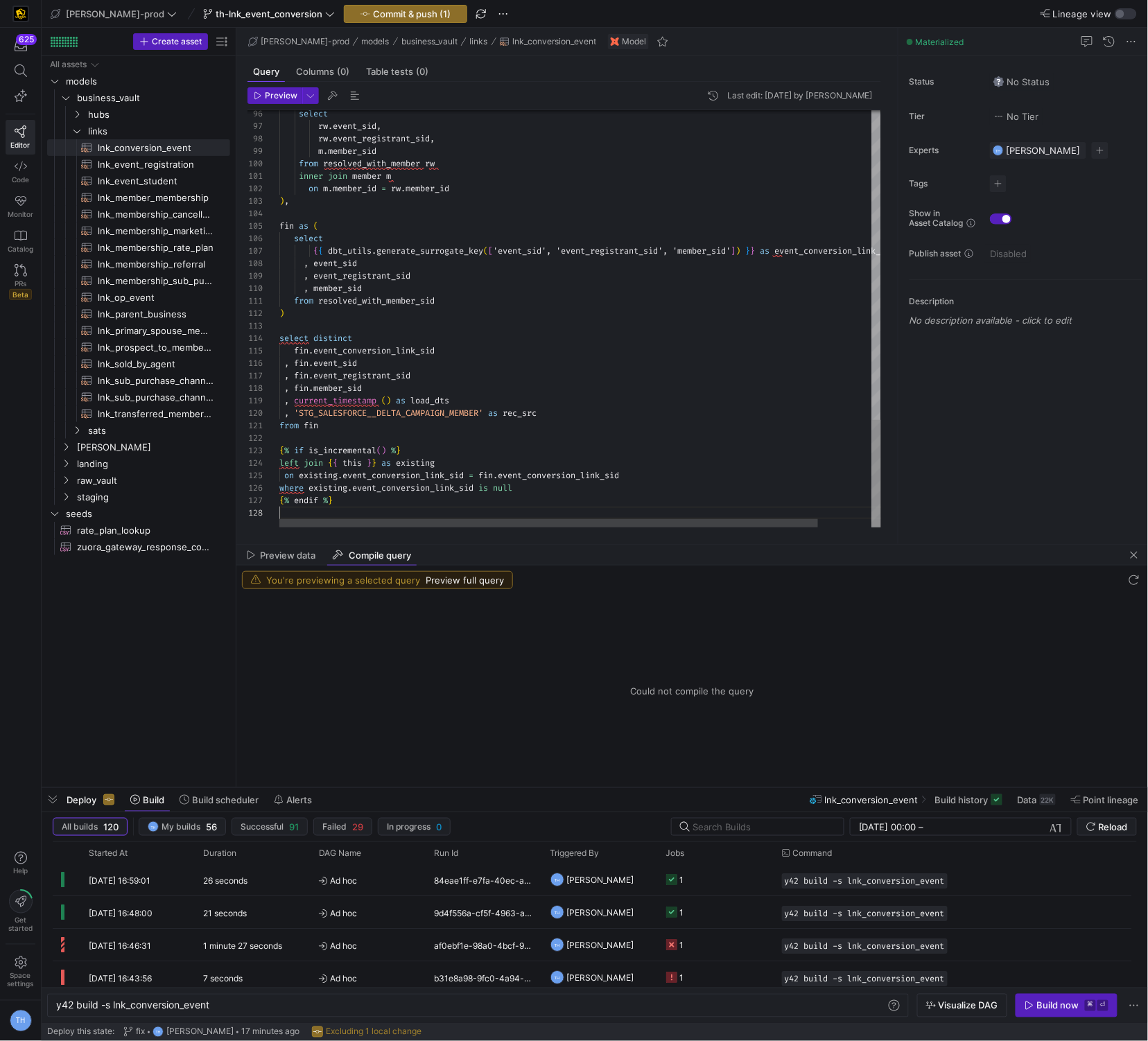
type textarea "from fin {% if is_incremental() %} left join {{ this }} as existing on existing…"
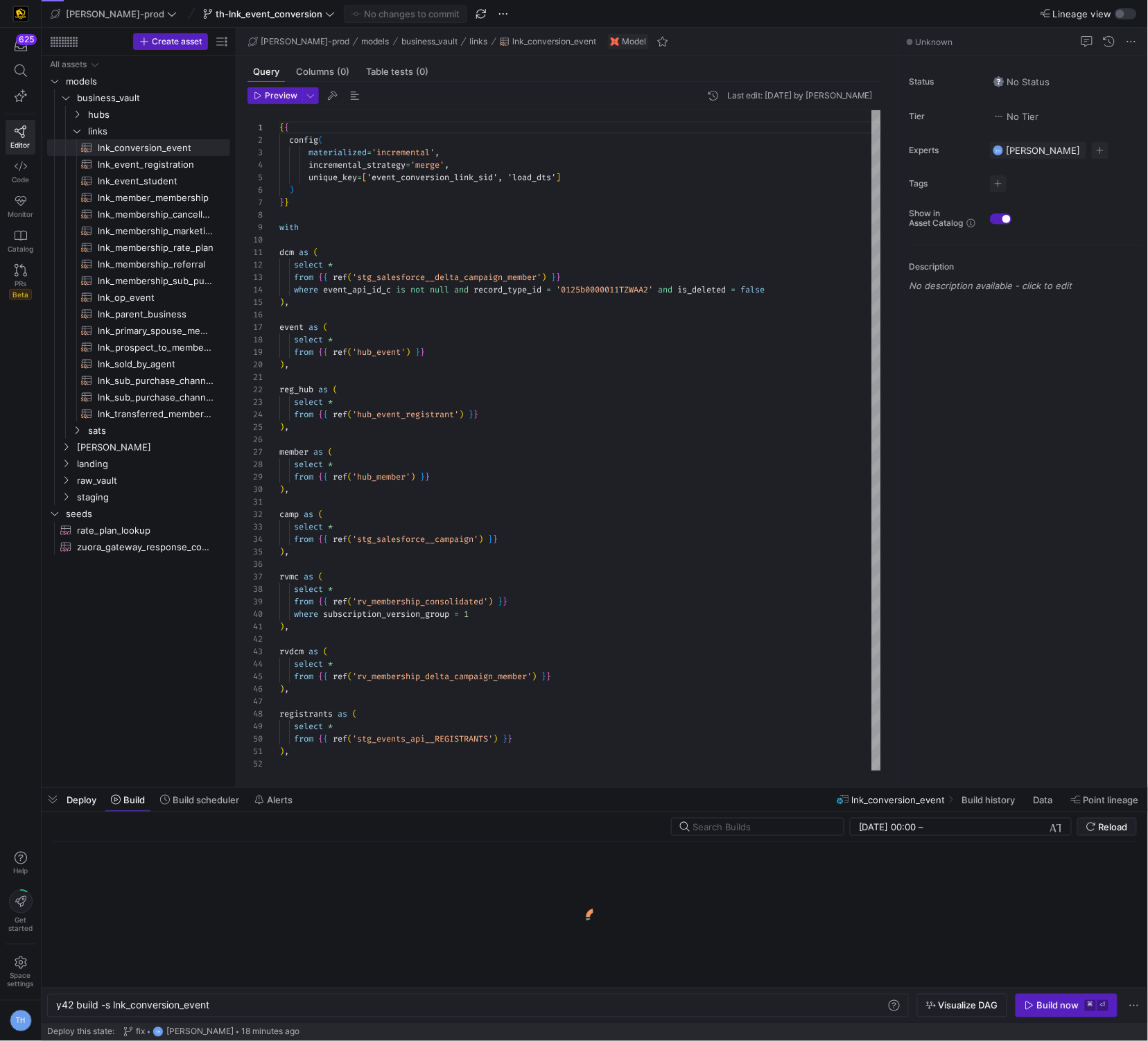
scroll to position [0, 154]
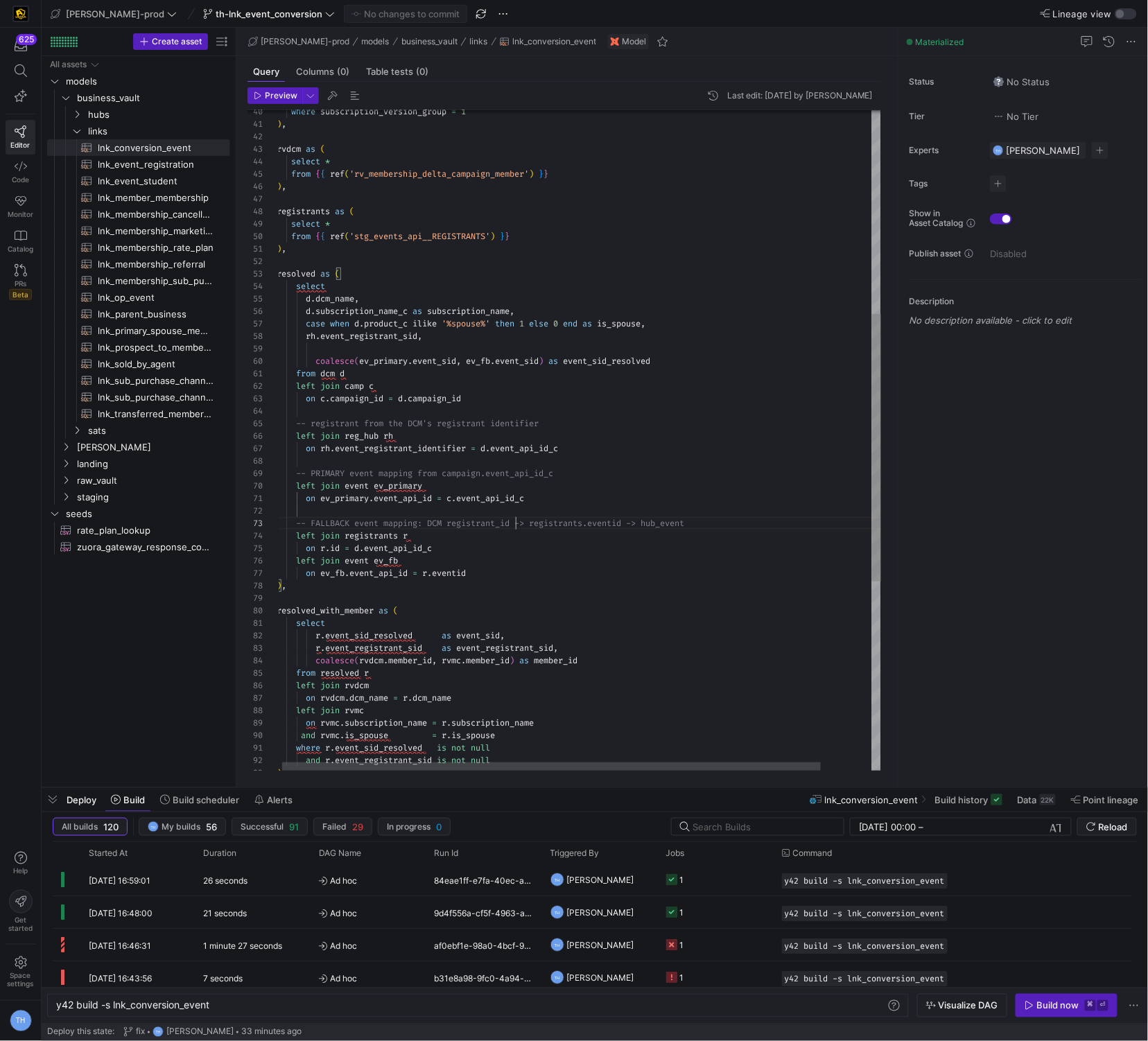
scroll to position [24, 239]
click at [516, 521] on div "on ev_fb . event_api_id = r . eventid ) , resolved_with_member as ( select r . …" at bounding box center [607, 422] width 663 height 1629
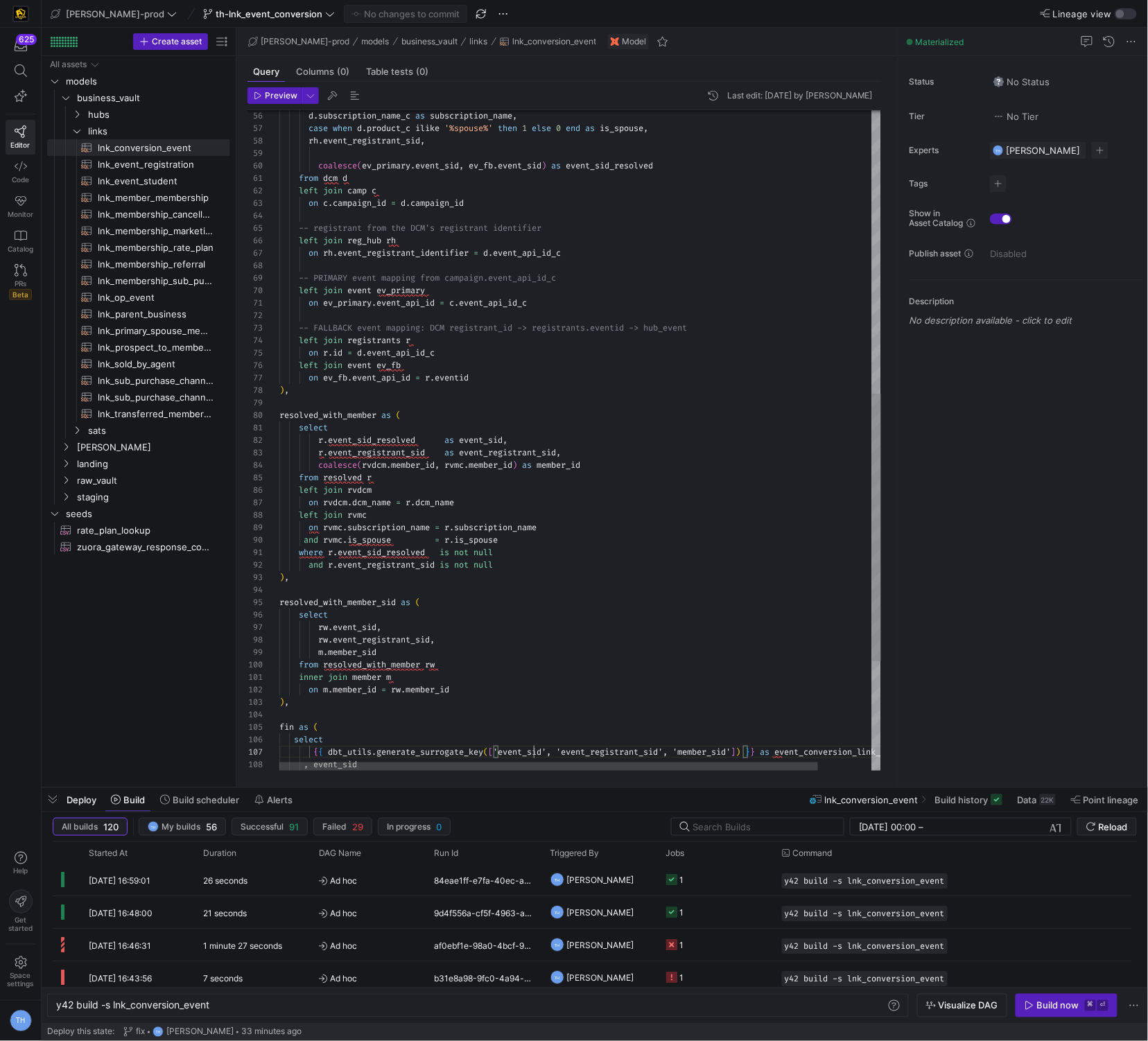
scroll to position [74, 254]
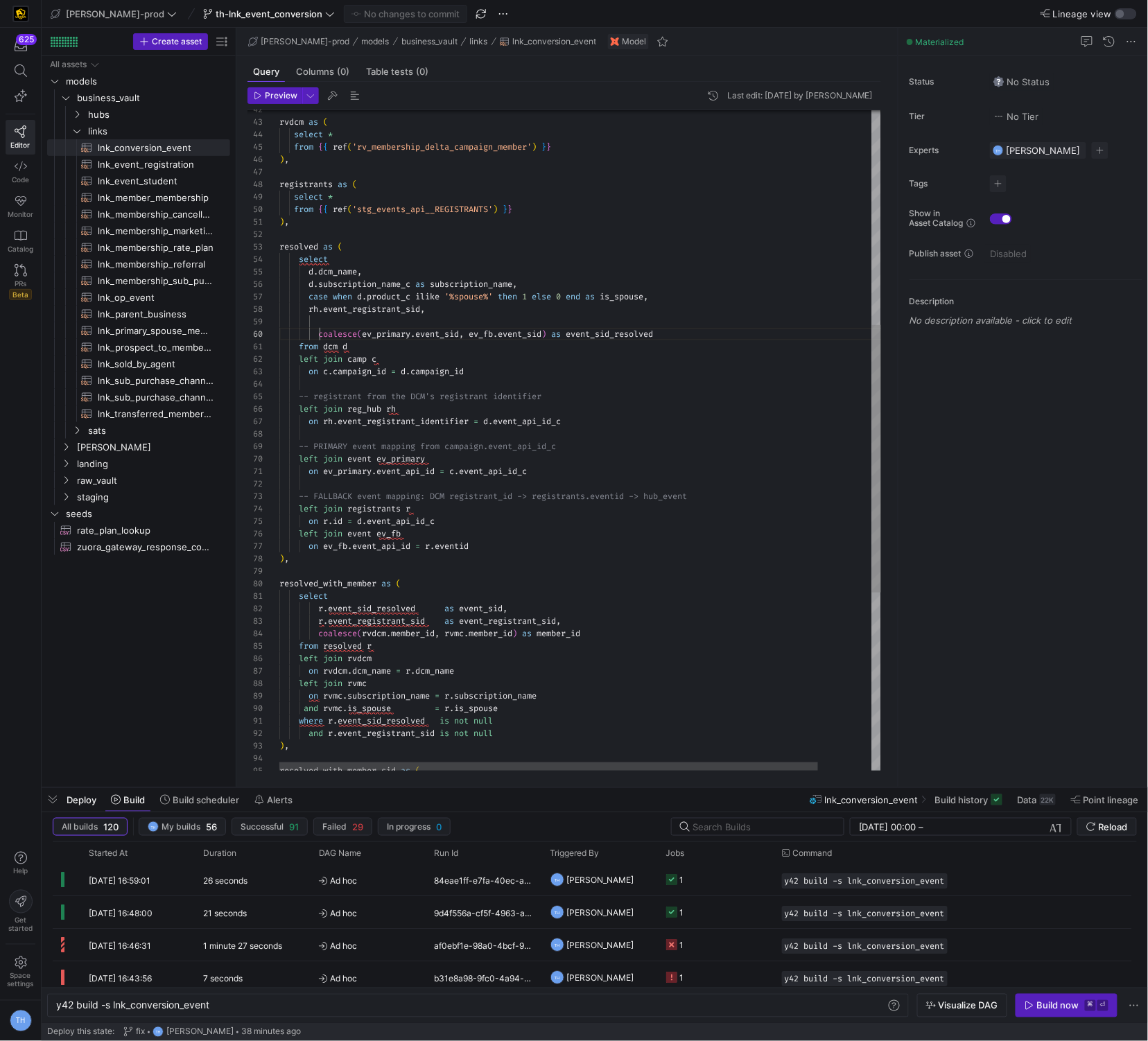
click at [319, 335] on div ") , resolved as ( registrants as ( select * from { { ref ( 'stg_events_api__REG…" at bounding box center [610, 394] width 663 height 1629
click at [390, 321] on div ") , resolved as ( registrants as ( select * from { { ref ( 'stg_events_api__REG…" at bounding box center [610, 394] width 663 height 1629
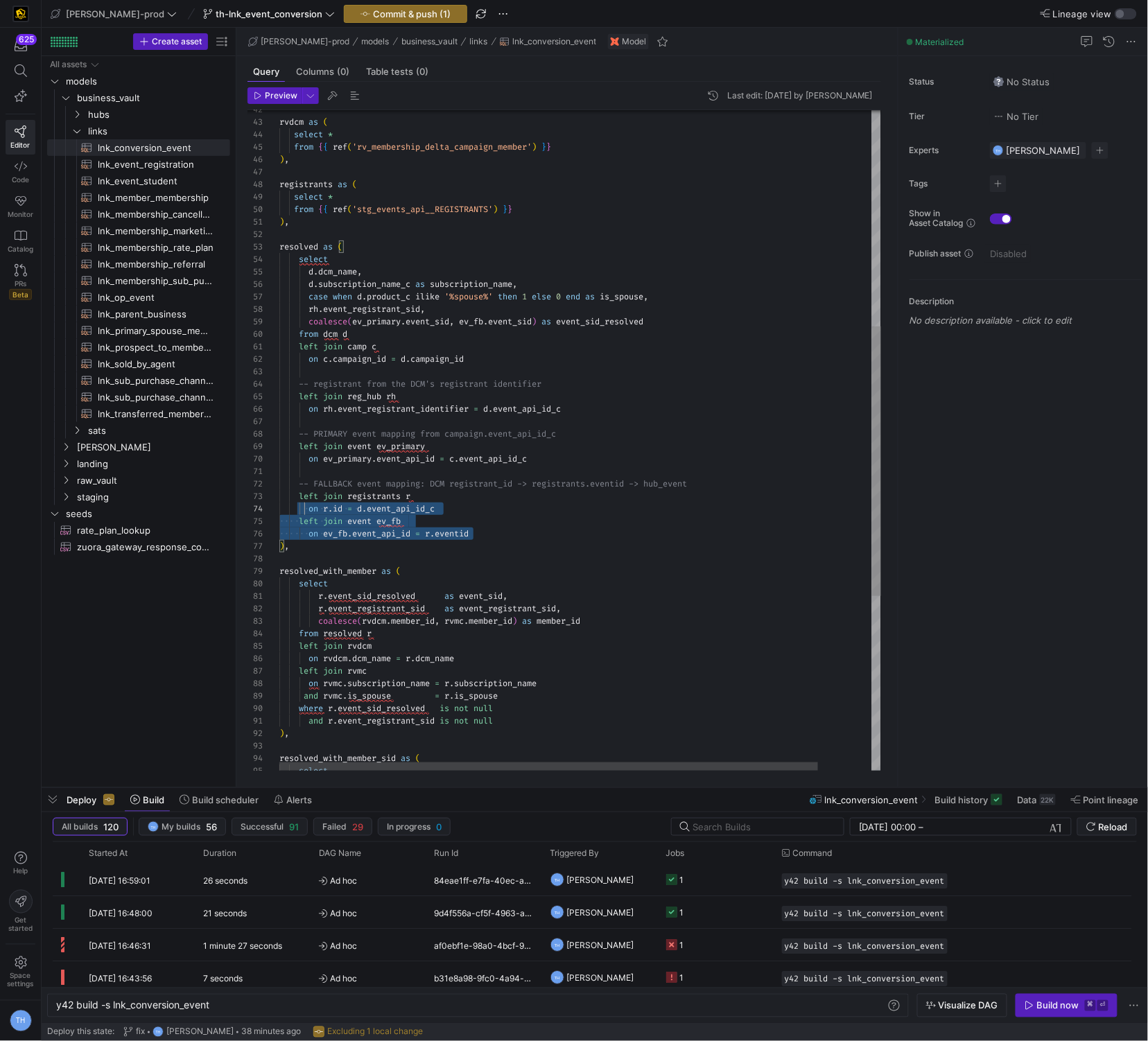
scroll to position [24, 0]
drag, startPoint x: 475, startPoint y: 537, endPoint x: 241, endPoint y: 491, distance: 238.5
click at [279, 491] on div ") , resolved as ( registrants as ( select * from { { ref ( 'stg_events_api__REG…" at bounding box center [610, 388] width 663 height 1616
click at [574, 428] on div ") , resolved as ( registrants as ( select * from { { ref ( 'stg_events_api__REG…" at bounding box center [610, 388] width 663 height 1616
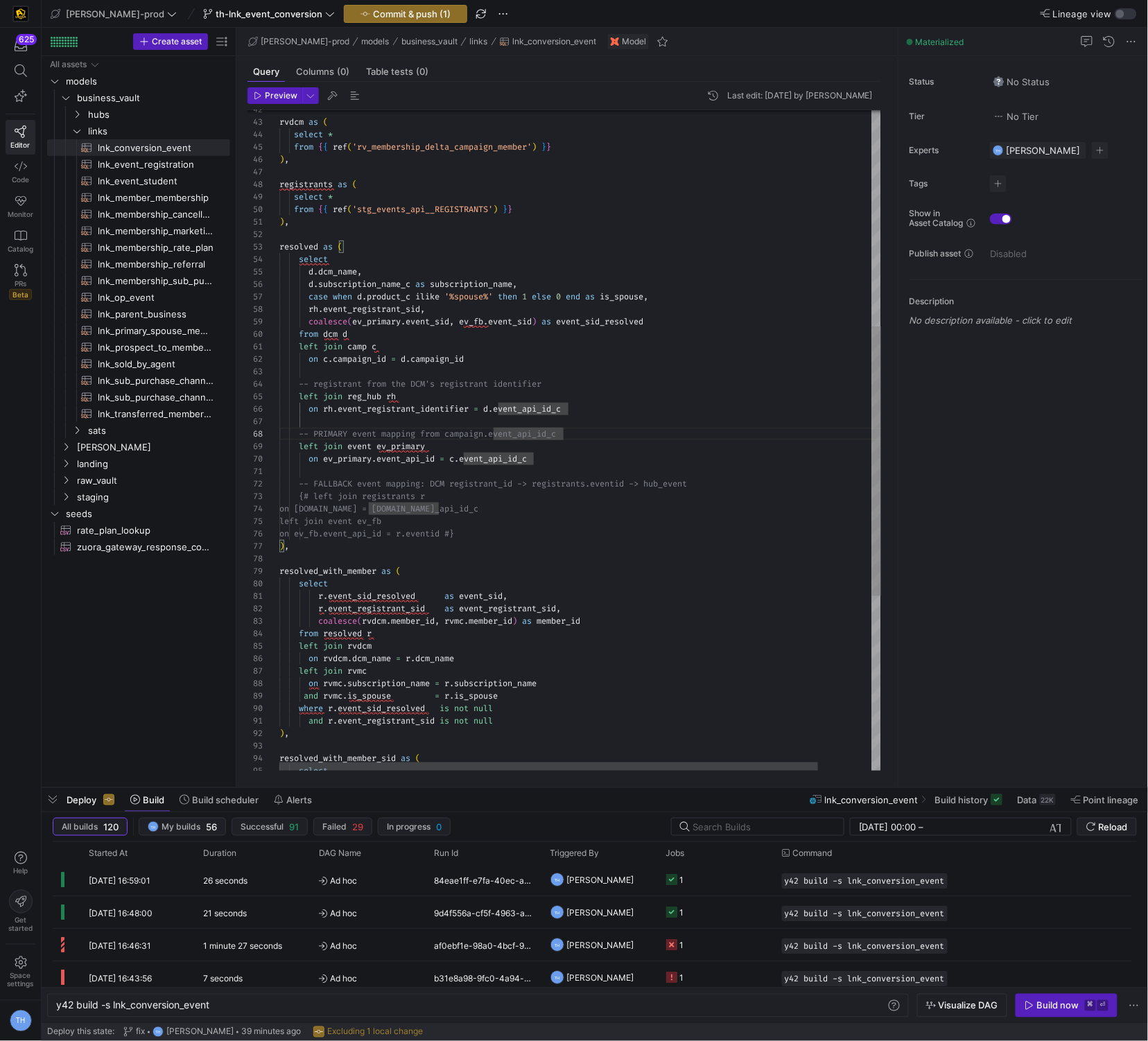
click at [310, 320] on div ") , resolved as ( registrants as ( select * from { { ref ( 'stg_events_api__REG…" at bounding box center [610, 388] width 663 height 1616
click at [446, 309] on div ") , resolved as ( registrants as ( select * from { { ref ( 'stg_events_api__REG…" at bounding box center [610, 388] width 663 height 1616
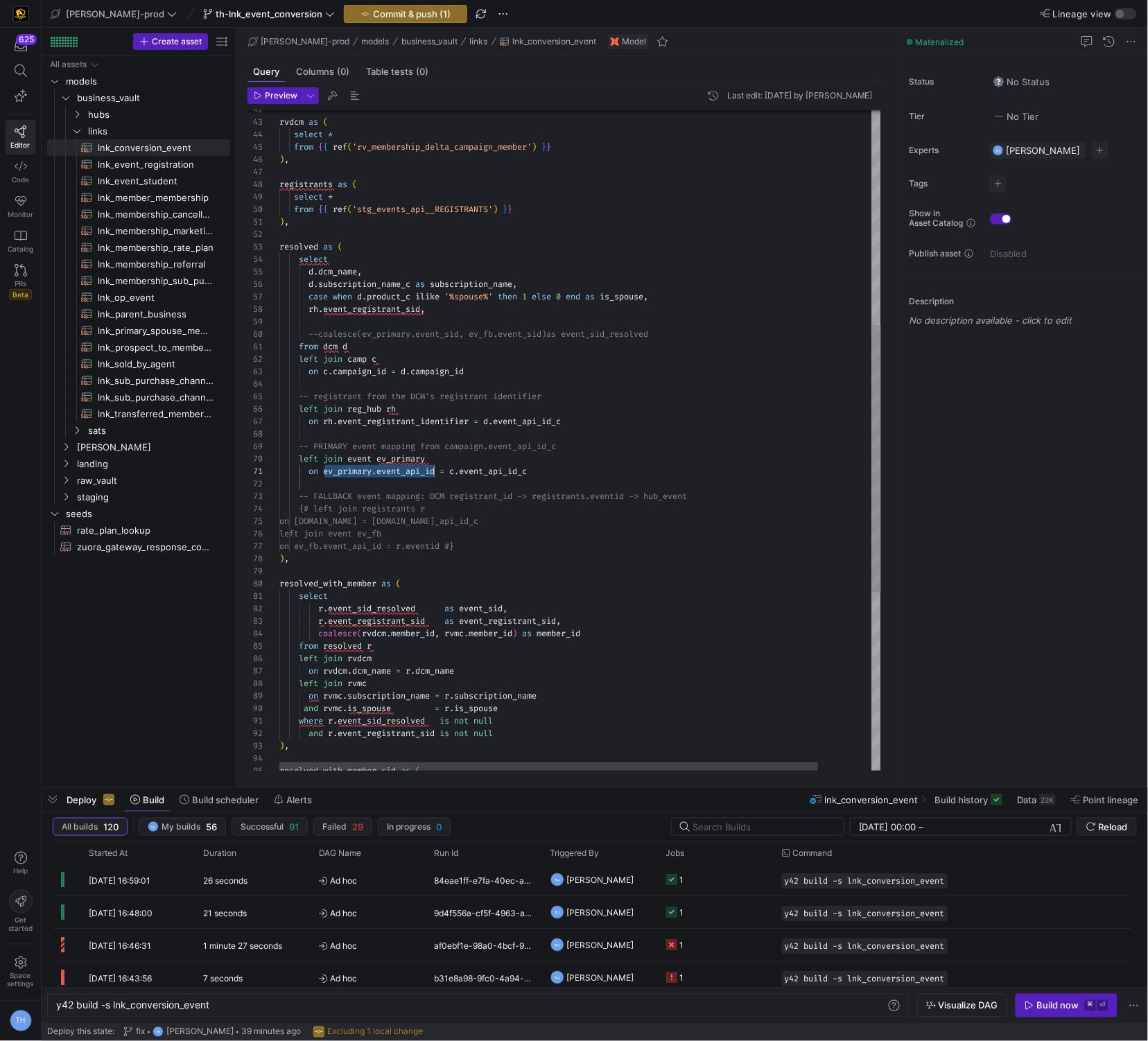
scroll to position [0, 159]
drag, startPoint x: 325, startPoint y: 473, endPoint x: 439, endPoint y: 473, distance: 114.0
click at [439, 473] on div ") , resolved as ( registrants as ( select * from { { ref ( 'stg_events_api__REG…" at bounding box center [610, 394] width 663 height 1629
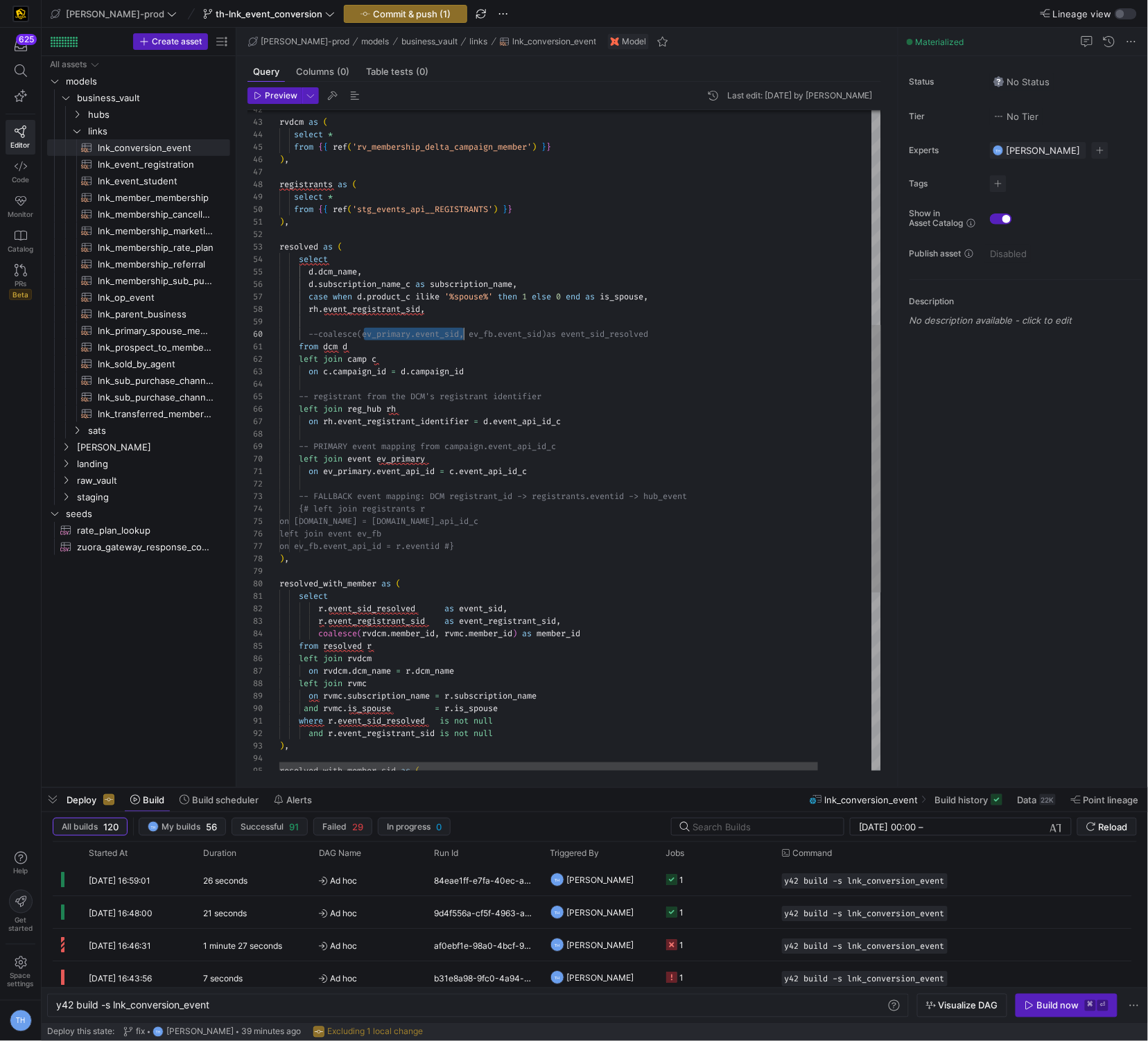
drag, startPoint x: 365, startPoint y: 336, endPoint x: 463, endPoint y: 337, distance: 98.0
click at [463, 337] on div ") , resolved as ( registrants as ( select * from { { ref ( 'stg_events_api__REG…" at bounding box center [610, 394] width 663 height 1629
click at [425, 319] on div ") , resolved as ( registrants as ( select * from { { ref ( 'stg_events_api__REG…" at bounding box center [610, 394] width 663 height 1629
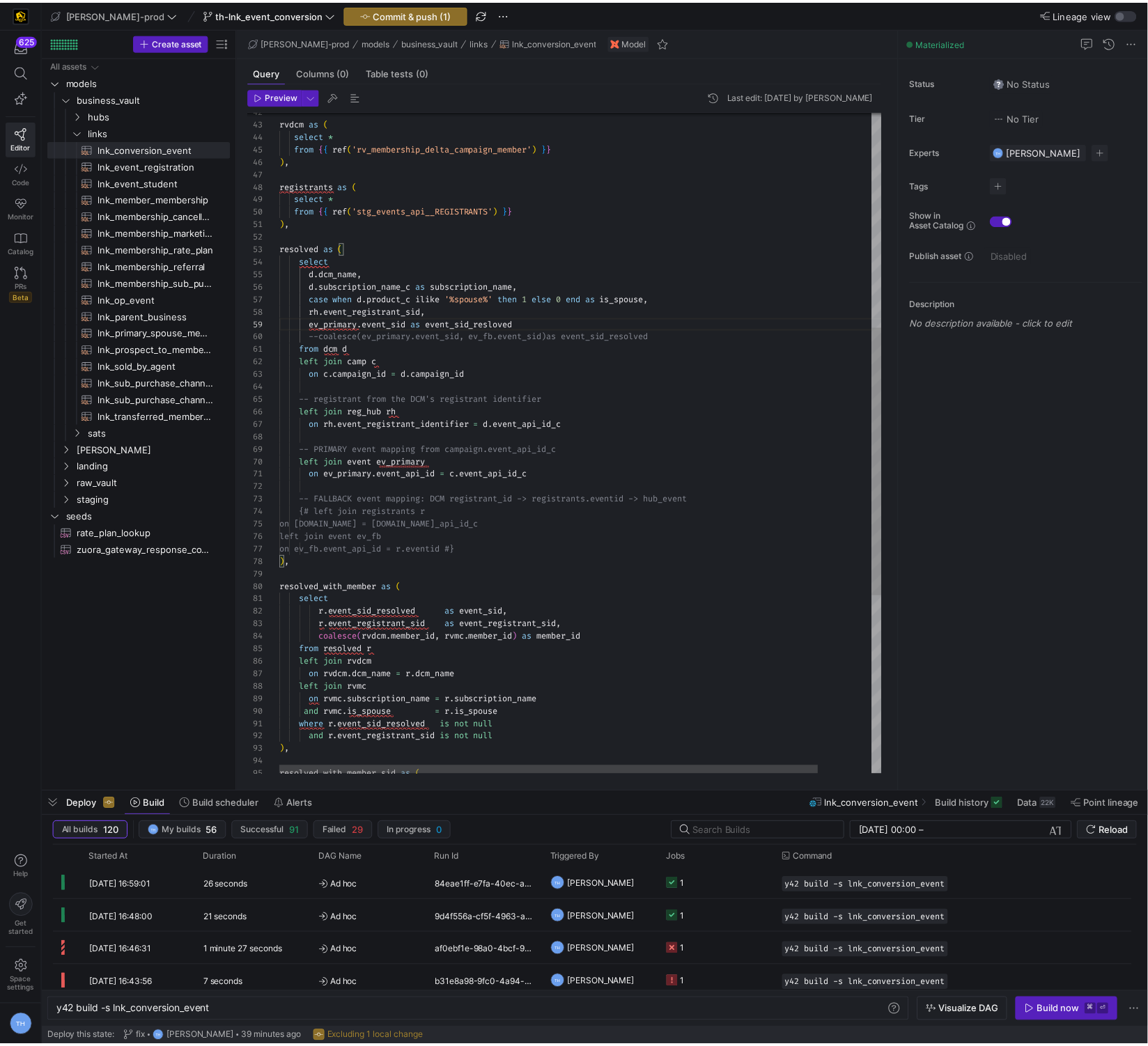
scroll to position [12, 101]
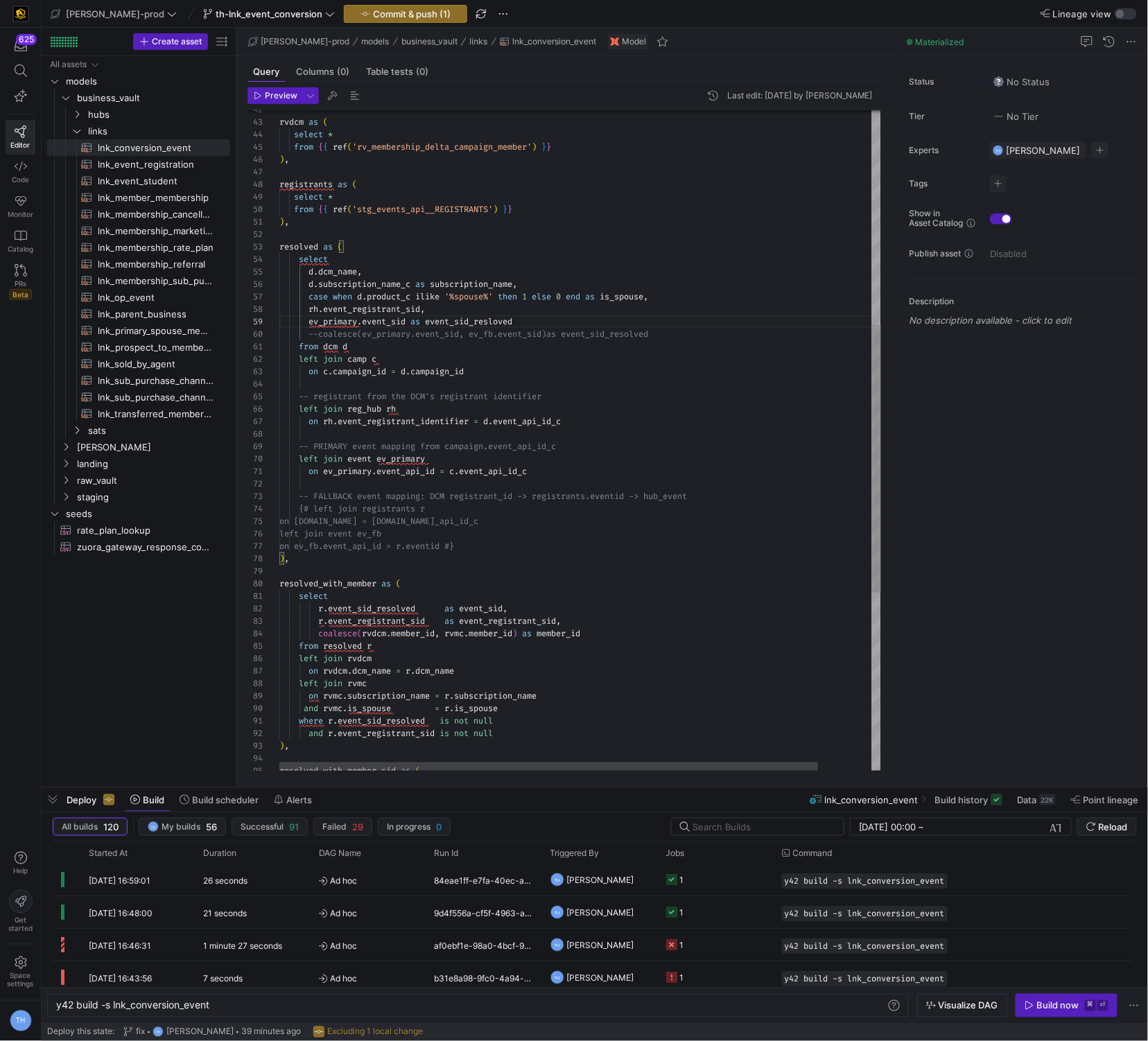
click at [455, 355] on div ") , resolved as ( registrants as ( select * from { { ref ( 'stg_events_api__REG…" at bounding box center [610, 394] width 663 height 1629
type textarea "from dcm d left join camp c on c.campaign_id = d.campaign_id -- registrant from…"
click at [384, 17] on span "Commit & push (1)" at bounding box center [411, 14] width 78 height 11
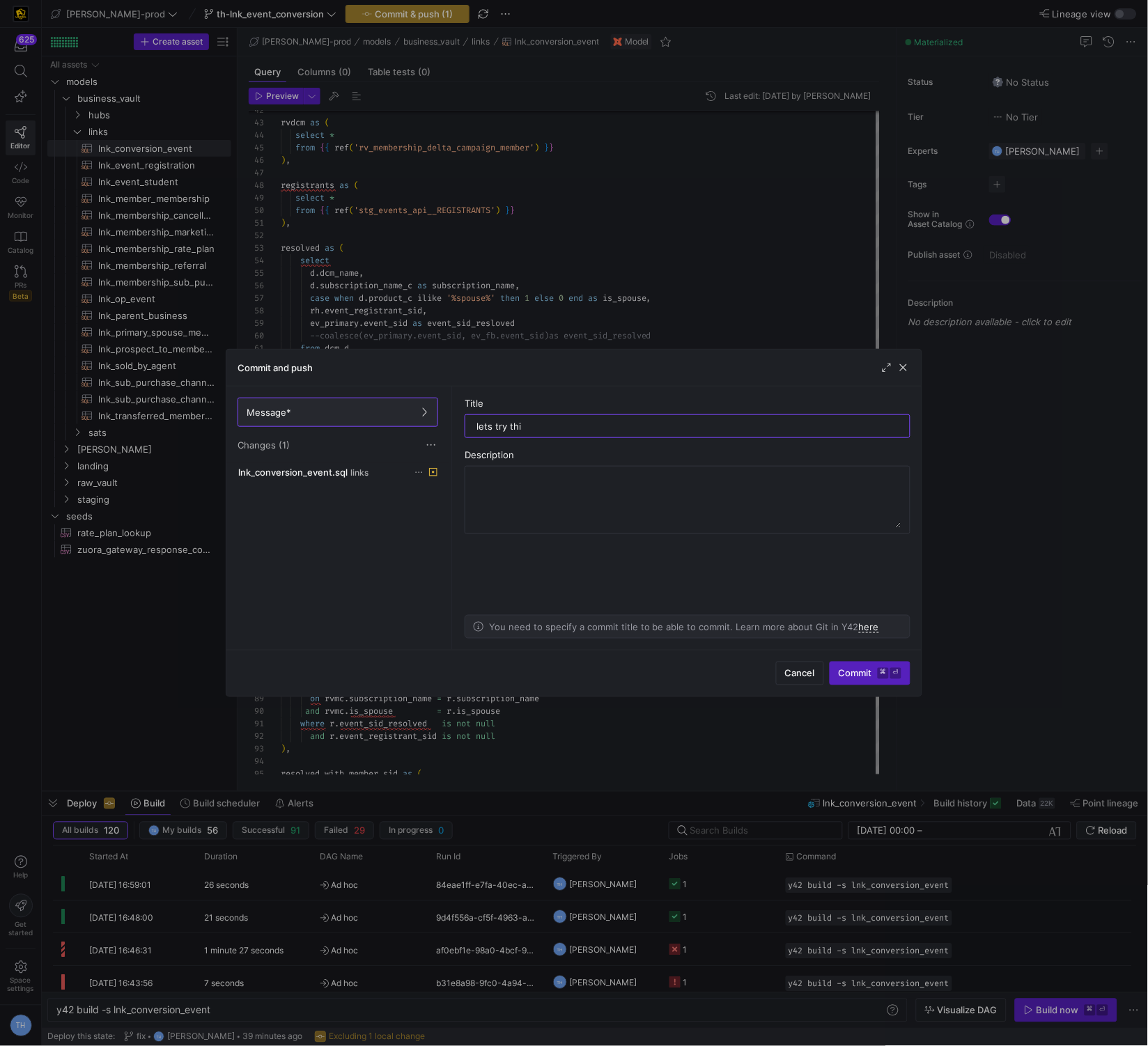
type input "lets try this"
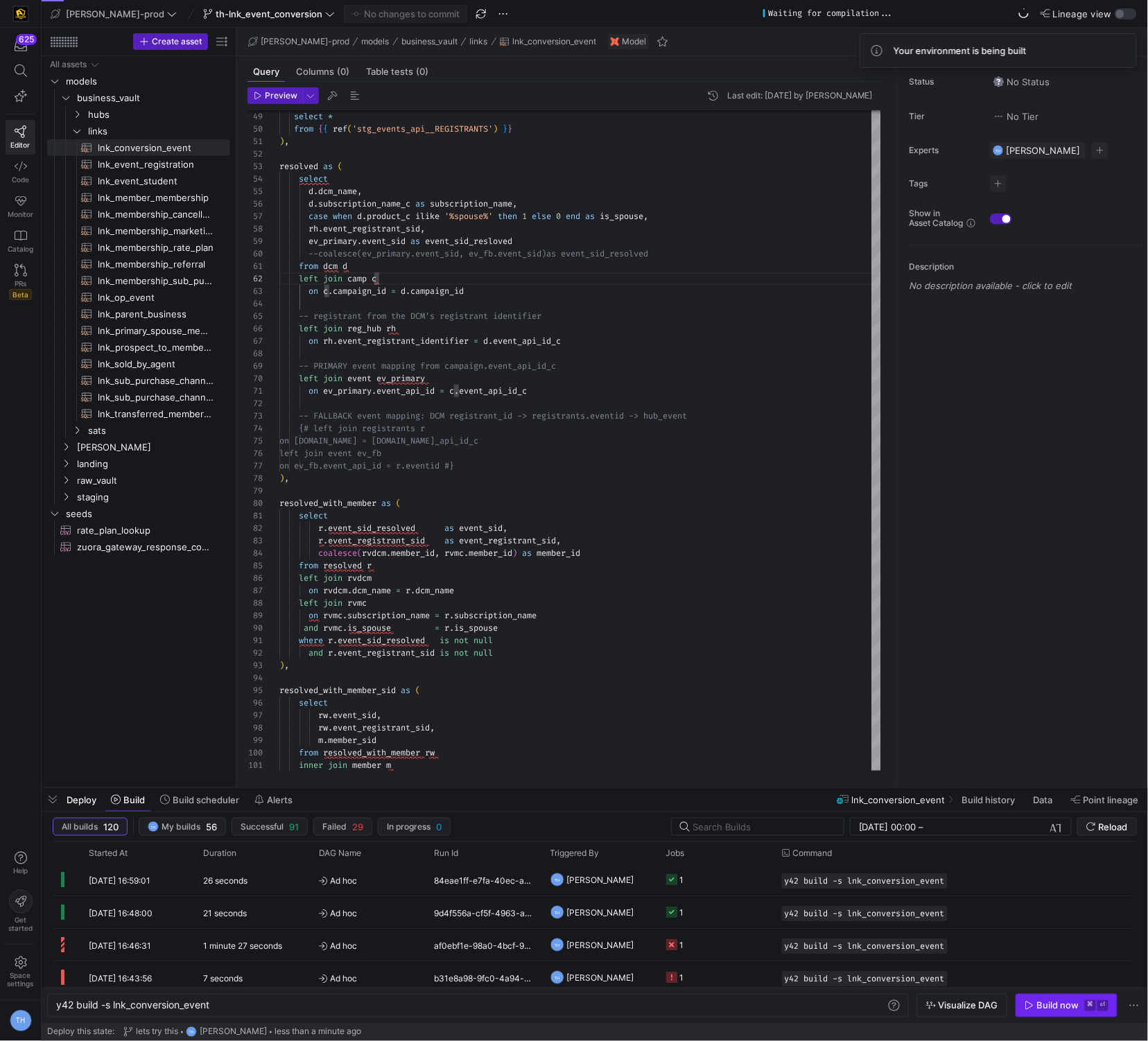
click at [1055, 1008] on div "Build now" at bounding box center [1058, 1006] width 42 height 11
click at [708, 889] on y42-job-status-cell-renderer "1" at bounding box center [716, 880] width 99 height 31
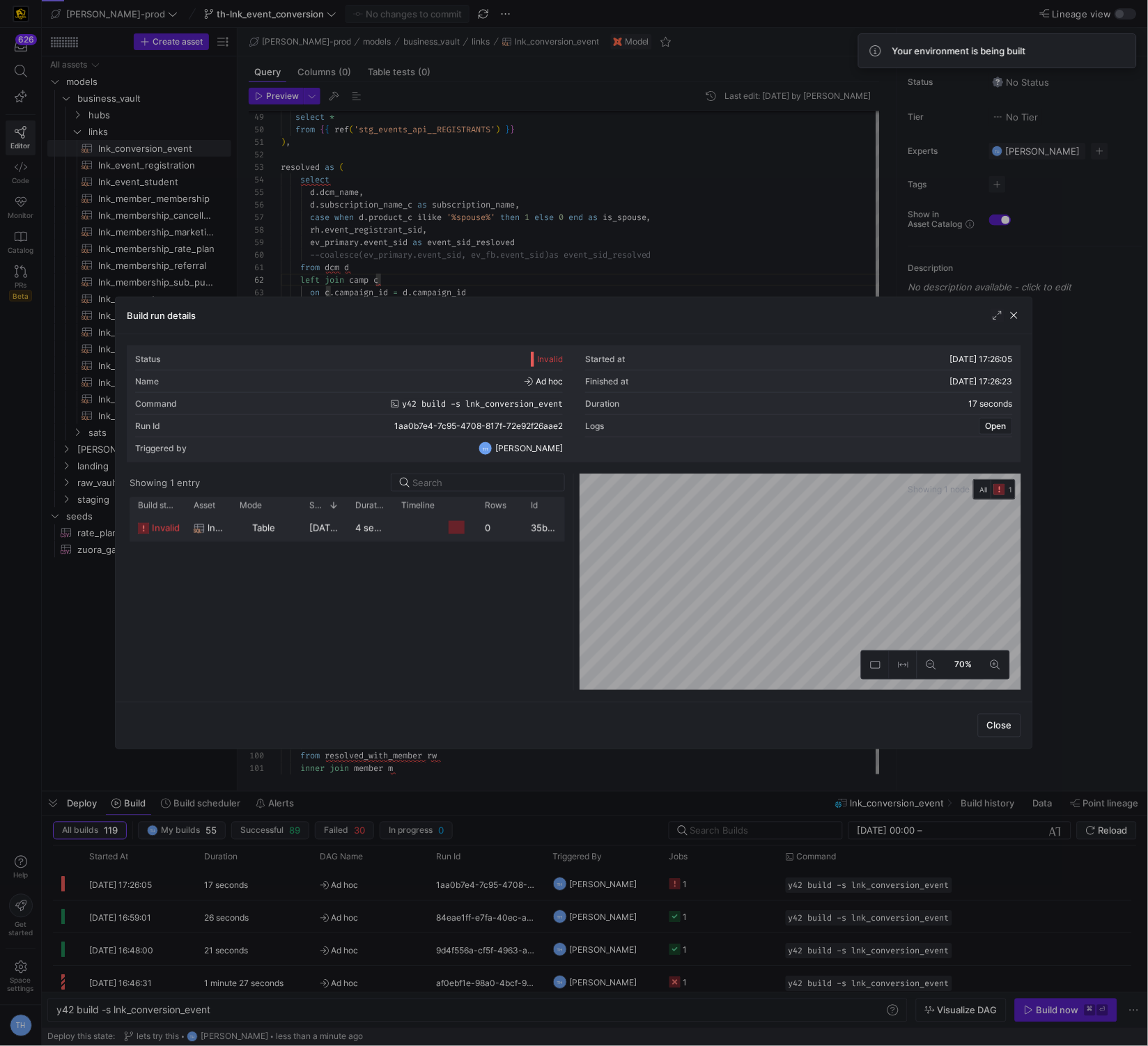
click at [448, 527] on div at bounding box center [456, 527] width 16 height 13
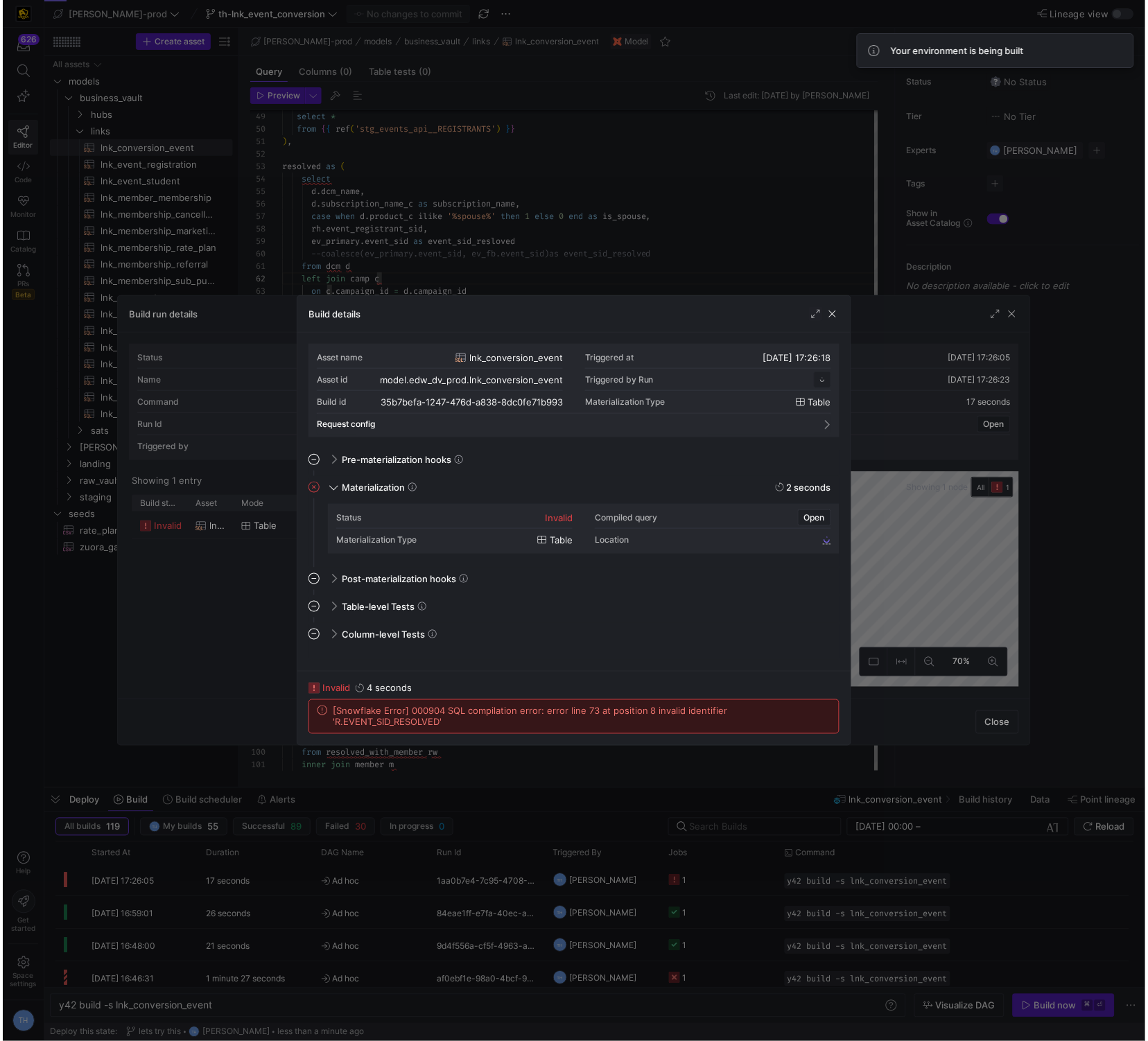
scroll to position [125, 0]
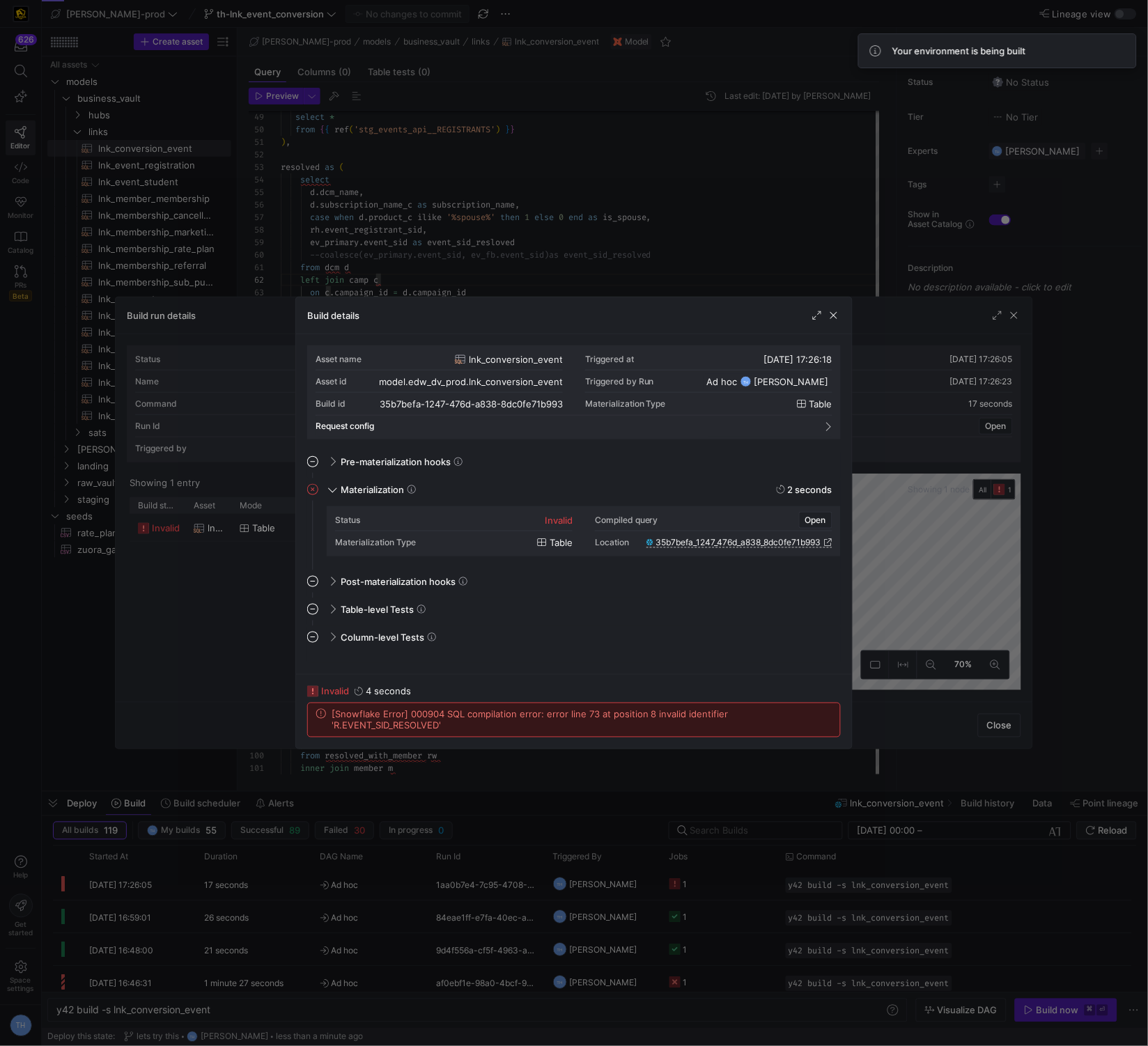
click at [593, 162] on div at bounding box center [574, 523] width 1148 height 1046
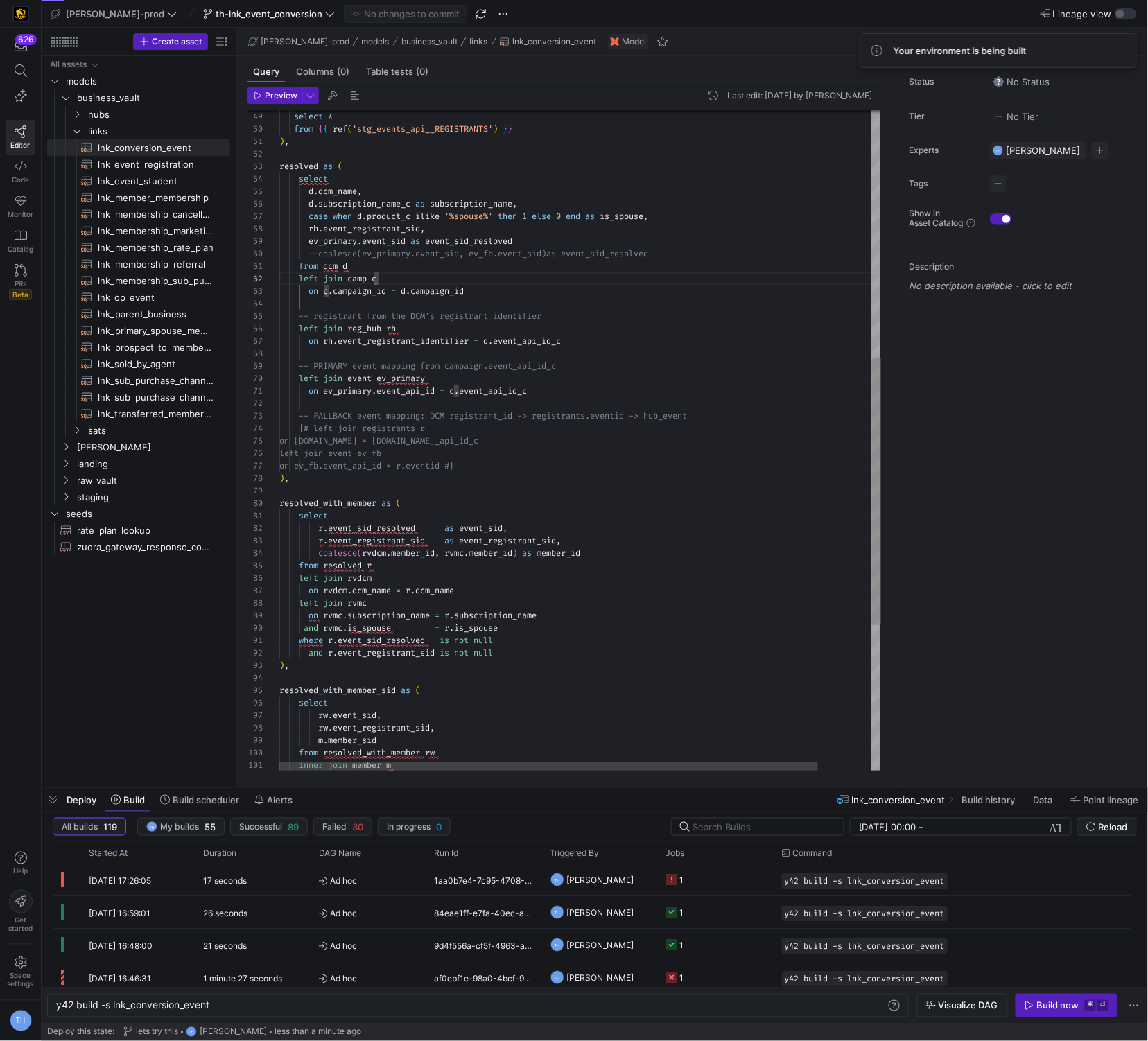
click at [499, 244] on div ") , resolved as ( select * from { { ref ( 'stg_events_api__REGISTRANTS' ) } } s…" at bounding box center [610, 315] width 663 height 1629
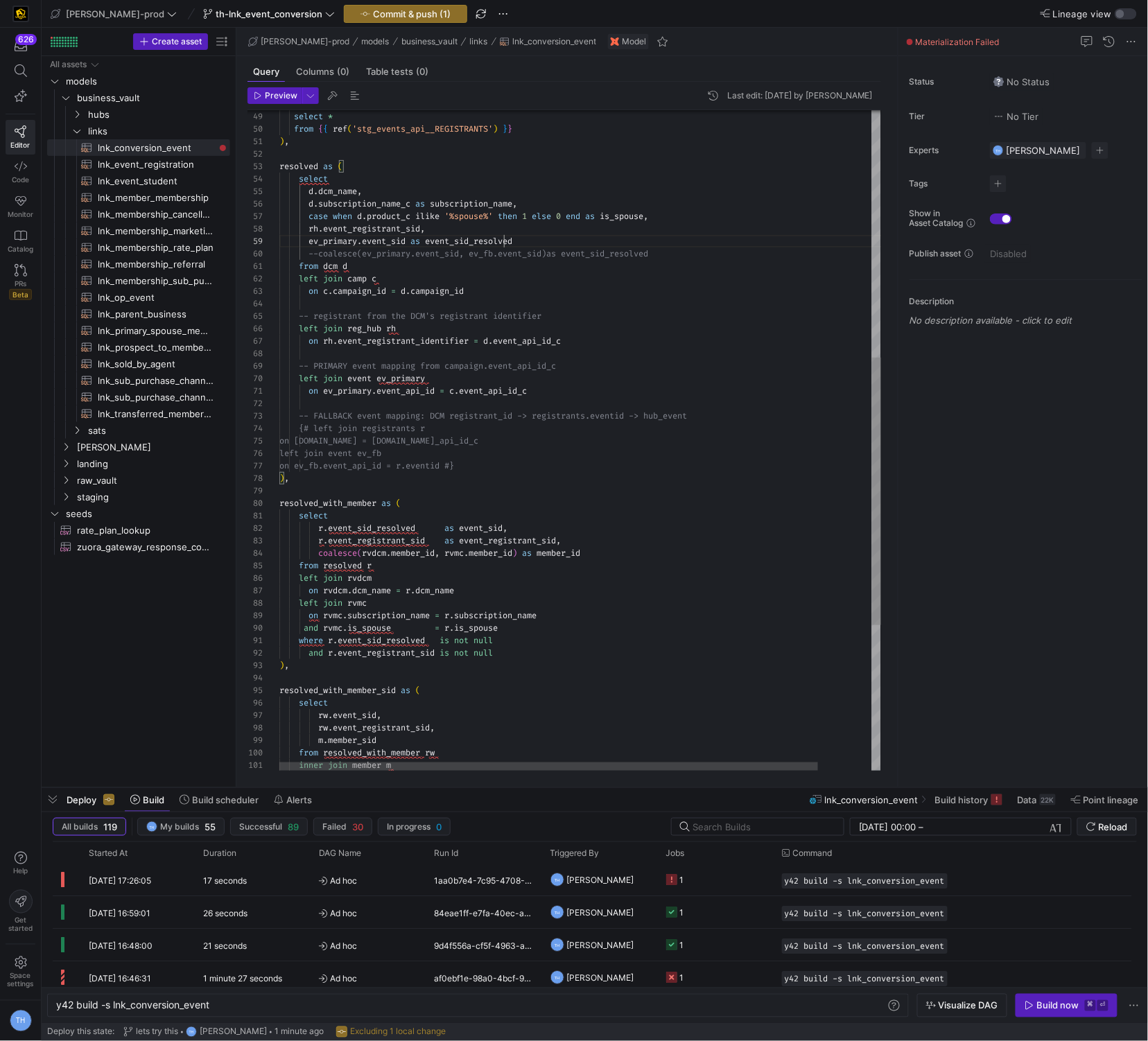
scroll to position [100, 225]
type textarea "), resolved as ( select d.dcm_name, d.subscription_name_c as subscription_name,…"
click at [382, 16] on span "Commit & push (1)" at bounding box center [411, 14] width 78 height 11
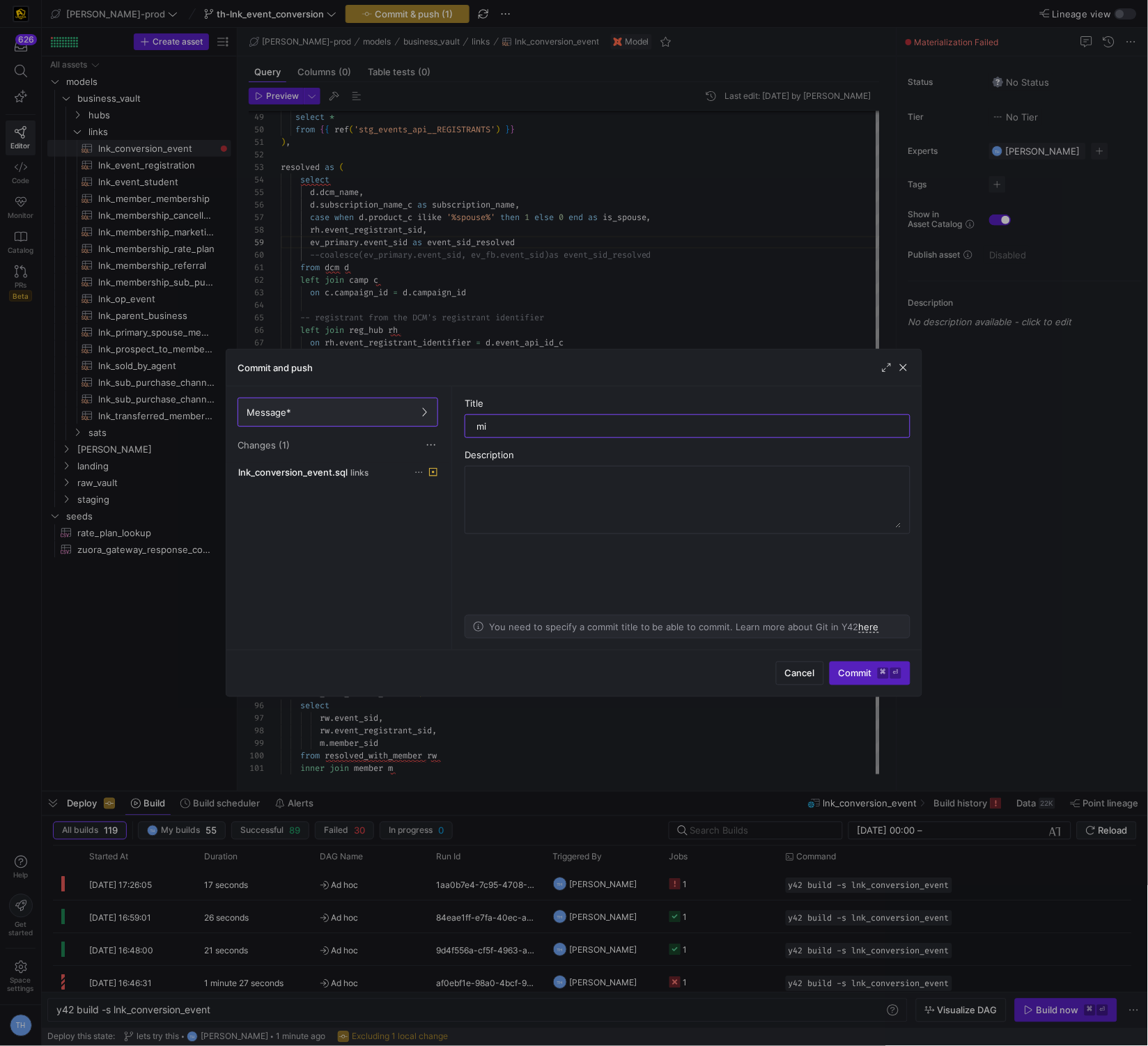
type input "m"
type input "oops"
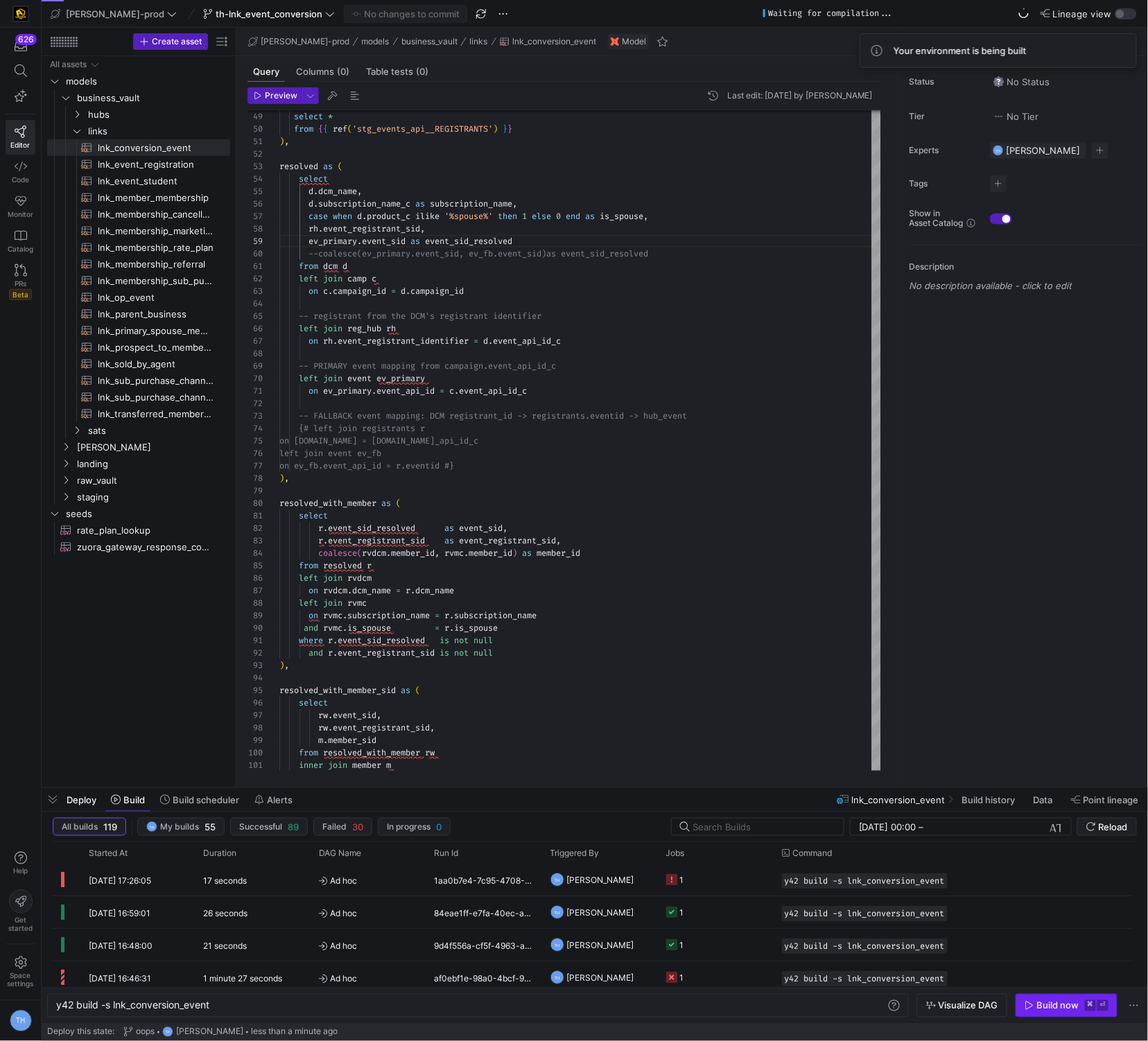
click at [1041, 1001] on div "Build now" at bounding box center [1058, 1006] width 42 height 11
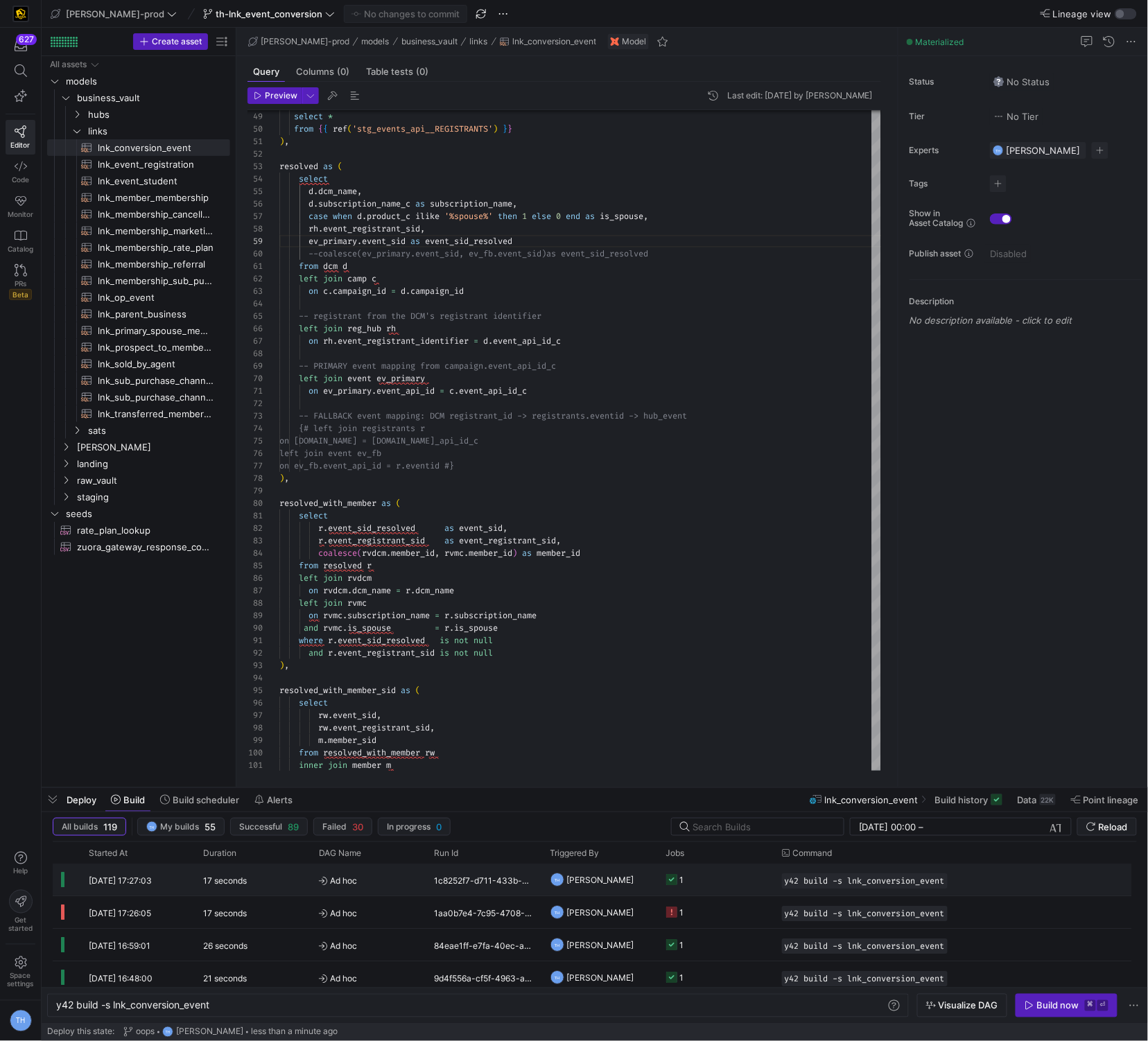
click at [276, 881] on div "17 seconds" at bounding box center [253, 881] width 116 height 32
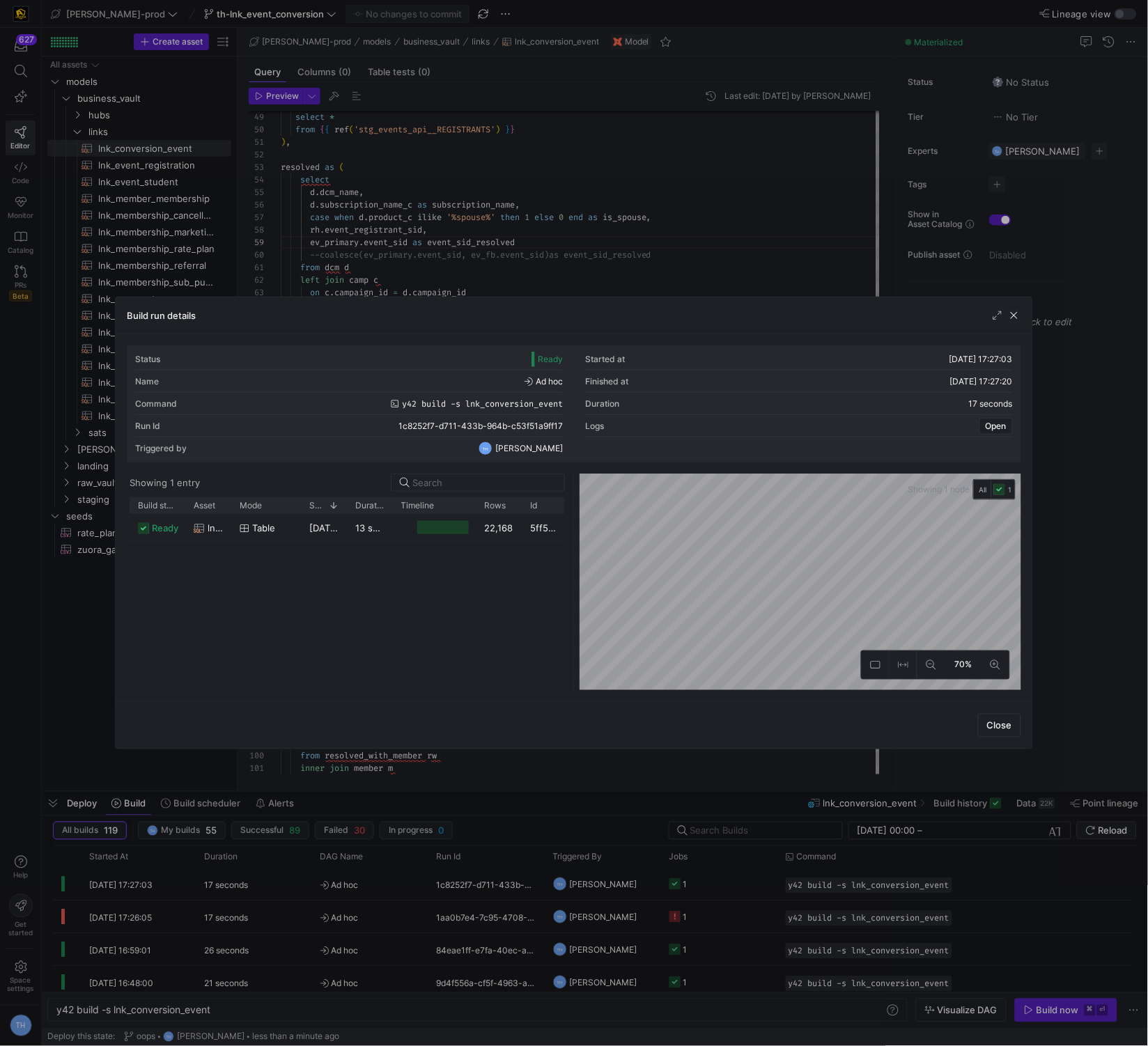
click at [681, 242] on div at bounding box center [574, 523] width 1148 height 1046
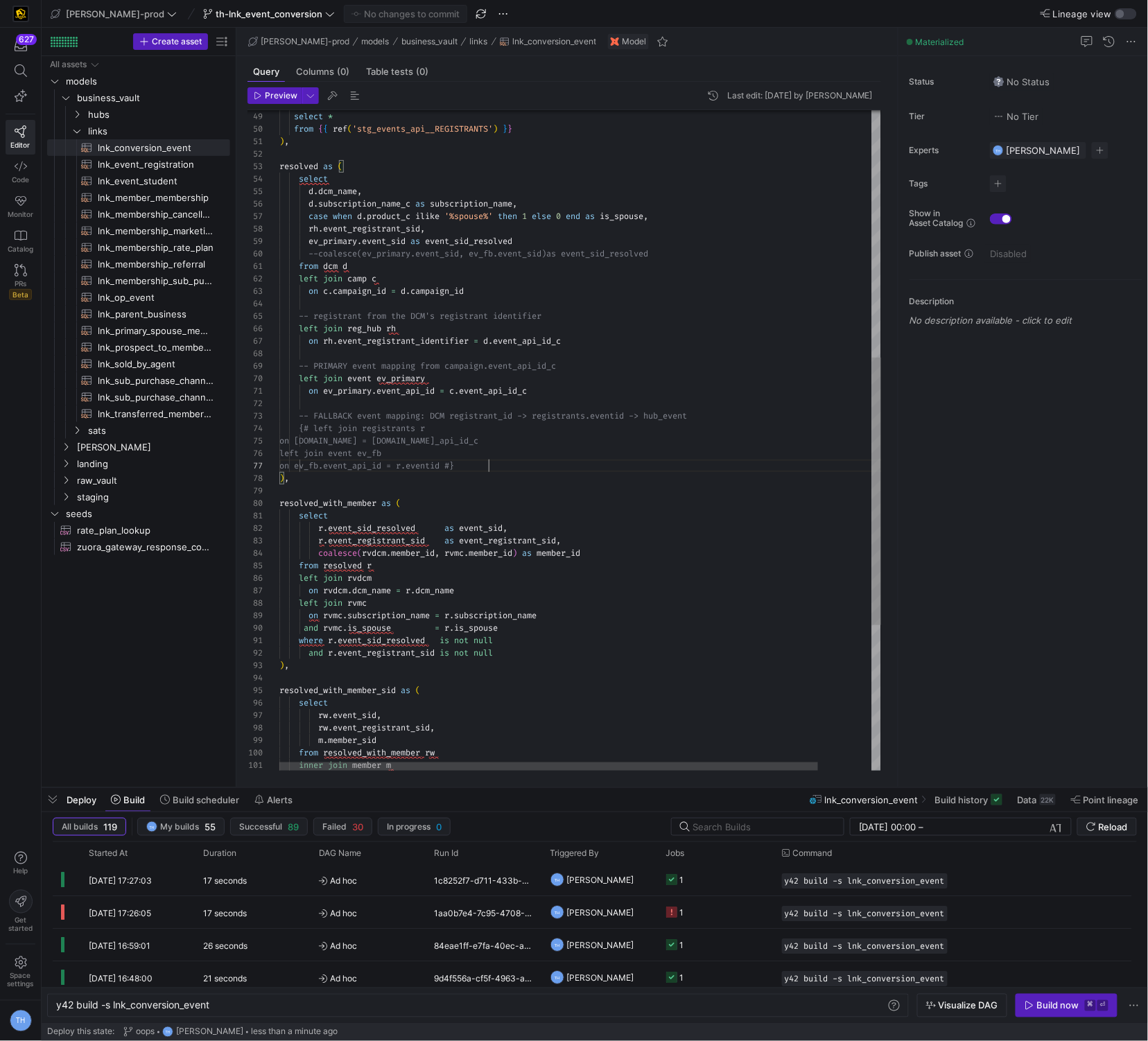
scroll to position [24, 0]
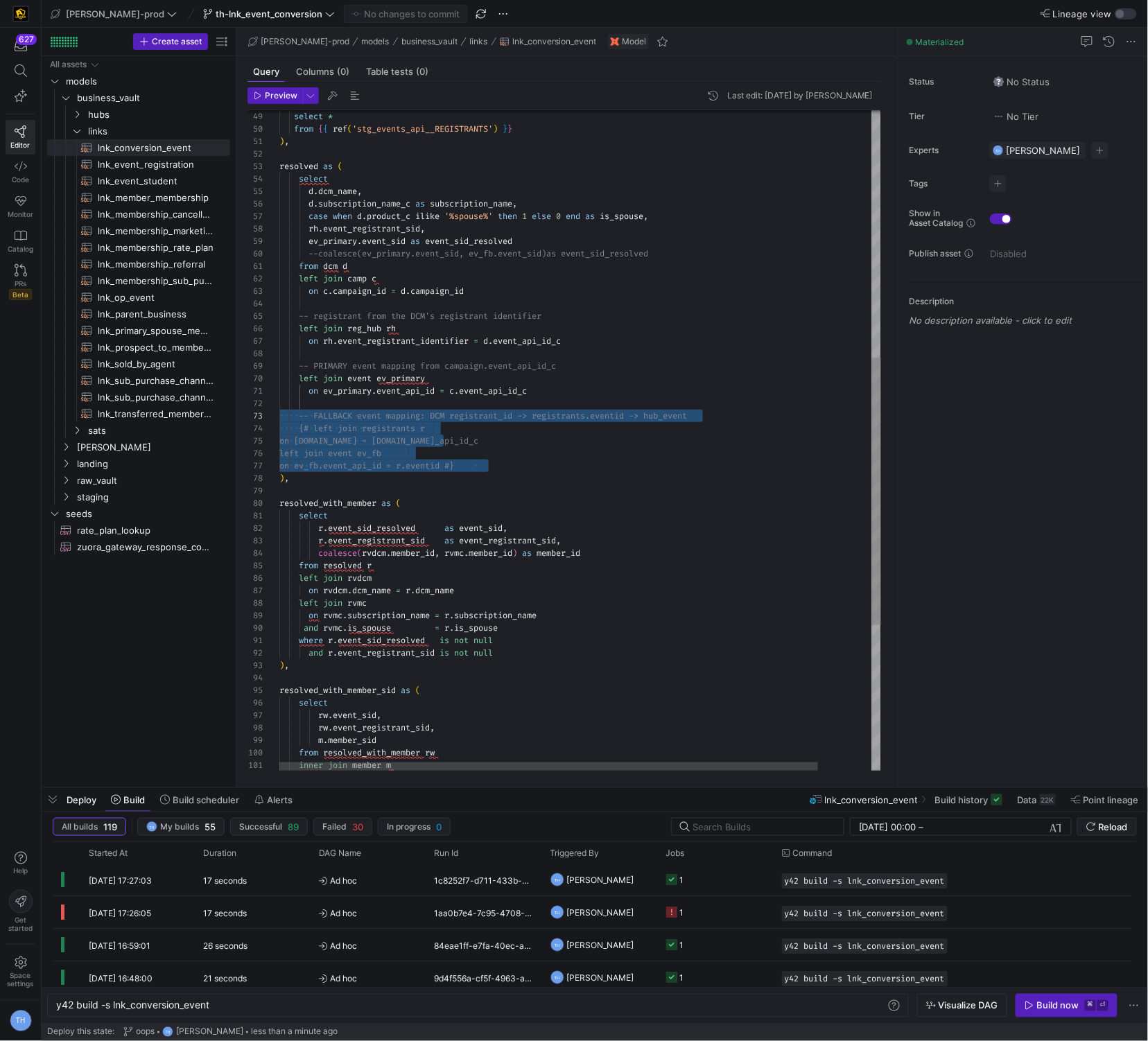
drag, startPoint x: 518, startPoint y: 462, endPoint x: 245, endPoint y: 413, distance: 277.4
click at [279, 413] on div ") , resolved as ( select * from { { ref ( 'stg_events_api__REGISTRANTS' ) } } s…" at bounding box center [610, 315] width 663 height 1629
click at [538, 463] on div ") , resolved as ( select * from { { ref ( 'stg_events_api__REGISTRANTS' ) } } s…" at bounding box center [610, 315] width 663 height 1629
drag, startPoint x: 538, startPoint y: 463, endPoint x: 255, endPoint y: 425, distance: 285.5
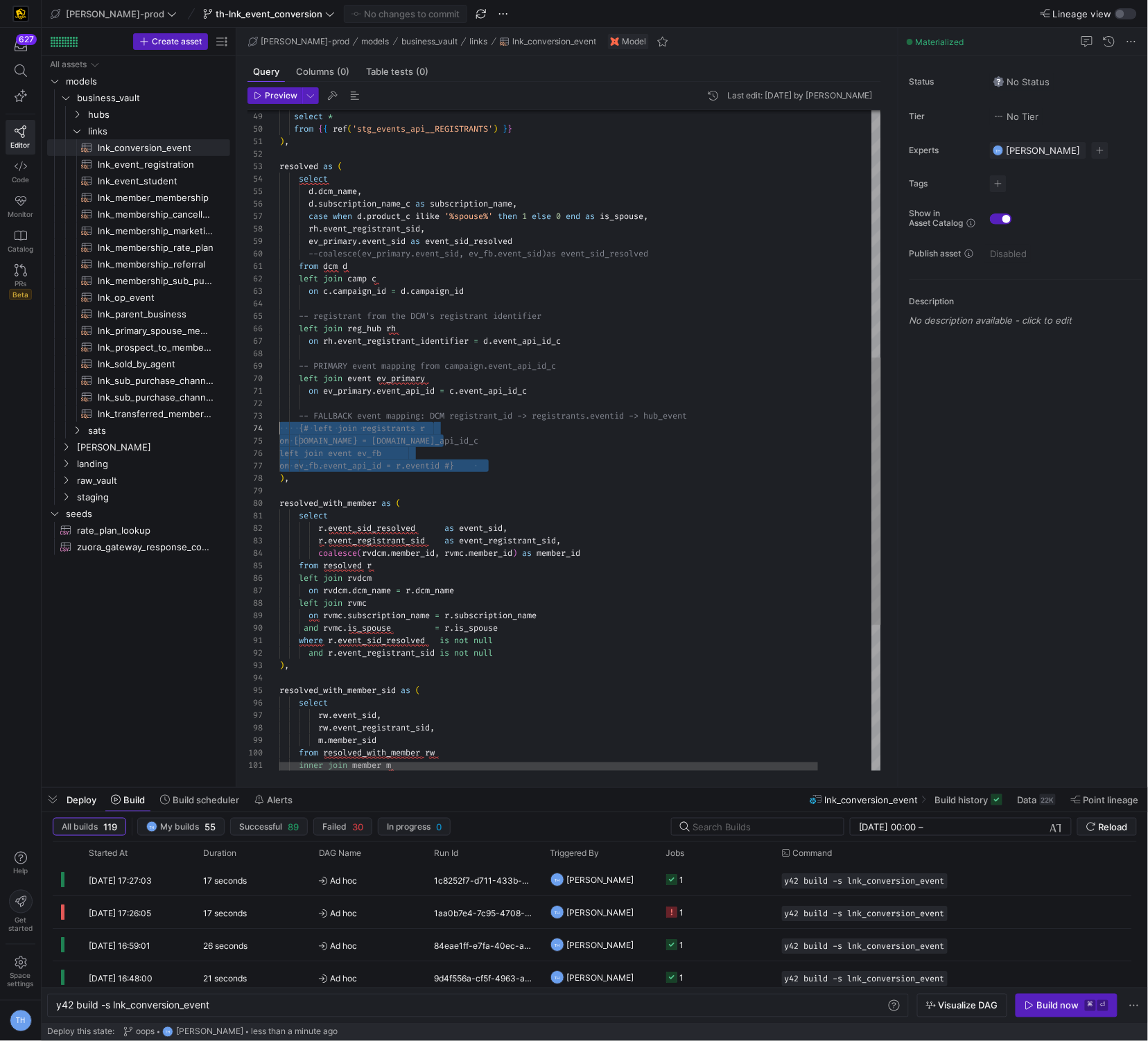
click at [279, 425] on div ") , resolved as ( select * from { { ref ( 'stg_events_api__REGISTRANTS' ) } } s…" at bounding box center [610, 315] width 663 height 1629
click at [360, 440] on div ") , resolved as ( select * from { { ref ( 'stg_events_api__REGISTRANTS' ) } } s…" at bounding box center [610, 315] width 663 height 1629
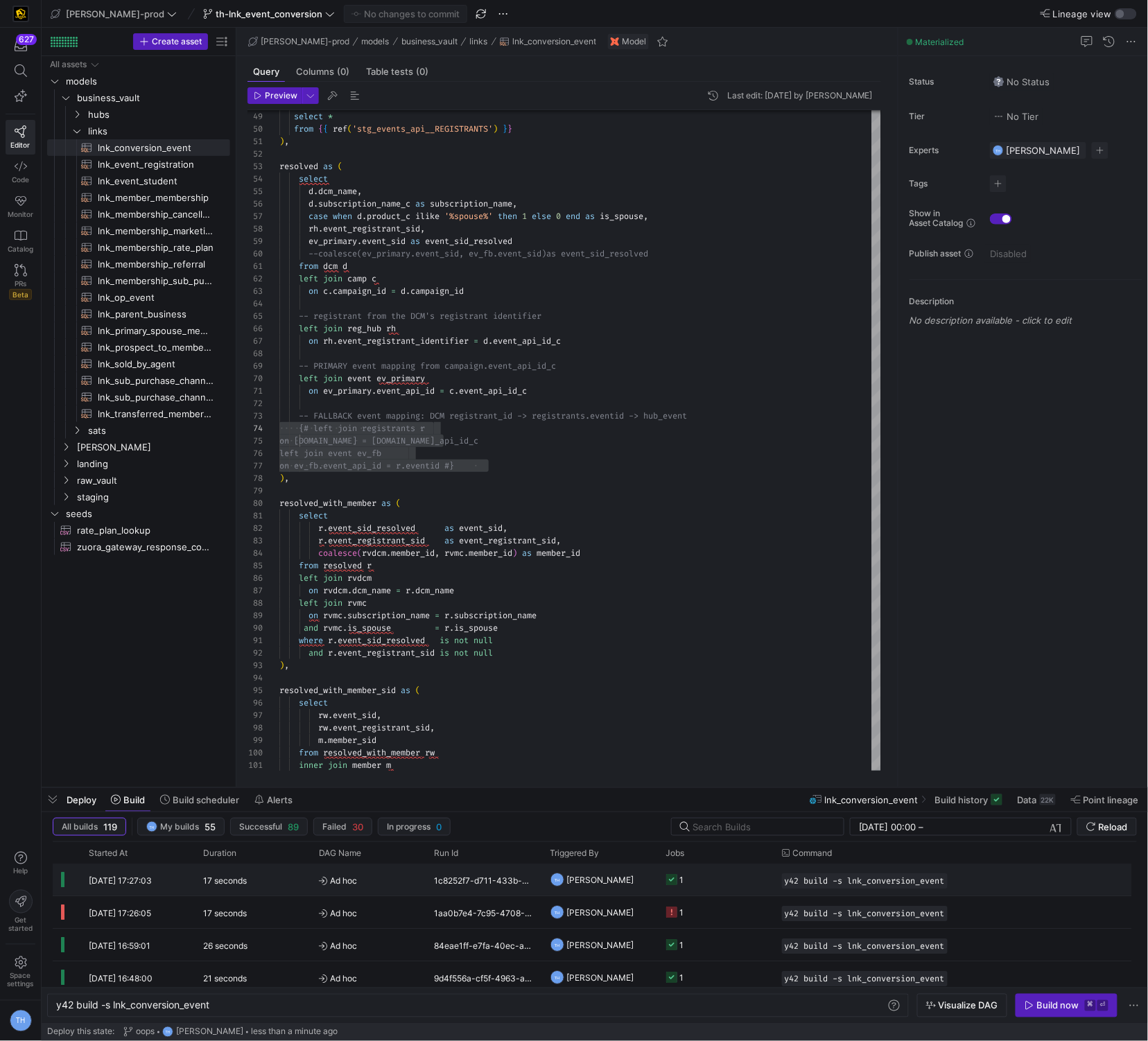
click at [725, 890] on y42-job-status-cell-renderer "1" at bounding box center [716, 880] width 99 height 31
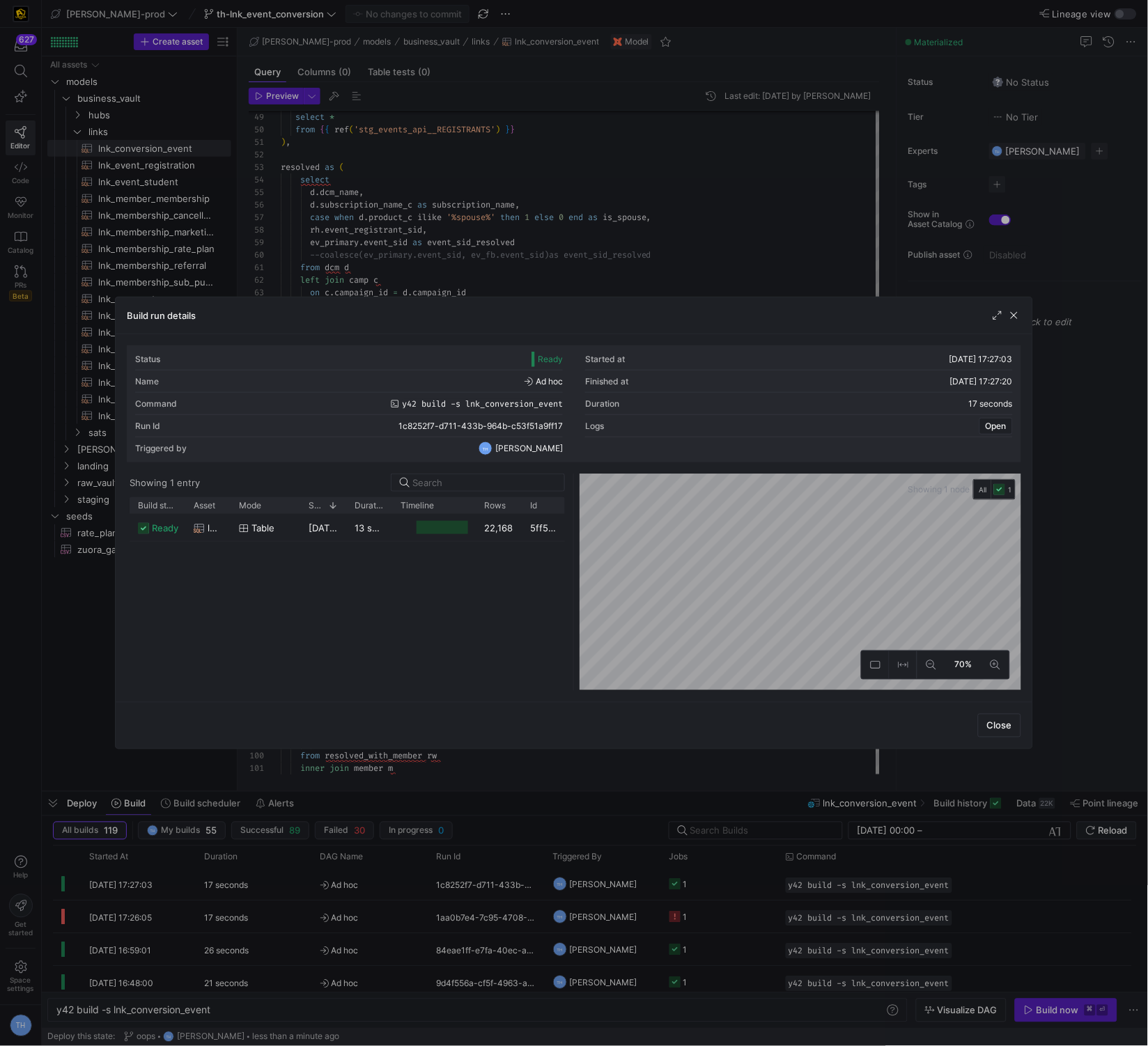
click at [604, 234] on div at bounding box center [574, 523] width 1148 height 1046
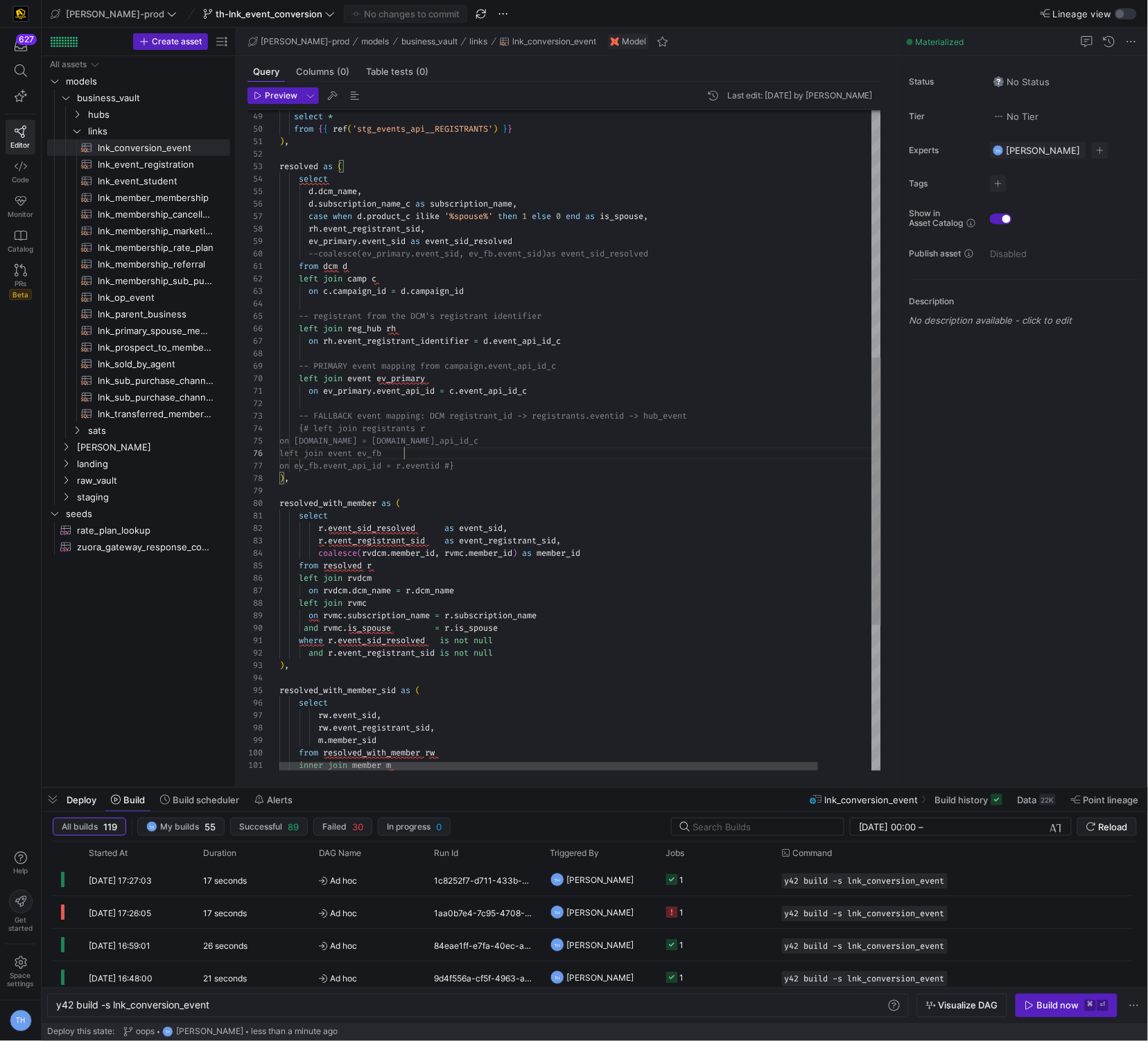
click at [438, 454] on div ") , resolved as ( select * from { { ref ( 'stg_events_api__REGISTRANTS' ) } } s…" at bounding box center [610, 315] width 663 height 1629
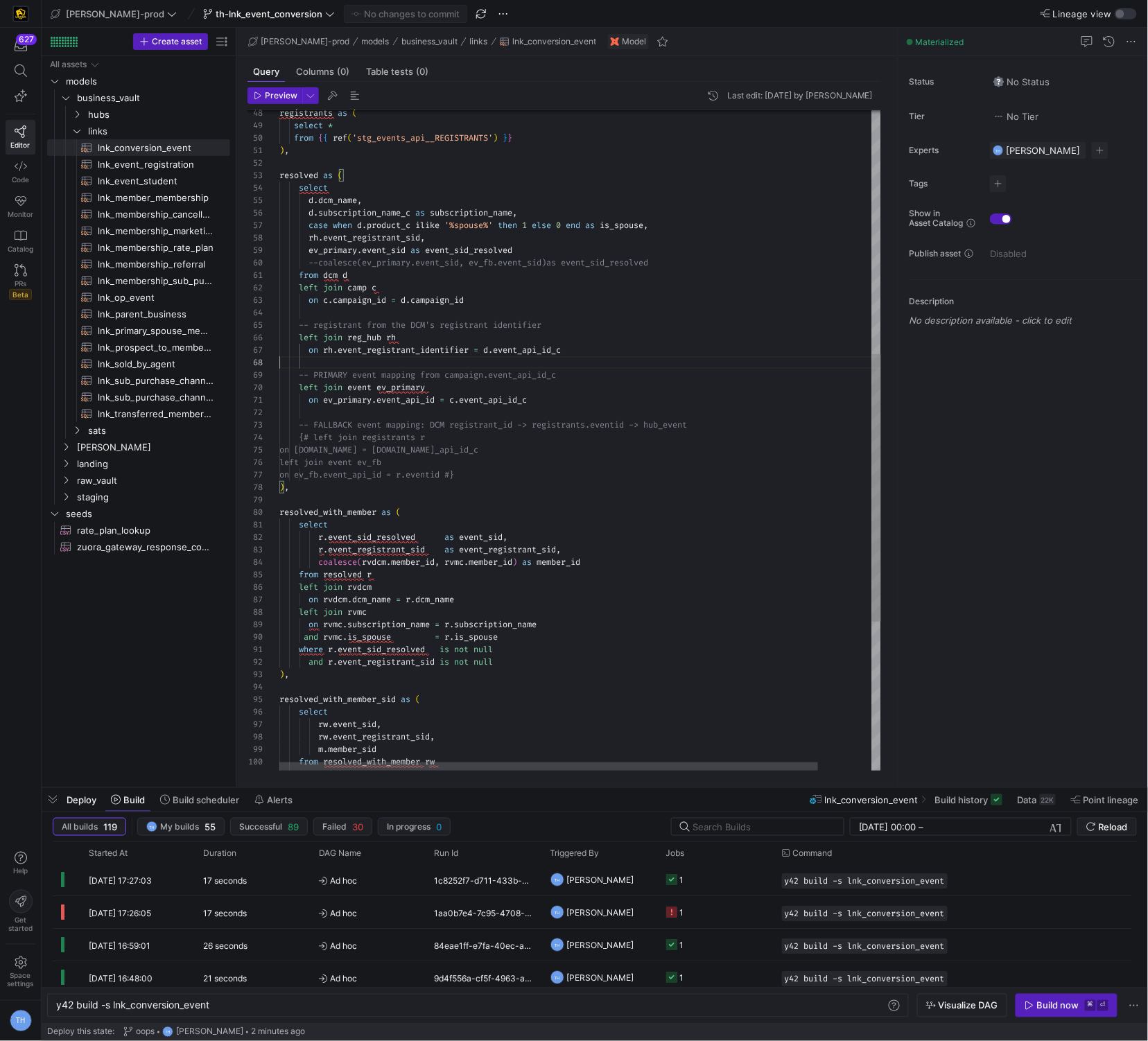
click at [495, 363] on div ") , resolved as ( select * from { { ref ( 'stg_events_api__REGISTRANTS' ) } } s…" at bounding box center [610, 323] width 663 height 1629
click at [478, 411] on div ") , resolved as ( select * from { { ref ( 'stg_events_api__REGISTRANTS' ) } } s…" at bounding box center [610, 323] width 663 height 1629
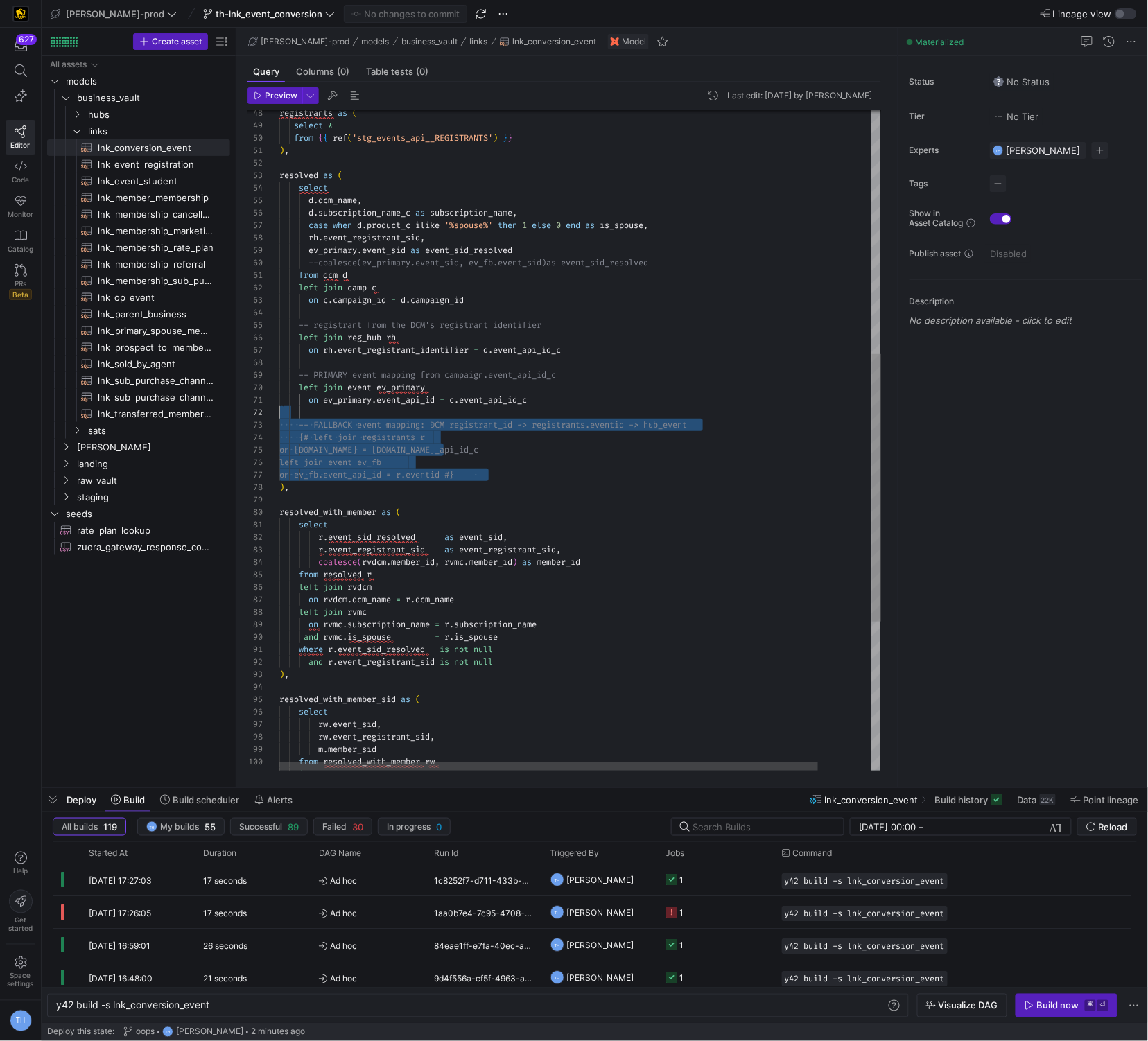
drag, startPoint x: 512, startPoint y: 479, endPoint x: 231, endPoint y: 414, distance: 288.4
click at [231, 414] on as-split "Create asset Drag here to set row groups Drag here to set column labels Group 1…" at bounding box center [594, 408] width 1107 height 760
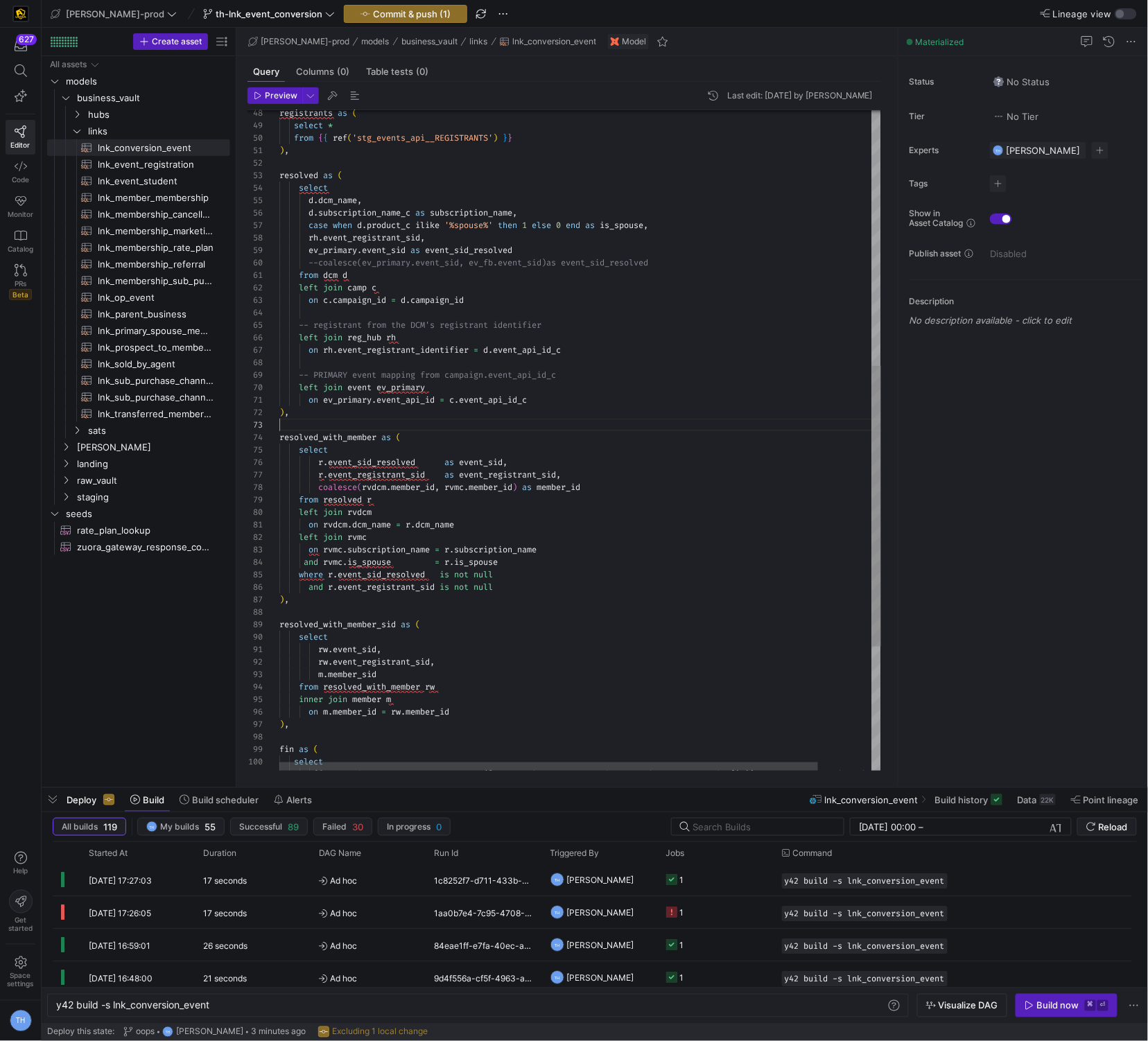
scroll to position [24, 0]
click at [511, 428] on div ") , resolved as ( select * from { { ref ( 'stg_events_api__REGISTRANTS' ) } } s…" at bounding box center [610, 286] width 663 height 1554
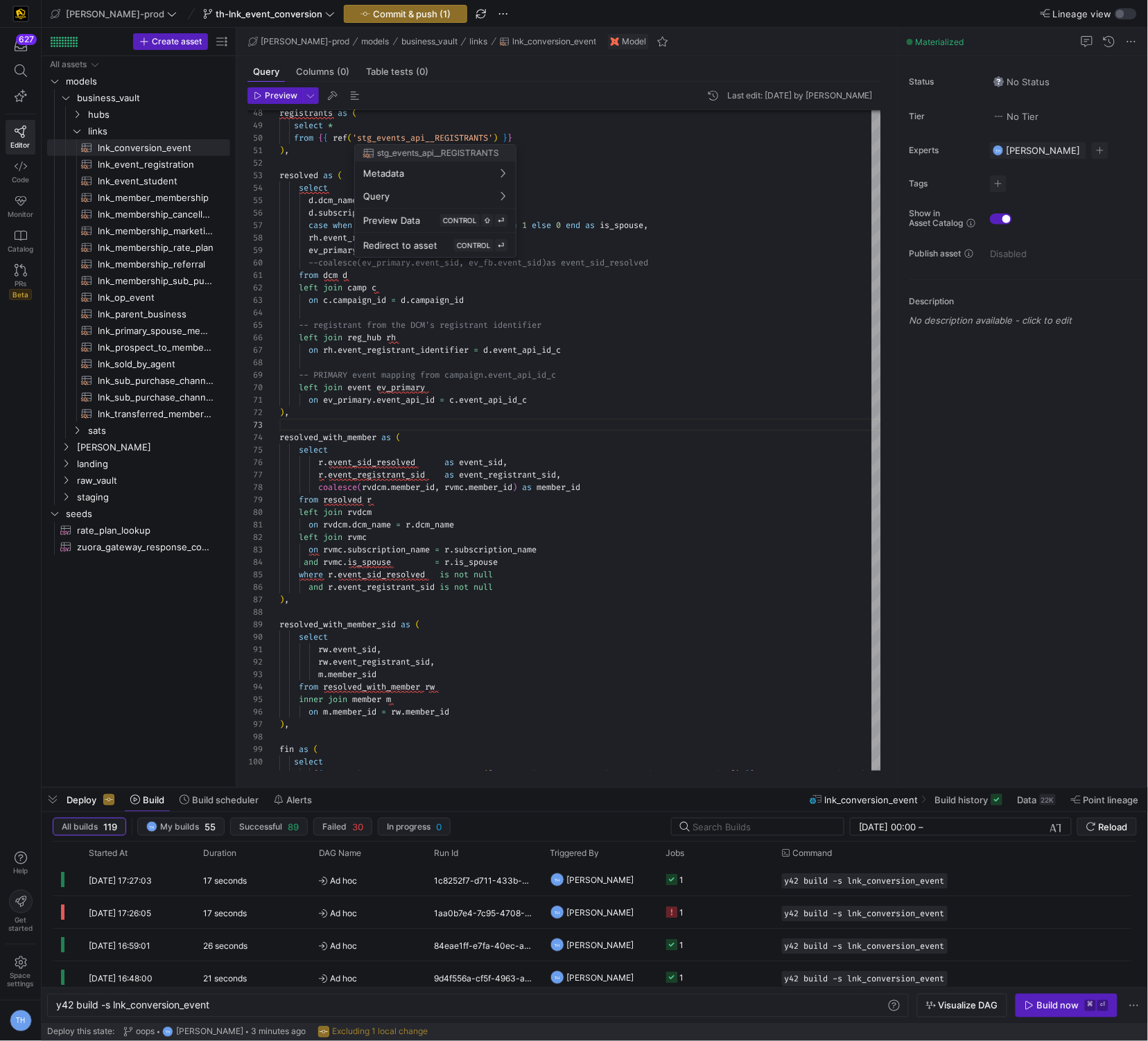
click at [589, 593] on div at bounding box center [574, 520] width 1148 height 1041
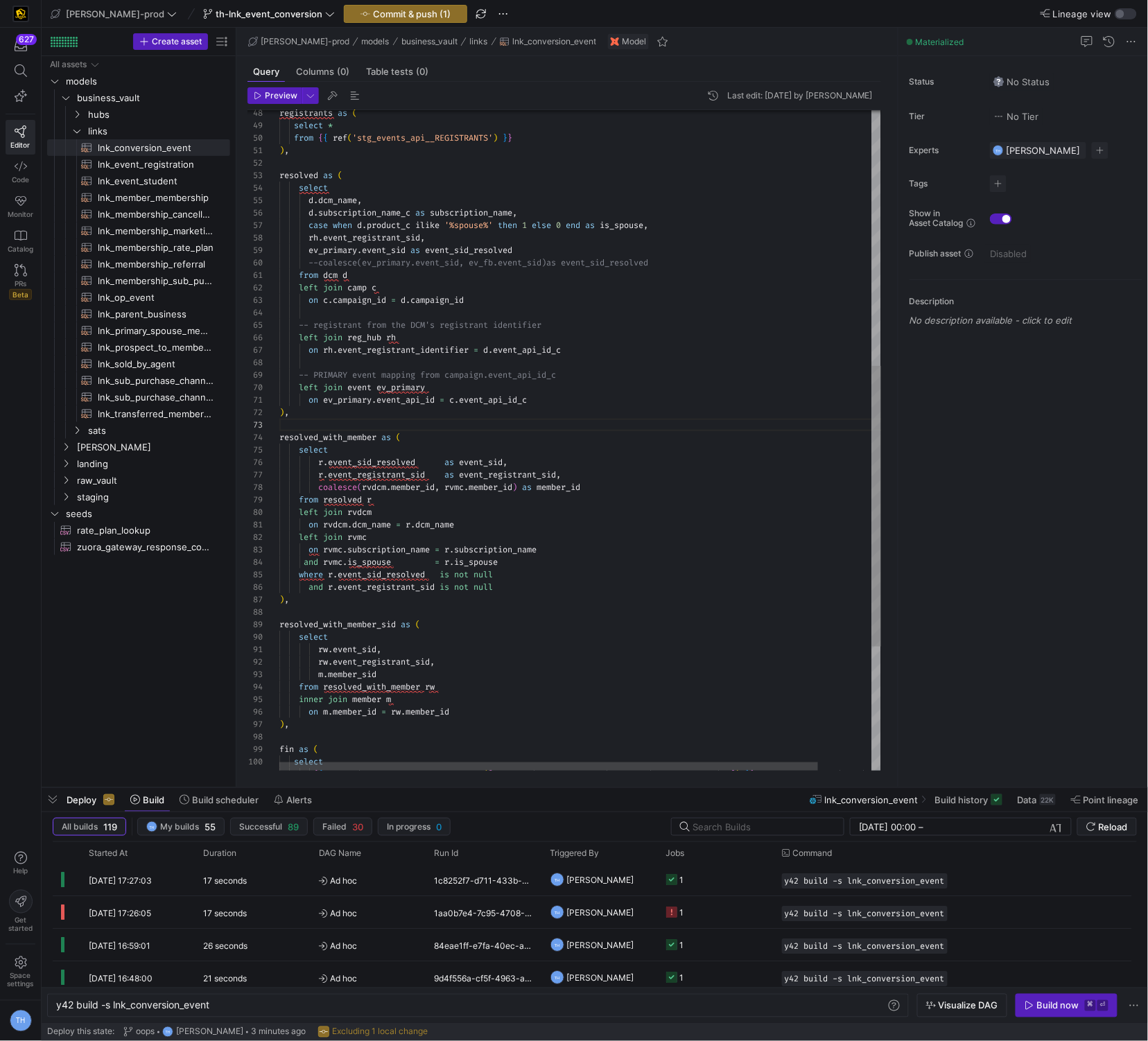
click at [546, 592] on div ") , resolved as ( select * from { { ref ( 'stg_events_api__REGISTRANTS' ) } } s…" at bounding box center [610, 286] width 663 height 1554
click at [504, 617] on div ") , resolved as ( select * from { { ref ( 'stg_events_api__REGISTRANTS' ) } } s…" at bounding box center [610, 286] width 663 height 1554
drag, startPoint x: 673, startPoint y: 260, endPoint x: 172, endPoint y: 259, distance: 501.0
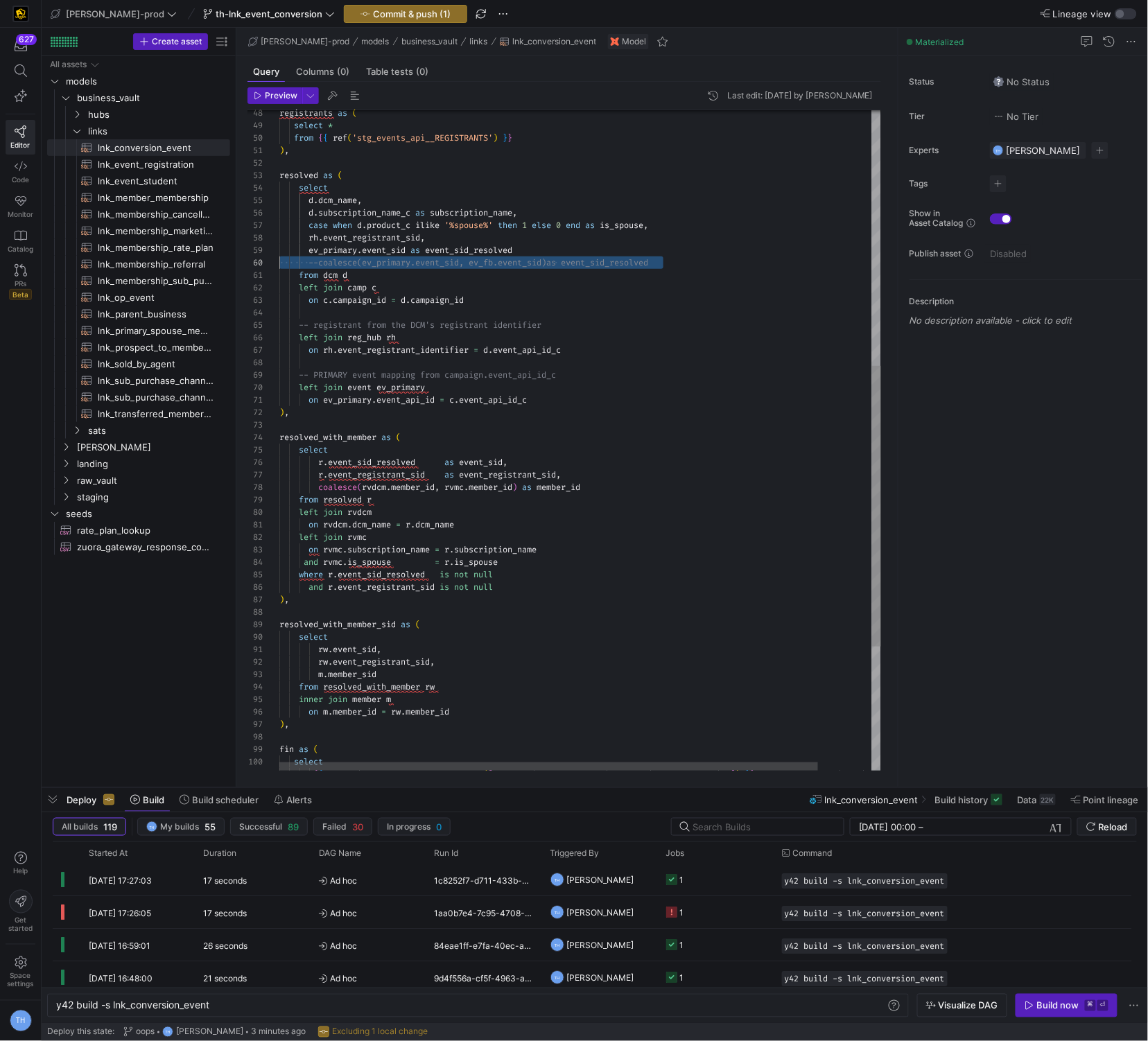
click at [279, 259] on div ") , resolved as ( select * from { { ref ( 'stg_events_api__REGISTRANTS' ) } } s…" at bounding box center [610, 286] width 663 height 1554
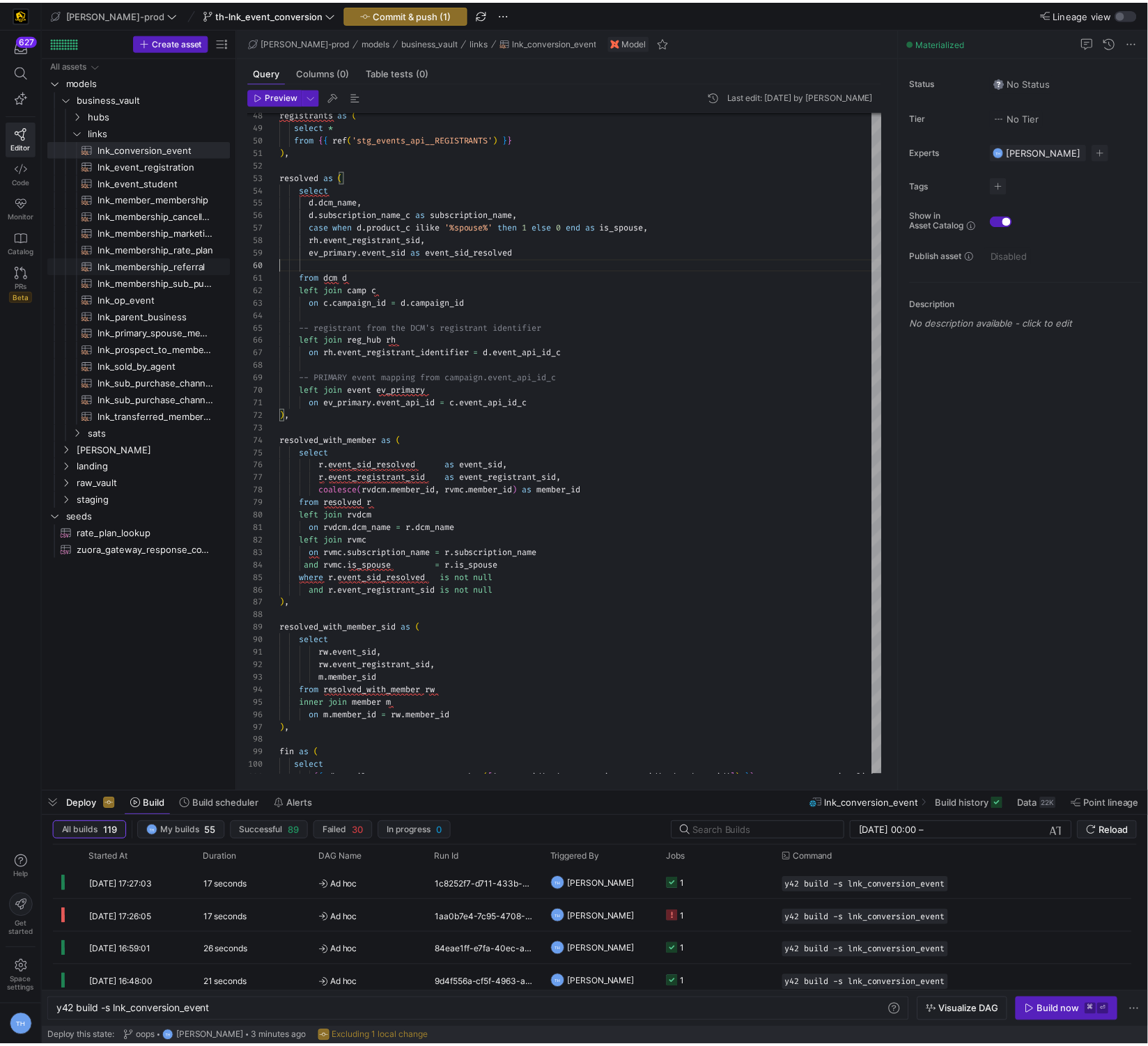
scroll to position [101, 240]
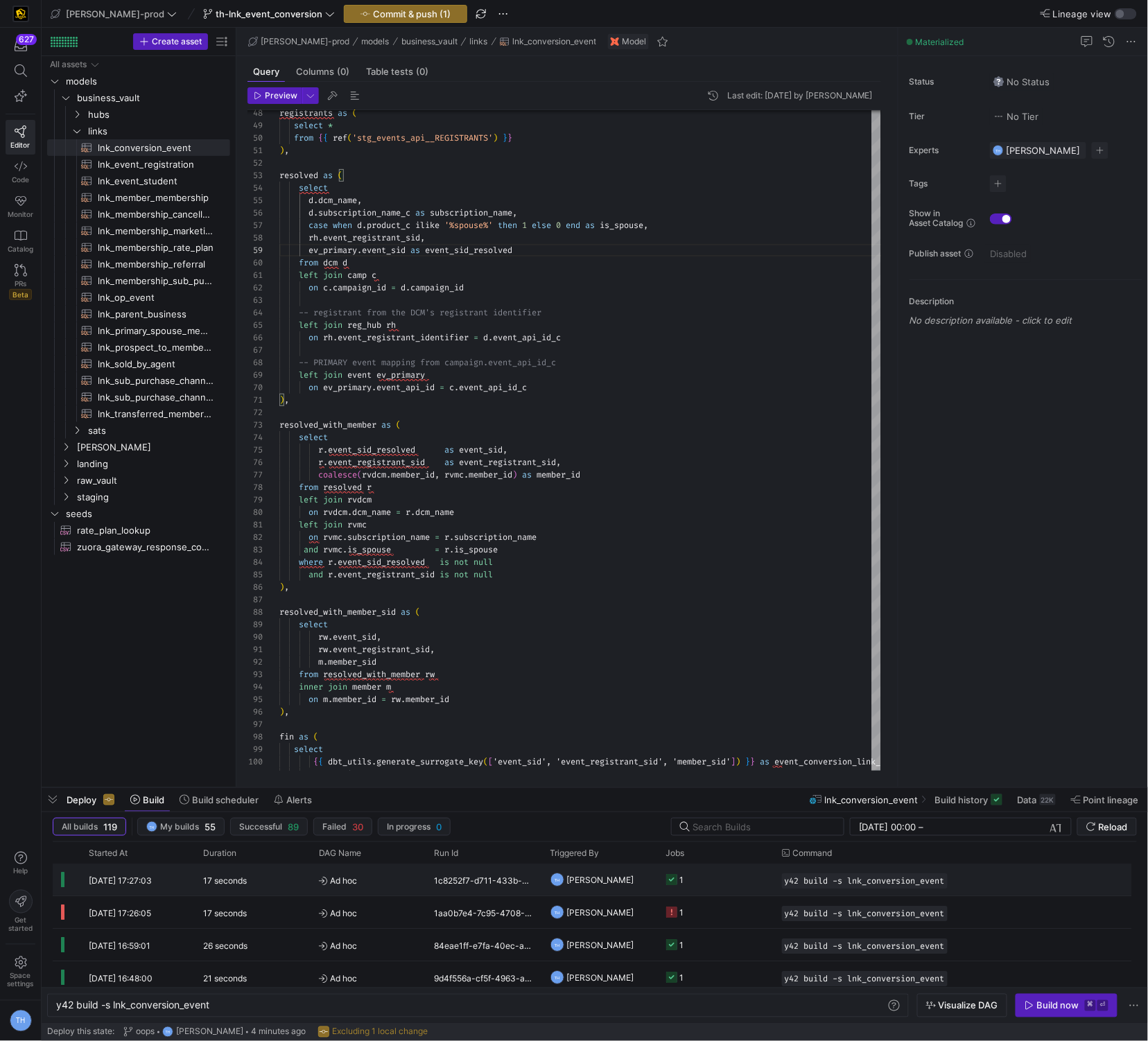
click at [690, 881] on y42-job-status-cell-renderer "1" at bounding box center [716, 880] width 99 height 31
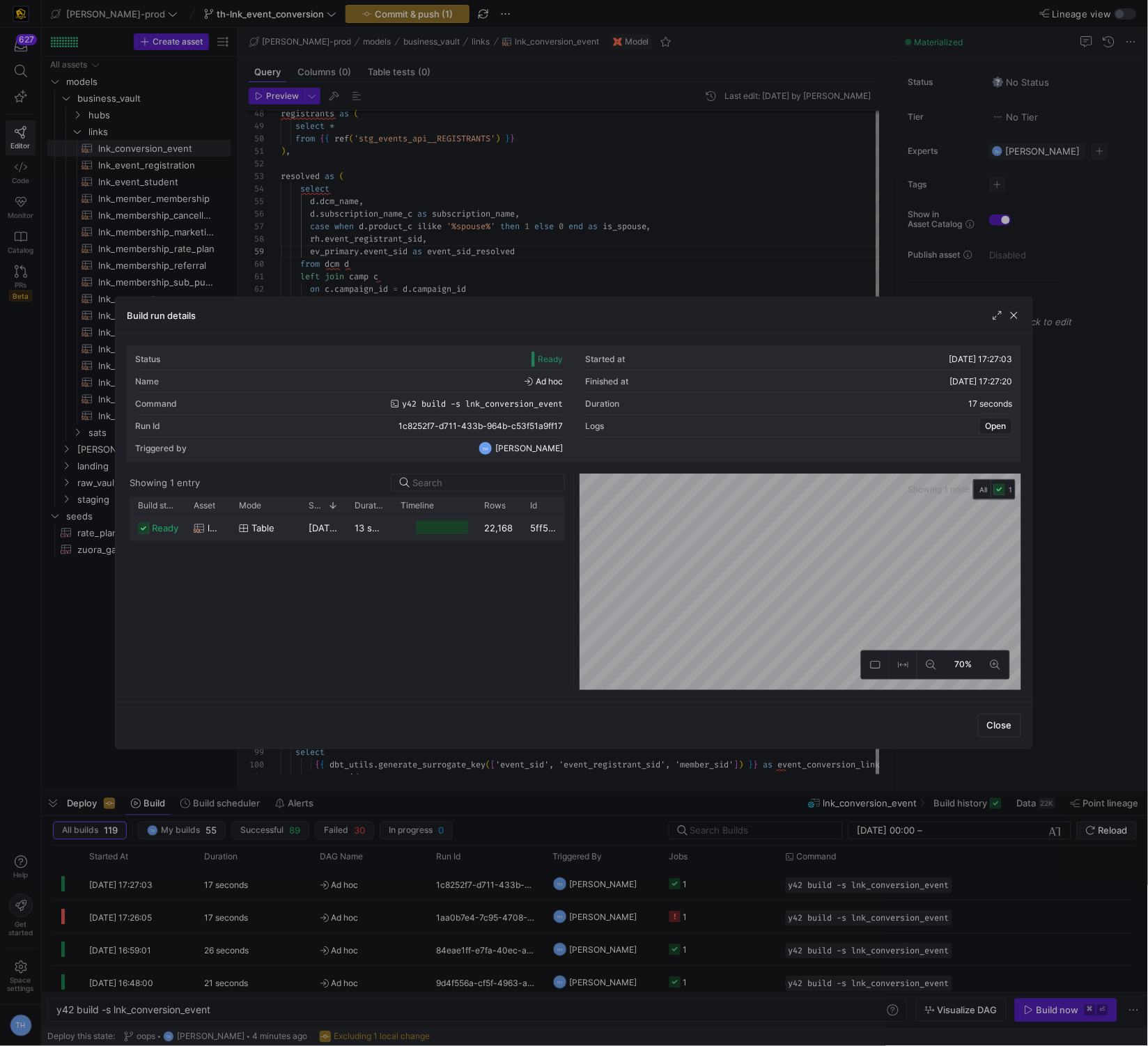
click at [479, 526] on div "22,168" at bounding box center [498, 527] width 46 height 27
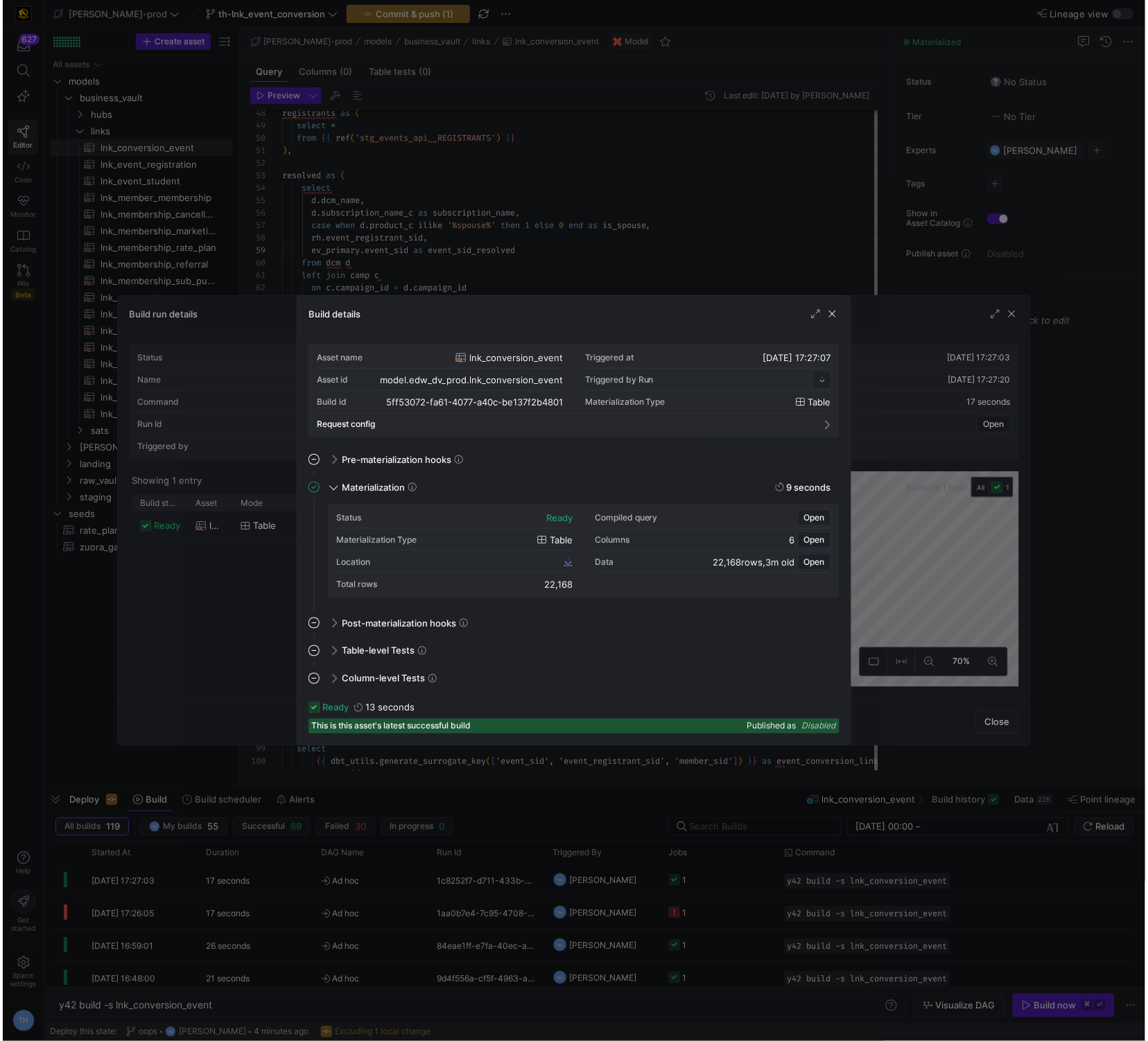
scroll to position [125, 0]
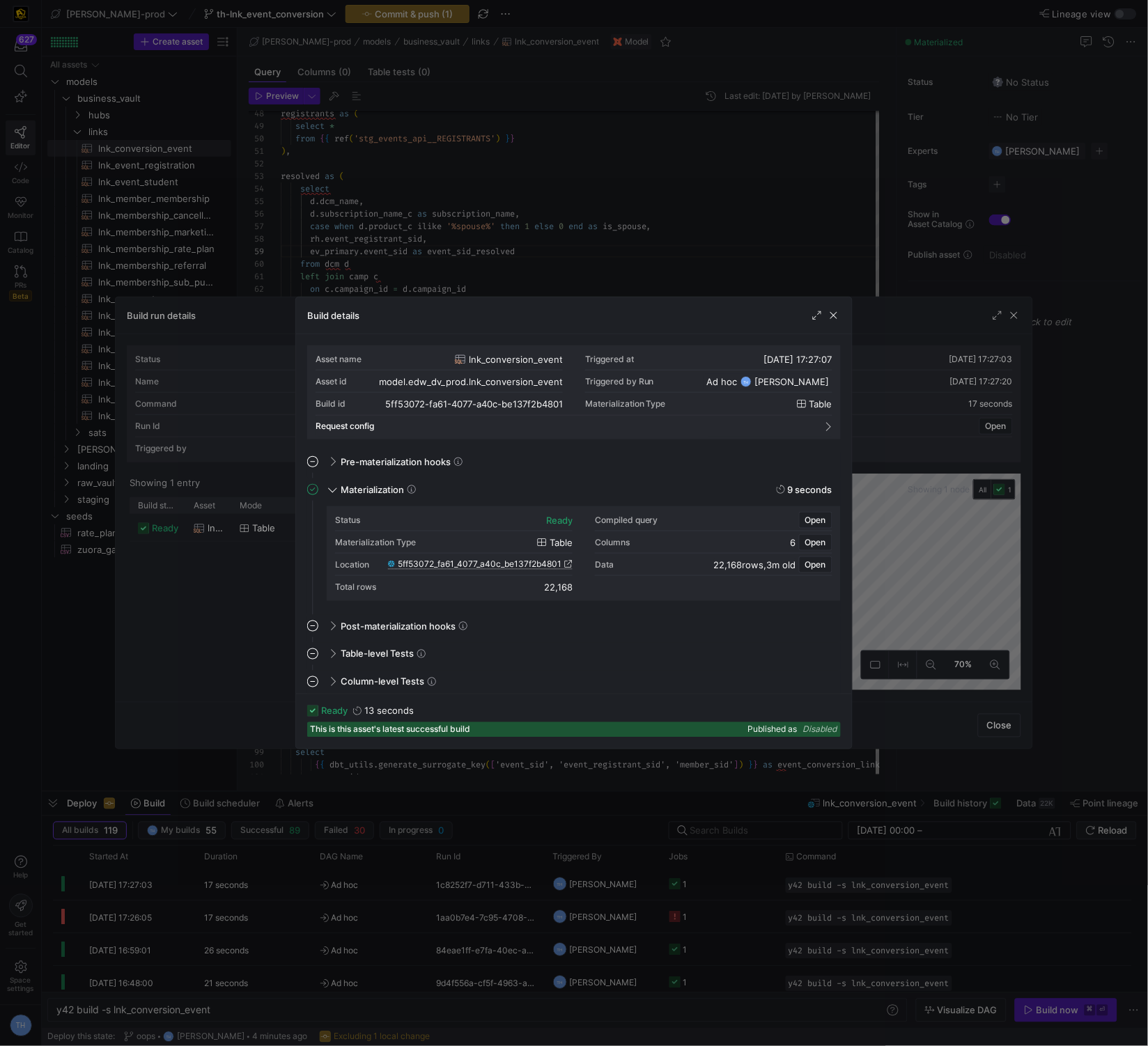
click at [487, 568] on span "5ff53072_fa61_4077_a40c_be137f2b4801" at bounding box center [479, 564] width 164 height 9
click at [624, 274] on div at bounding box center [574, 523] width 1148 height 1046
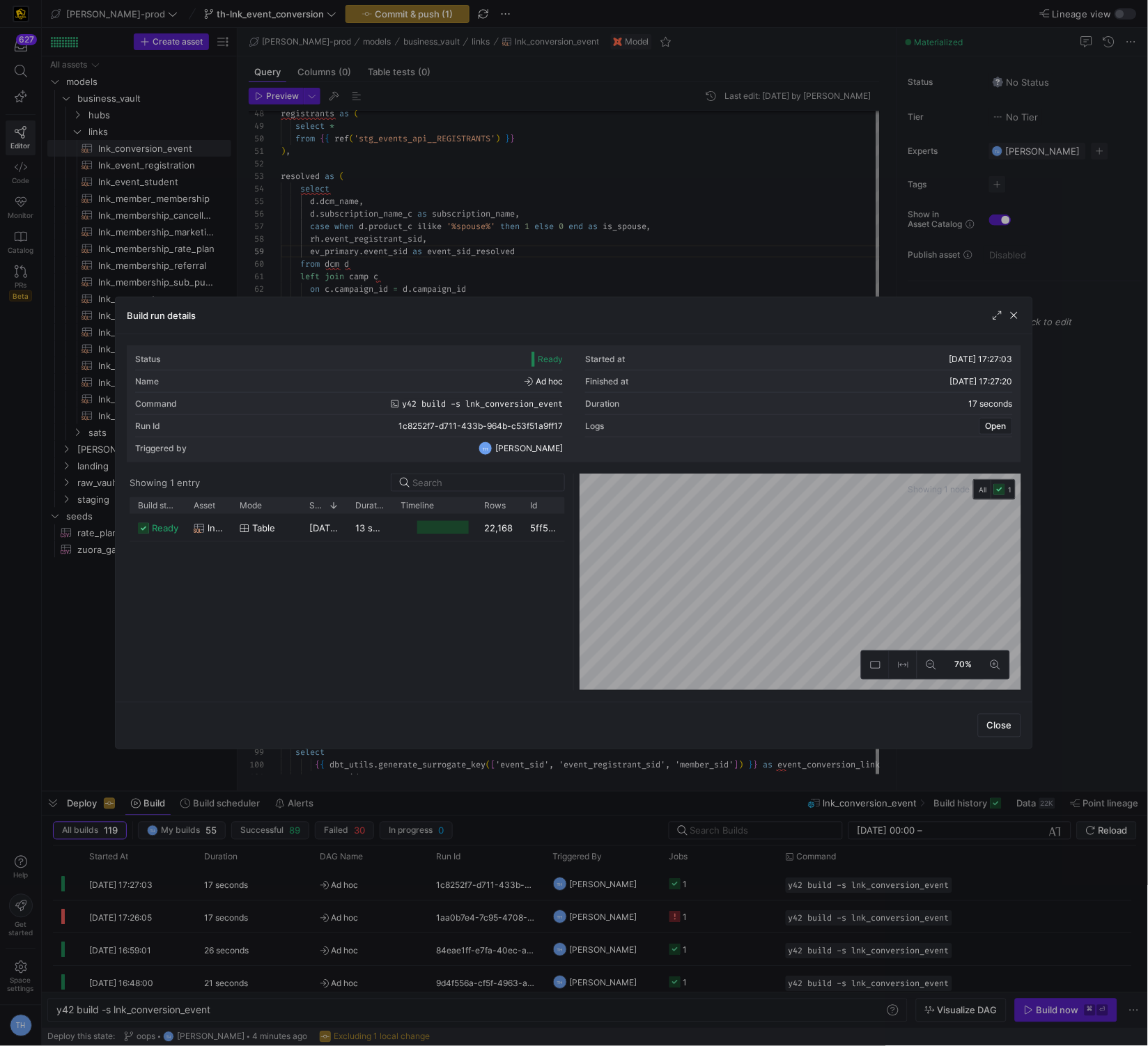
click at [624, 274] on div at bounding box center [574, 523] width 1148 height 1046
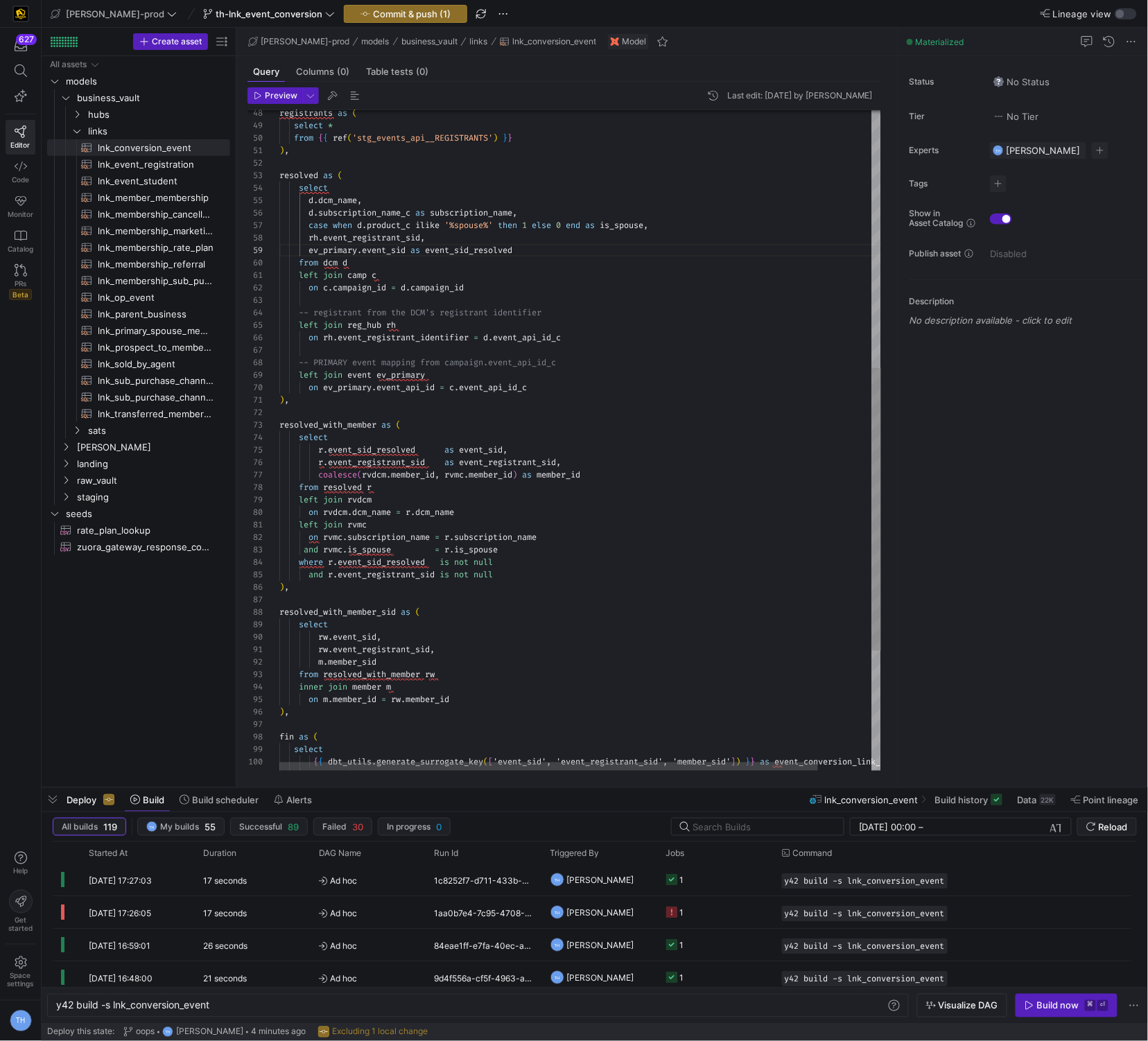
click at [603, 308] on div ") , resolved as ( select * from { { ref ( 'stg_events_api__REGISTRANTS' ) } } s…" at bounding box center [610, 280] width 663 height 1542
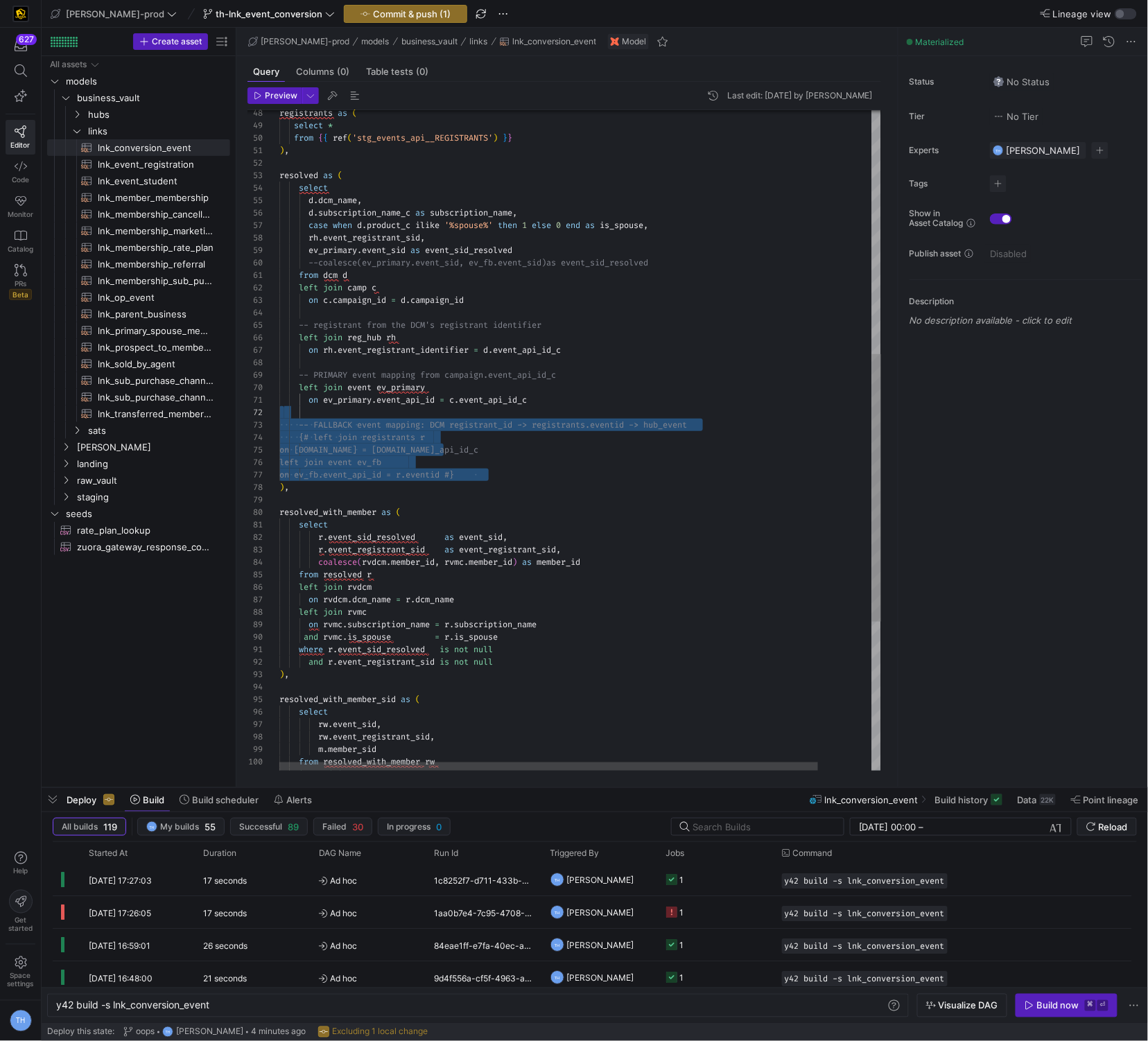
scroll to position [50, 159]
click at [593, 447] on div ") , resolved as ( select * from { { ref ( 'stg_events_api__REGISTRANTS' ) } } s…" at bounding box center [610, 323] width 663 height 1629
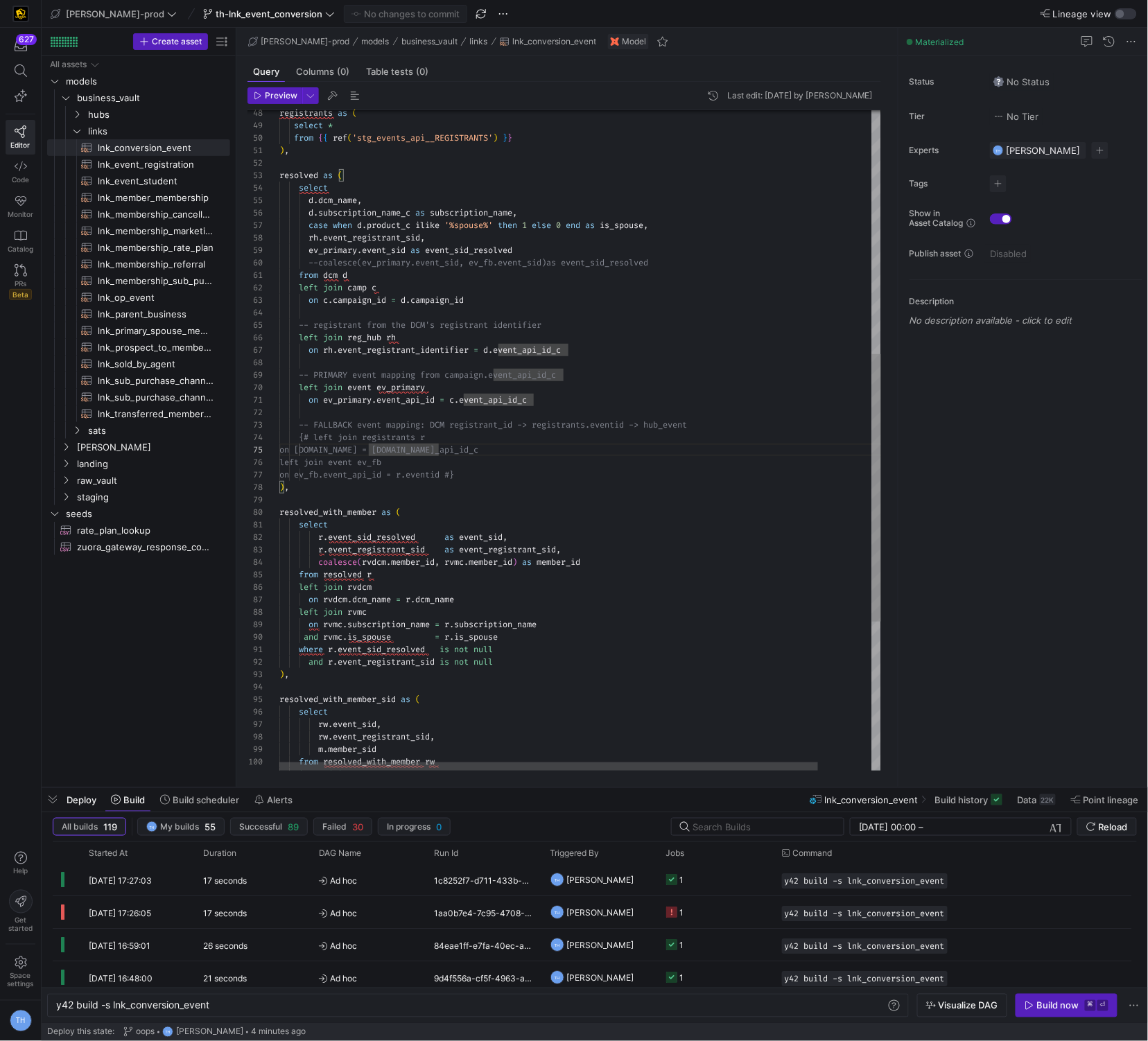
click at [591, 374] on div ") , resolved as ( select * from { { ref ( 'stg_events_api__REGISTRANTS' ) } } s…" at bounding box center [610, 323] width 663 height 1629
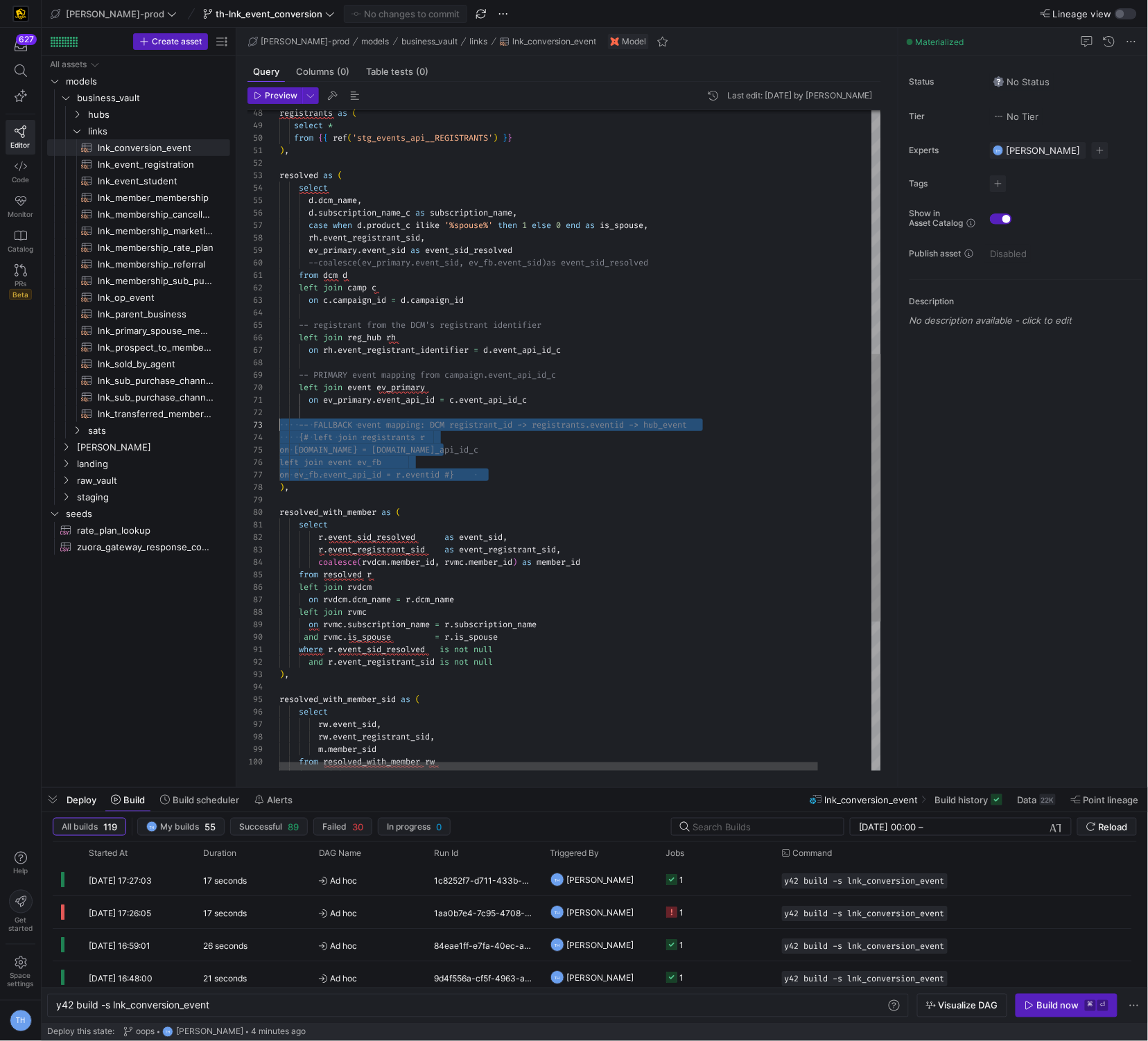
drag, startPoint x: 512, startPoint y: 478, endPoint x: 273, endPoint y: 425, distance: 244.8
click at [279, 425] on div ") , resolved as ( select * from { { ref ( 'stg_events_api__REGISTRANTS' ) } } s…" at bounding box center [610, 323] width 663 height 1629
click at [310, 424] on div ") , resolved as ( select * from { { ref ( 'stg_events_api__REGISTRANTS' ) } } s…" at bounding box center [610, 323] width 663 height 1629
drag, startPoint x: 296, startPoint y: 435, endPoint x: 630, endPoint y: 483, distance: 337.4
click at [630, 483] on div ") , resolved as ( select * from { { ref ( 'stg_events_api__REGISTRANTS' ) } } s…" at bounding box center [610, 323] width 663 height 1629
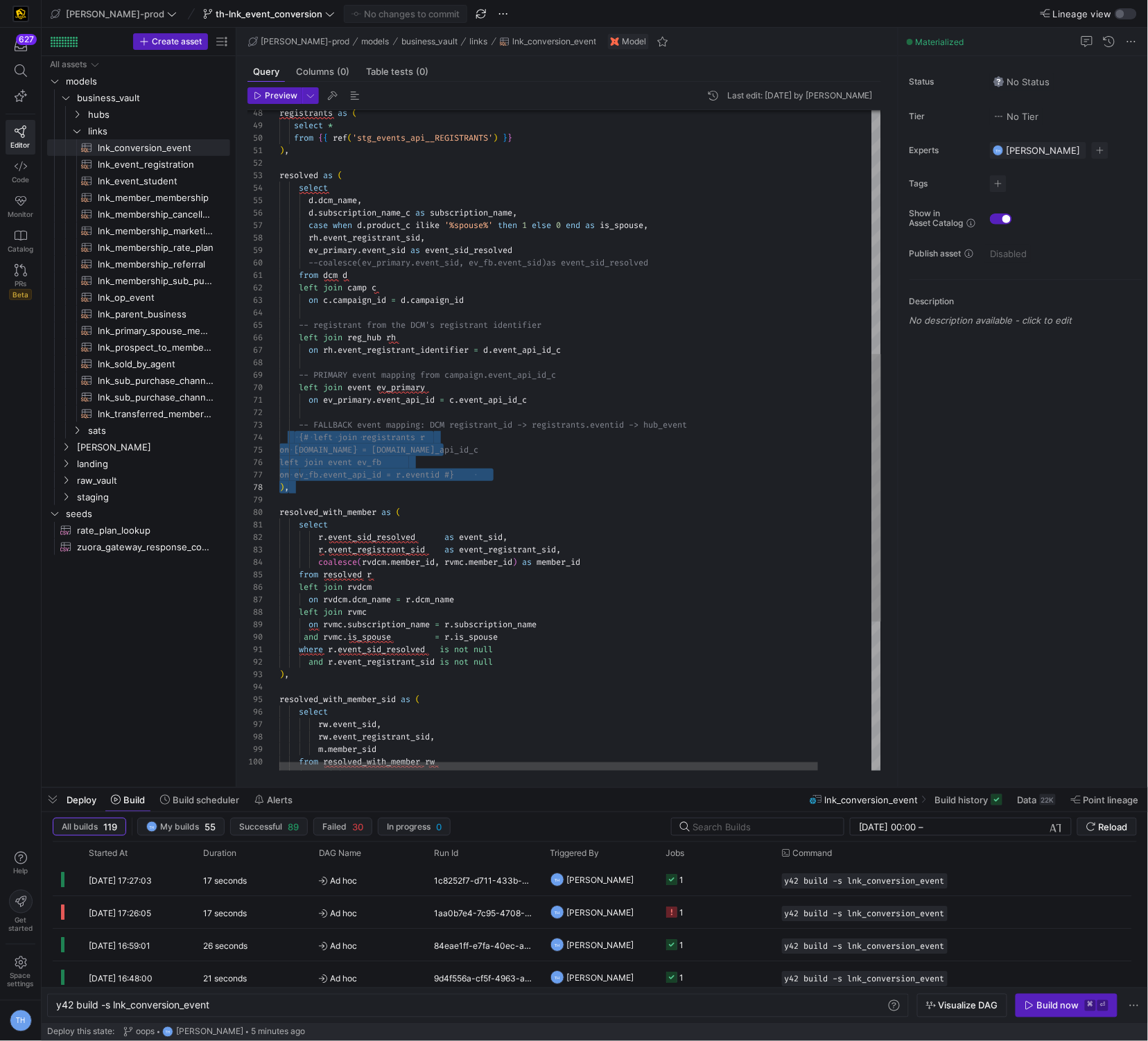
click at [588, 469] on div ") , resolved as ( select * from { { ref ( 'stg_events_api__REGISTRANTS' ) } } s…" at bounding box center [610, 323] width 663 height 1629
drag, startPoint x: 540, startPoint y: 479, endPoint x: 291, endPoint y: 441, distance: 251.9
click at [290, 441] on div ") , resolved as ( select * from { { ref ( 'stg_events_api__REGISTRANTS' ) } } s…" at bounding box center [610, 323] width 663 height 1629
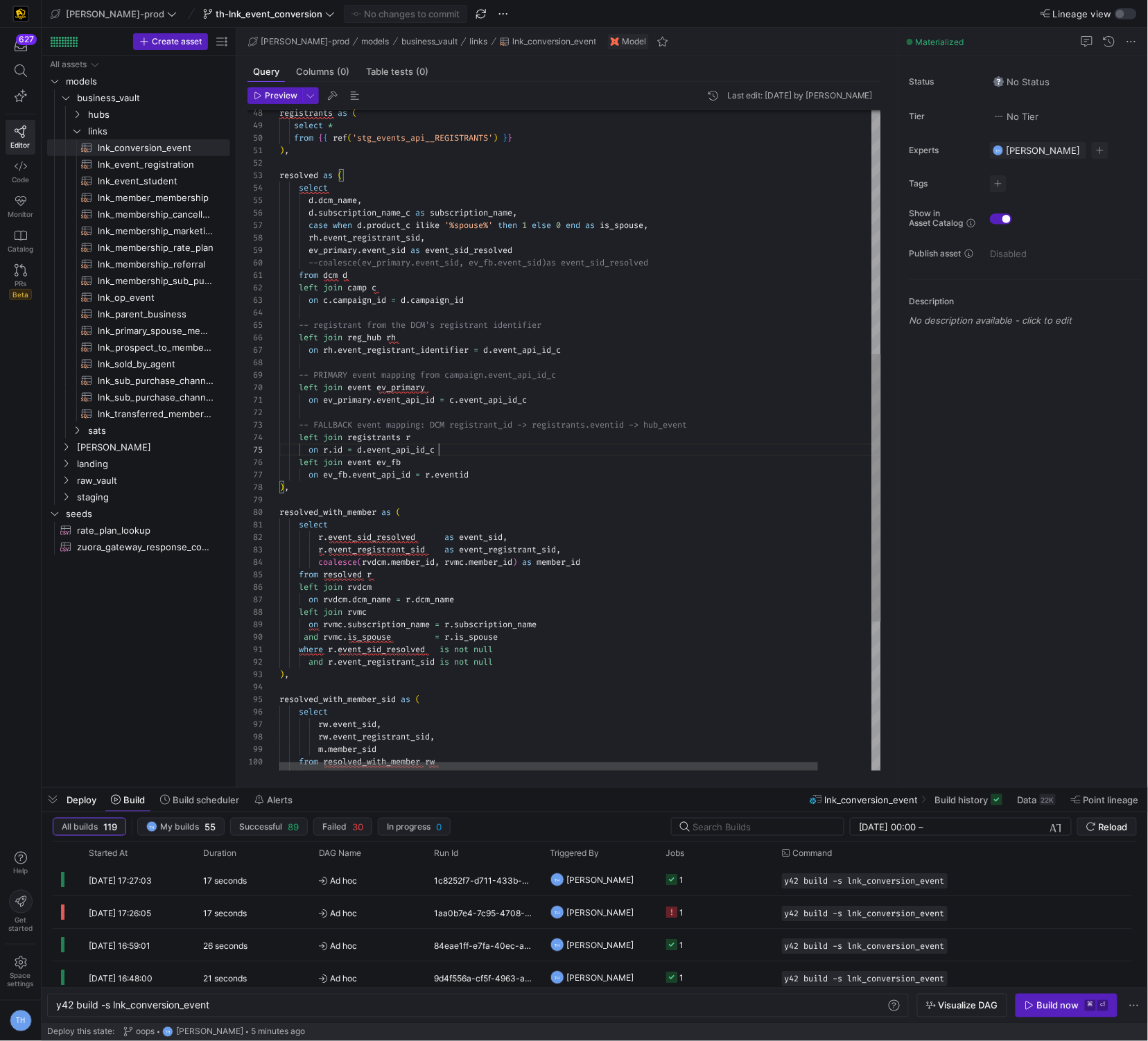
click at [484, 450] on div ") , resolved as ( select * from { { ref ( 'stg_events_api__REGISTRANTS' ) } } s…" at bounding box center [610, 323] width 663 height 1629
click at [319, 261] on div ") , resolved as ( select * from { { ref ( 'stg_events_api__REGISTRANTS' ) } } s…" at bounding box center [610, 323] width 663 height 1629
drag, startPoint x: 541, startPoint y: 252, endPoint x: 211, endPoint y: 251, distance: 330.0
click at [279, 251] on div ") , resolved as ( select * from { { ref ( 'stg_events_api__REGISTRANTS' ) } } s…" at bounding box center [610, 323] width 663 height 1629
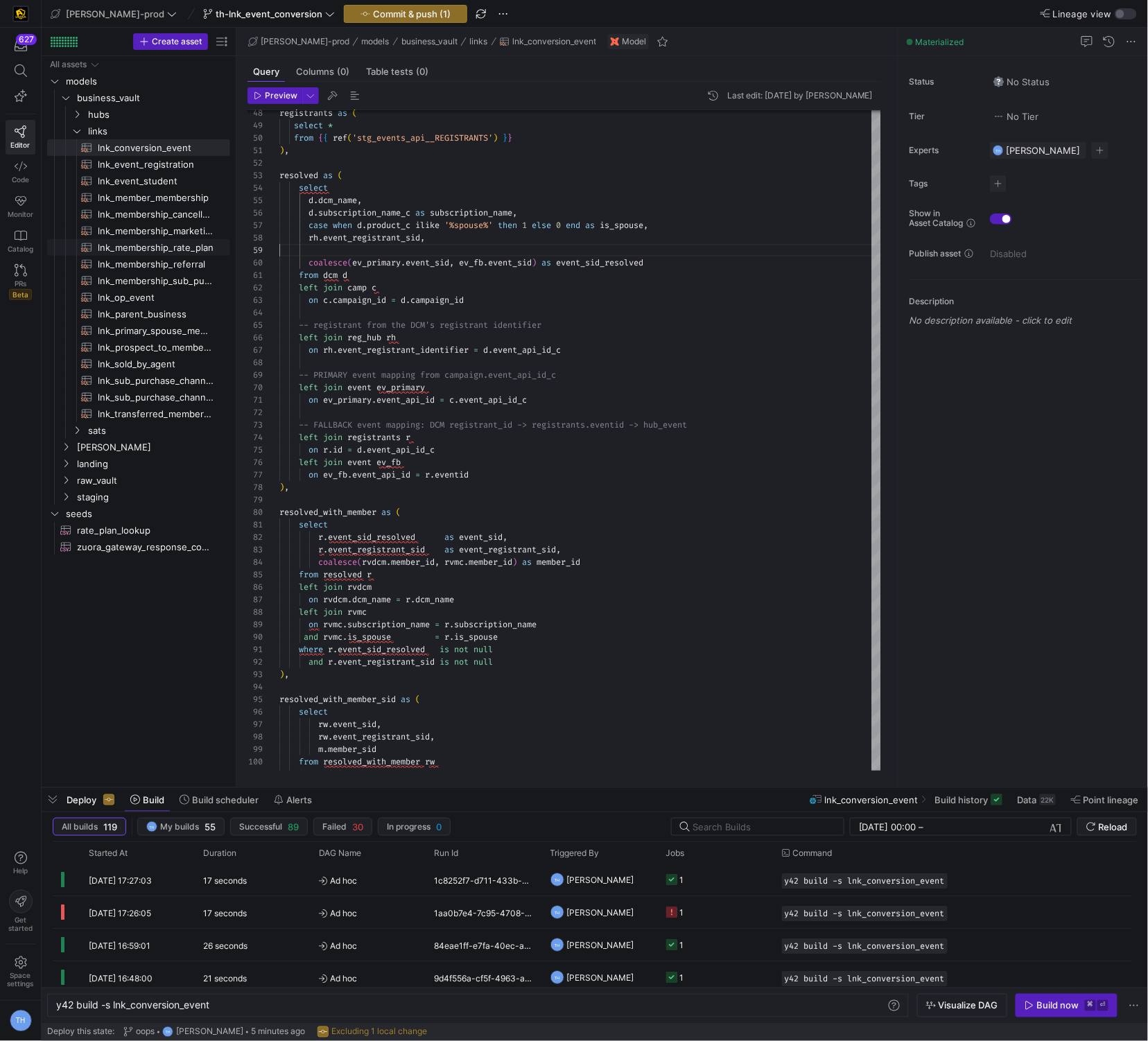
type textarea "), resolved as ( select d.dcm_name, d.subscription_name_c as subscription_name,…"
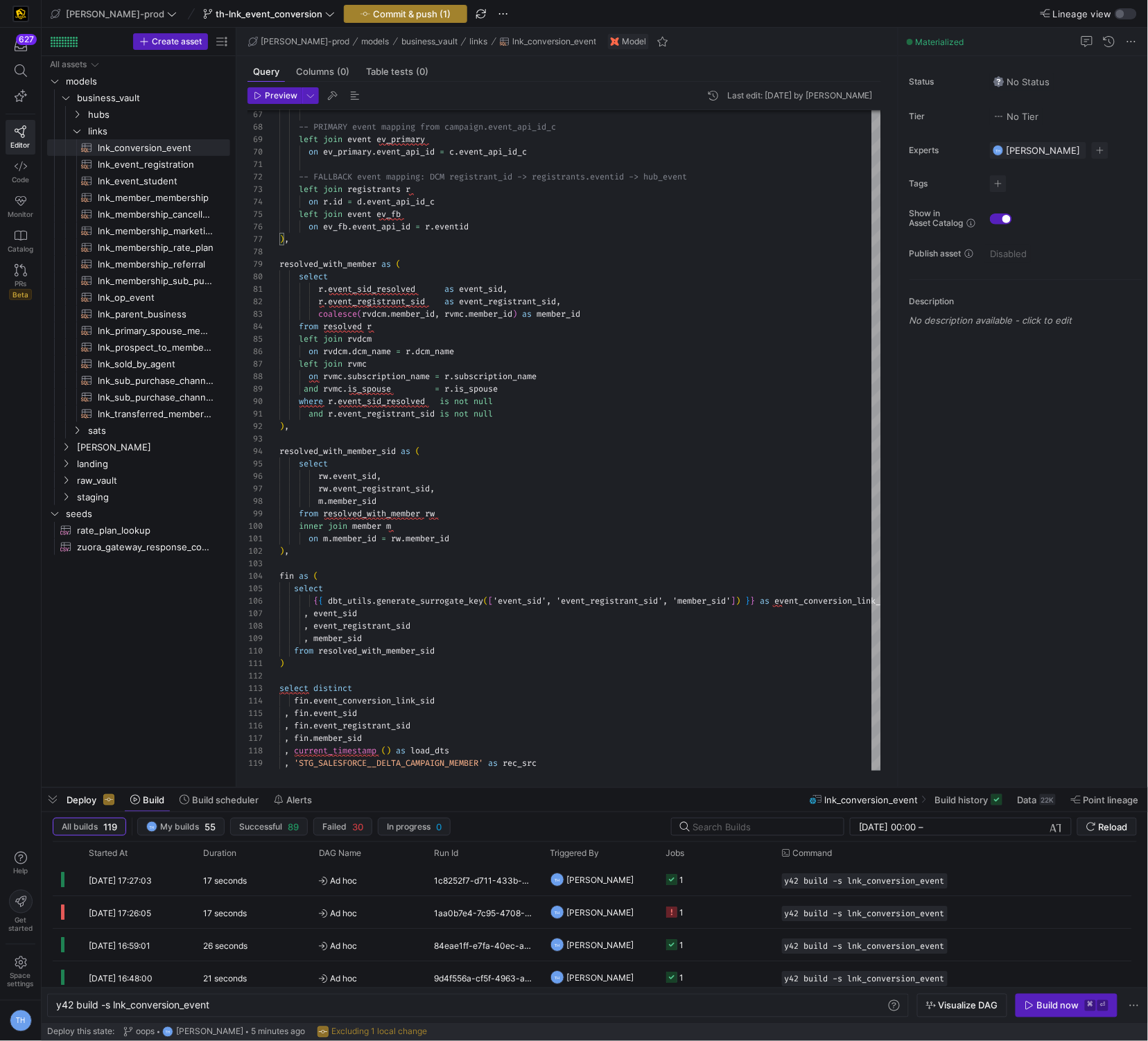
click at [373, 8] on span "Commit & push (1)" at bounding box center [411, 14] width 78 height 11
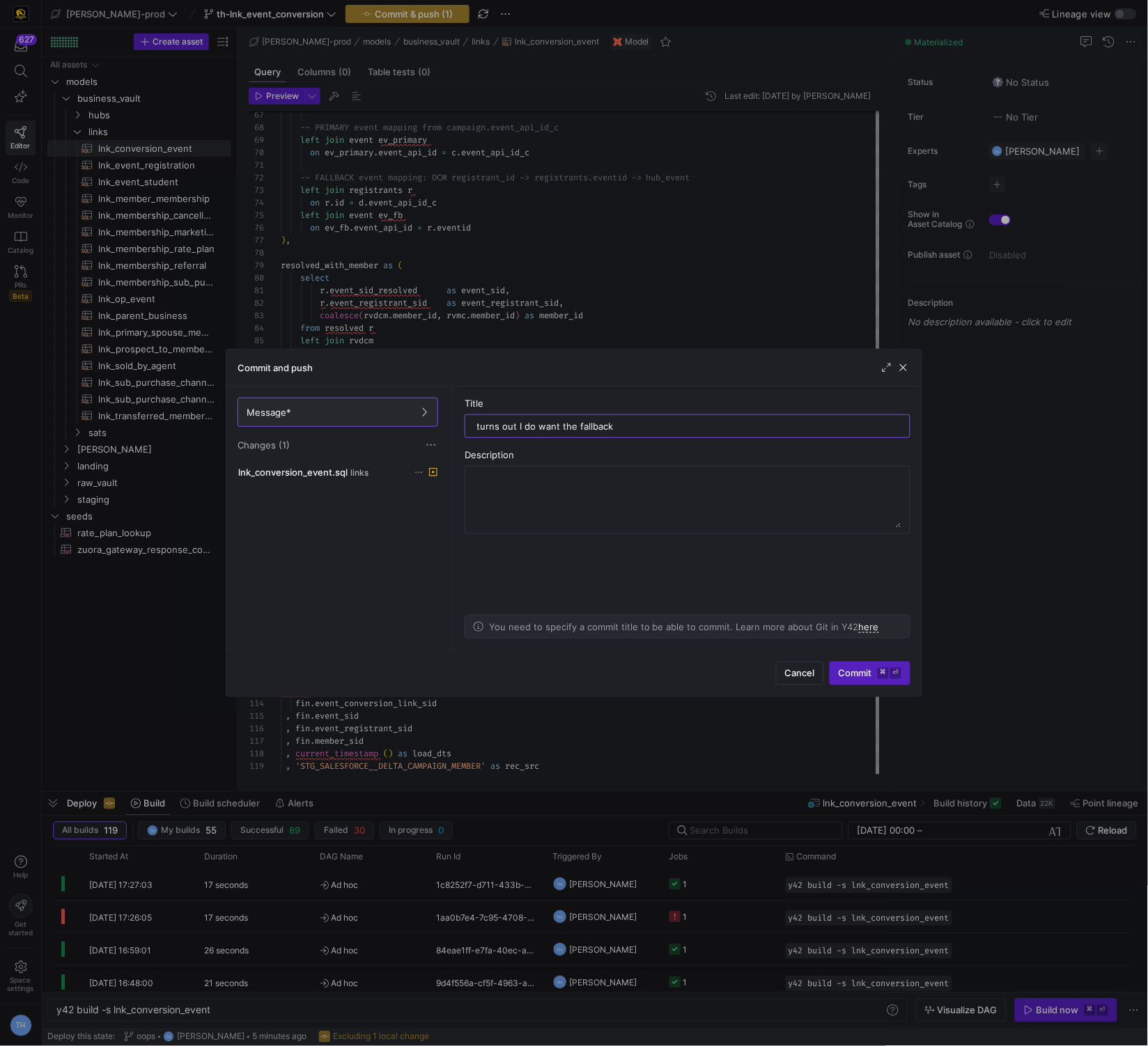
type input "turns out I do want the fallback"
click at [845, 667] on span "submit" at bounding box center [870, 674] width 79 height 23
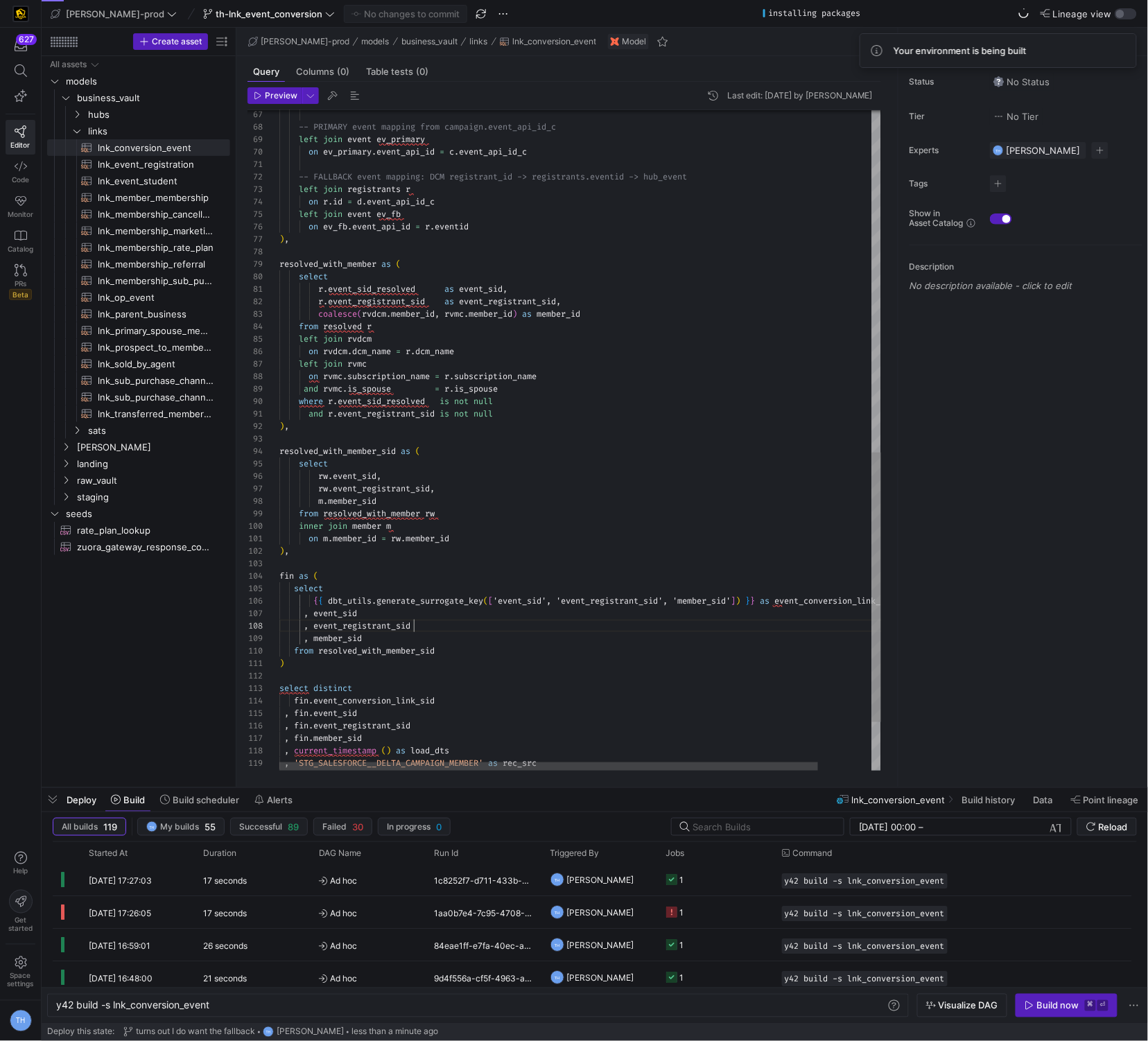
click at [607, 623] on div "-- PRIMARY event mapping from campaign.event_api_i d_c left join event ev_prima…" at bounding box center [610, 82] width 663 height 1616
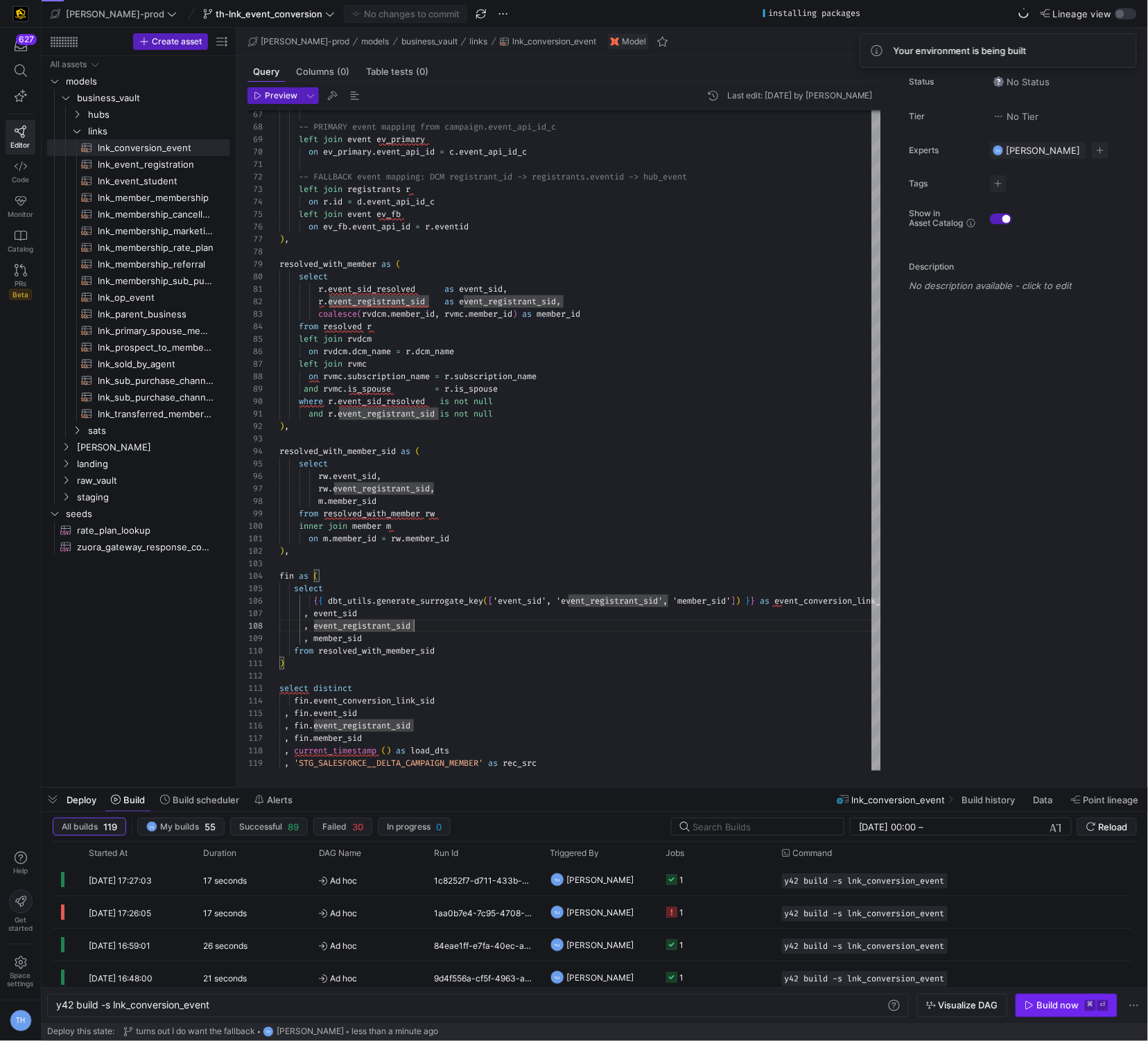
click at [1063, 1001] on div "Build now" at bounding box center [1058, 1006] width 42 height 11
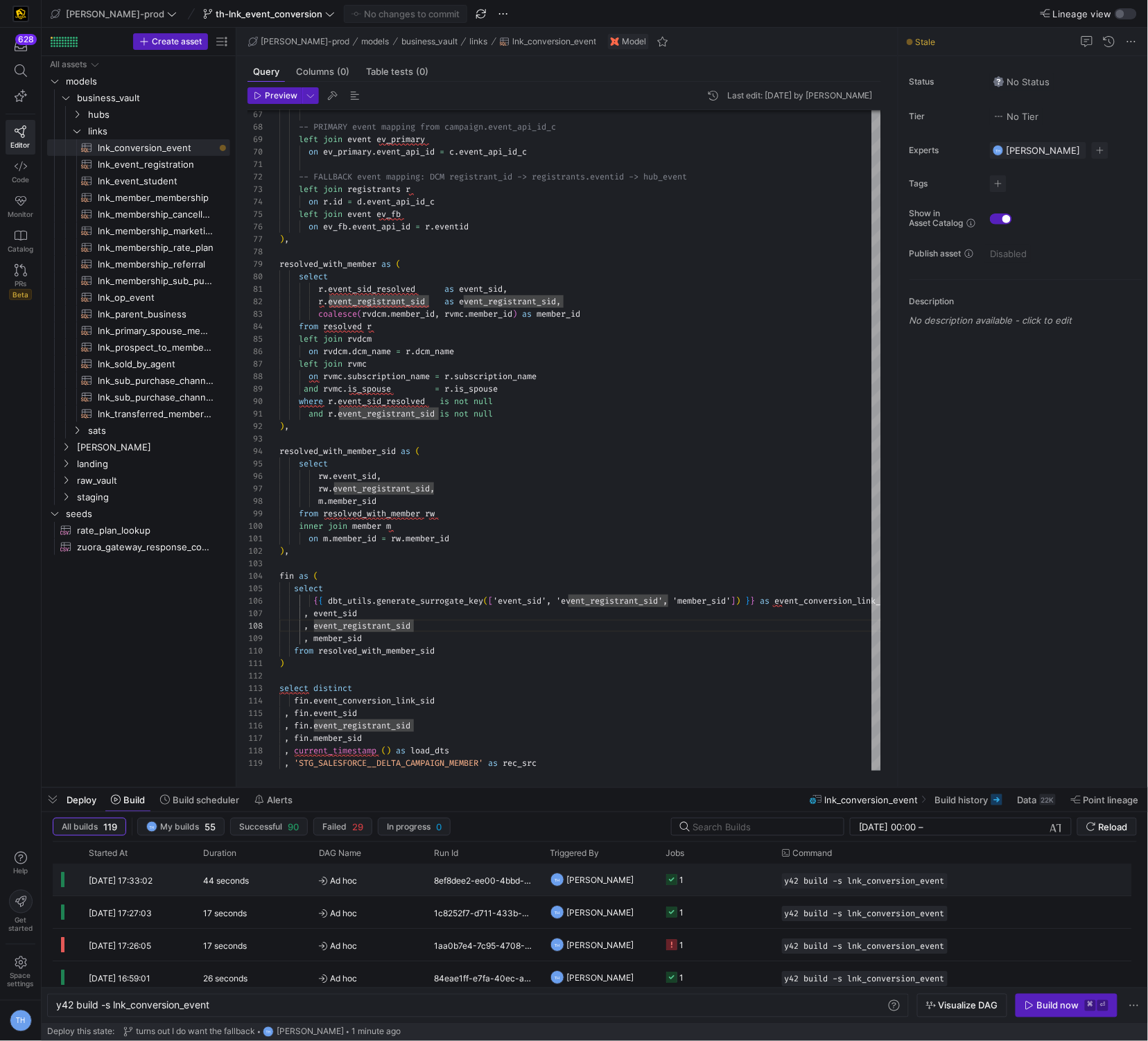
click at [382, 882] on span "Ad hoc" at bounding box center [368, 881] width 99 height 33
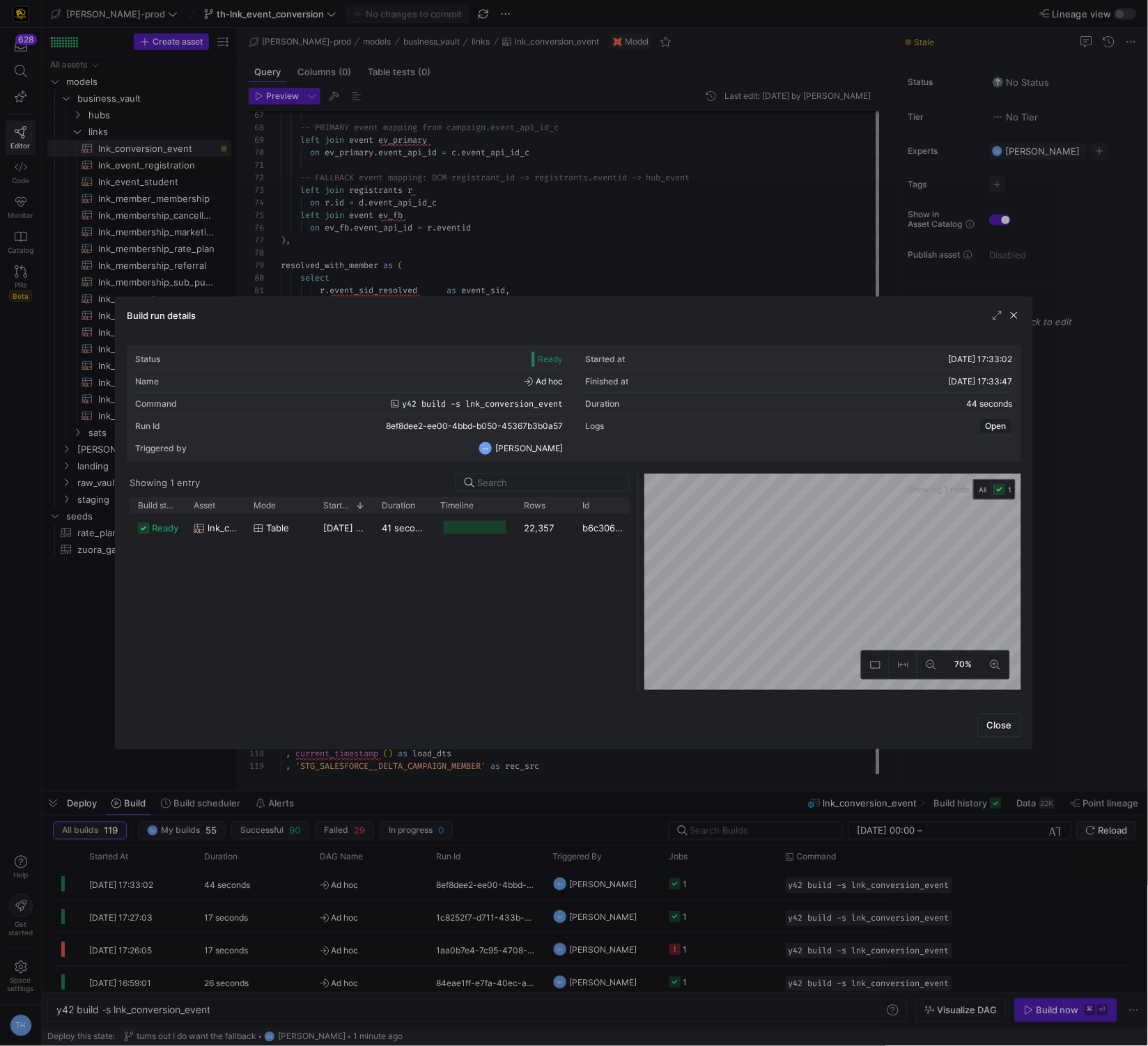
drag, startPoint x: 573, startPoint y: 502, endPoint x: 640, endPoint y: 499, distance: 67.1
click at [641, 499] on div at bounding box center [639, 582] width 6 height 217
click at [626, 297] on div "Build run details Status Ready Started at 25/09/25, 17:33:02 Name Ad hoc Finish…" at bounding box center [574, 523] width 918 height 453
click at [625, 267] on div at bounding box center [574, 523] width 1148 height 1046
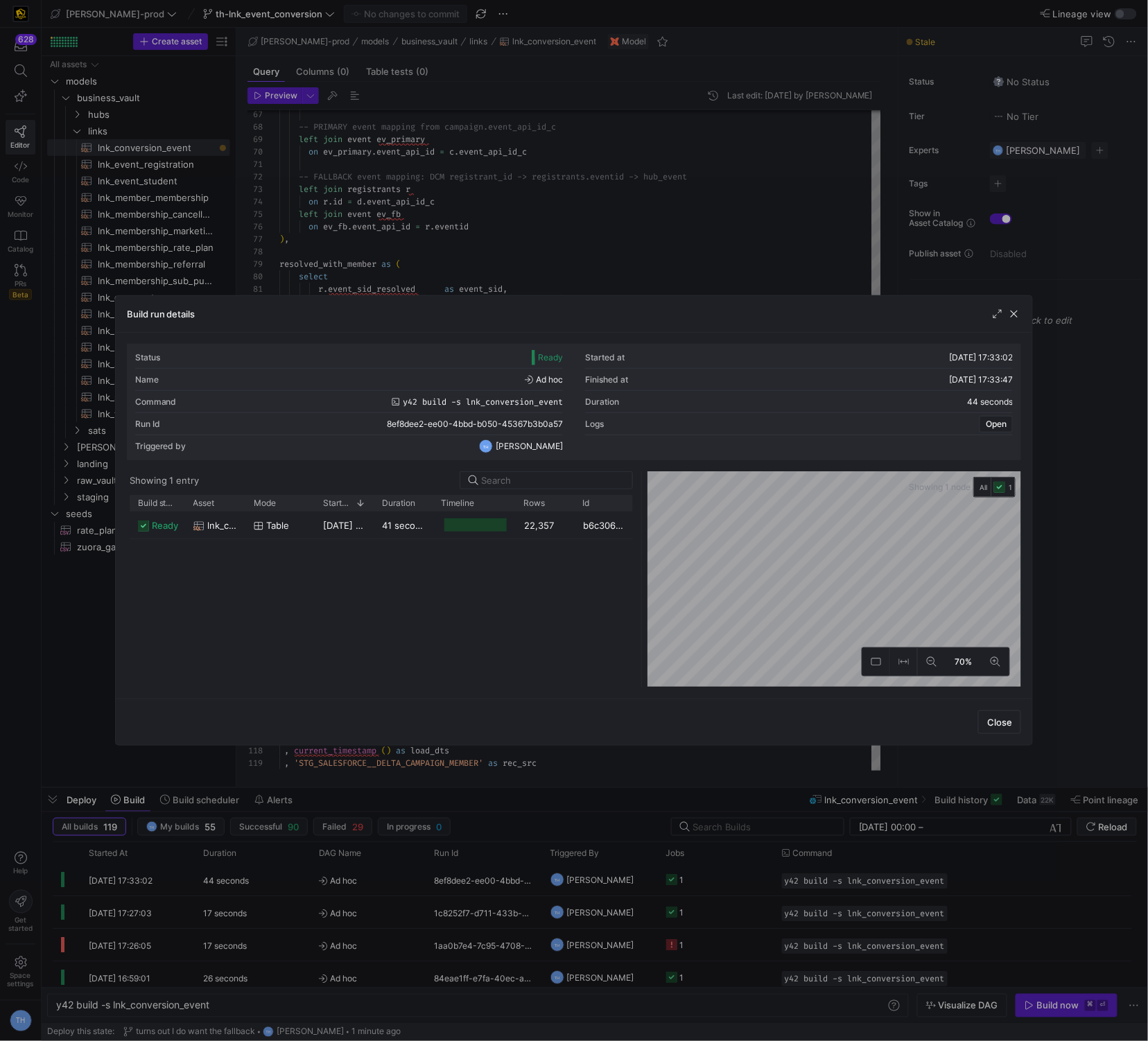
click at [622, 266] on div "-- PRIMARY event mapping from campaign.event_api_i d_c left join event ev_prima…" at bounding box center [610, 82] width 663 height 1616
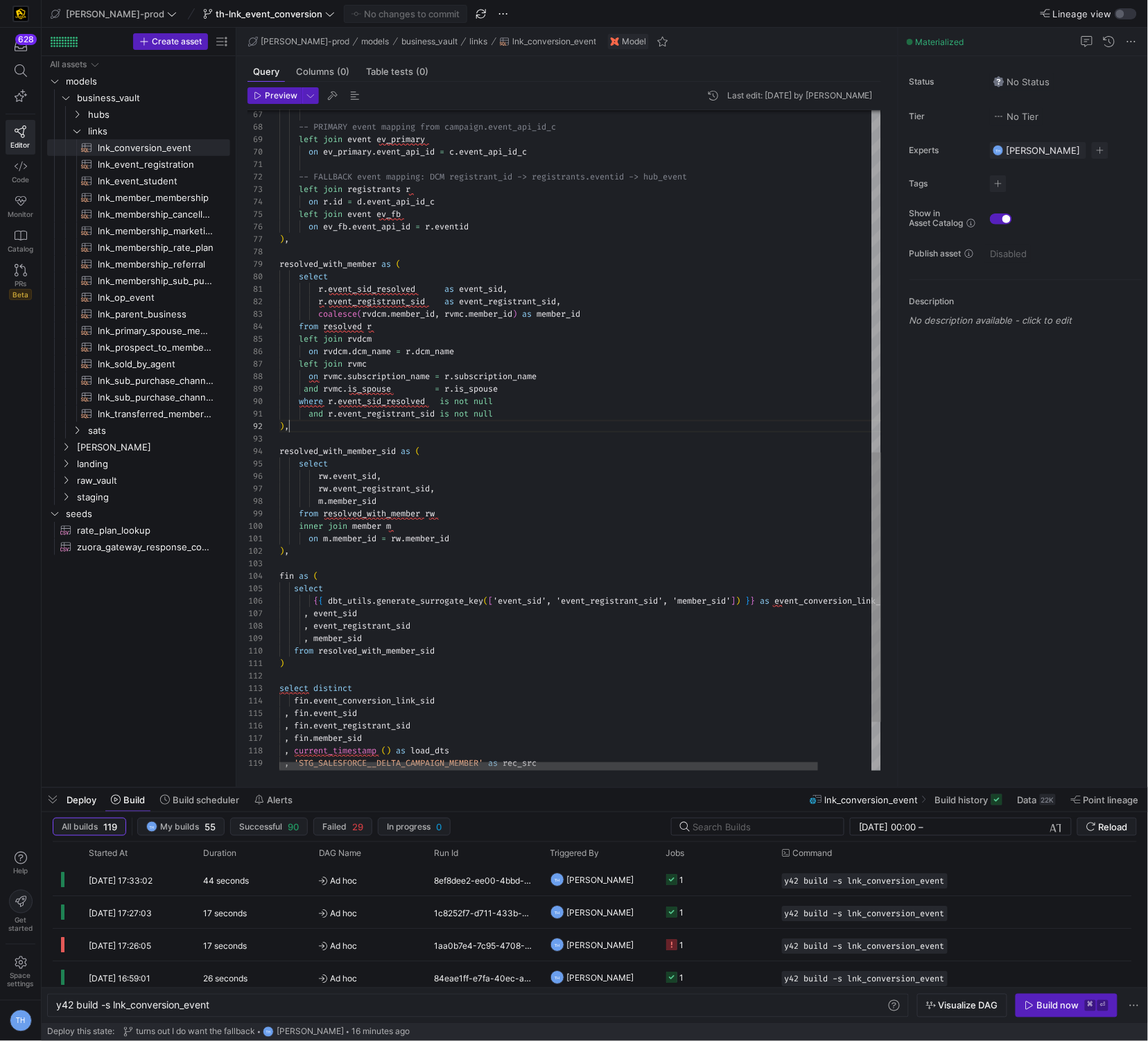
scroll to position [12, 9]
click at [369, 428] on div "-- PRIMARY event mapping from campaign.event_api_i d_c left join event ev_prima…" at bounding box center [610, 82] width 663 height 1616
click at [364, 436] on div "-- PRIMARY event mapping from campaign.event_api_i d_c left join event ev_prima…" at bounding box center [610, 82] width 663 height 1616
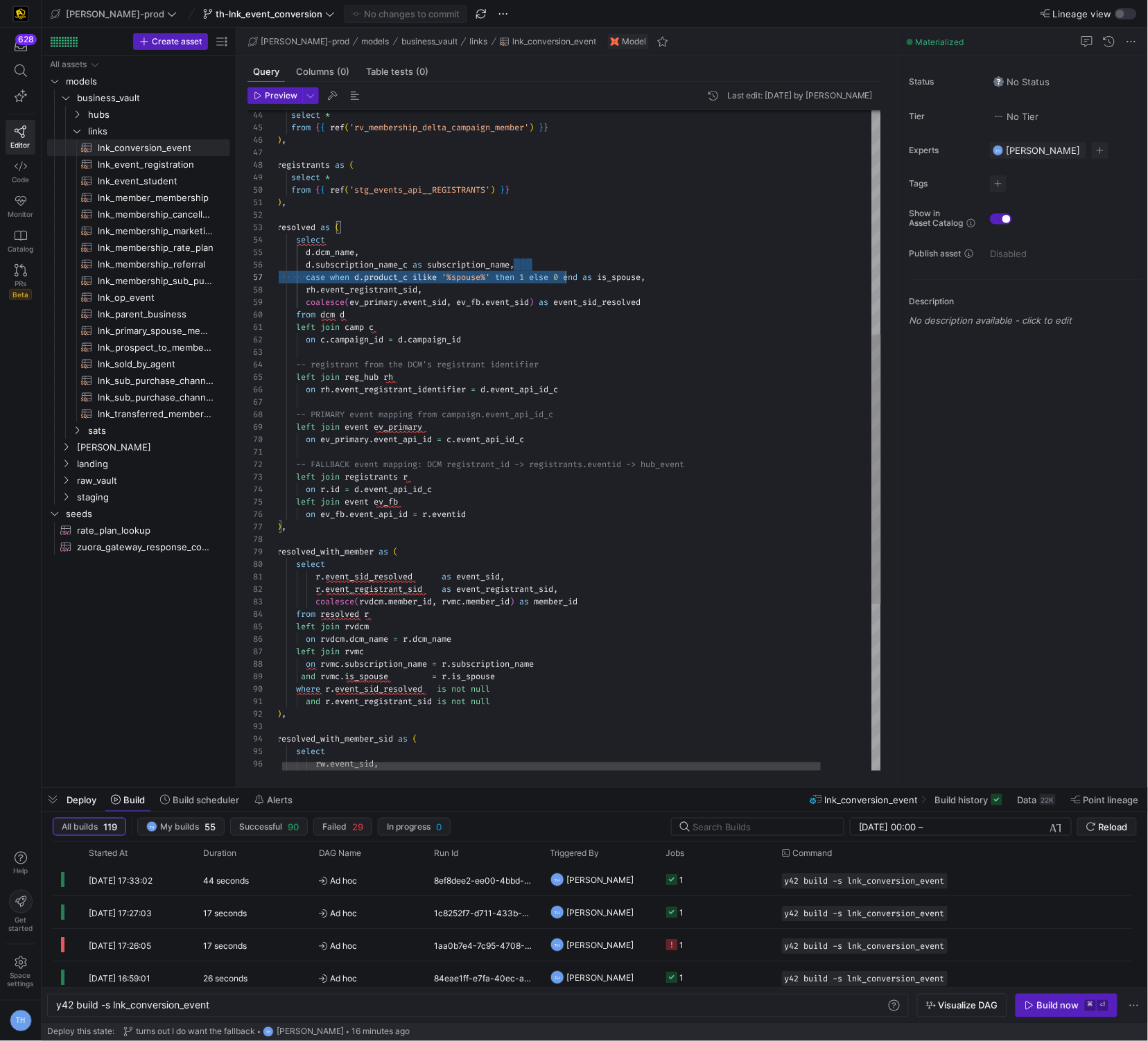
scroll to position [63, 0]
drag, startPoint x: 662, startPoint y: 271, endPoint x: 137, endPoint y: 270, distance: 525.0
click at [279, 270] on div "-- PRIMARY event mapping from campaign.event_api_i d_c left join event ev_prima…" at bounding box center [610, 369] width 663 height 1616
click at [400, 308] on div "-- PRIMARY event mapping from campaign.event_api_i d_c left join event ev_prima…" at bounding box center [610, 369] width 663 height 1616
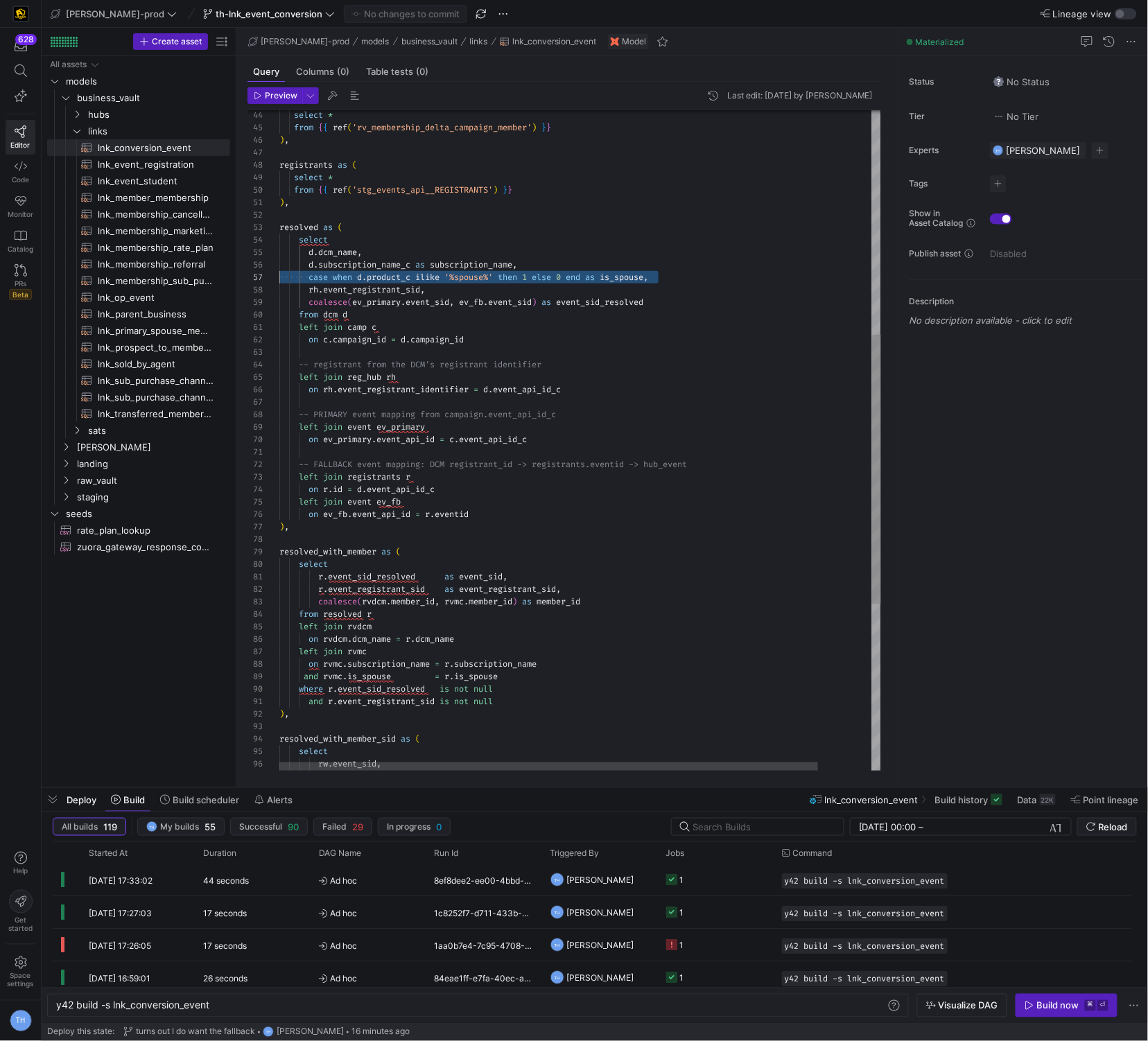
drag, startPoint x: 681, startPoint y: 275, endPoint x: 266, endPoint y: 274, distance: 415.0
click at [279, 274] on div "-- PRIMARY event mapping from campaign.event_api_i d_c left join event ev_prima…" at bounding box center [610, 369] width 663 height 1616
type textarea "), resolved as ( select d.dcm_name, d.subscription_name_c as subscription_name,…"
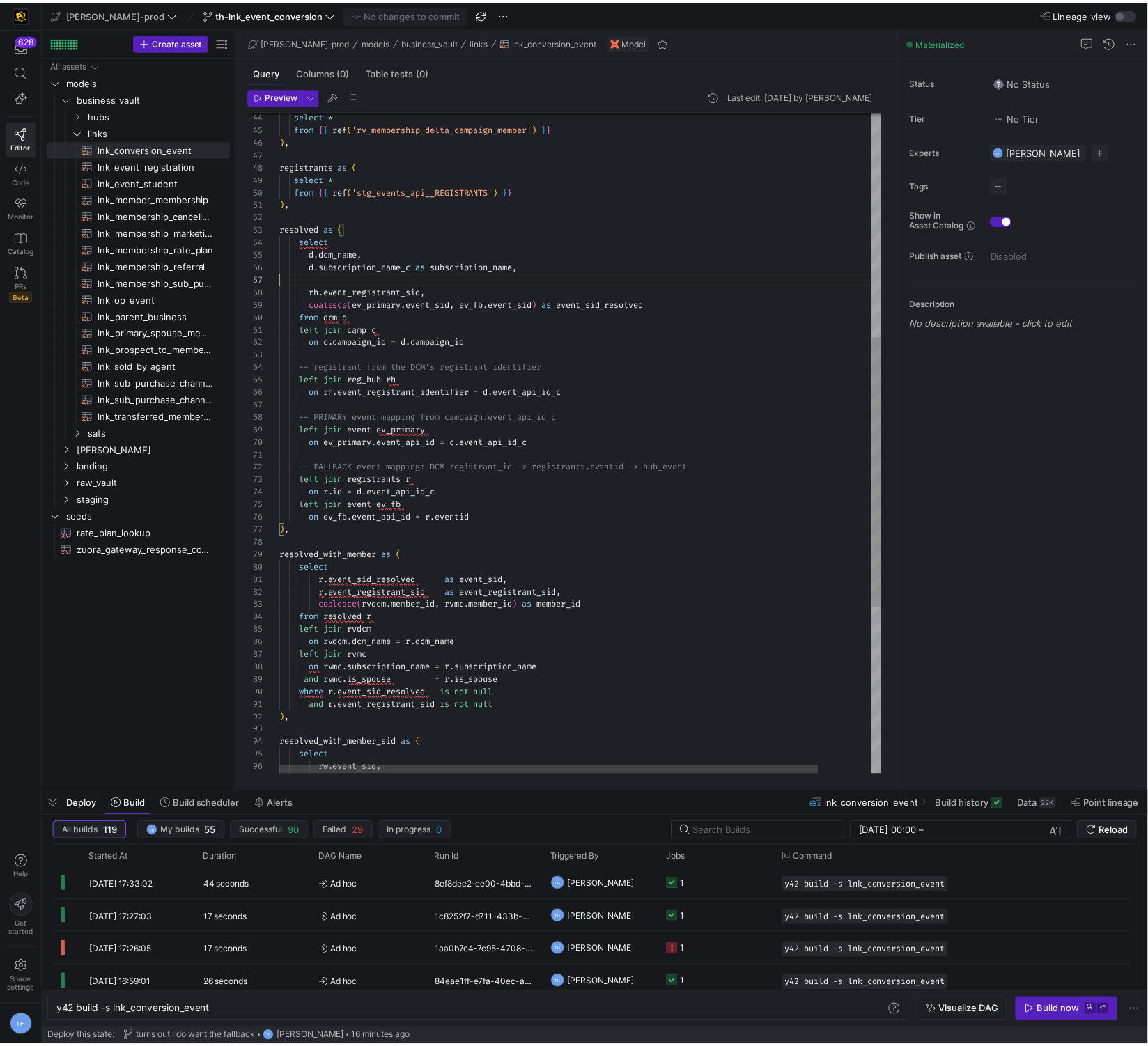
scroll to position [63, 245]
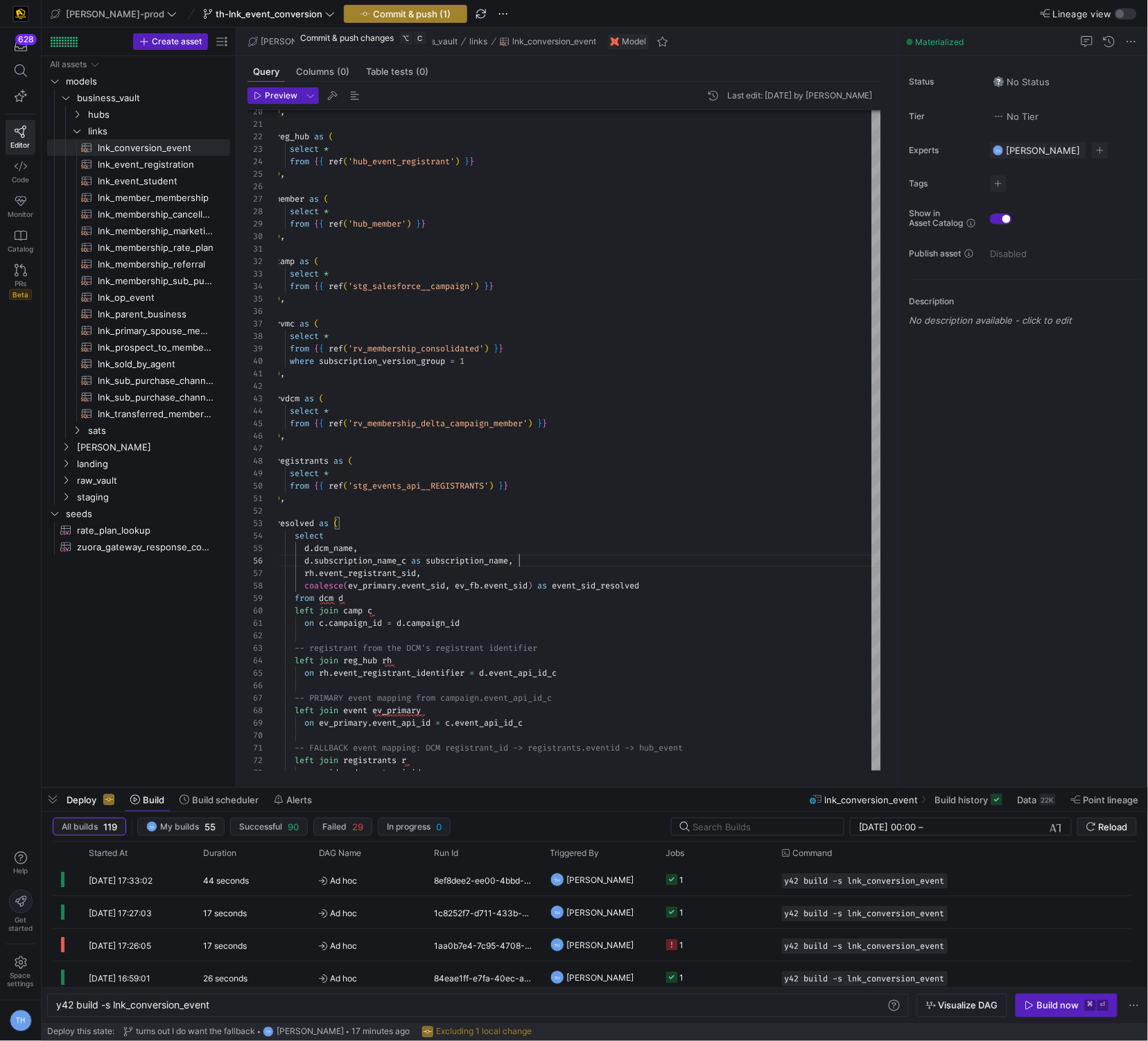
click at [398, 16] on span "Commit & push (1)" at bounding box center [411, 14] width 78 height 11
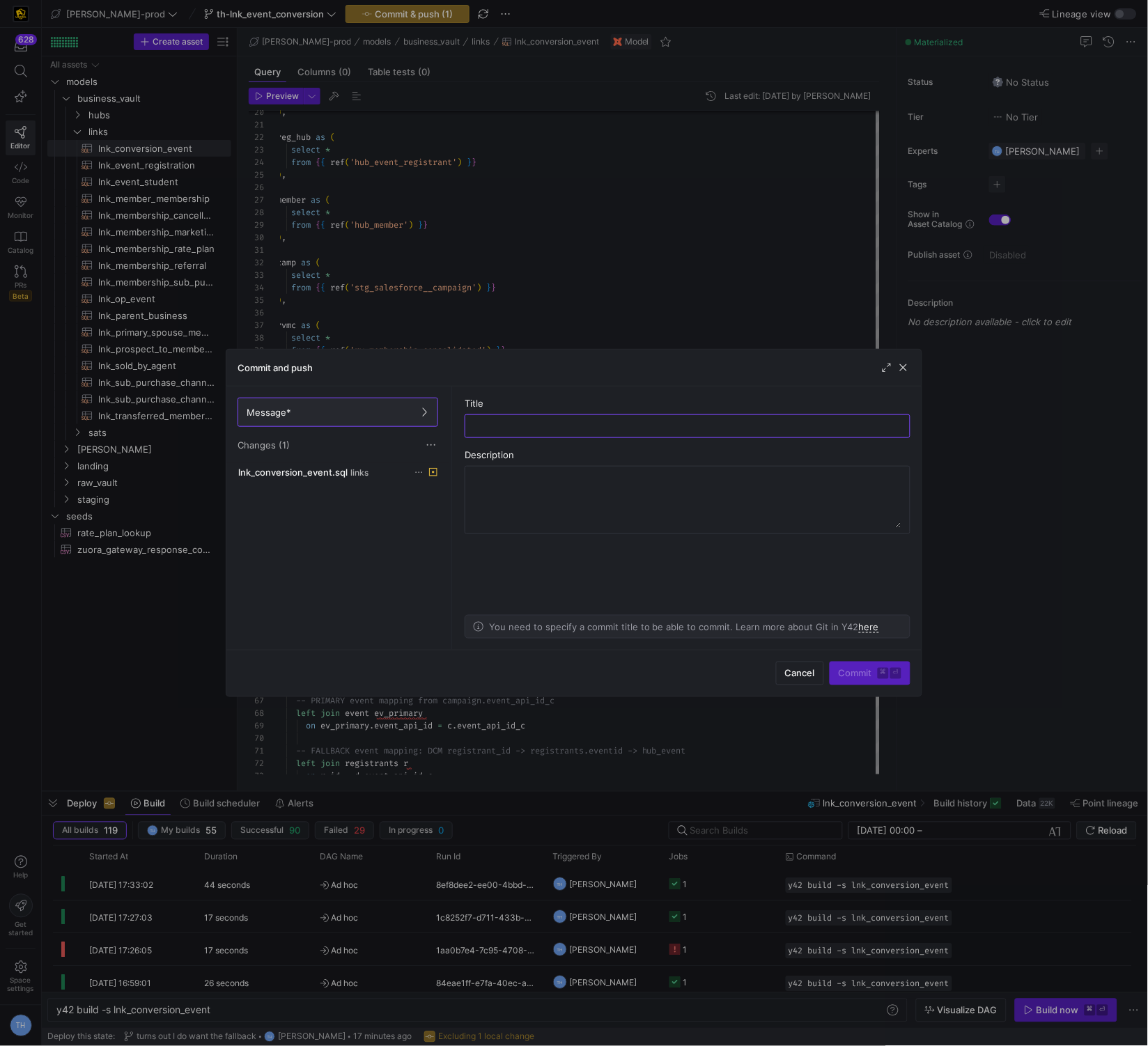
click at [379, 459] on div "Message* Changes (1)" at bounding box center [337, 425] width 223 height 76
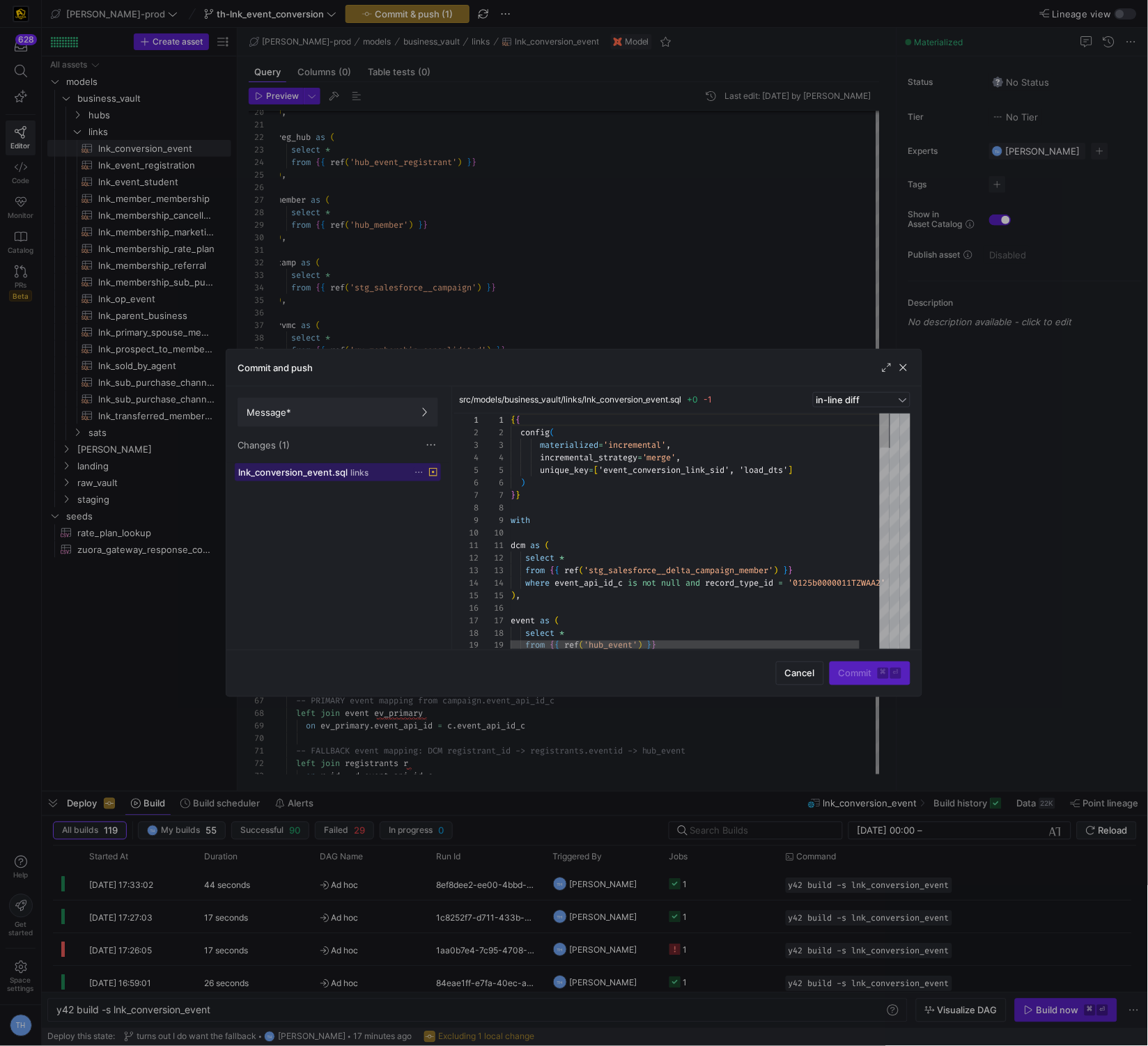
click at [381, 468] on div "lnk_conversion_event.sql links" at bounding box center [322, 473] width 169 height 11
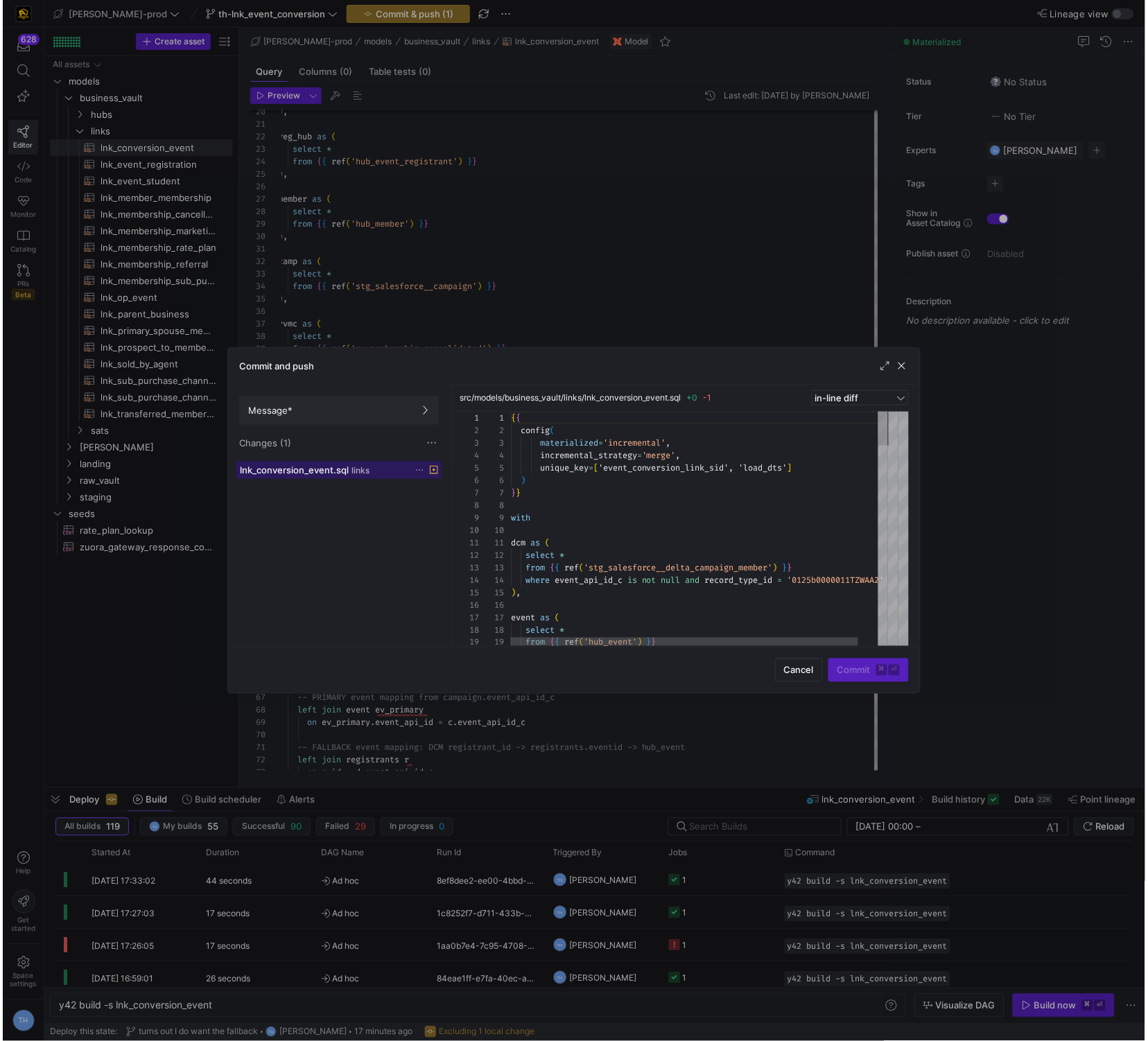
scroll to position [125, 0]
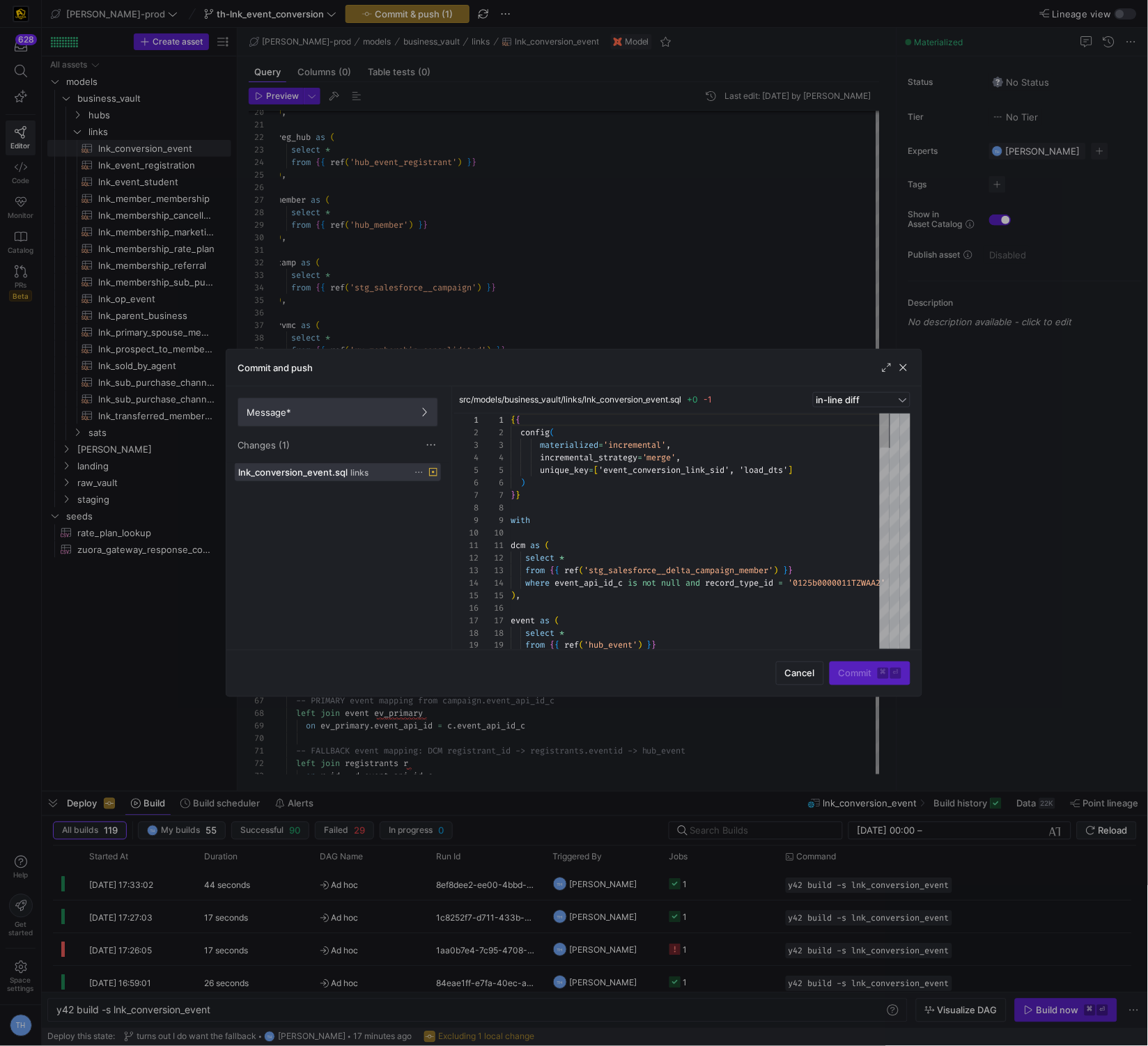
click at [325, 409] on span "Message*" at bounding box center [338, 412] width 183 height 11
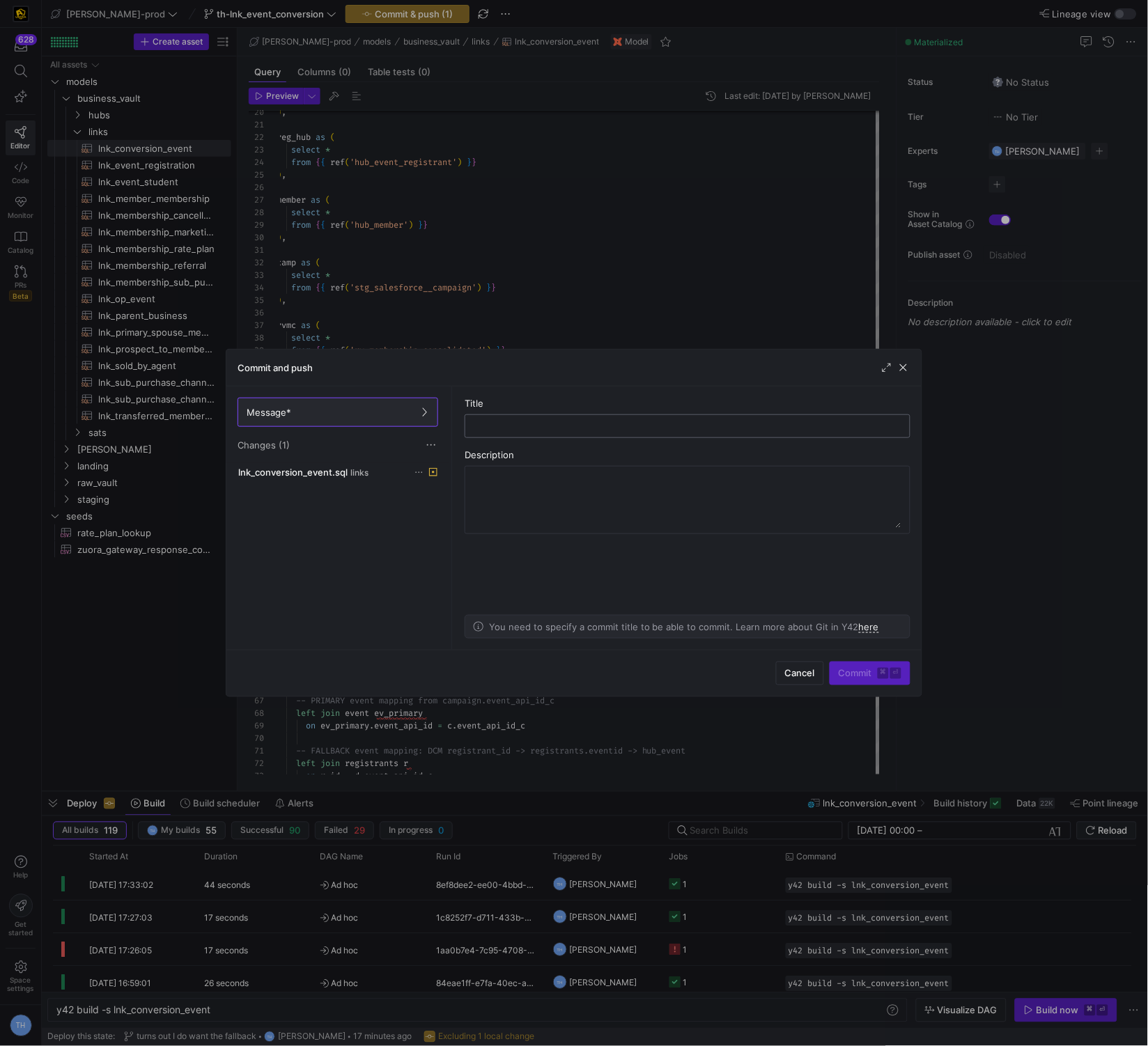
click at [583, 425] on input "text" at bounding box center [687, 426] width 422 height 11
type input "removing a line"
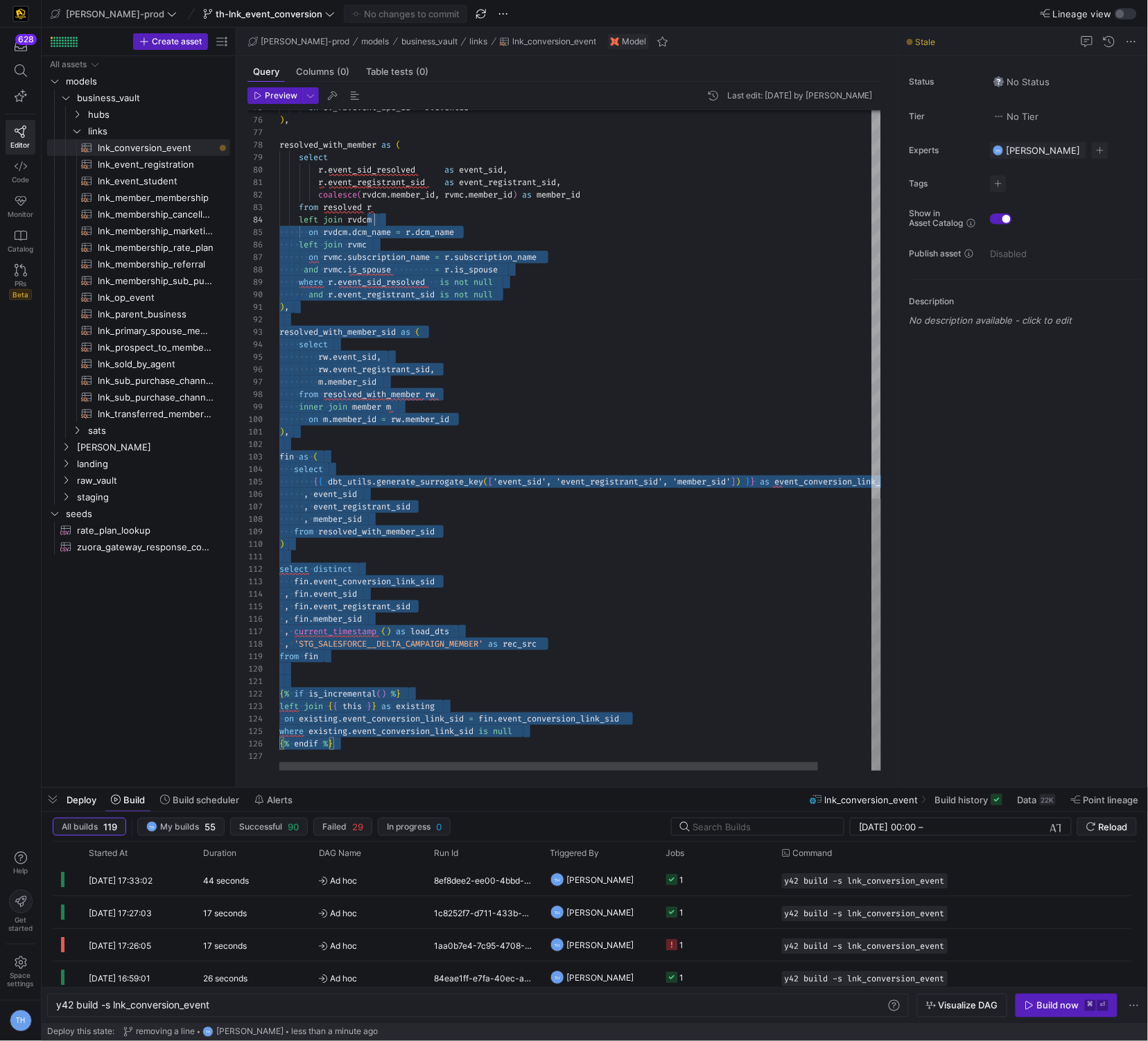
scroll to position [0, 0]
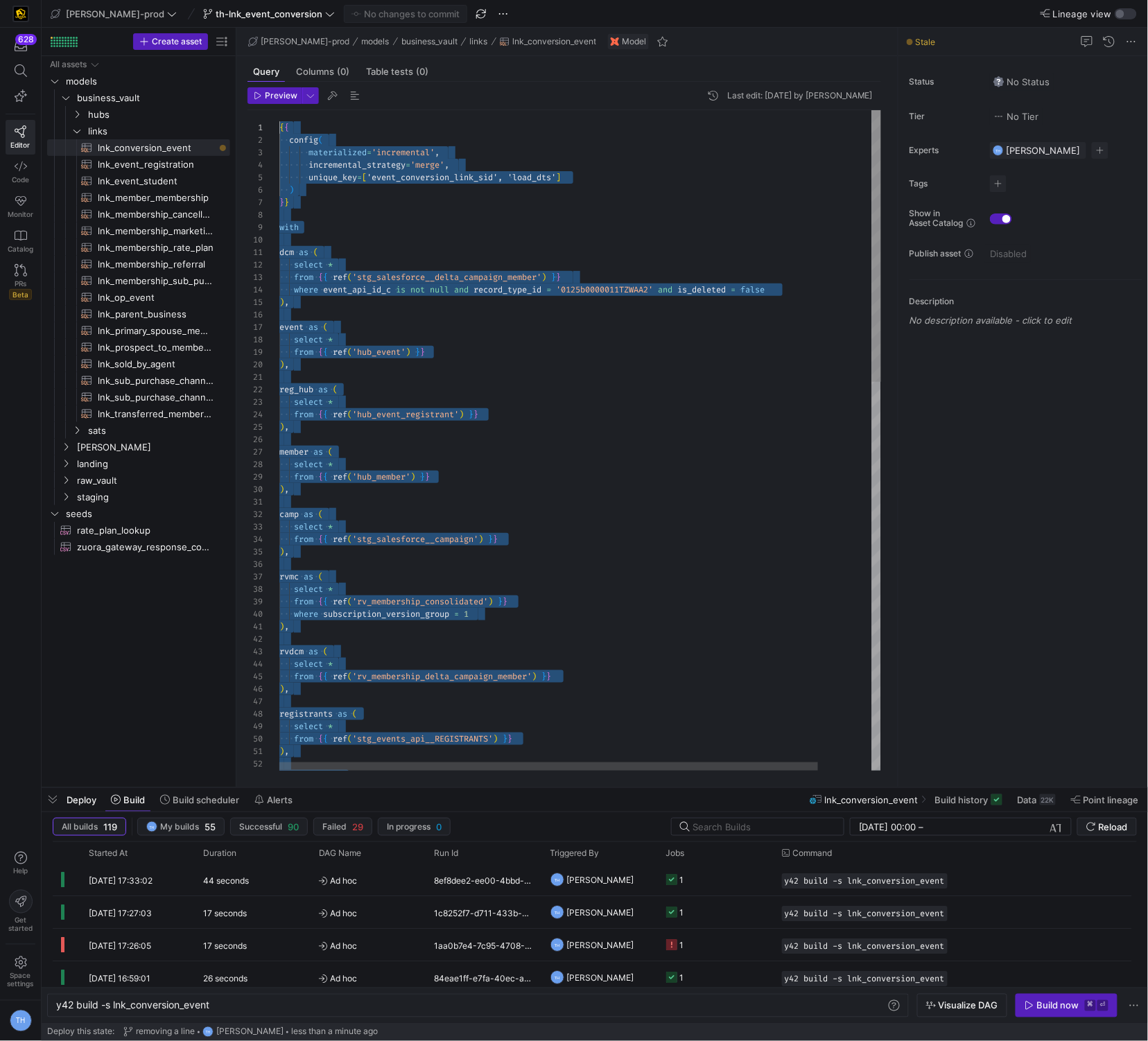
drag, startPoint x: 504, startPoint y: 748, endPoint x: 348, endPoint y: -67, distance: 829.8
click at [471, 434] on div ") , resolved as ( select * from { { ref ( 'stg_salesforce__campaign' ) } } ) , …" at bounding box center [610, 913] width 663 height 1604
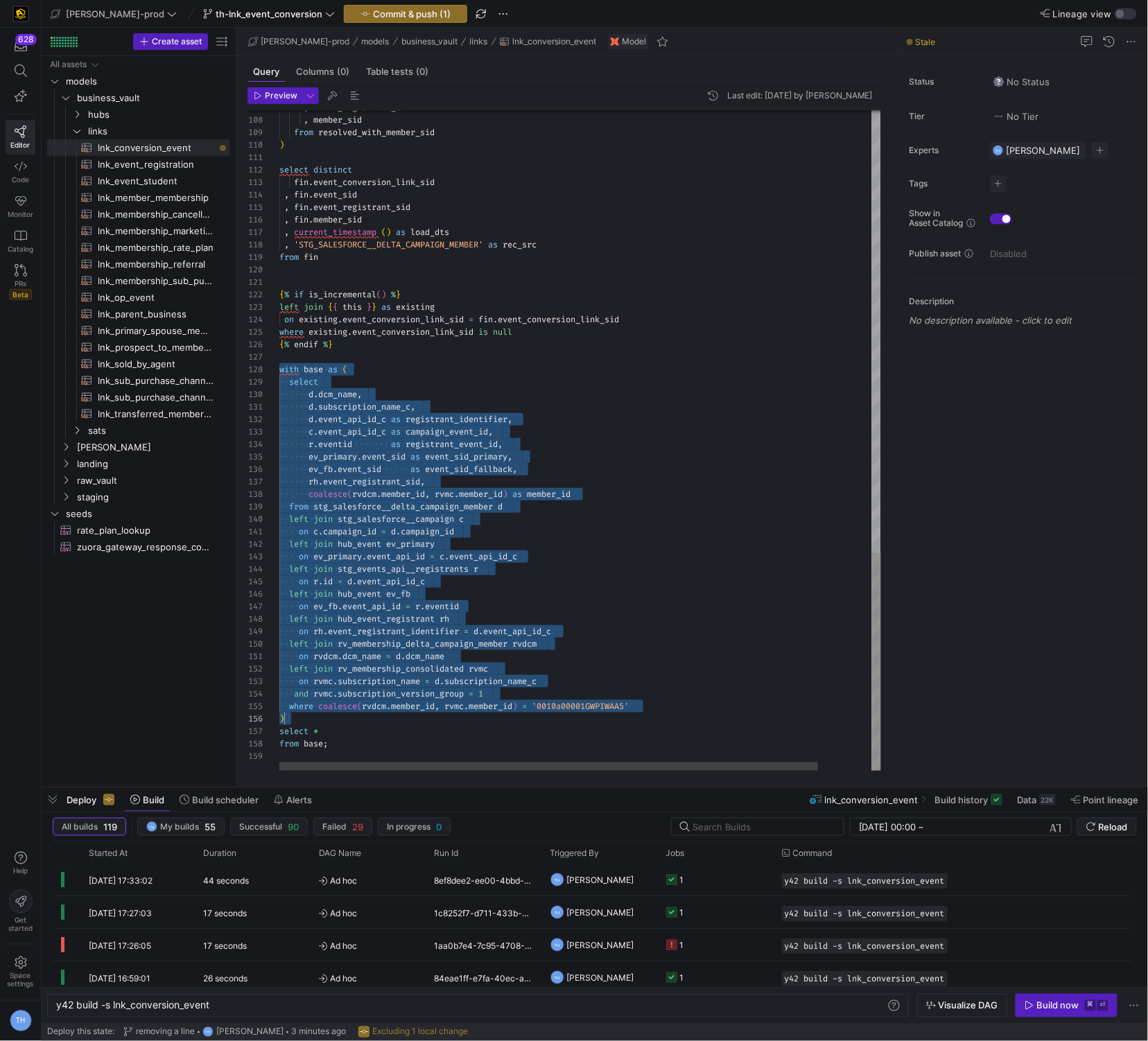
scroll to position [86, 50]
drag, startPoint x: 279, startPoint y: 368, endPoint x: 486, endPoint y: 746, distance: 431.0
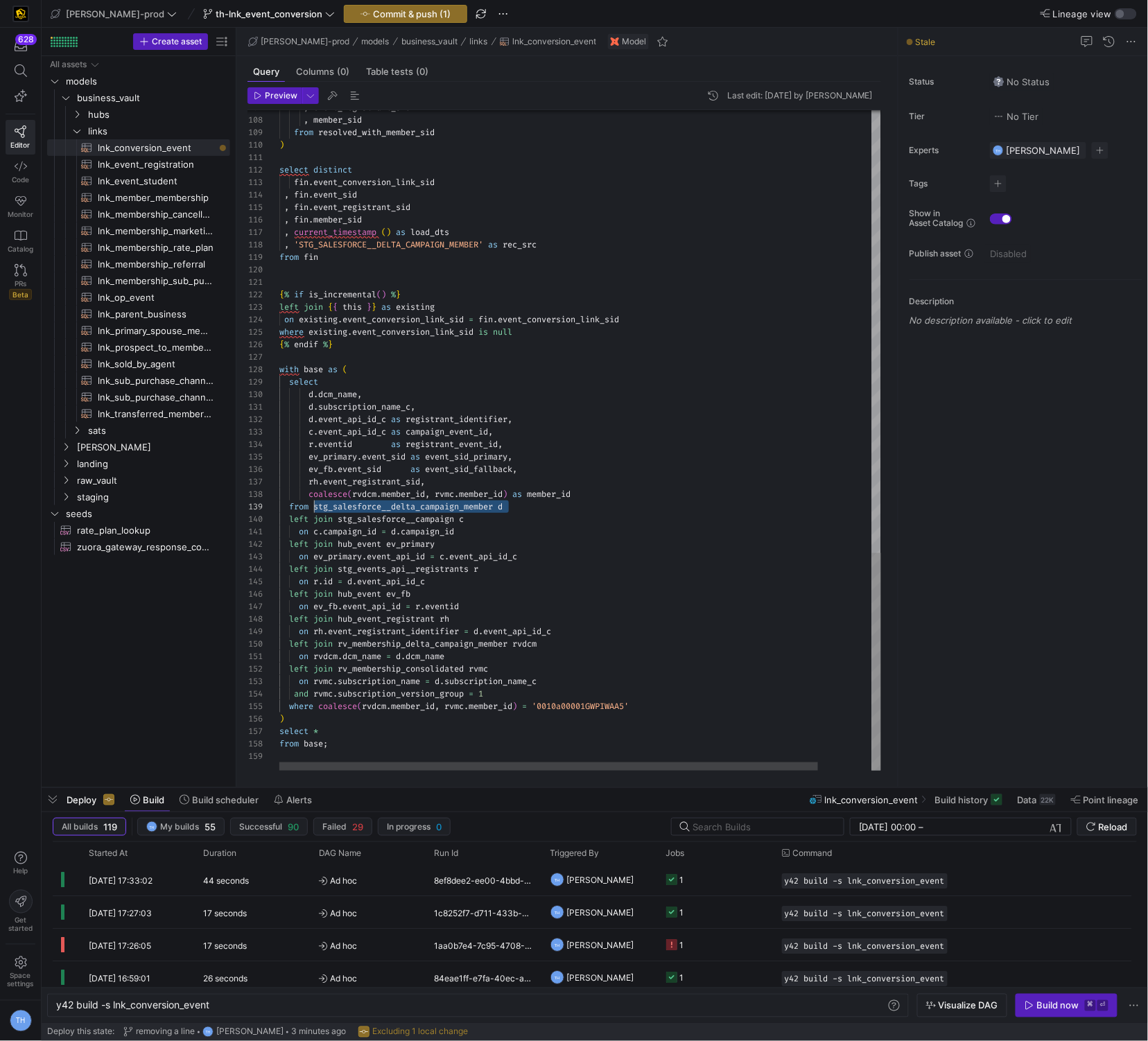
scroll to position [100, 35]
drag, startPoint x: 534, startPoint y: 511, endPoint x: 315, endPoint y: 510, distance: 219.0
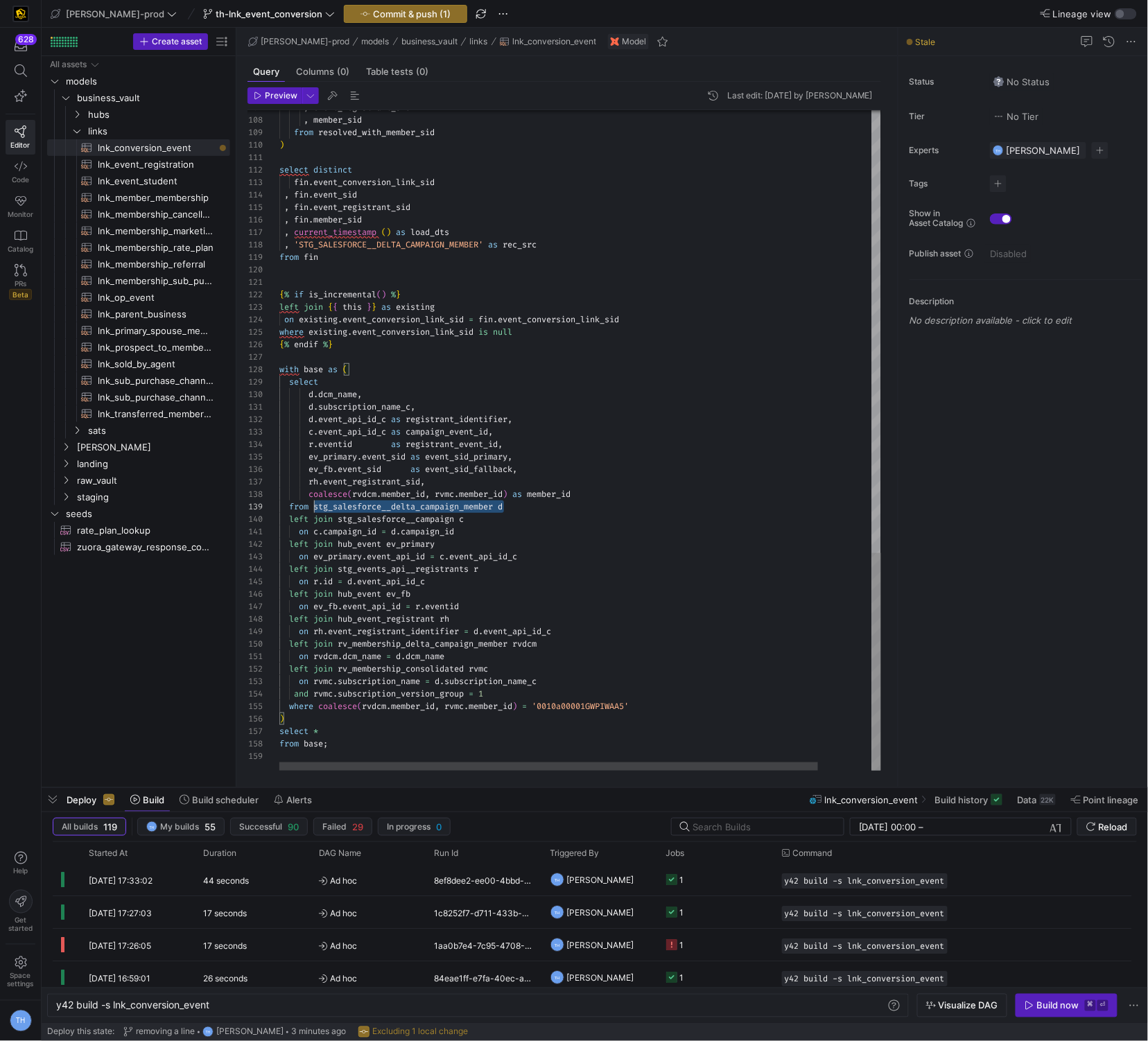
drag, startPoint x: 501, startPoint y: 507, endPoint x: 308, endPoint y: 505, distance: 193.0
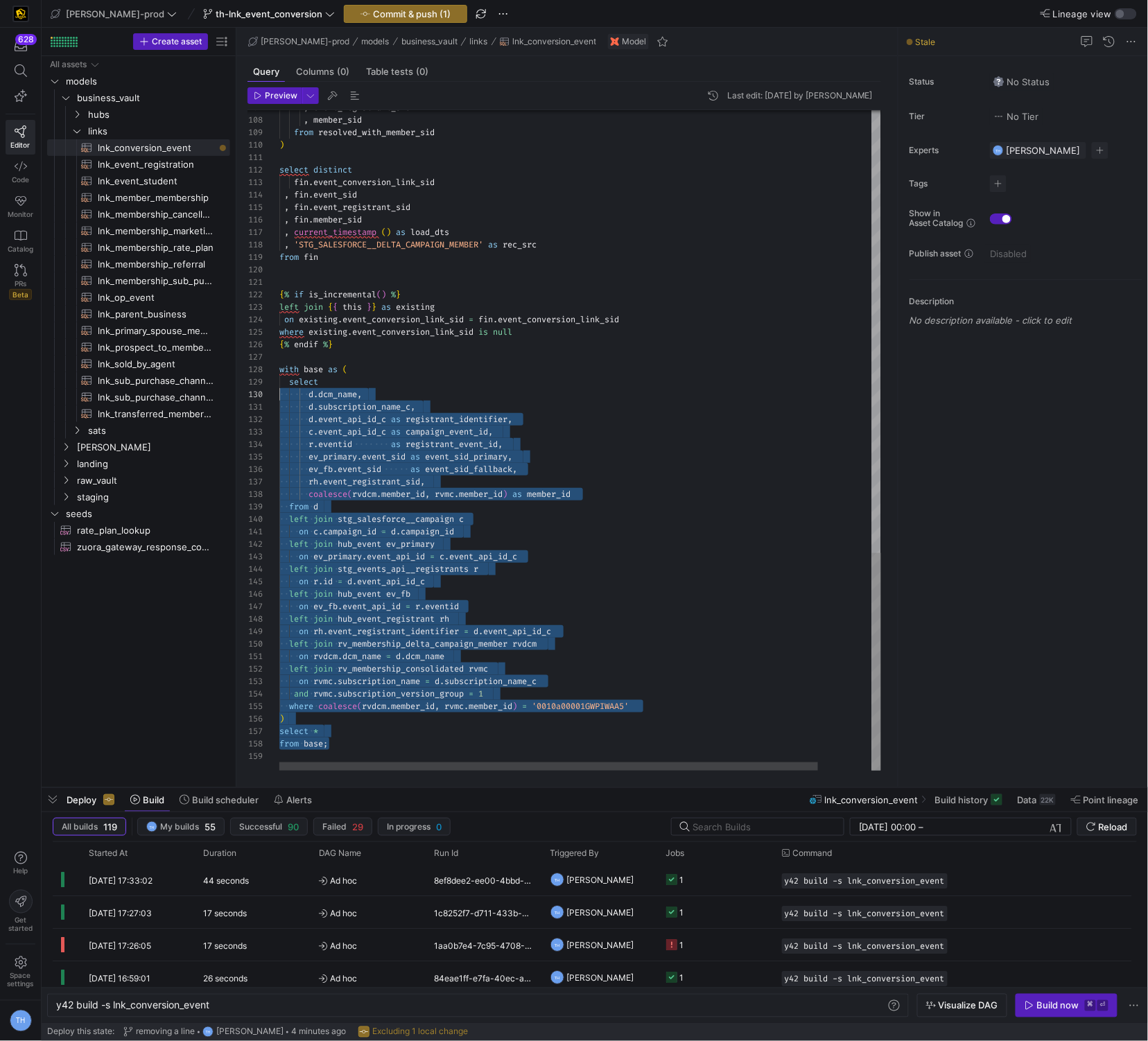
scroll to position [86, 0]
drag, startPoint x: 350, startPoint y: 747, endPoint x: 257, endPoint y: 370, distance: 388.3
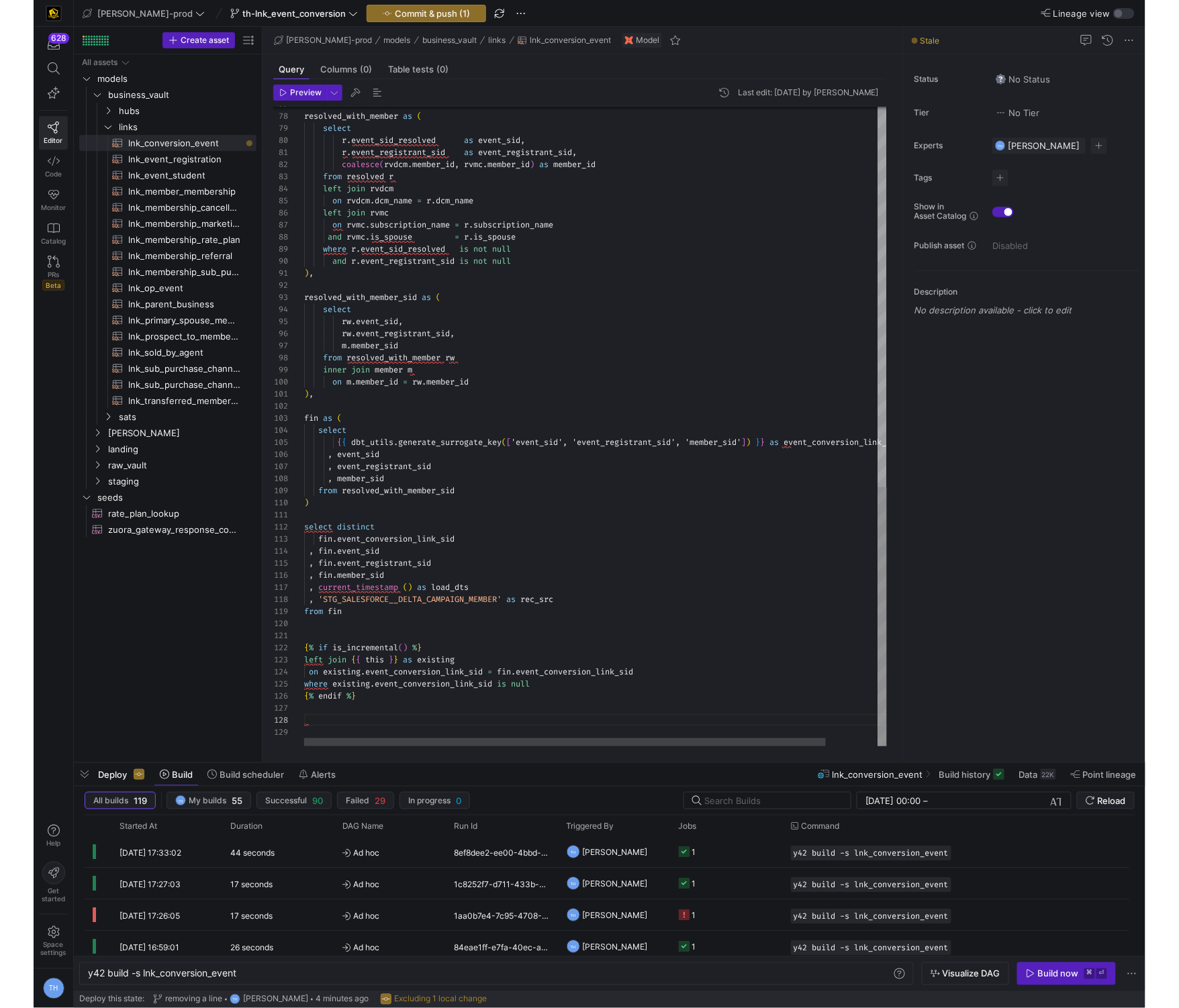
scroll to position [72, 0]
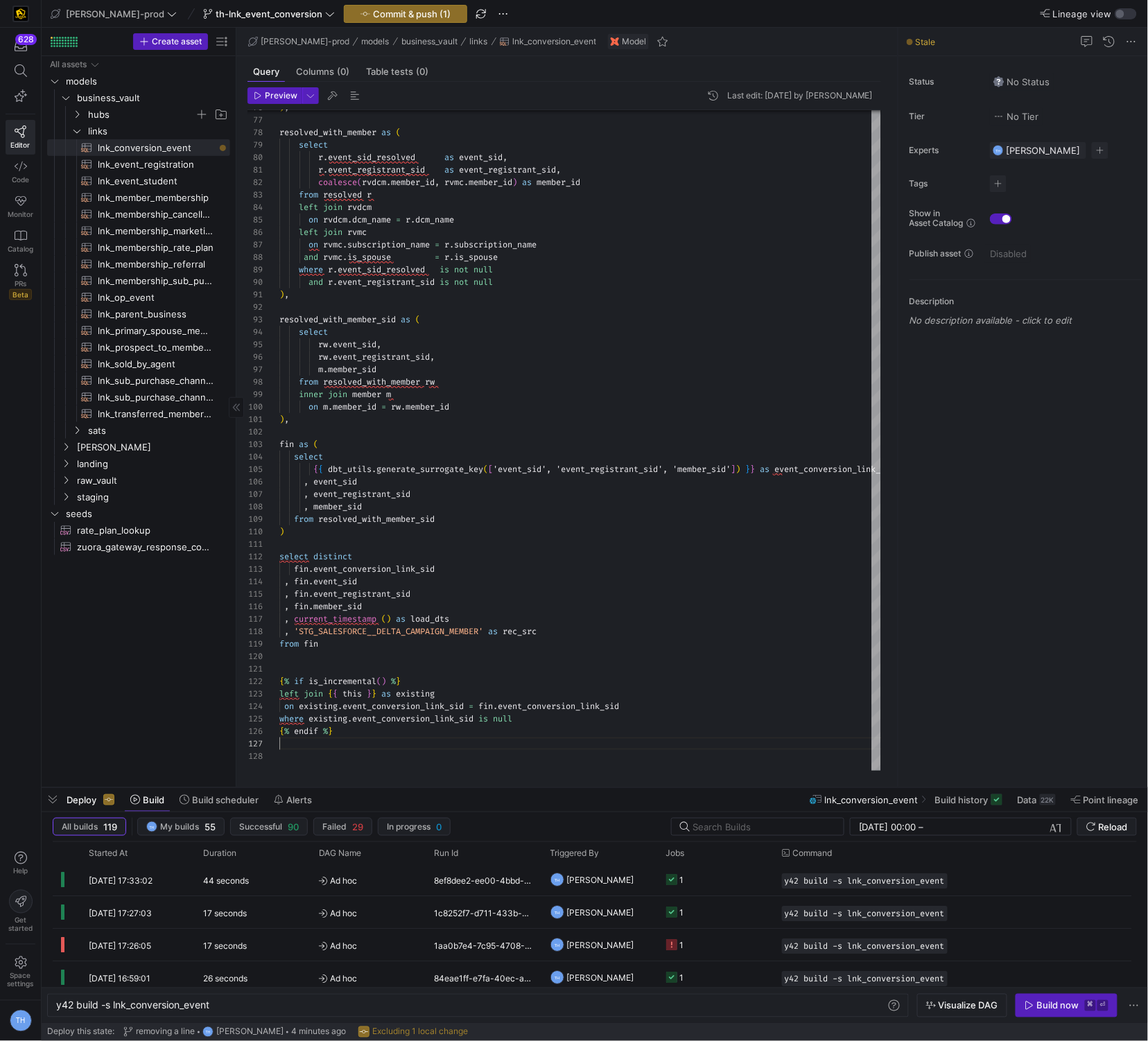
click at [132, 116] on span "hubs" at bounding box center [142, 114] width 107 height 16
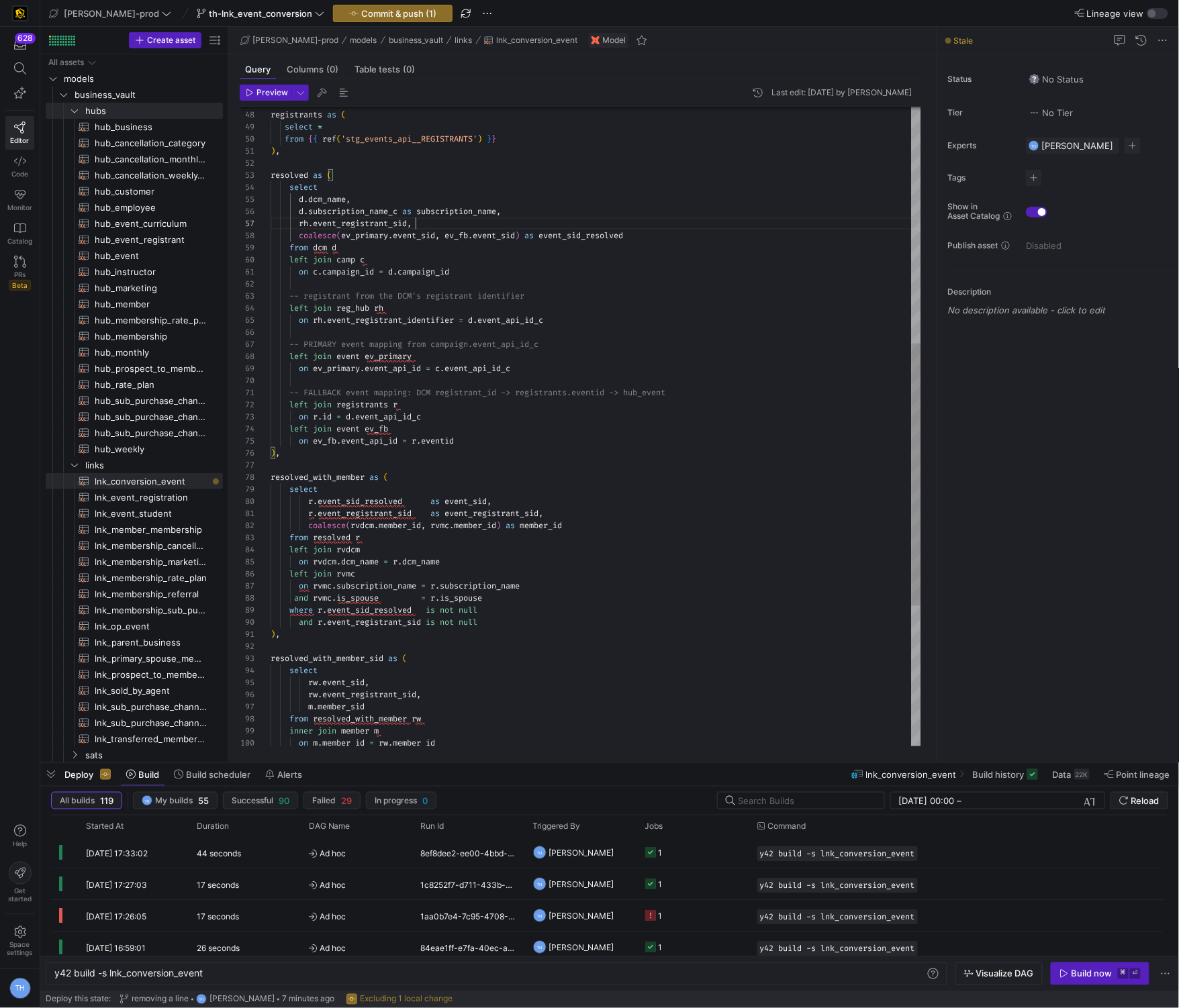
scroll to position [72, 144]
click at [462, 227] on div "resolved_with_member as ( select r . event_sid_resolved as event_sid , r . even…" at bounding box center [595, 308] width 651 height 1558
drag, startPoint x: 298, startPoint y: 236, endPoint x: 644, endPoint y: 236, distance: 346.0
click at [644, 236] on div "resolved_with_member as ( select r . event_sid_resolved as event_sid , r . even…" at bounding box center [595, 308] width 651 height 1558
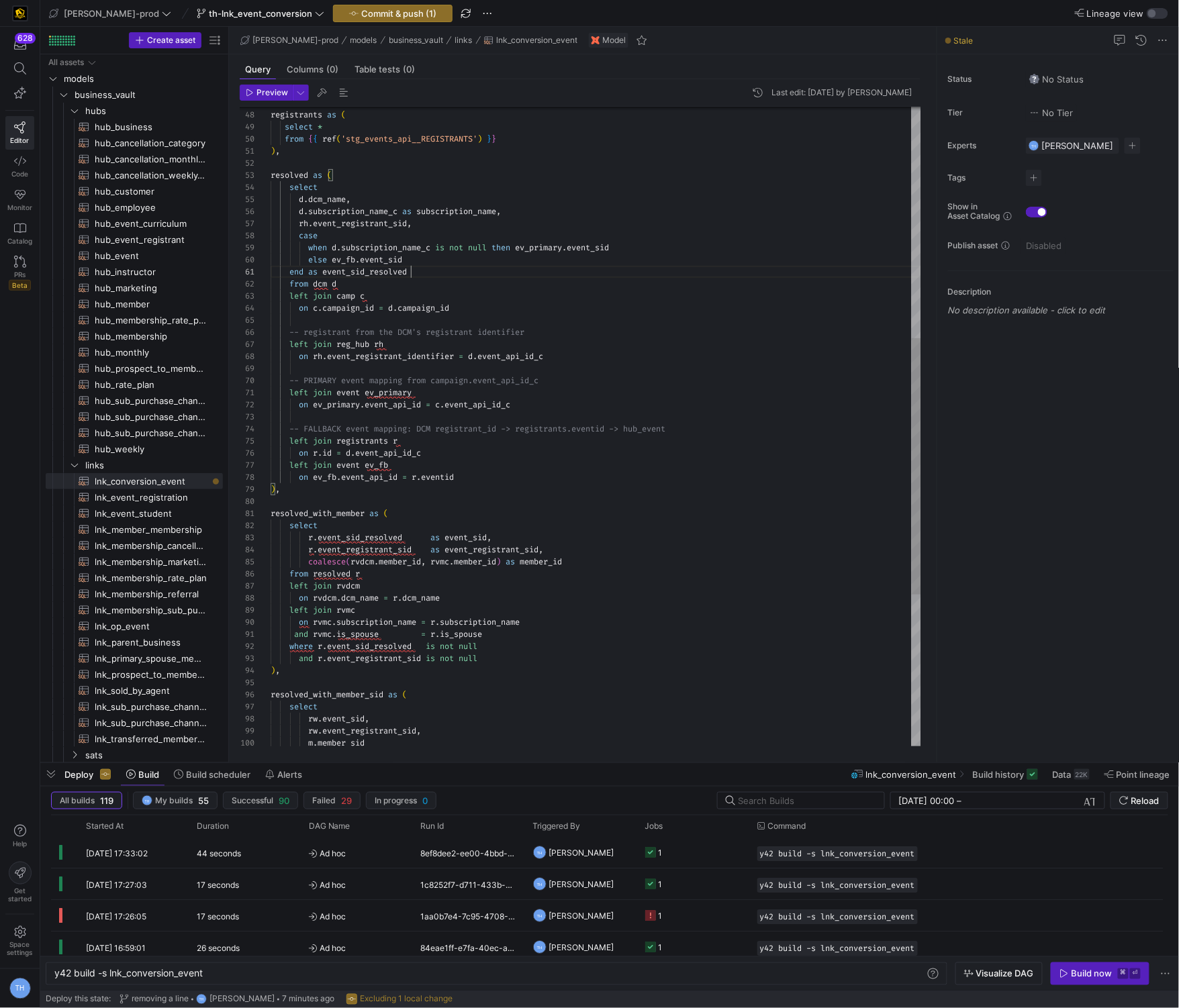
scroll to position [0, 140]
click at [478, 479] on div "resolved_with_member as ( select r . event_sid_resolved as event_sid , r . even…" at bounding box center [595, 327] width 651 height 1593
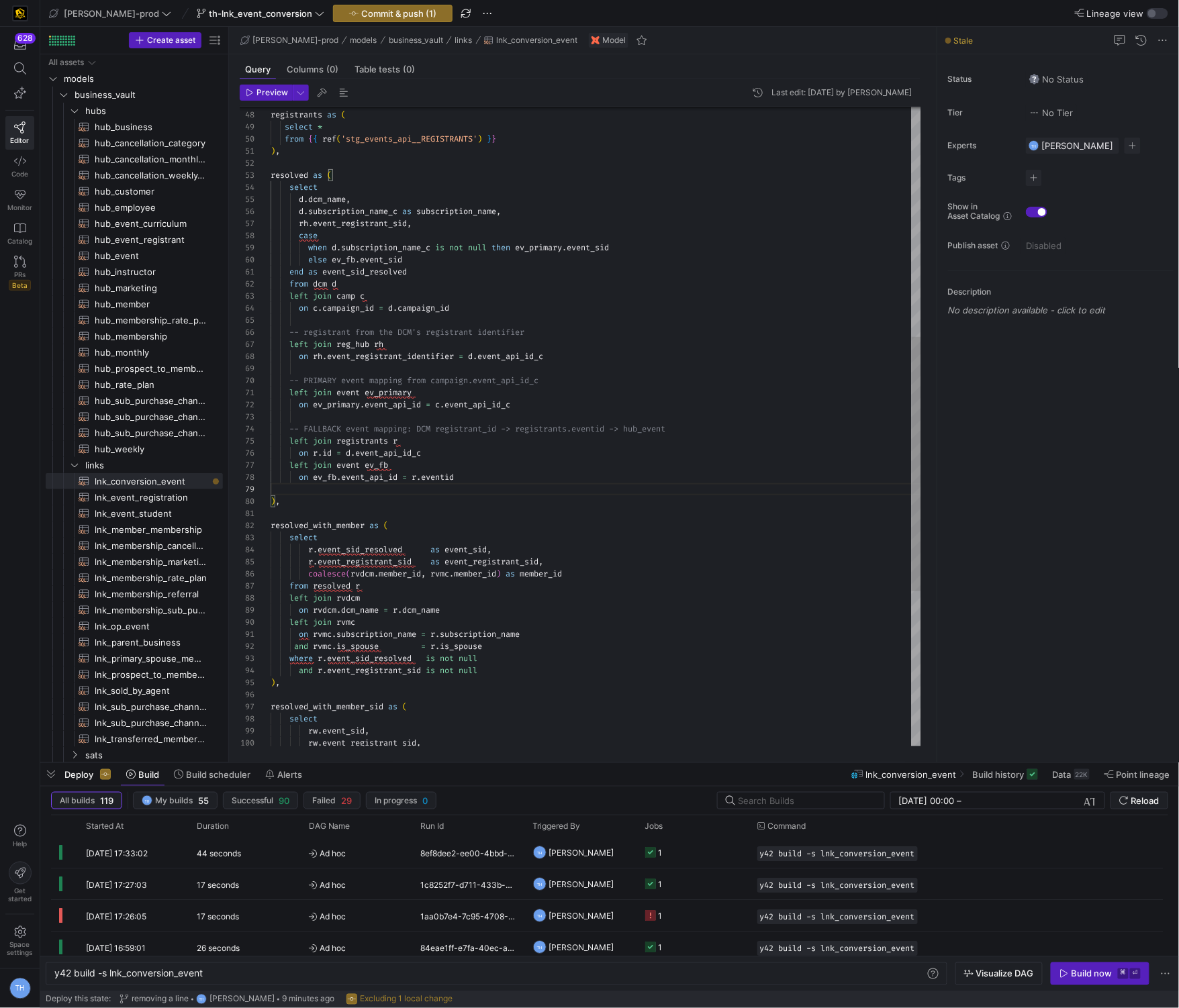
scroll to position [109, 164]
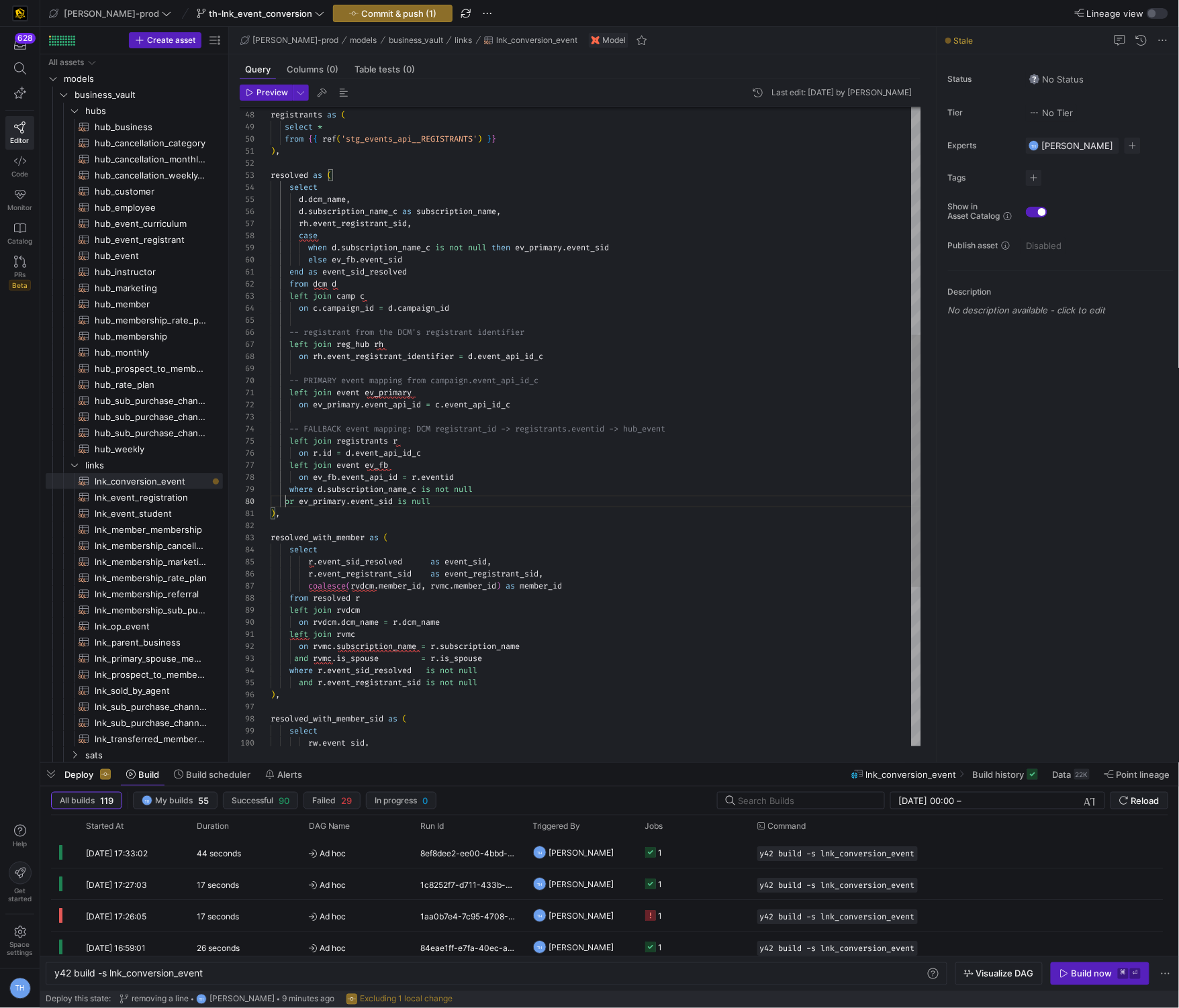
click at [286, 499] on div "resolved_with_member as ( select r . event_sid_resolved as event_sid , r . even…" at bounding box center [595, 338] width 651 height 1618
click at [376, 463] on div "resolved_with_member as ( select r . event_sid_resolved as event_sid , r . even…" at bounding box center [595, 338] width 651 height 1618
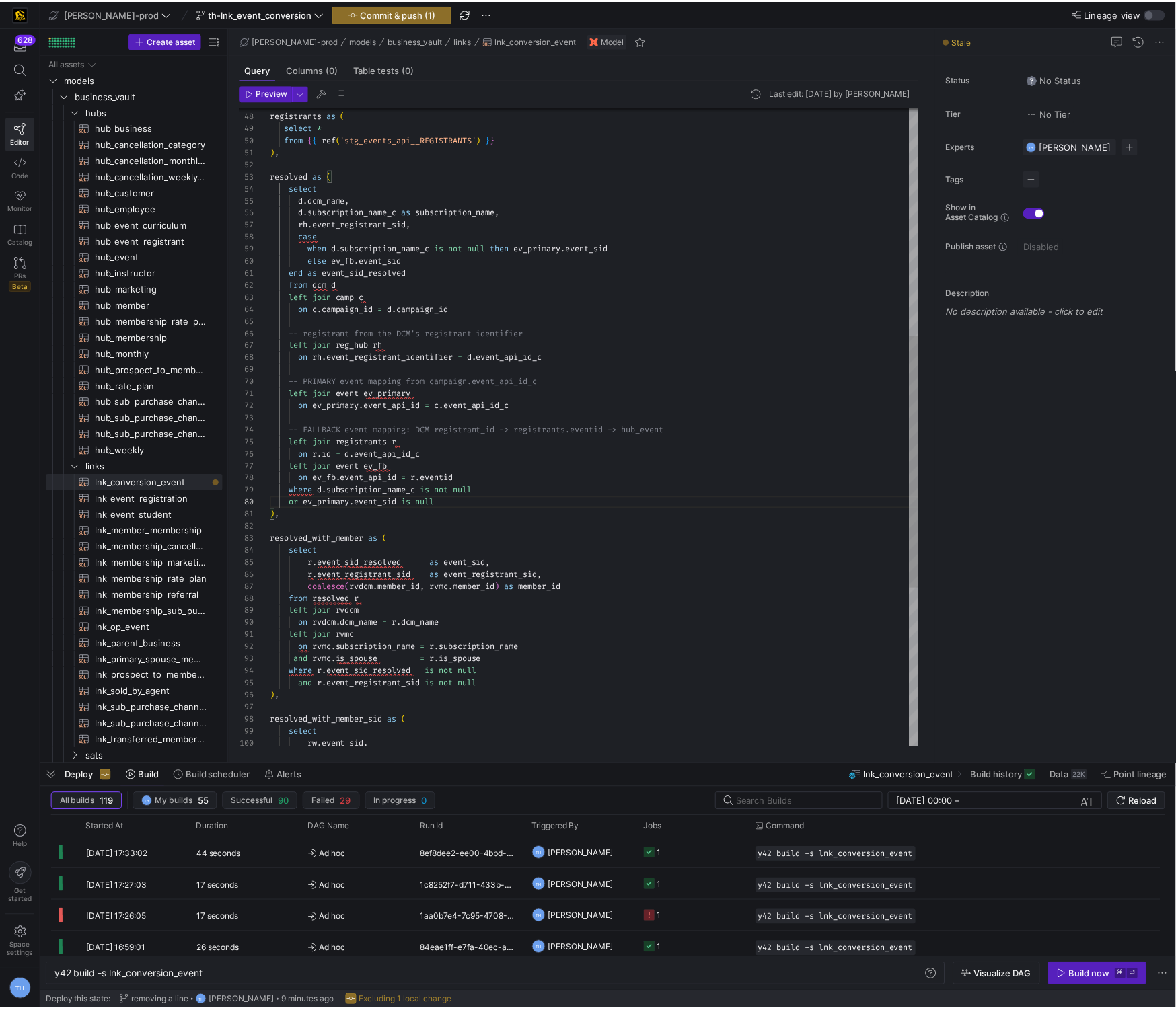
scroll to position [72, 106]
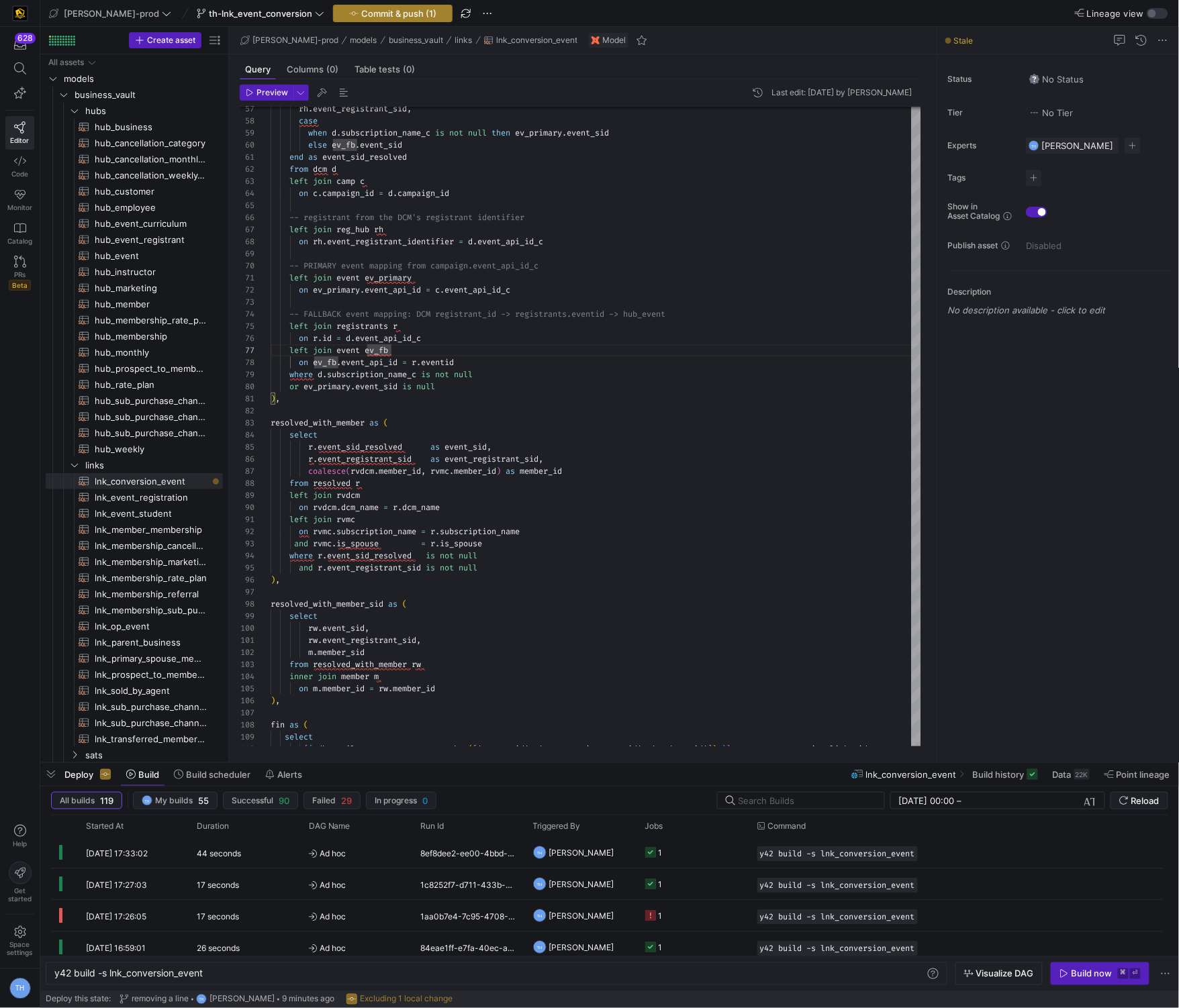
type textarea "left join event ev_primary on ev_primary.event_api_id = c.event_api_id_c -- FAL…"
click at [361, 15] on span "Commit & push (1)" at bounding box center [398, 14] width 75 height 11
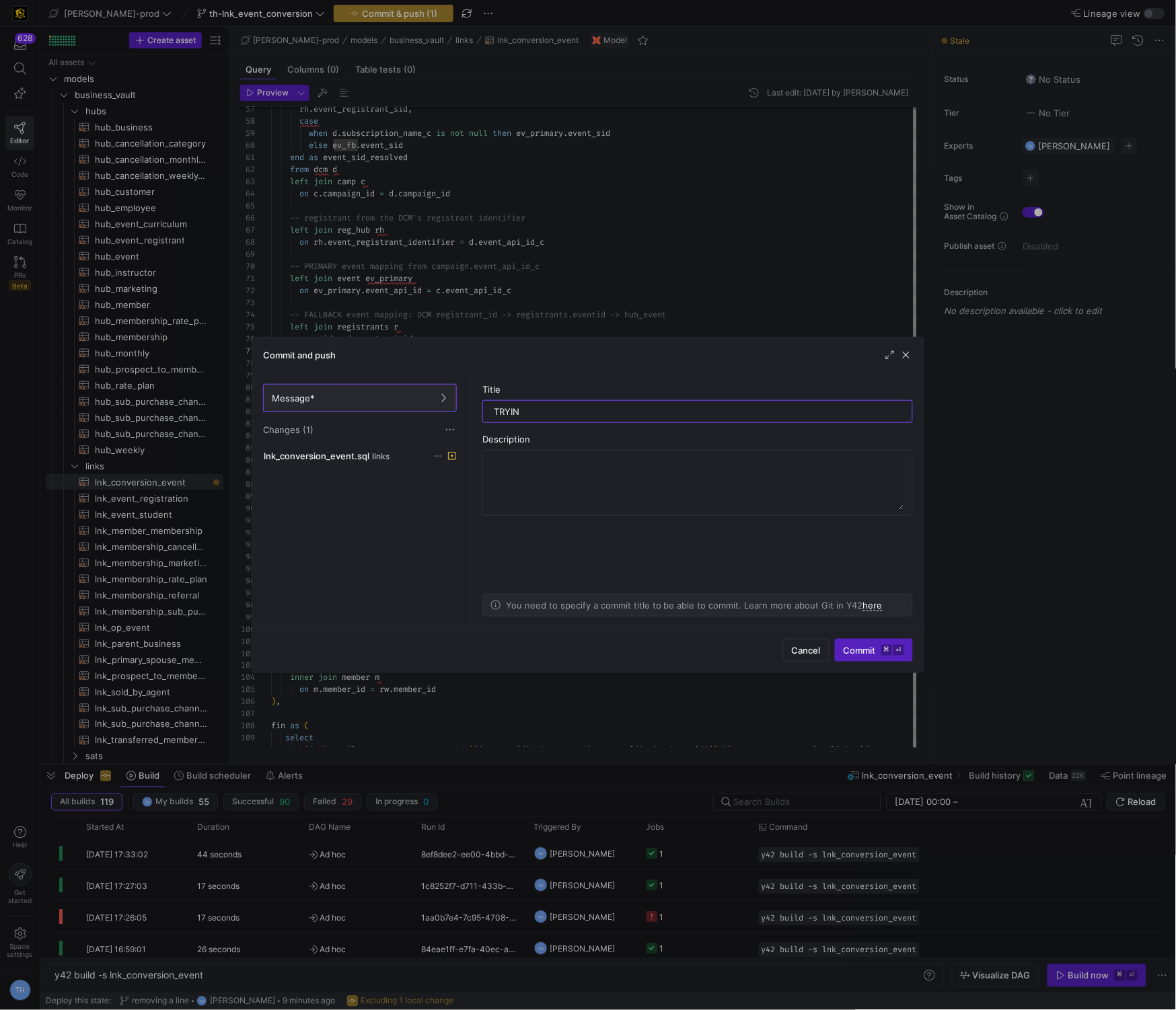
type input "TRYING"
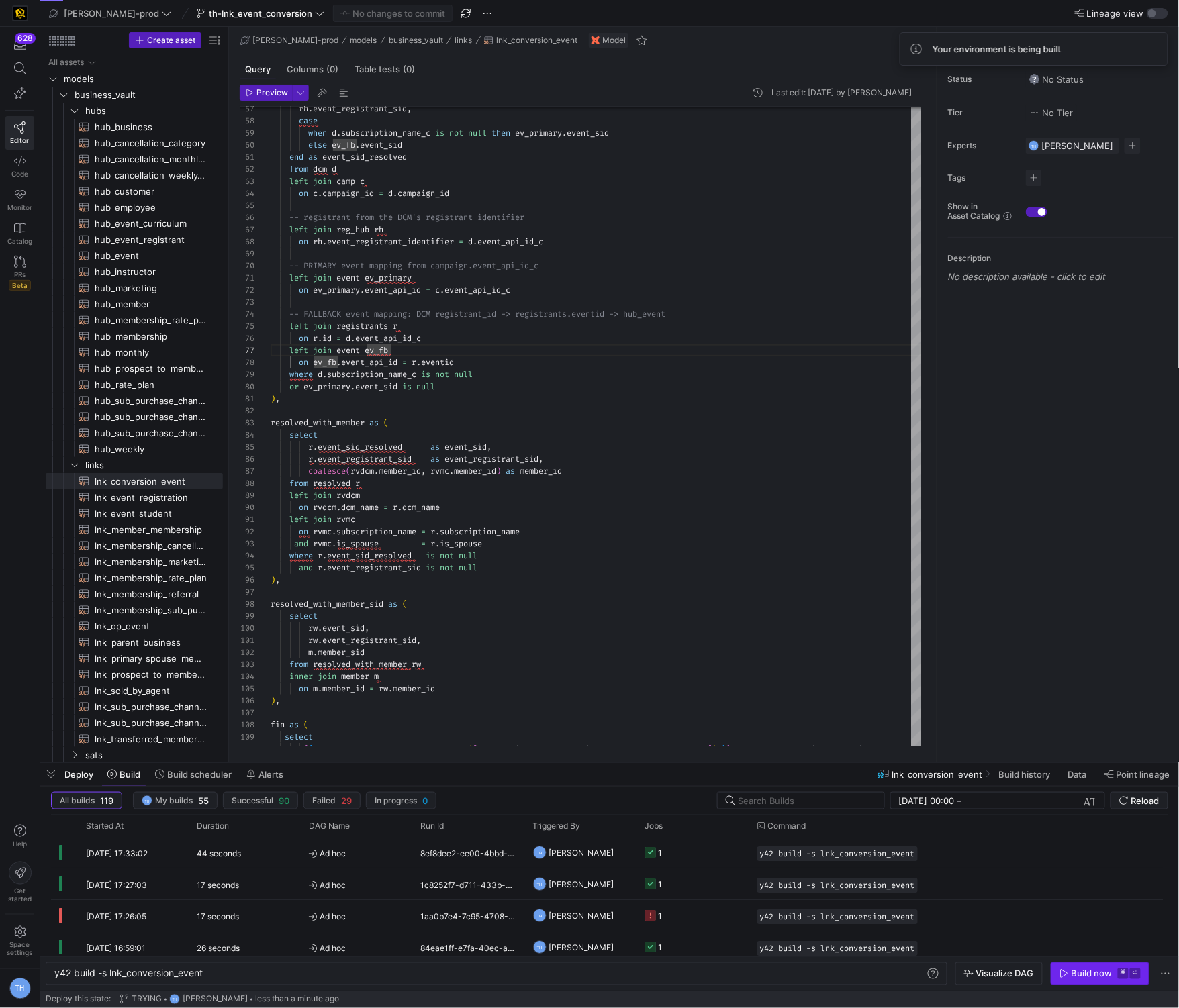
click at [1085, 974] on div "Build now" at bounding box center [1092, 974] width 41 height 11
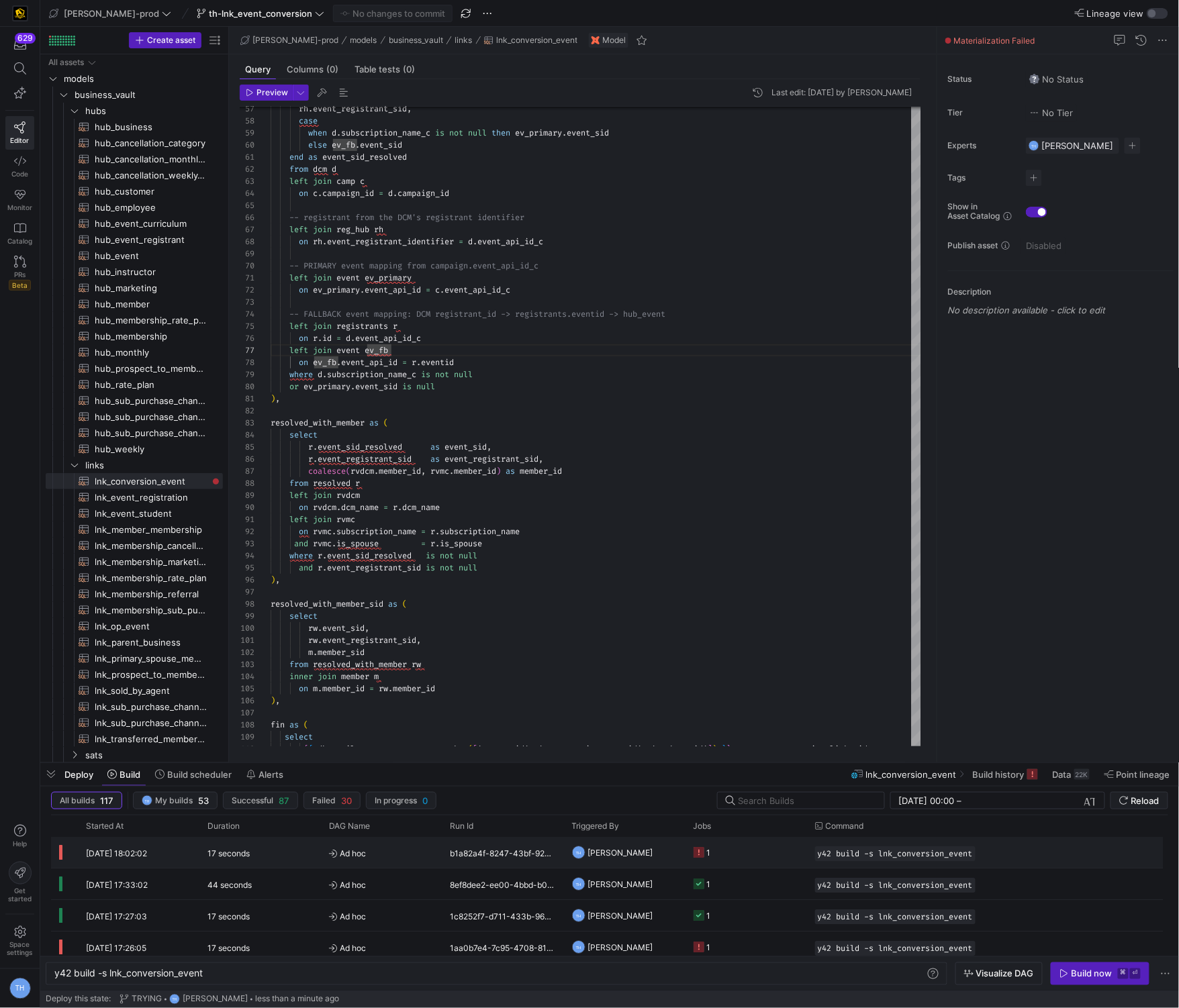
click at [760, 856] on y42-job-status-cell-renderer "1" at bounding box center [746, 852] width 105 height 30
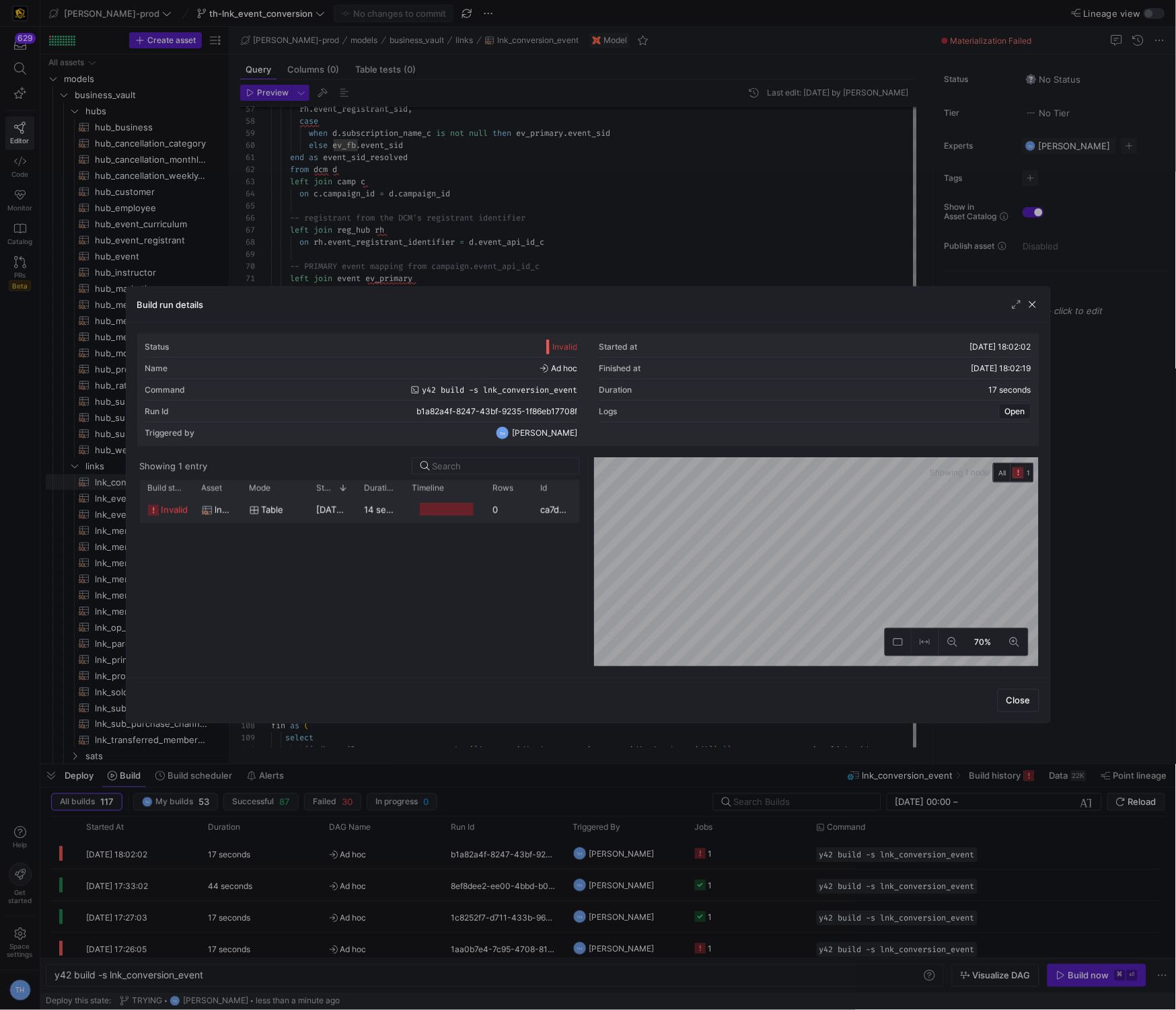
click at [421, 515] on div at bounding box center [447, 509] width 54 height 13
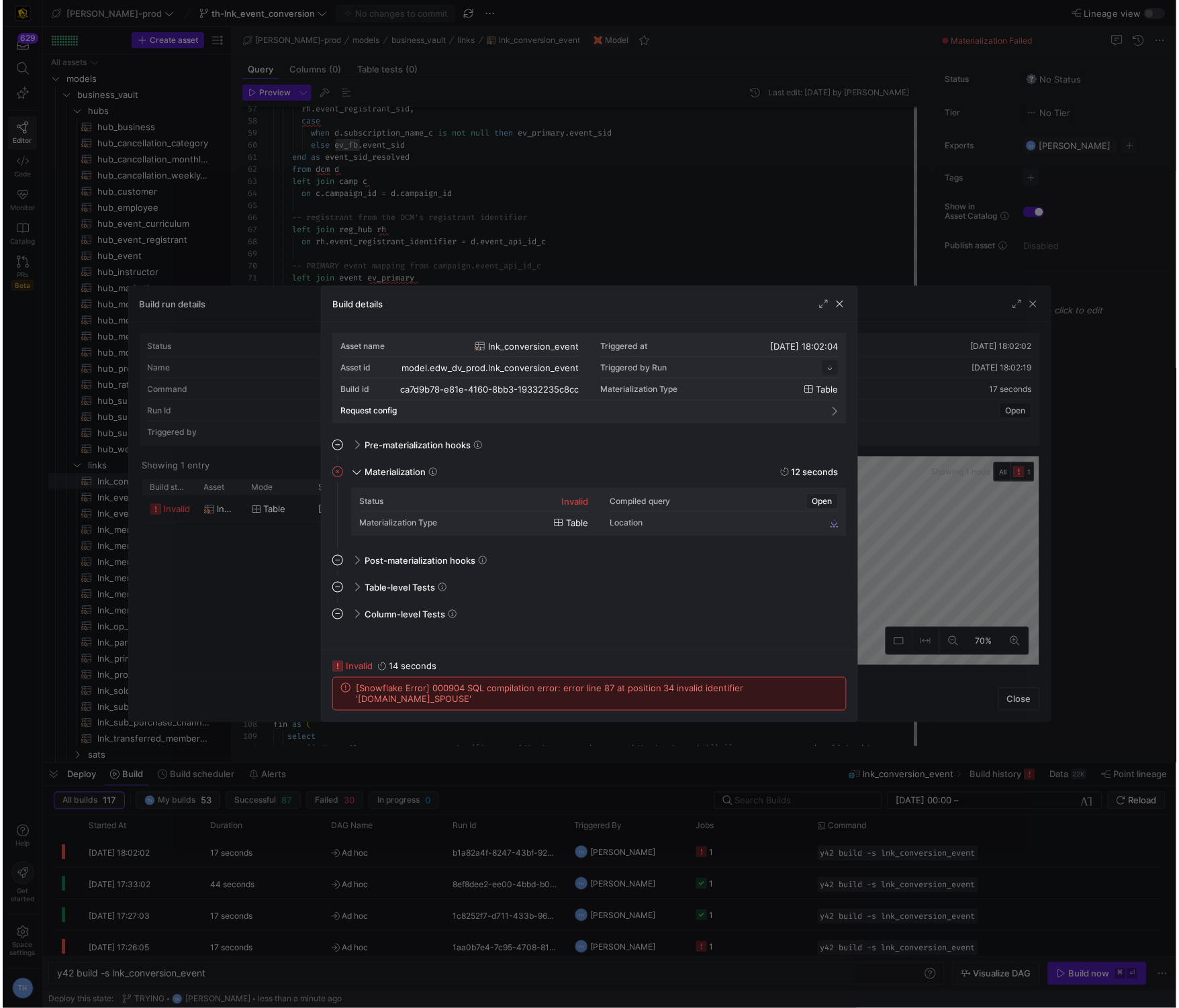
scroll to position [121, 0]
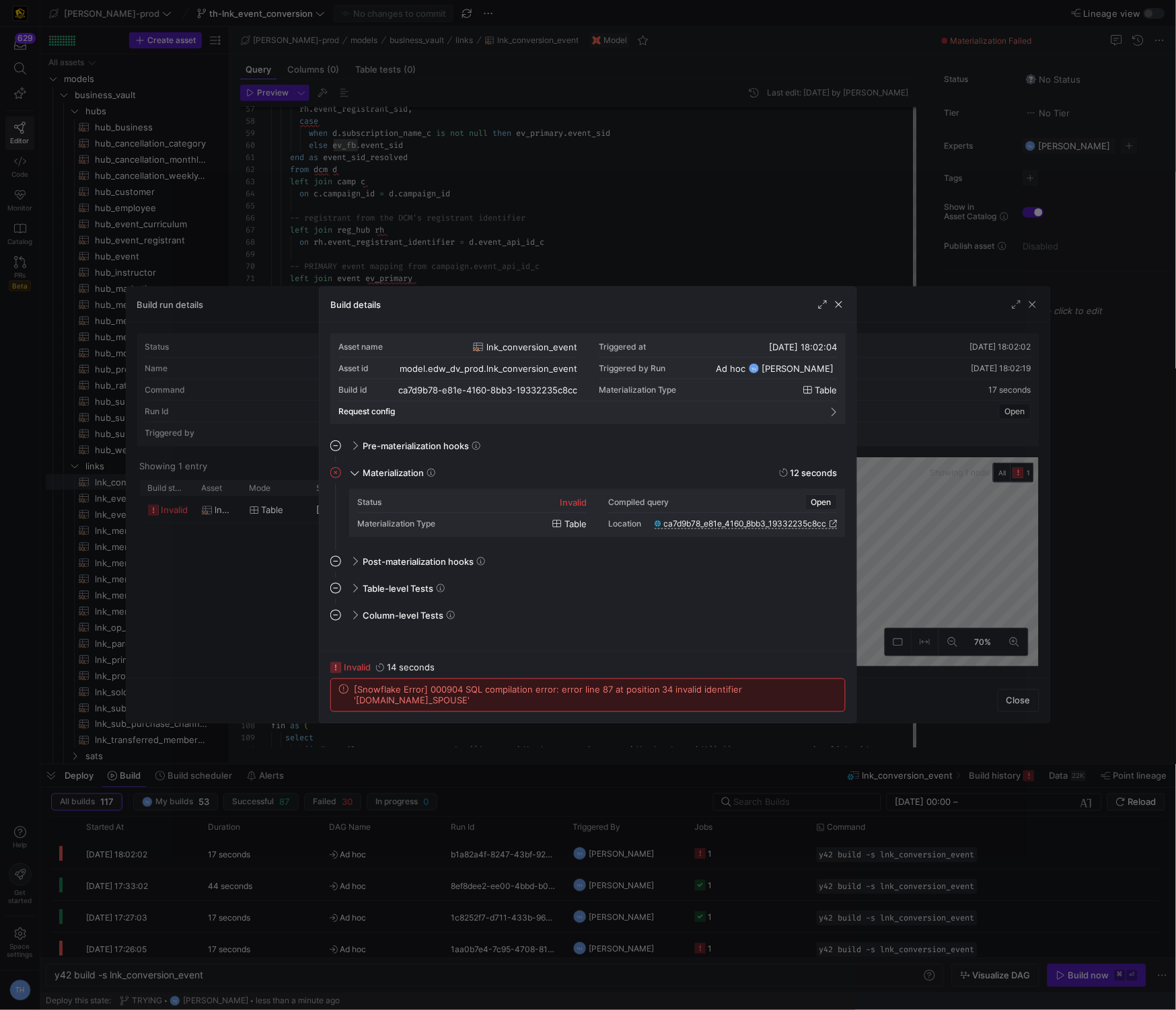
click at [498, 226] on div at bounding box center [588, 505] width 1176 height 1010
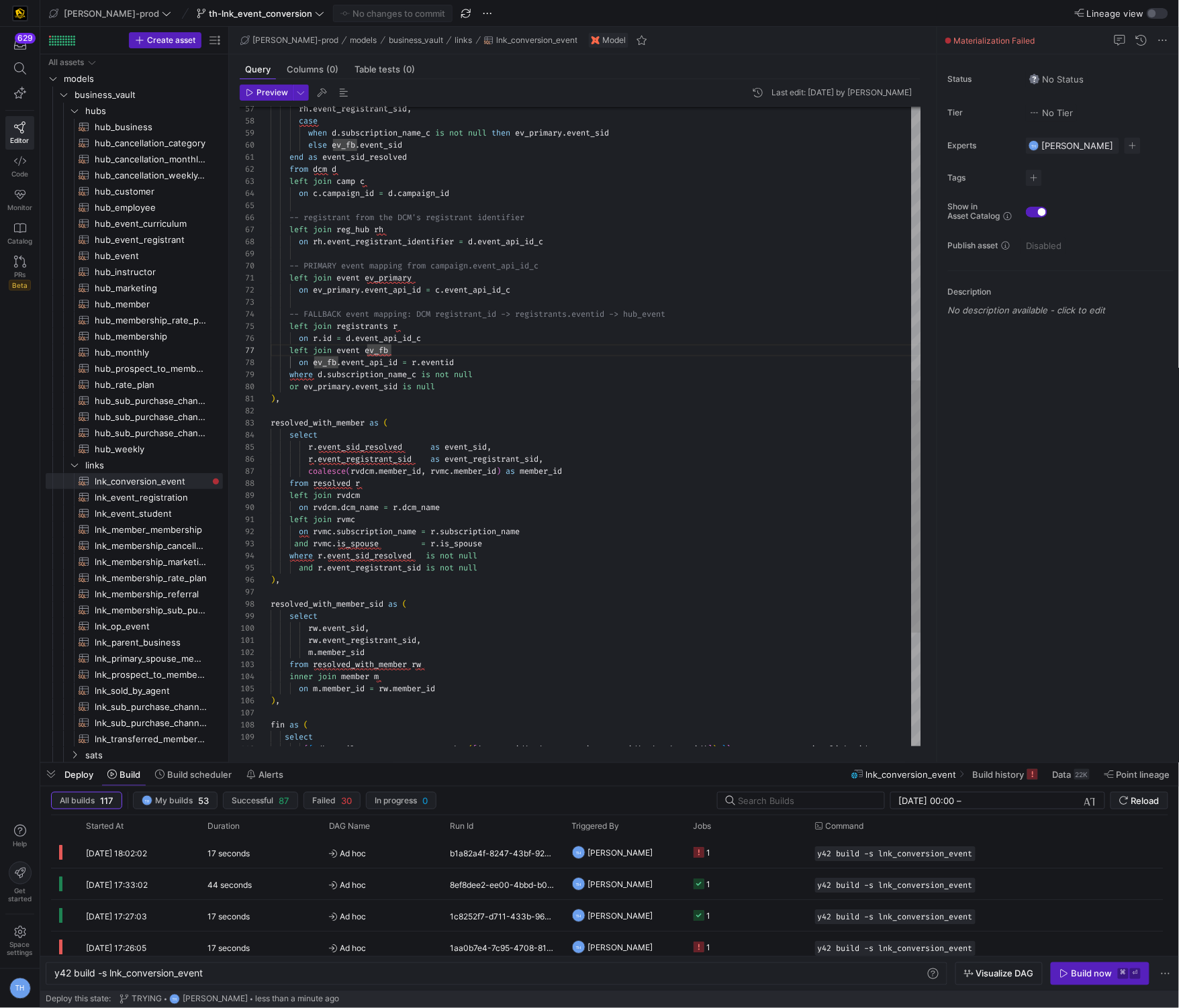
scroll to position [97, 207]
click at [479, 374] on div "resolved_with_member as ( select r . event_sid_resolved as event_sid , r . even…" at bounding box center [595, 224] width 651 height 1618
type textarea "s"
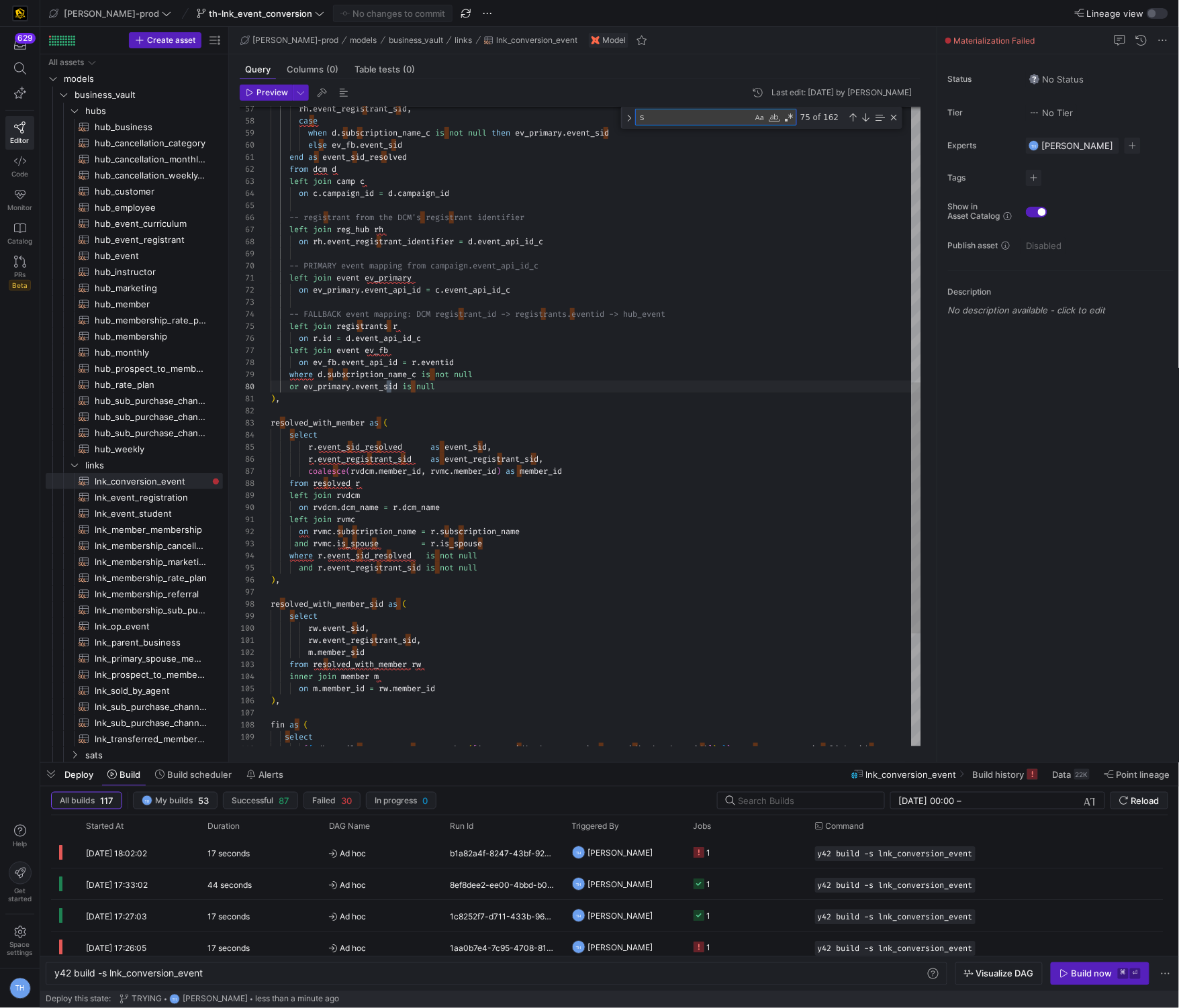
type textarea "left join rvmc on rvmc.subscription_name = r.subscription_name and rvmc.is_spou…"
type textarea "spouse"
click at [504, 541] on div "resolved_with_member as ( select r . event_sid_resolved as event_sid , r . even…" at bounding box center [595, 219] width 651 height 1629
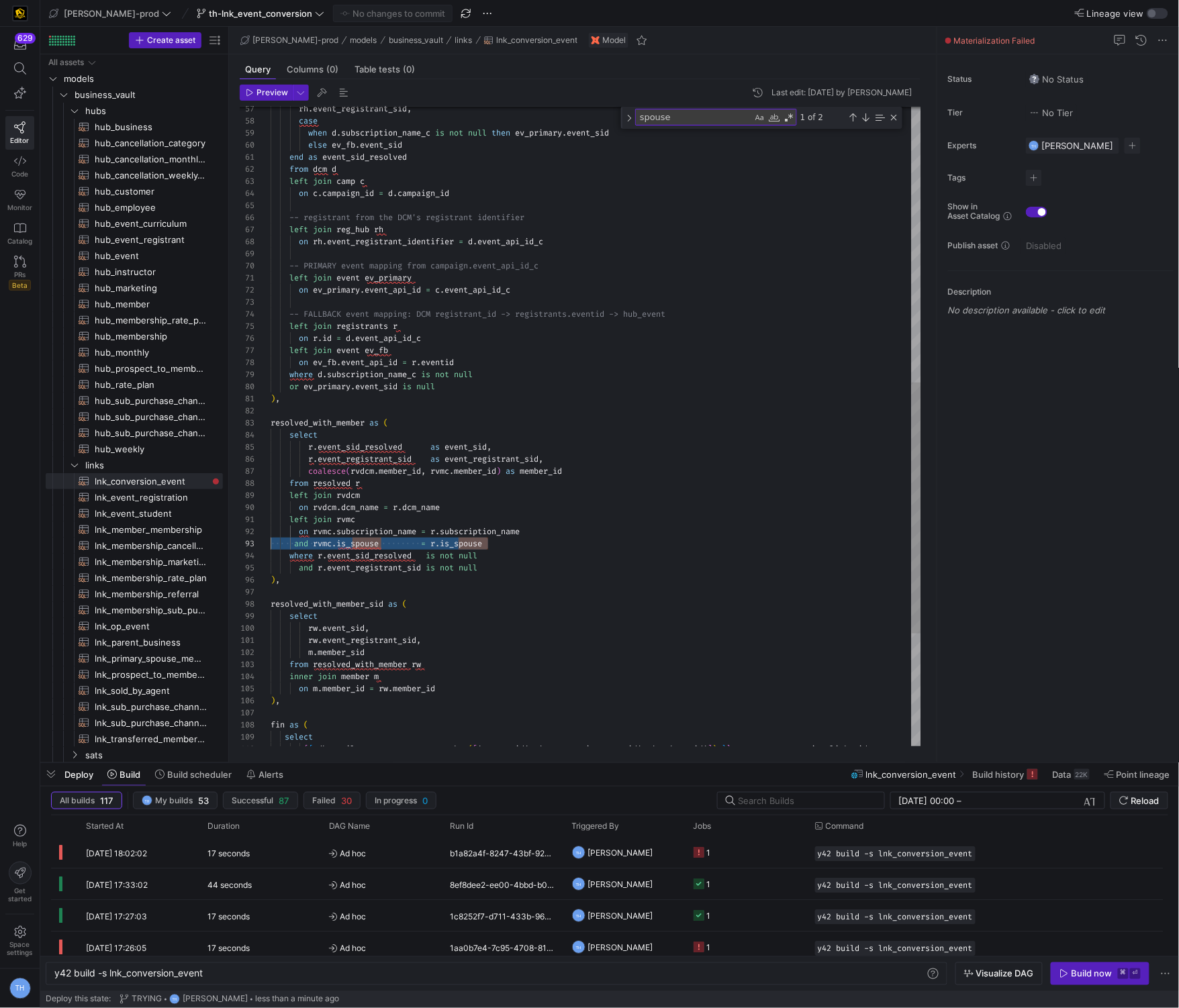
drag, startPoint x: 510, startPoint y: 539, endPoint x: 262, endPoint y: 545, distance: 248.1
click at [270, 545] on div "resolved_with_member as ( select r . event_sid_resolved as event_sid , r . even…" at bounding box center [595, 219] width 651 height 1629
type textarea "left join rvmc on rvmc.subscription_name = r.subscription_name where r.event_si…"
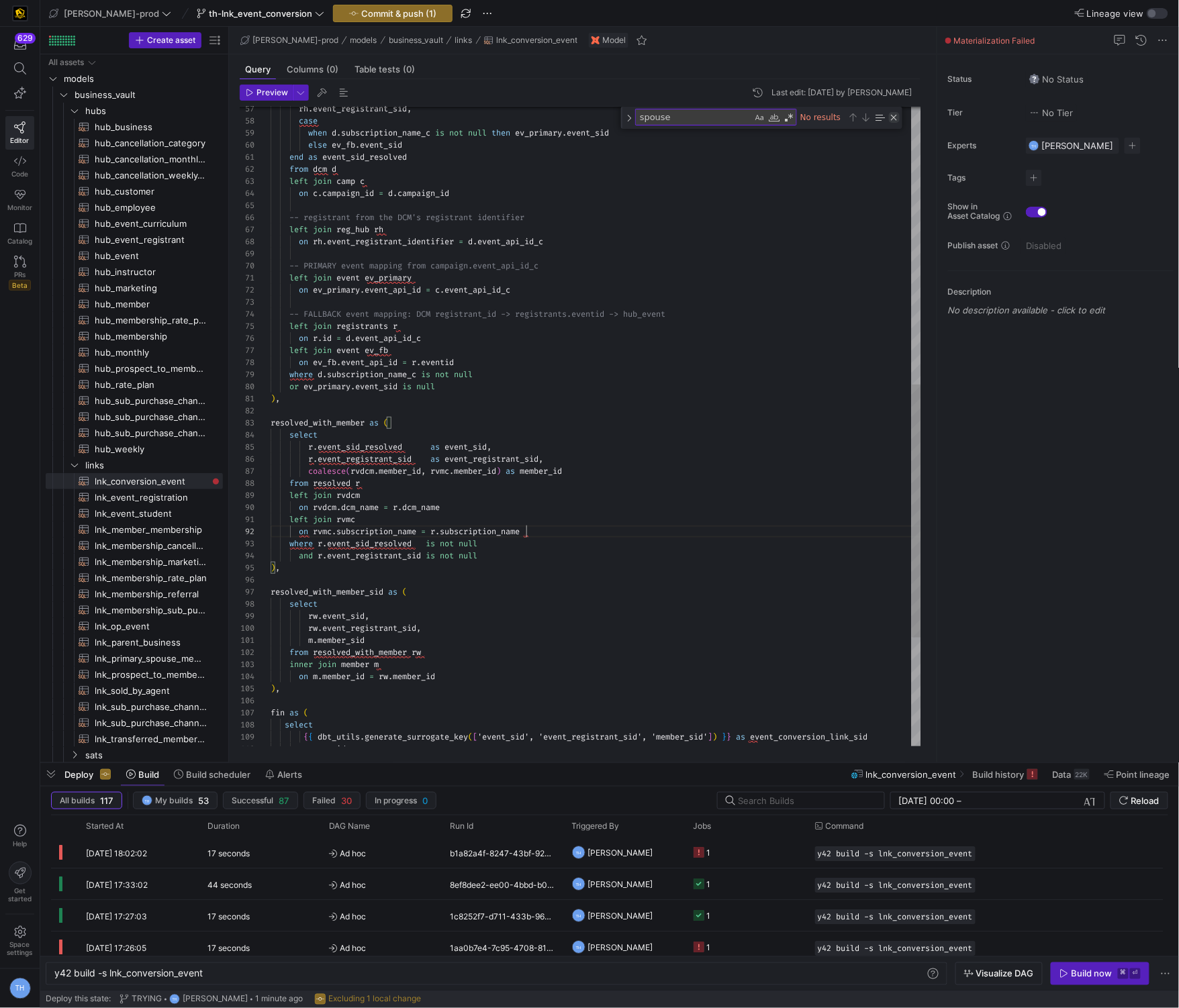
click at [896, 120] on div "Close (Escape)" at bounding box center [895, 118] width 11 height 11
click at [361, 8] on span "Commit & push (1)" at bounding box center [398, 14] width 75 height 11
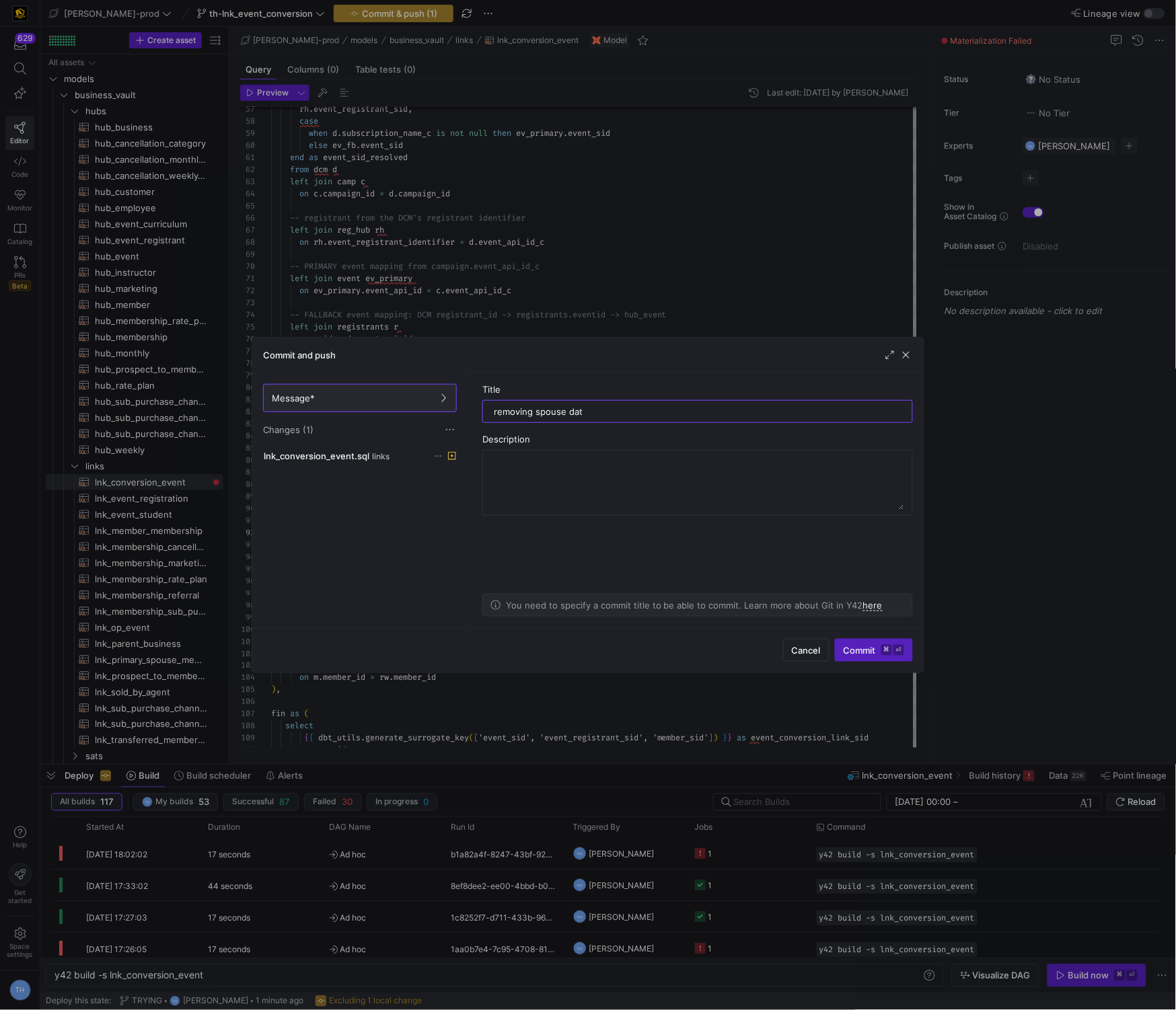
type input "removing spouse data"
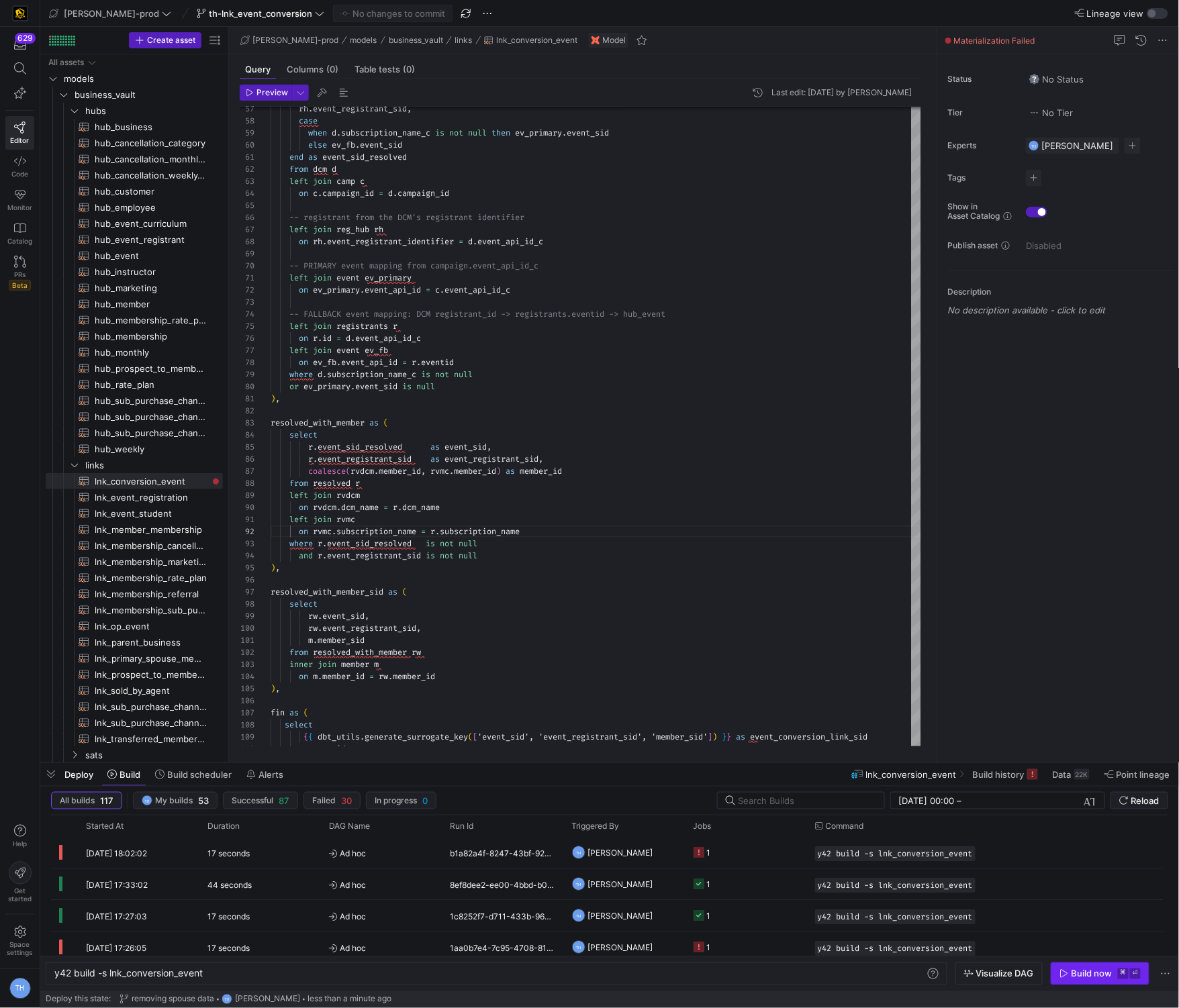
click at [1107, 977] on div "Build now" at bounding box center [1092, 974] width 41 height 11
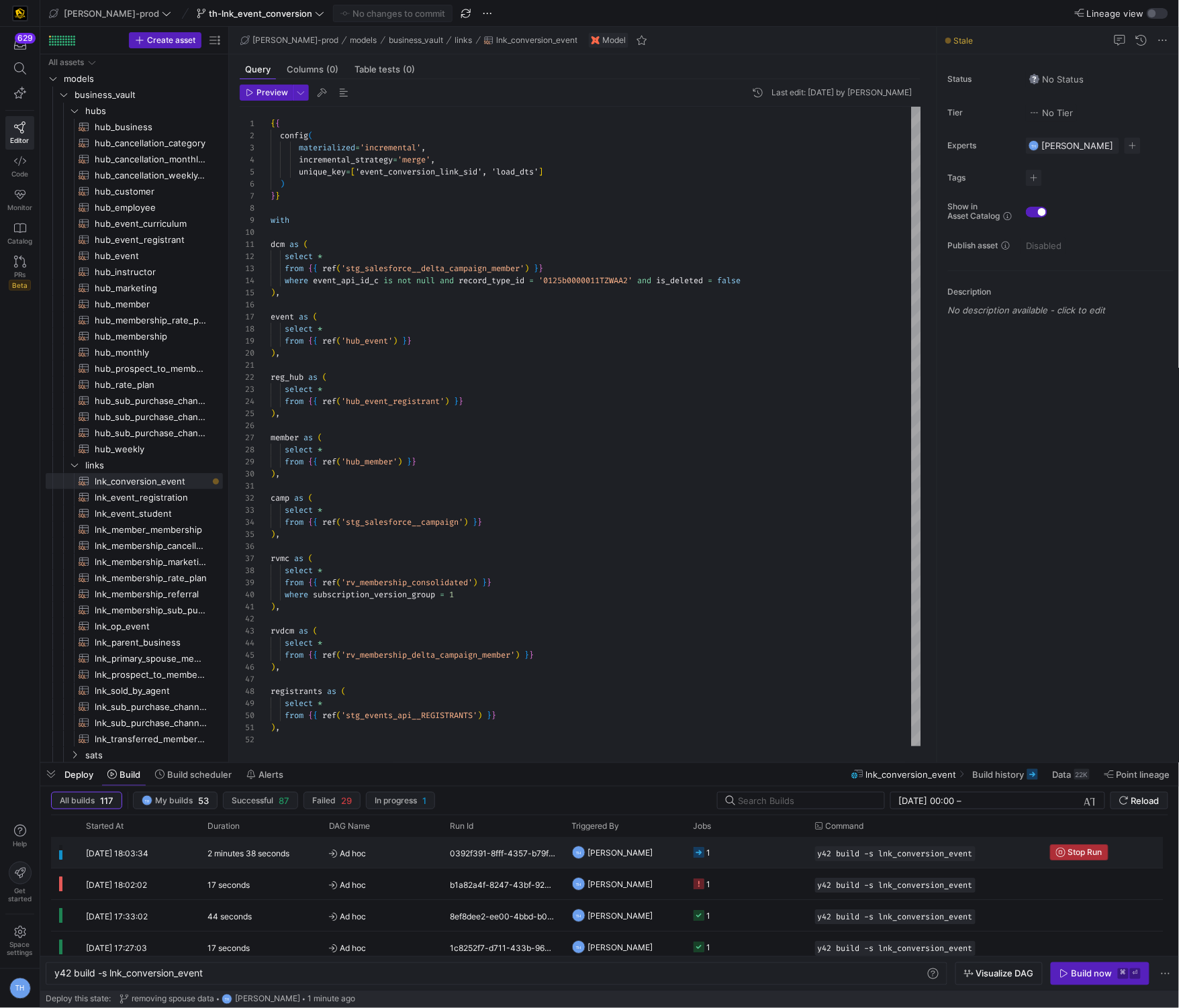
click at [1080, 850] on span "Stop Run" at bounding box center [1086, 852] width 34 height 9
click at [811, 854] on div "y42 build -s lnk_conversion_event" at bounding box center [924, 853] width 235 height 31
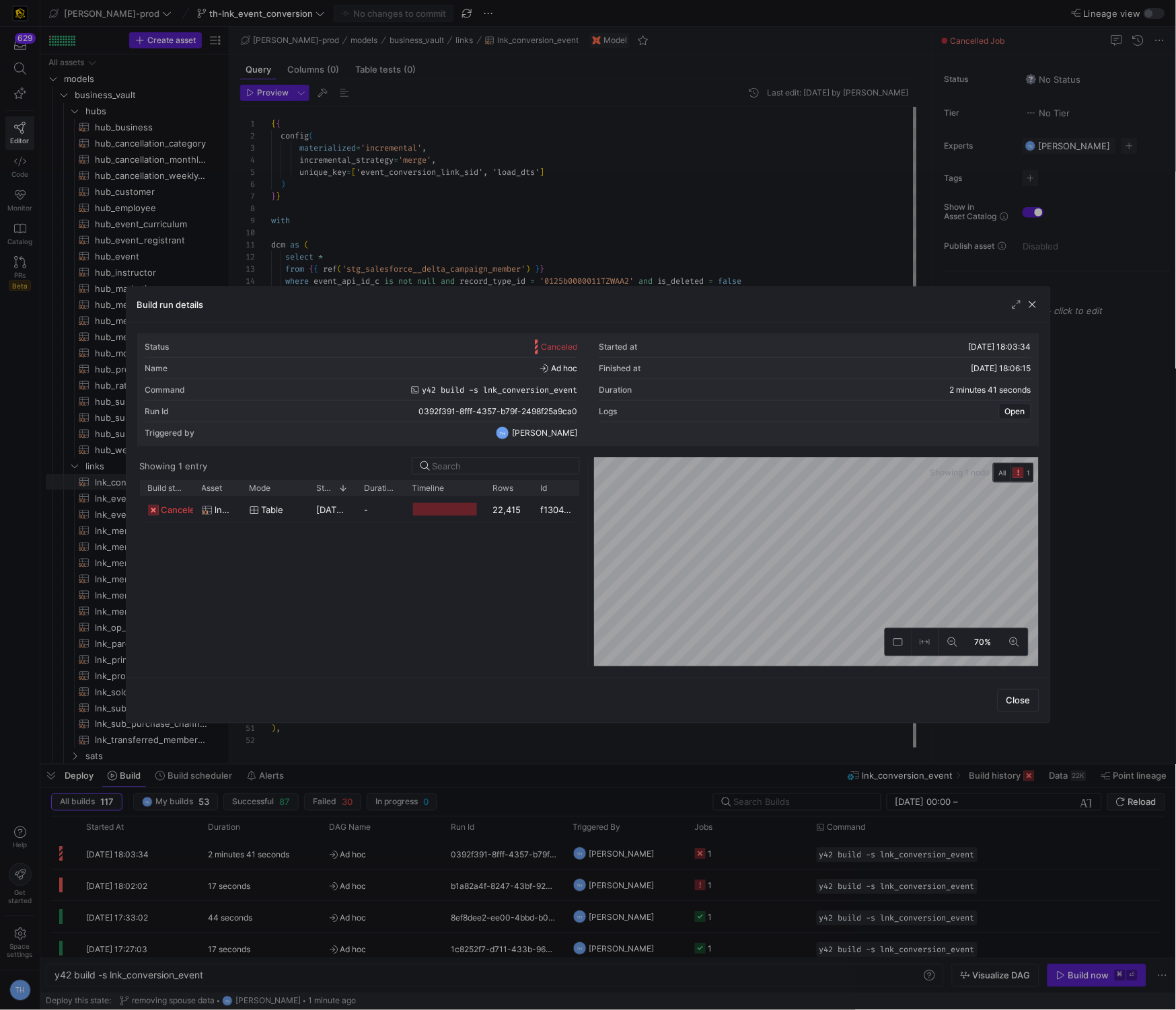
click at [681, 214] on div at bounding box center [588, 505] width 1176 height 1010
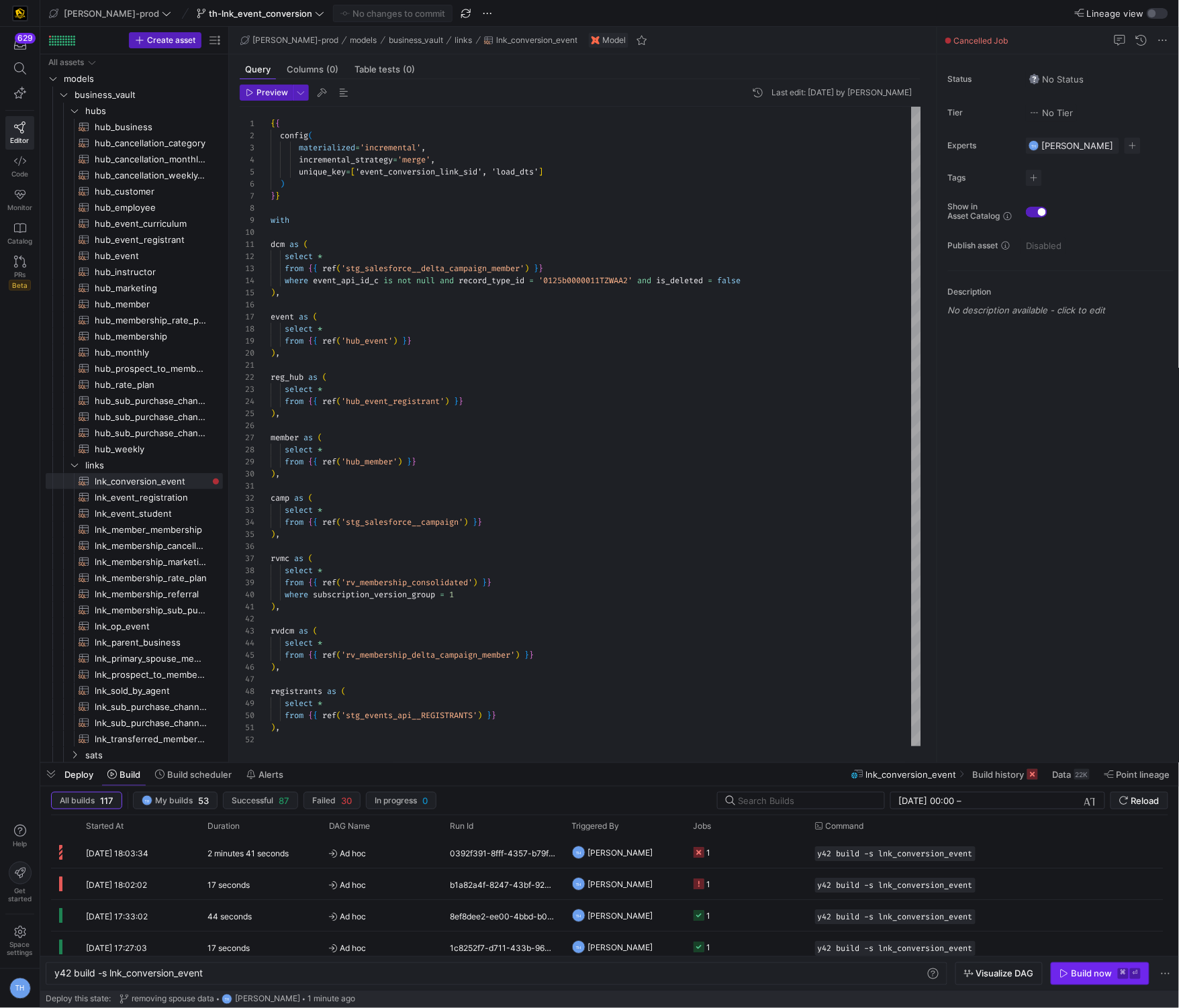
click at [1089, 973] on div "Build now" at bounding box center [1092, 974] width 41 height 11
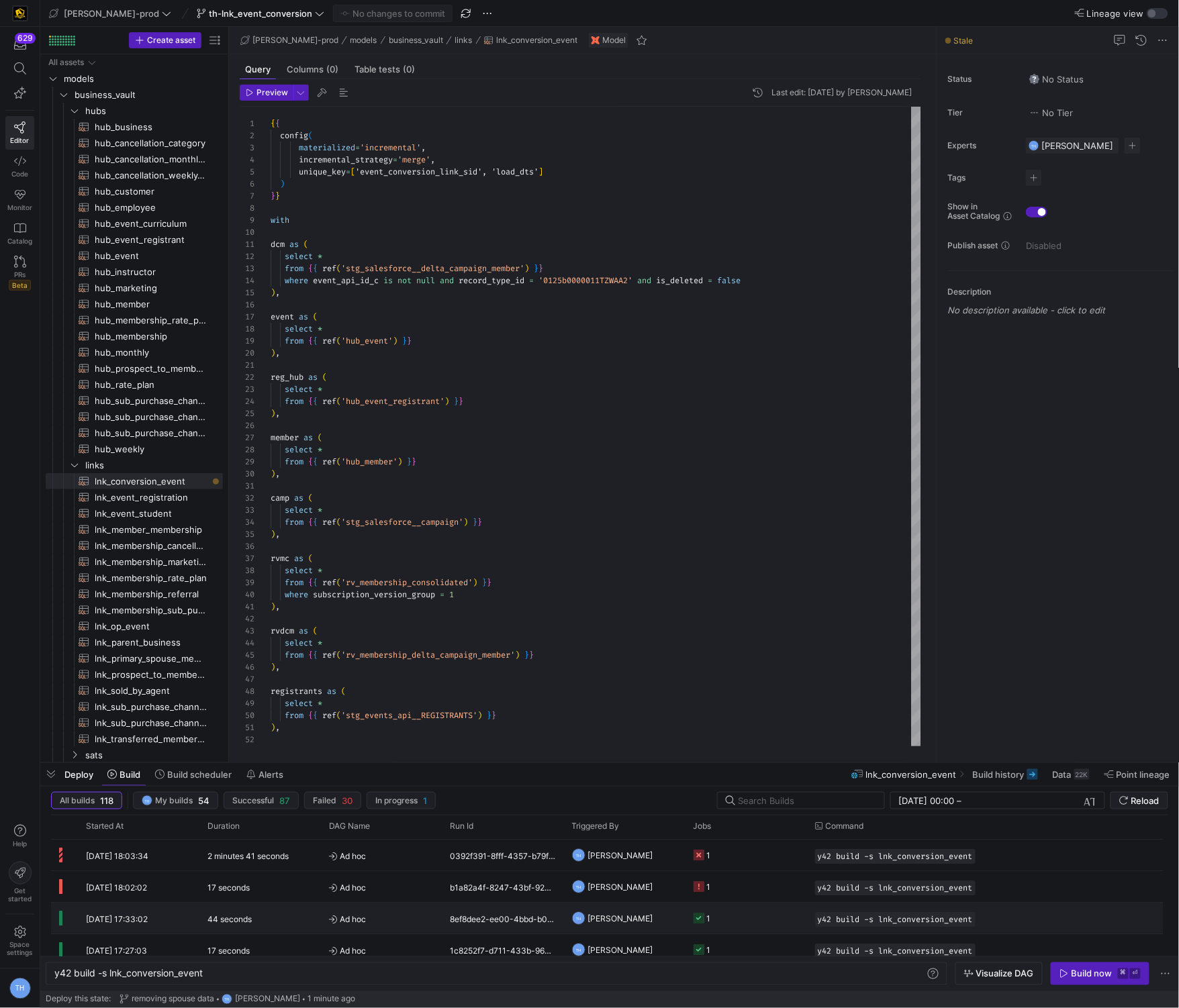
scroll to position [30, 0]
click at [742, 913] on y42-job-status-cell-renderer "1" at bounding box center [746, 916] width 105 height 30
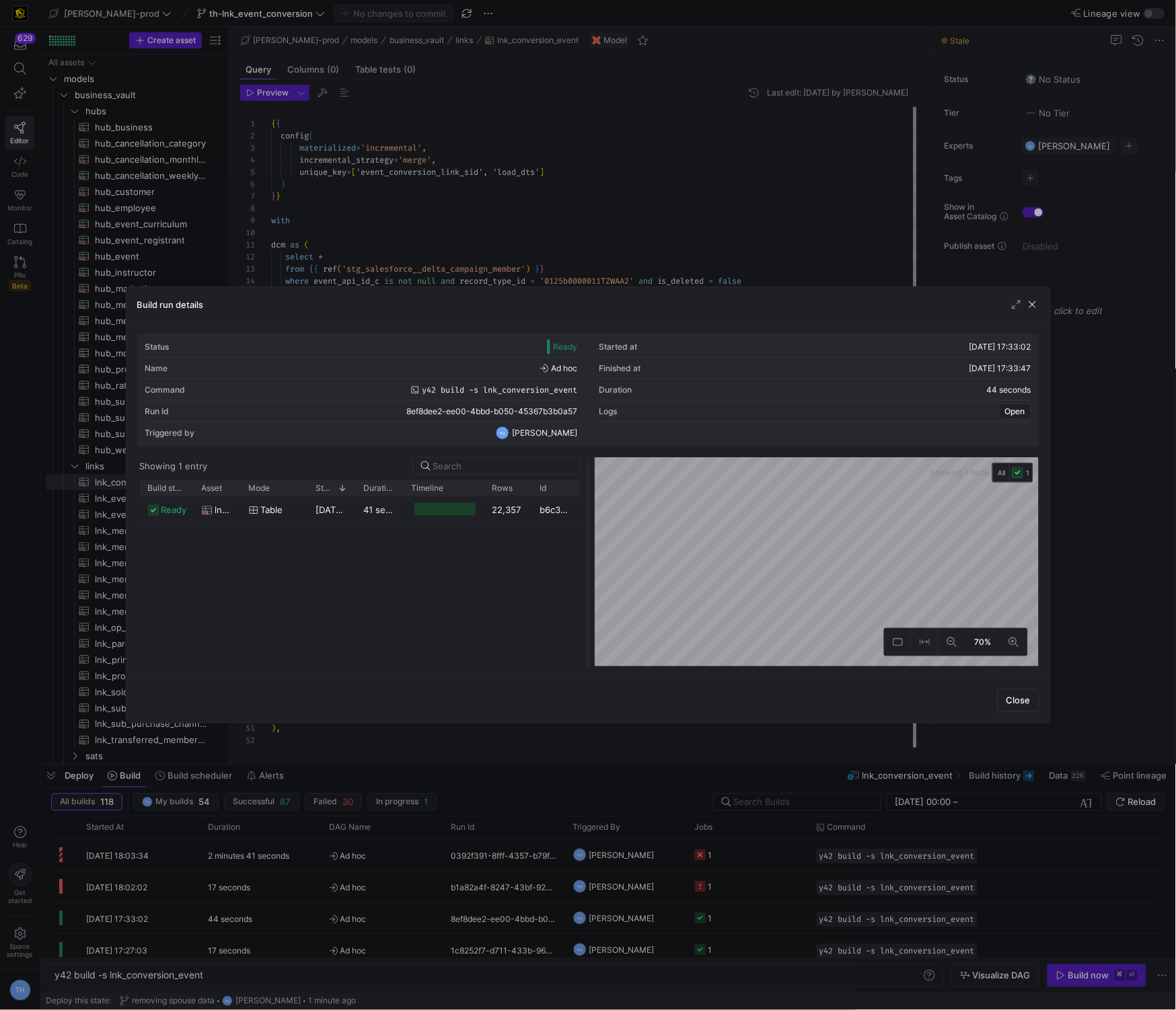
drag, startPoint x: 587, startPoint y: 482, endPoint x: 625, endPoint y: 482, distance: 38.0
click at [591, 482] on div at bounding box center [588, 562] width 5 height 210
click at [673, 194] on div at bounding box center [588, 505] width 1176 height 1010
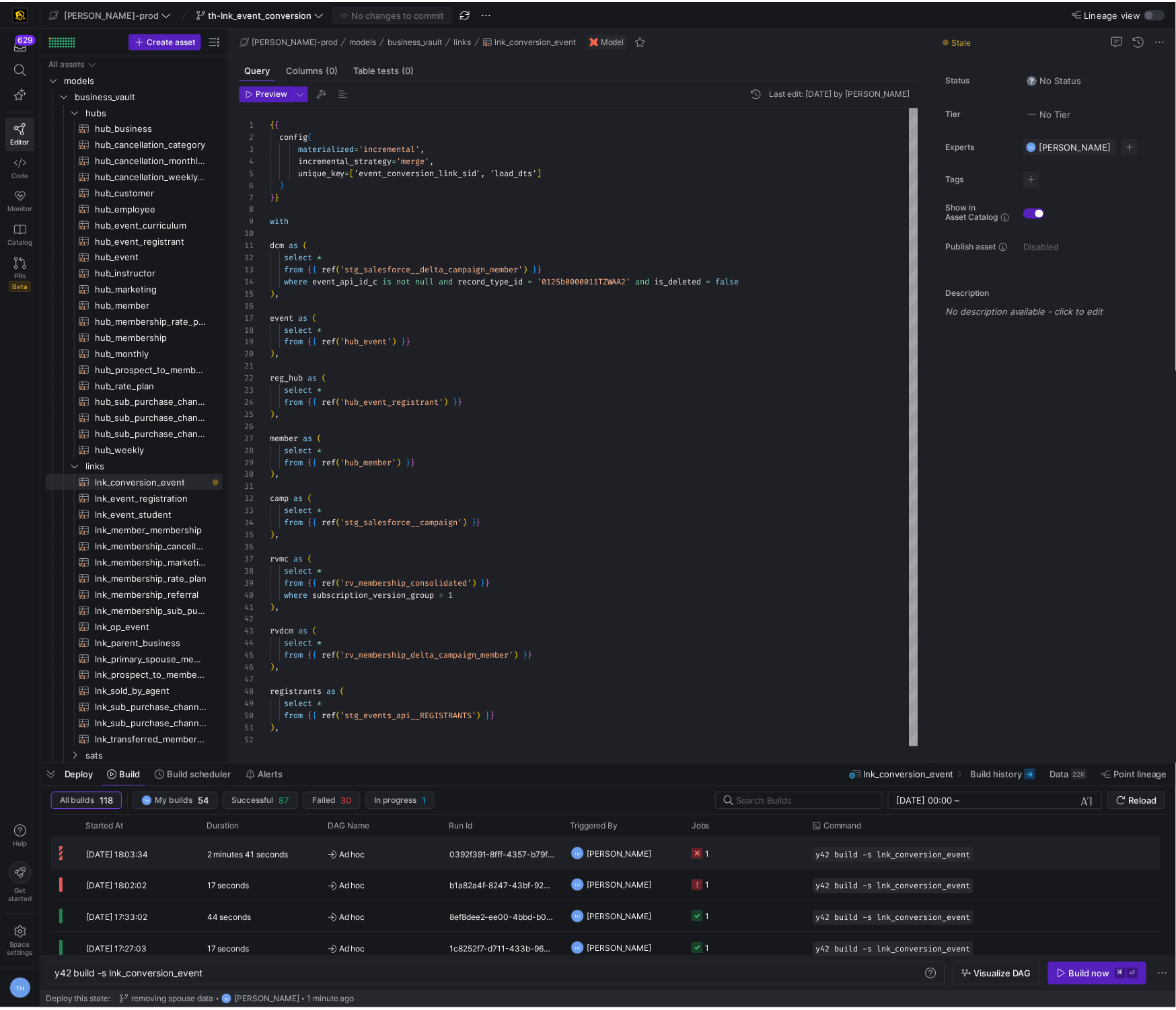
scroll to position [0, 0]
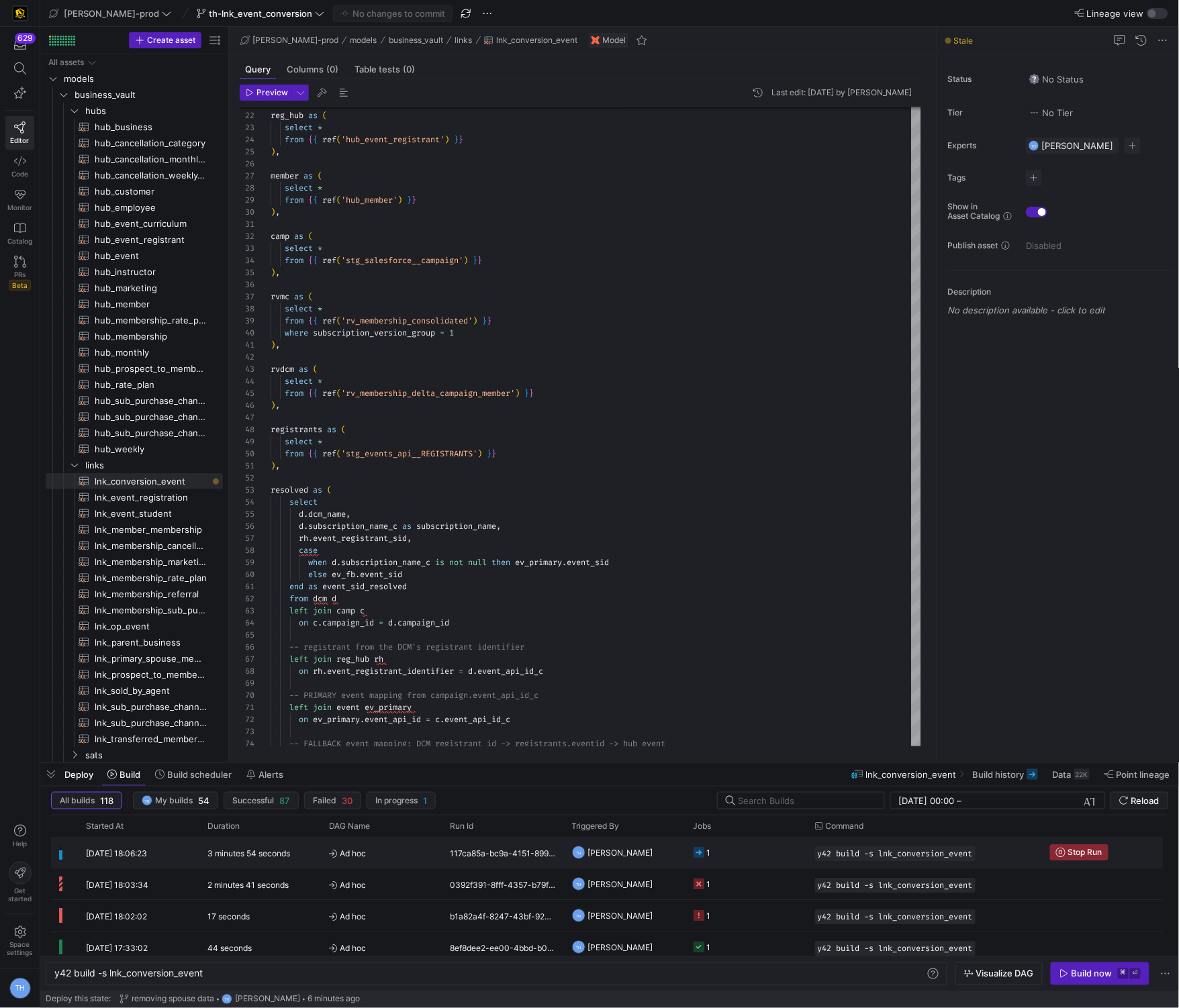
click at [410, 860] on span "Ad hoc" at bounding box center [382, 853] width 105 height 32
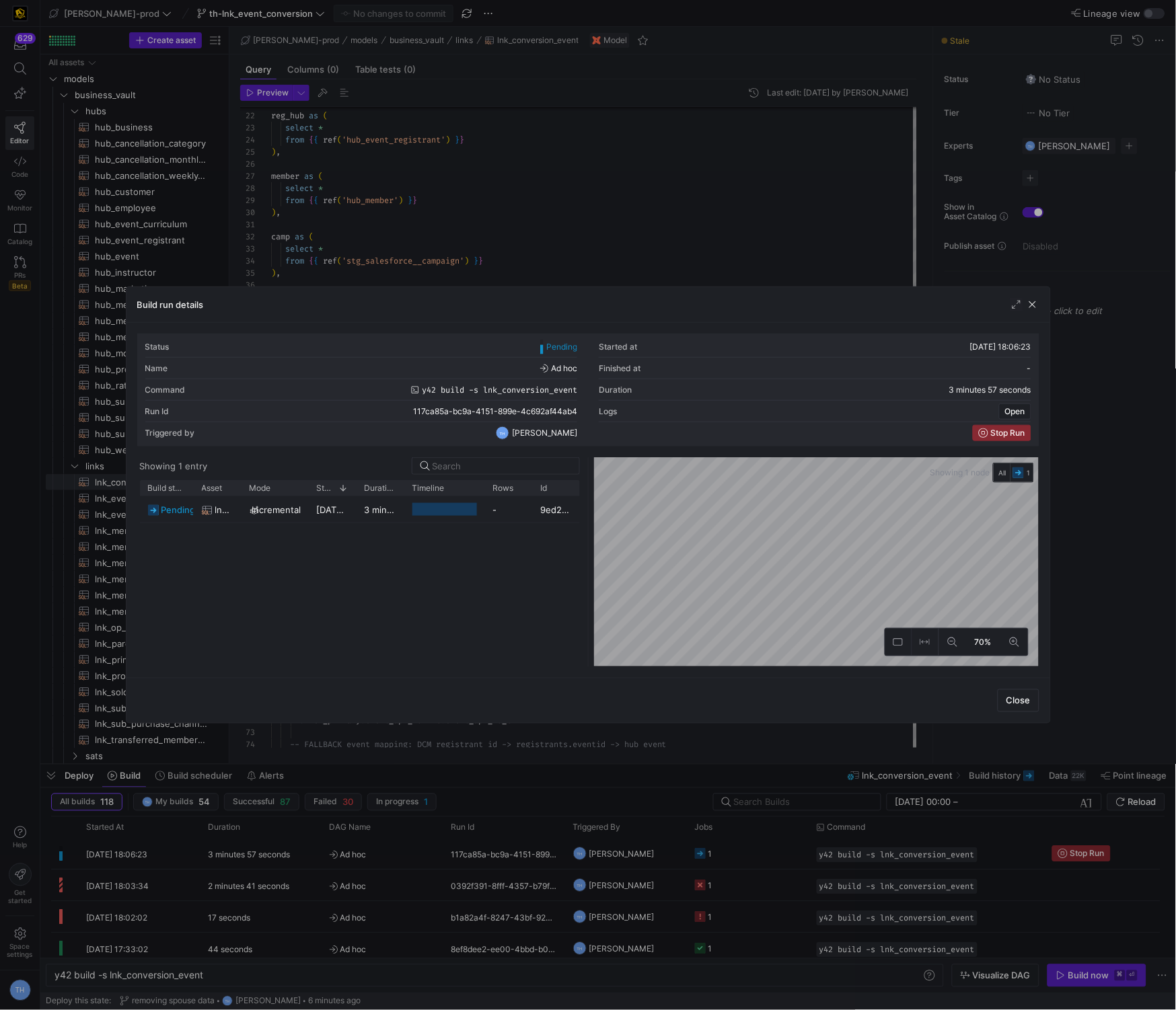
click at [580, 232] on div at bounding box center [588, 505] width 1176 height 1010
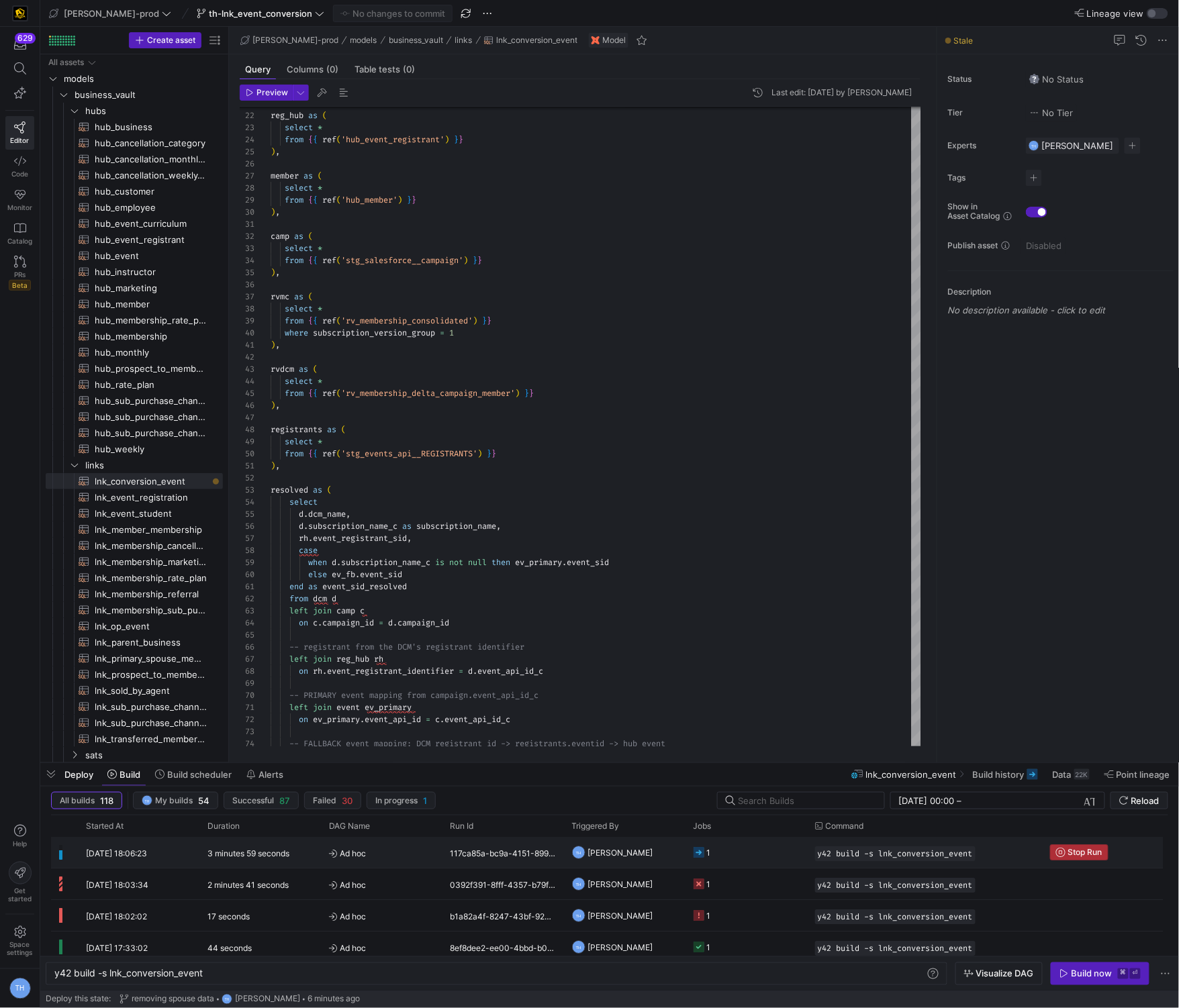
click at [1078, 853] on span "Stop Run" at bounding box center [1086, 852] width 34 height 9
click at [1067, 975] on icon "button" at bounding box center [1065, 974] width 9 height 9
click at [418, 851] on span "Ad hoc" at bounding box center [382, 853] width 105 height 32
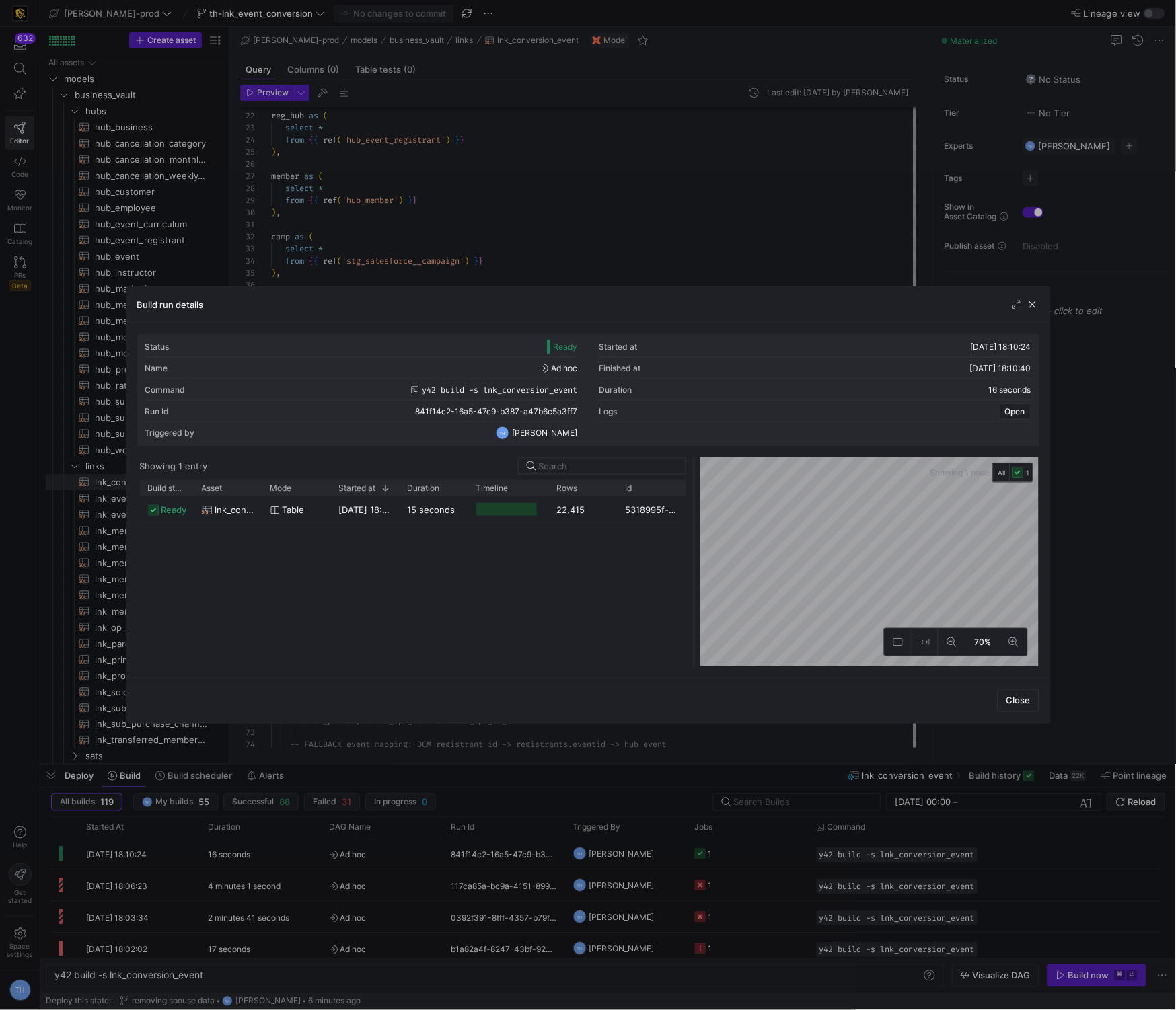
drag, startPoint x: 588, startPoint y: 503, endPoint x: 695, endPoint y: 503, distance: 107.0
click at [695, 503] on div at bounding box center [695, 562] width 5 height 210
click at [514, 505] on div at bounding box center [508, 509] width 61 height 13
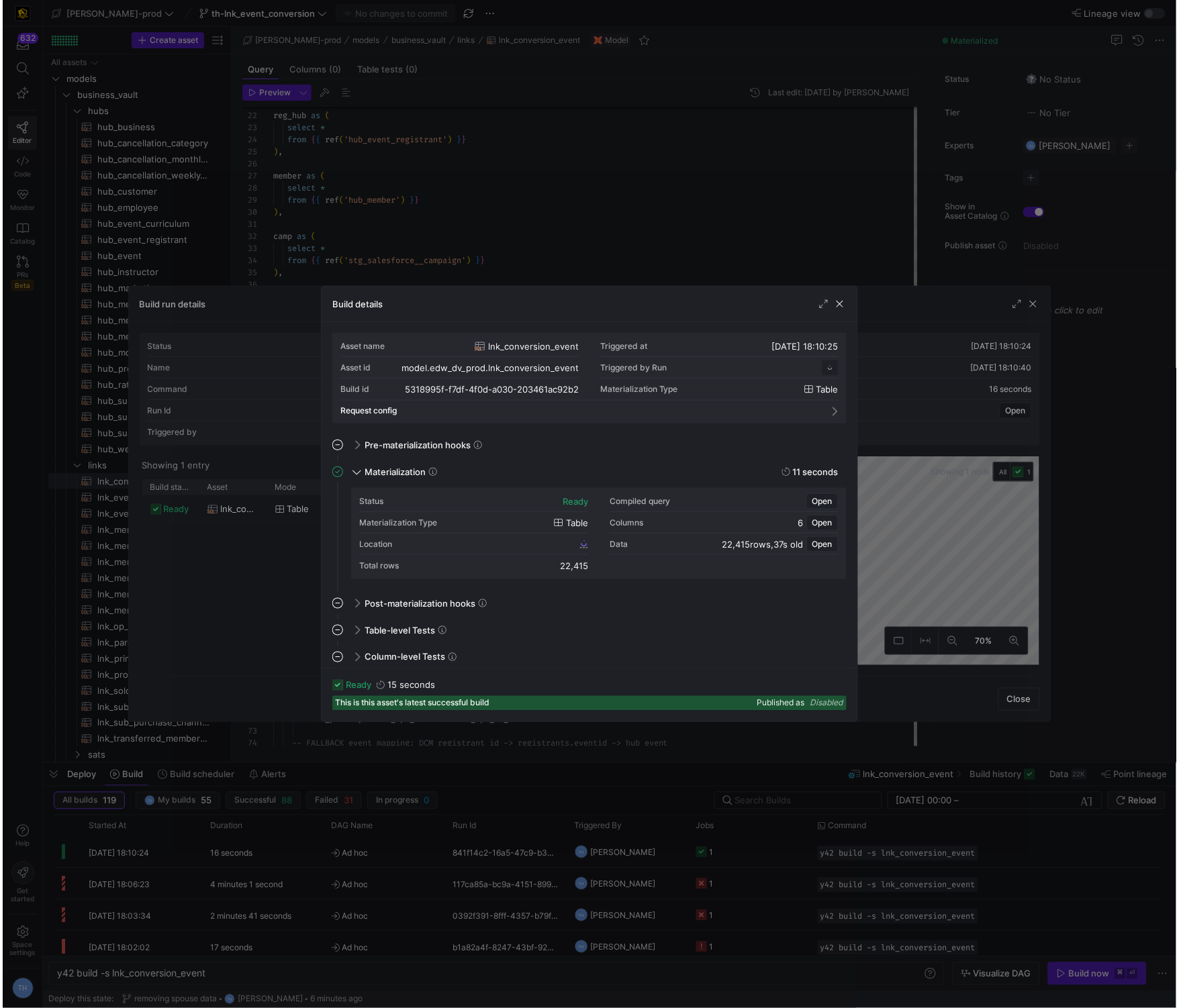
scroll to position [121, 0]
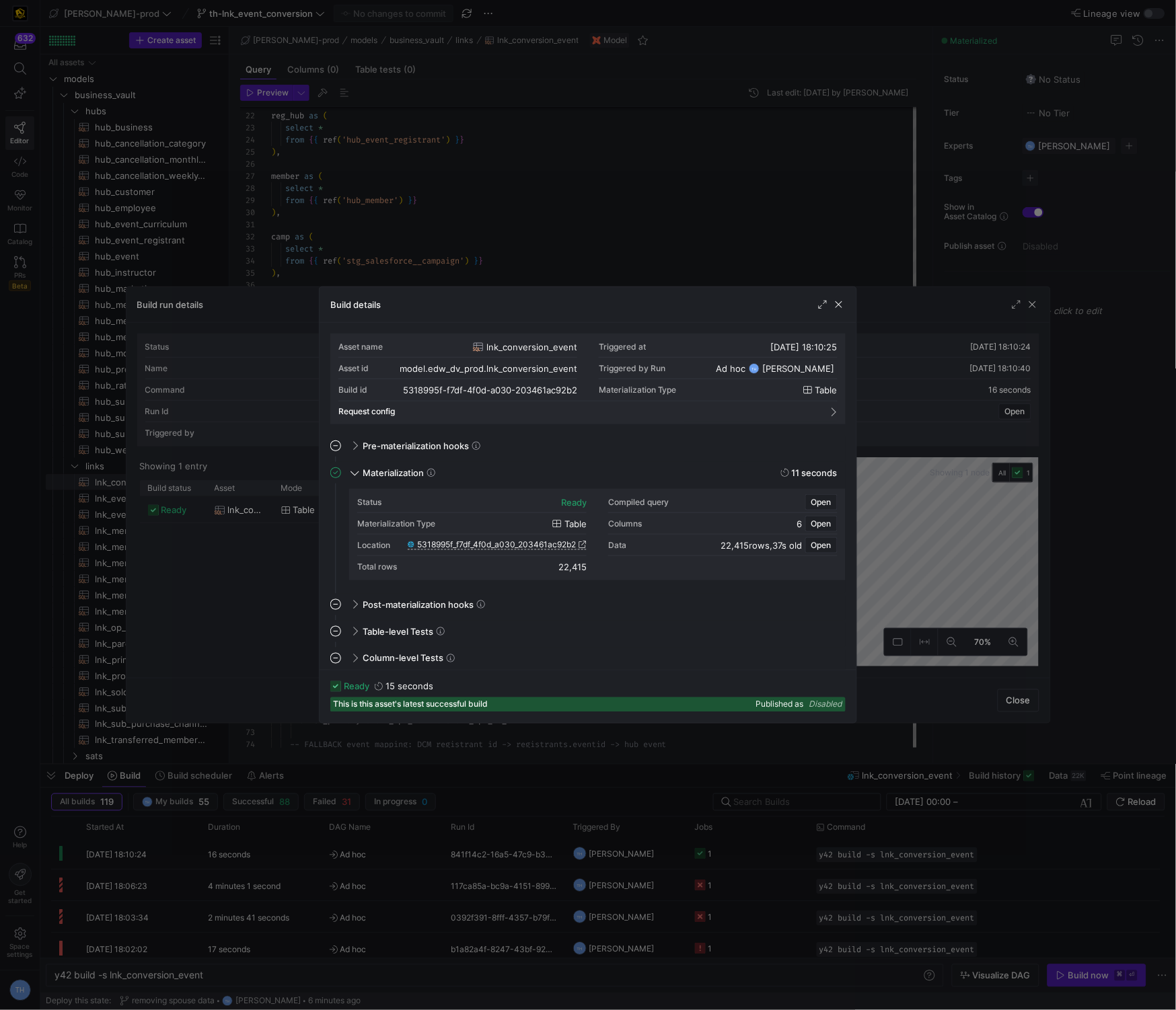
click at [502, 544] on span "5318995f_f7df_4f0d_a030_203461ac92b2" at bounding box center [497, 545] width 159 height 9
click at [597, 232] on div at bounding box center [588, 505] width 1176 height 1010
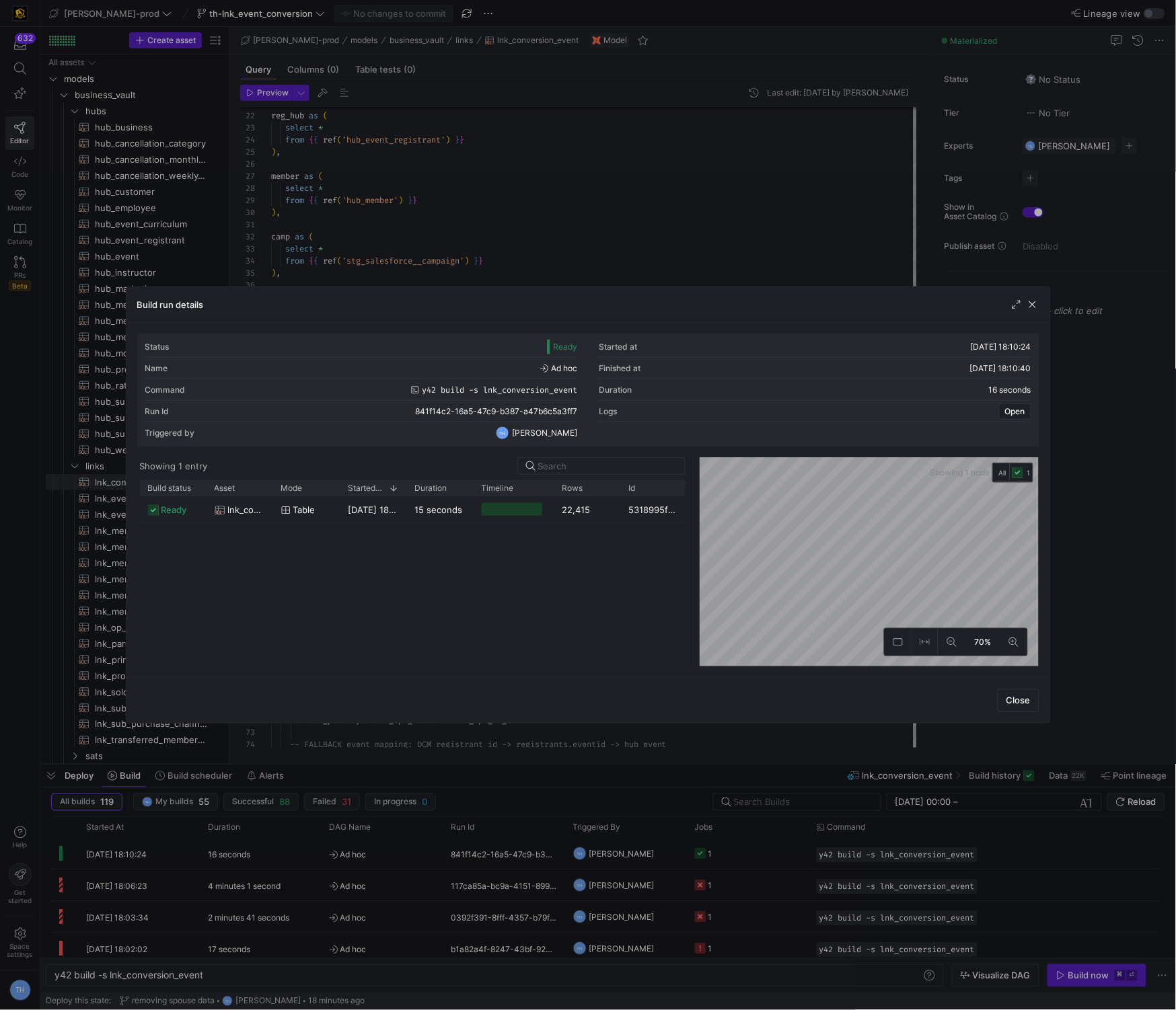
click at [597, 232] on div at bounding box center [588, 505] width 1176 height 1010
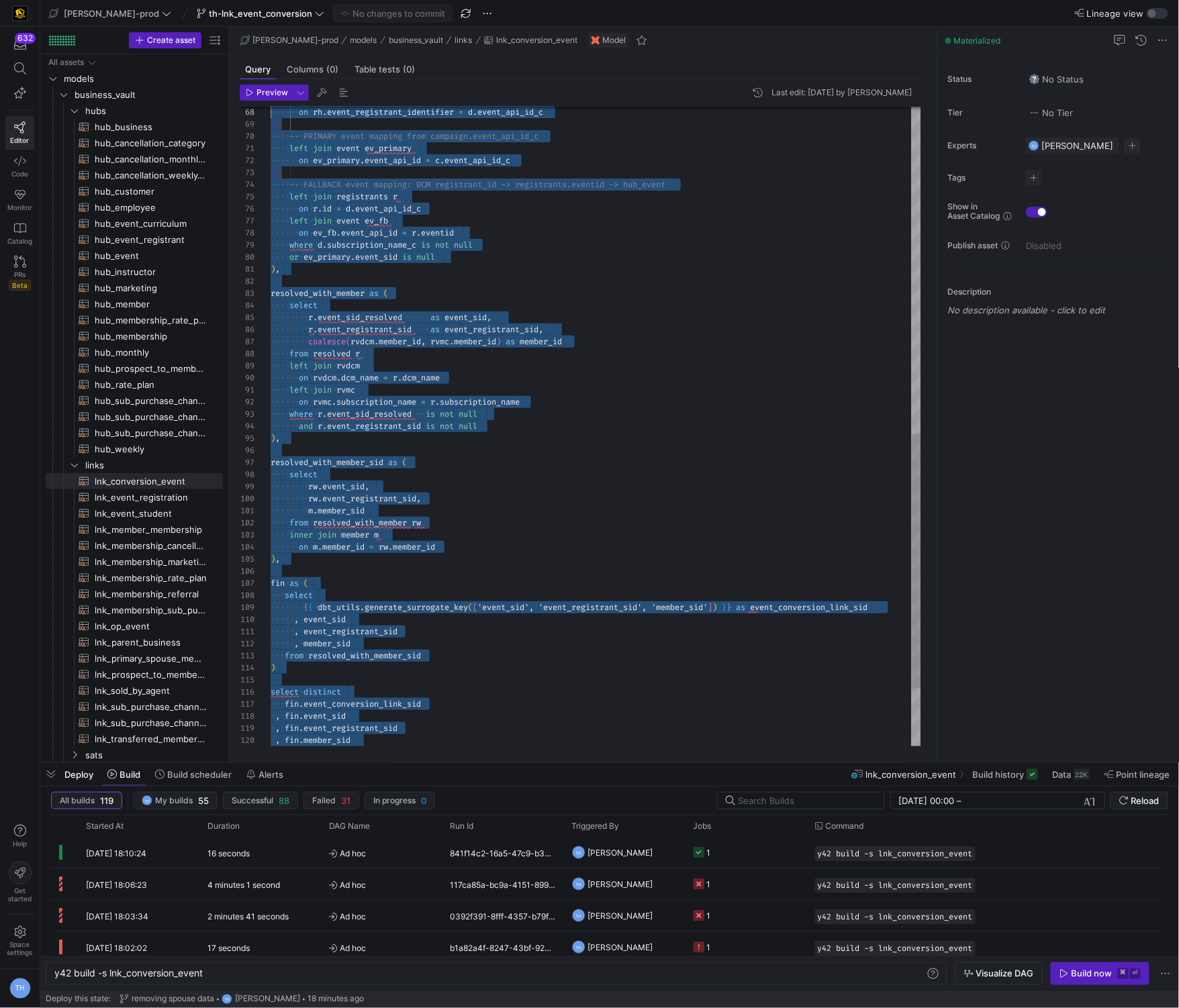
scroll to position [0, 0]
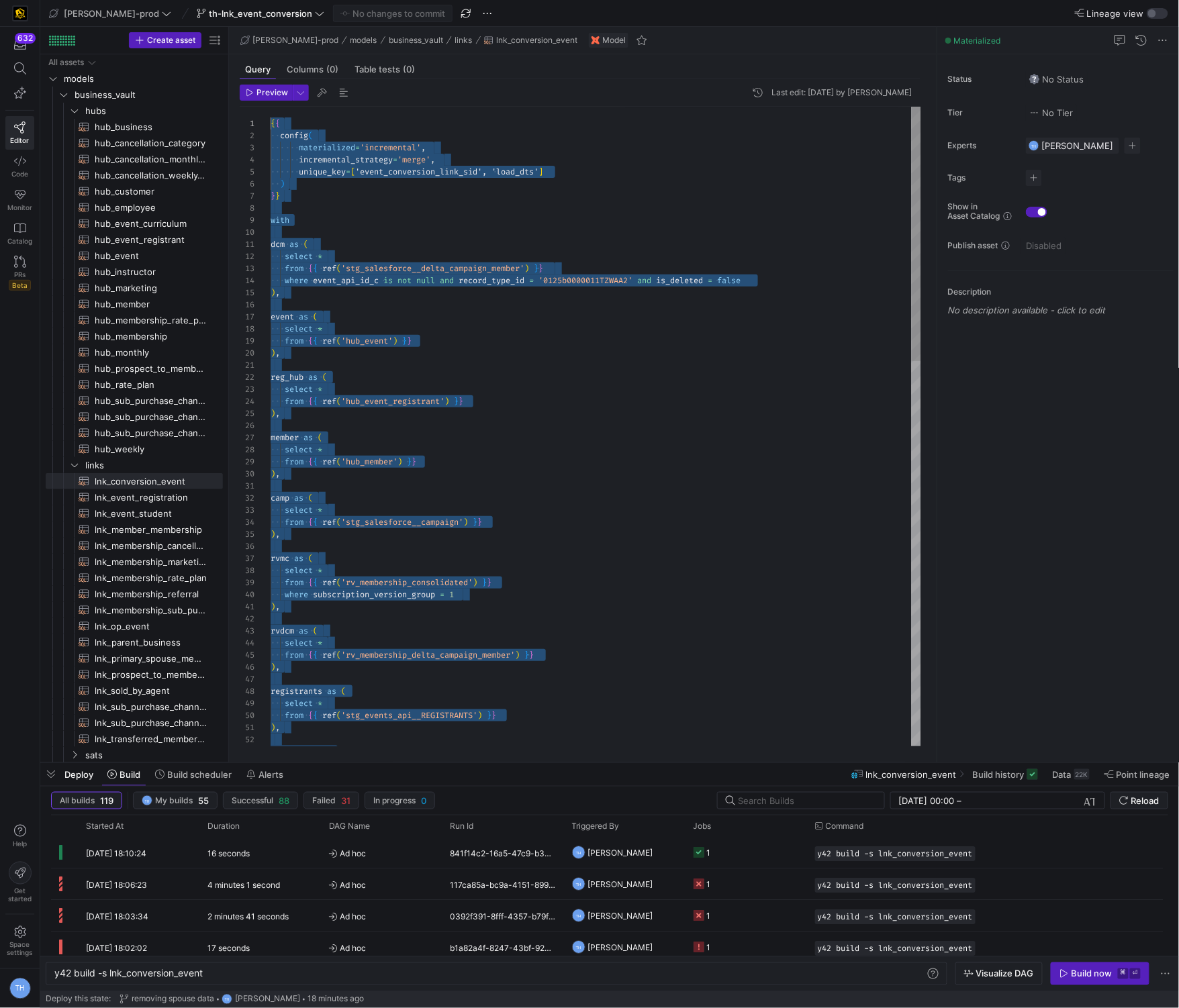
drag, startPoint x: 500, startPoint y: 727, endPoint x: 263, endPoint y: -66, distance: 827.7
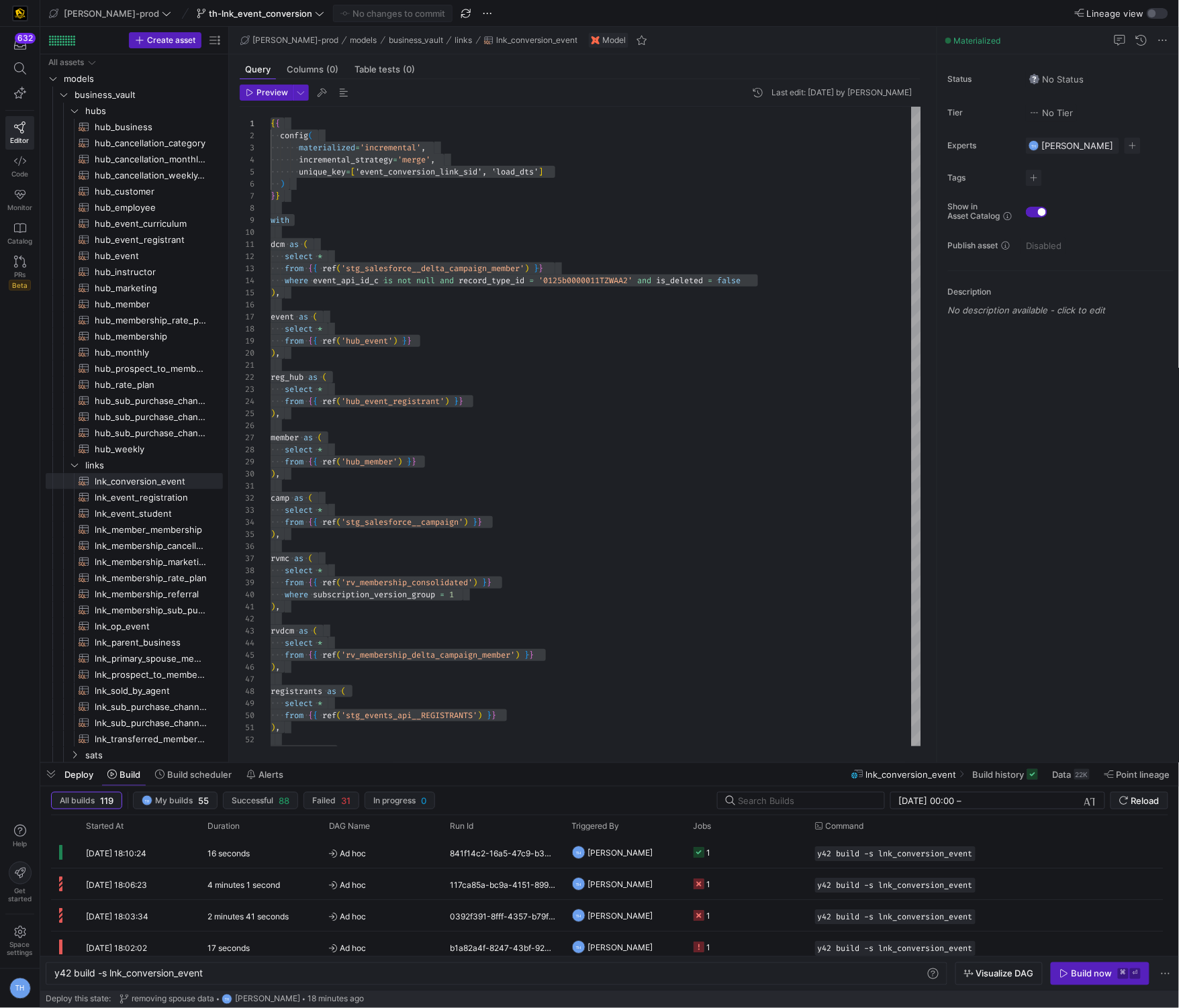
click at [390, 183] on div "registrants as ( select * from { { ref ( 'stg_events_api__REGISTRANTS' ) } } ) …" at bounding box center [595, 910] width 651 height 1606
type textarea "{{ config( materialized='incremental', incremental_strategy='merge', unique_key…"
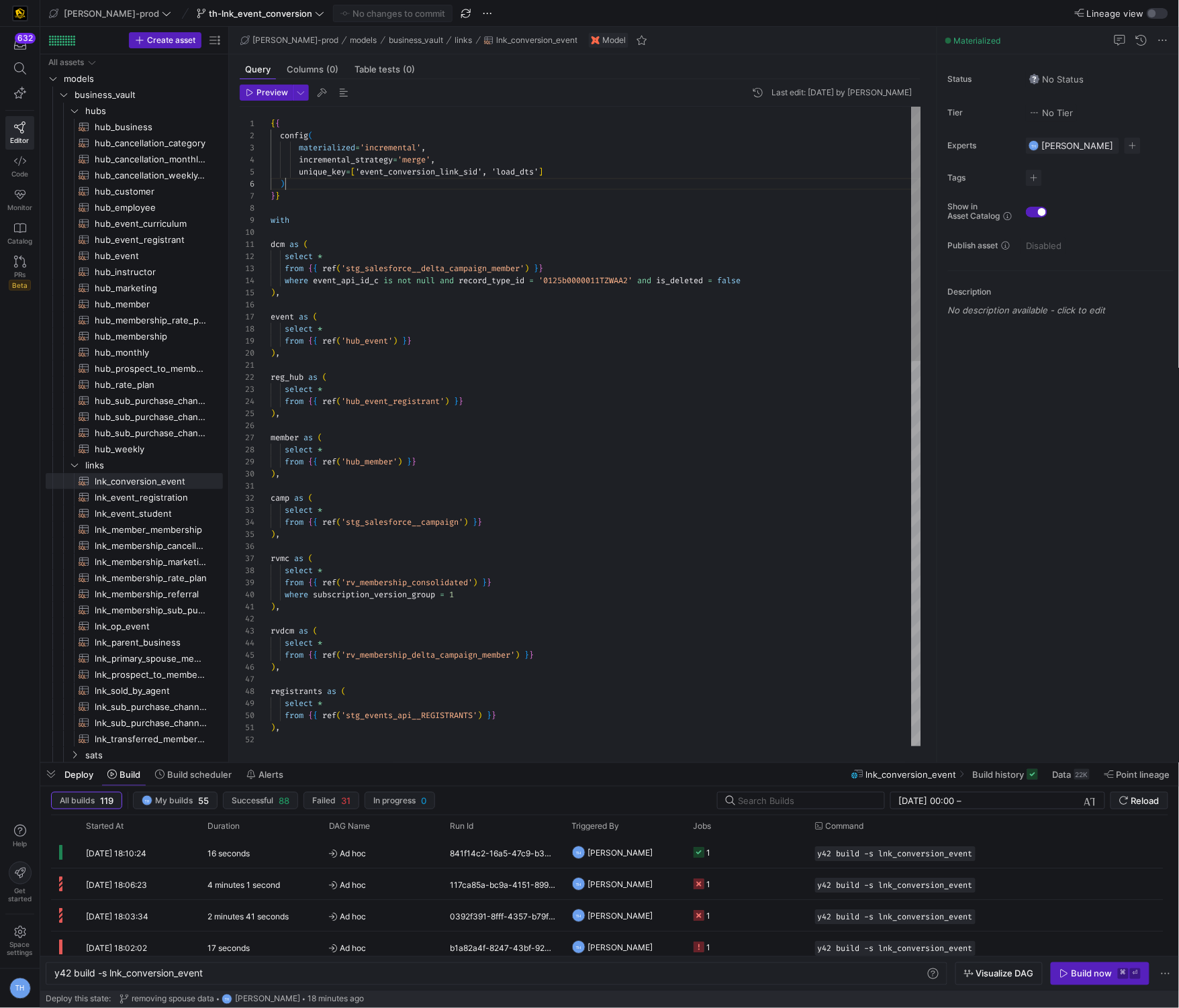
click at [390, 183] on div "registrants as ( select * from { { ref ( 'stg_events_api__REGISTRANTS' ) } } ) …" at bounding box center [595, 910] width 651 height 1606
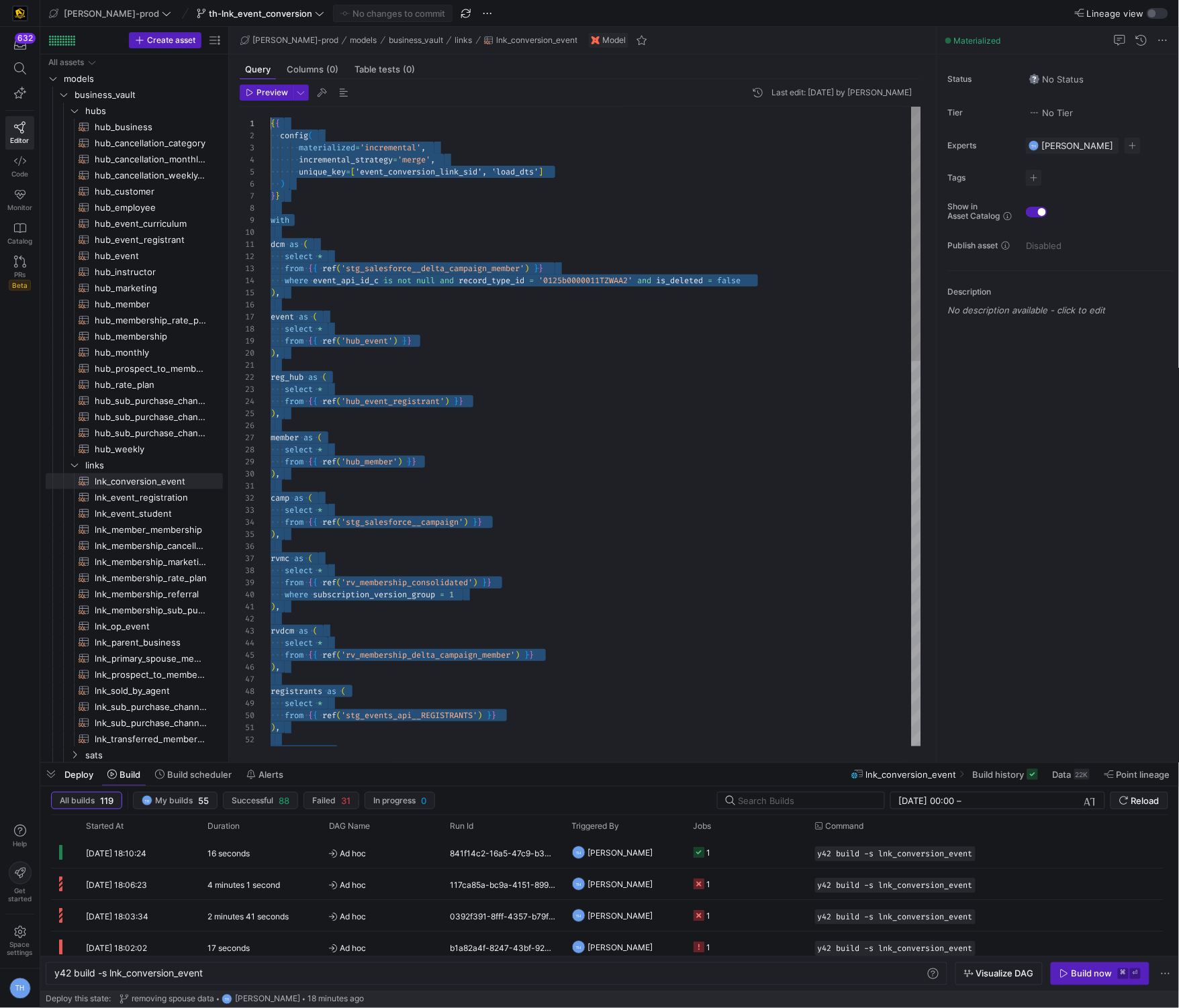
drag, startPoint x: 365, startPoint y: 727, endPoint x: 241, endPoint y: -66, distance: 802.6
type textarea ", 'STG_SALESFORCE__DELTA_CAMPAIGN_MEMBER' as rec_src from fin {% if is_incremen…"
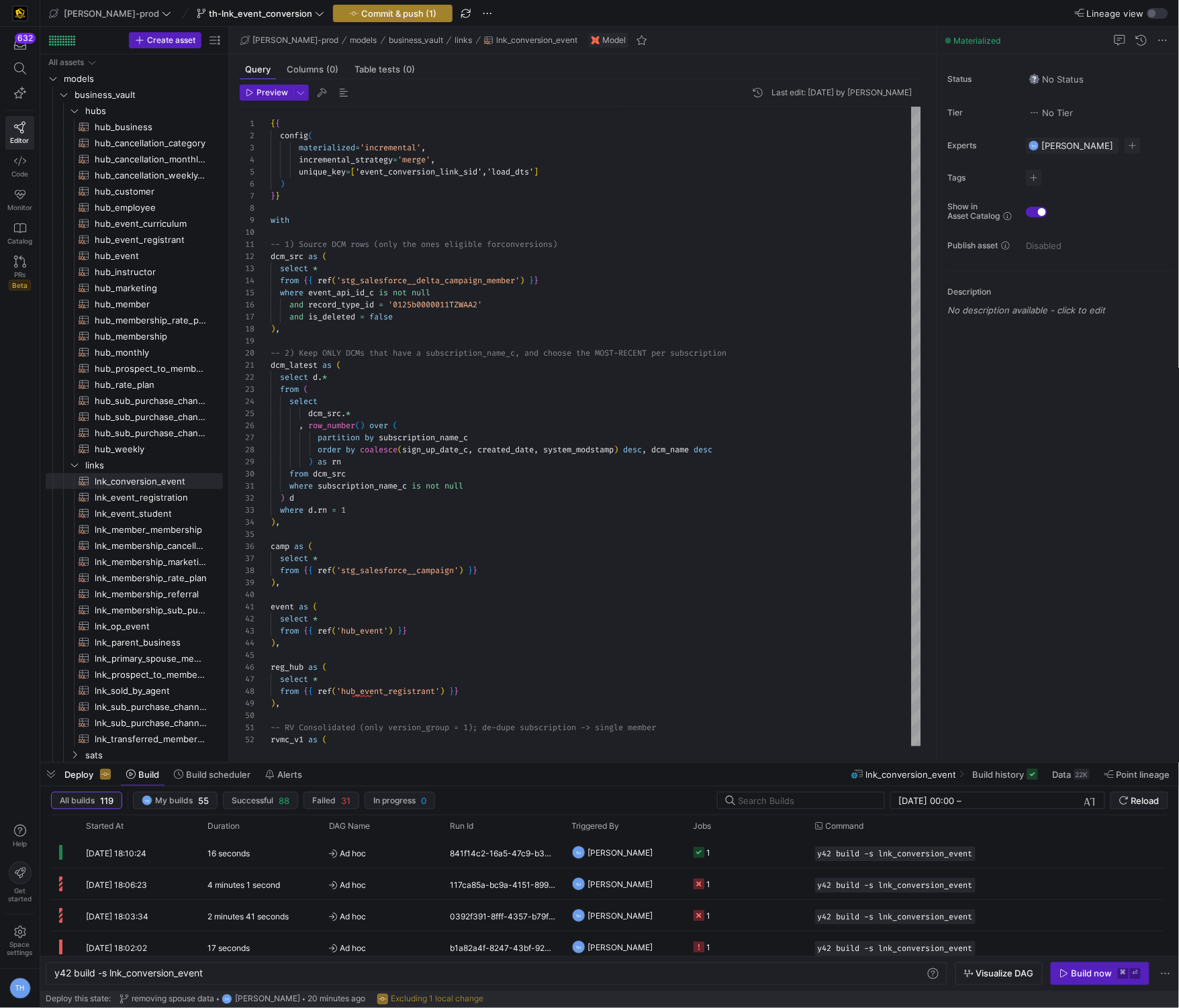
click at [374, 8] on span "Commit & push (1)" at bounding box center [398, 14] width 75 height 11
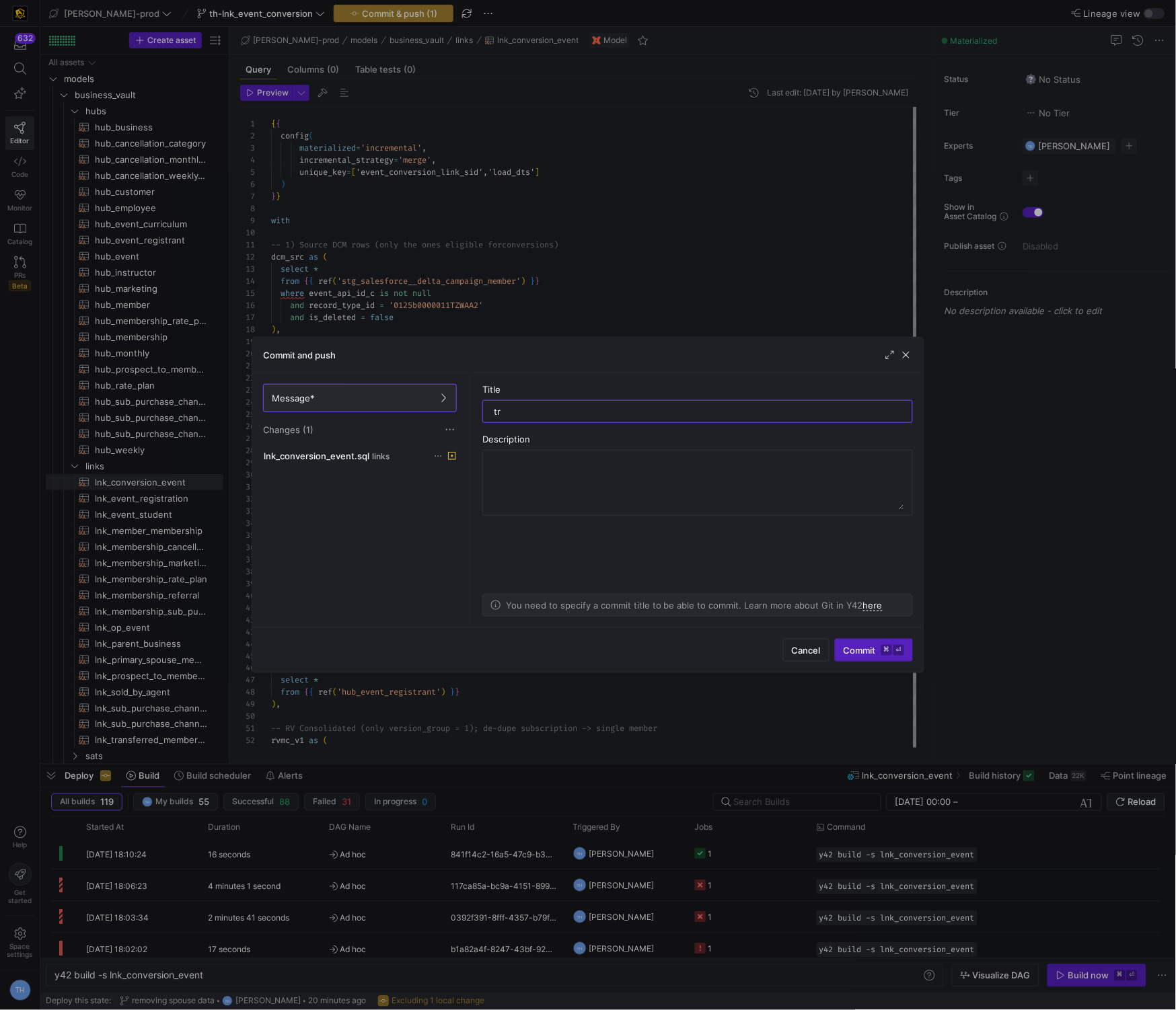
type input "try"
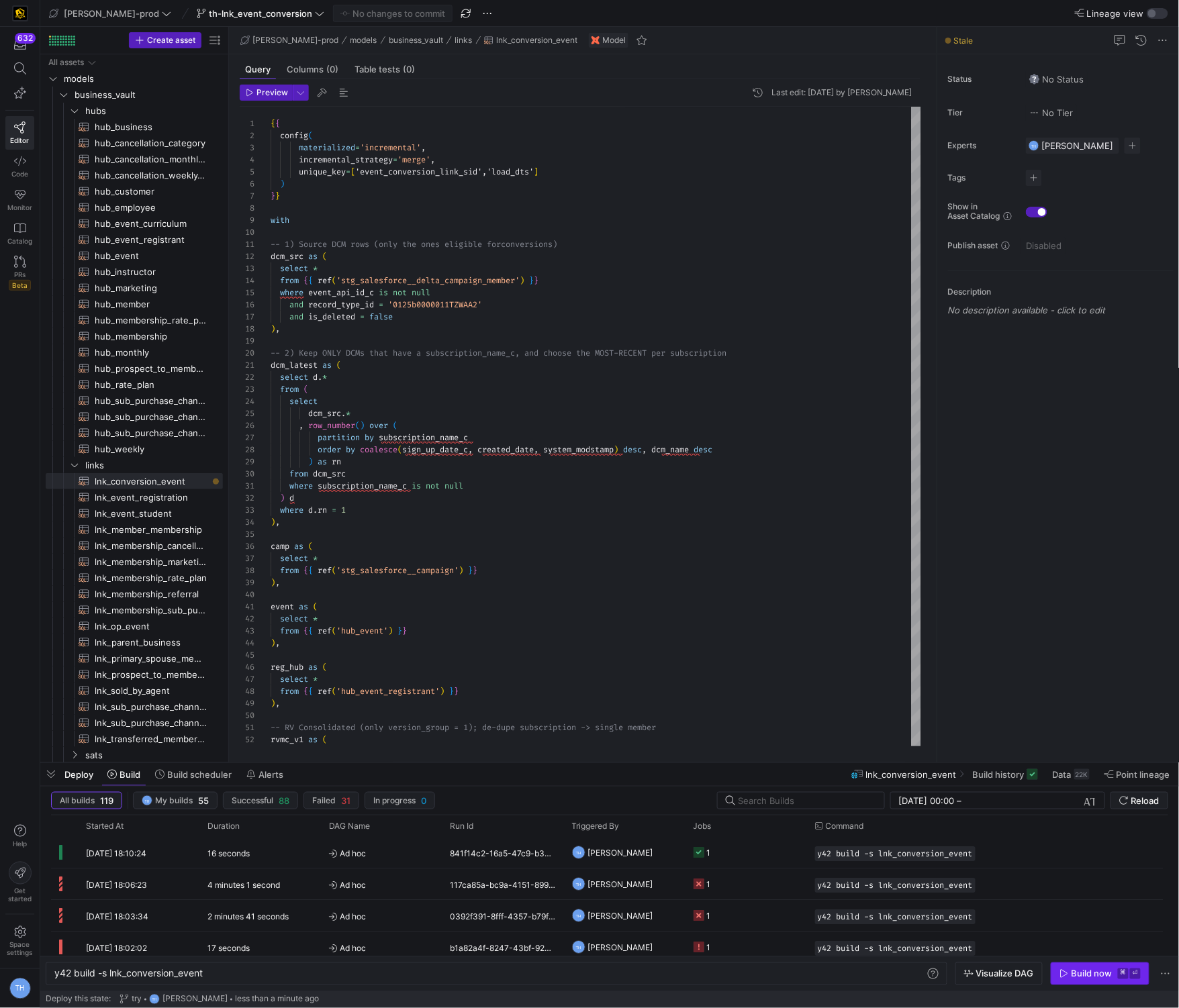
click at [1112, 969] on kbd "⌘" at bounding box center [1124, 974] width 11 height 11
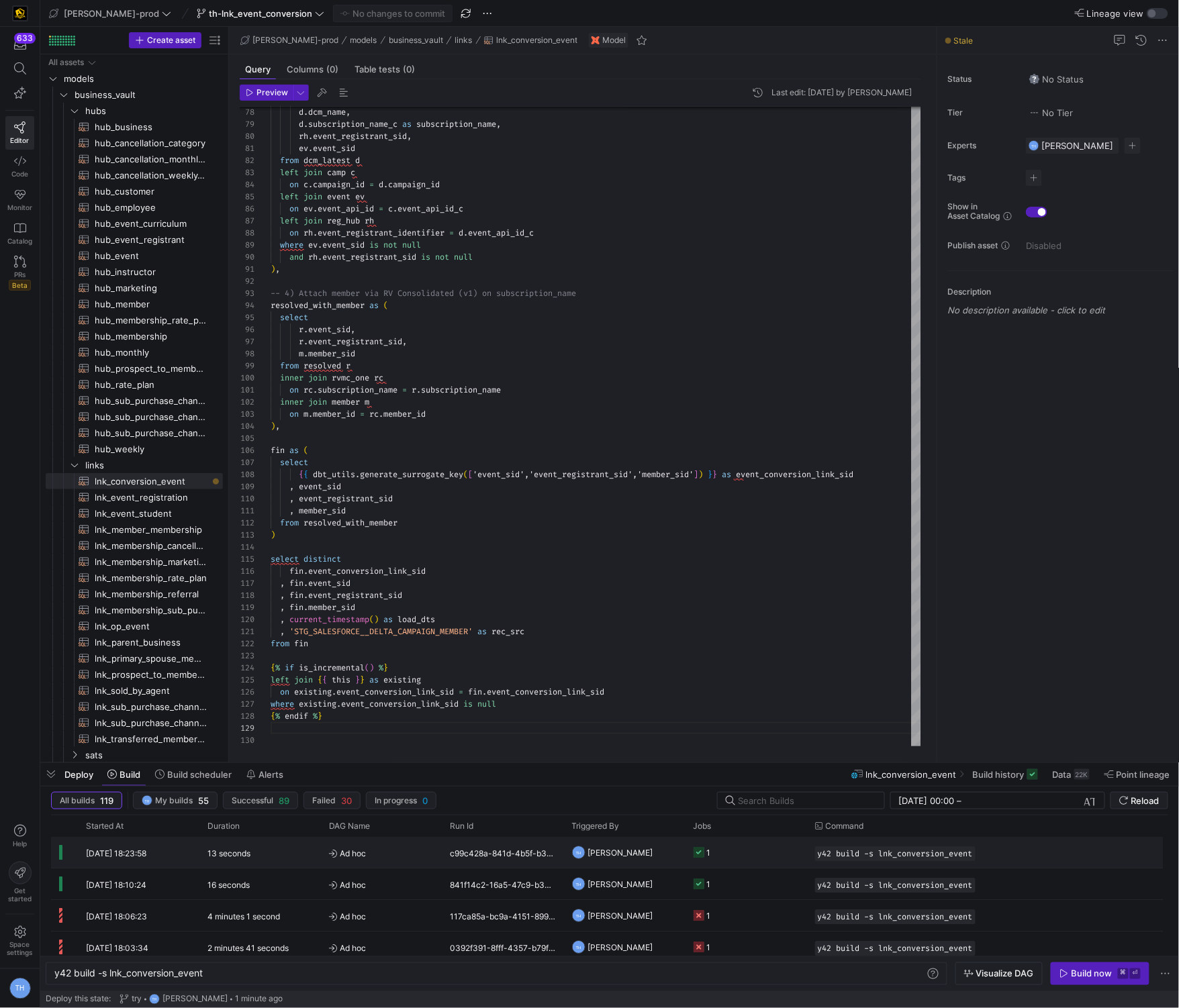
click at [397, 857] on span "Ad hoc" at bounding box center [382, 853] width 105 height 32
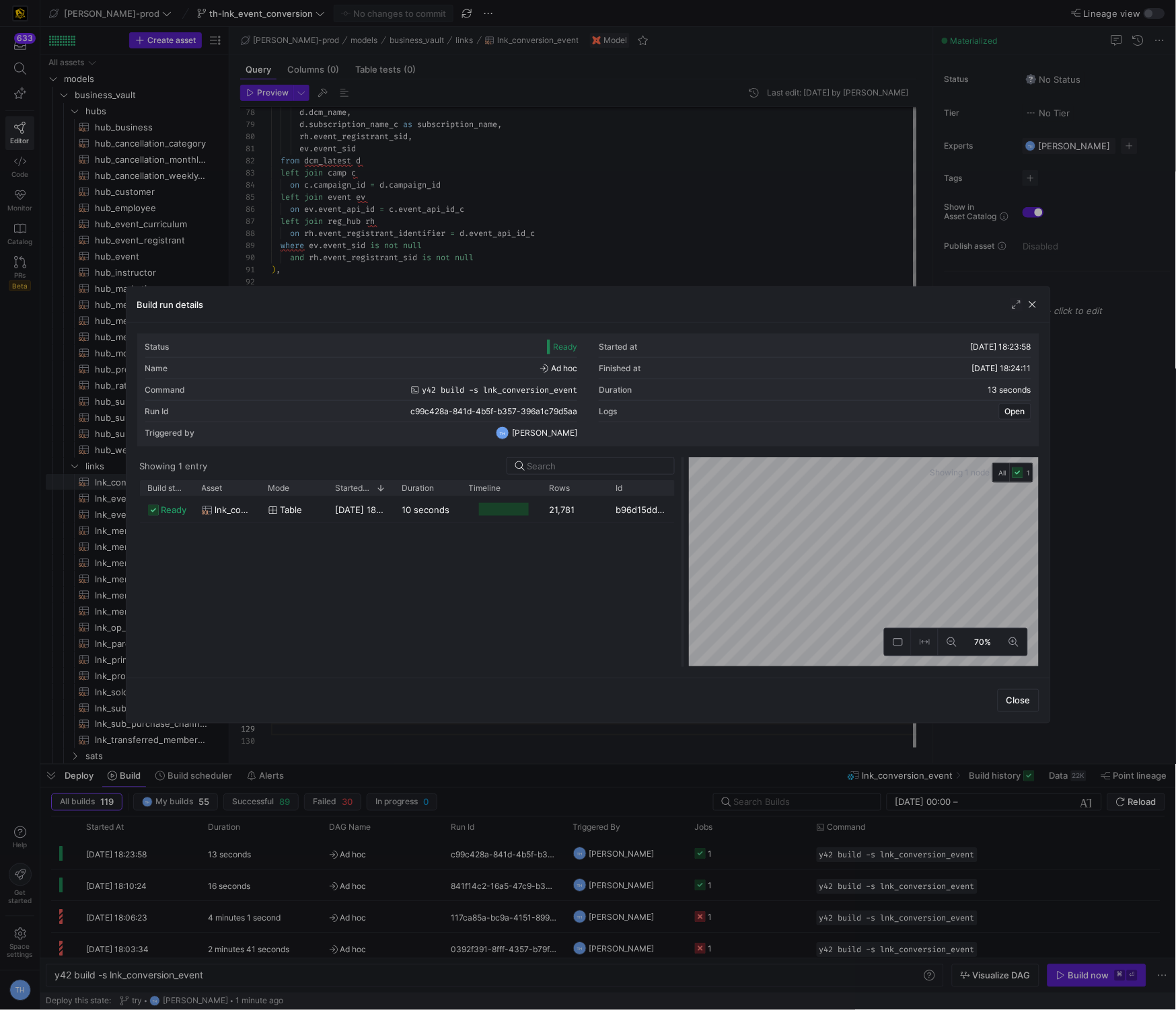
drag, startPoint x: 585, startPoint y: 492, endPoint x: 688, endPoint y: 477, distance: 104.1
click at [678, 198] on div at bounding box center [588, 505] width 1176 height 1010
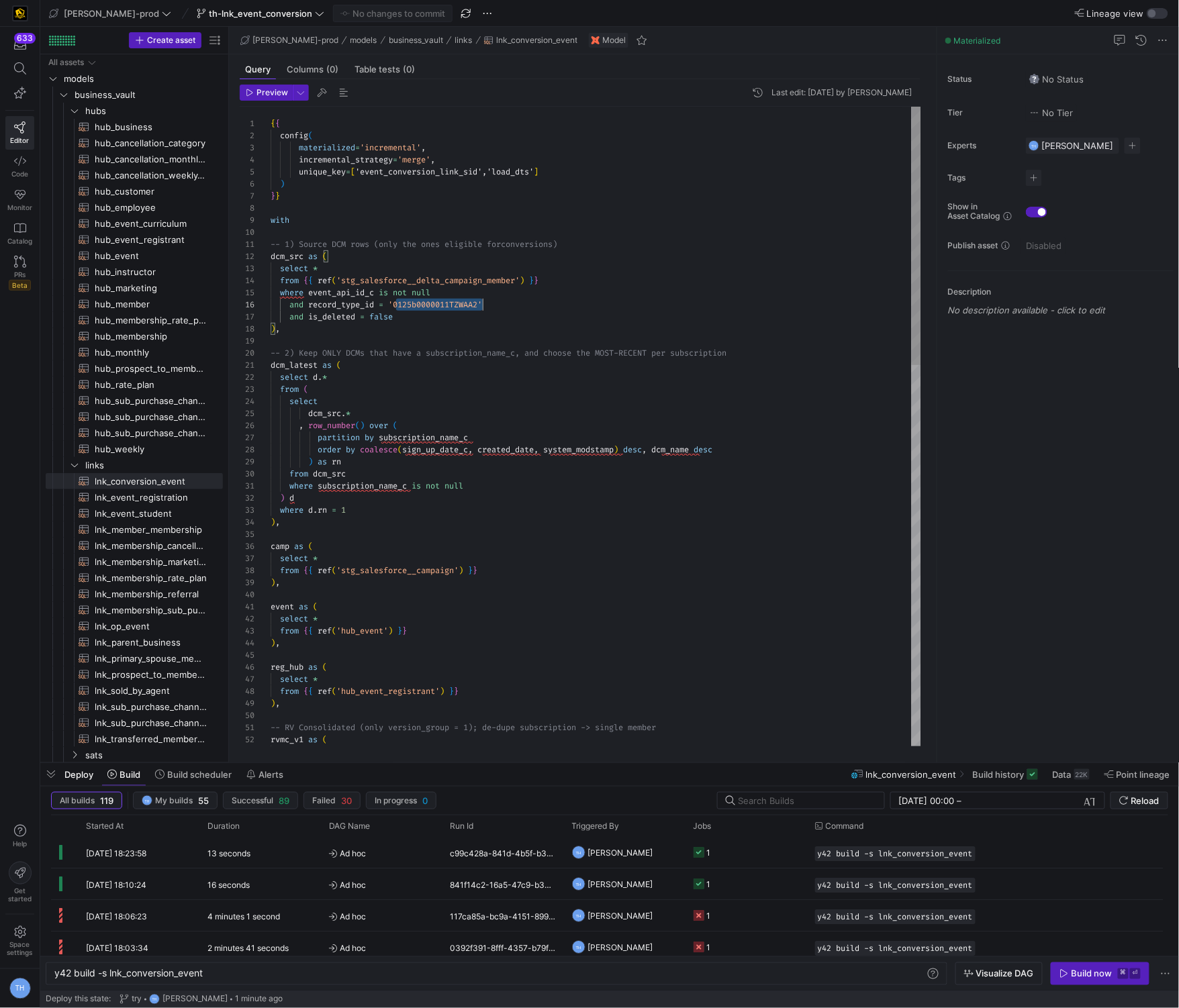
scroll to position [61, 218]
drag, startPoint x: 397, startPoint y: 306, endPoint x: 486, endPoint y: 305, distance: 89.0
click at [486, 305] on div "select reg_hub as ( select * from { { ref ( 'hub_event_registrant' ) } } ) , --…" at bounding box center [595, 897] width 651 height 1581
click at [499, 330] on div "select reg_hub as ( select * from { { ref ( 'hub_event_registrant' ) } } ) , --…" at bounding box center [595, 897] width 651 height 1581
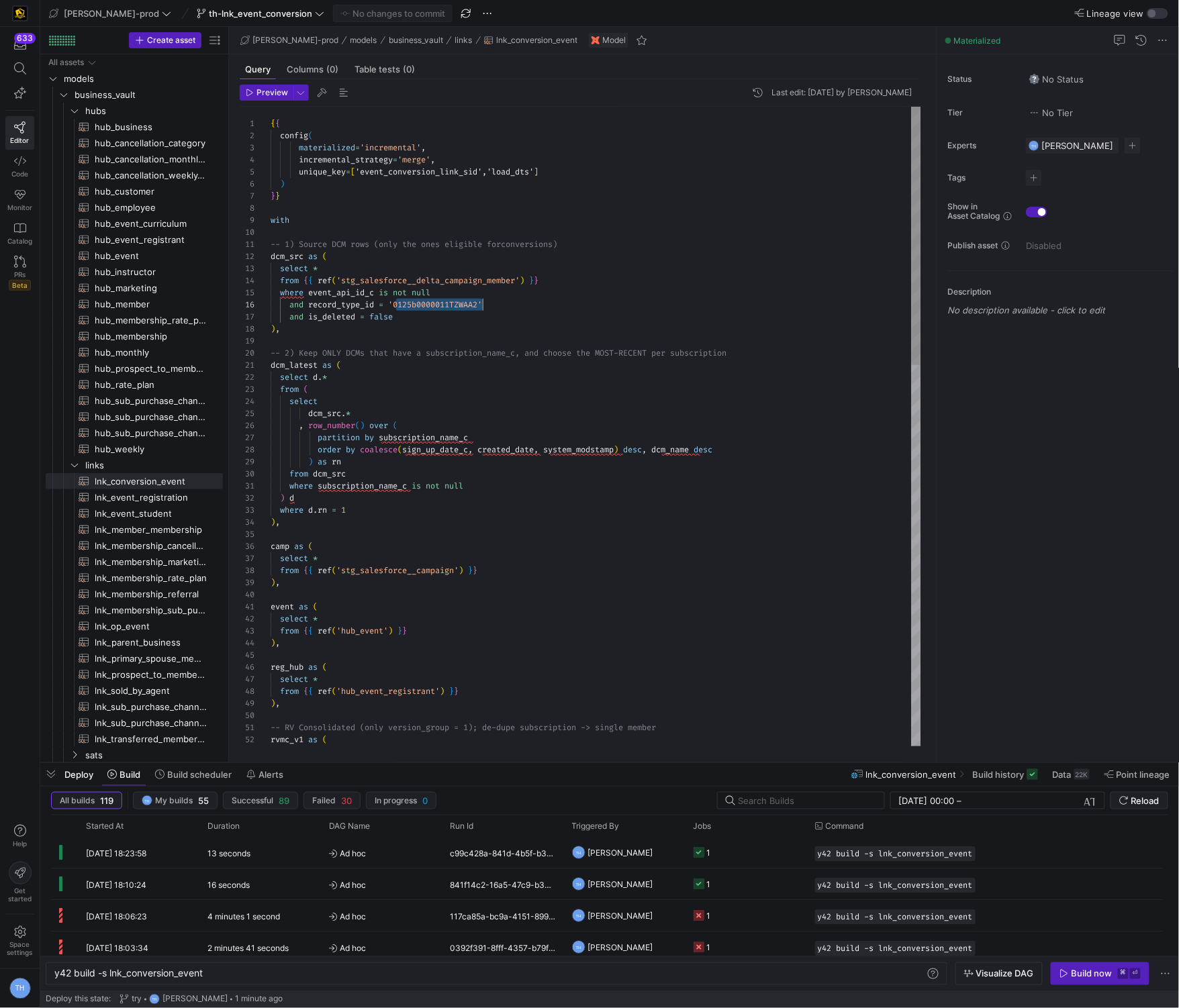
drag, startPoint x: 397, startPoint y: 306, endPoint x: 482, endPoint y: 301, distance: 85.1
click at [482, 301] on div "select reg_hub as ( select * from { { ref ( 'hub_event_registrant' ) } } ) , --…" at bounding box center [595, 897] width 651 height 1581
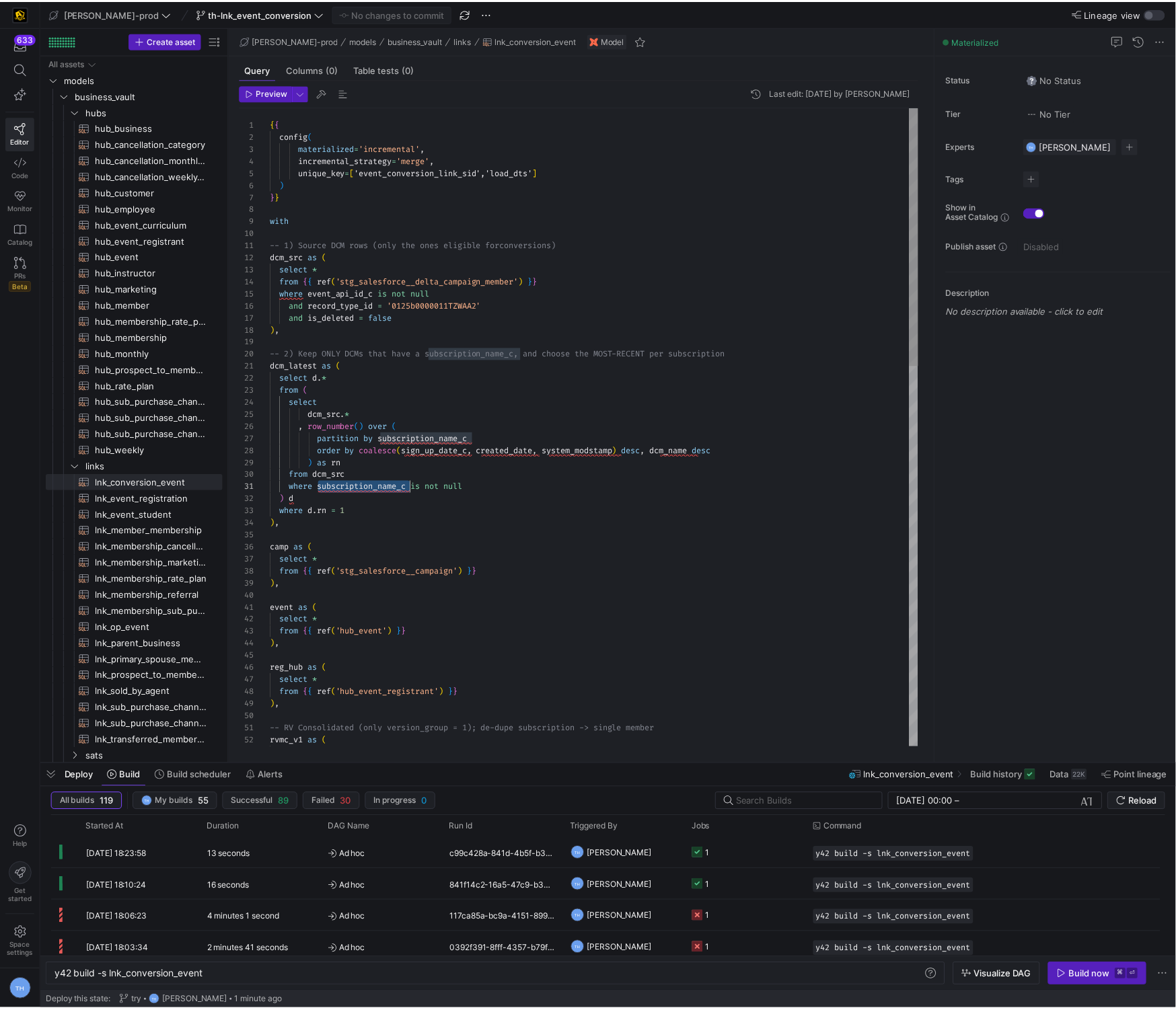
scroll to position [0, 140]
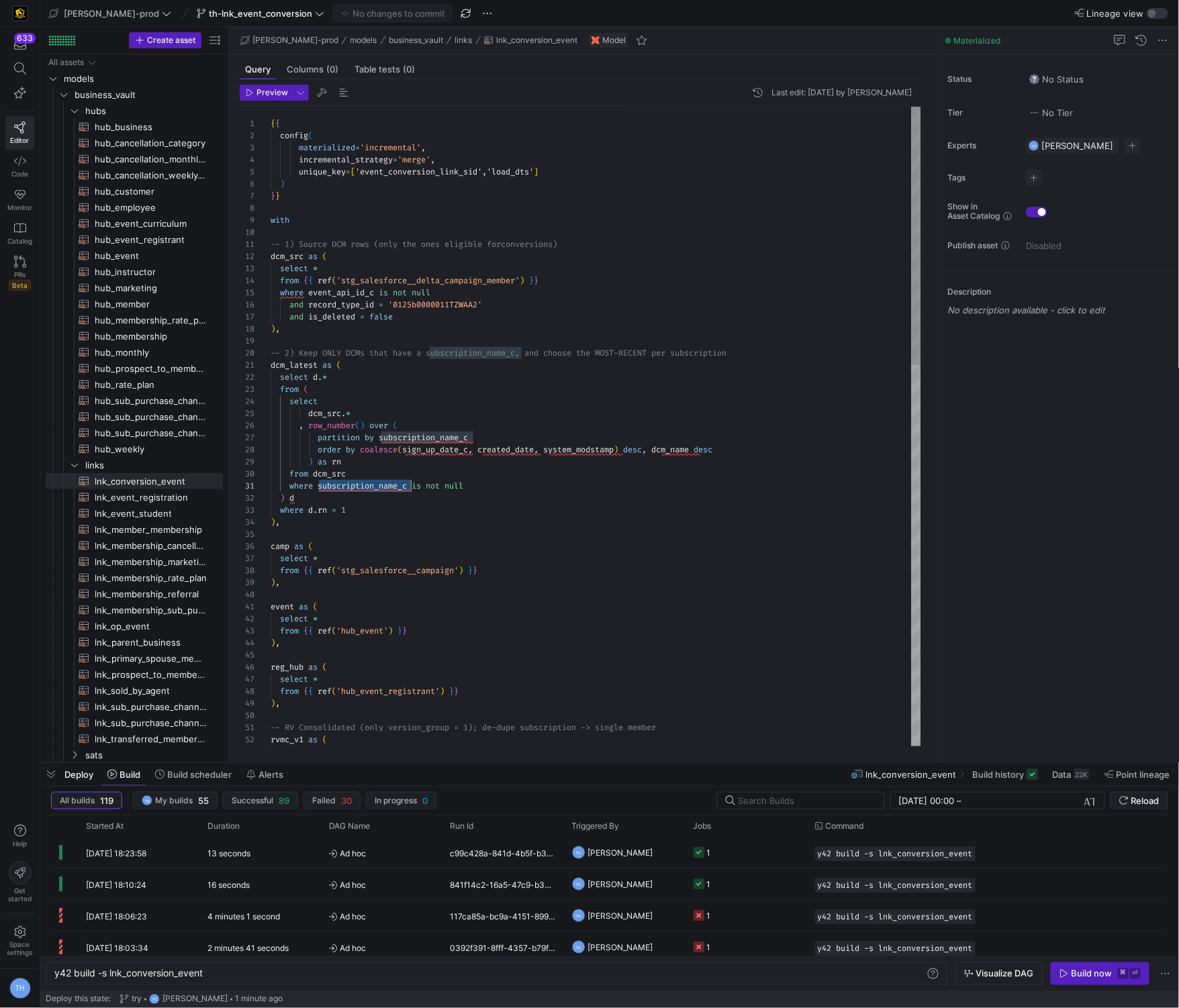
drag, startPoint x: 319, startPoint y: 486, endPoint x: 412, endPoint y: 487, distance: 93.0
click at [412, 487] on div "select reg_hub as ( select * from { { ref ( 'hub_event_registrant' ) } } ) , --…" at bounding box center [595, 897] width 651 height 1581
click at [728, 858] on y42-job-status-cell-renderer "1" at bounding box center [746, 852] width 105 height 30
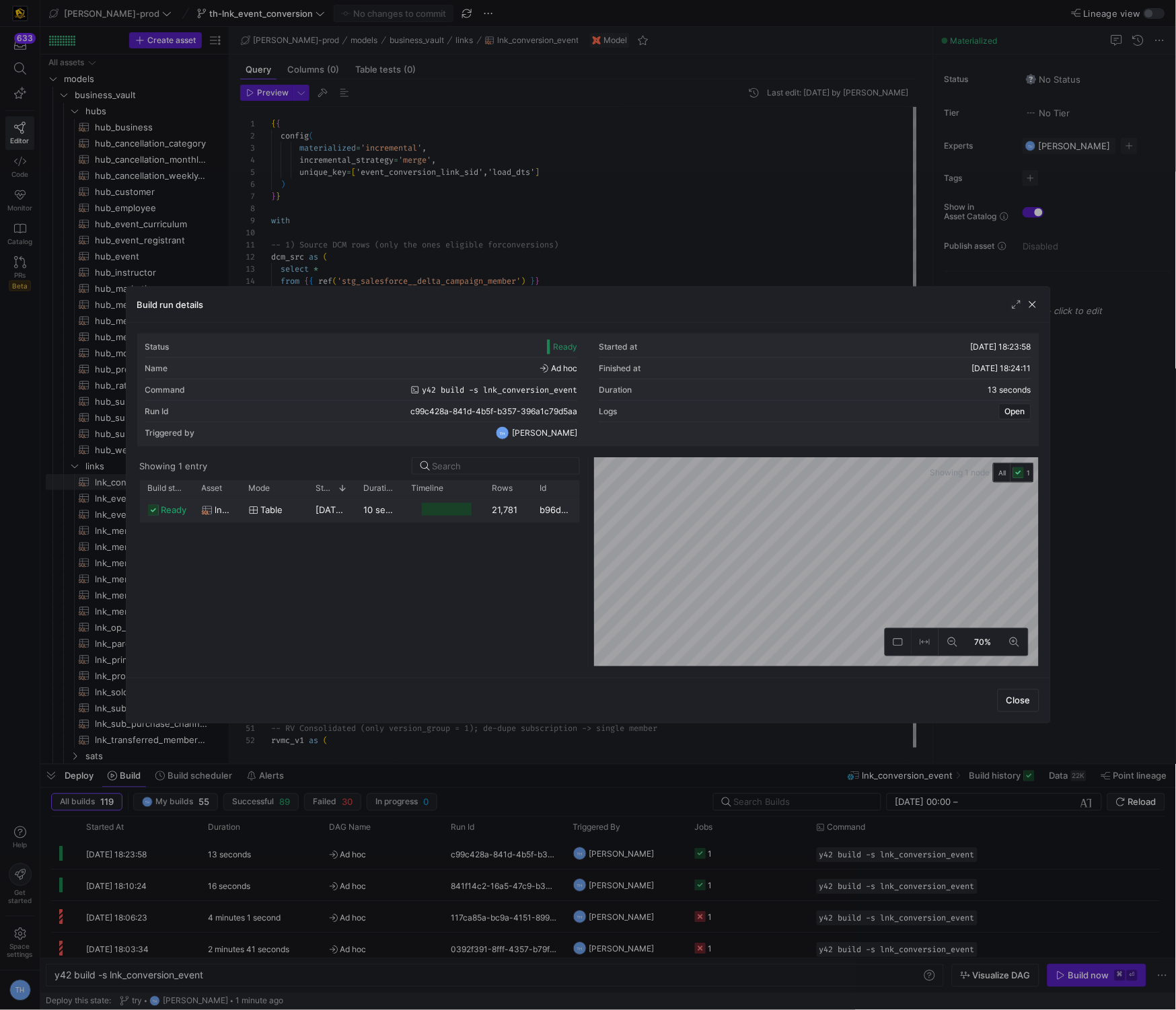
click at [426, 505] on div at bounding box center [447, 509] width 50 height 13
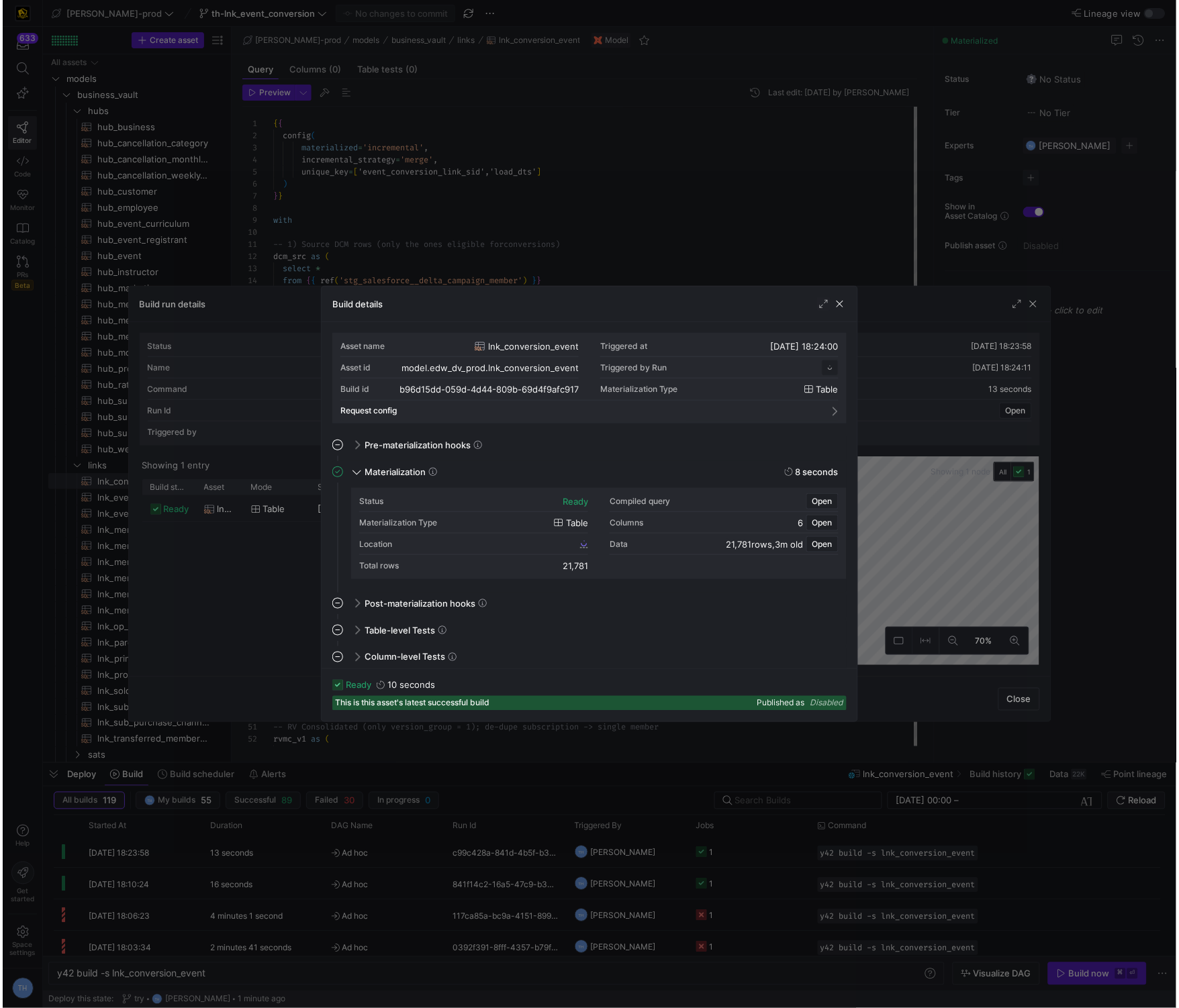
scroll to position [121, 0]
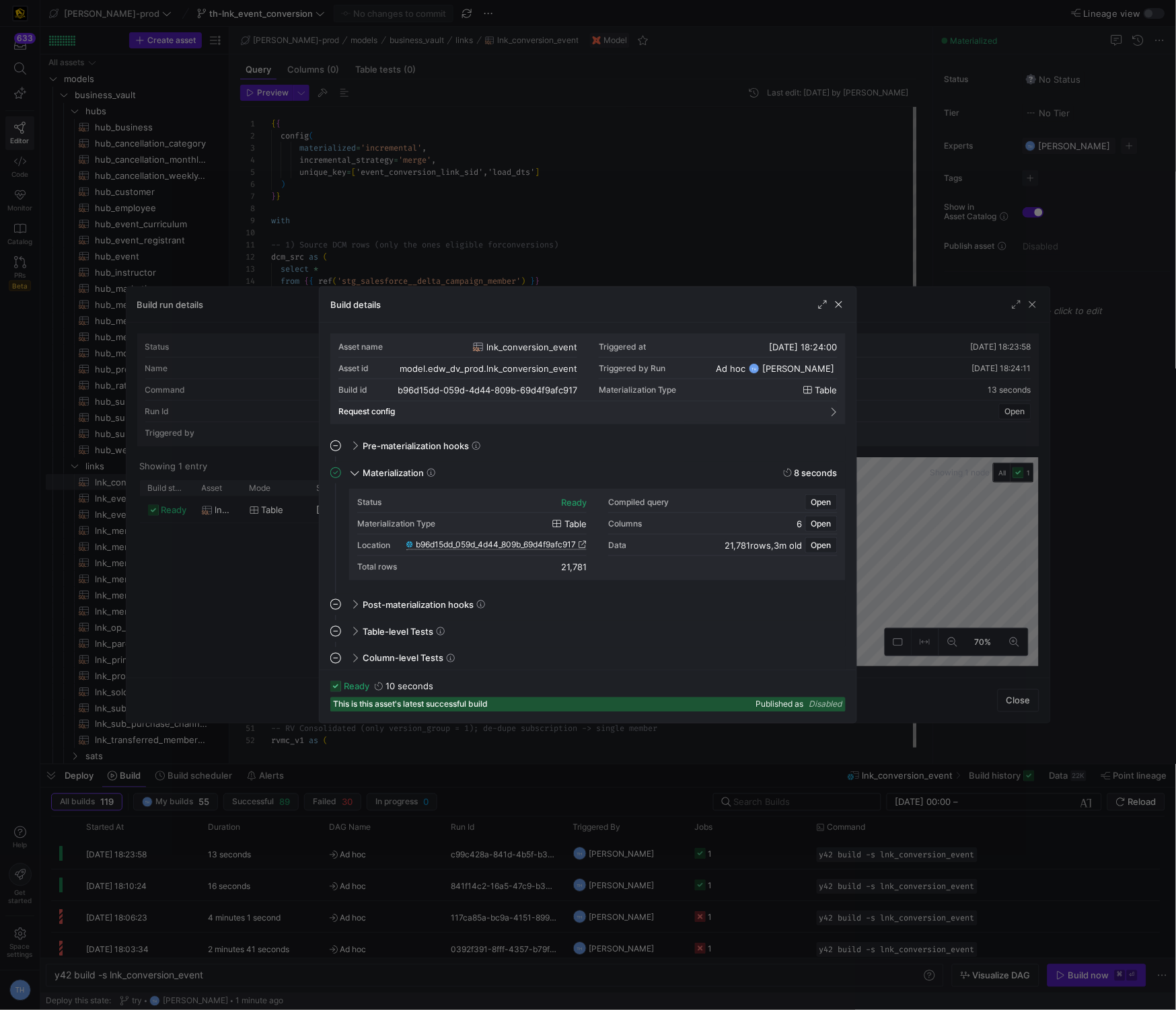
click at [548, 543] on span "b96d15dd_059d_4d44_809b_69d4f9afc917" at bounding box center [496, 545] width 160 height 9
click at [470, 280] on div at bounding box center [588, 505] width 1176 height 1010
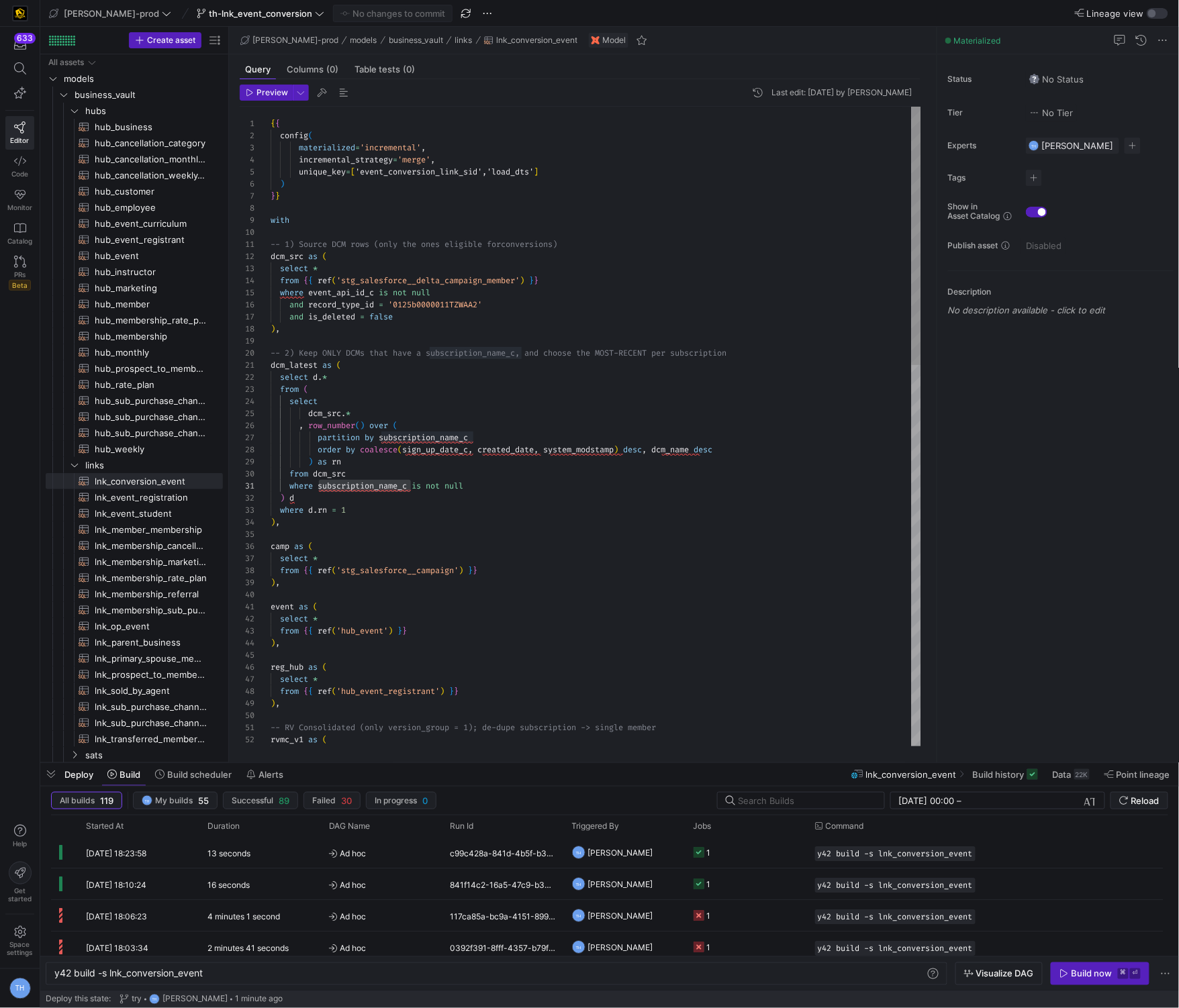
click at [734, 455] on div "select reg_hub as ( select * from { { ref ( 'hub_event_registrant' ) } } ) , --…" at bounding box center [595, 897] width 651 height 1581
click at [654, 448] on div "select reg_hub as ( select * from { { ref ( 'hub_event_registrant' ) } } ) , --…" at bounding box center [595, 897] width 651 height 1581
click at [732, 448] on div "select reg_hub as ( select * from { { ref ( 'hub_event_registrant' ) } } ) , --…" at bounding box center [595, 897] width 651 height 1581
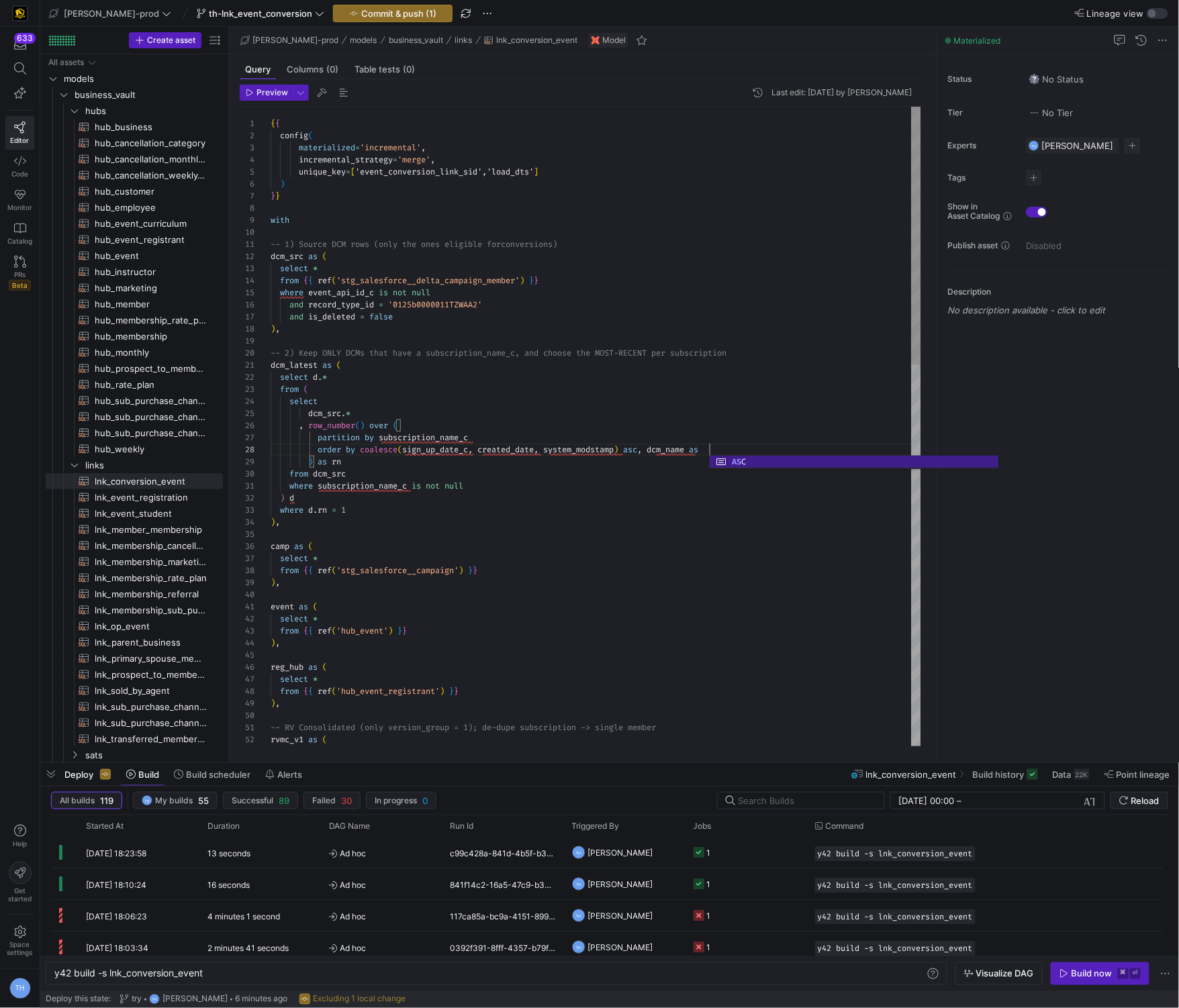
scroll to position [83, 444]
type textarea "dcm_latest as ( select d.* from ( select dcm_src.* , row_number() over ( partit…"
click at [349, 11] on span "Commit & push (1)" at bounding box center [393, 14] width 87 height 11
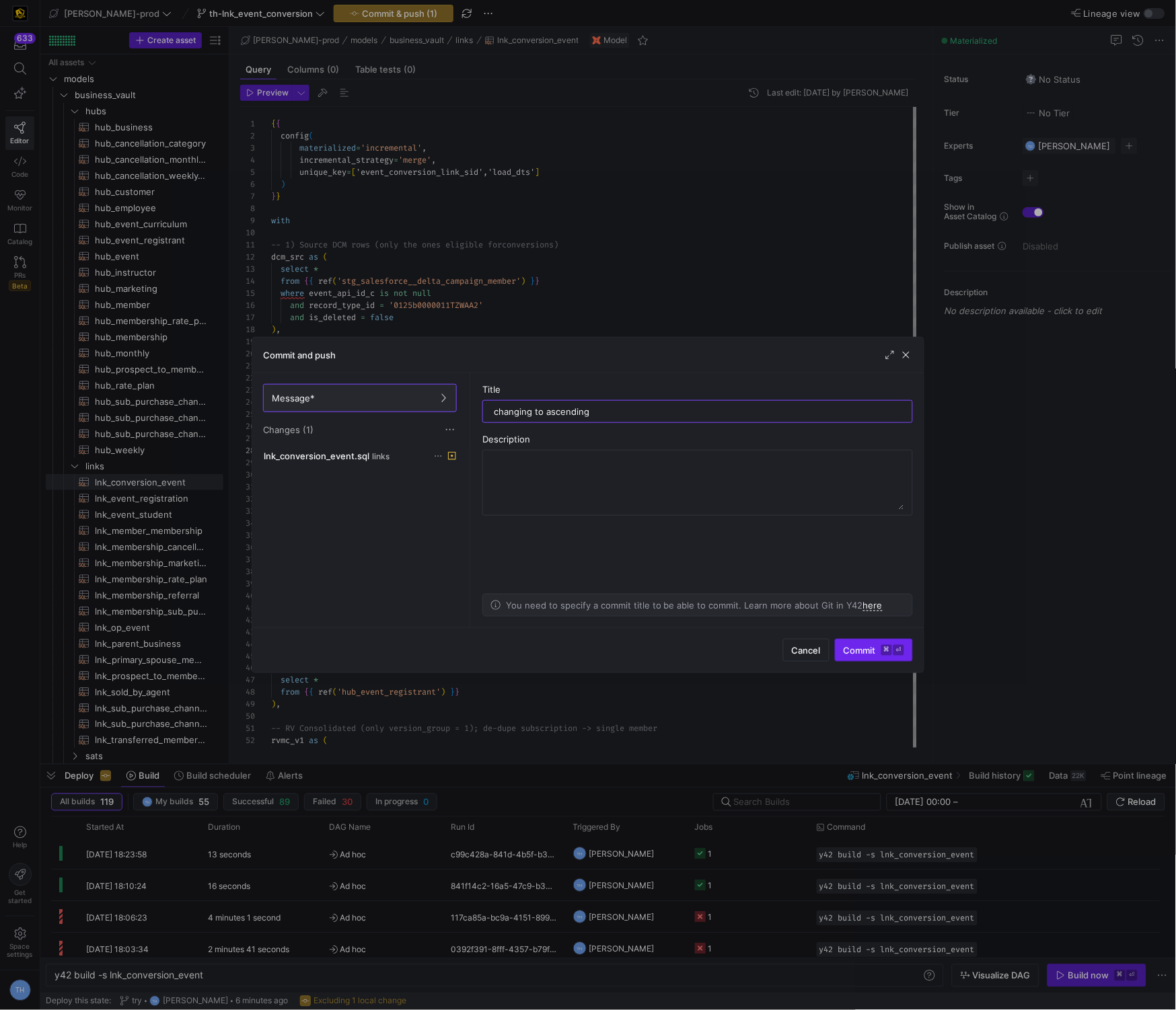
type input "changing to ascending"
click at [897, 648] on kbd "⏎" at bounding box center [900, 651] width 11 height 11
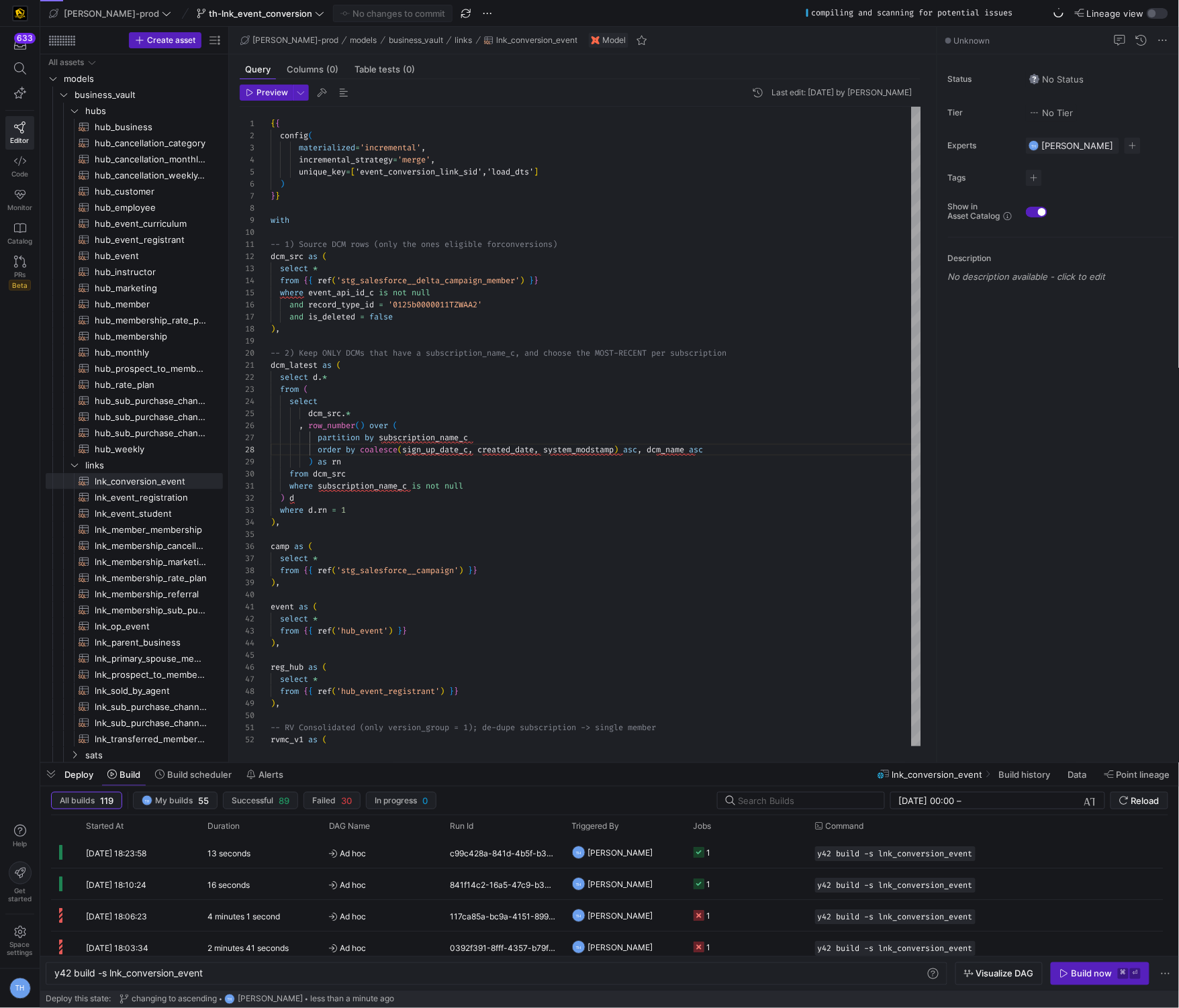
scroll to position [0, 149]
click at [1114, 974] on span "Build now ⌘ ⏎" at bounding box center [1101, 974] width 82 height 11
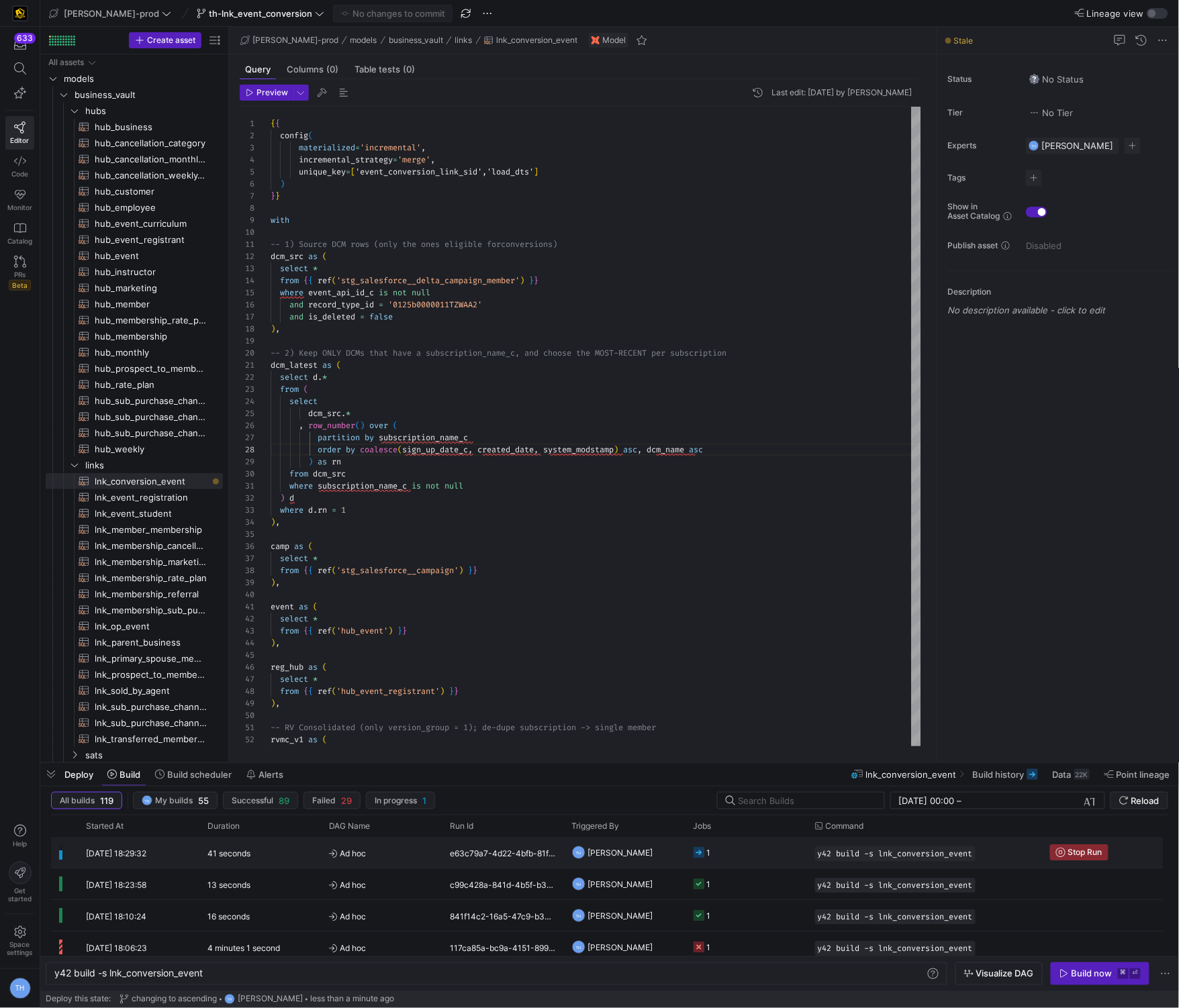
click at [652, 847] on span "[PERSON_NAME]" at bounding box center [621, 853] width 65 height 32
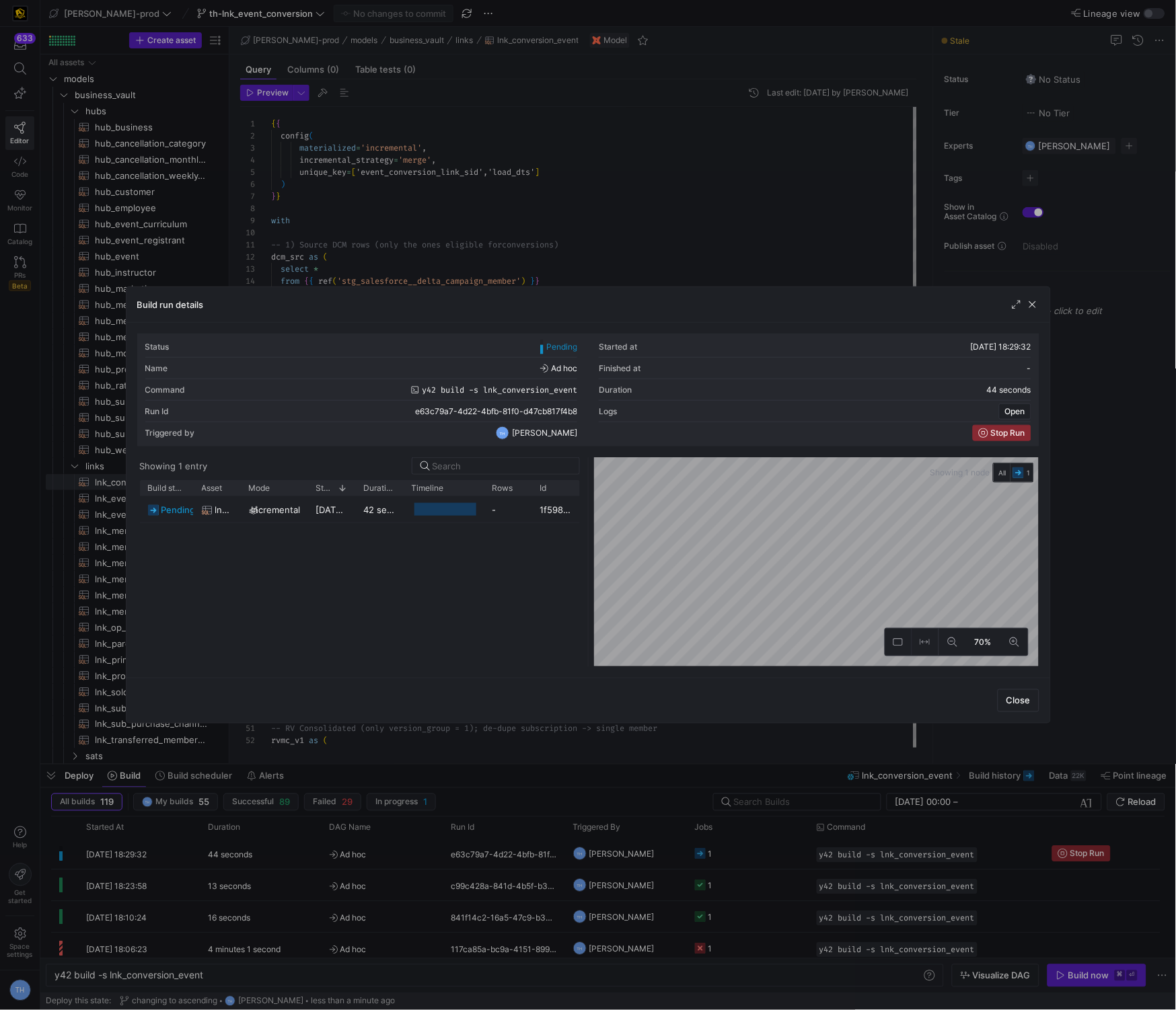
click at [572, 175] on div at bounding box center [588, 505] width 1176 height 1010
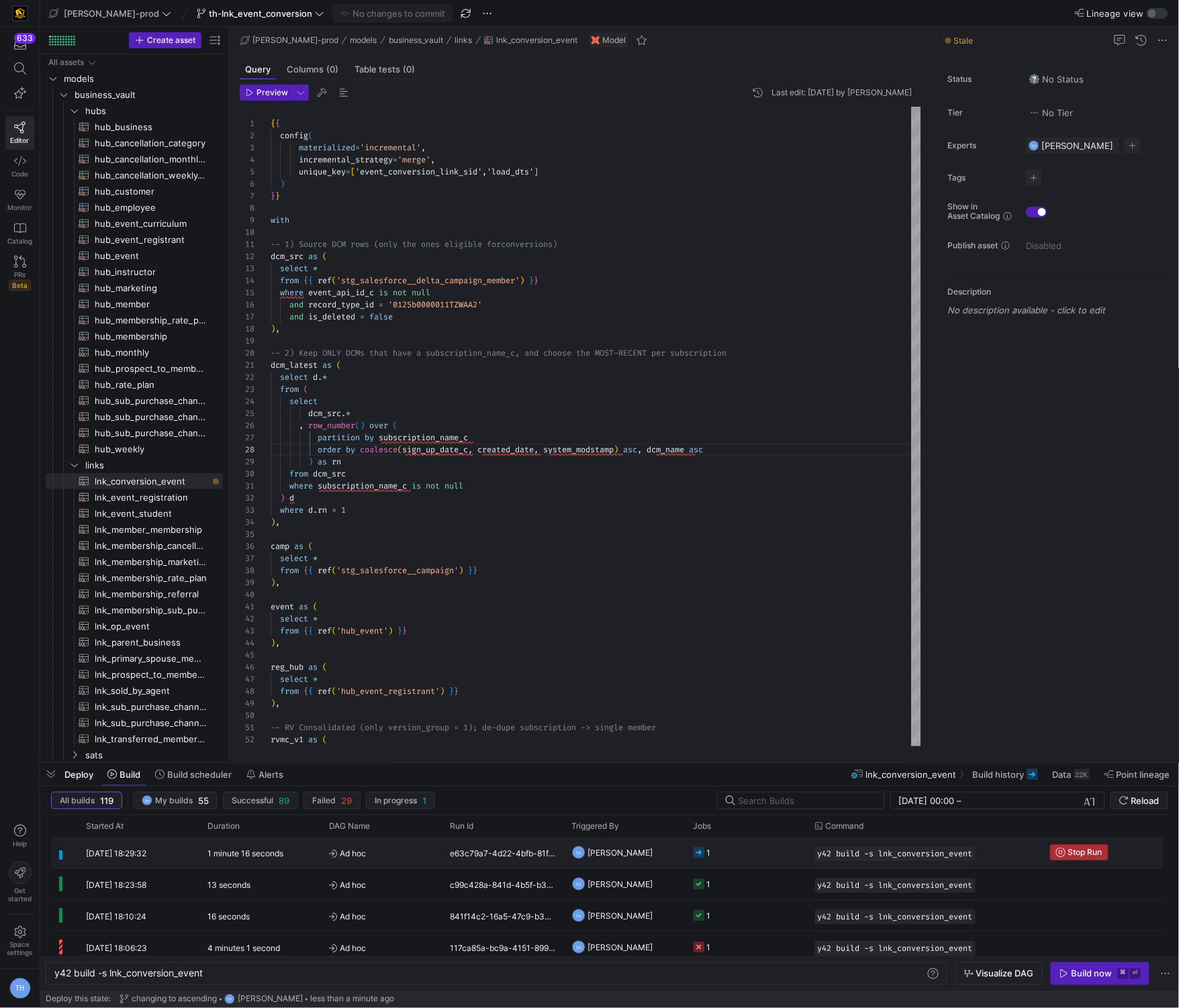
click at [1087, 848] on span "Stop Run" at bounding box center [1086, 852] width 34 height 9
click at [1095, 979] on div "Build now" at bounding box center [1092, 974] width 41 height 11
click at [388, 856] on span "Ad hoc" at bounding box center [382, 853] width 105 height 32
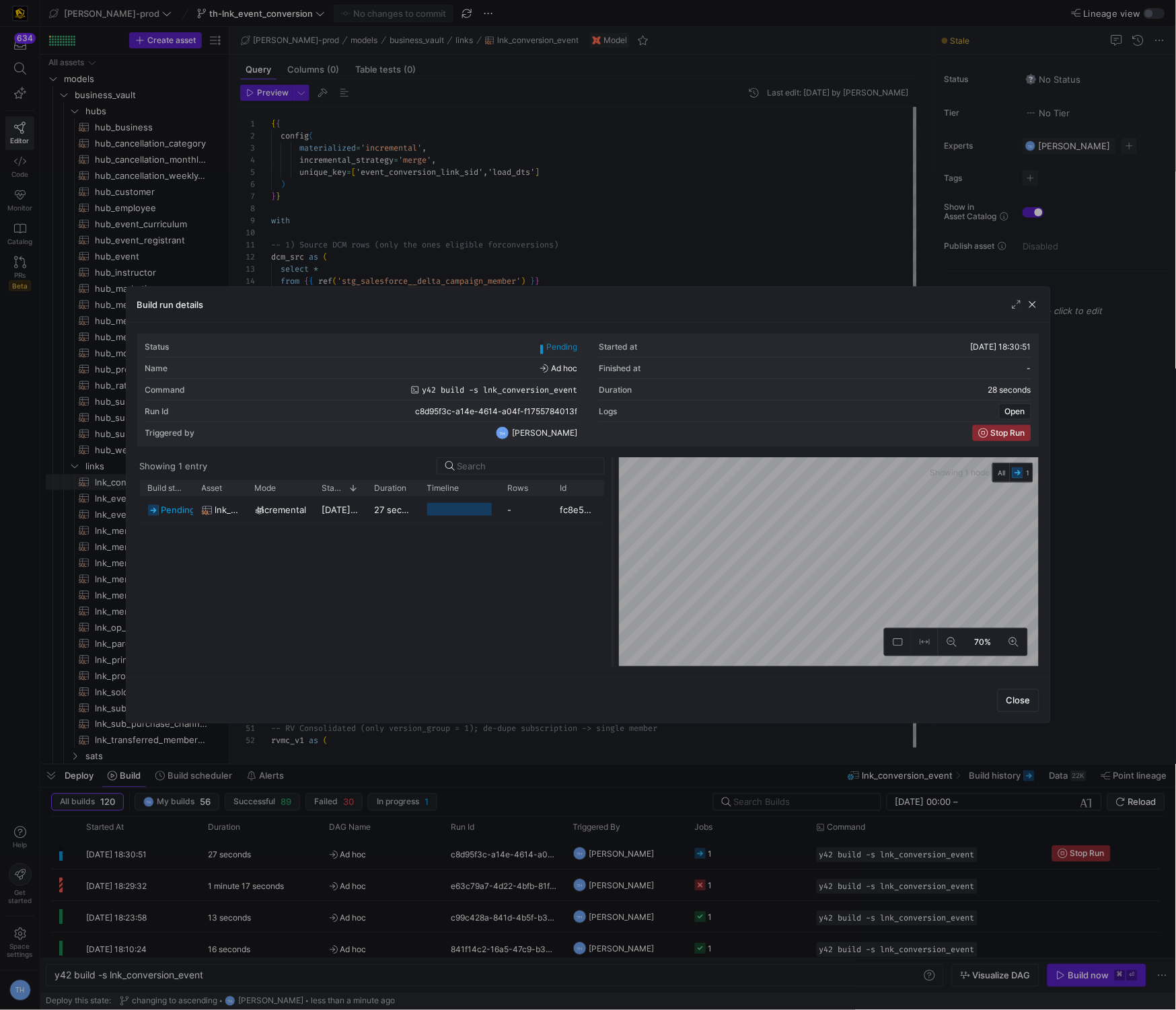
drag, startPoint x: 588, startPoint y: 527, endPoint x: 693, endPoint y: 511, distance: 106.2
click at [616, 512] on div at bounding box center [613, 562] width 5 height 210
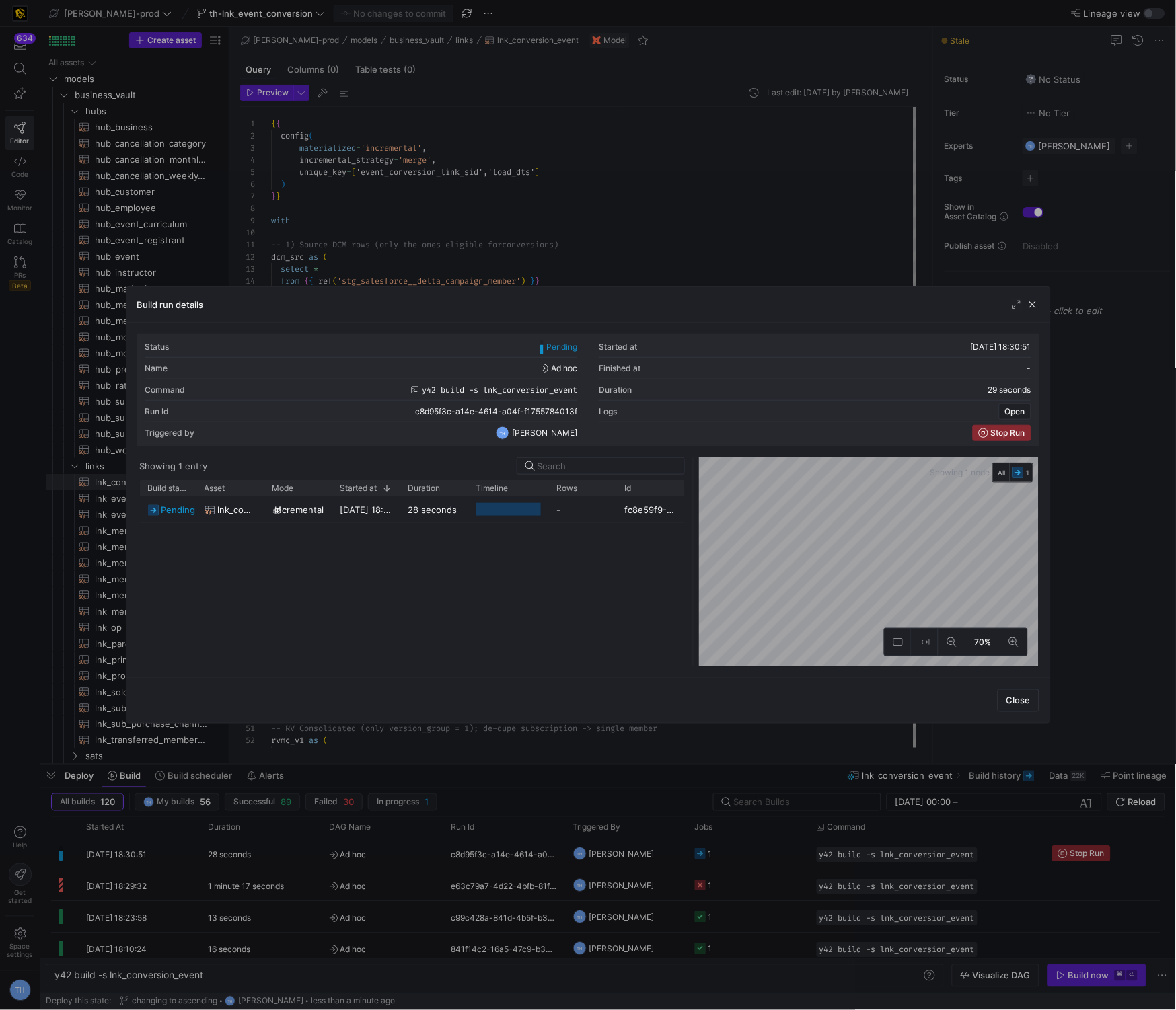
click at [684, 205] on div at bounding box center [588, 505] width 1176 height 1010
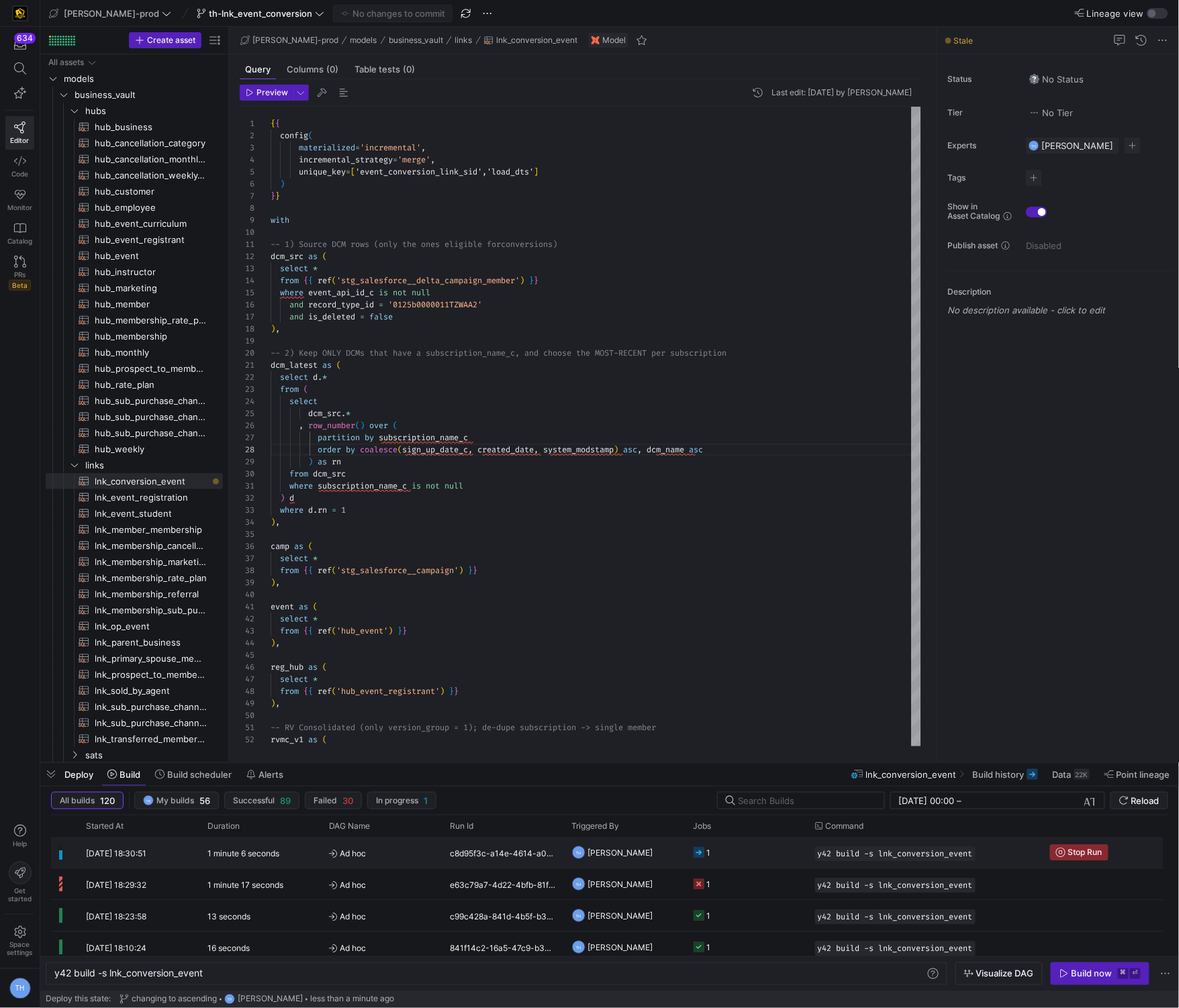
click at [724, 859] on y42-job-status-cell-renderer "1" at bounding box center [746, 852] width 105 height 30
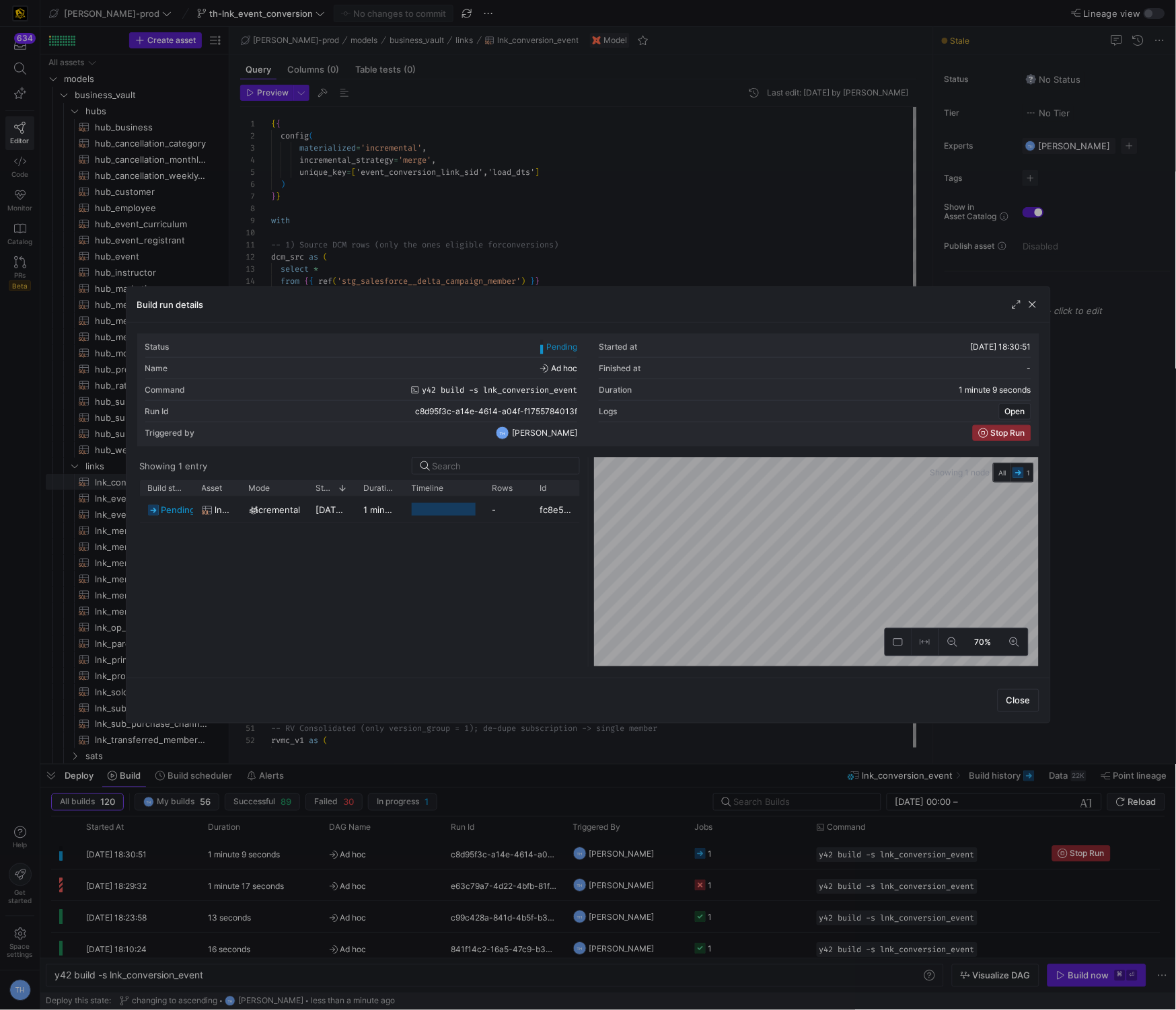
click at [516, 232] on div at bounding box center [588, 505] width 1176 height 1010
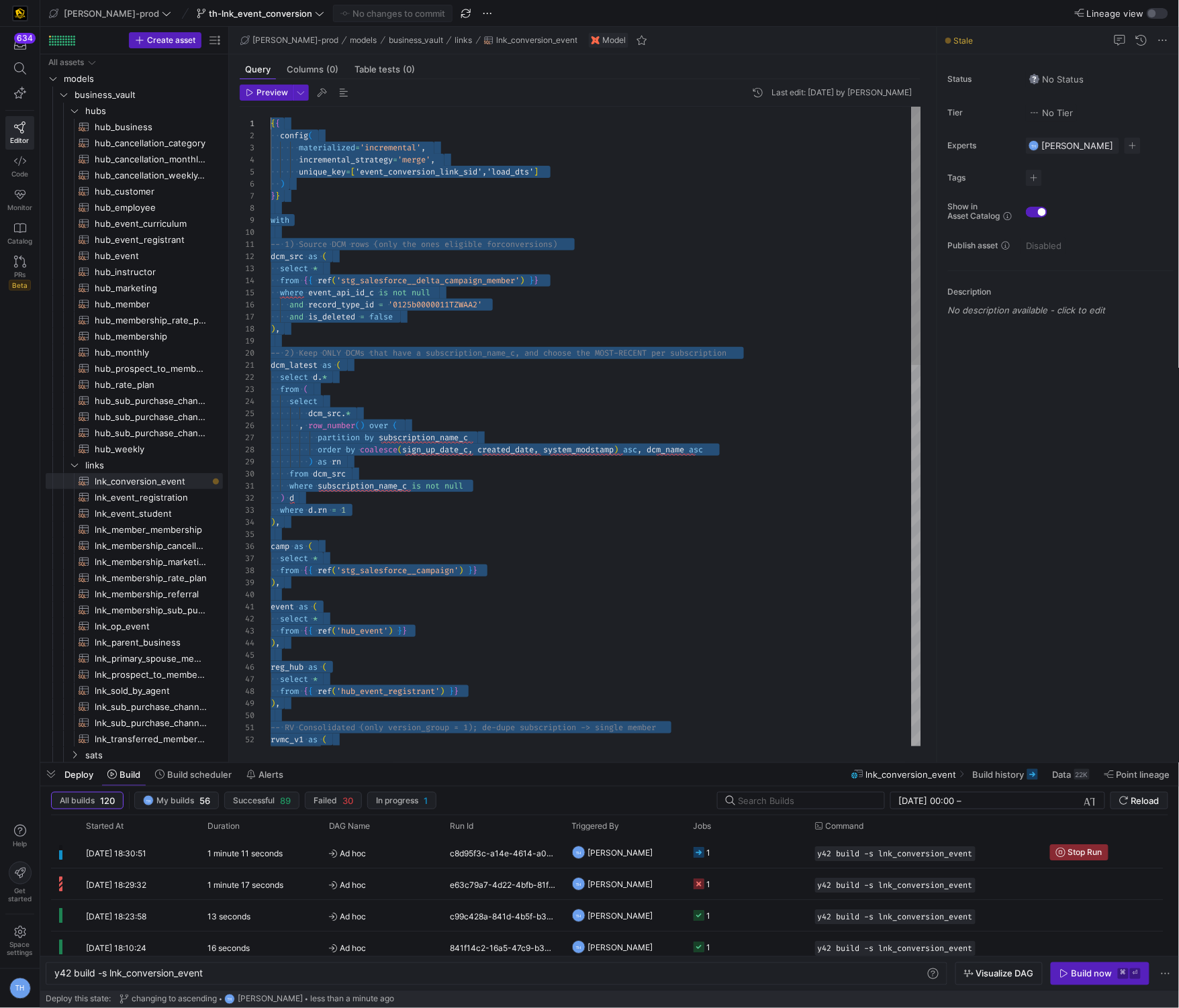
scroll to position [0, 0]
drag, startPoint x: 368, startPoint y: 725, endPoint x: 394, endPoint y: -61, distance: 786.4
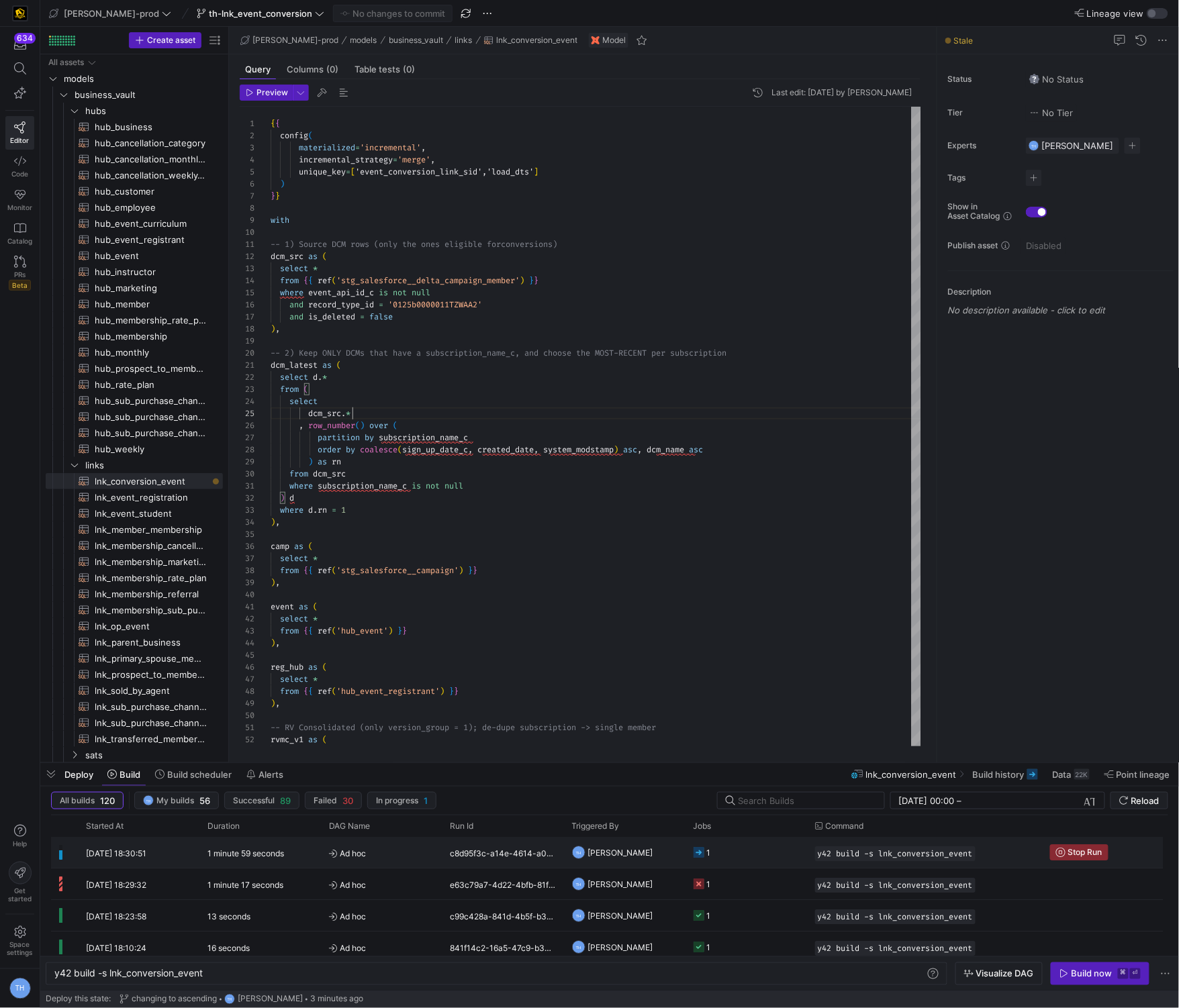
click at [315, 859] on div "1 minute 59 seconds" at bounding box center [260, 853] width 122 height 31
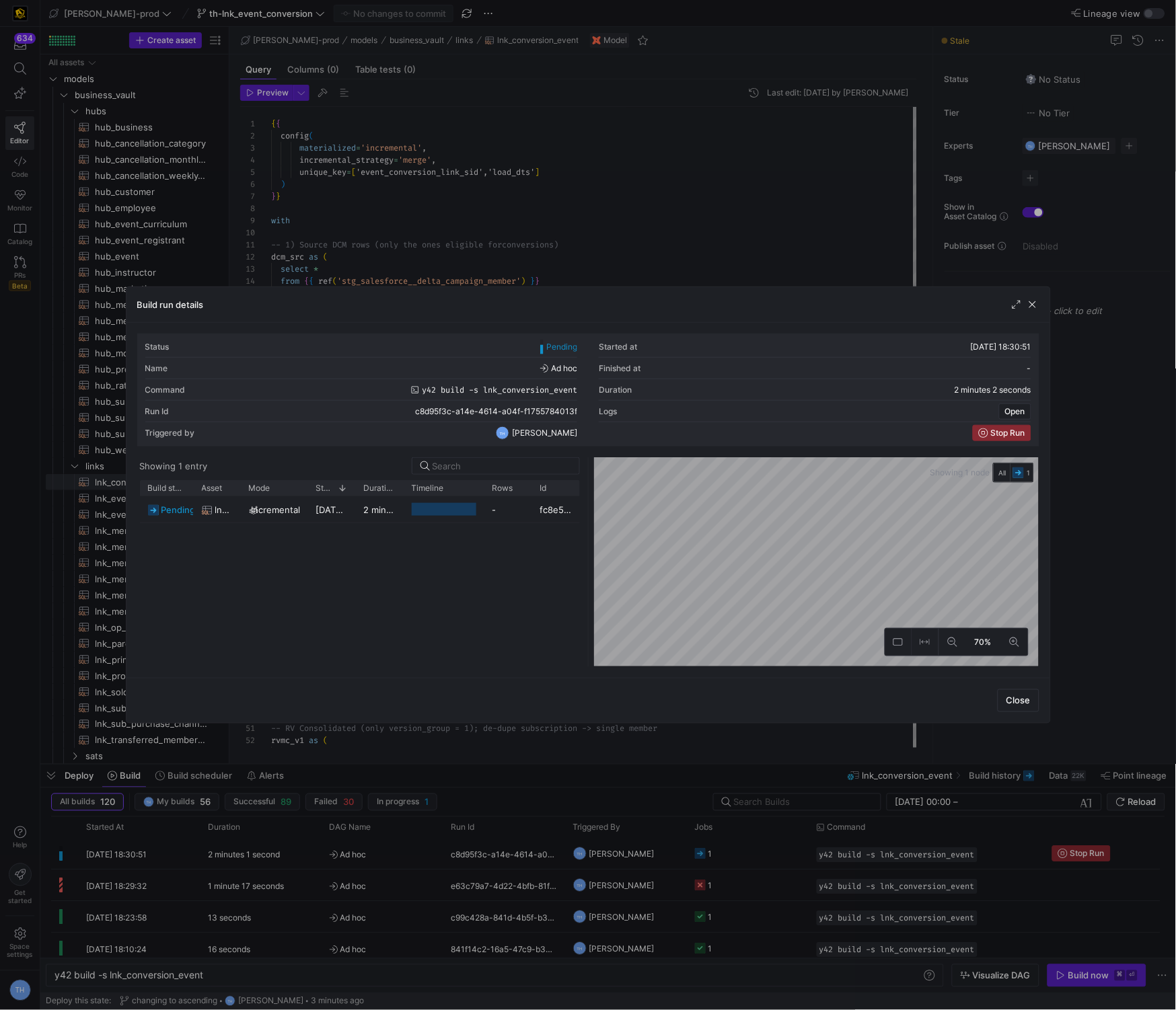
click at [403, 162] on div at bounding box center [588, 505] width 1176 height 1010
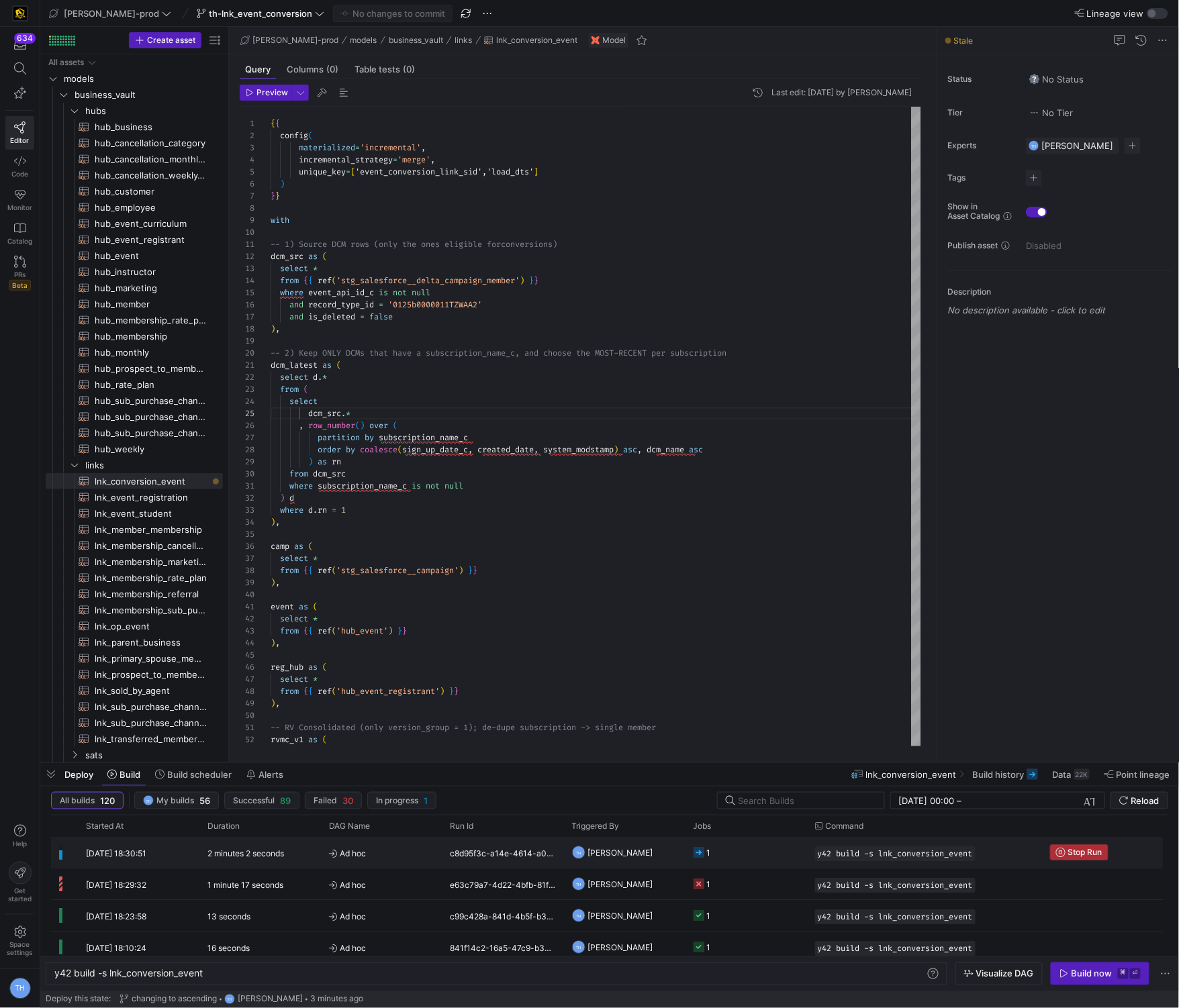
click at [1086, 847] on span "Stop Run" at bounding box center [1086, 852] width 34 height 9
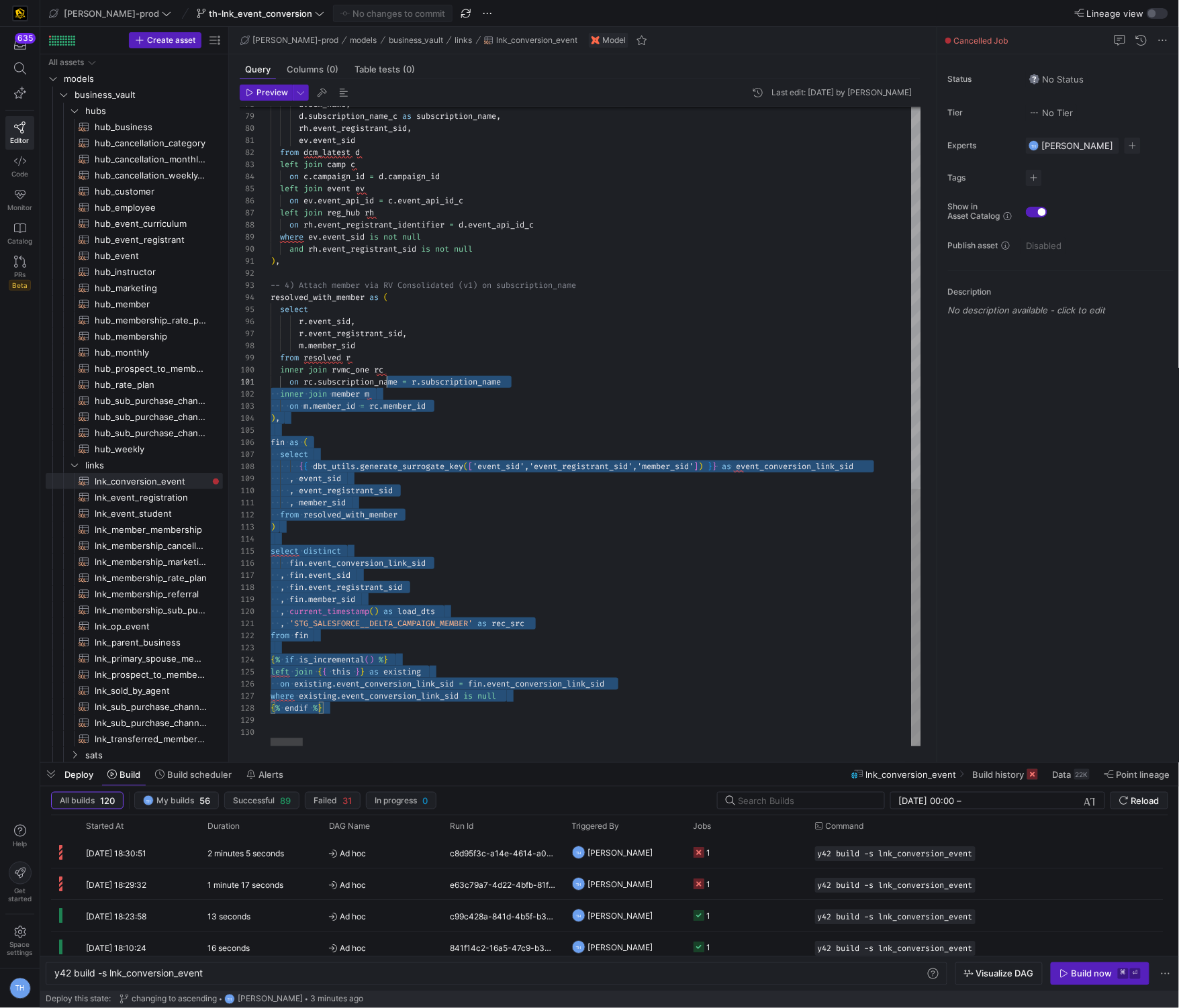
scroll to position [0, 0]
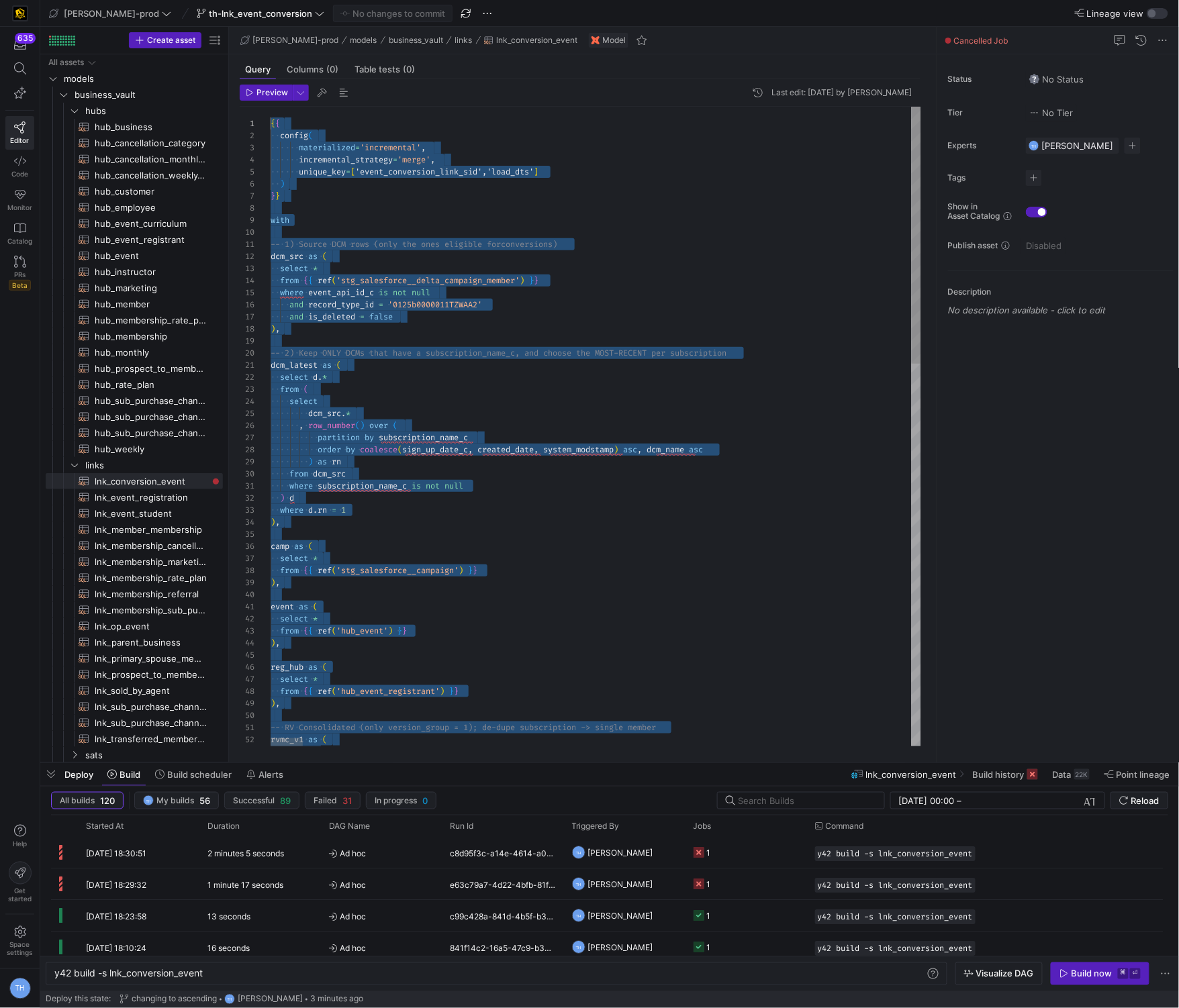
drag, startPoint x: 477, startPoint y: 713, endPoint x: 119, endPoint y: -64, distance: 855.5
type textarea "{% if is_incremental() %} left join {{ this }} as existing on existing.event_co…"
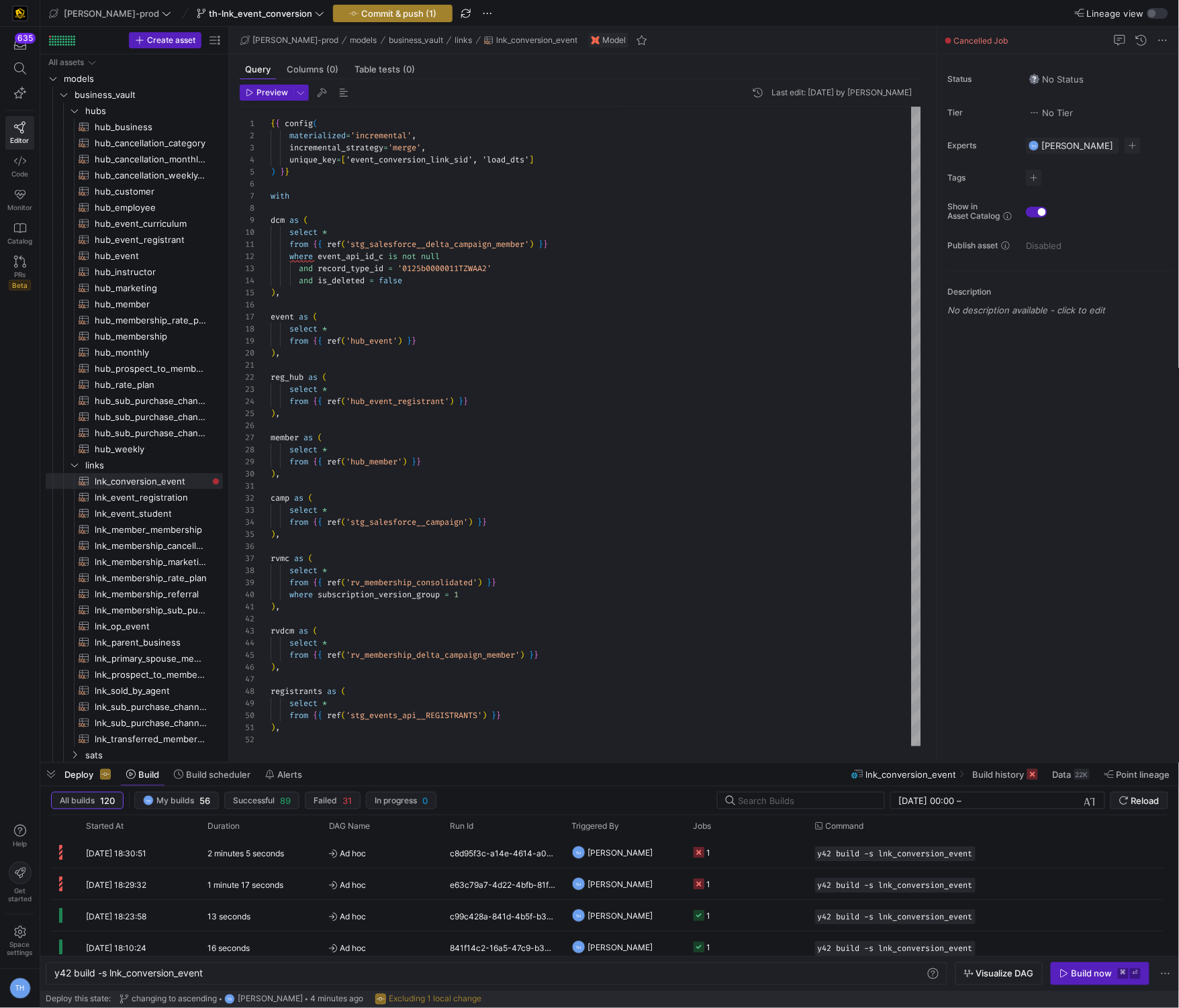
click at [361, 15] on span "Commit & push (1)" at bounding box center [398, 14] width 75 height 11
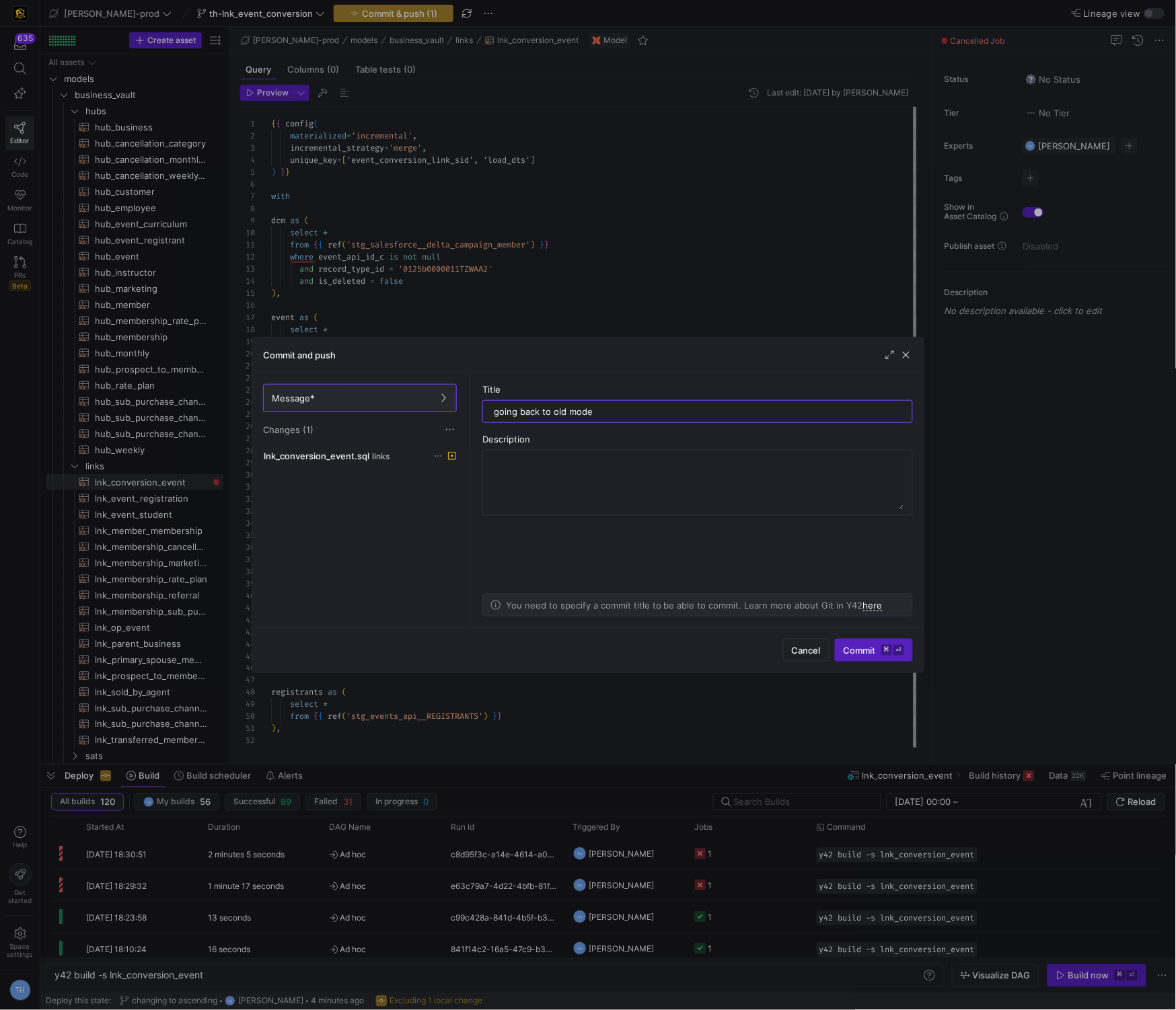
type input "going back to old model"
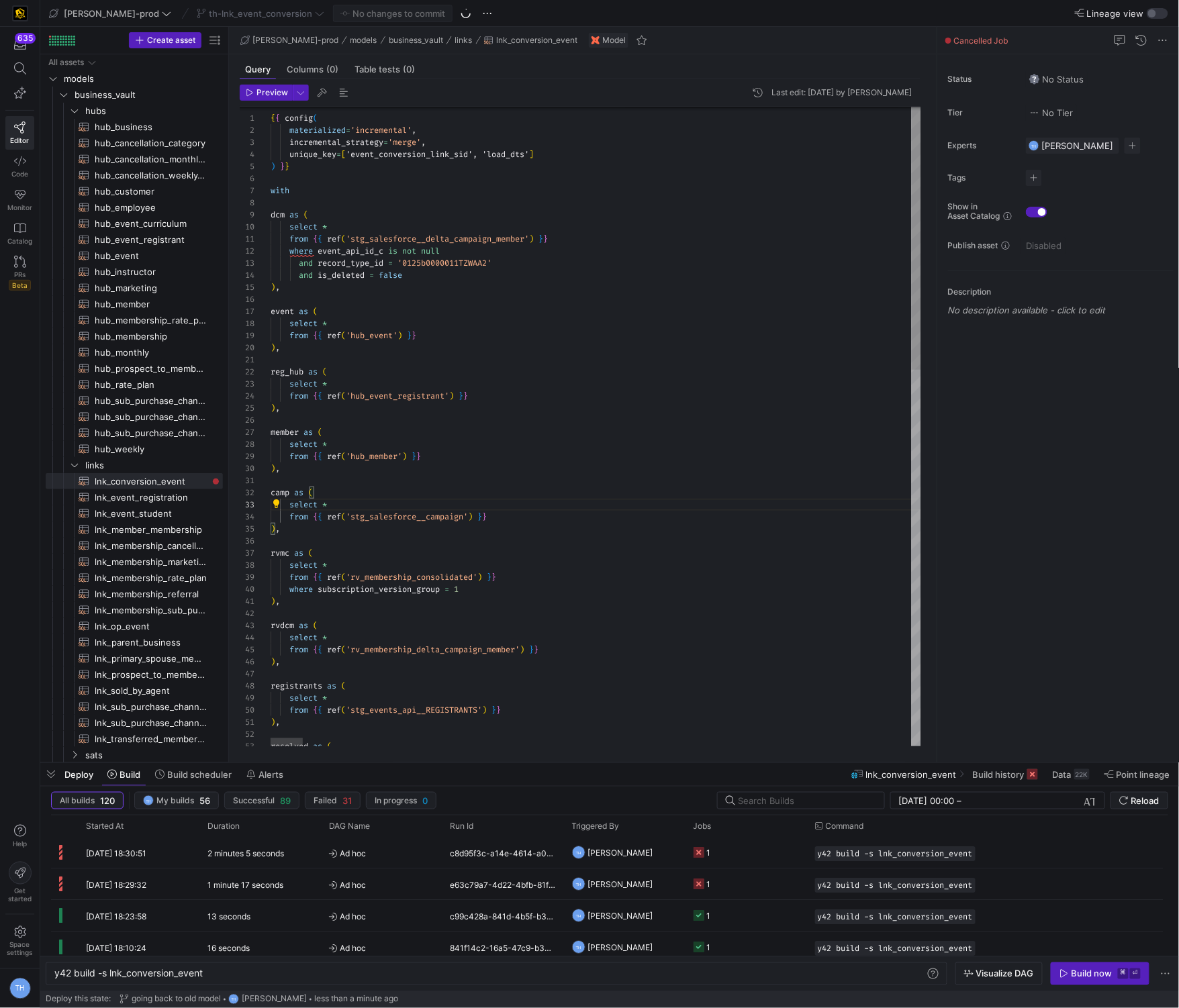
click at [1084, 966] on span "button" at bounding box center [1100, 974] width 97 height 22
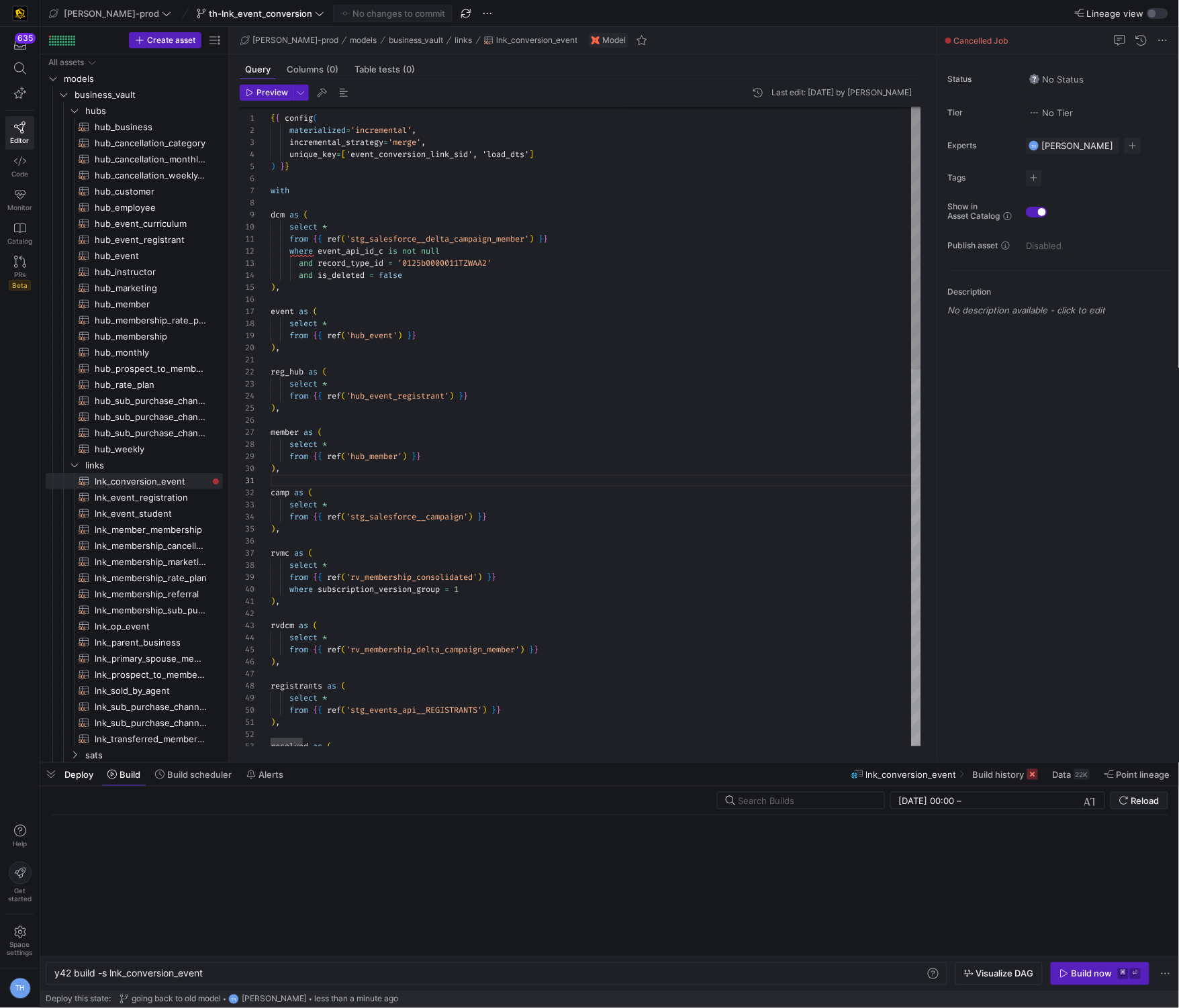
scroll to position [83, 77]
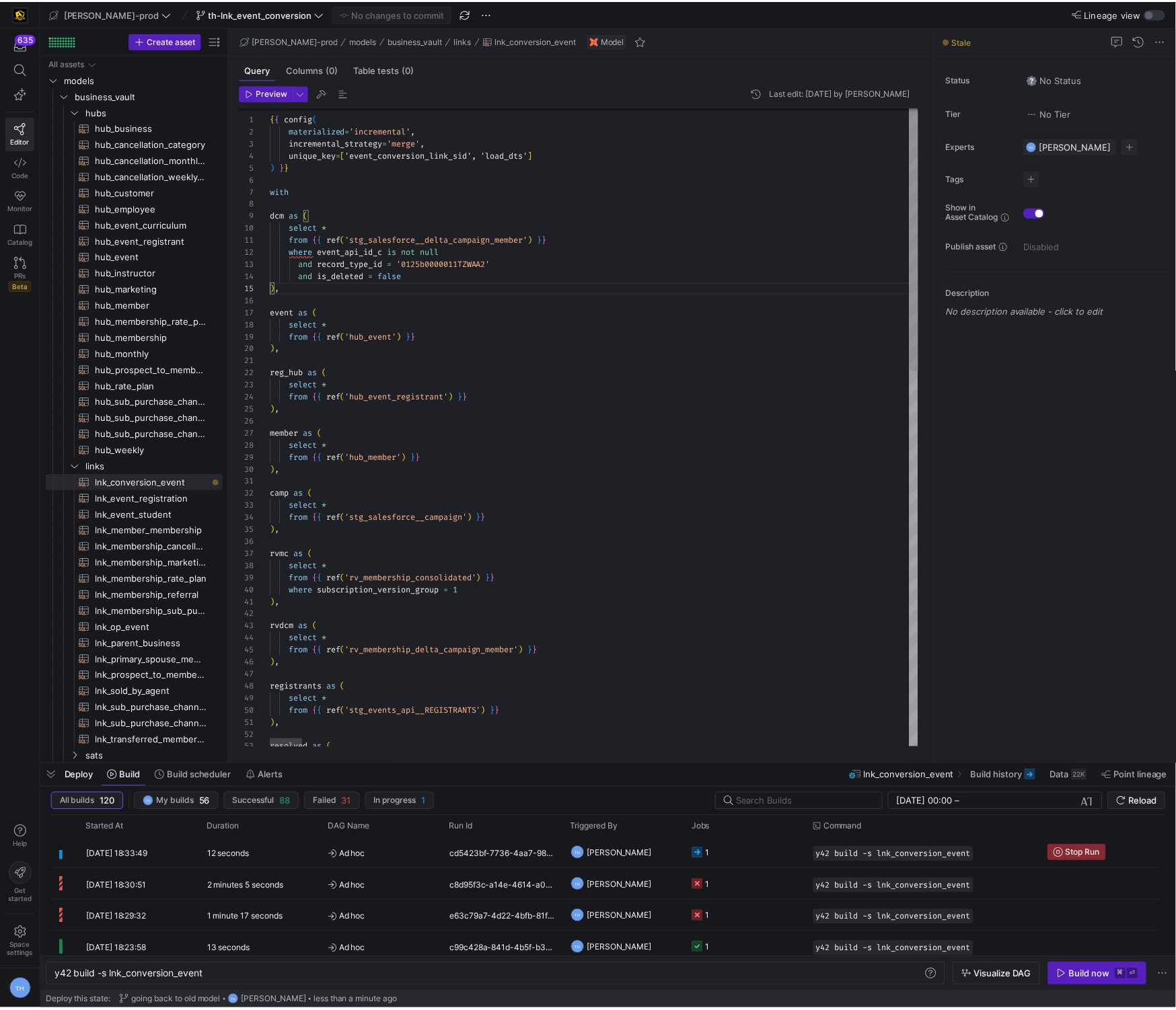
scroll to position [61, 0]
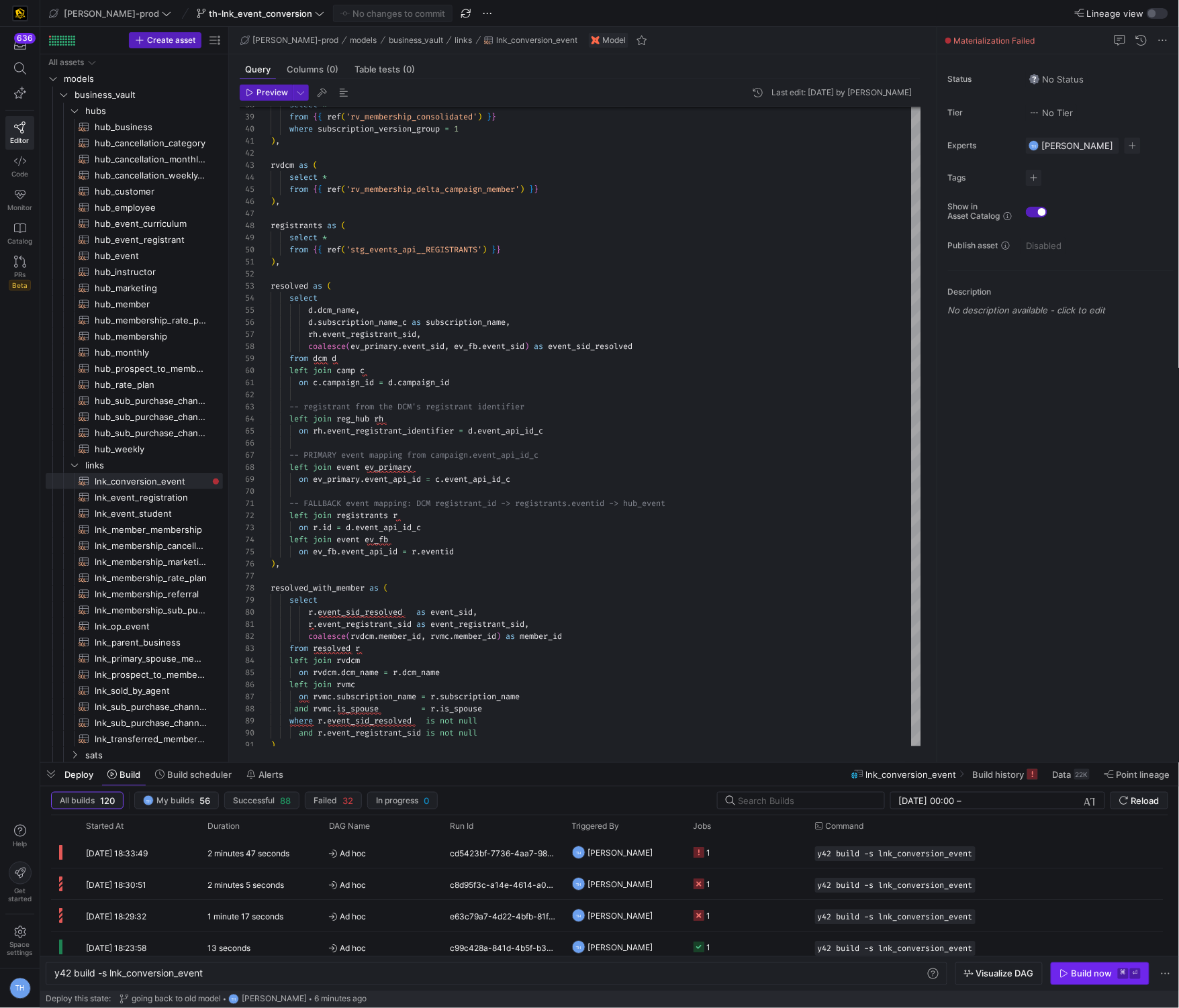
click at [1095, 979] on span "button" at bounding box center [1100, 974] width 97 height 22
click at [497, 852] on div "f51025ea-cde1-4048-a55d-29aaca19ff6e" at bounding box center [504, 853] width 122 height 31
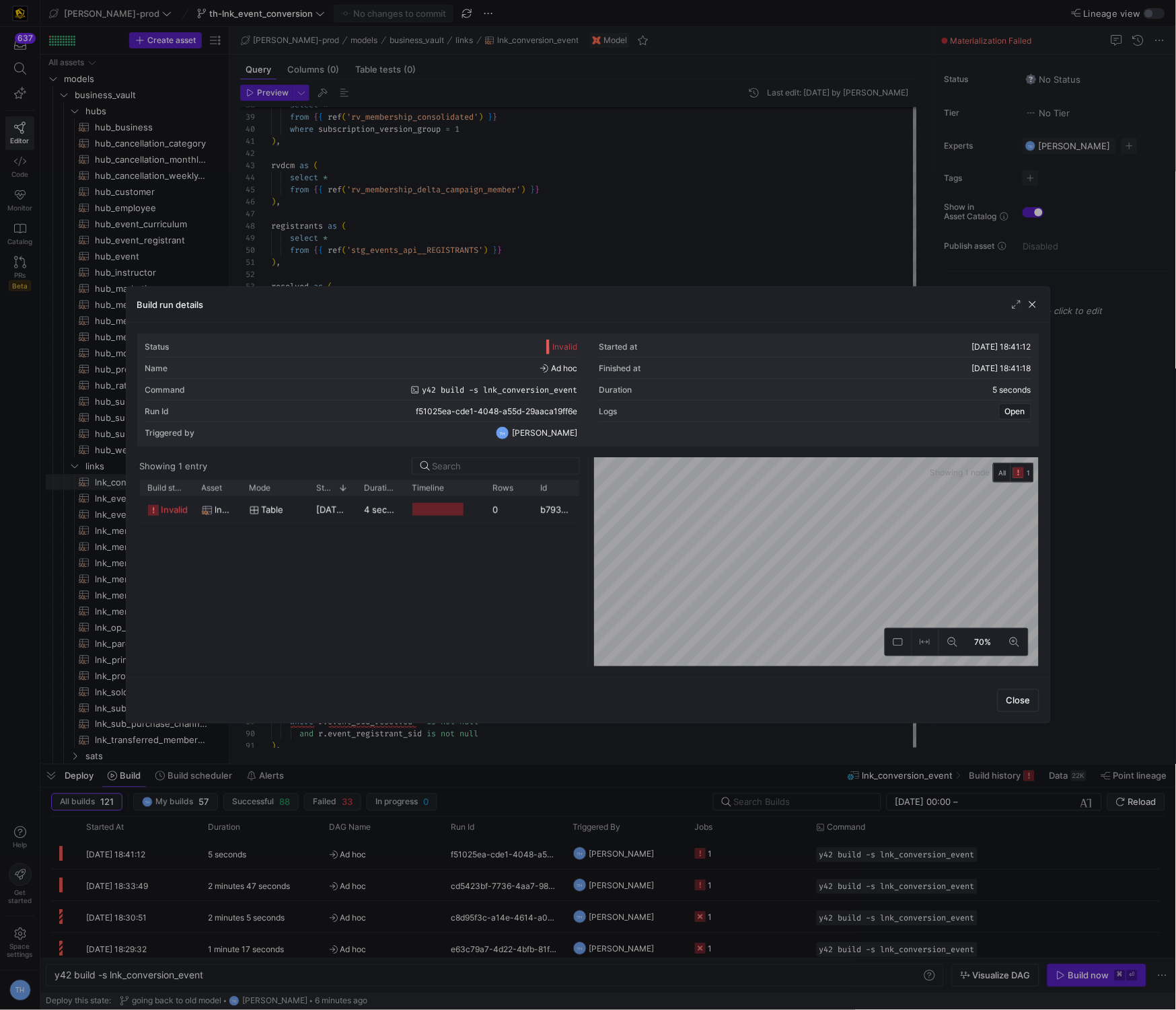
click at [407, 521] on div at bounding box center [445, 509] width 81 height 26
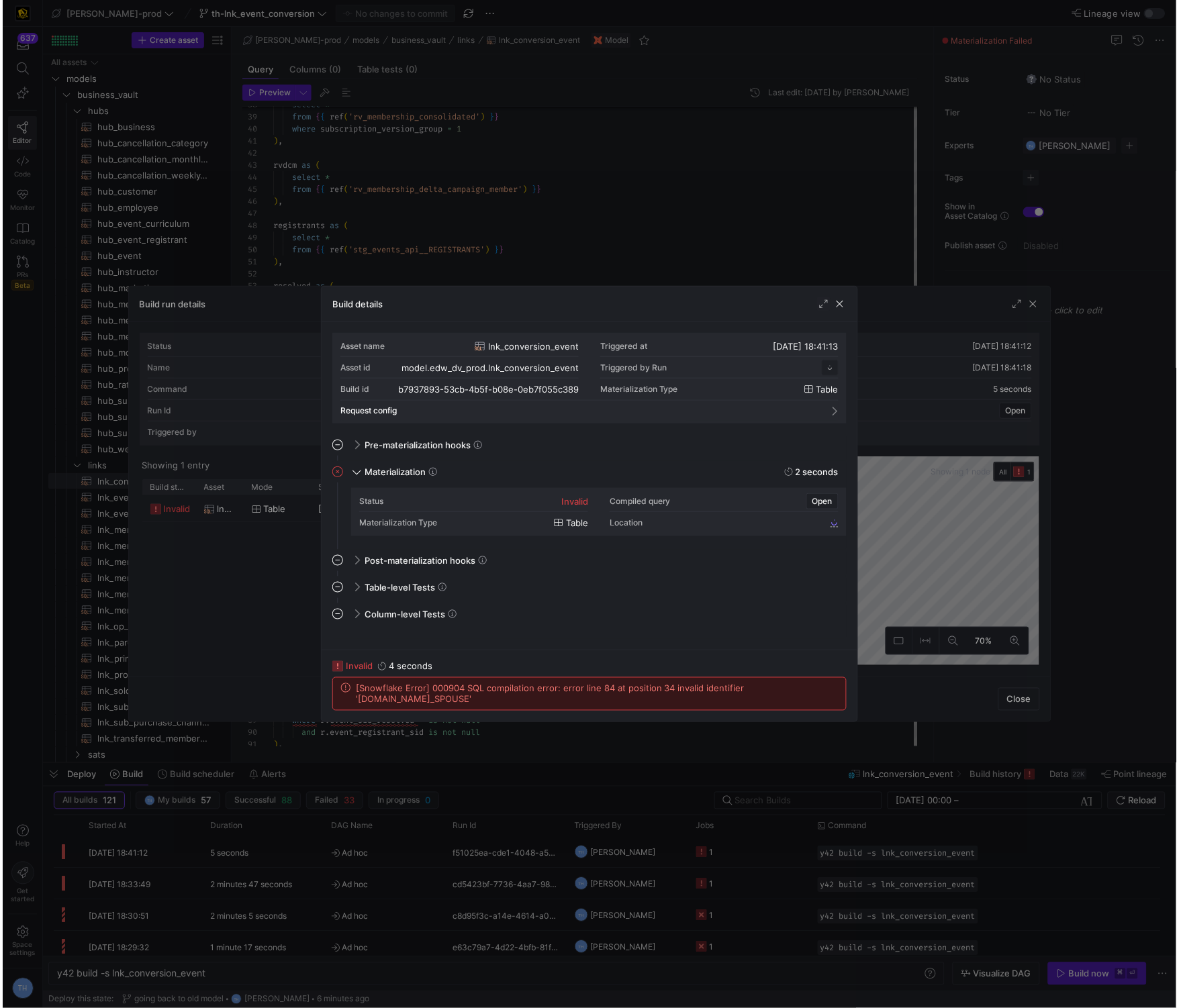
scroll to position [121, 0]
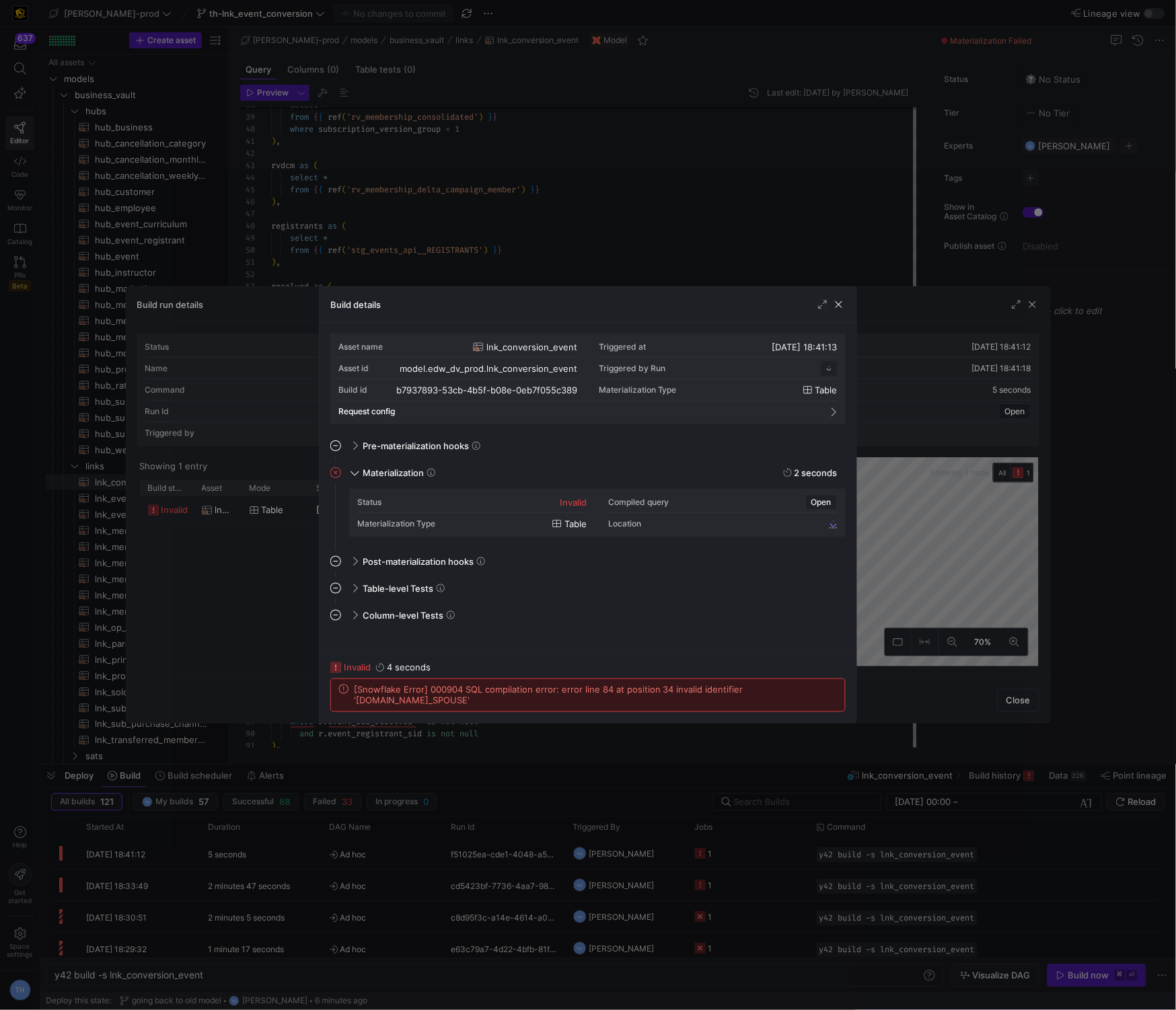
click at [554, 282] on div at bounding box center [588, 505] width 1176 height 1010
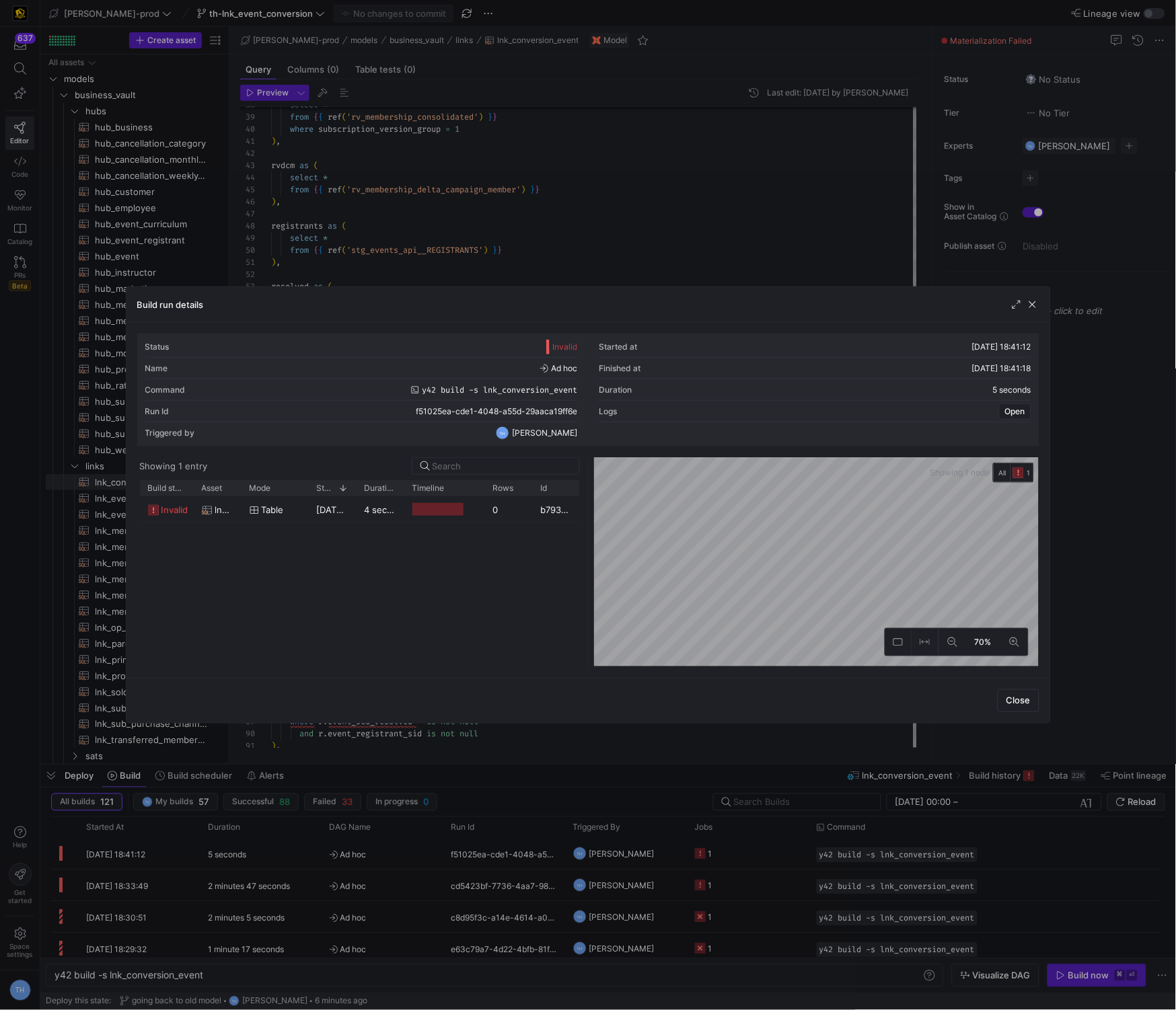
click at [554, 282] on div at bounding box center [588, 505] width 1176 height 1010
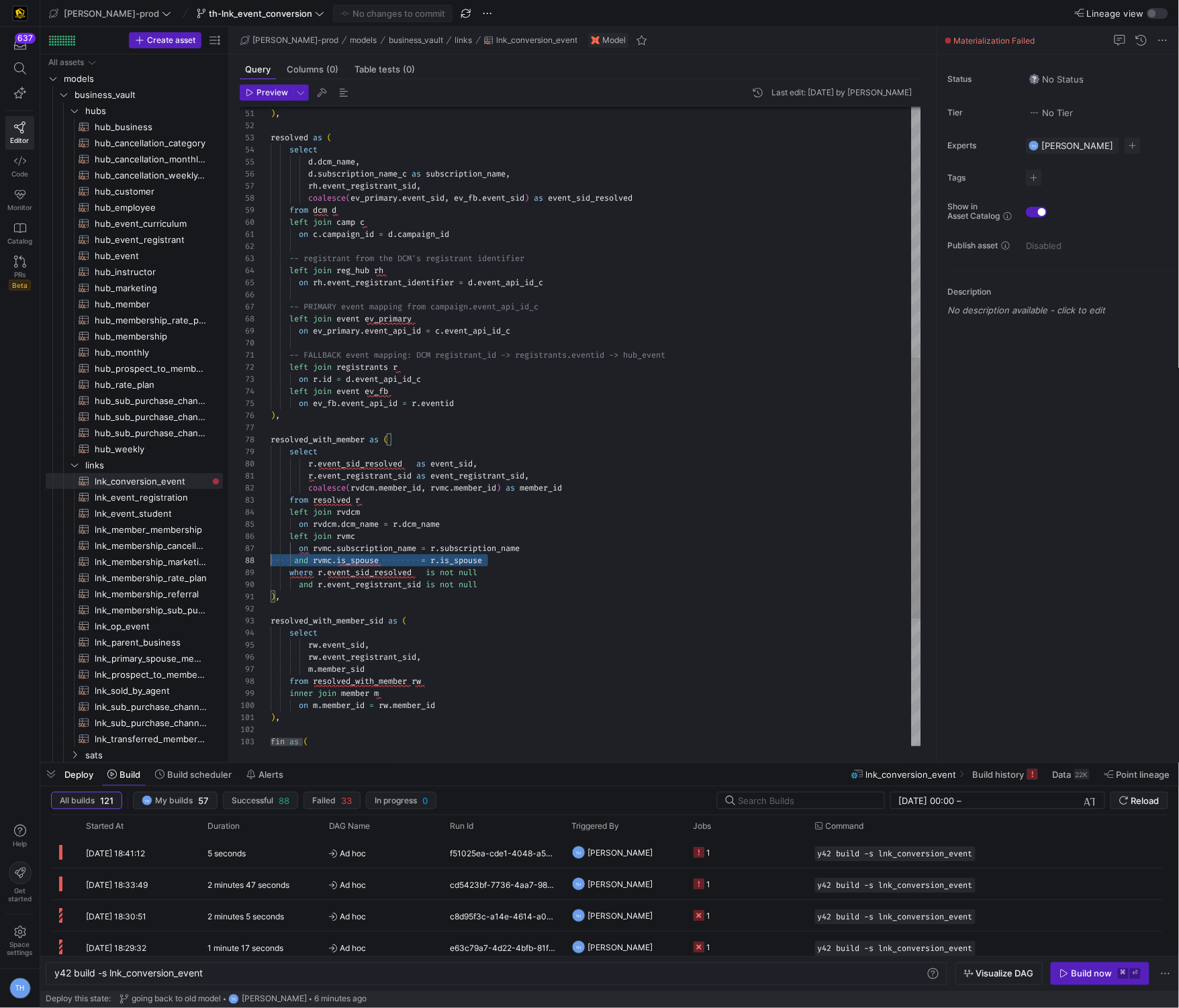
scroll to position [83, 0]
drag, startPoint x: 508, startPoint y: 562, endPoint x: 188, endPoint y: 558, distance: 320.0
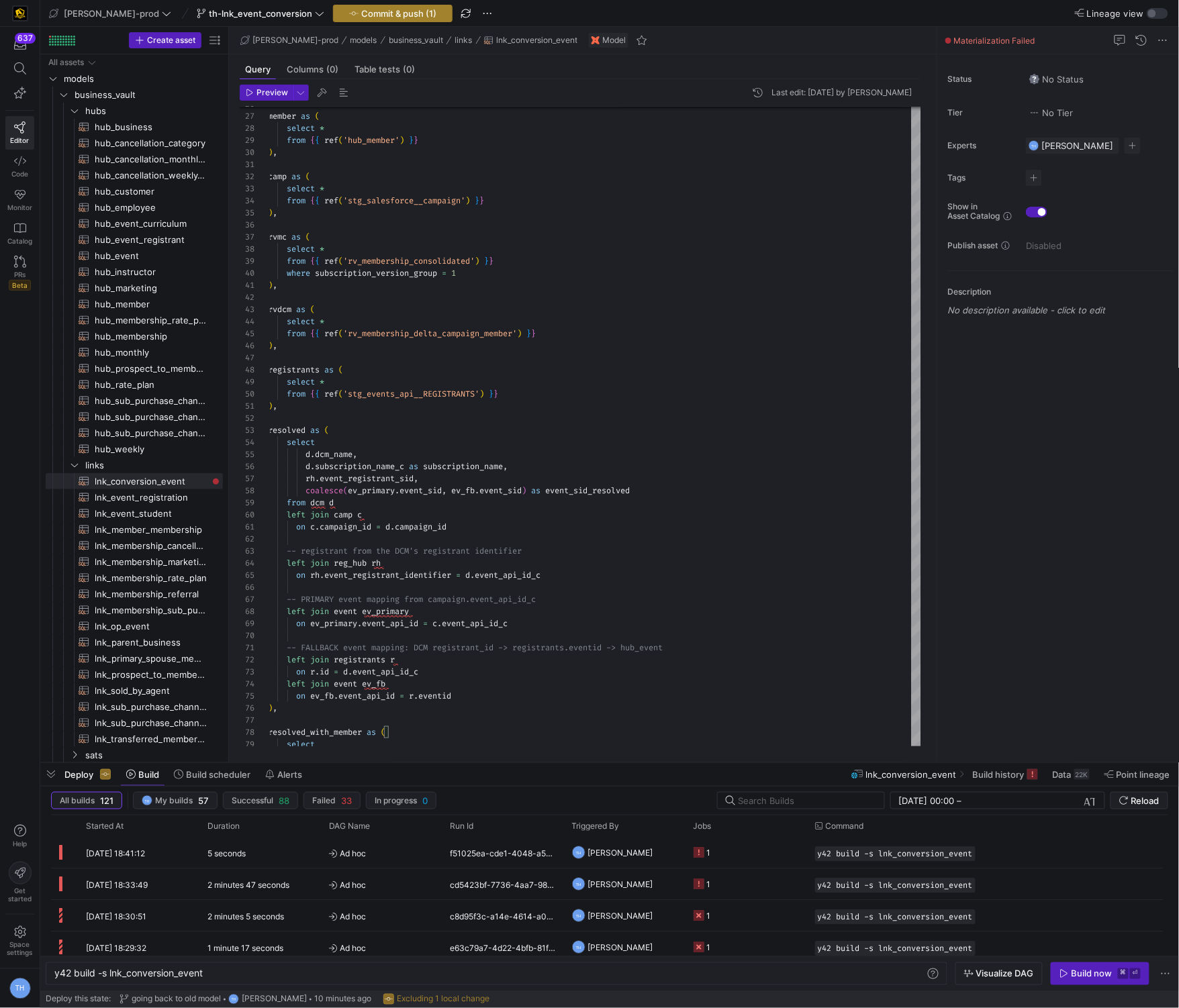
type textarea "r.event_registrant_sid as event_registrant_sid, coalesce(rvdcm.member_id, rvmc.…"
click at [390, 15] on span "Commit & push (1)" at bounding box center [398, 14] width 75 height 11
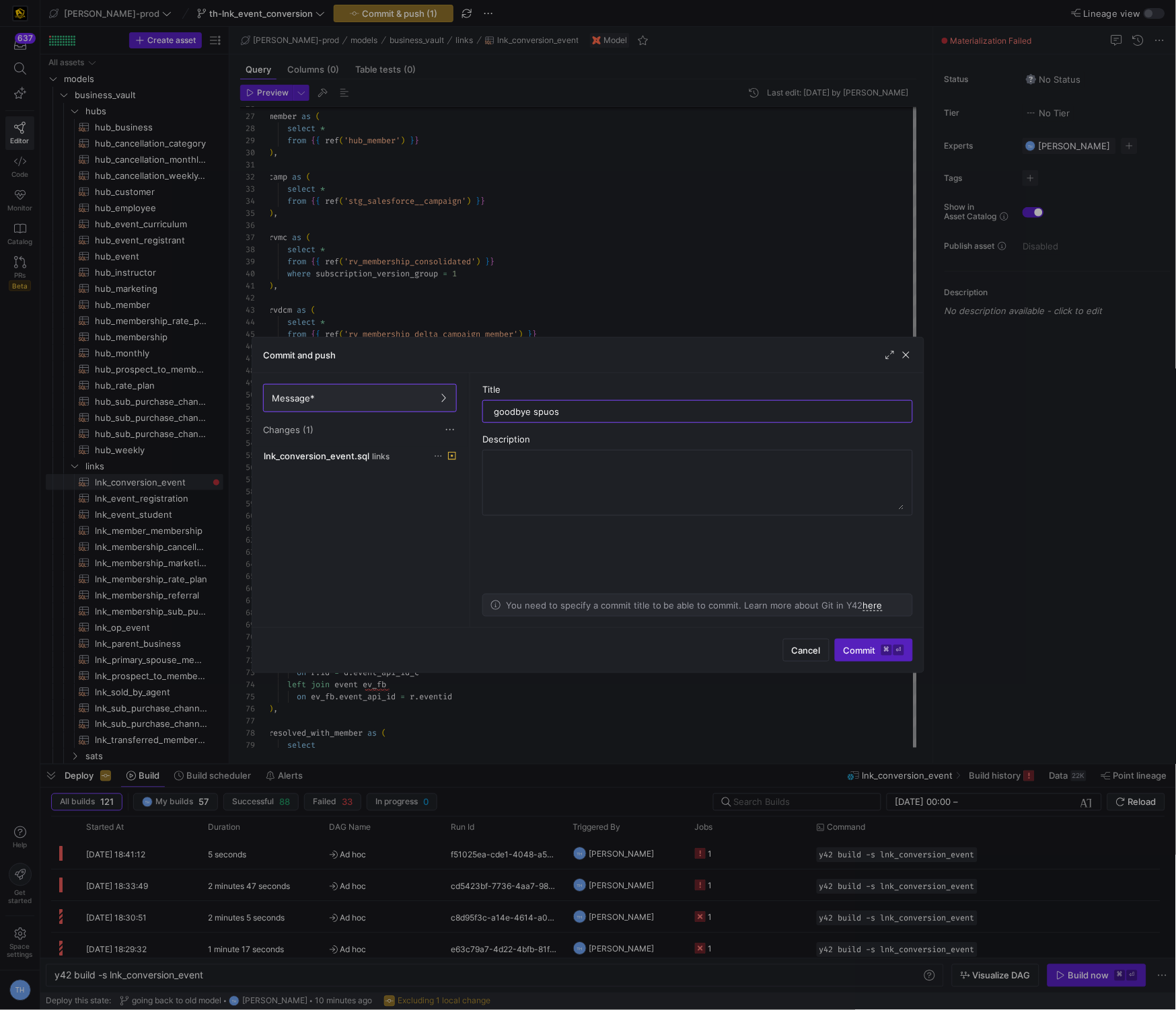
type input "goodbye spuose"
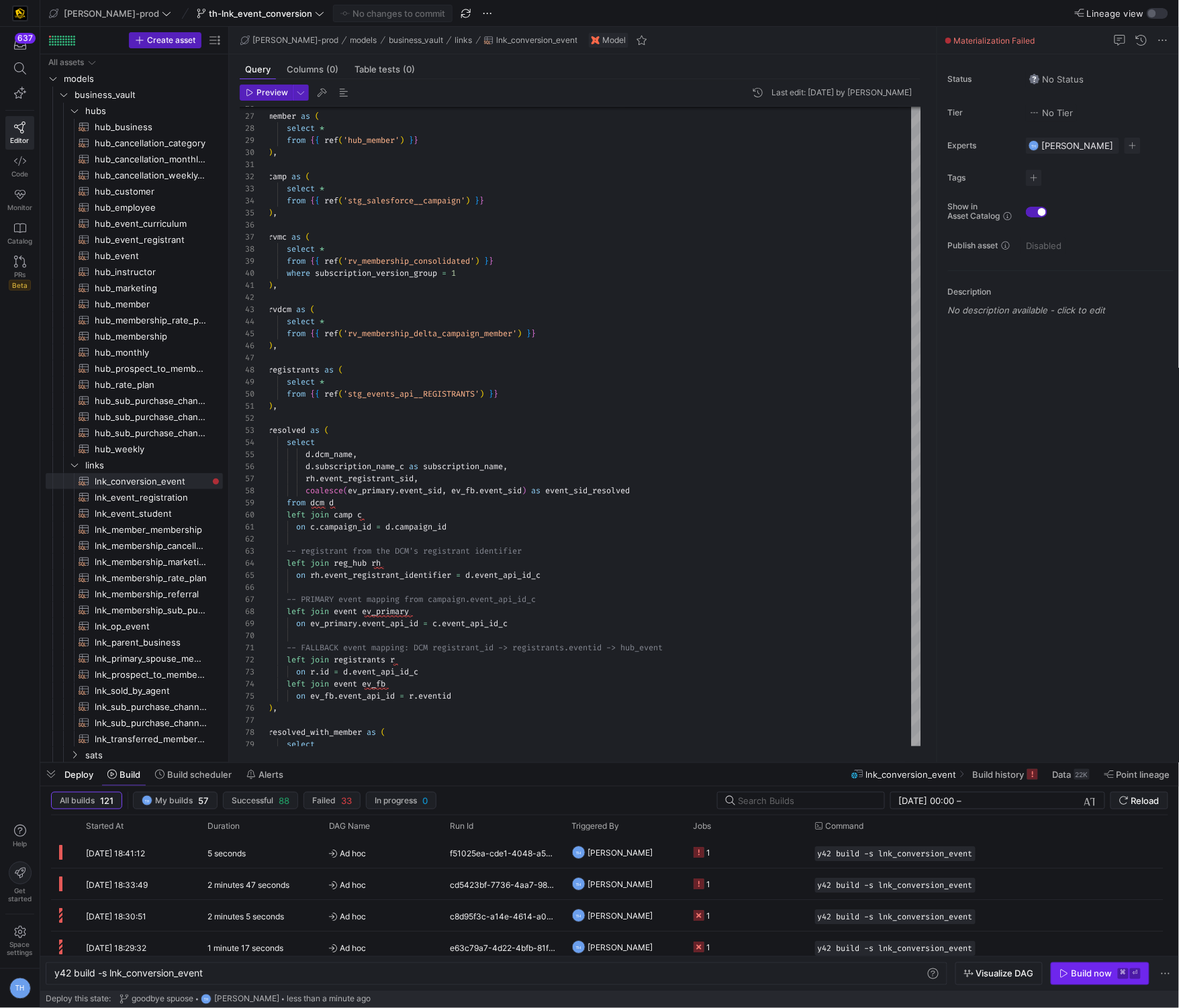
click at [1083, 972] on div "Build now" at bounding box center [1092, 974] width 41 height 11
click at [737, 843] on y42-job-status-cell-renderer "1" at bounding box center [746, 852] width 105 height 30
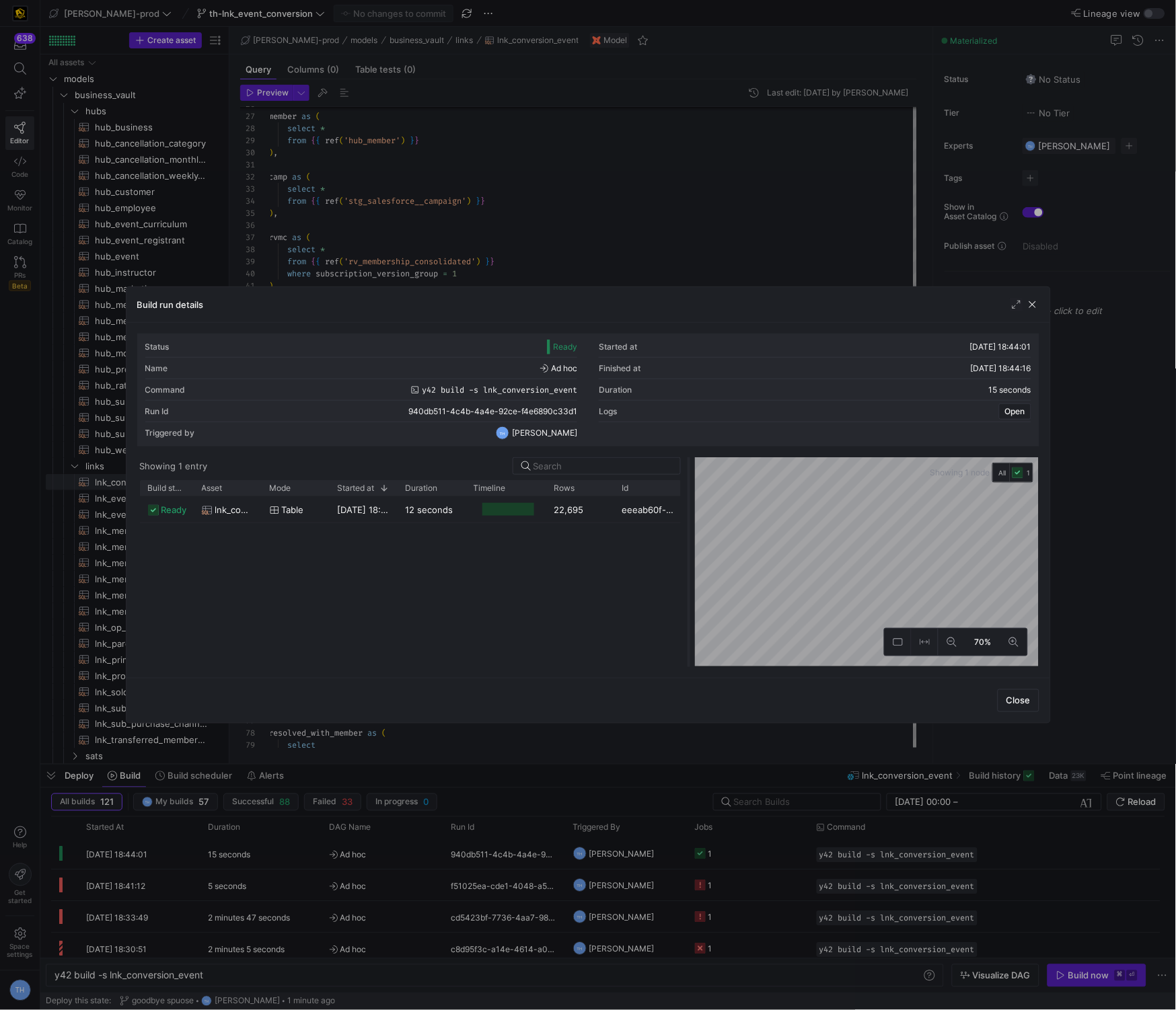
drag, startPoint x: 587, startPoint y: 482, endPoint x: 688, endPoint y: 484, distance: 101.0
click at [688, 484] on div at bounding box center [689, 562] width 5 height 210
click at [656, 267] on div at bounding box center [588, 505] width 1176 height 1010
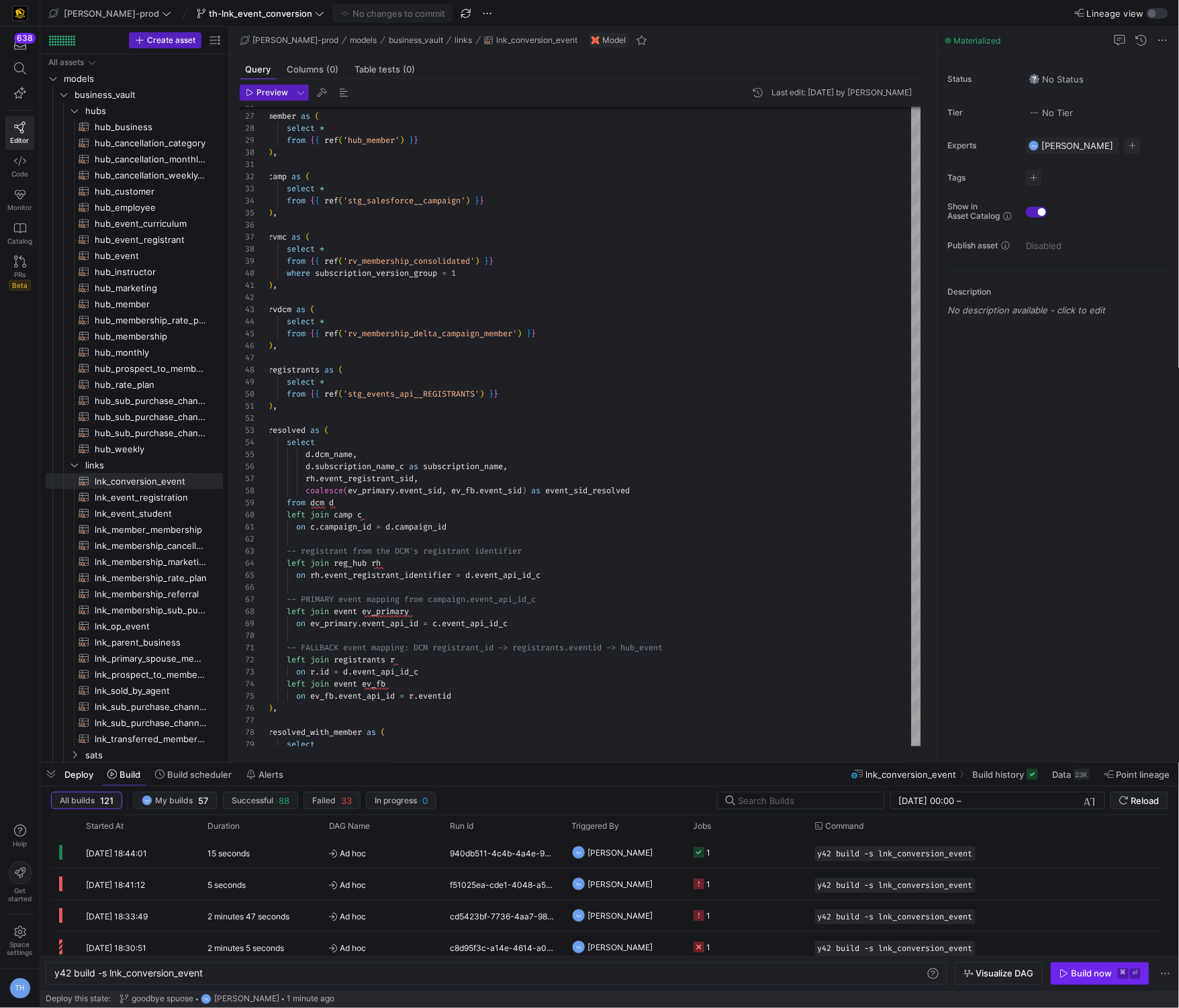
click at [1100, 972] on div "Build now" at bounding box center [1092, 974] width 41 height 11
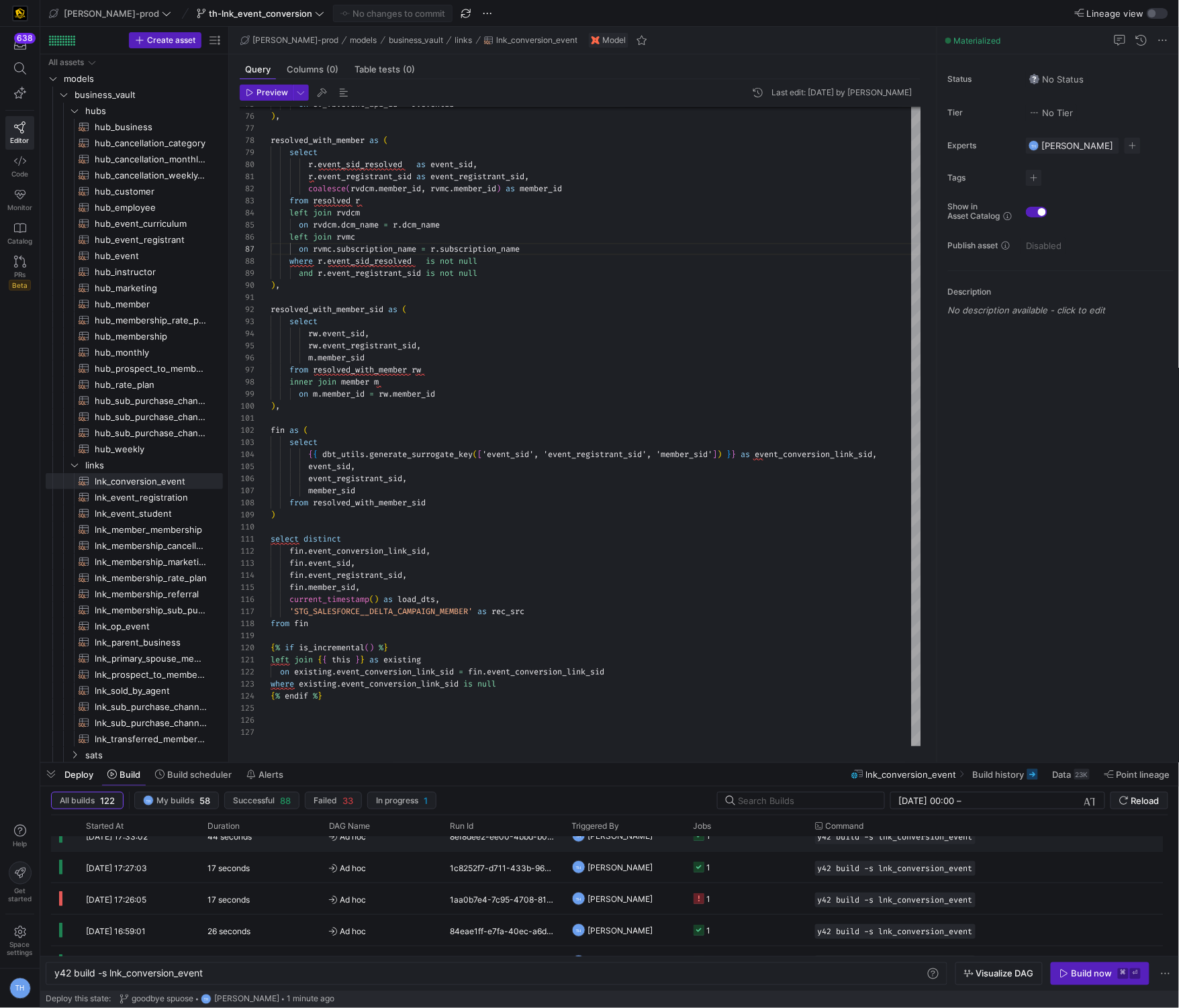
scroll to position [366, 0]
click at [721, 858] on y42-job-status-cell-renderer "1" at bounding box center [746, 865] width 105 height 30
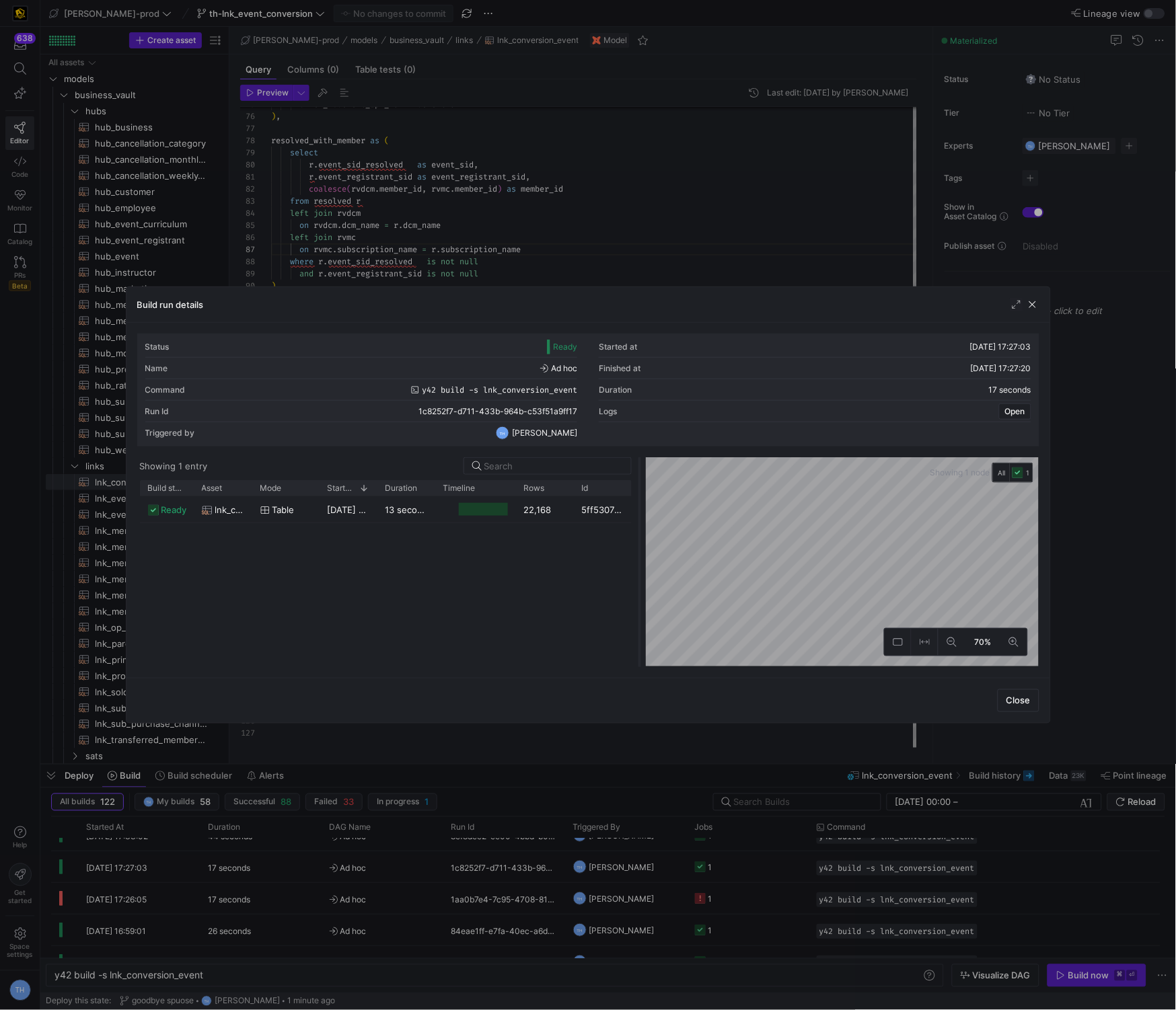
drag, startPoint x: 590, startPoint y: 480, endPoint x: 643, endPoint y: 480, distance: 53.0
click at [643, 480] on div at bounding box center [640, 562] width 5 height 210
click at [653, 178] on div at bounding box center [588, 505] width 1176 height 1010
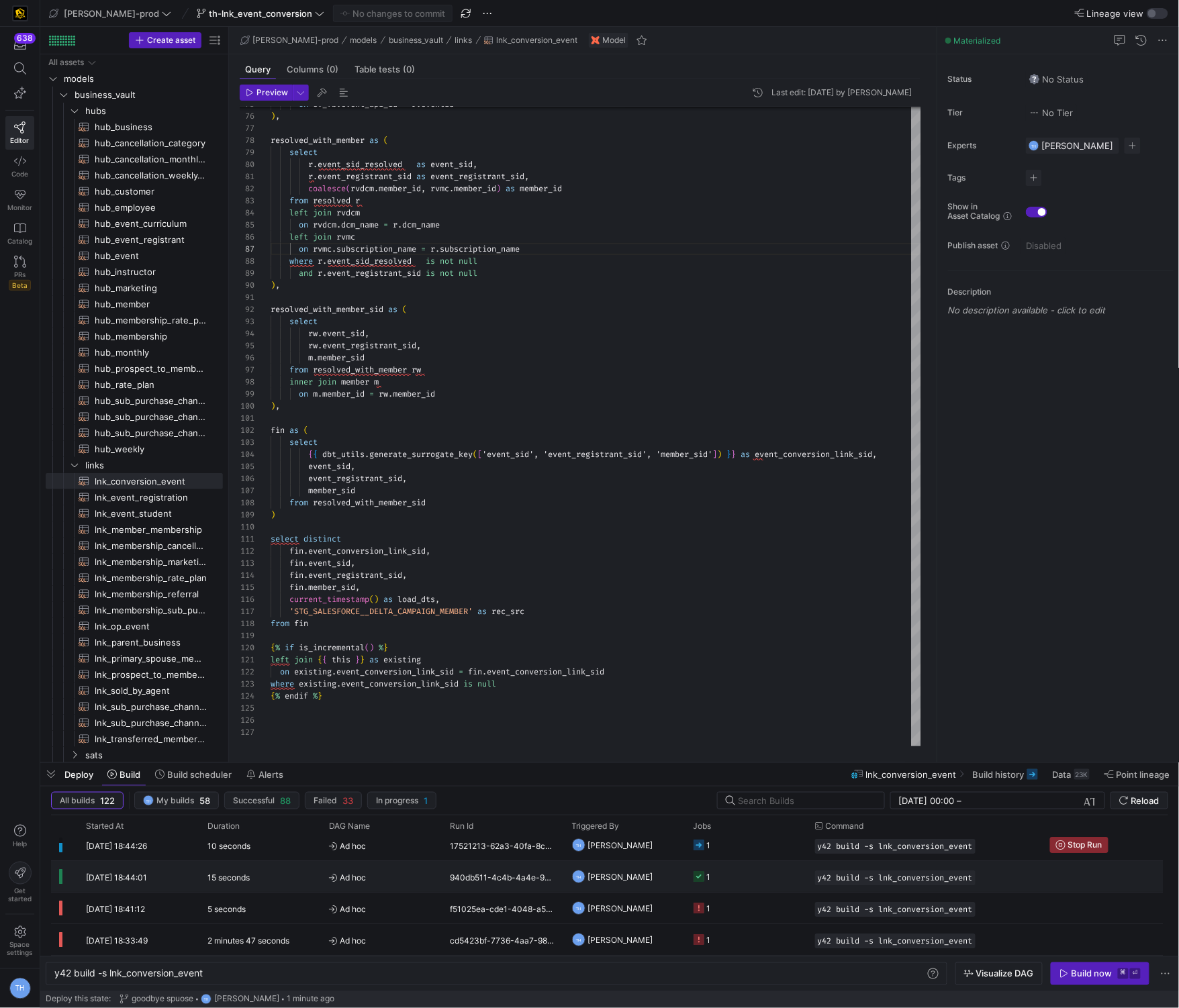
scroll to position [0, 0]
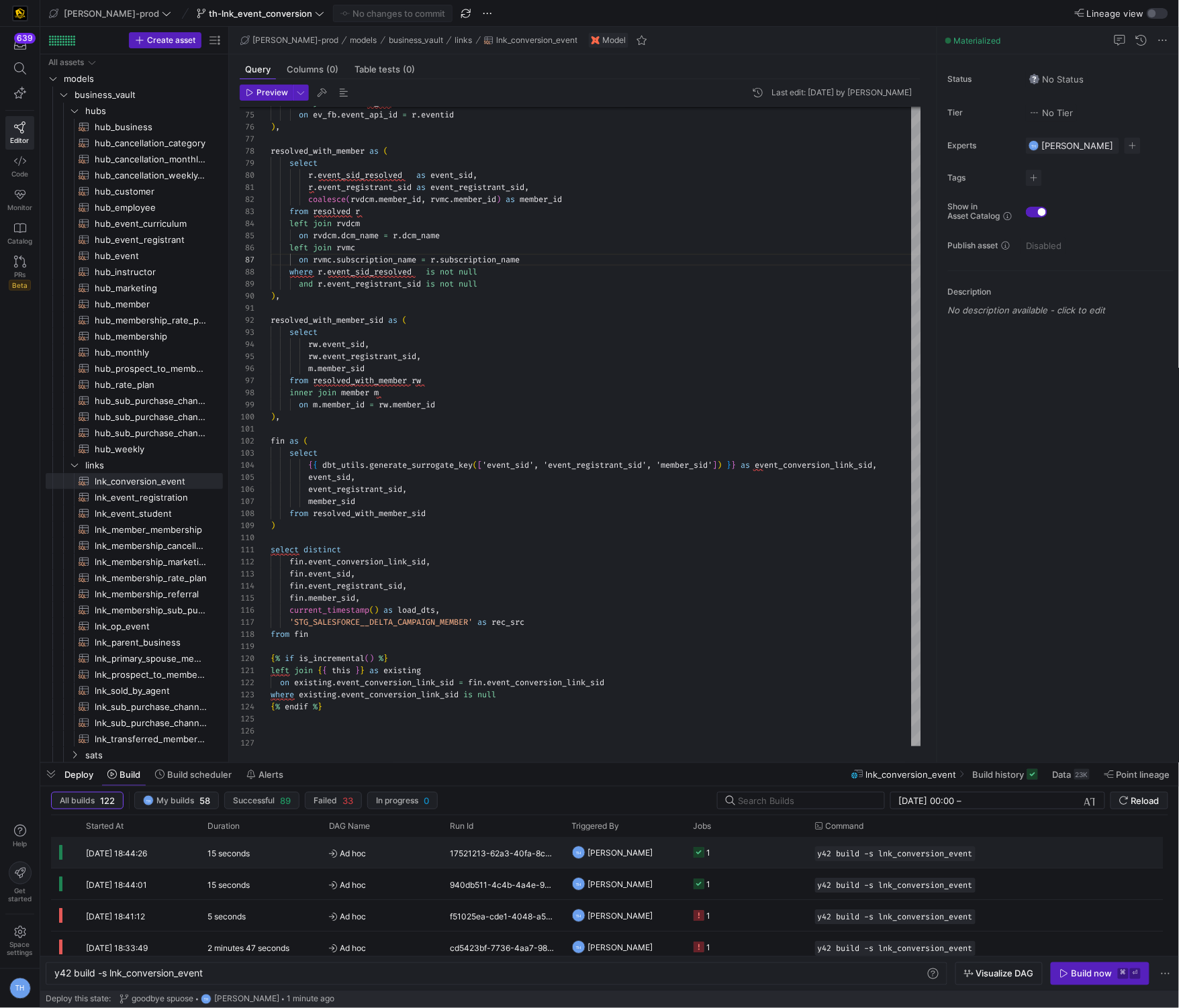
click at [760, 858] on y42-job-status-cell-renderer "1" at bounding box center [746, 852] width 105 height 30
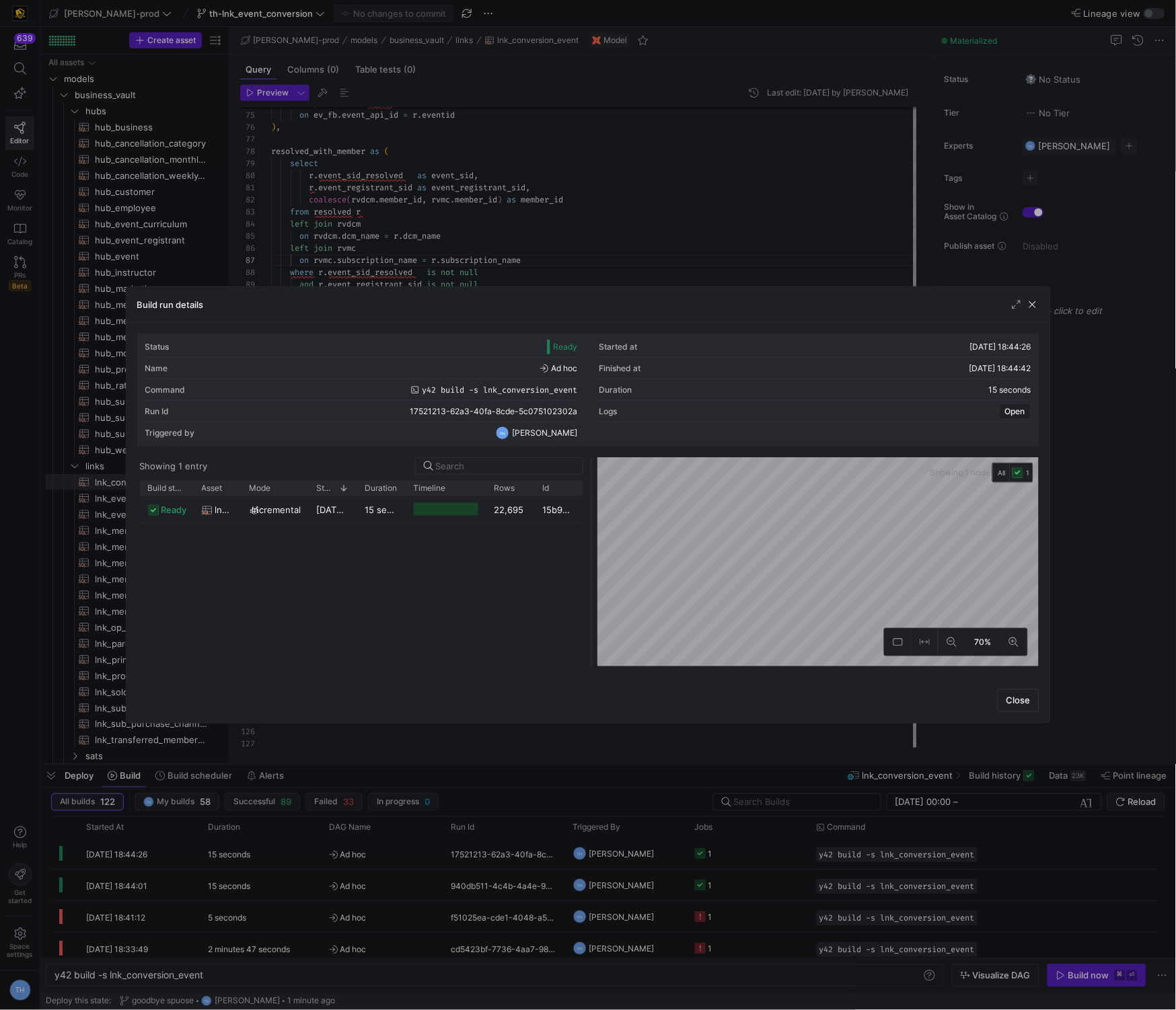
drag, startPoint x: 586, startPoint y: 474, endPoint x: 623, endPoint y: 474, distance: 37.0
click at [594, 474] on div at bounding box center [591, 562] width 5 height 210
click at [636, 244] on div at bounding box center [588, 505] width 1176 height 1010
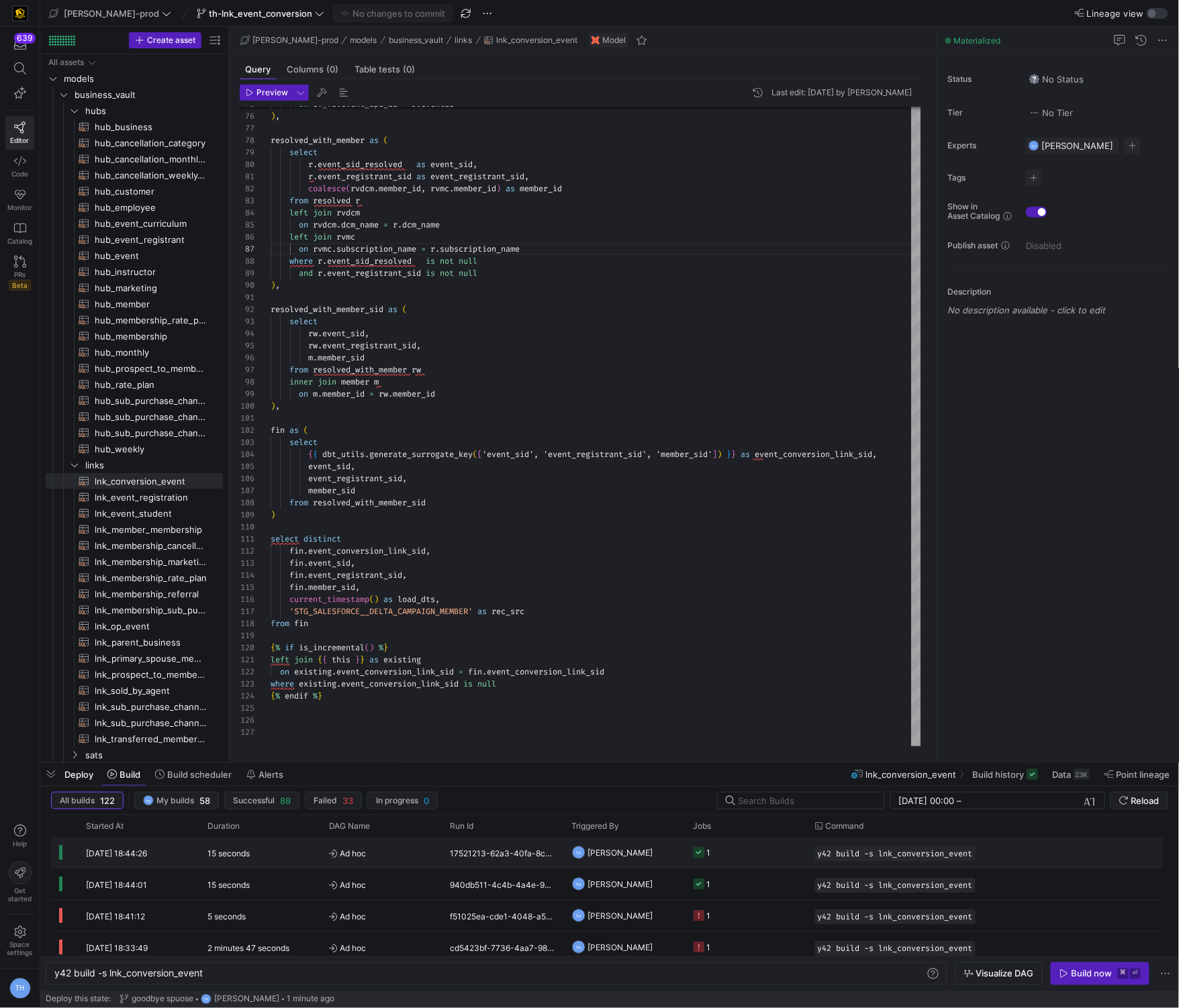
click at [557, 851] on div "17521213-62a3-40fa-8cde-5c075102302a" at bounding box center [504, 853] width 122 height 31
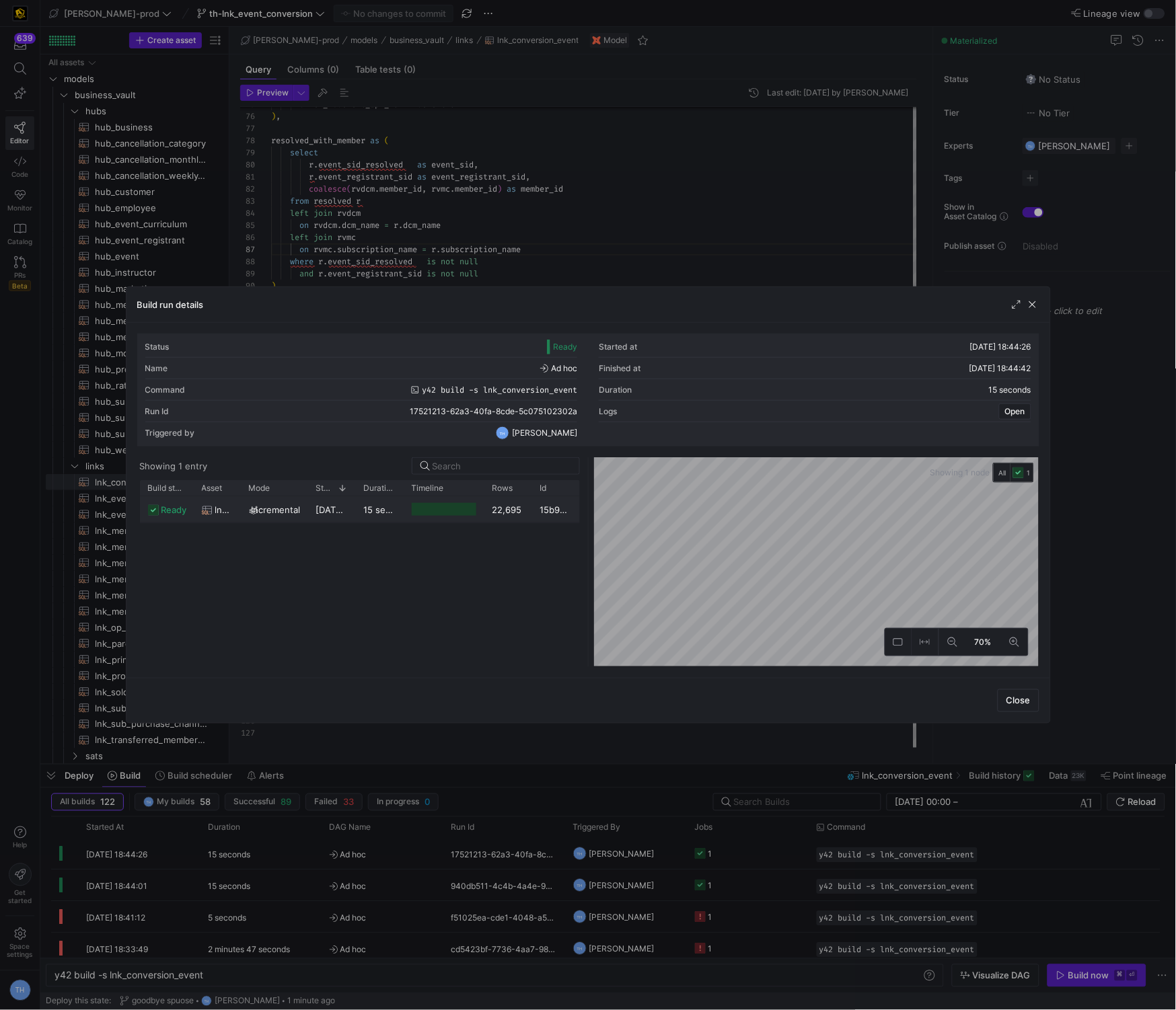
click at [377, 510] on y42-duration "15 seconds" at bounding box center [387, 510] width 48 height 11
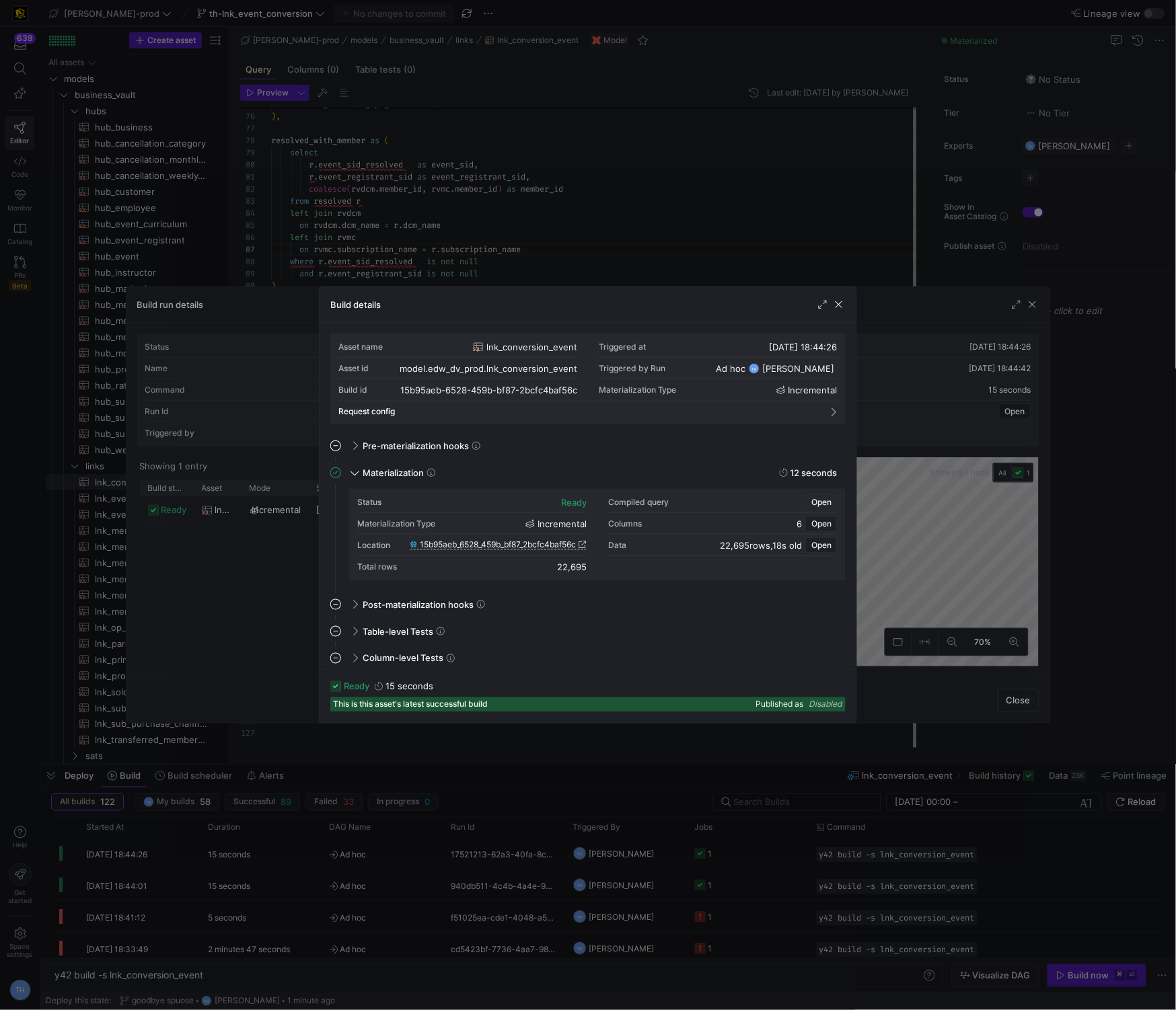
click at [816, 503] on span "Open" at bounding box center [821, 503] width 20 height 9
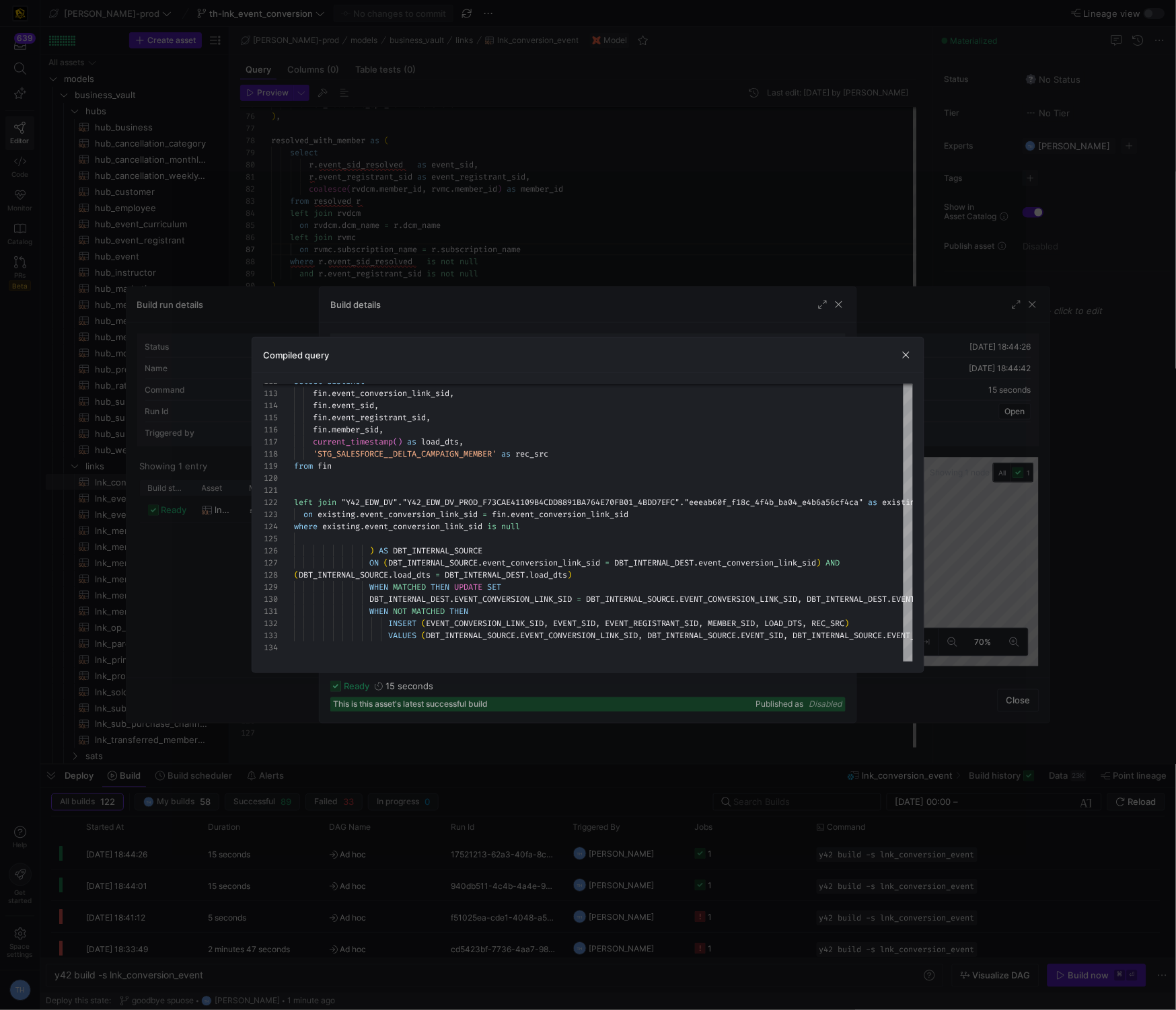
click at [886, 308] on div at bounding box center [588, 505] width 1176 height 1010
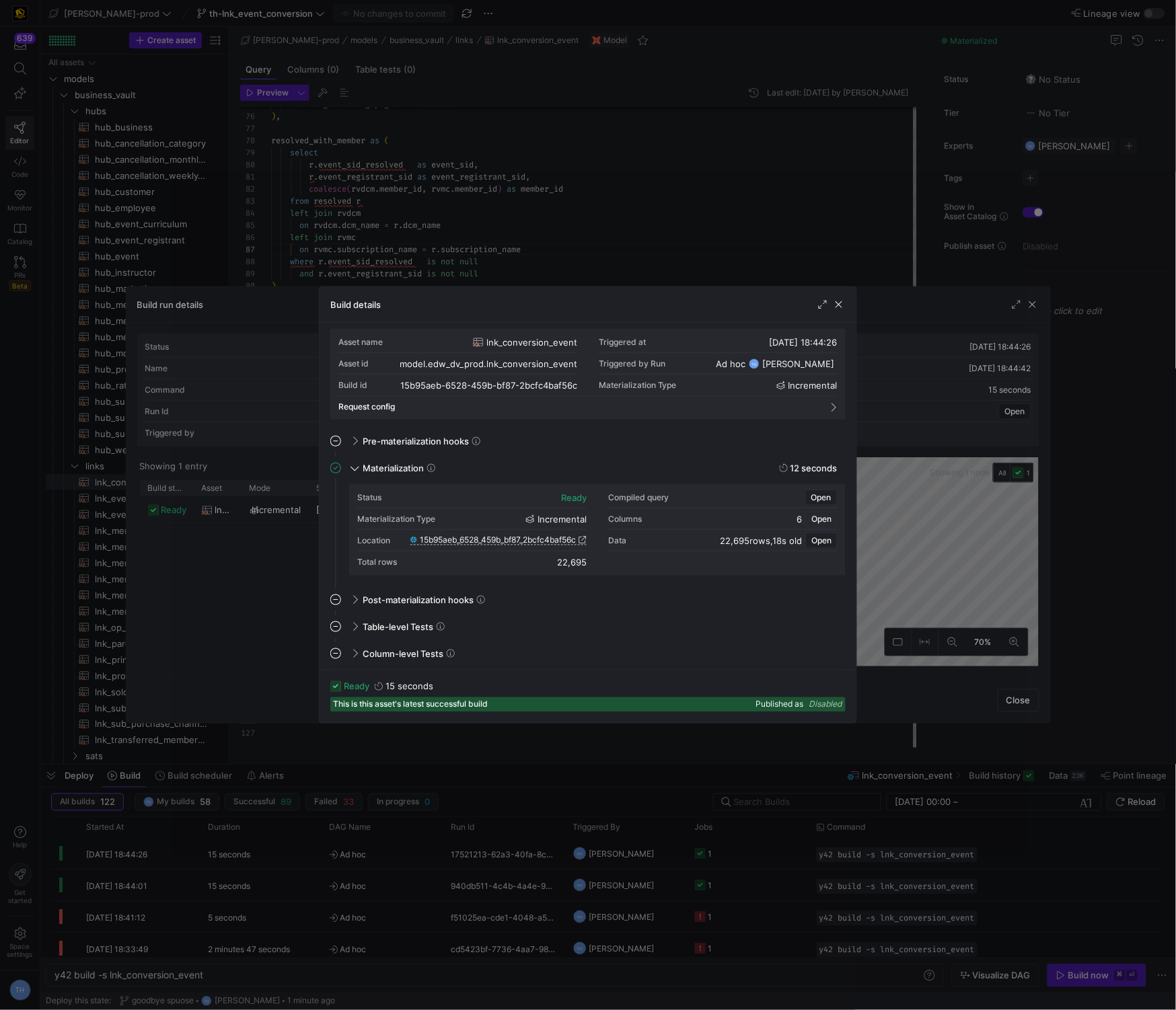
click at [819, 522] on span "Open" at bounding box center [821, 519] width 20 height 9
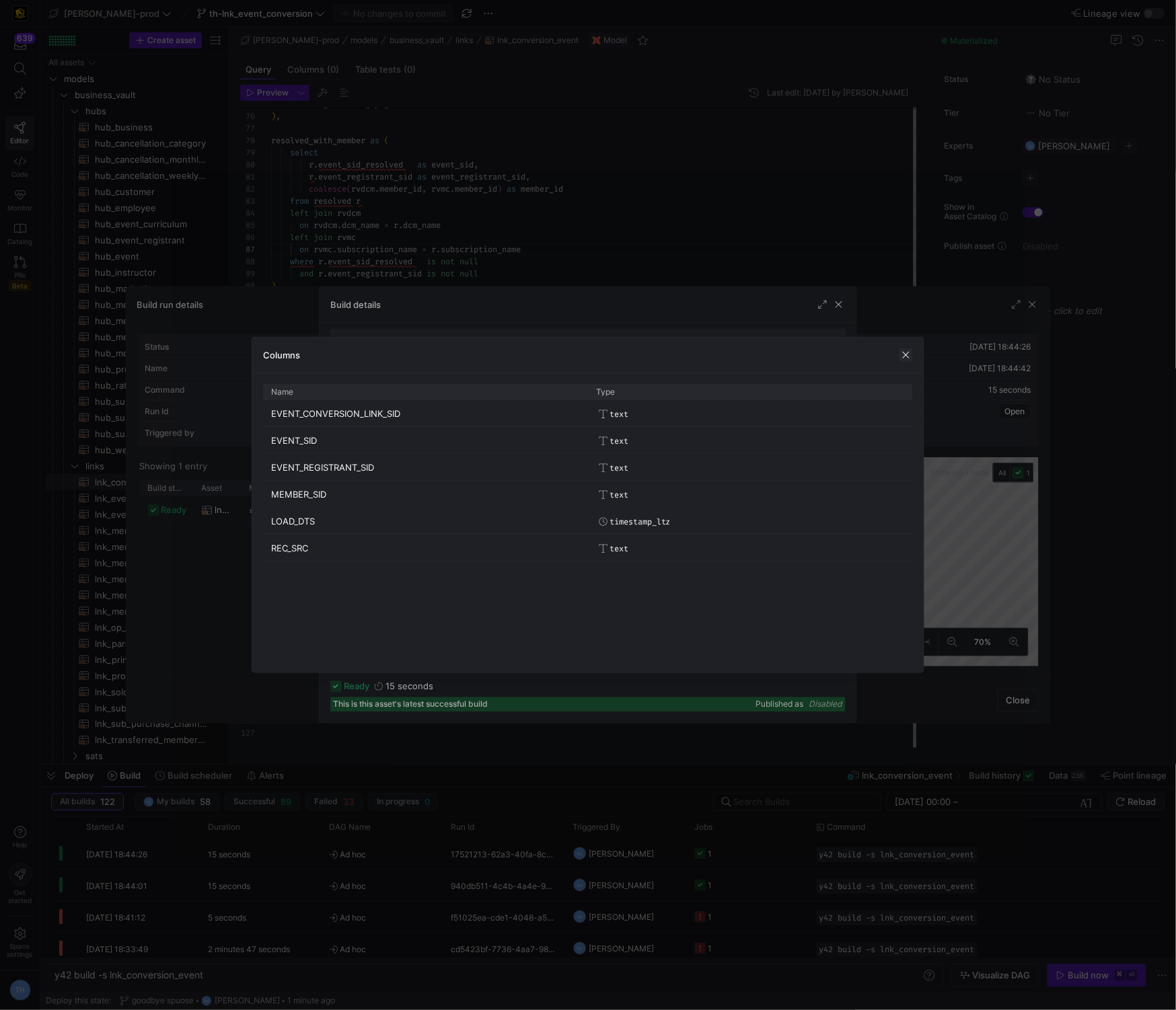
click at [905, 351] on span "button" at bounding box center [906, 355] width 14 height 14
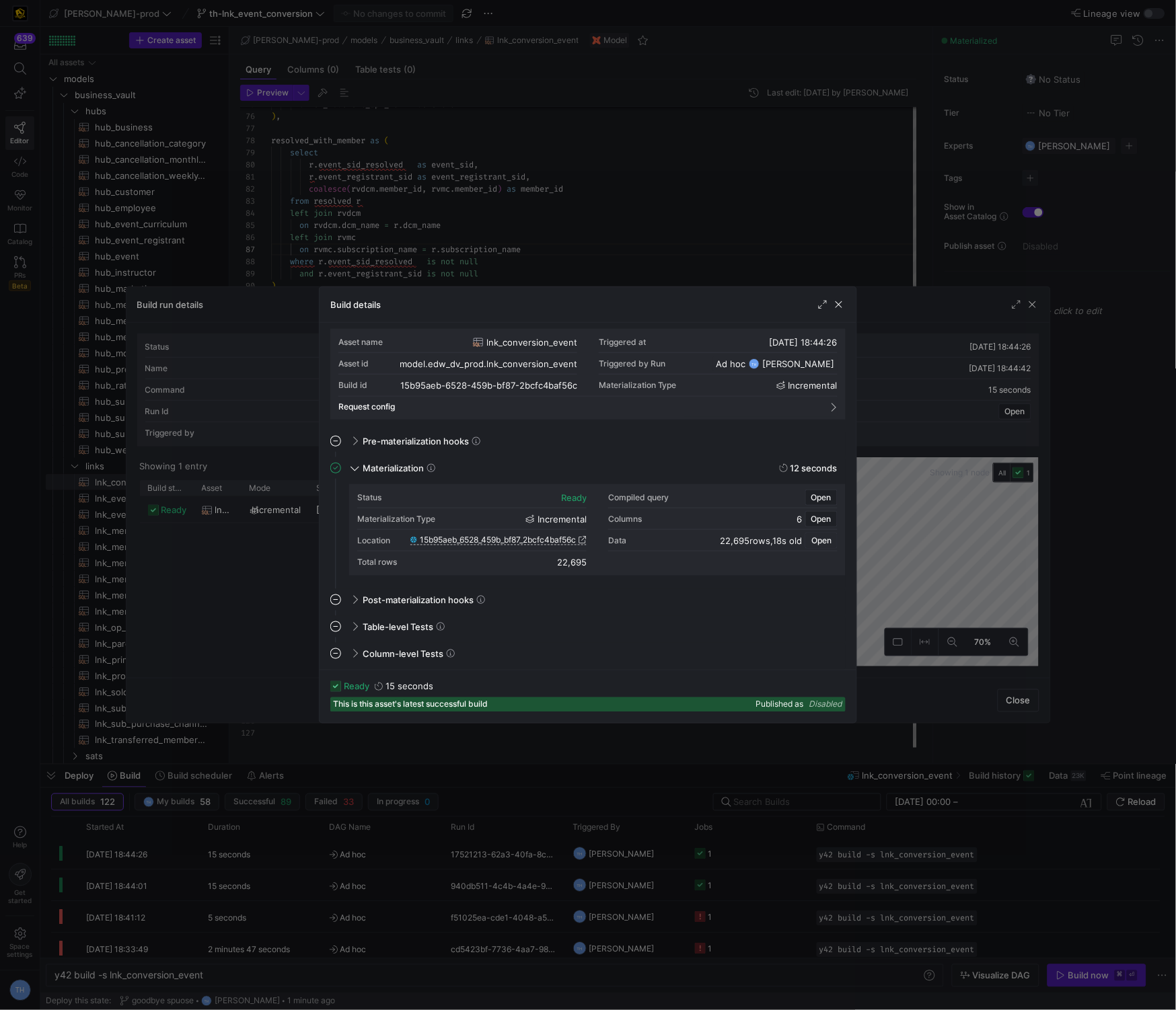
click at [821, 536] on span "Open" at bounding box center [821, 541] width 20 height 9
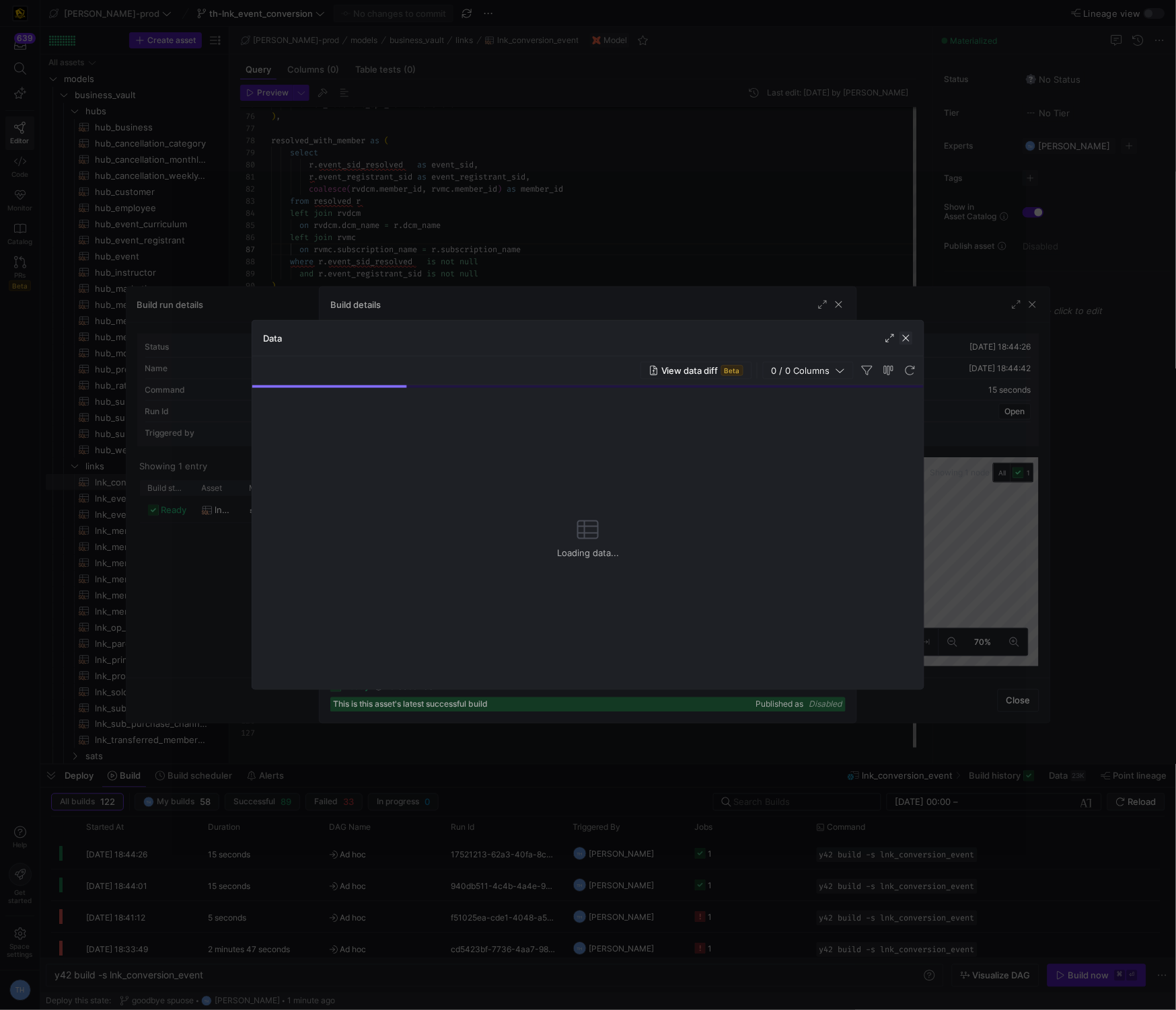
click at [911, 339] on span "button" at bounding box center [906, 338] width 14 height 14
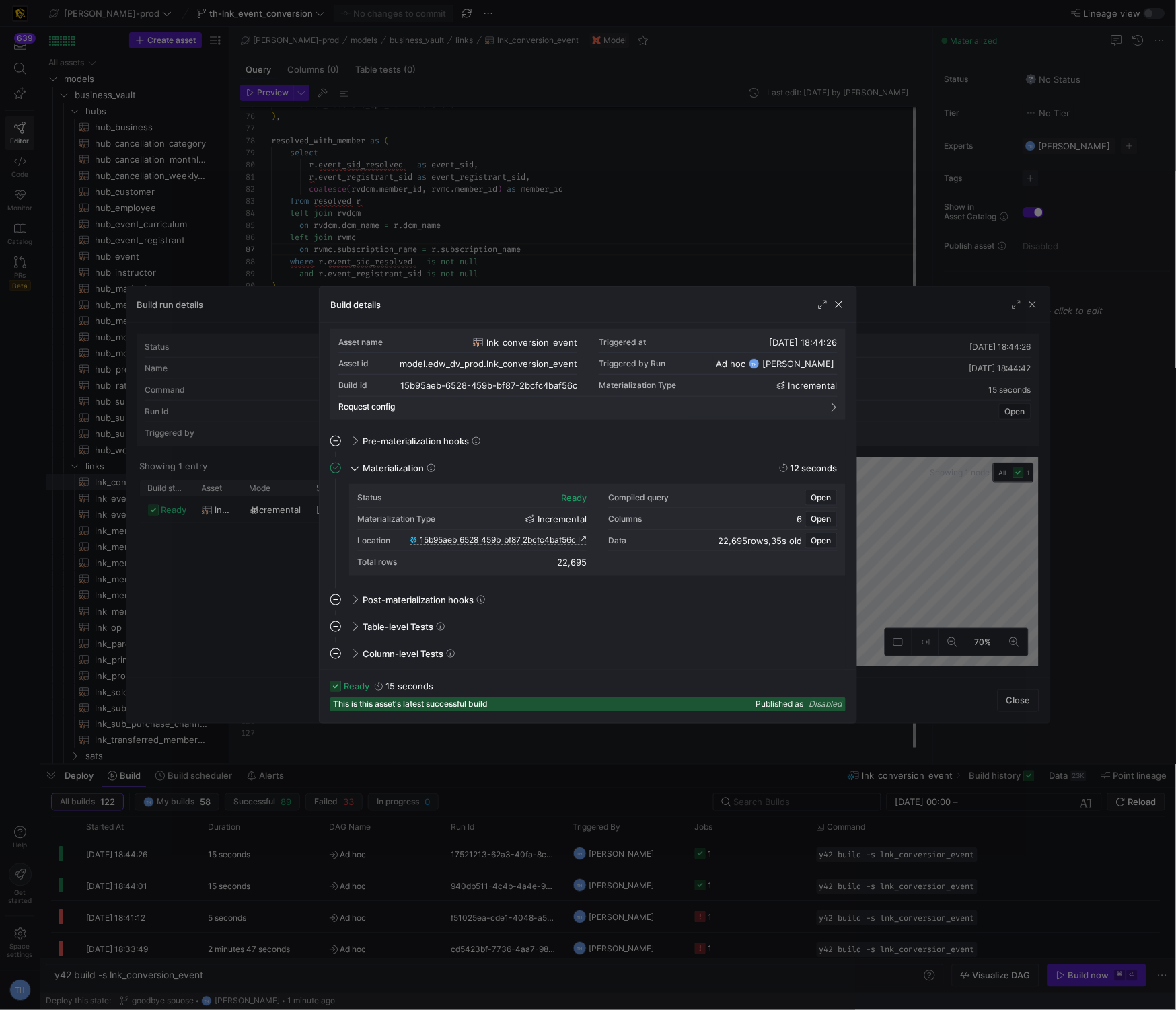
click at [839, 412] on div "Asset name lnk_conversion_event Triggered at 25/09/25, 18:44:26 Asset id model.…" at bounding box center [588, 375] width 516 height 91
click at [833, 405] on span at bounding box center [832, 407] width 11 height 6
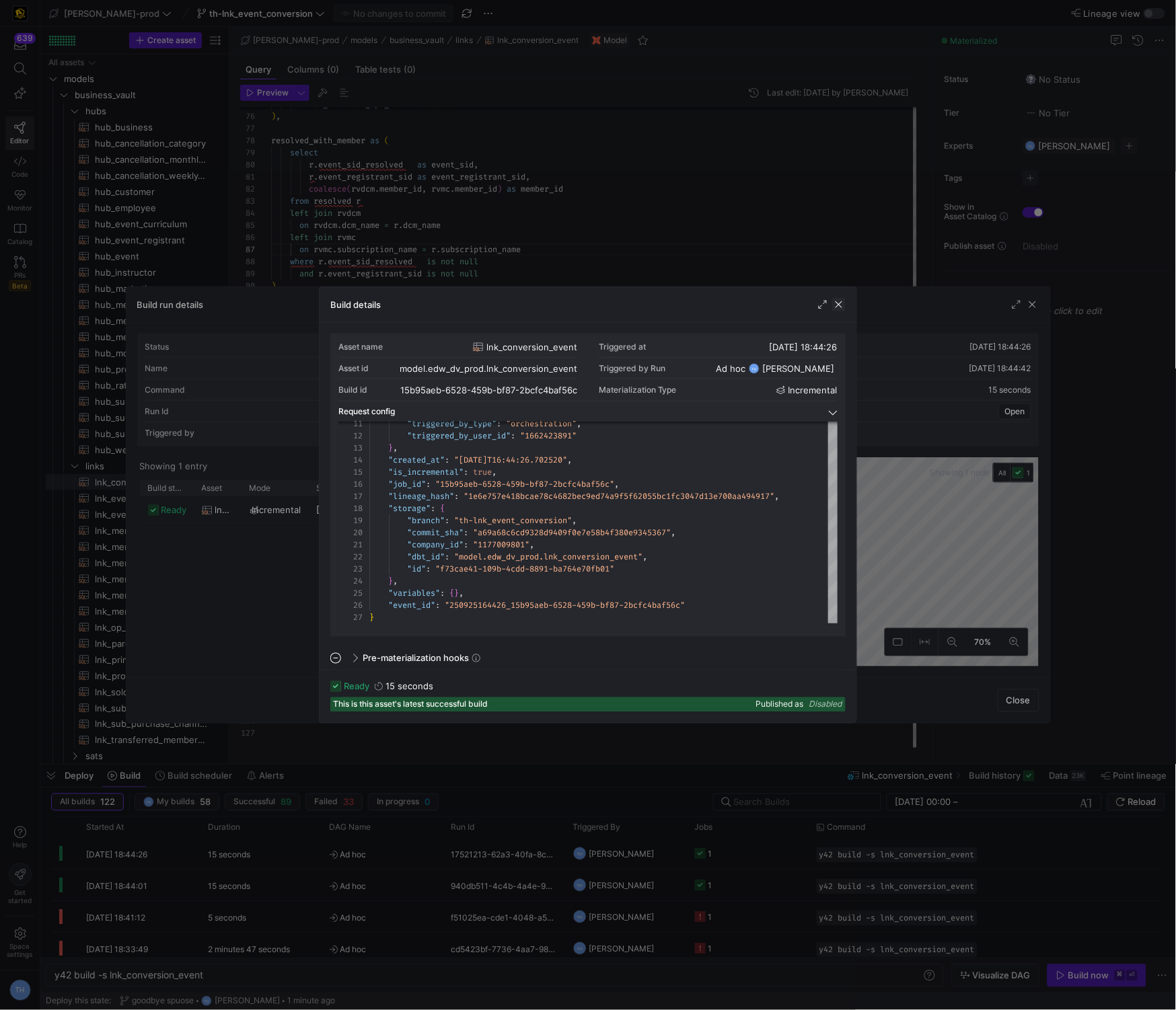
click at [839, 310] on span "button" at bounding box center [839, 305] width 14 height 14
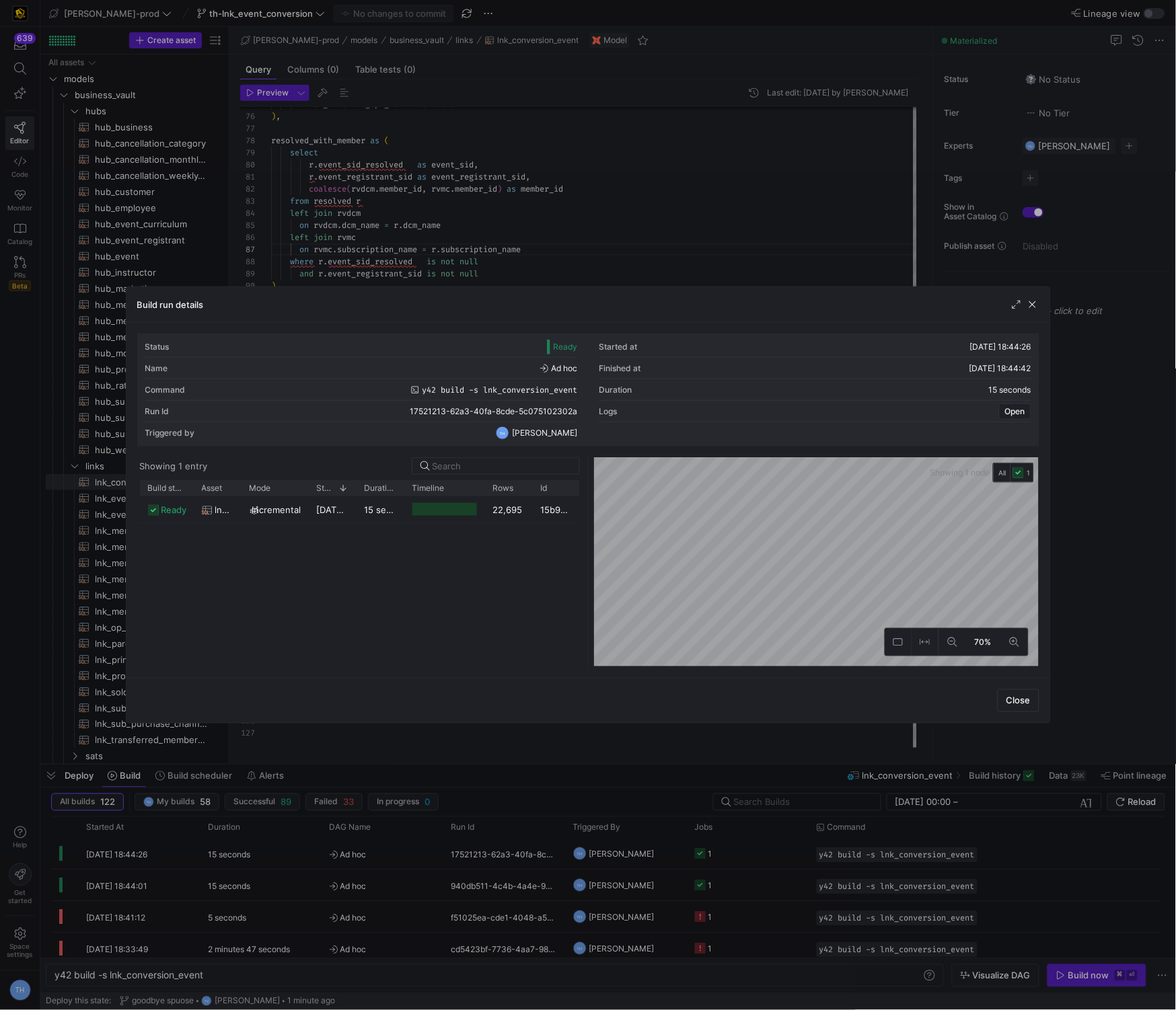
click at [812, 193] on div at bounding box center [588, 505] width 1176 height 1010
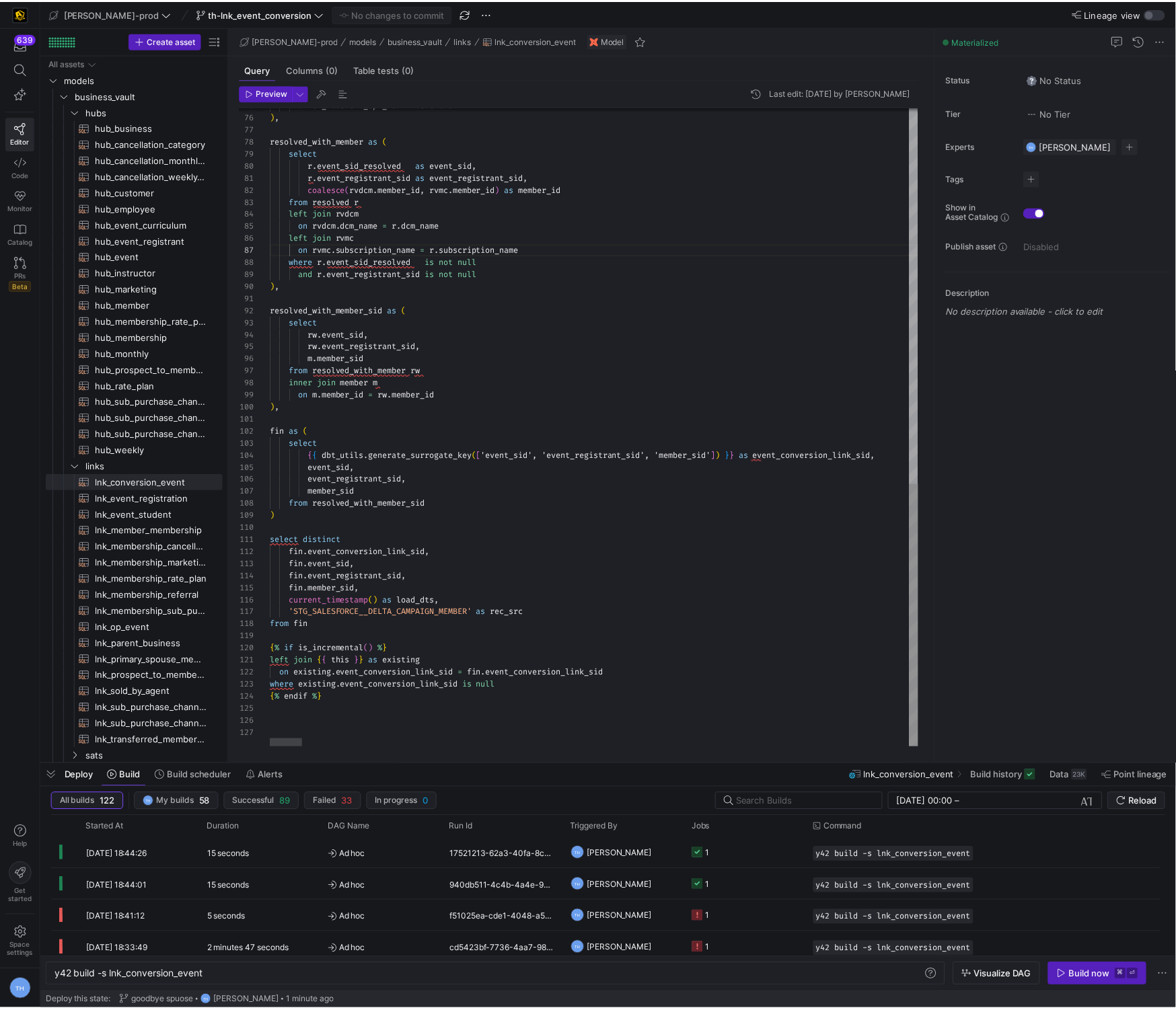
scroll to position [36, 53]
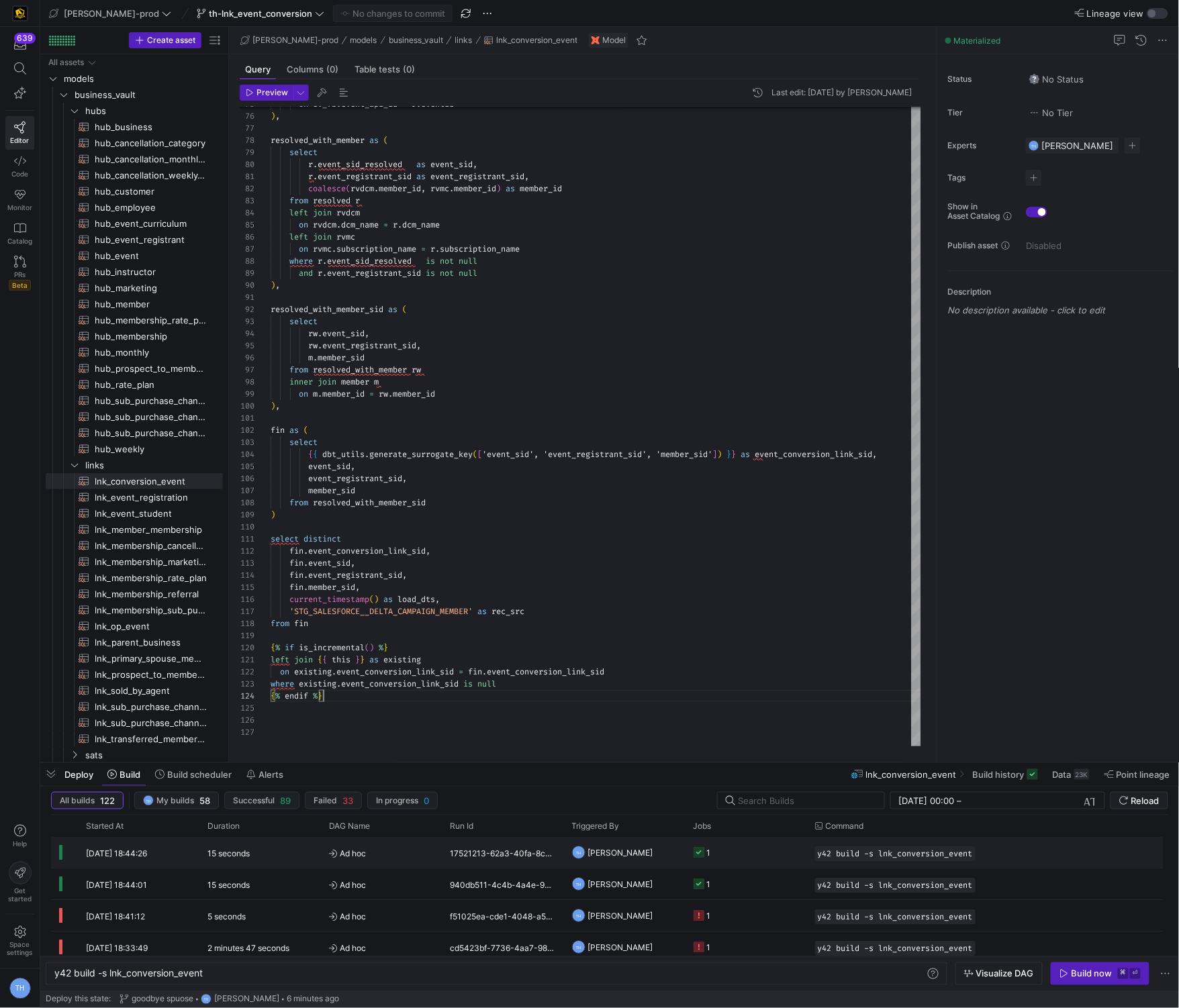
click at [724, 856] on y42-job-status-cell-renderer "1" at bounding box center [746, 852] width 105 height 30
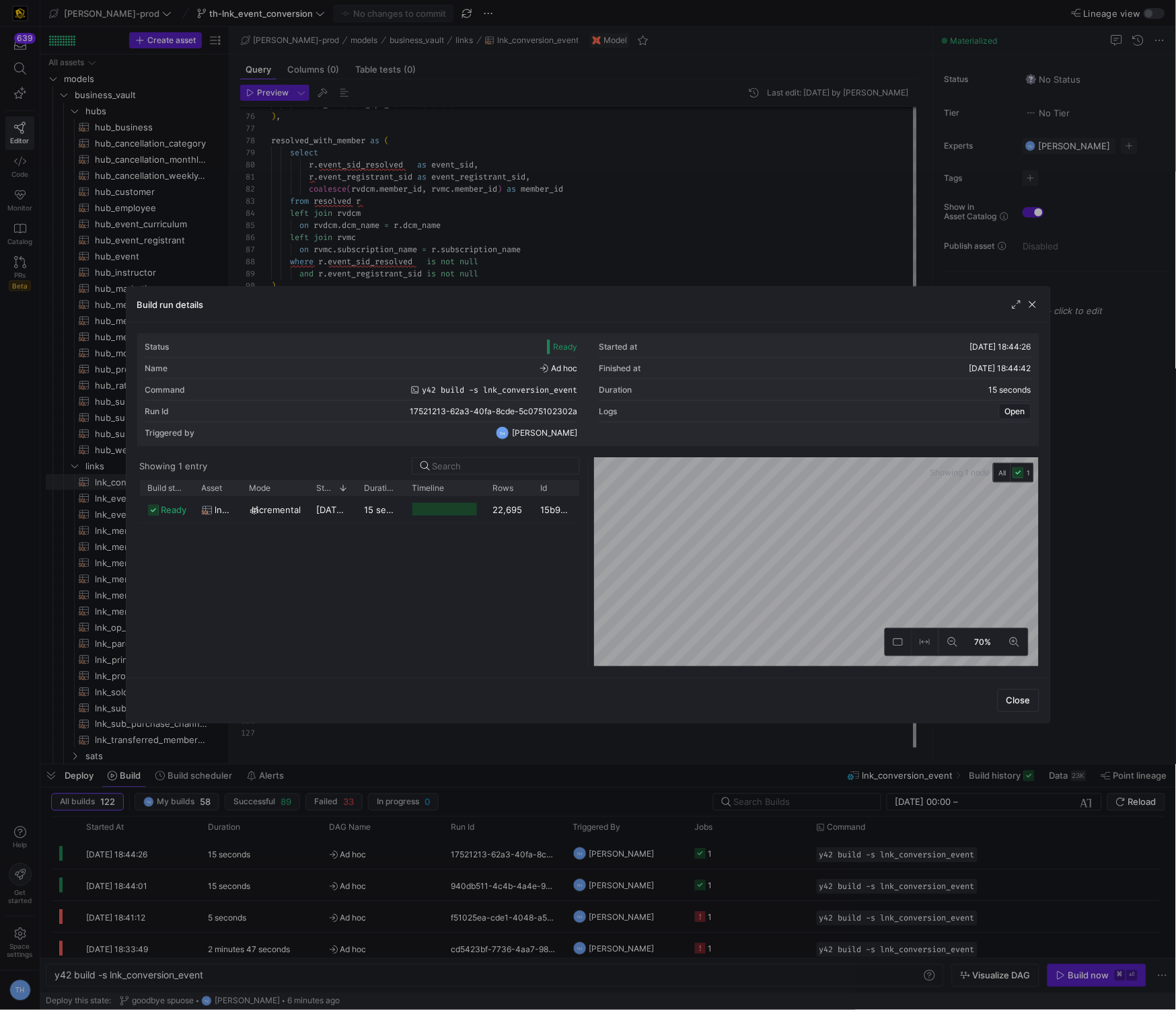
click at [527, 489] on div "Drag here to set row groups Drag here to set column labels Build status Asset M…" at bounding box center [360, 574] width 440 height 187
click at [521, 497] on div "22,695" at bounding box center [508, 509] width 48 height 26
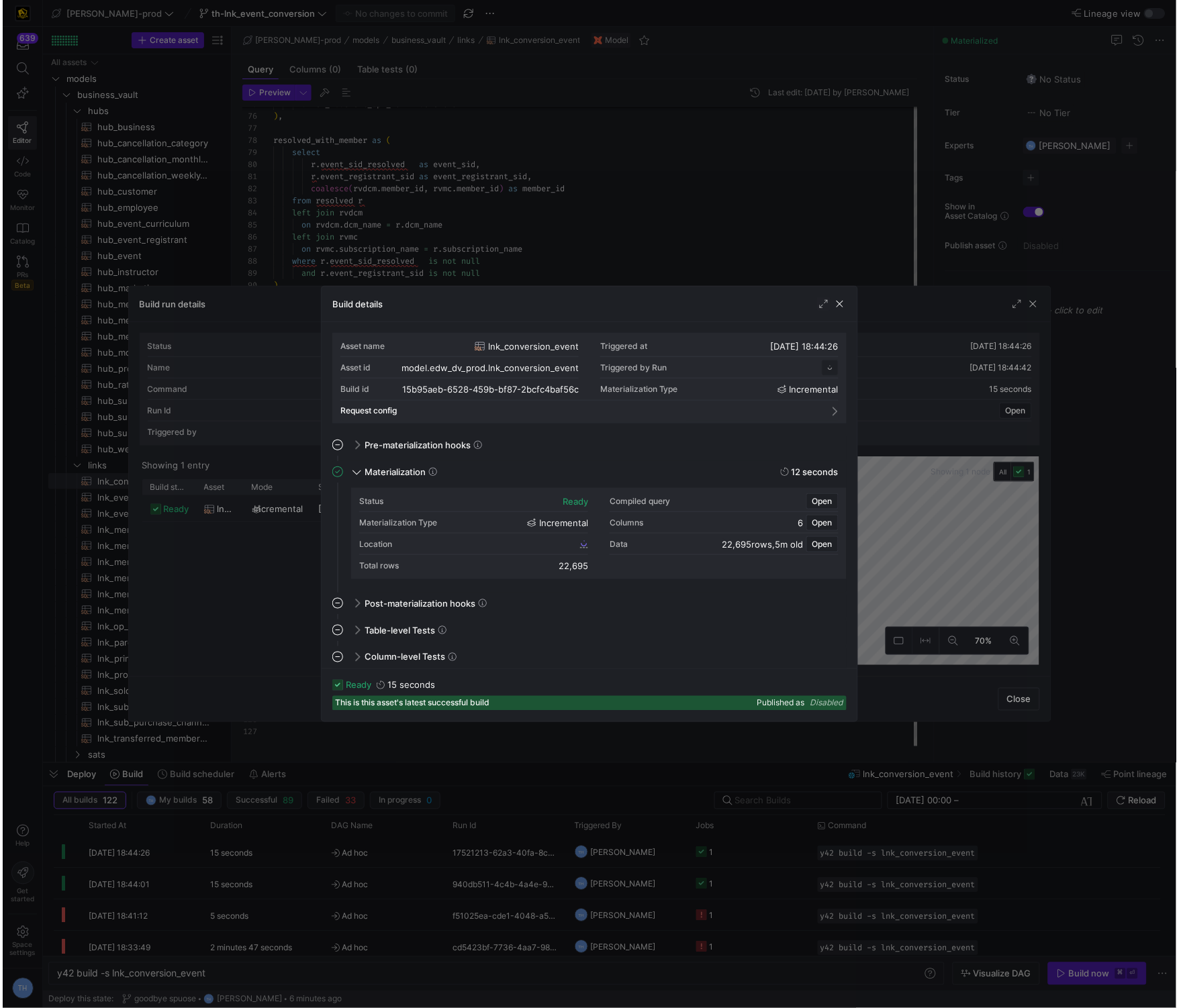
scroll to position [121, 0]
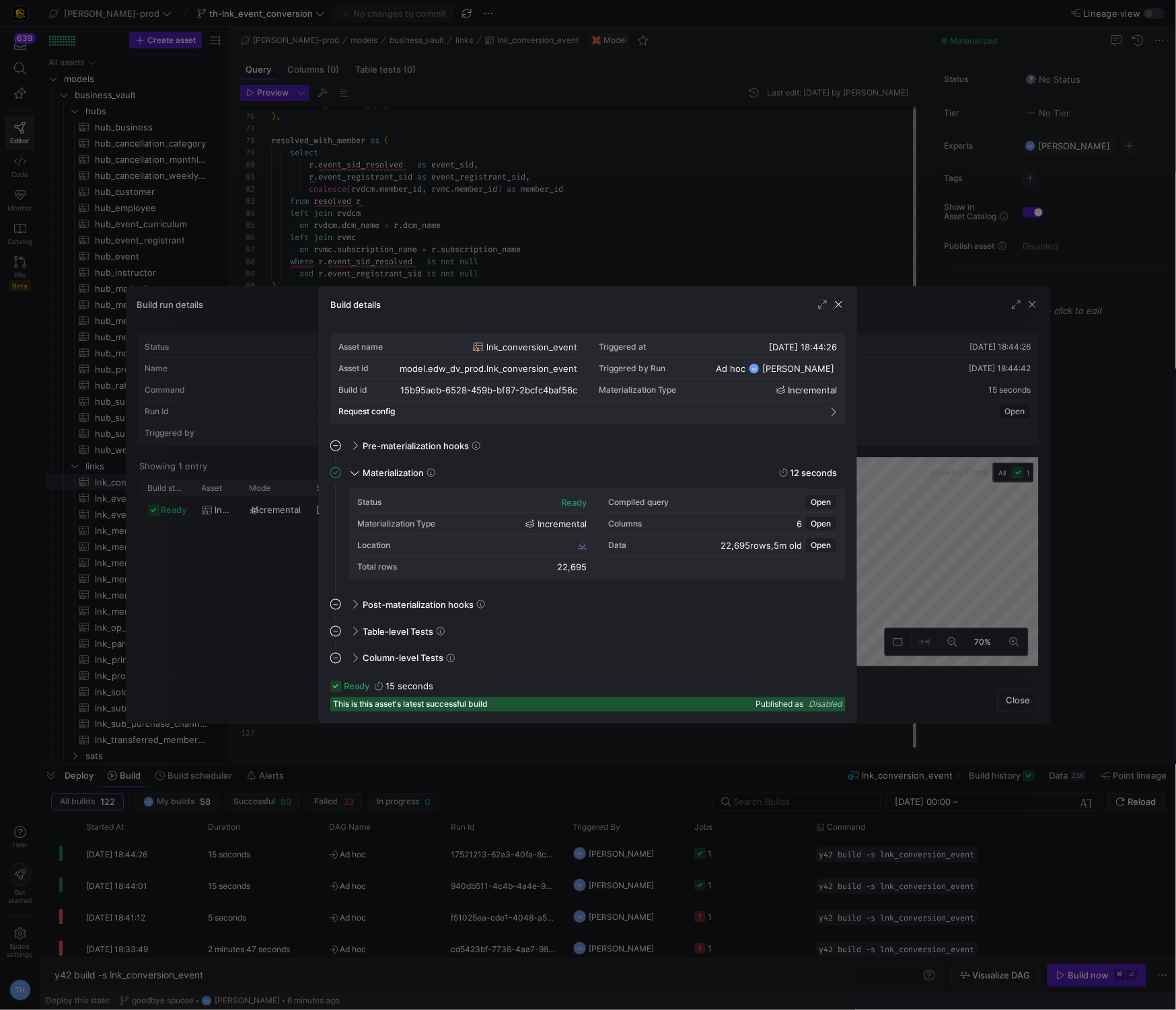
click at [548, 540] on div "Location" at bounding box center [472, 545] width 229 height 22
click at [548, 541] on span "15b95aeb_6528_459b_bf87_2bcfc4baf56c" at bounding box center [498, 545] width 156 height 9
click at [708, 172] on div at bounding box center [588, 505] width 1176 height 1010
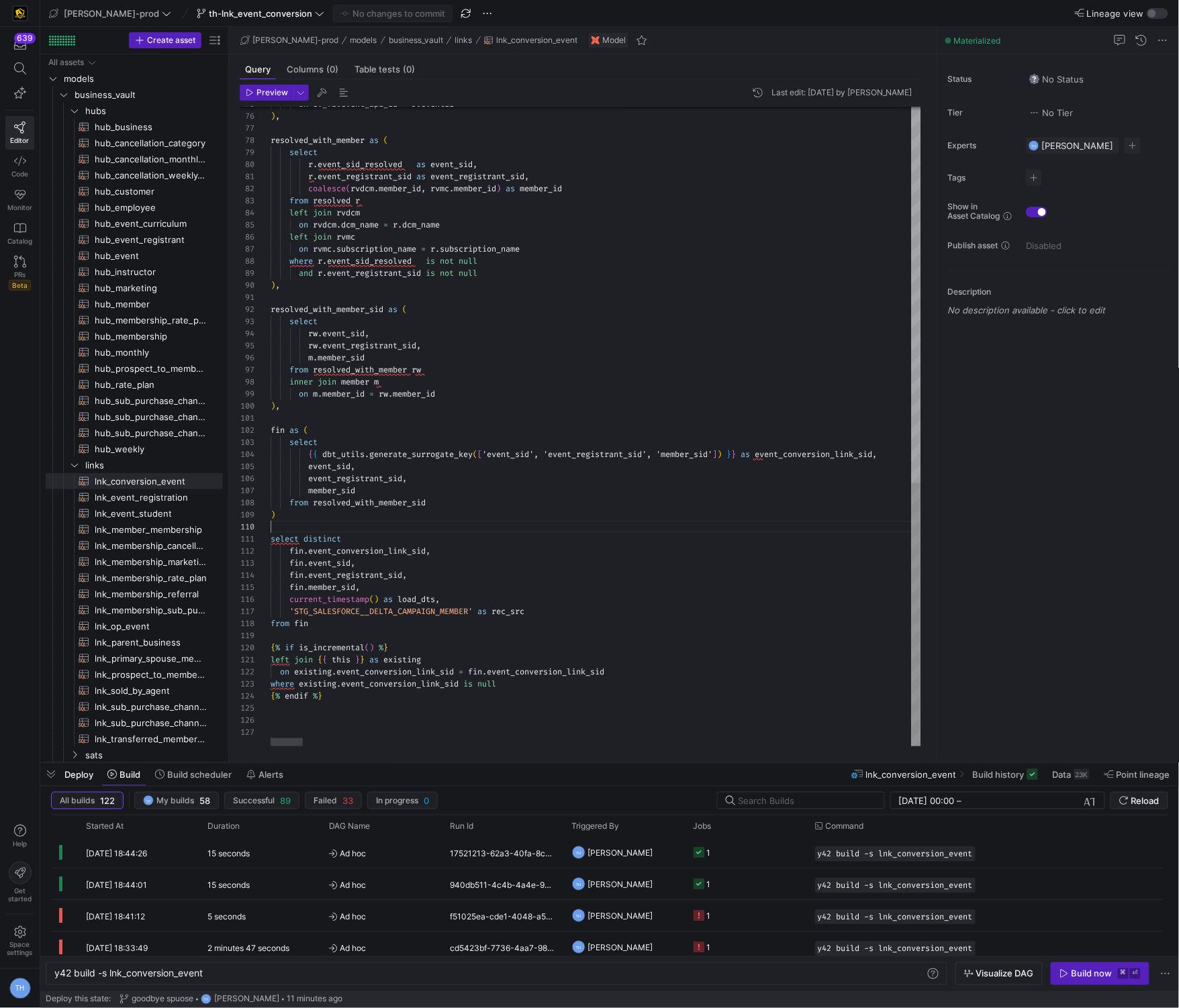
scroll to position [109, 0]
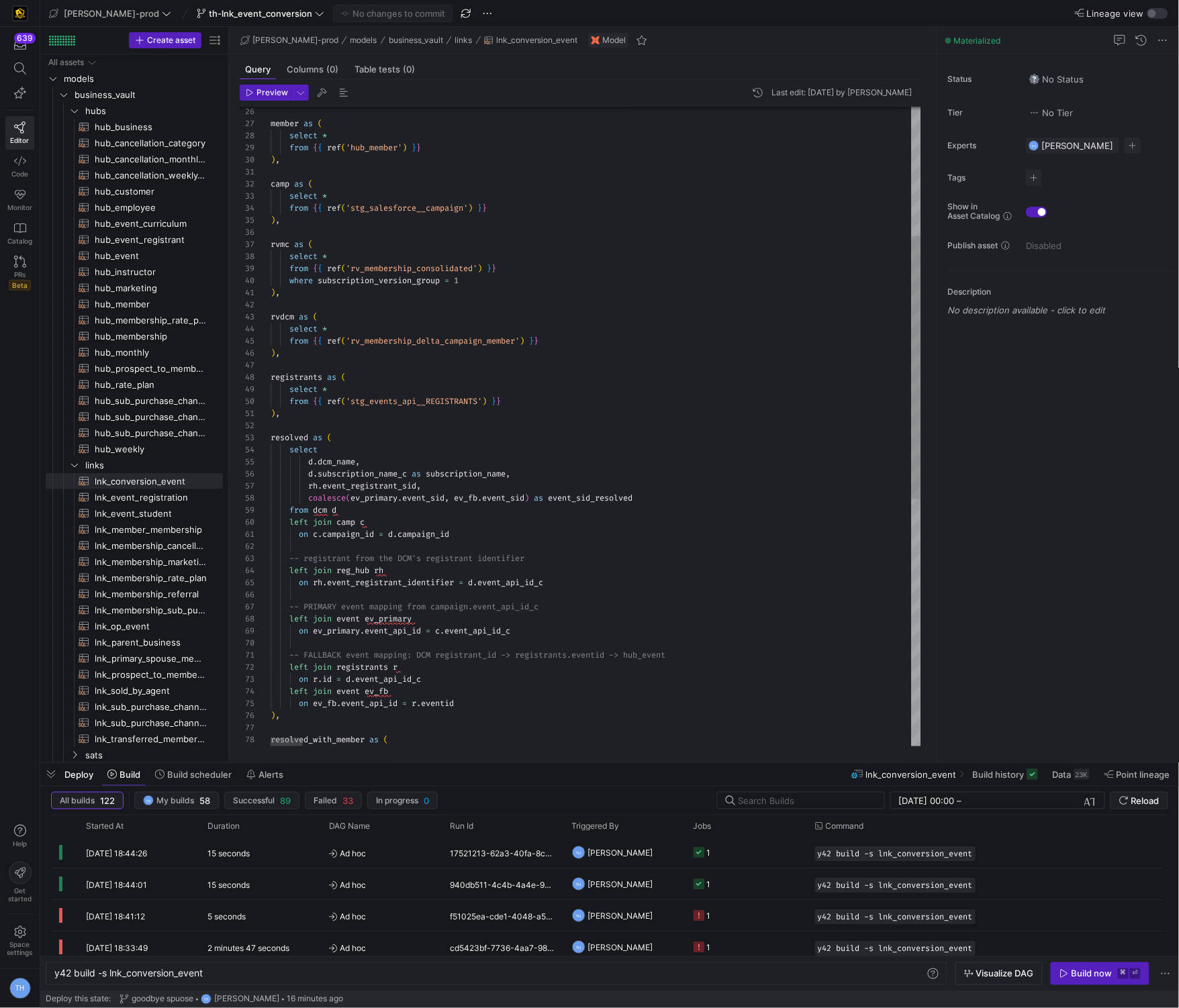
type textarea "), rvdcm as ( select * from {{ ref('rv_membership_delta_campaign_member') }} ),…"
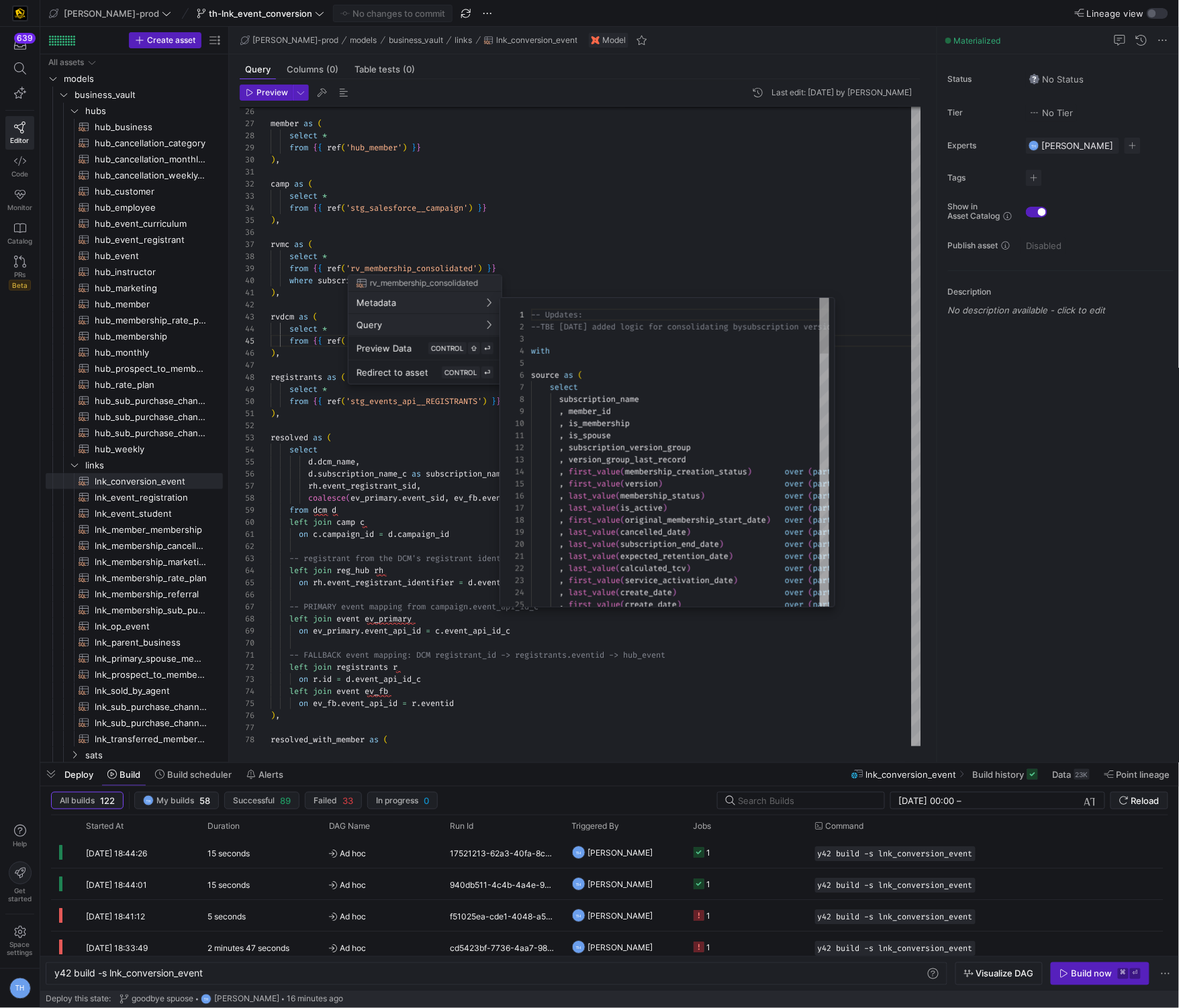
scroll to position [121, 0]
